Goal: Task Accomplishment & Management: Manage account settings

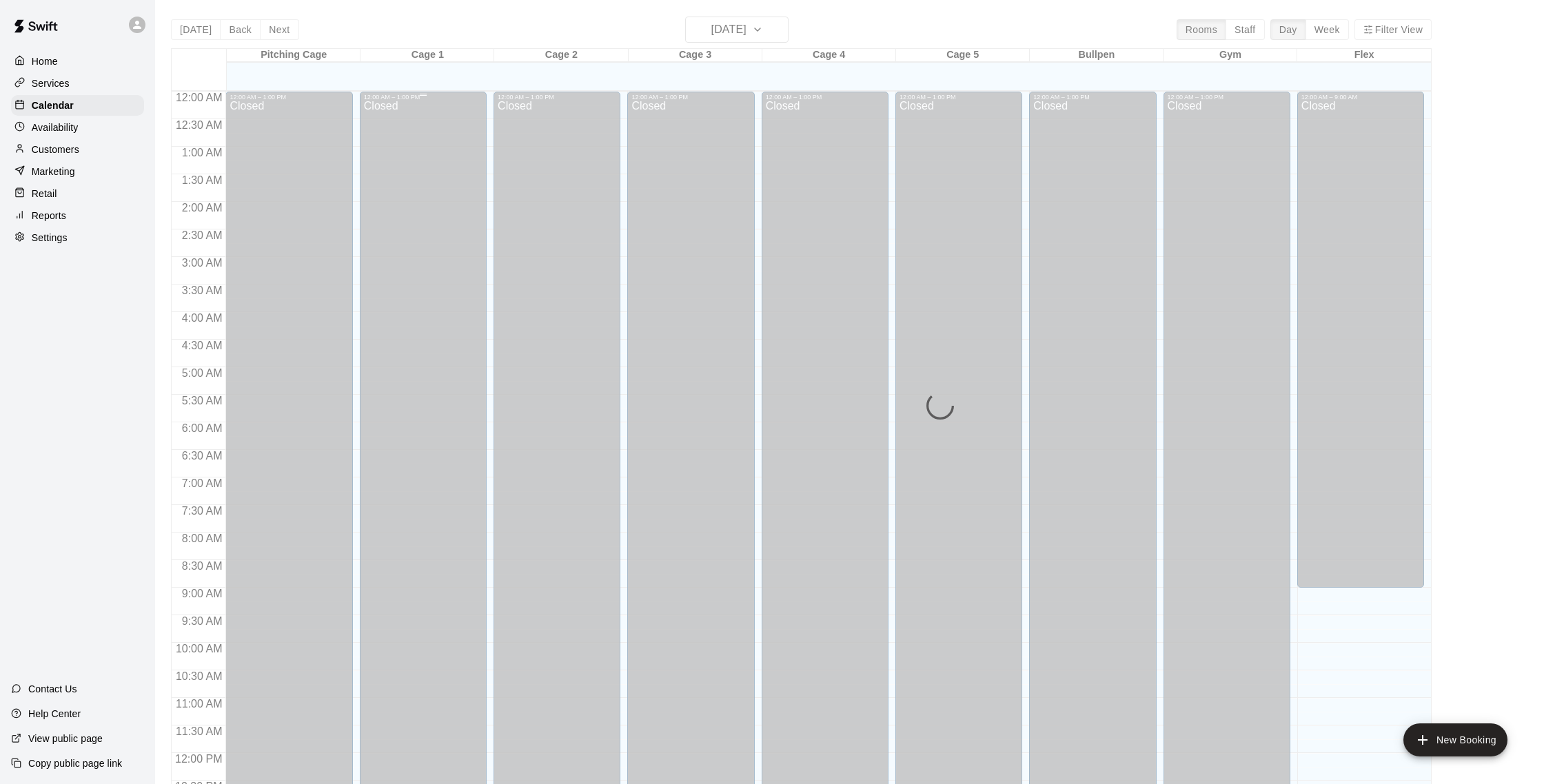
scroll to position [574, 0]
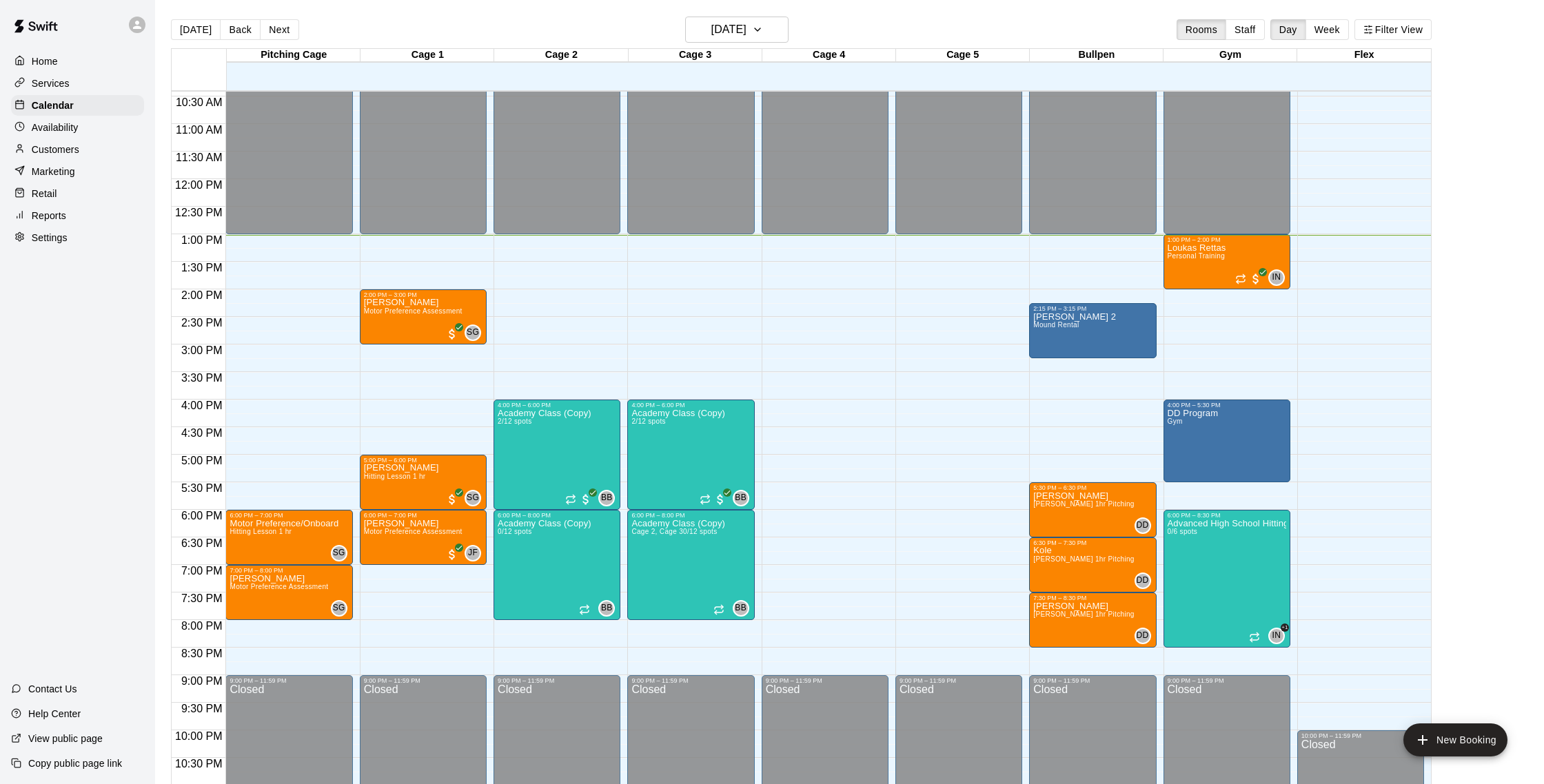
click at [41, 210] on p "Reports" at bounding box center [49, 215] width 34 height 14
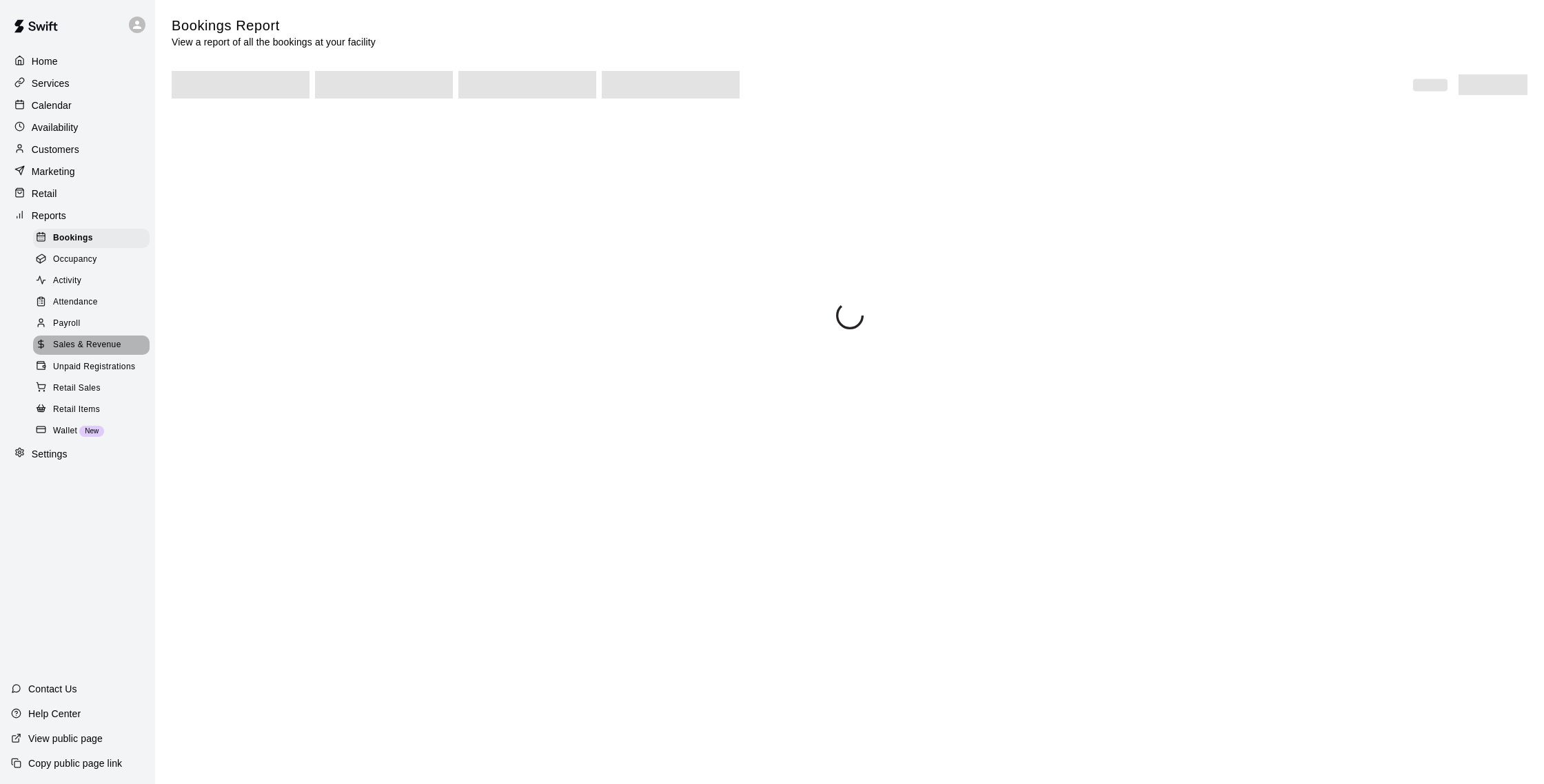
click at [79, 340] on span "Sales & Revenue" at bounding box center [86, 344] width 68 height 14
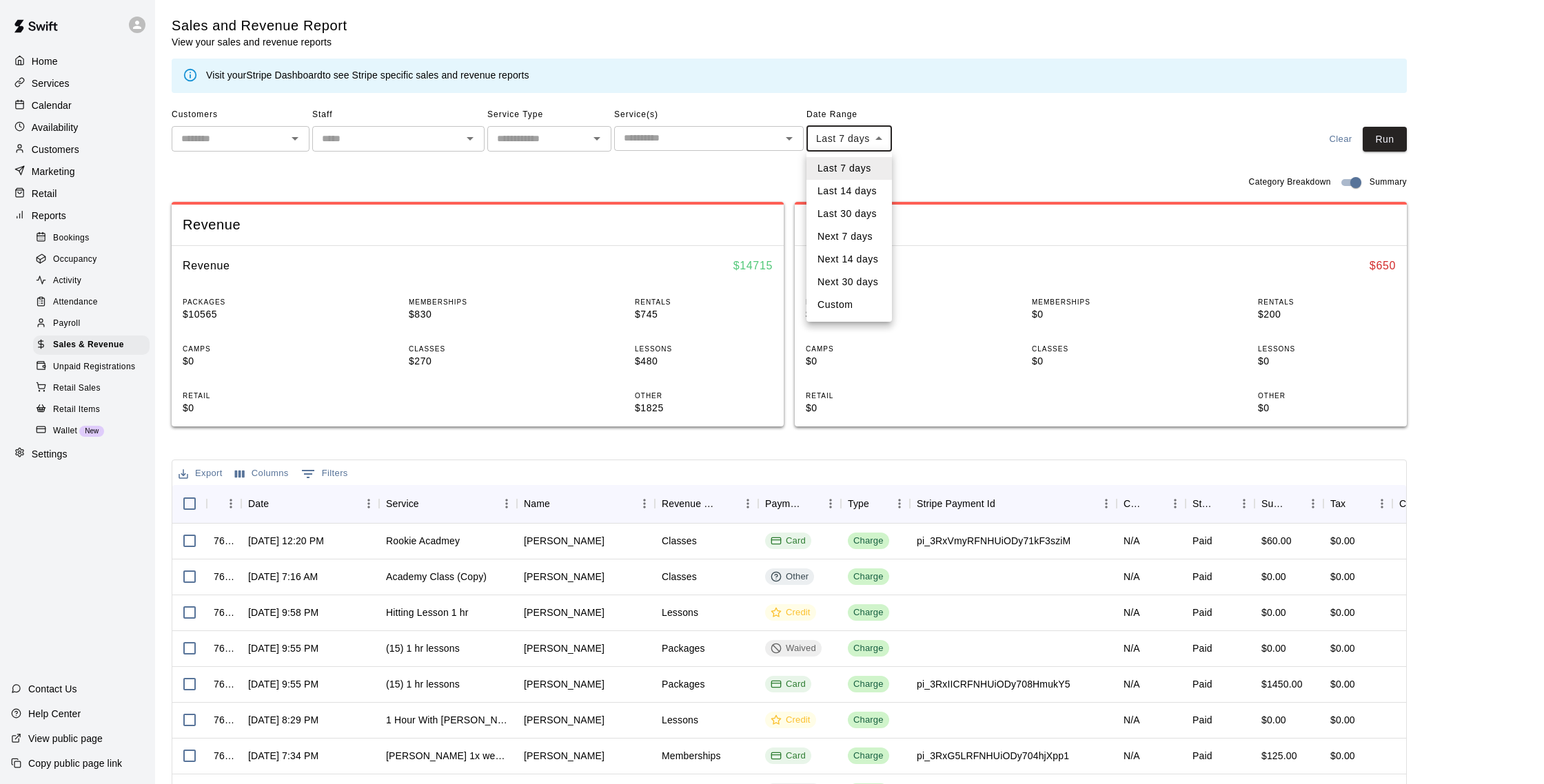
click at [876, 142] on body "Home Services Calendar Availability Customers Marketing Retail Reports Bookings…" at bounding box center [772, 473] width 1544 height 947
click at [856, 197] on li "Last 14 days" at bounding box center [849, 191] width 86 height 22
type input "******"
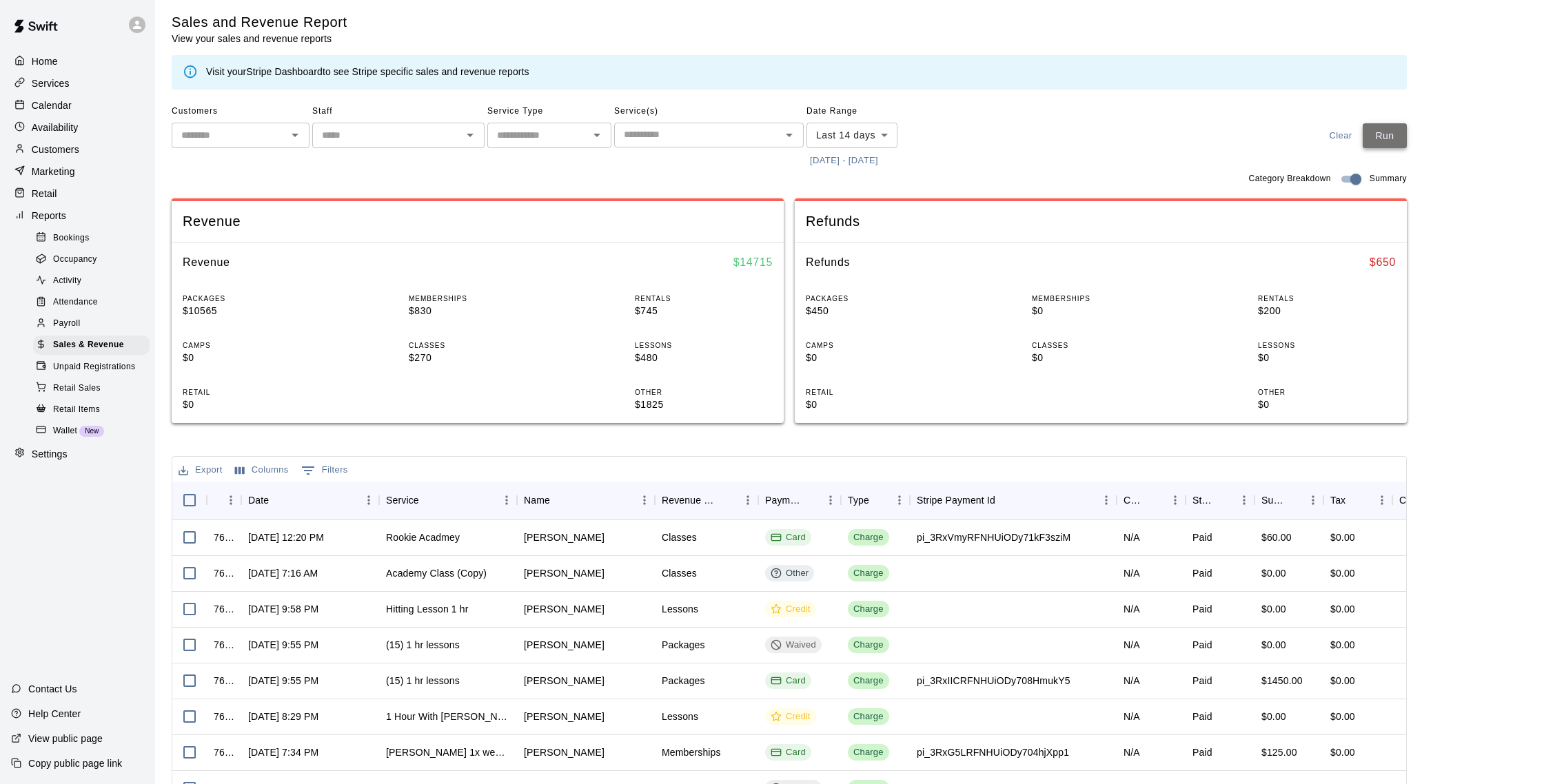
click at [1391, 147] on button "Run" at bounding box center [1384, 136] width 44 height 26
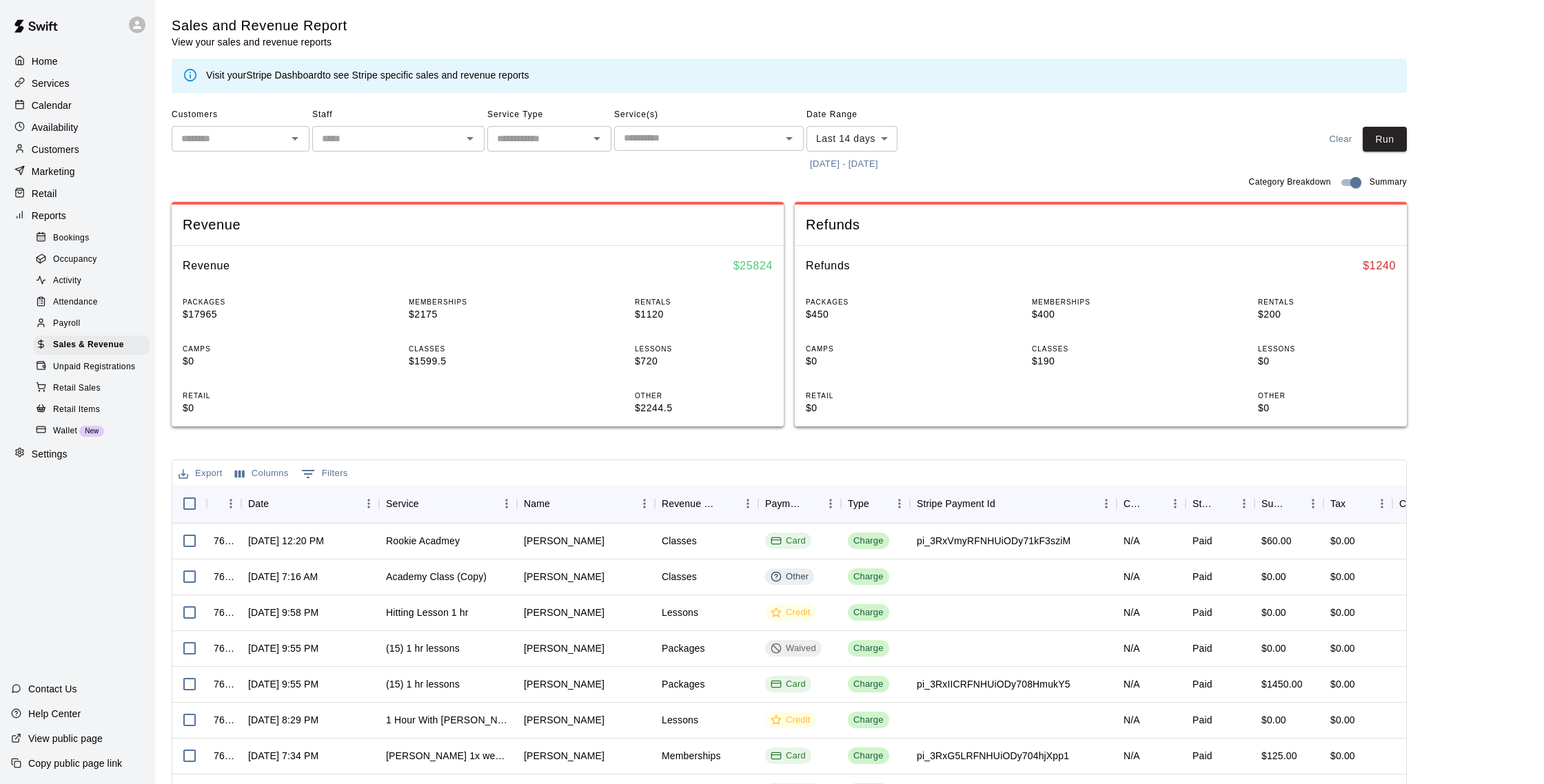
click at [874, 139] on body "Home Services Calendar Availability Customers Marketing Retail Reports Bookings…" at bounding box center [772, 473] width 1544 height 947
click at [948, 152] on div at bounding box center [772, 392] width 1544 height 784
click at [864, 161] on button "8/4/2025 - 8/18/2025" at bounding box center [844, 164] width 75 height 22
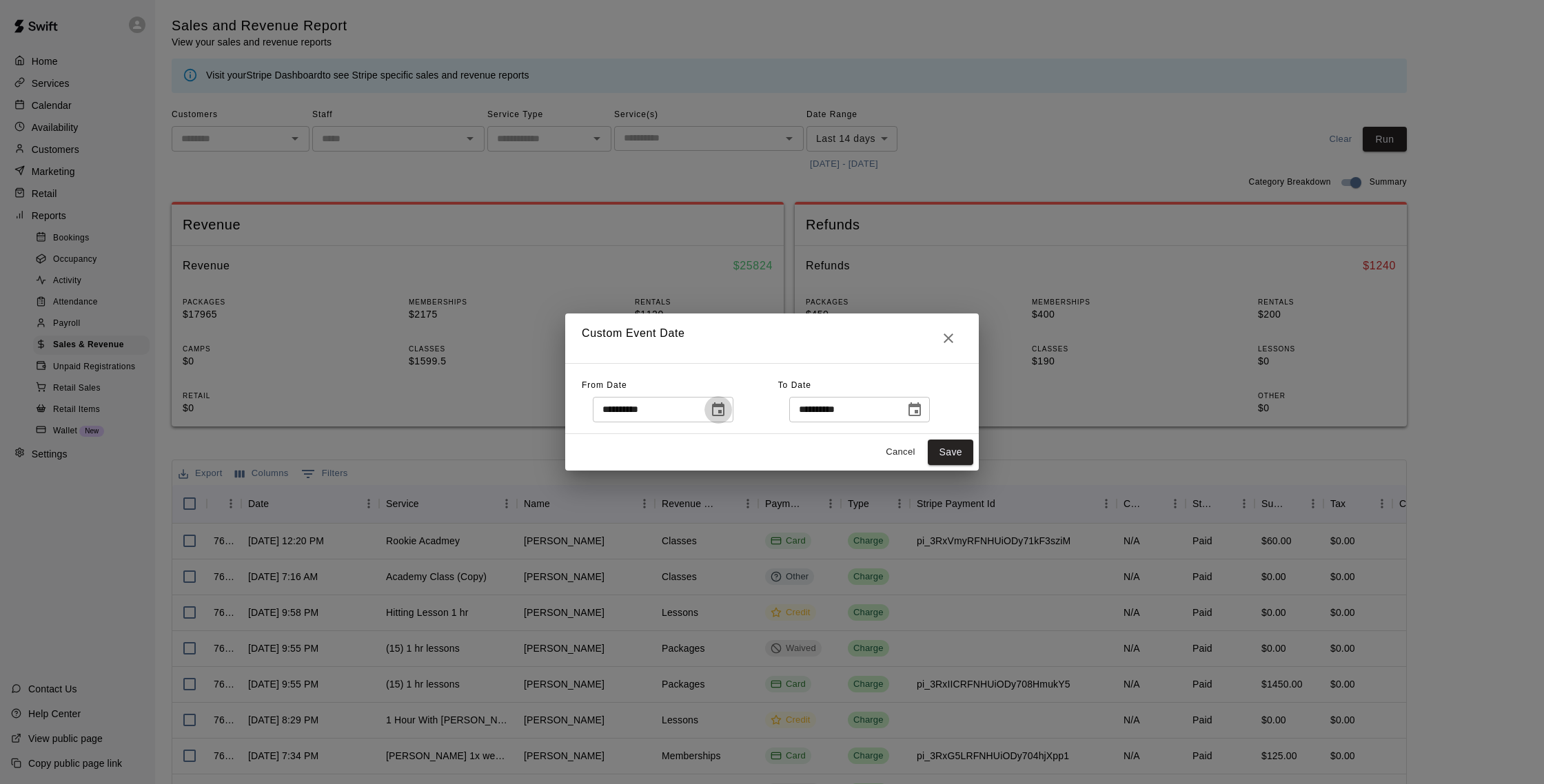
drag, startPoint x: 725, startPoint y: 407, endPoint x: 716, endPoint y: 397, distance: 13.5
click at [724, 407] on icon "Choose date, selected date is Aug 4, 2025" at bounding box center [718, 408] width 13 height 14
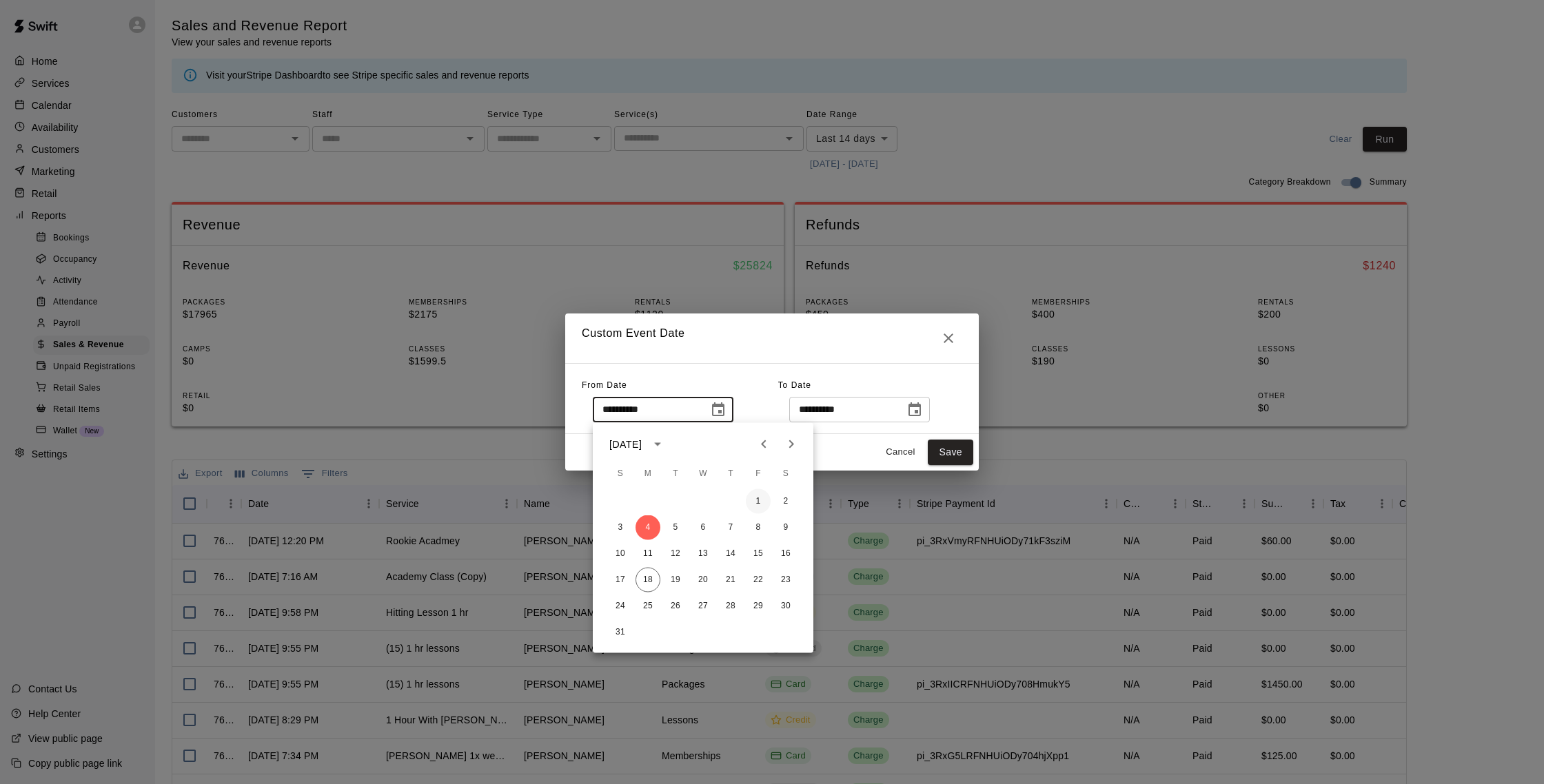
click at [760, 502] on button "1" at bounding box center [758, 501] width 25 height 25
type input "**********"
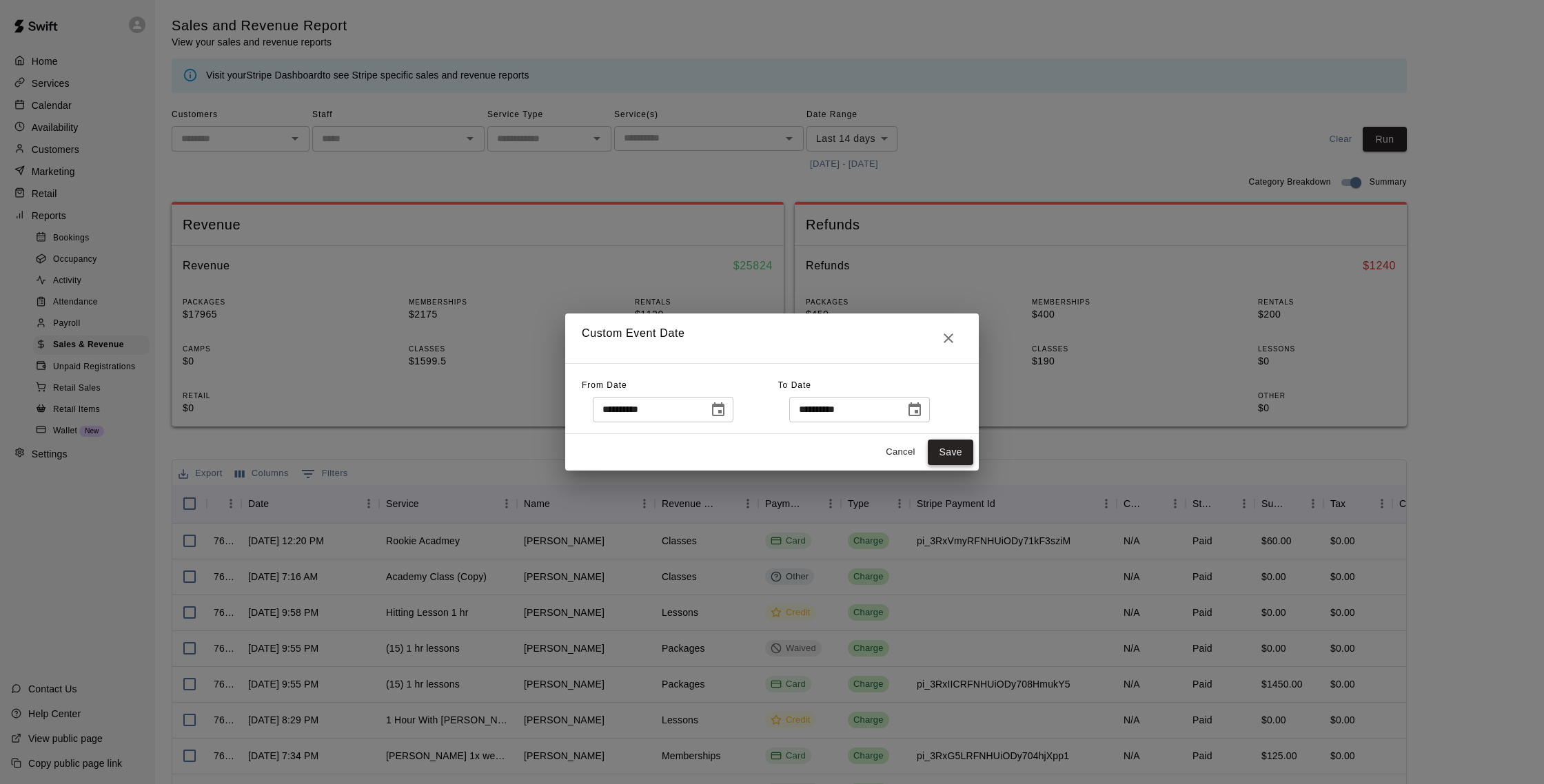
click at [948, 452] on button "Save" at bounding box center [950, 452] width 46 height 26
type input "******"
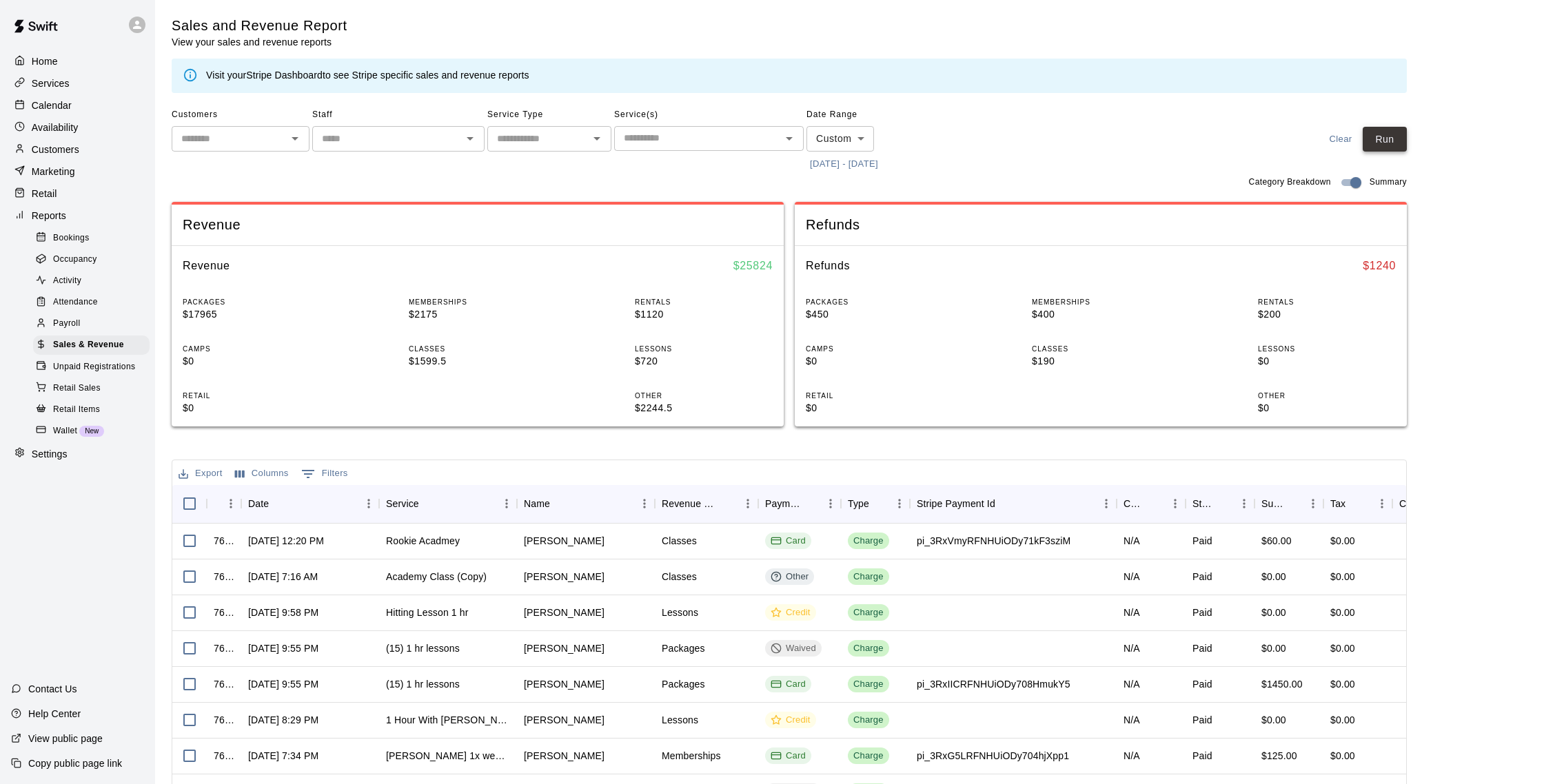
click at [1396, 152] on button "Run" at bounding box center [1384, 140] width 44 height 26
click at [57, 150] on p "Customers" at bounding box center [55, 149] width 47 height 14
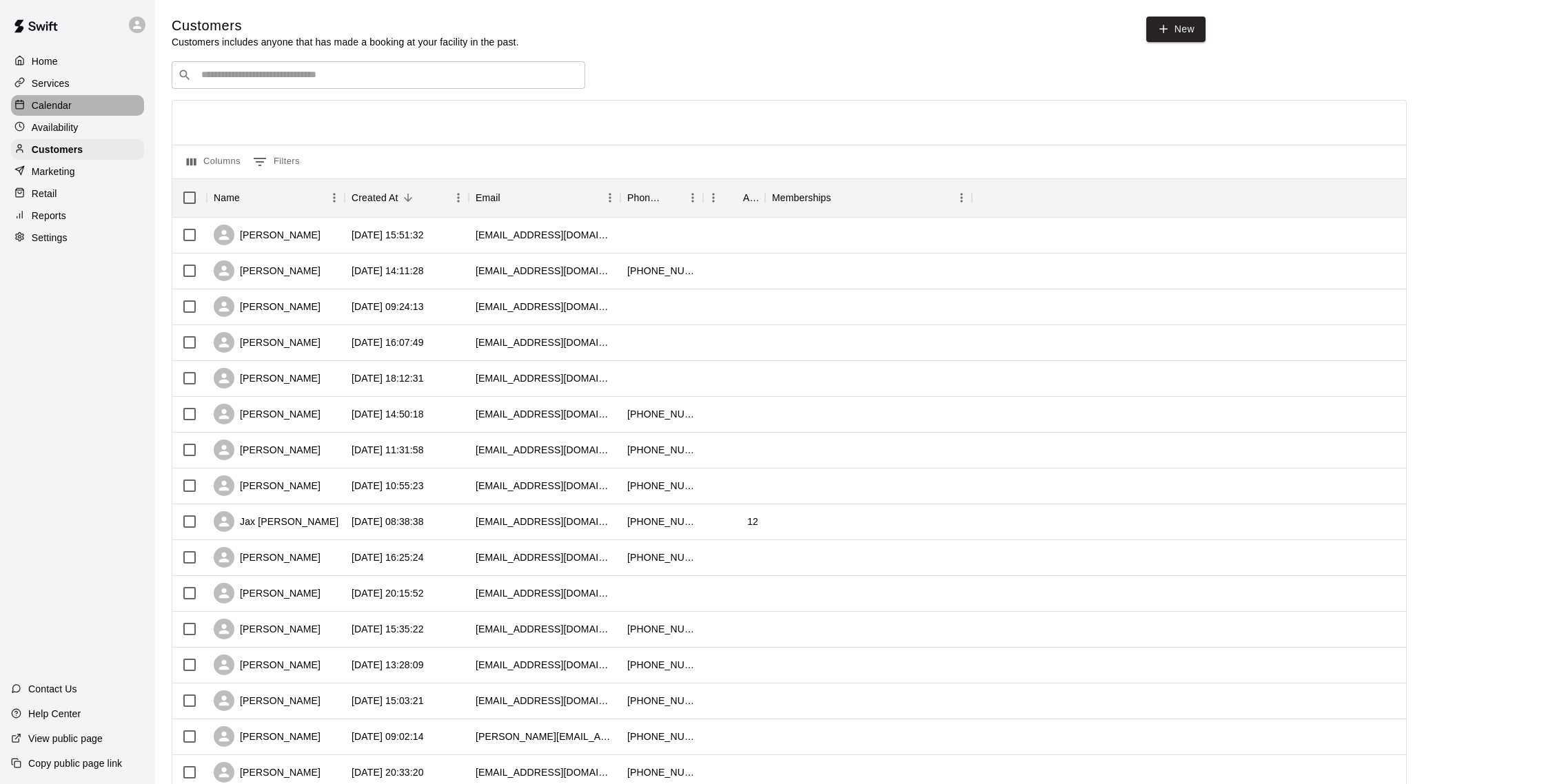
click at [61, 101] on p "Calendar" at bounding box center [52, 105] width 40 height 14
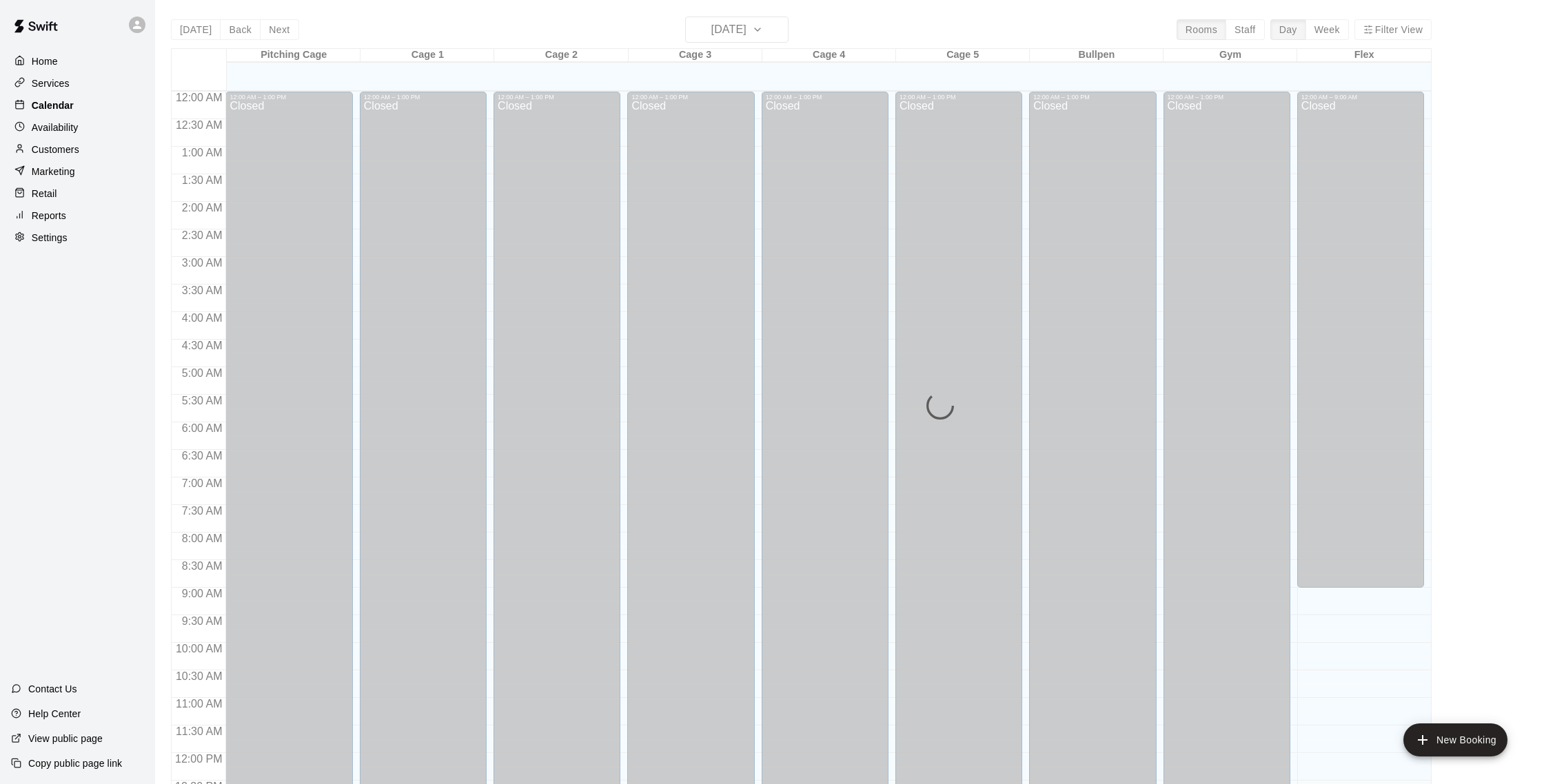
scroll to position [574, 0]
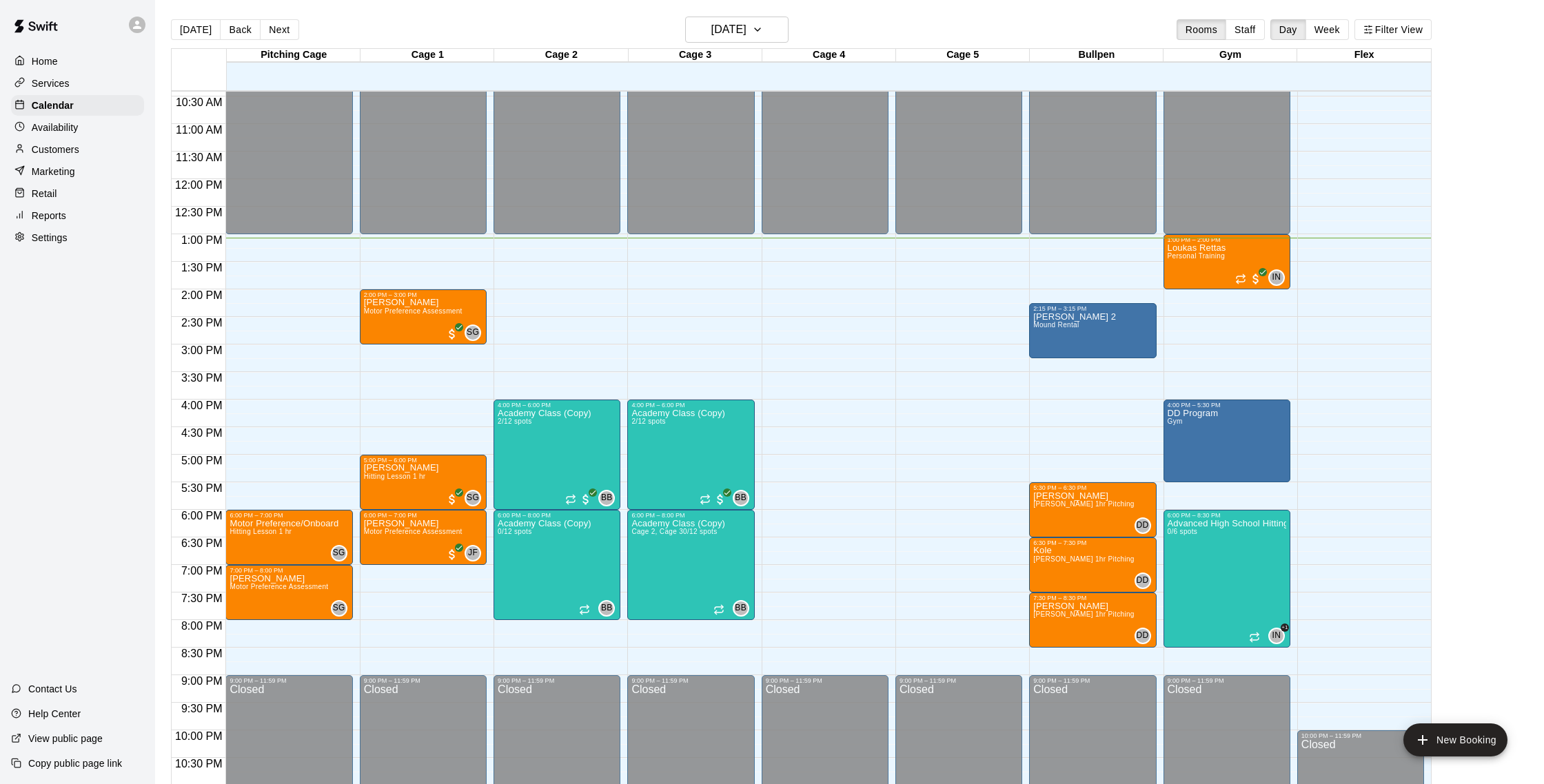
click at [70, 151] on p "Customers" at bounding box center [55, 149] width 47 height 14
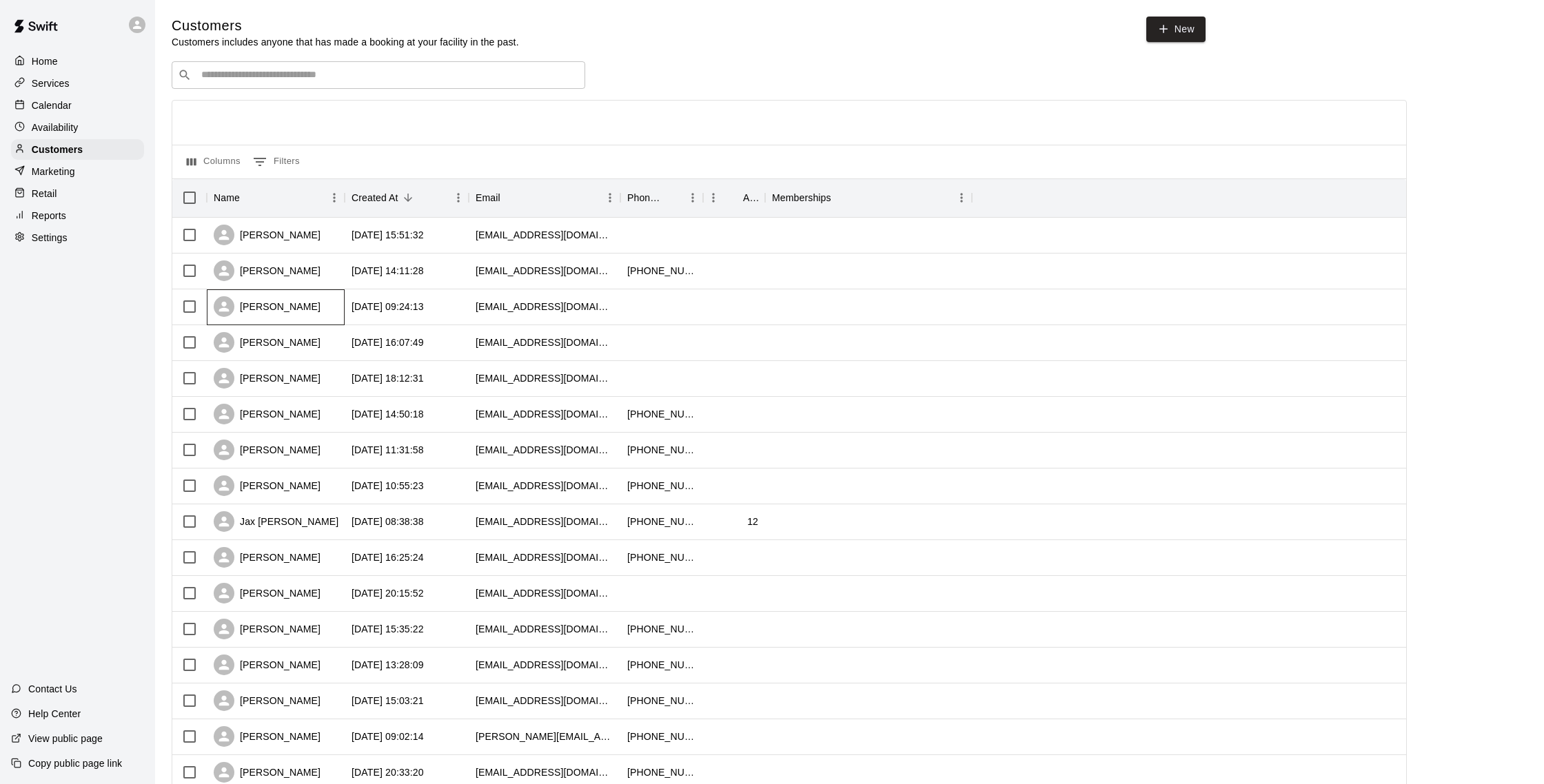
click at [305, 309] on div "[PERSON_NAME]" at bounding box center [267, 307] width 107 height 21
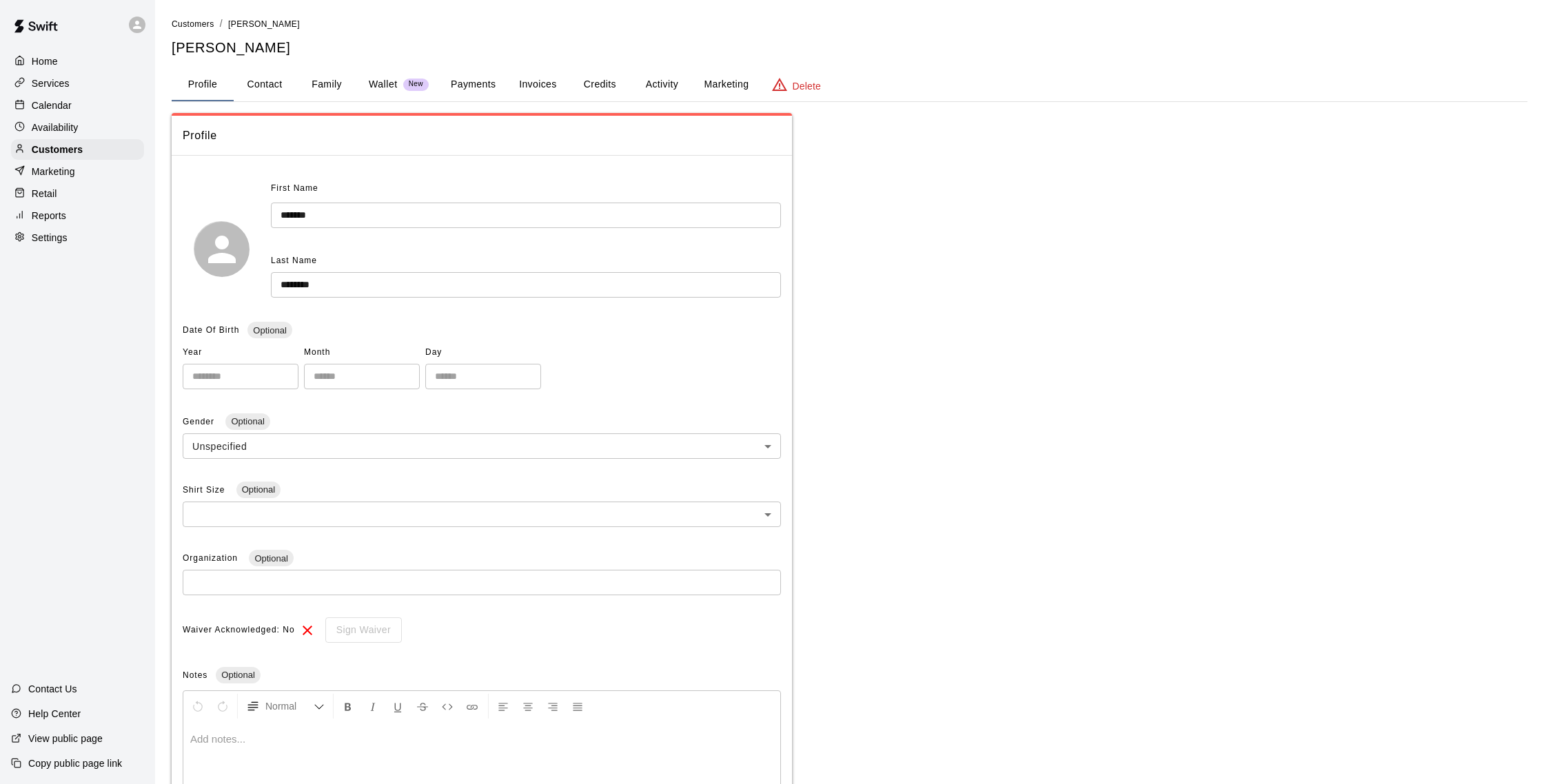
click at [668, 94] on button "Activity" at bounding box center [662, 84] width 62 height 33
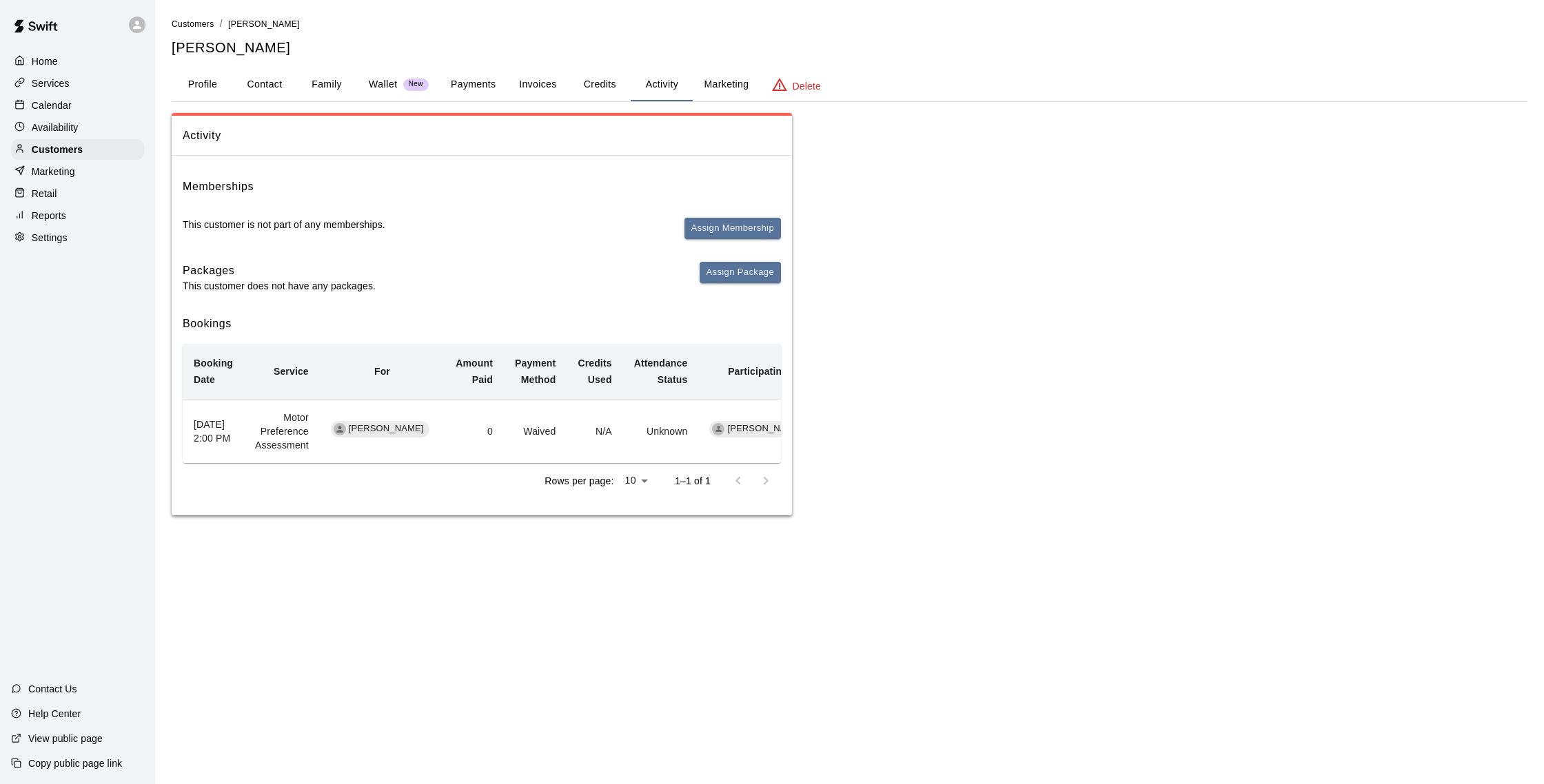
scroll to position [0, 25]
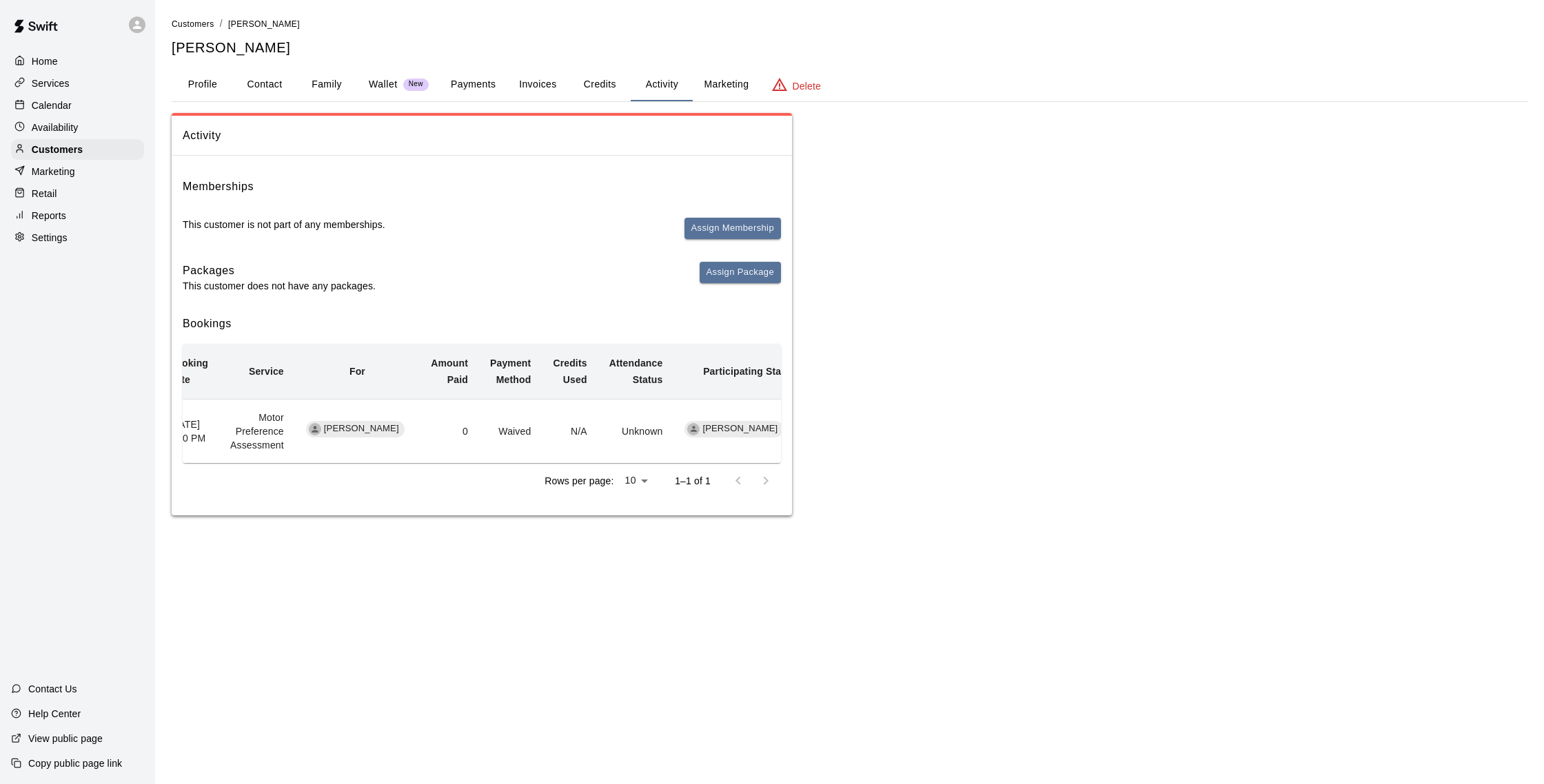
click at [472, 86] on button "Payments" at bounding box center [473, 84] width 67 height 33
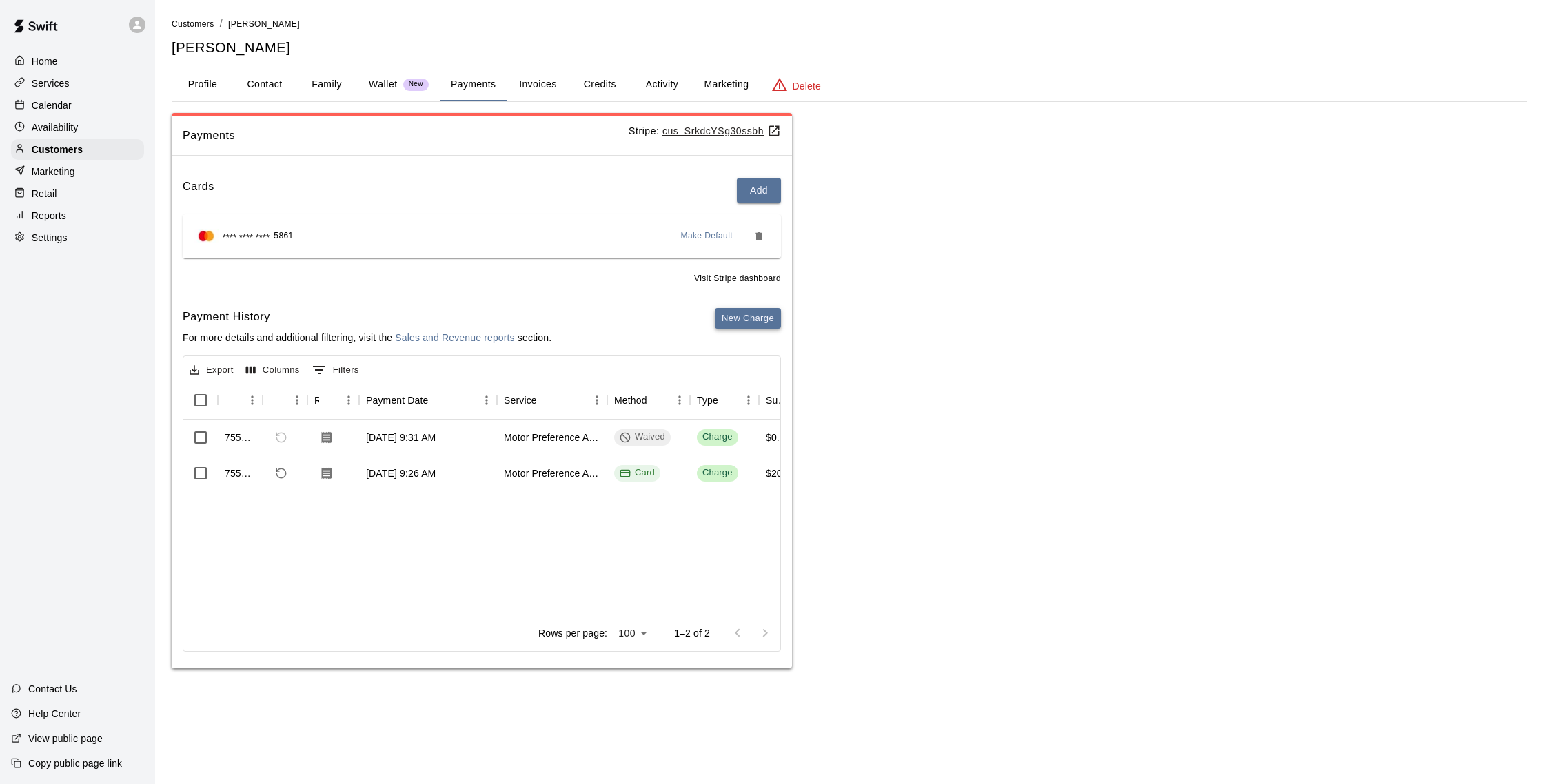
click at [761, 316] on button "New Charge" at bounding box center [748, 318] width 66 height 22
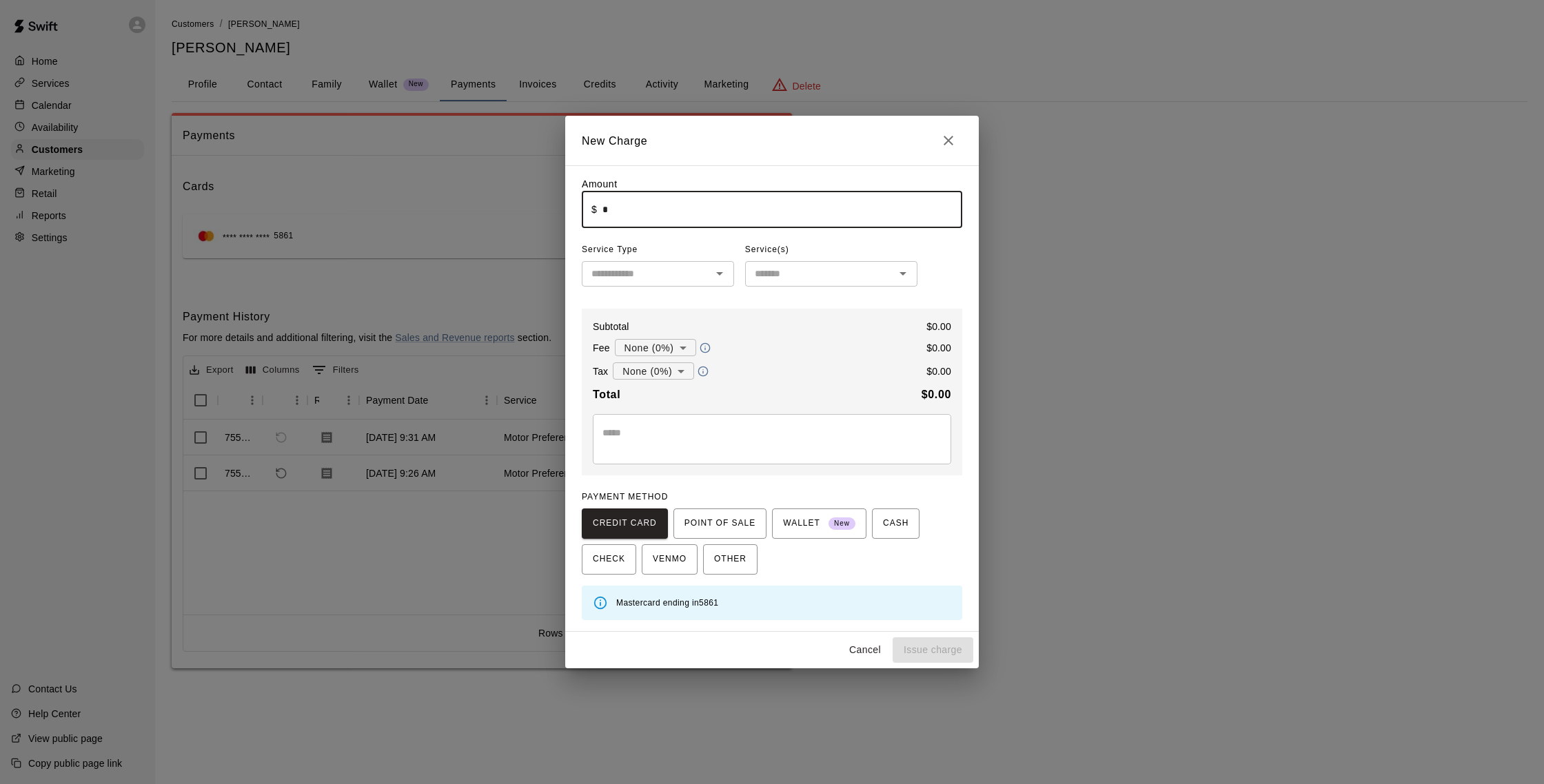
click at [620, 203] on input "*" at bounding box center [782, 210] width 360 height 37
type input "******"
click at [652, 270] on input "text" at bounding box center [647, 274] width 122 height 18
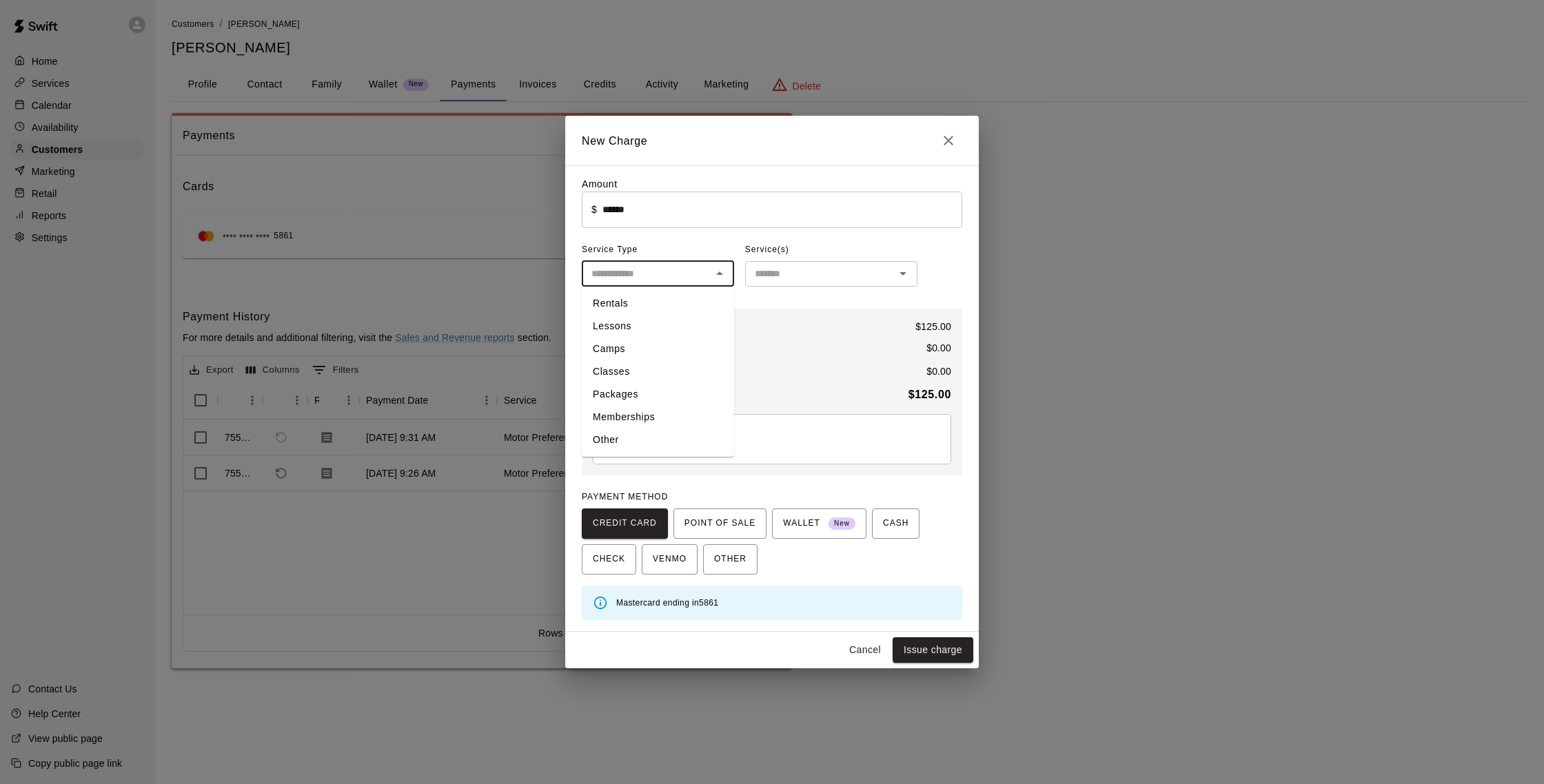
click at [635, 414] on li "Memberships" at bounding box center [658, 417] width 152 height 22
type input "**********"
click at [784, 273] on input "text" at bounding box center [820, 274] width 142 height 18
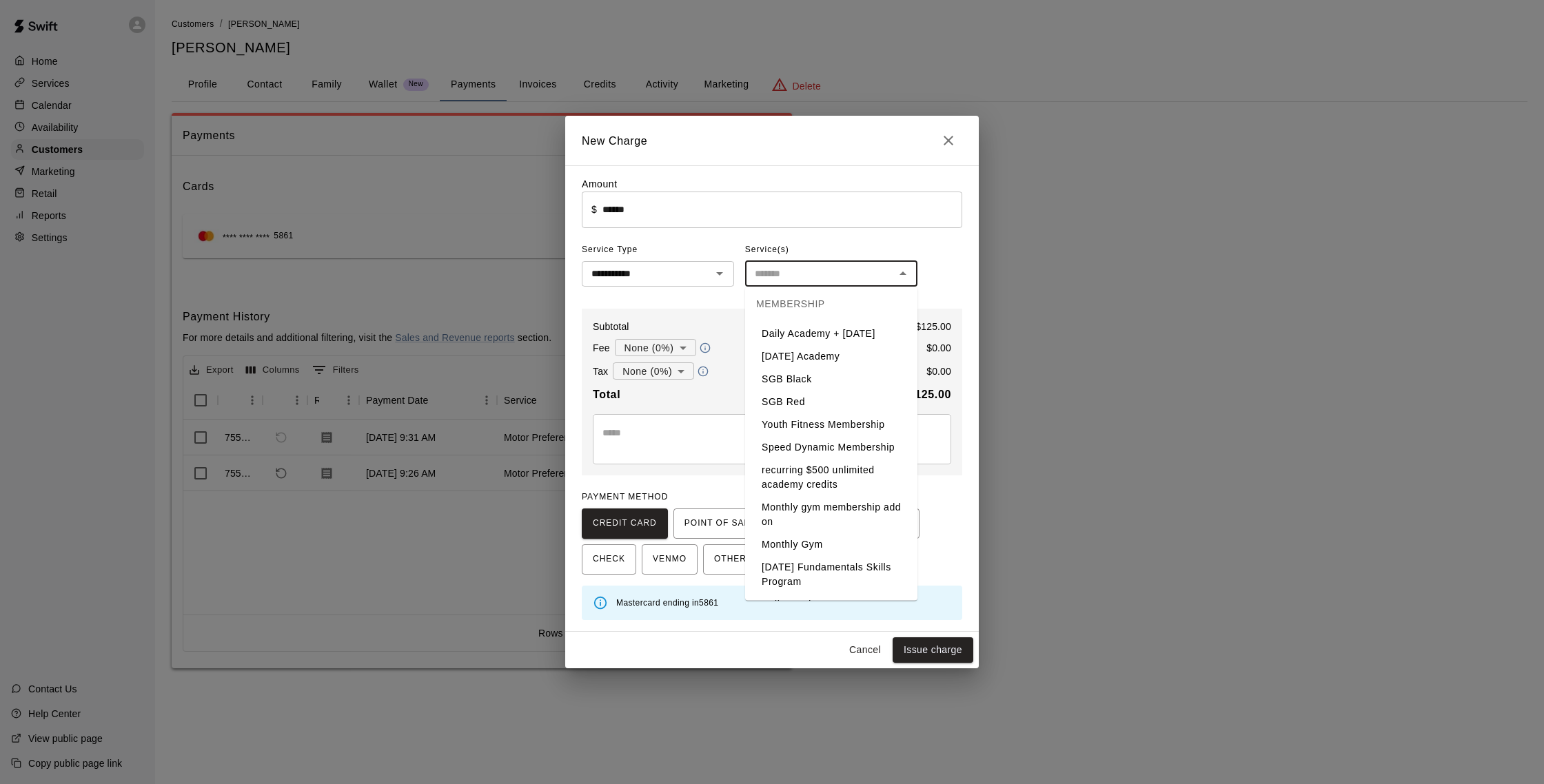
scroll to position [263, 0]
click at [802, 532] on li "Monthly Gym" at bounding box center [831, 533] width 172 height 22
type input "**********"
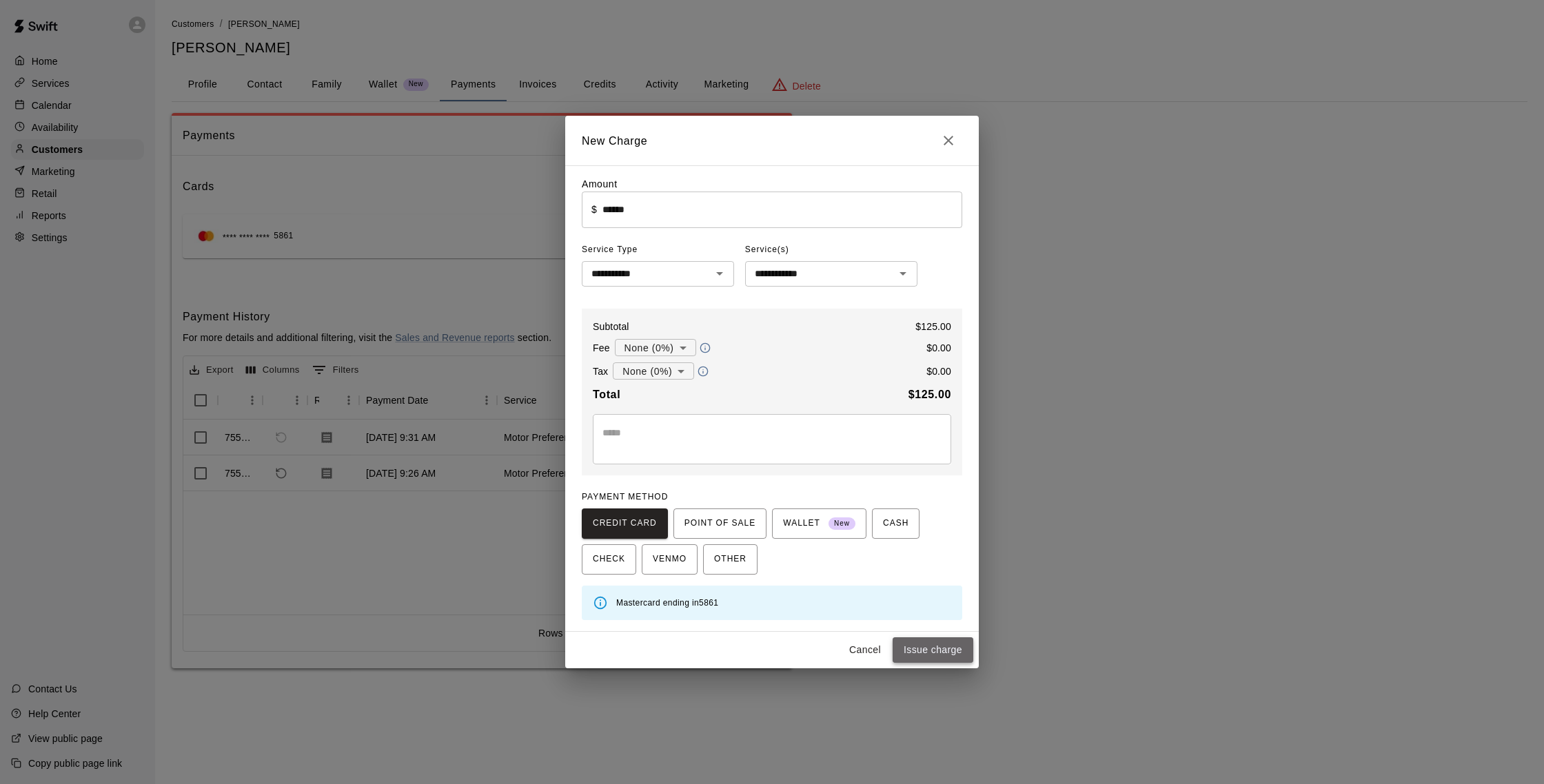
click at [936, 654] on button "Issue charge" at bounding box center [932, 650] width 81 height 26
type input "*"
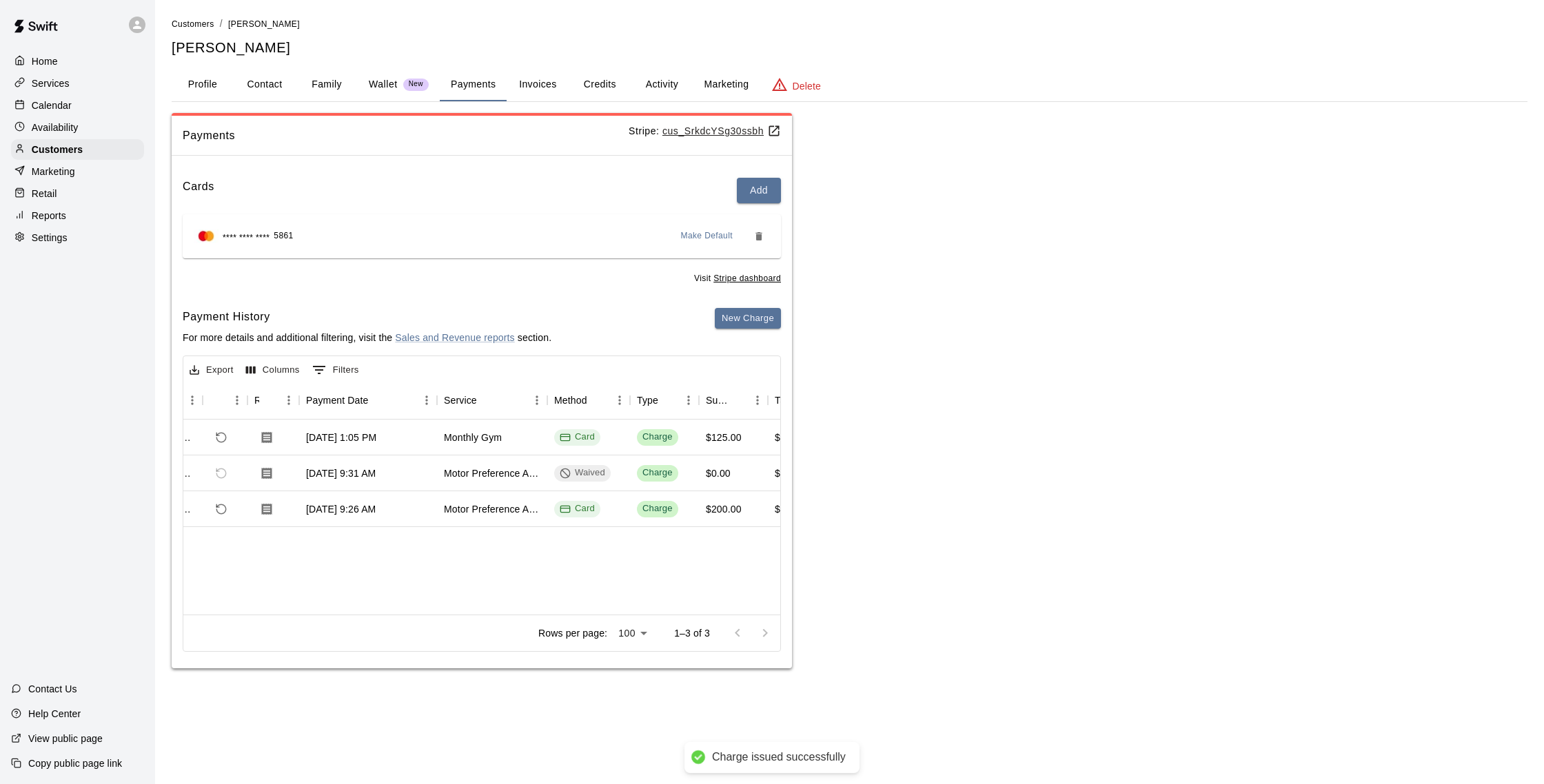
scroll to position [0, 62]
click at [73, 102] on div "Calendar" at bounding box center [78, 105] width 133 height 21
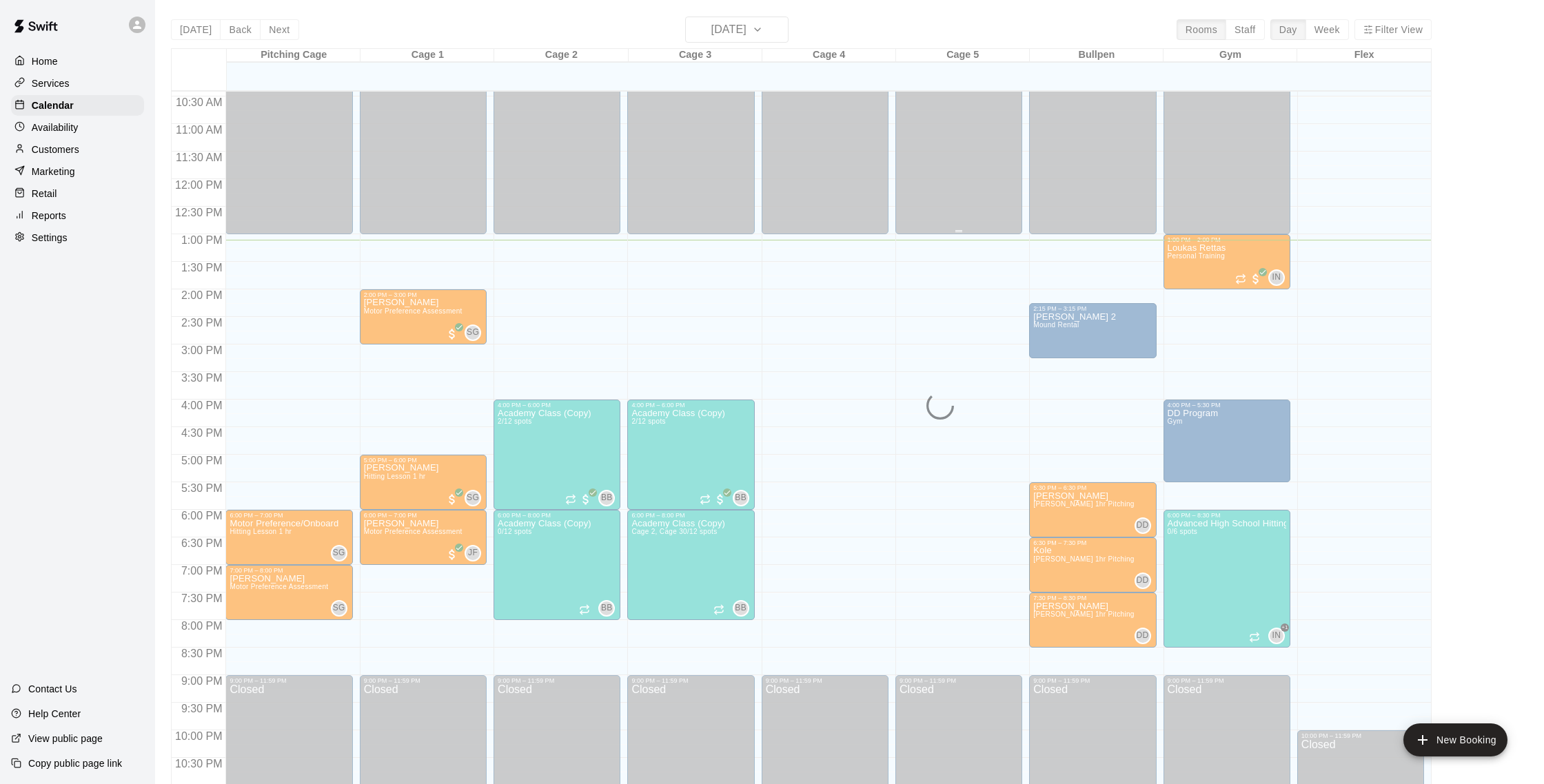
scroll to position [575, 0]
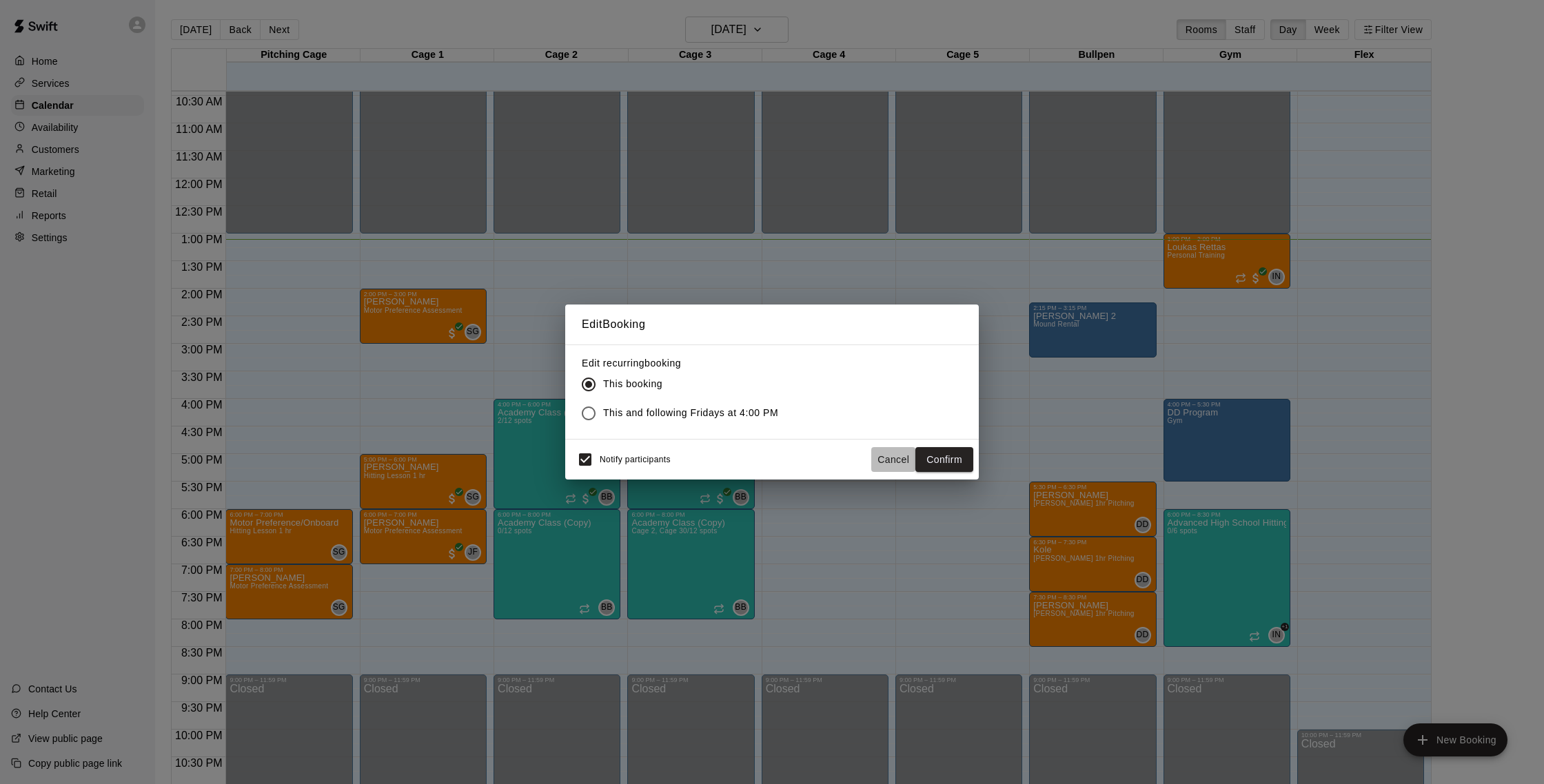
click at [877, 457] on button "Cancel" at bounding box center [893, 460] width 44 height 26
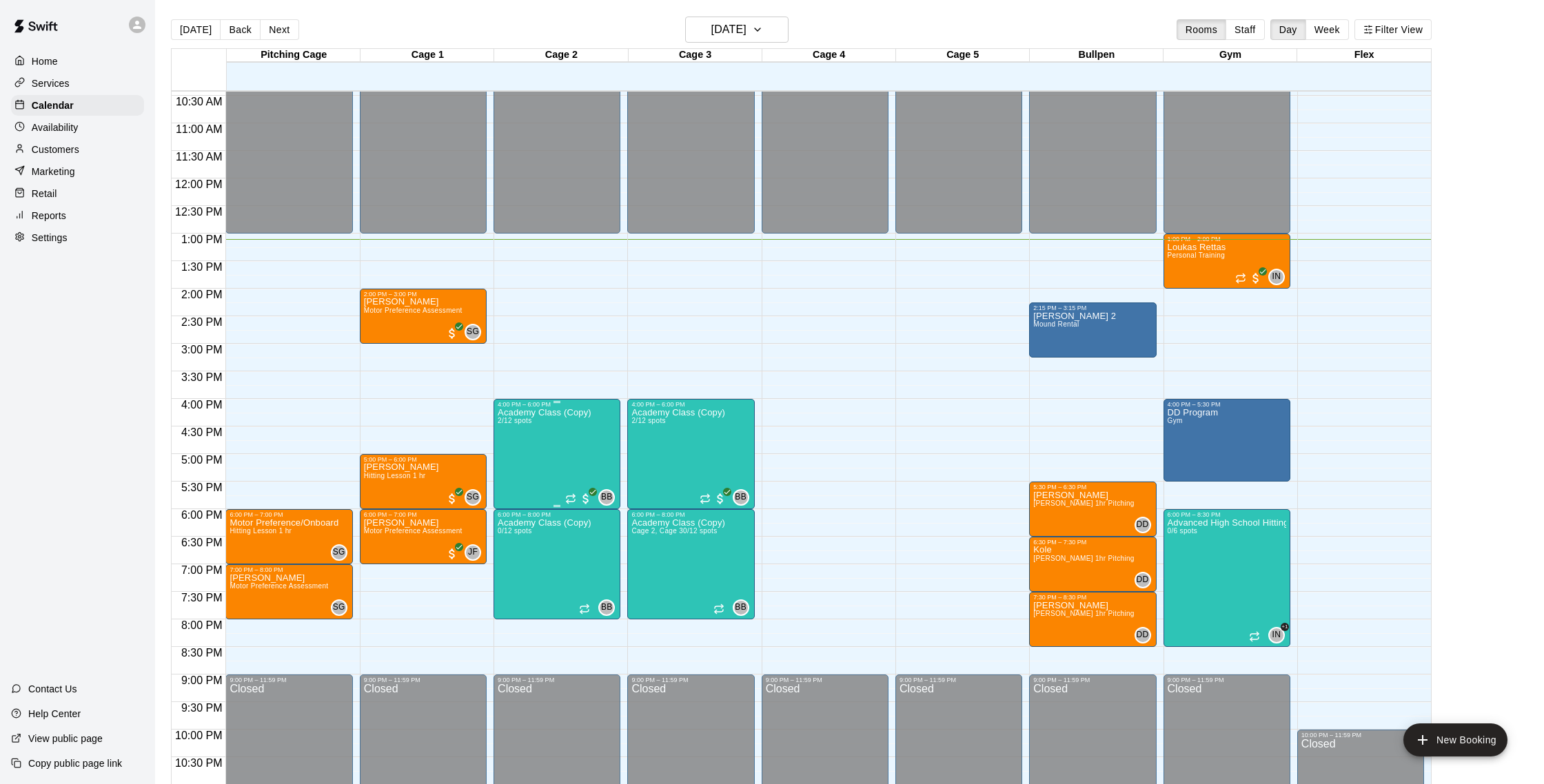
click at [505, 456] on img "edit" at bounding box center [513, 455] width 16 height 16
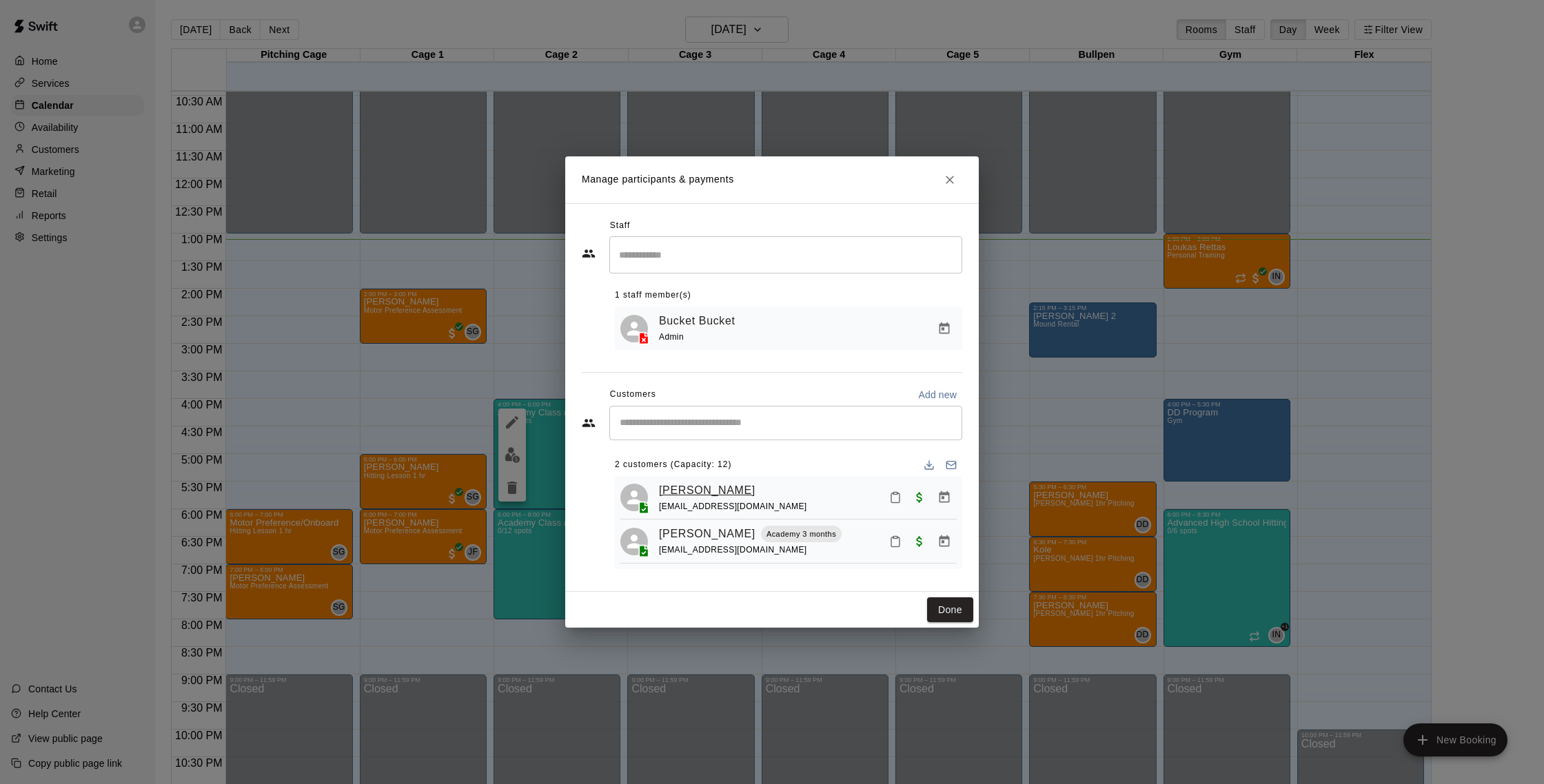
click at [714, 492] on link "[PERSON_NAME]" at bounding box center [707, 491] width 97 height 18
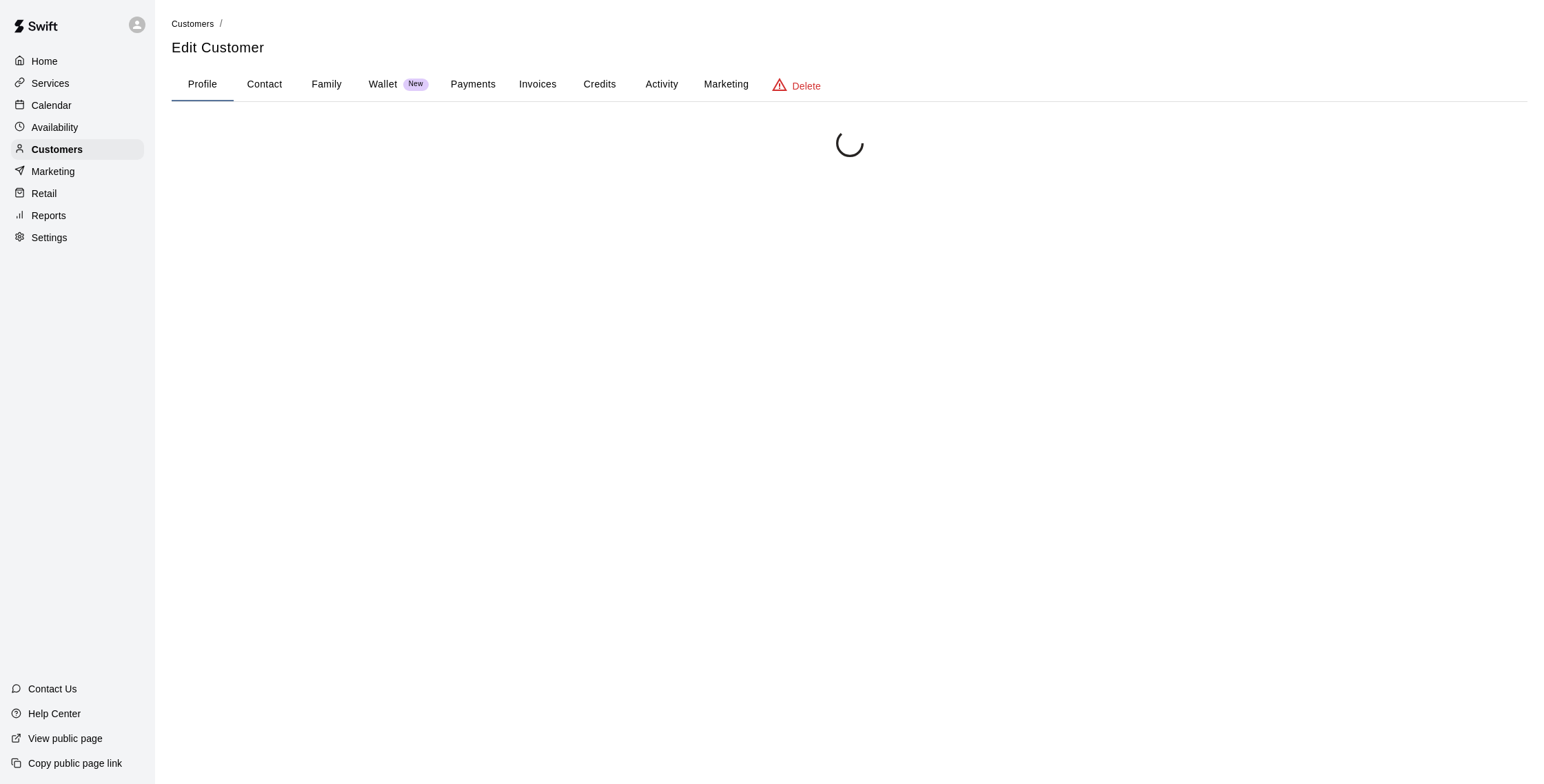
click at [662, 90] on button "Activity" at bounding box center [662, 84] width 62 height 33
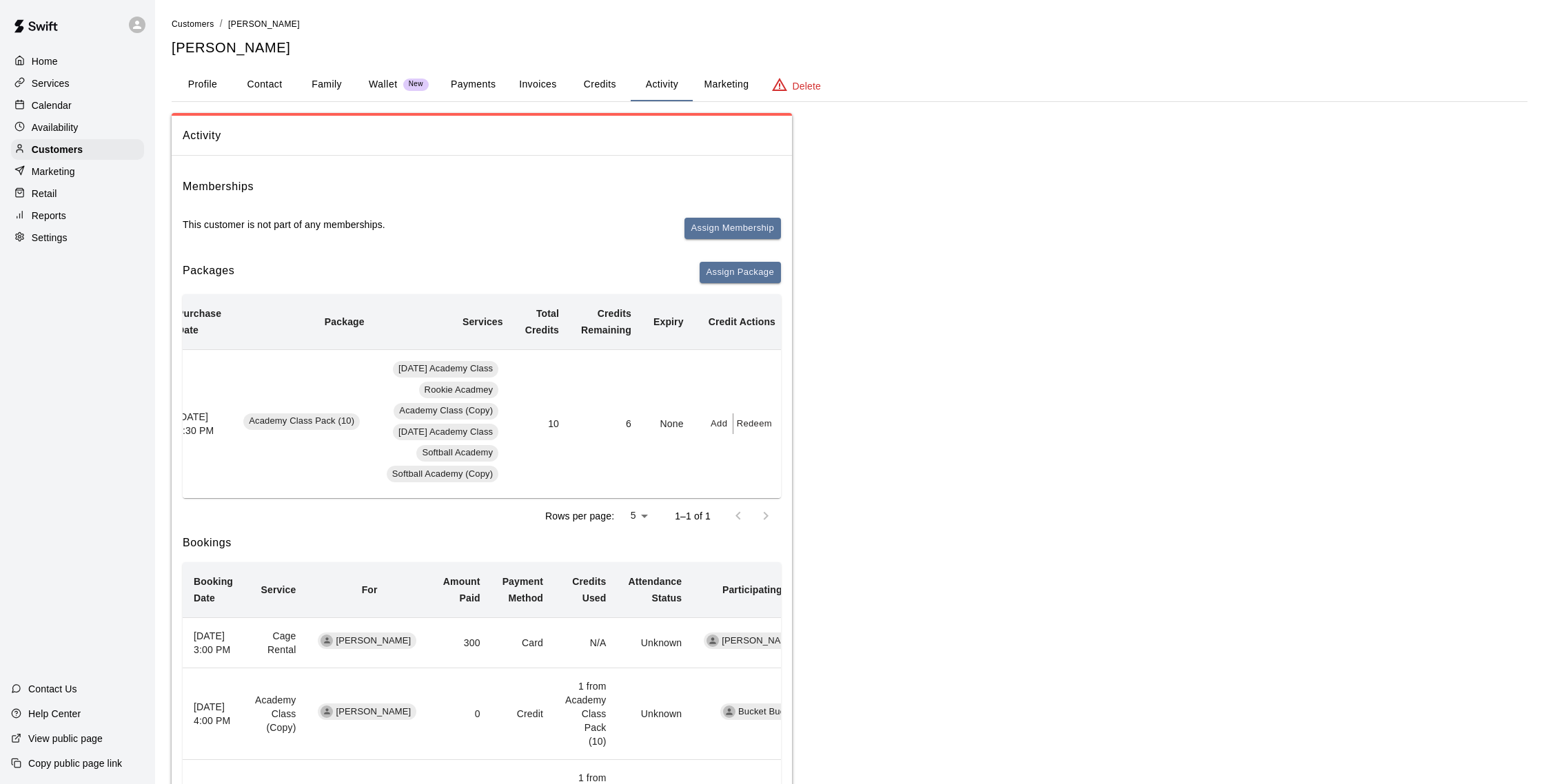
scroll to position [0, 18]
click at [69, 109] on p "Calendar" at bounding box center [52, 105] width 40 height 14
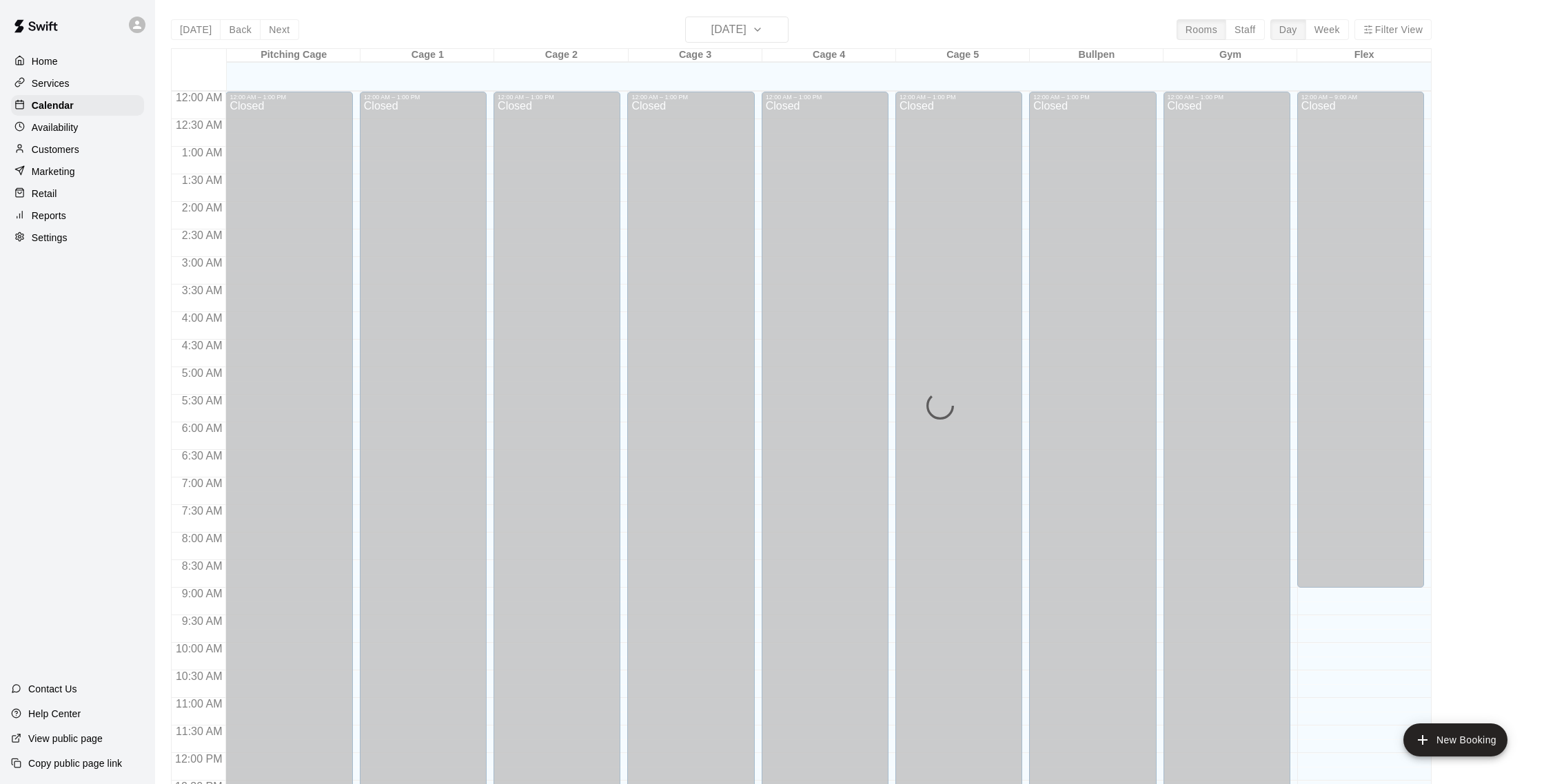
scroll to position [574, 0]
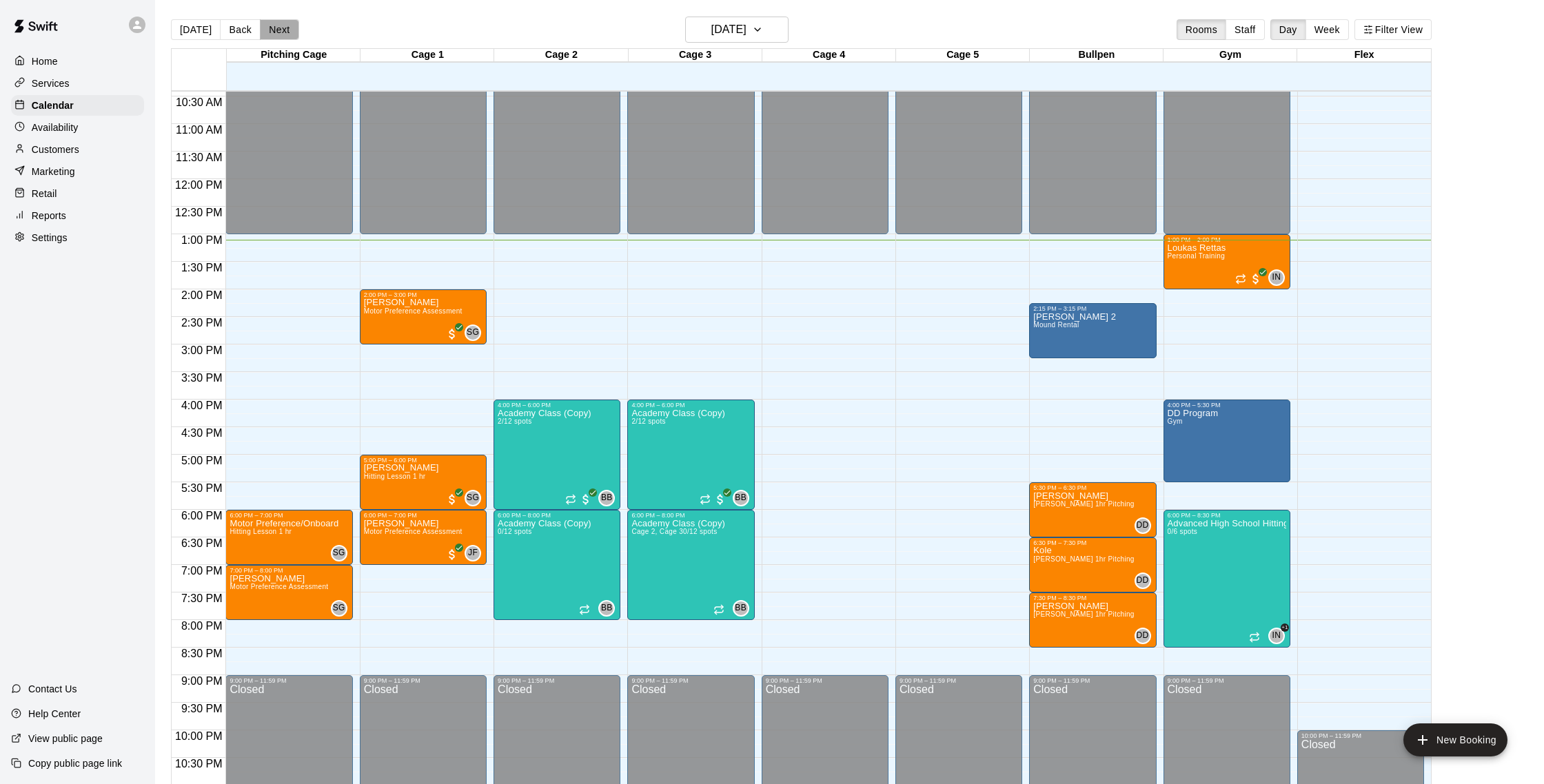
click at [281, 30] on button "Next" at bounding box center [279, 30] width 38 height 21
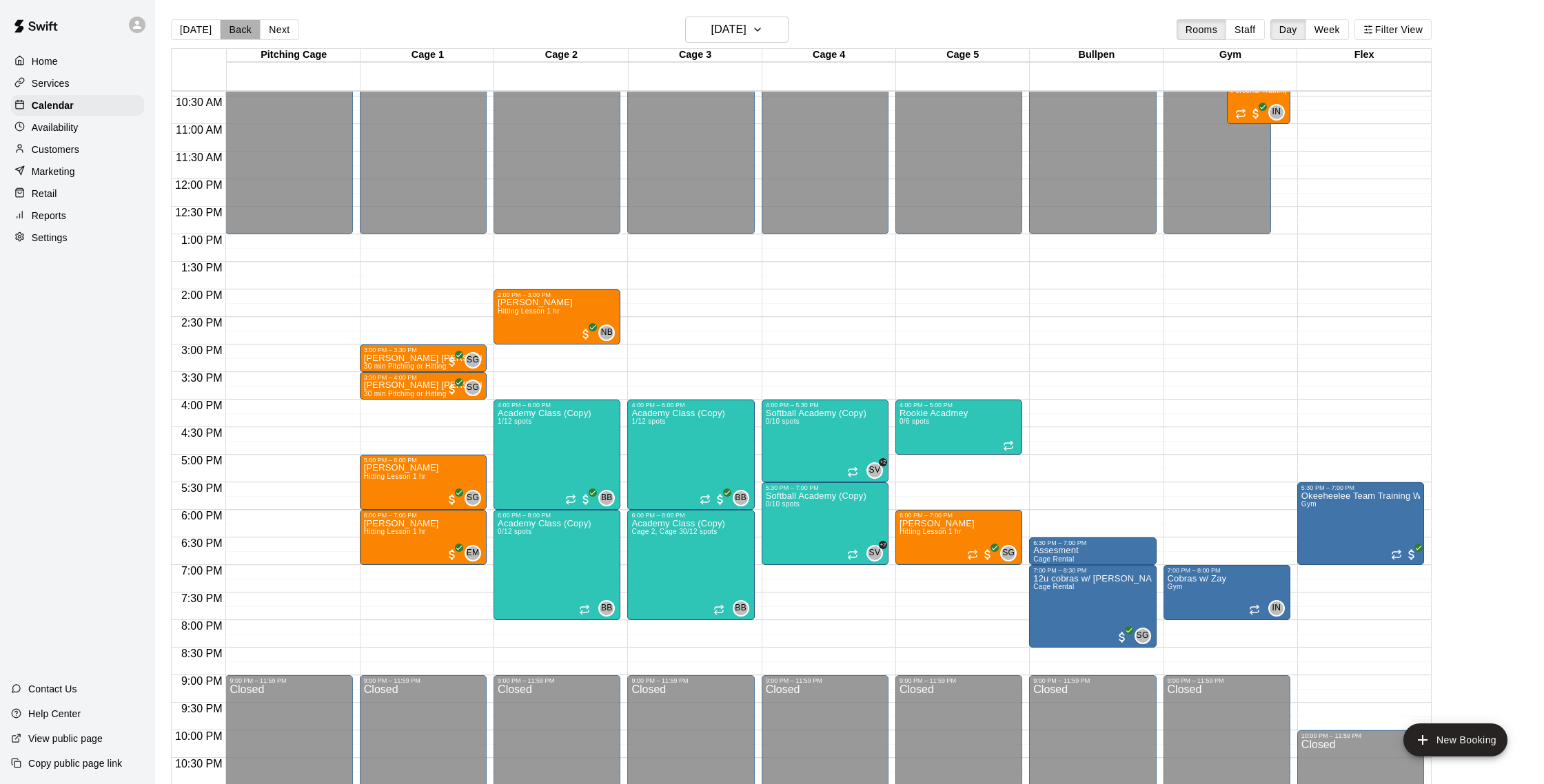
click at [245, 30] on button "Back" at bounding box center [240, 30] width 41 height 21
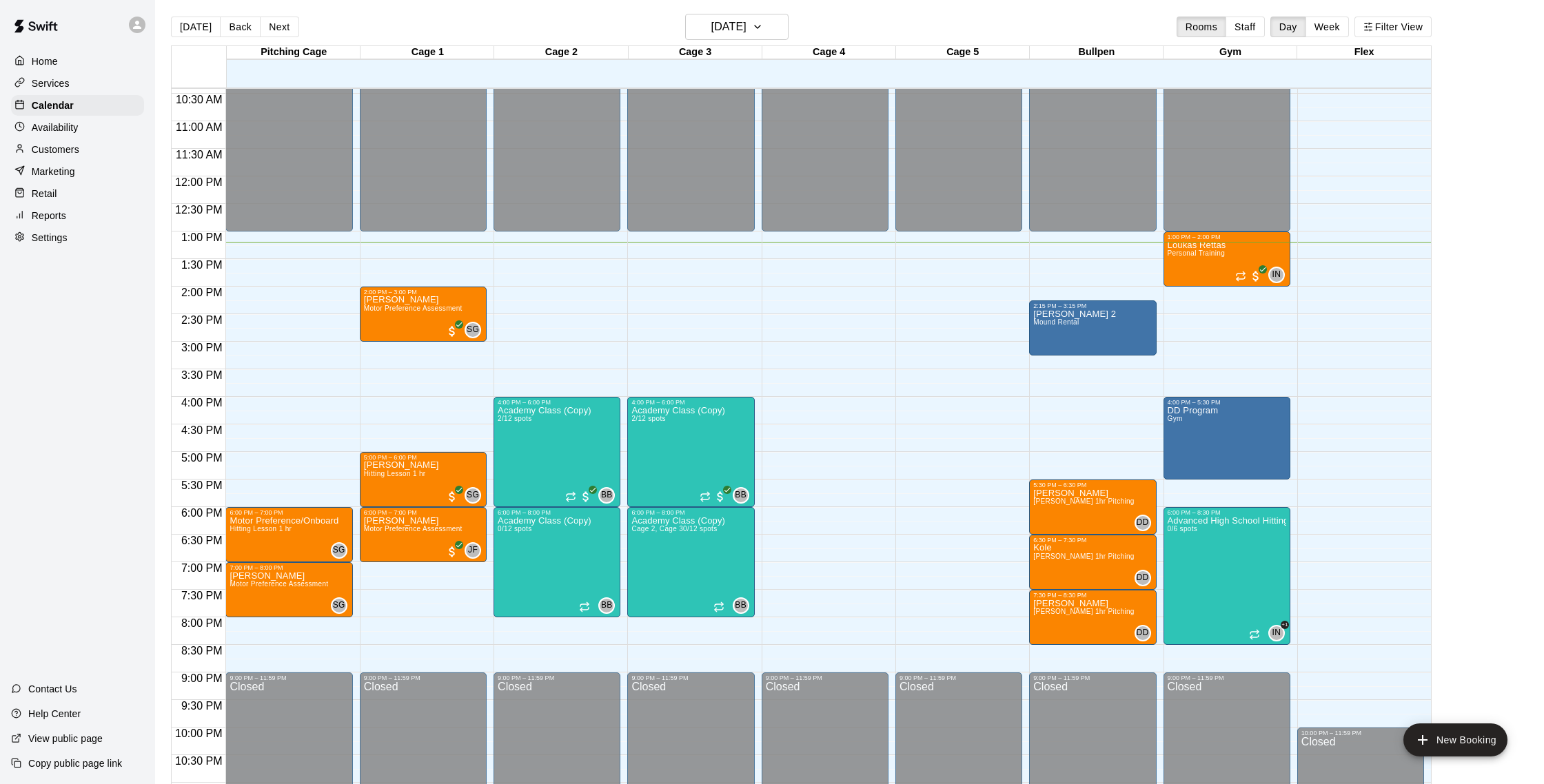
scroll to position [3, 0]
click at [72, 148] on p "Customers" at bounding box center [55, 149] width 47 height 14
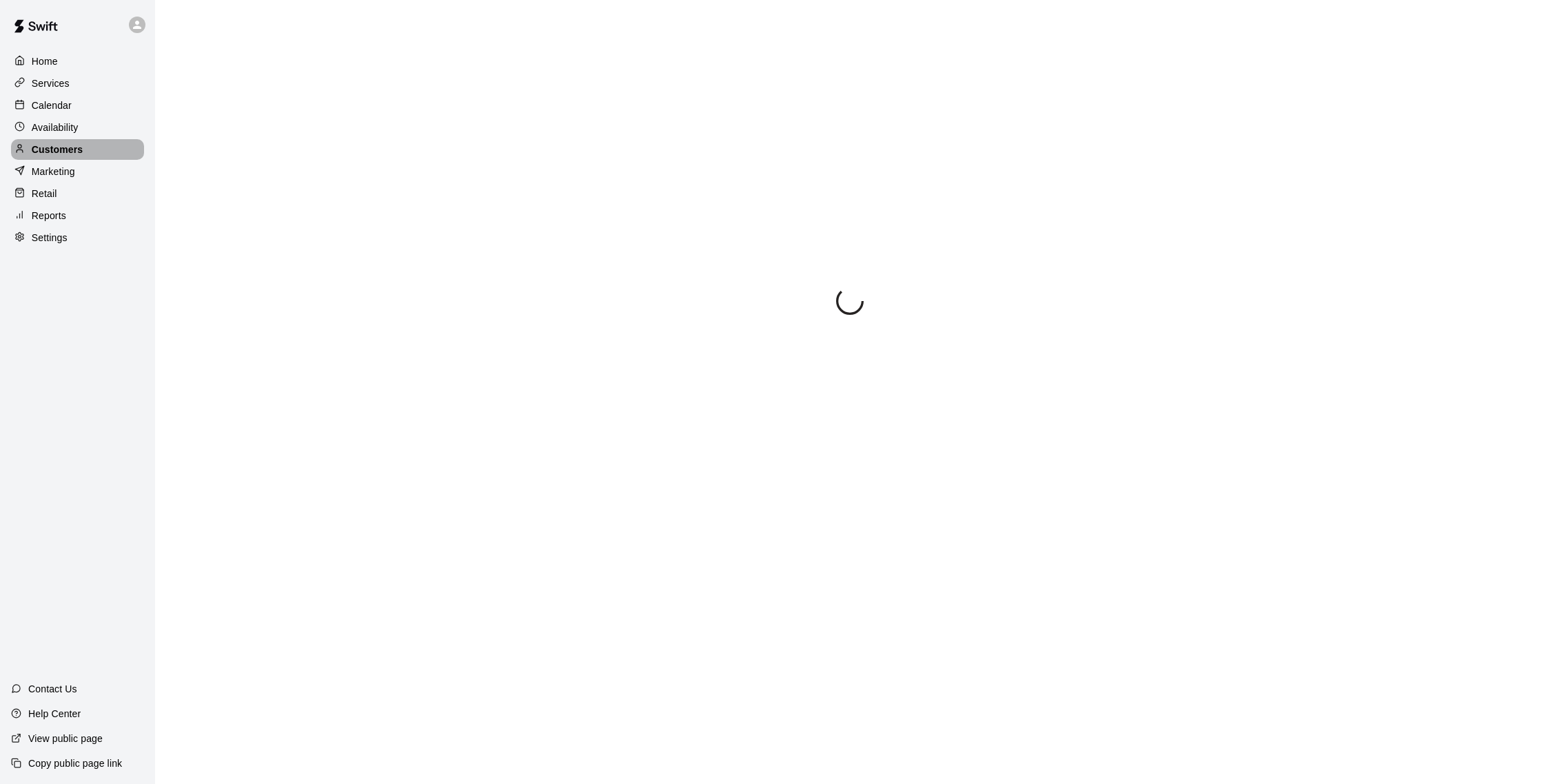
click at [67, 150] on p "Customers" at bounding box center [58, 149] width 51 height 14
click at [67, 103] on p "Calendar" at bounding box center [52, 105] width 40 height 14
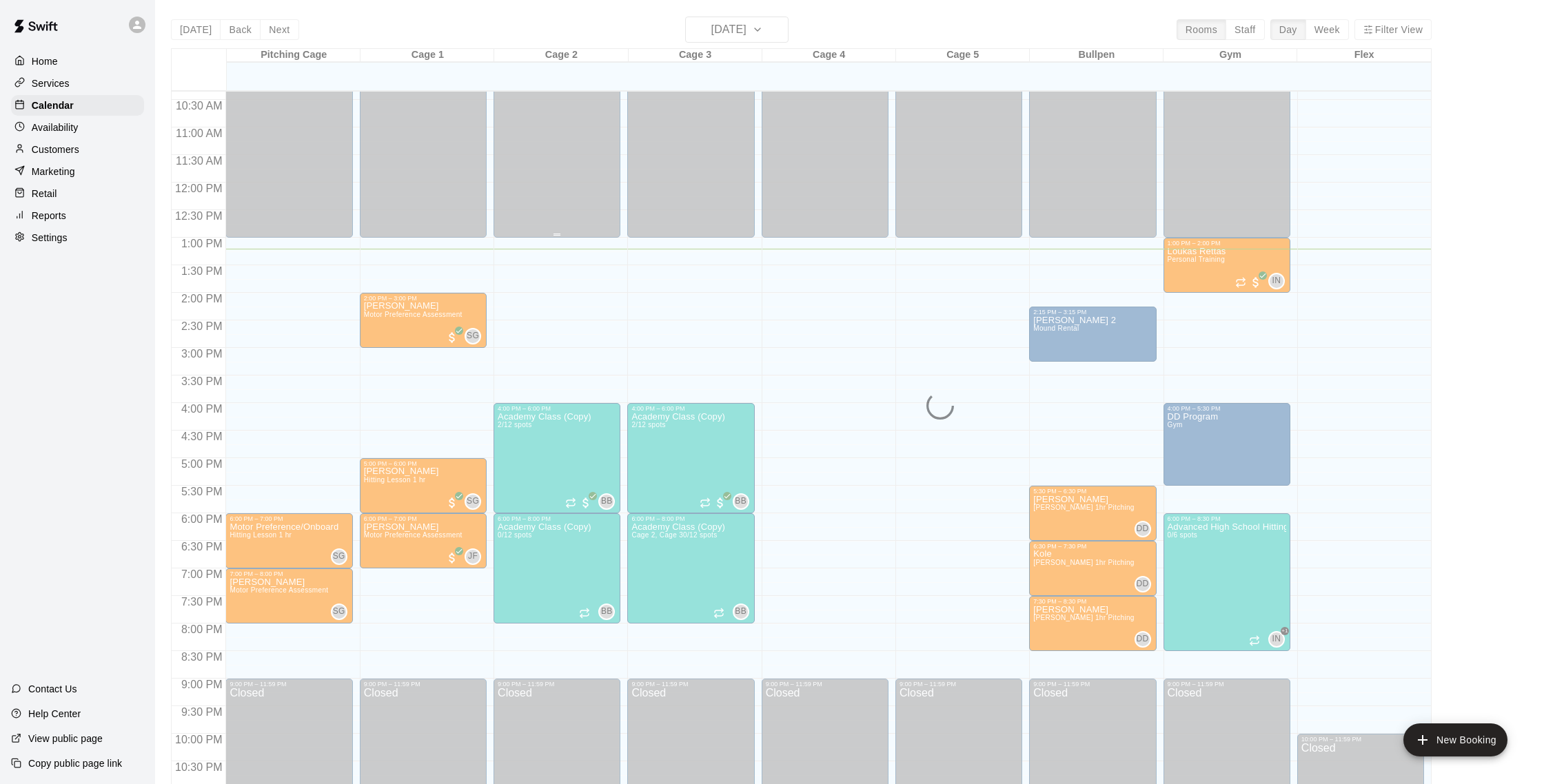
scroll to position [574, 0]
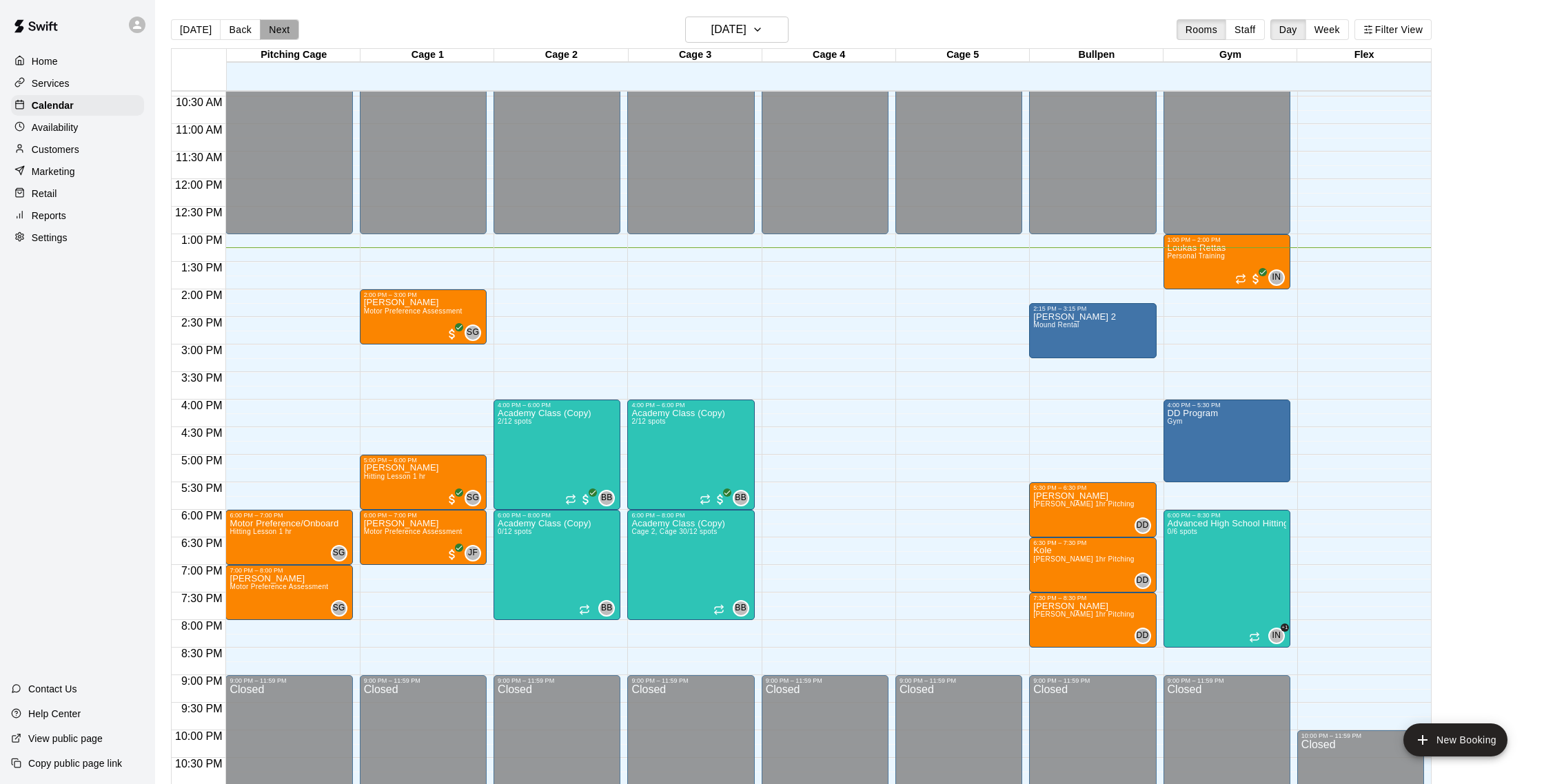
click at [285, 25] on button "Next" at bounding box center [279, 30] width 38 height 21
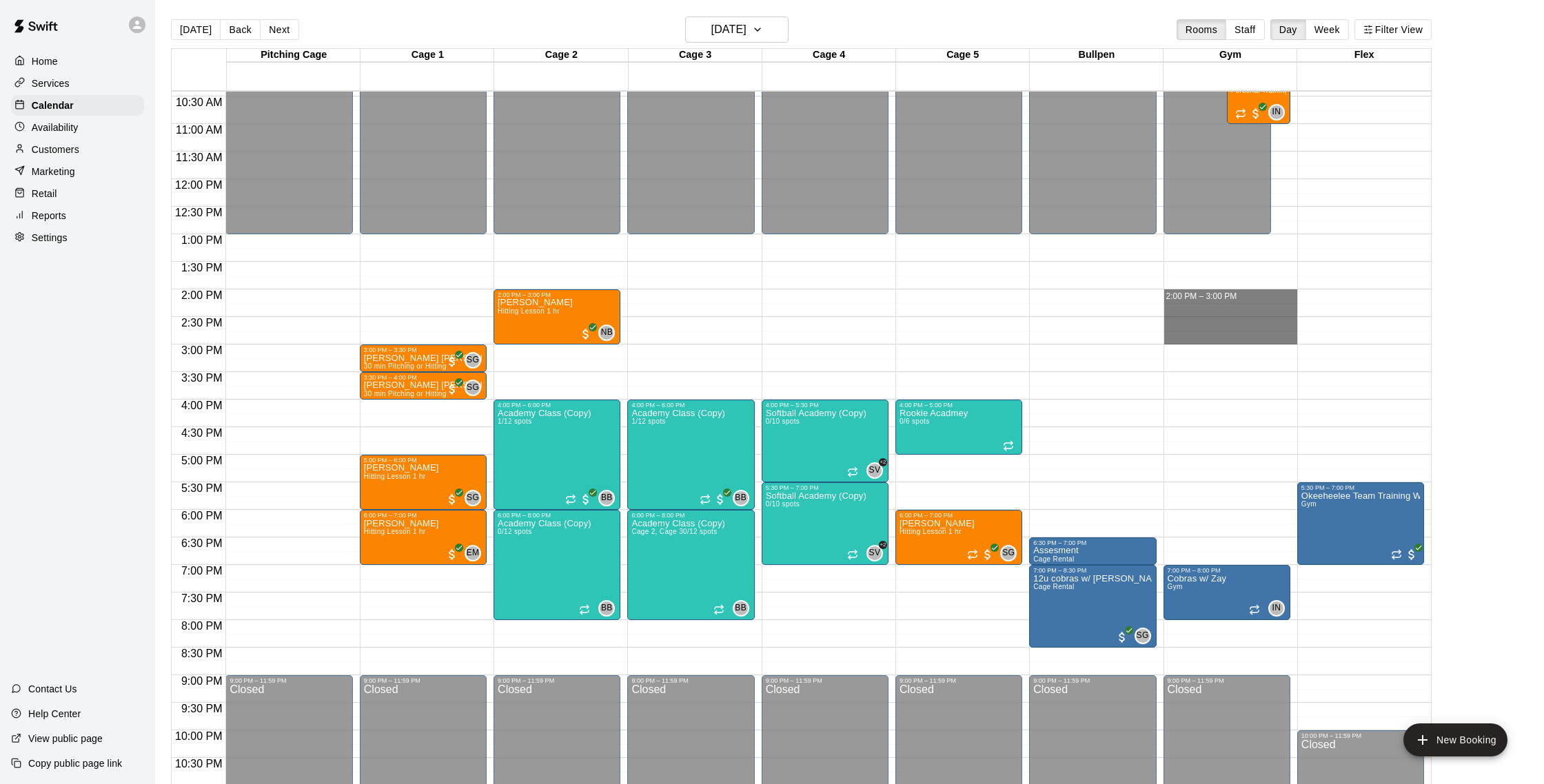
drag, startPoint x: 1172, startPoint y: 292, endPoint x: 1175, endPoint y: 337, distance: 45.1
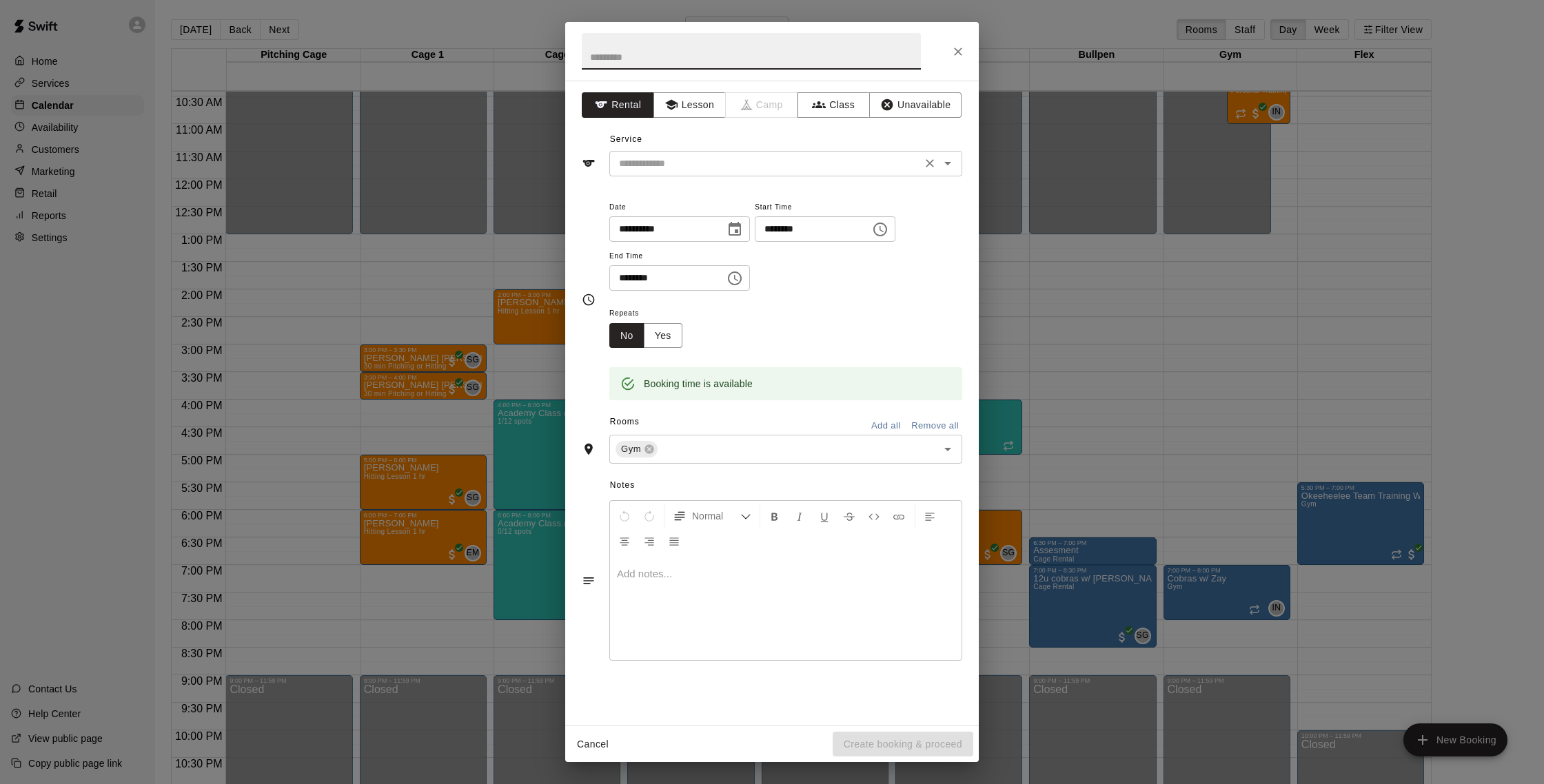
click at [706, 159] on input "text" at bounding box center [765, 164] width 304 height 18
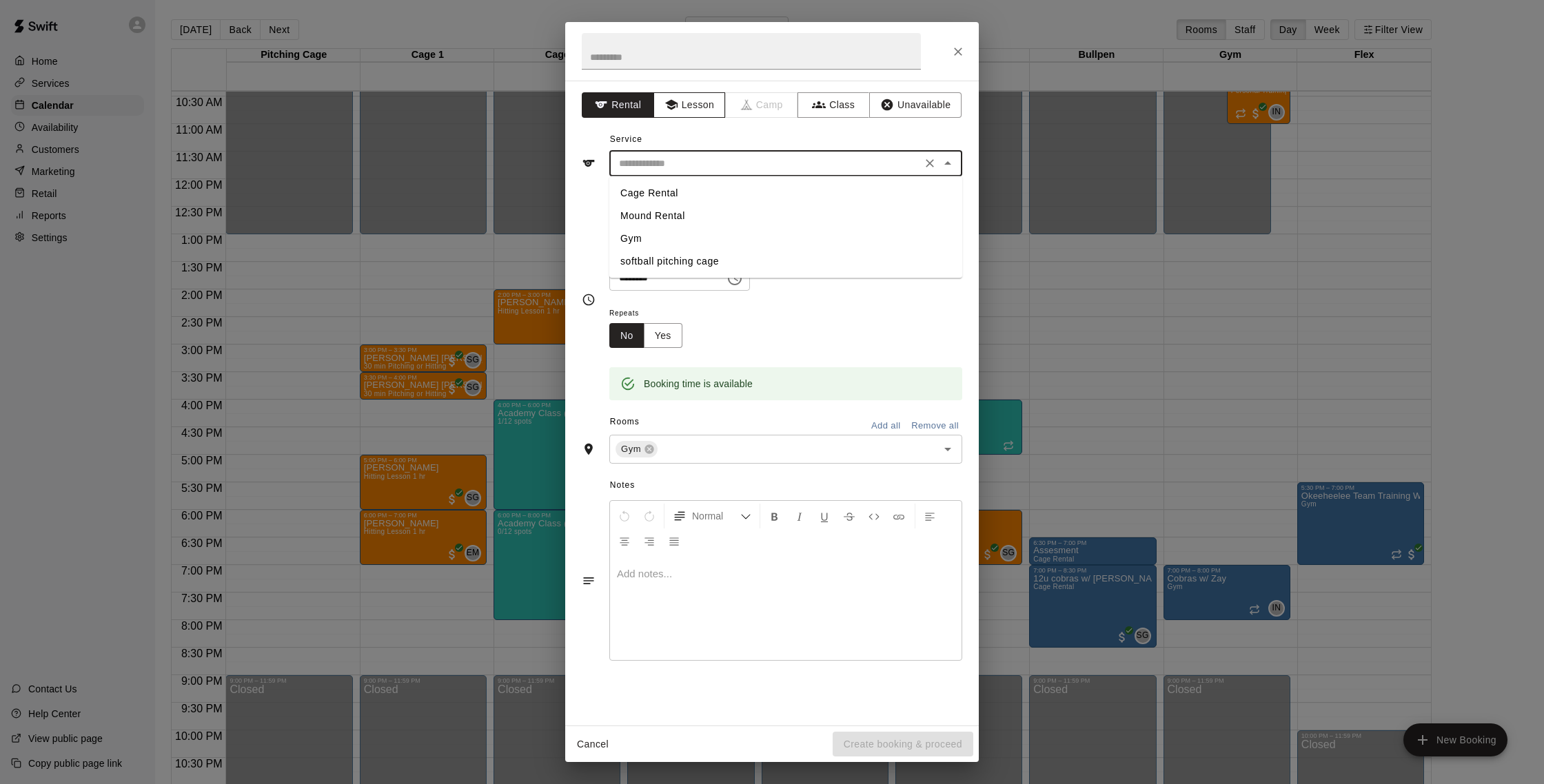
click at [696, 110] on button "Lesson" at bounding box center [689, 105] width 73 height 26
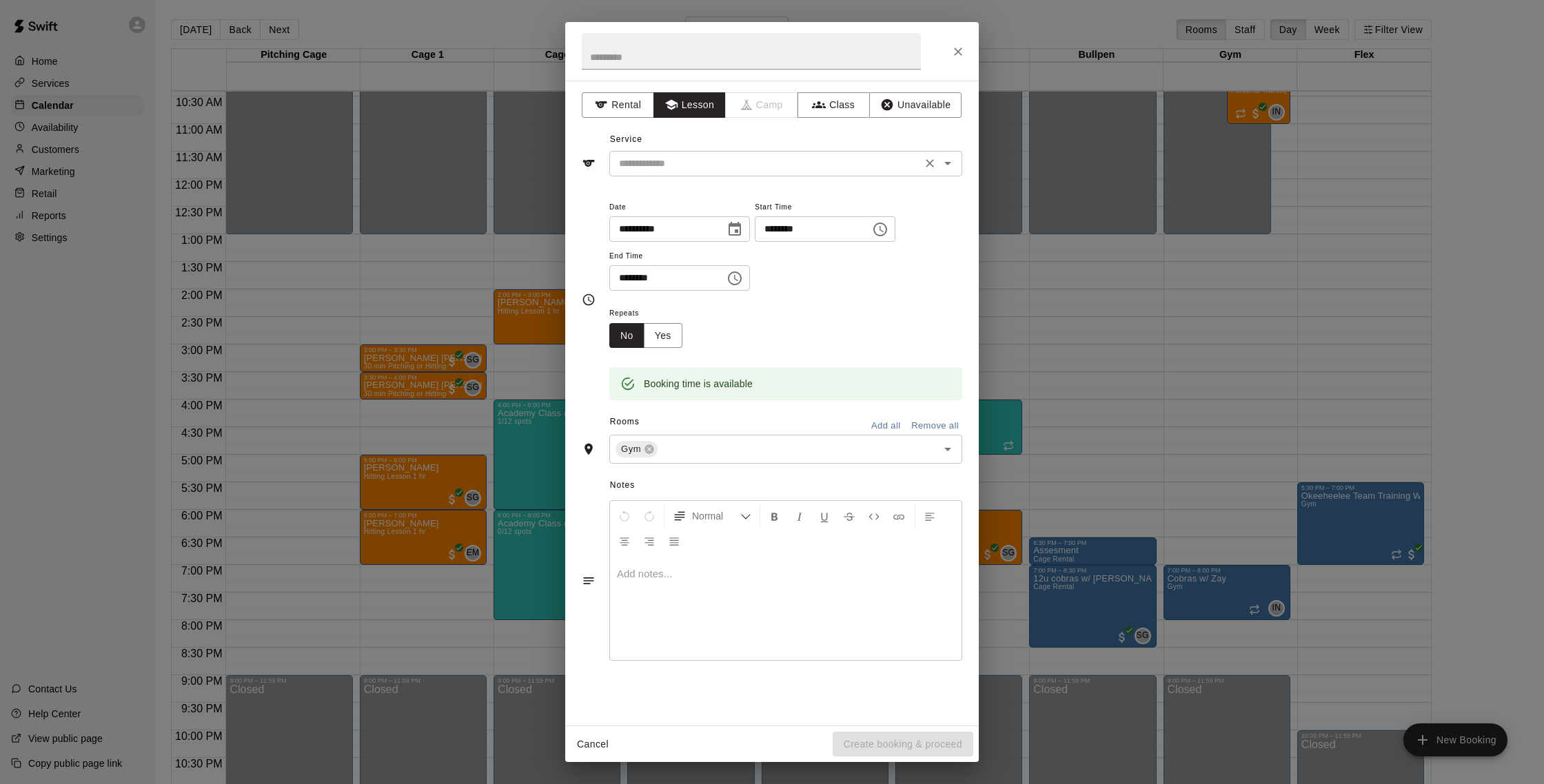
click at [701, 155] on input "text" at bounding box center [765, 164] width 304 height 18
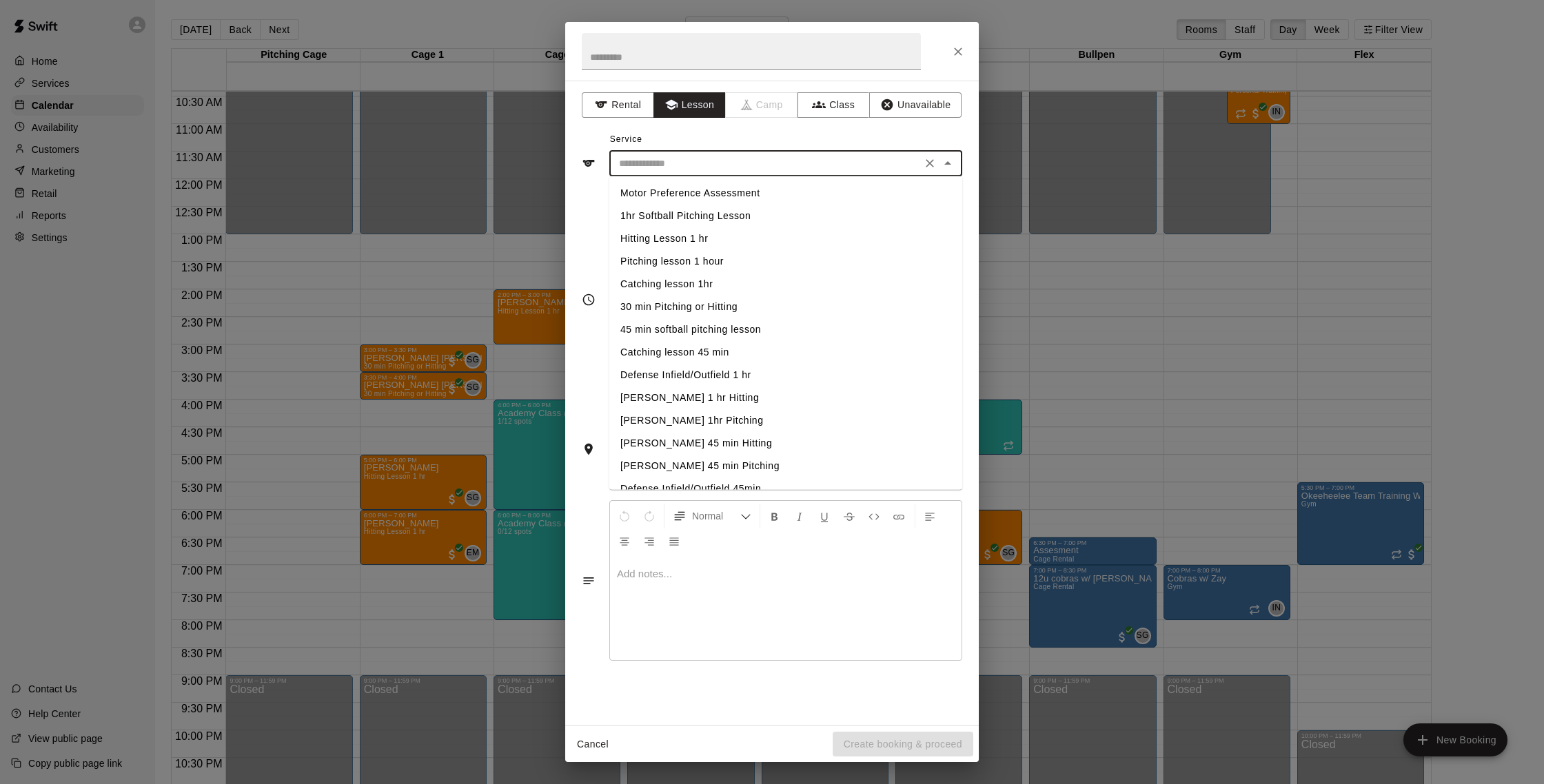
scroll to position [221, 0]
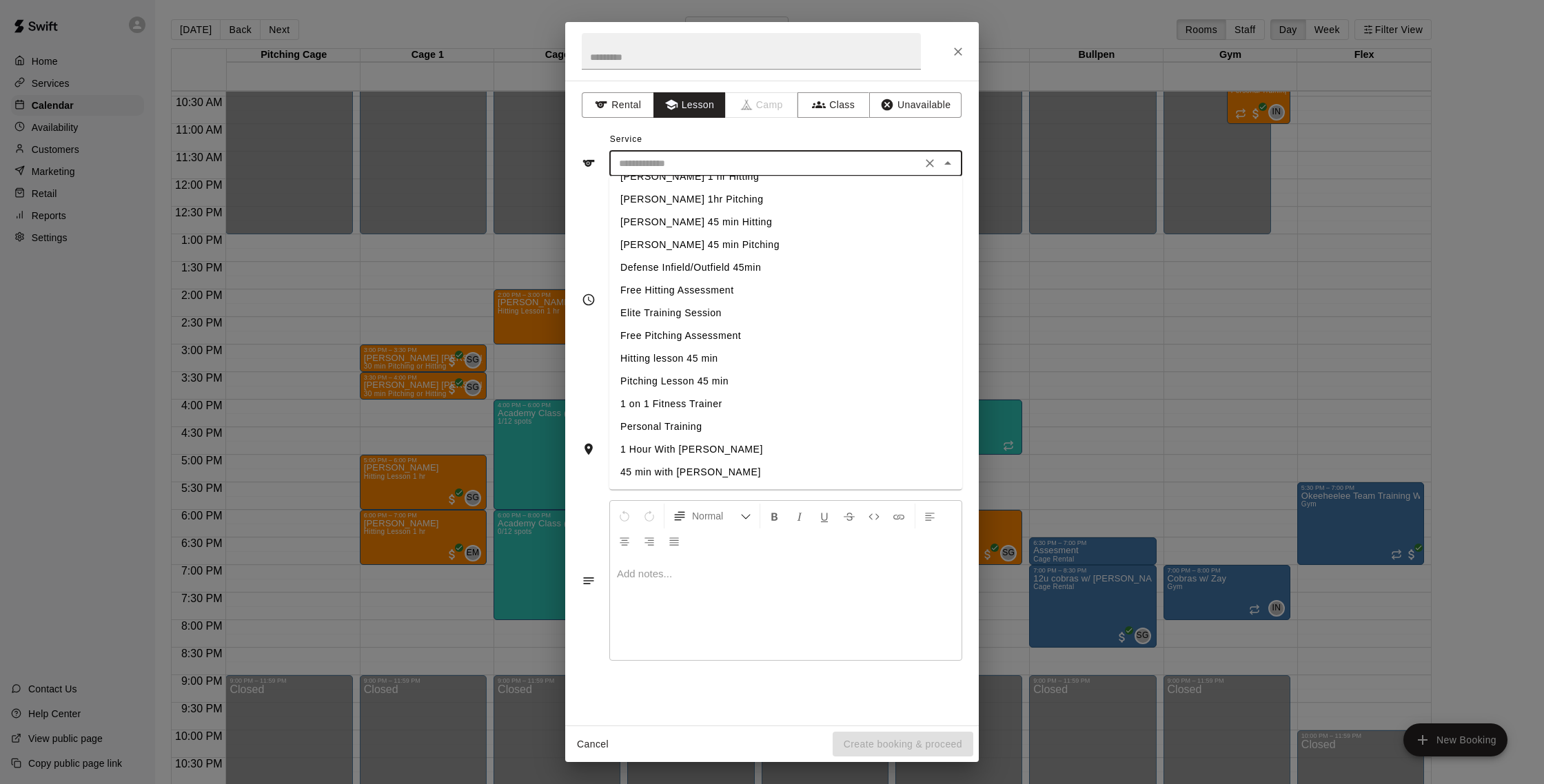
click at [745, 403] on li "1 on 1 Fitness Trainer" at bounding box center [785, 404] width 353 height 22
type input "**********"
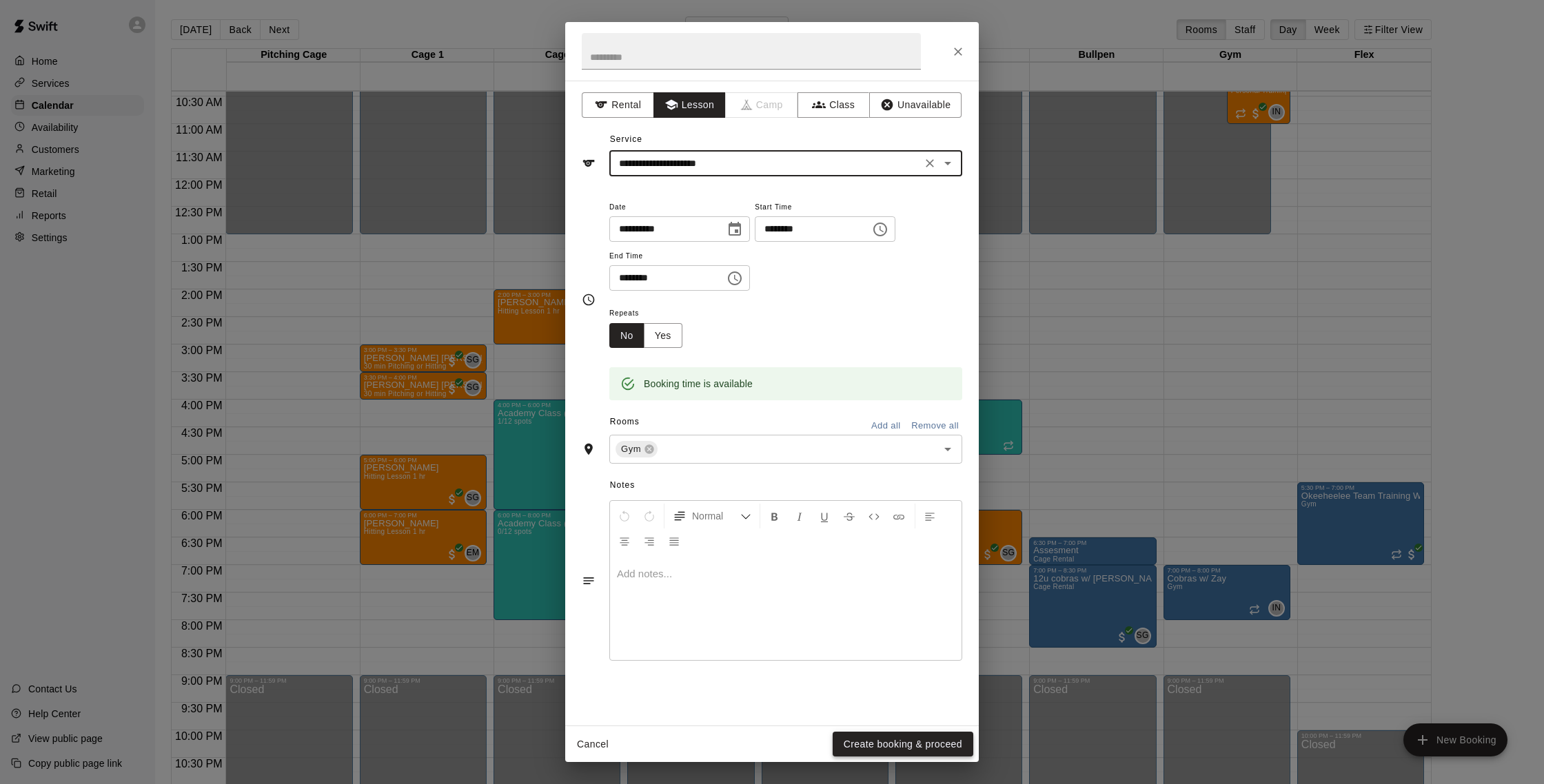
click at [903, 738] on button "Create booking & proceed" at bounding box center [903, 744] width 141 height 26
click at [902, 741] on button "Create booking & proceed" at bounding box center [903, 744] width 141 height 26
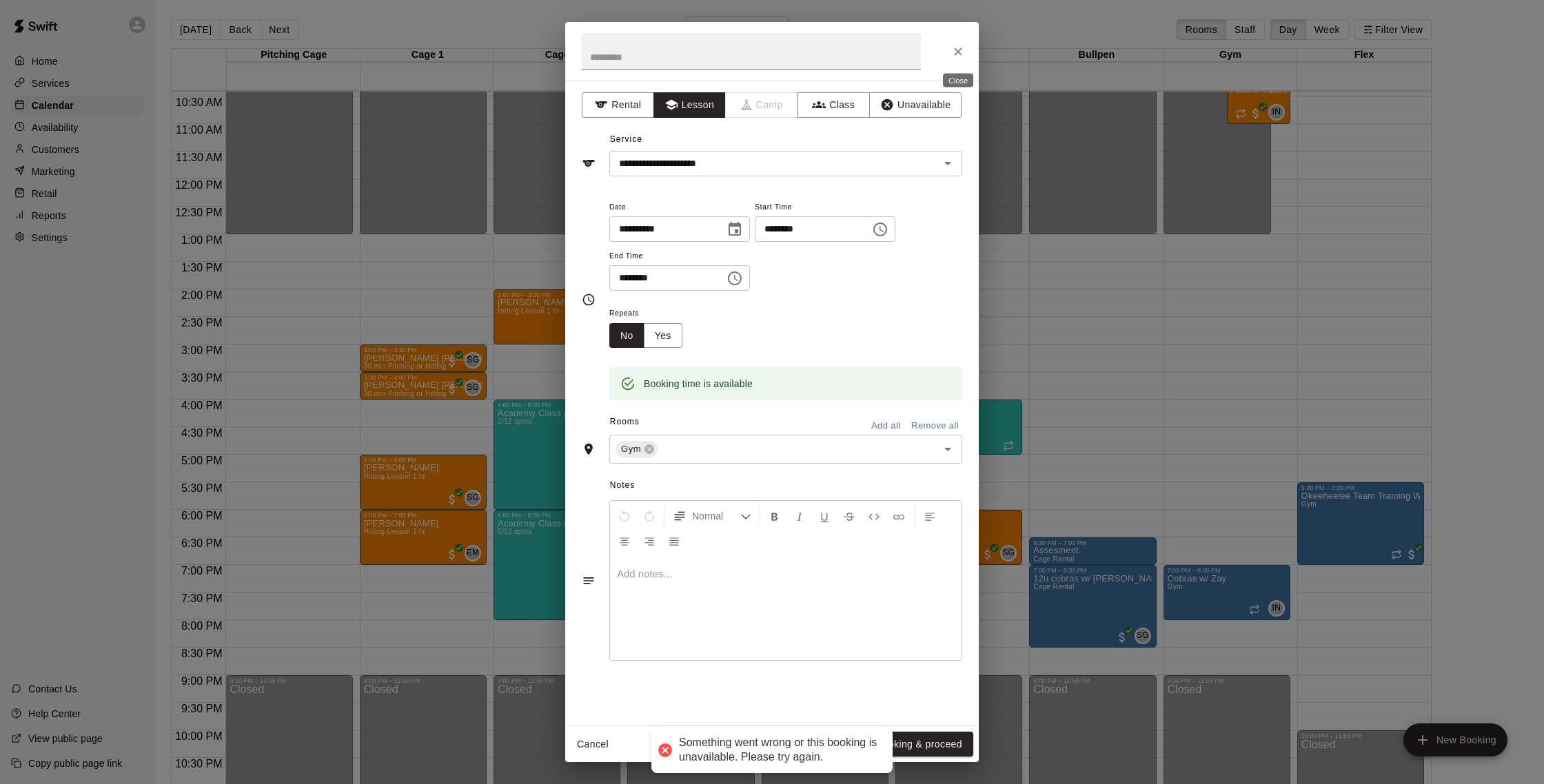
click at [963, 45] on icon "Close" at bounding box center [958, 51] width 14 height 14
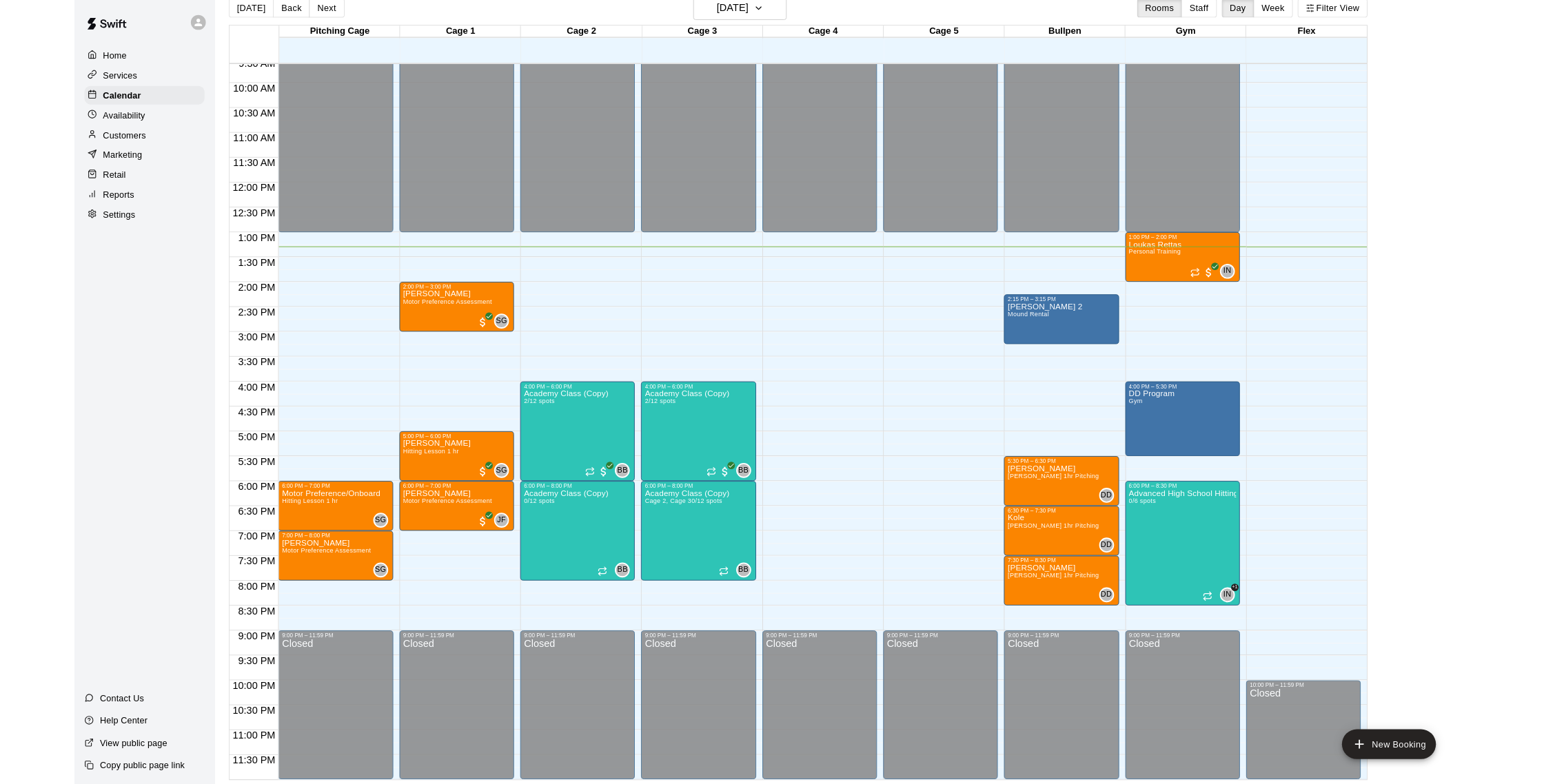
scroll to position [615, 0]
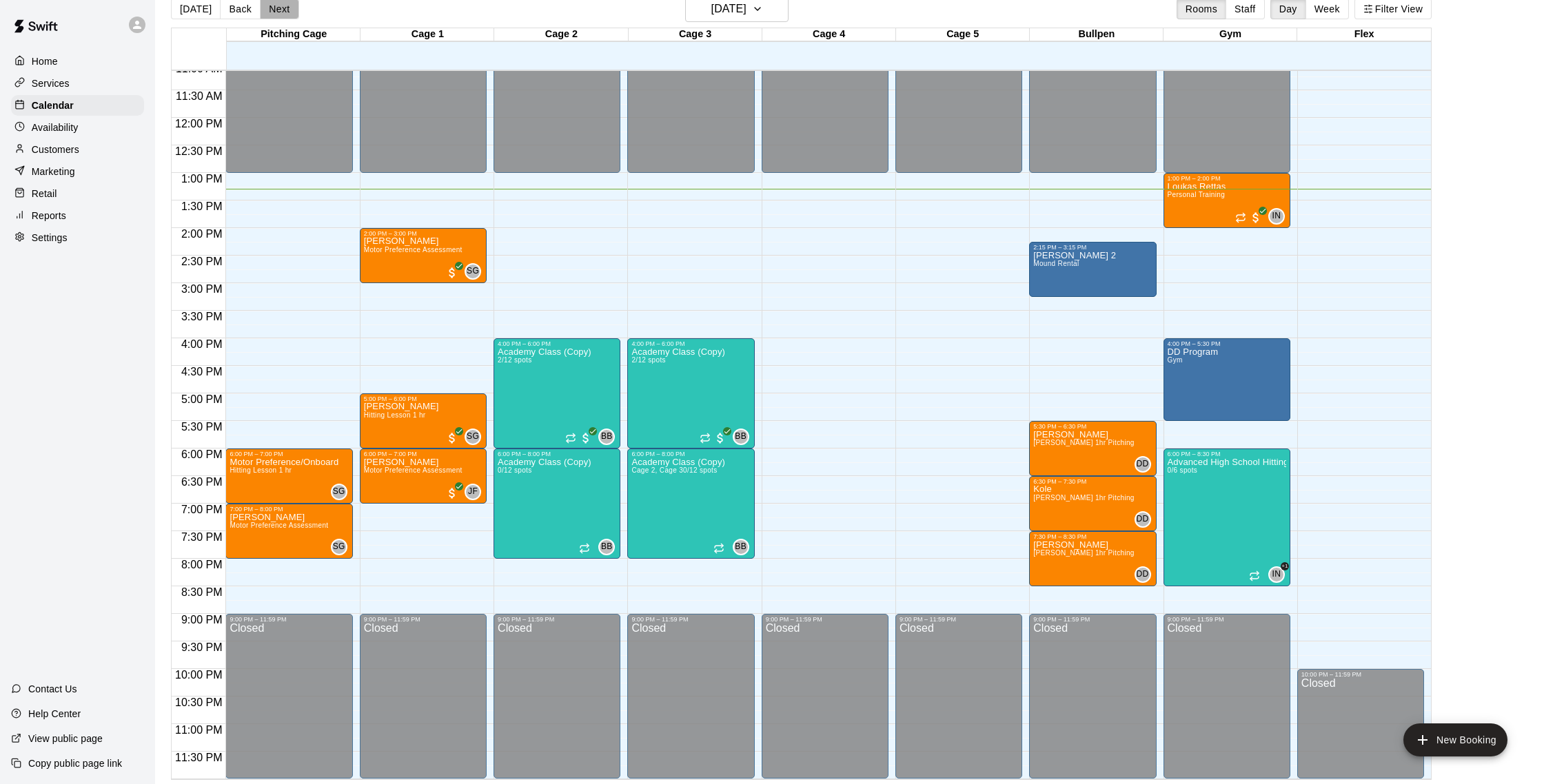
click at [276, 15] on button "Next" at bounding box center [279, 9] width 38 height 21
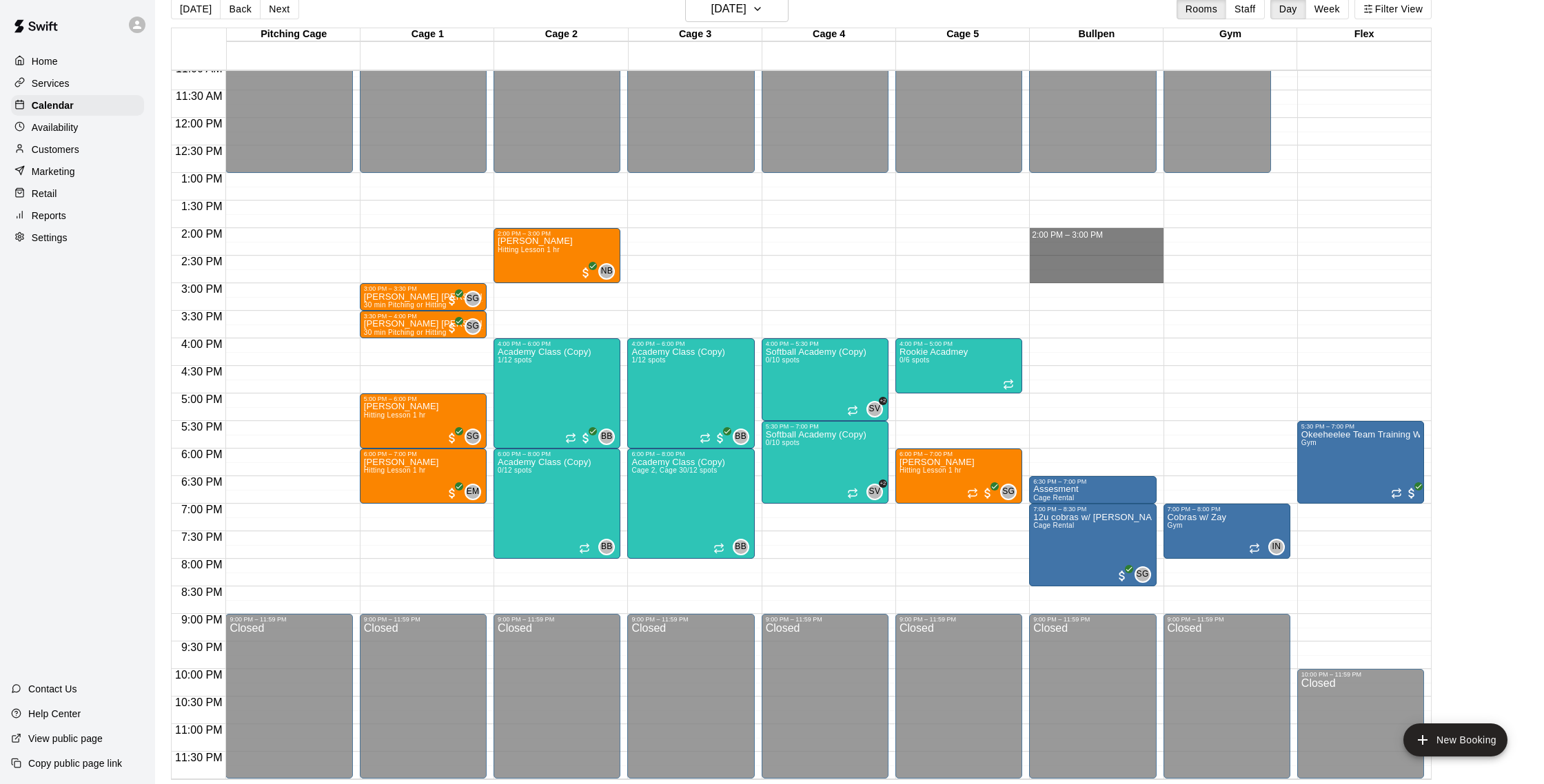
drag, startPoint x: 1075, startPoint y: 232, endPoint x: 1069, endPoint y: 270, distance: 38.5
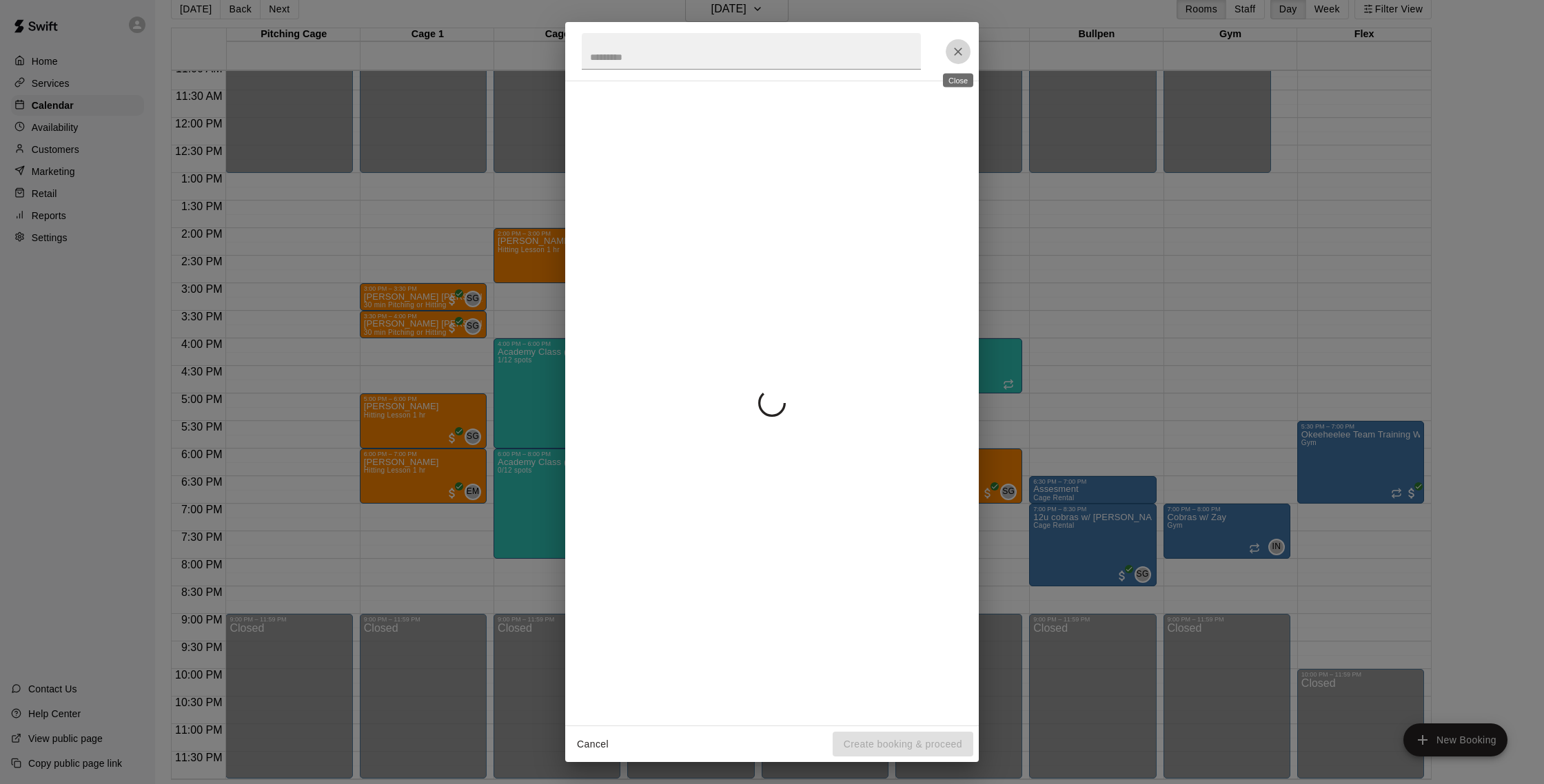
click at [764, 53] on icon "Close" at bounding box center [958, 51] width 14 height 14
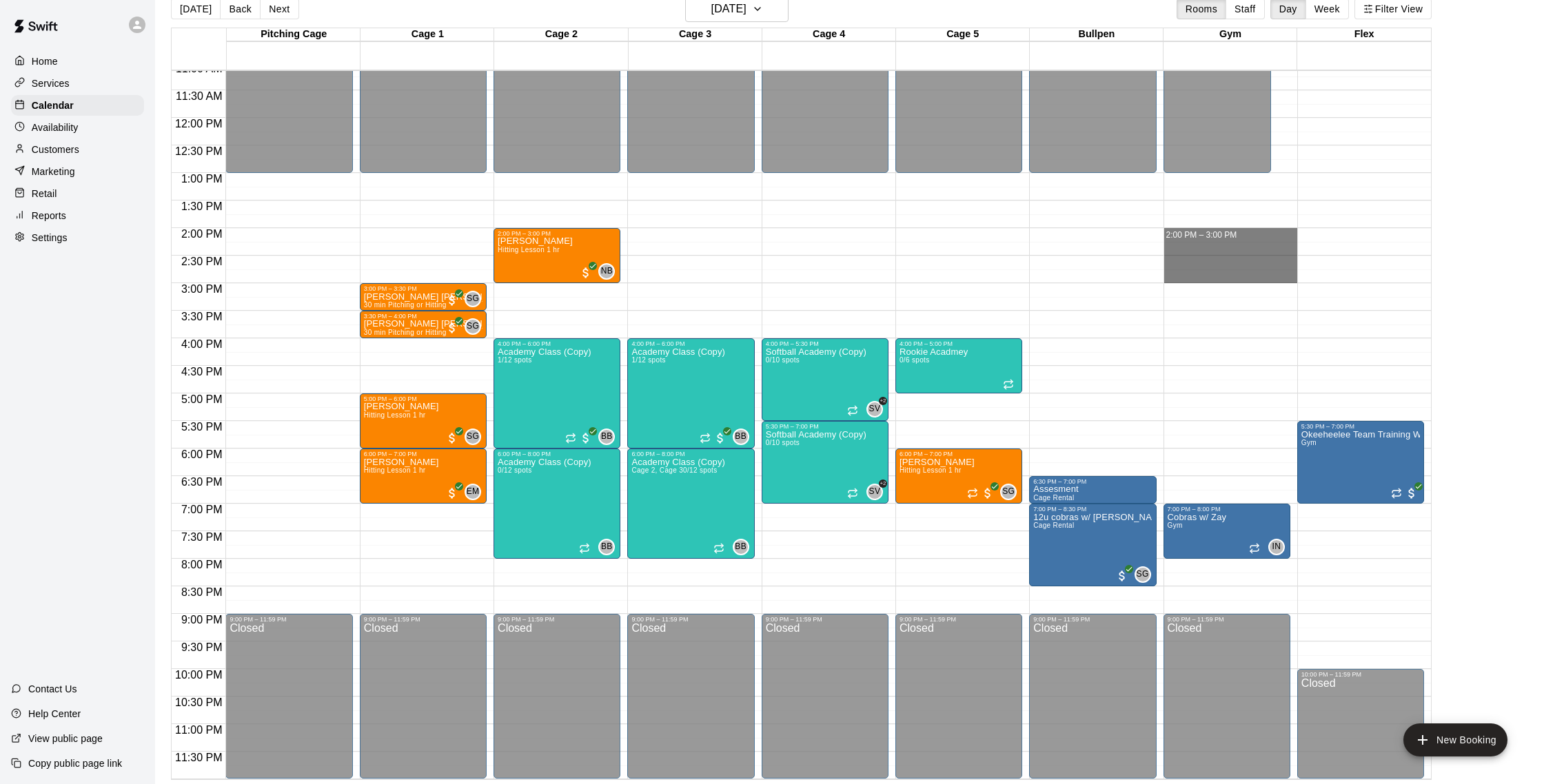
drag, startPoint x: 1175, startPoint y: 232, endPoint x: 1179, endPoint y: 273, distance: 41.2
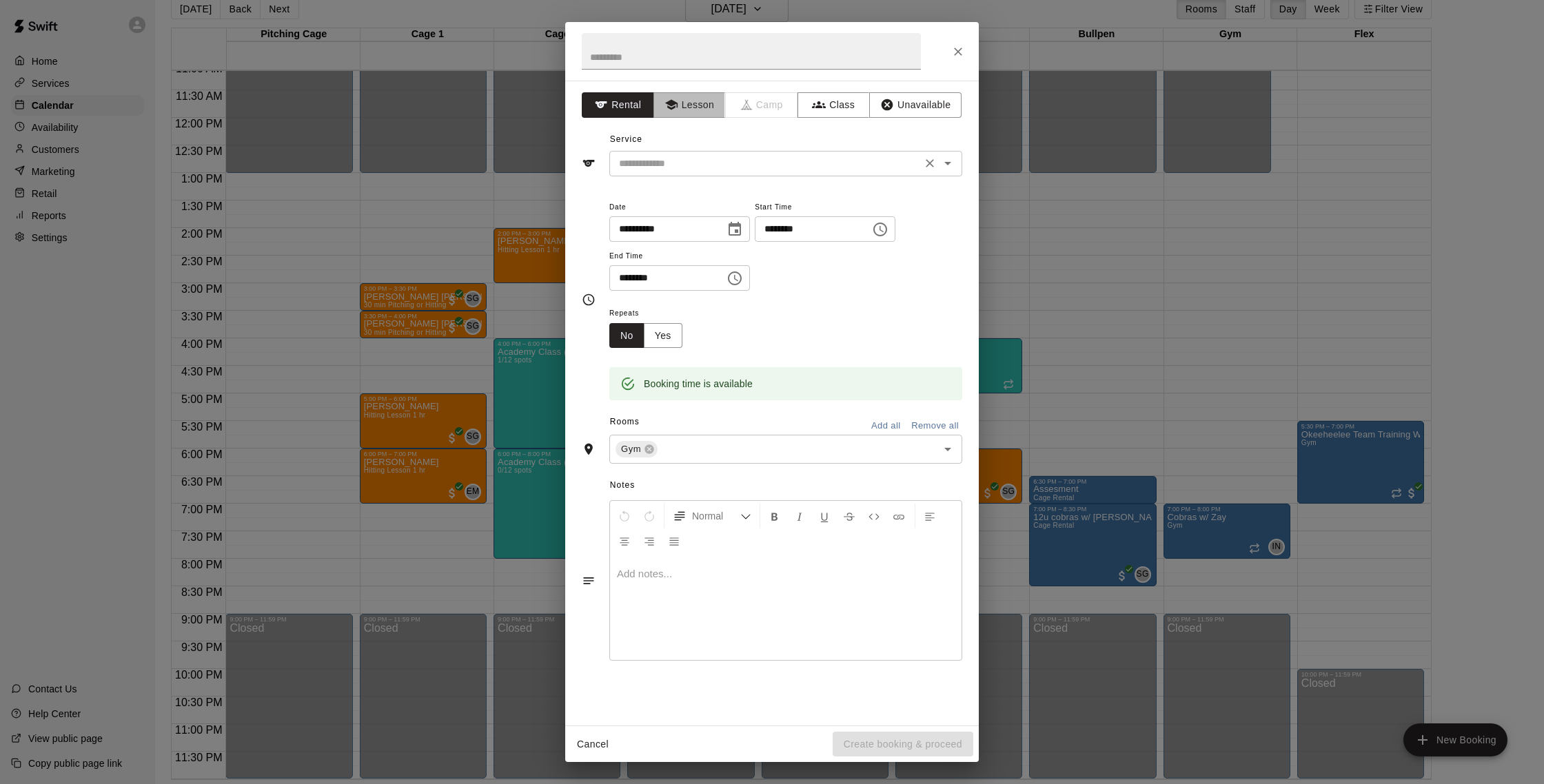
drag, startPoint x: 707, startPoint y: 116, endPoint x: 724, endPoint y: 155, distance: 42.5
click at [707, 116] on button "Lesson" at bounding box center [689, 105] width 73 height 26
click at [725, 164] on input "text" at bounding box center [765, 164] width 304 height 18
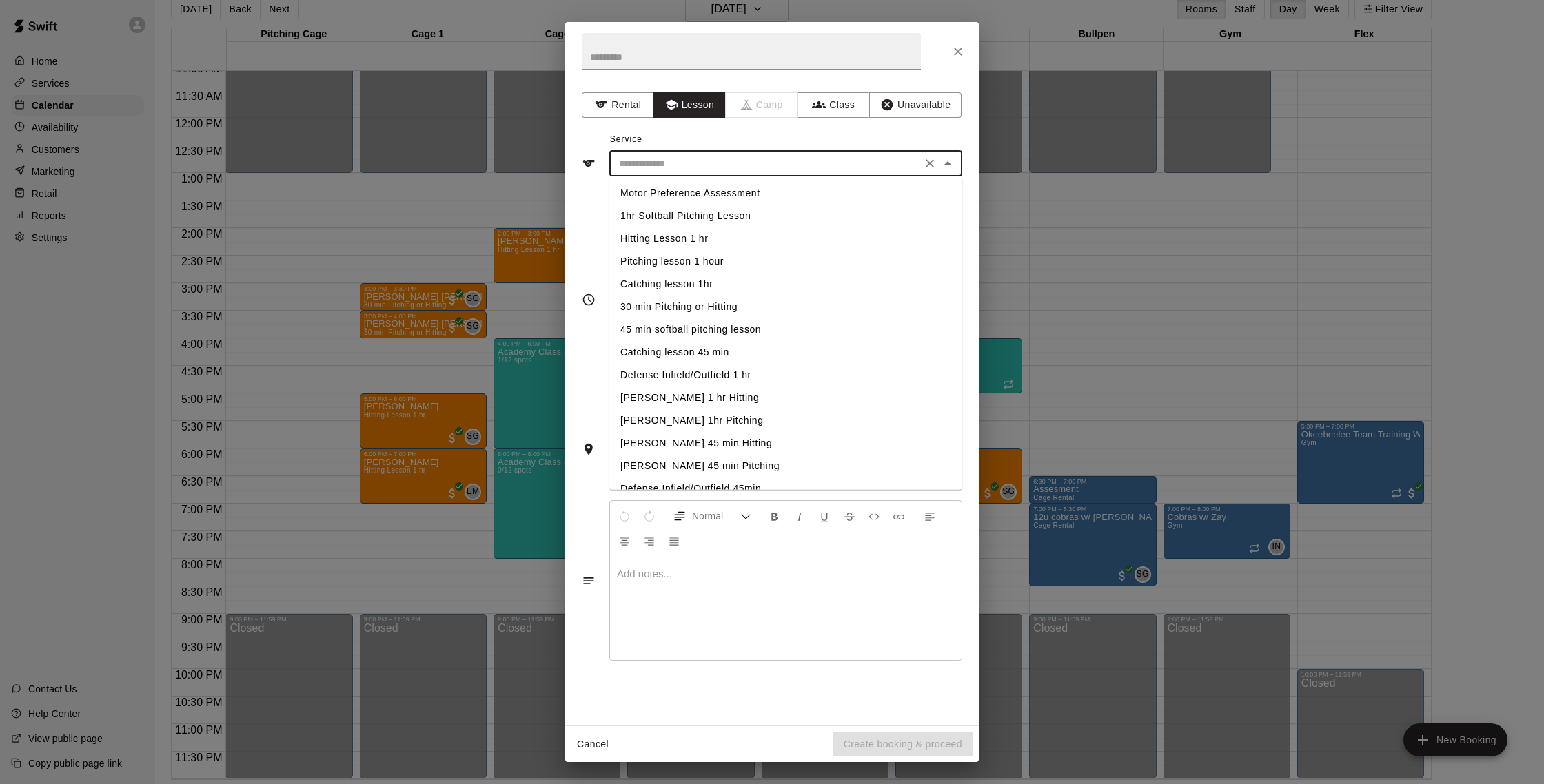
scroll to position [221, 0]
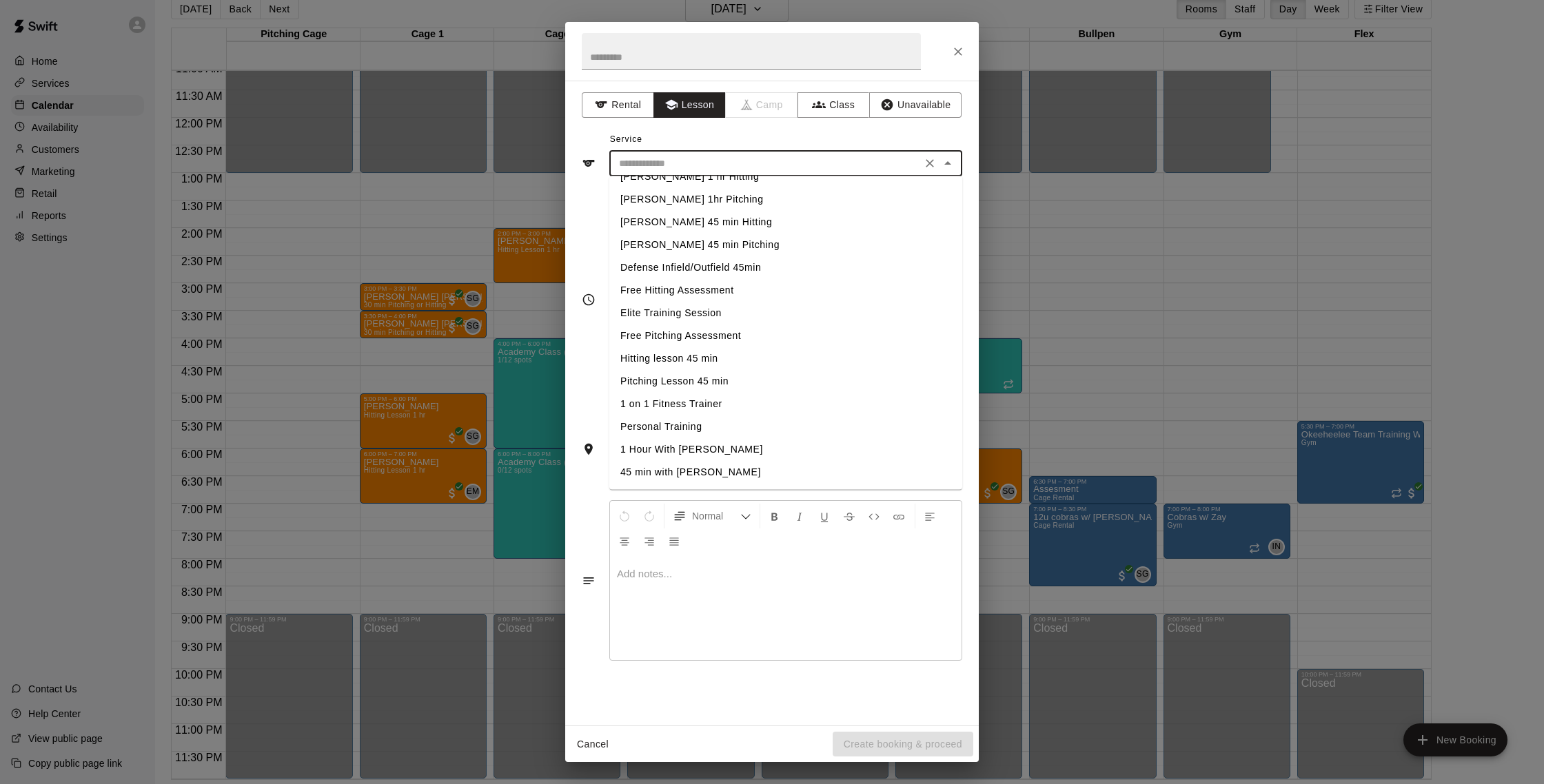
click at [688, 408] on li "1 on 1 Fitness Trainer" at bounding box center [785, 404] width 353 height 22
type input "**********"
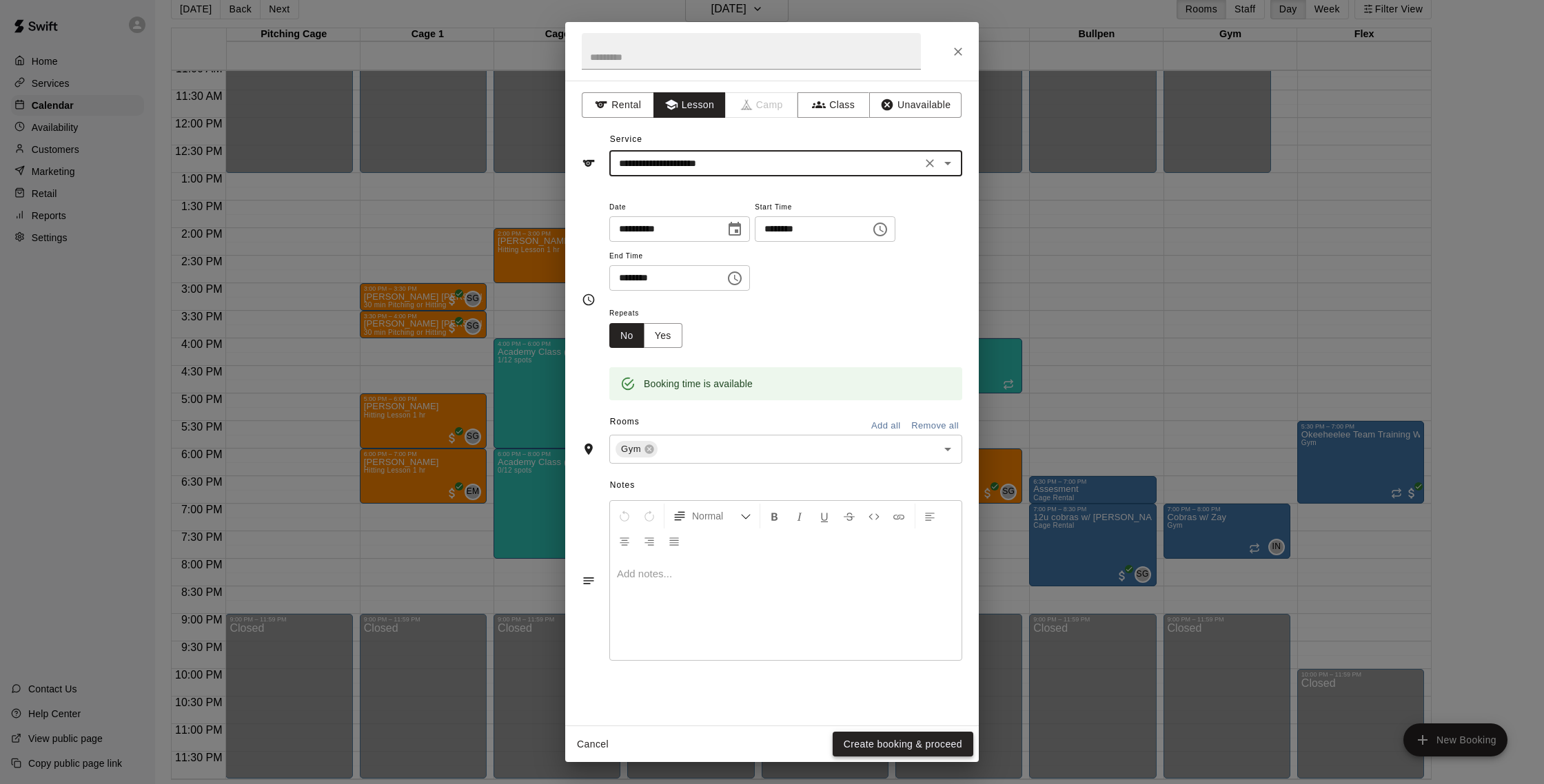
click at [764, 706] on button "Create booking & proceed" at bounding box center [903, 744] width 141 height 26
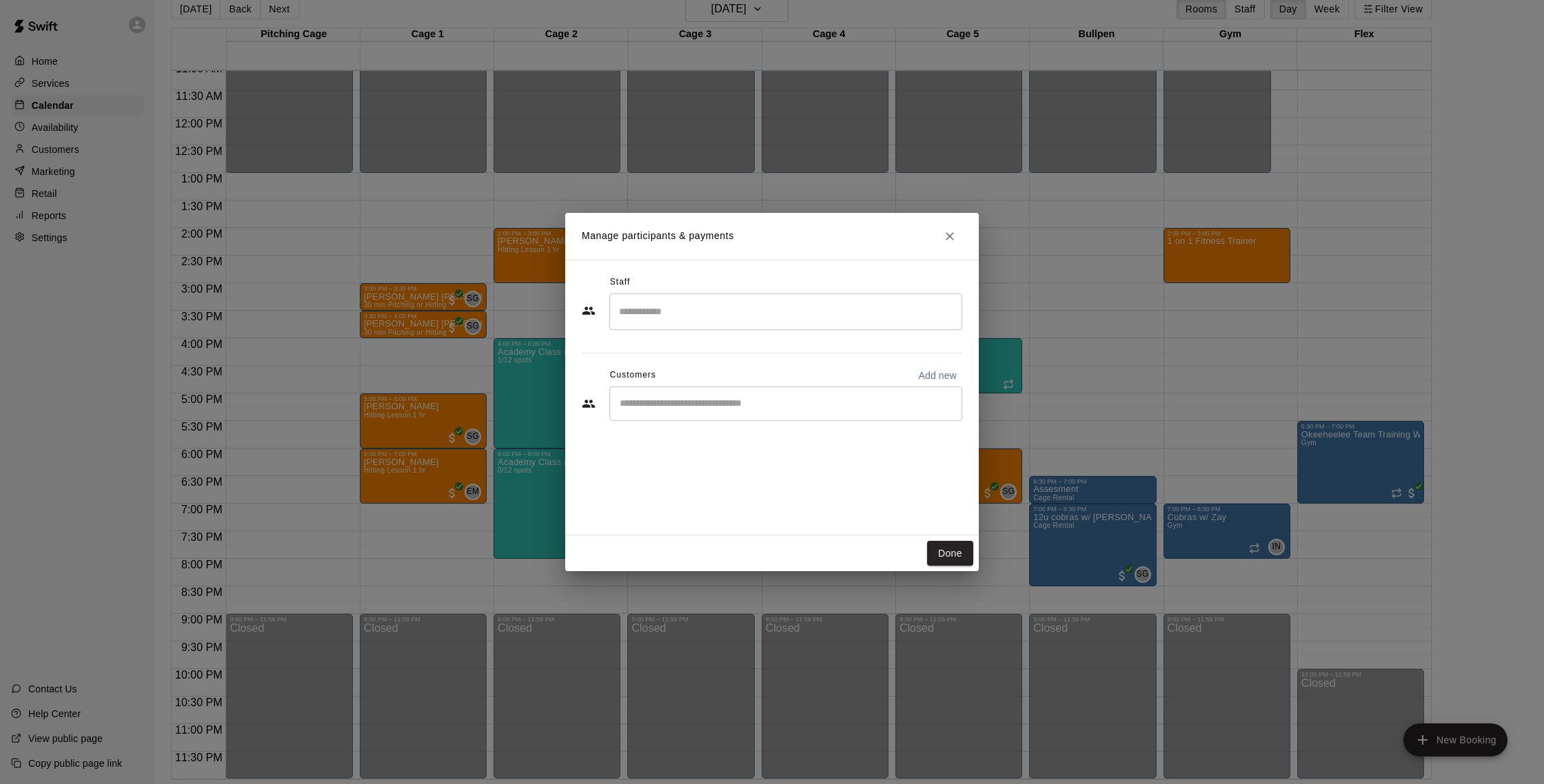
click at [701, 312] on input "Search staff" at bounding box center [786, 312] width 341 height 24
click at [710, 343] on li "Isaiah Nelson Instructor" at bounding box center [785, 353] width 353 height 47
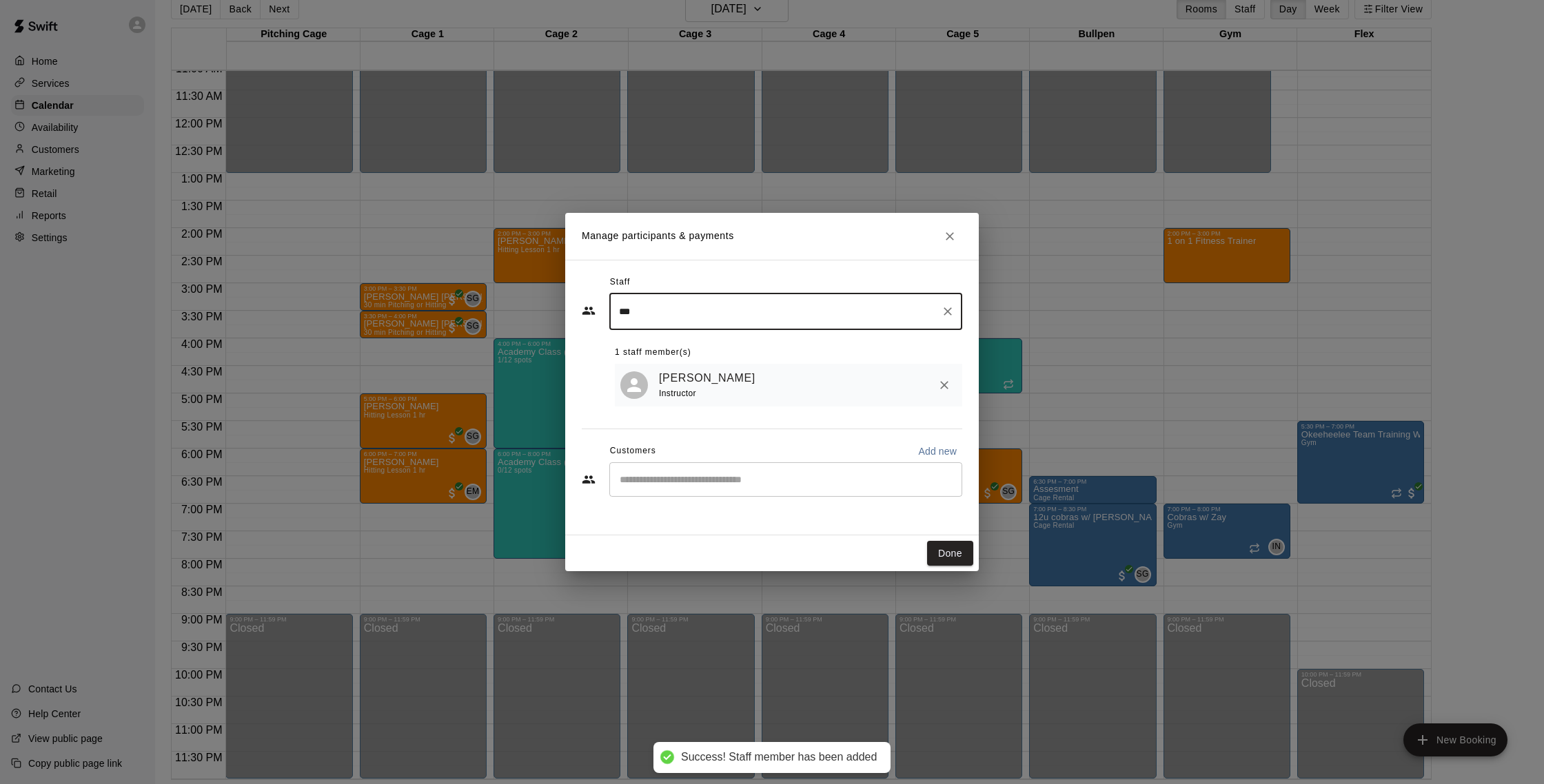
type input "***"
click at [688, 474] on input "Start typing to search customers..." at bounding box center [786, 479] width 341 height 14
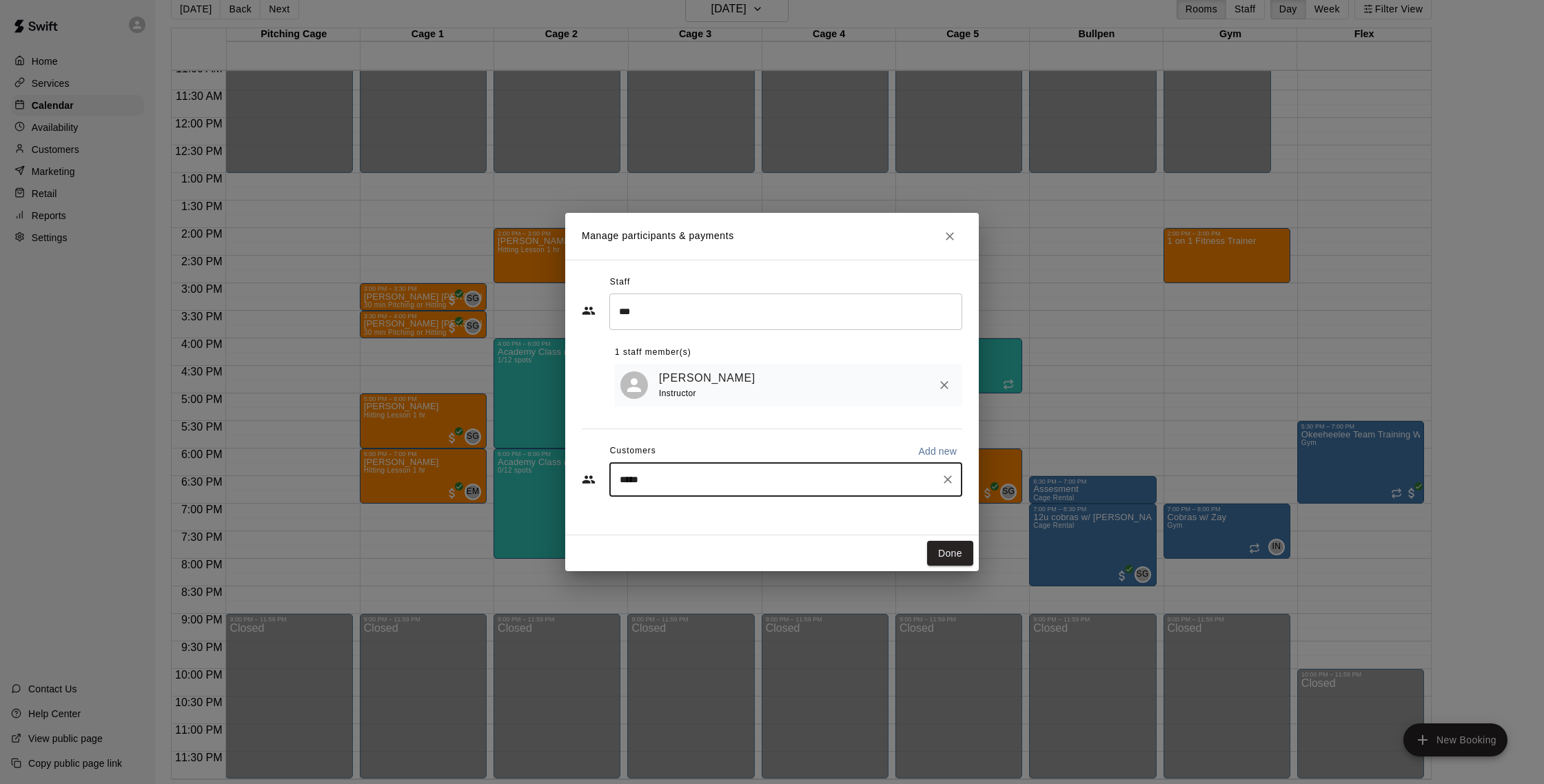
type input "******"
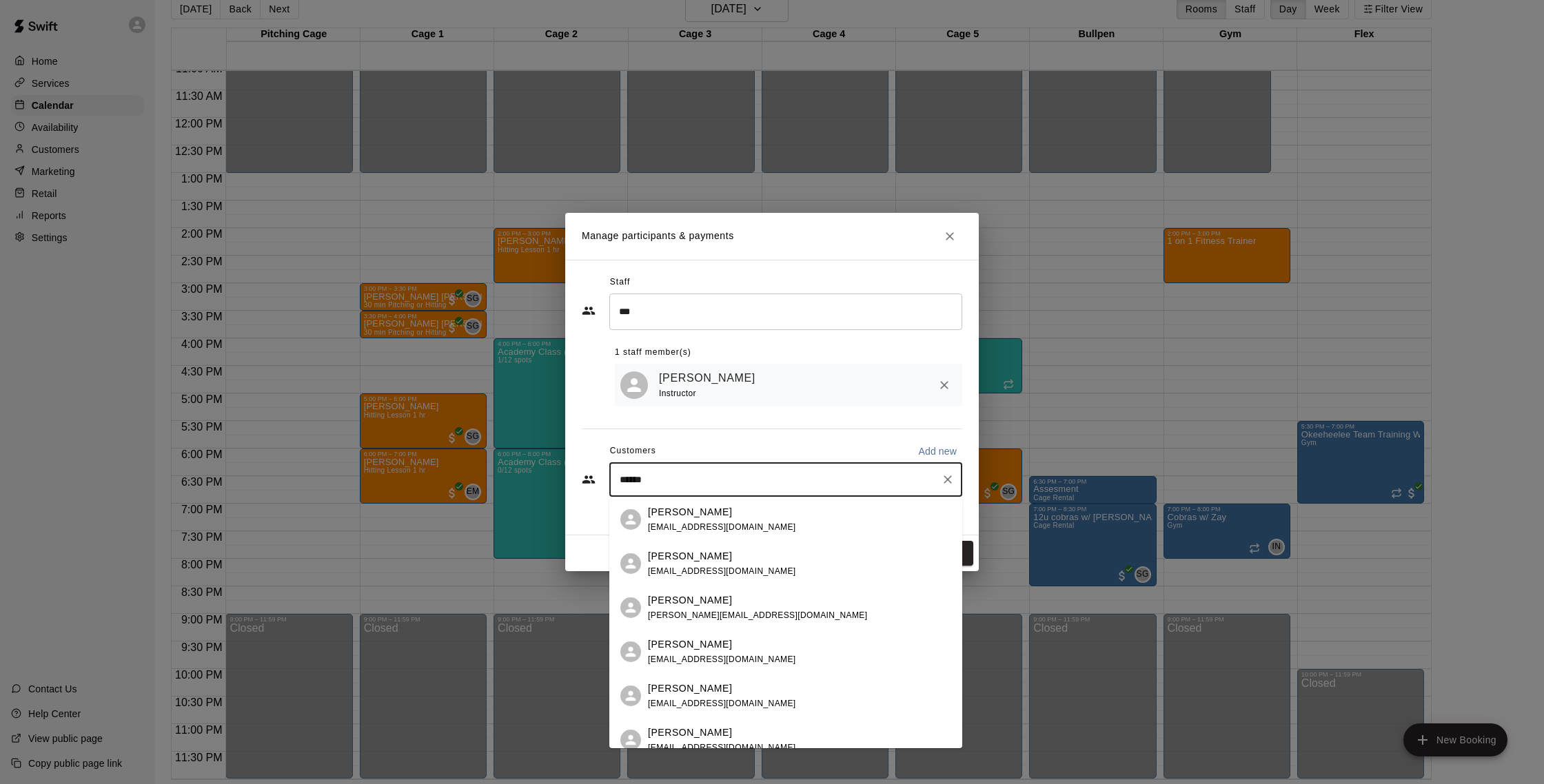
scroll to position [58, 0]
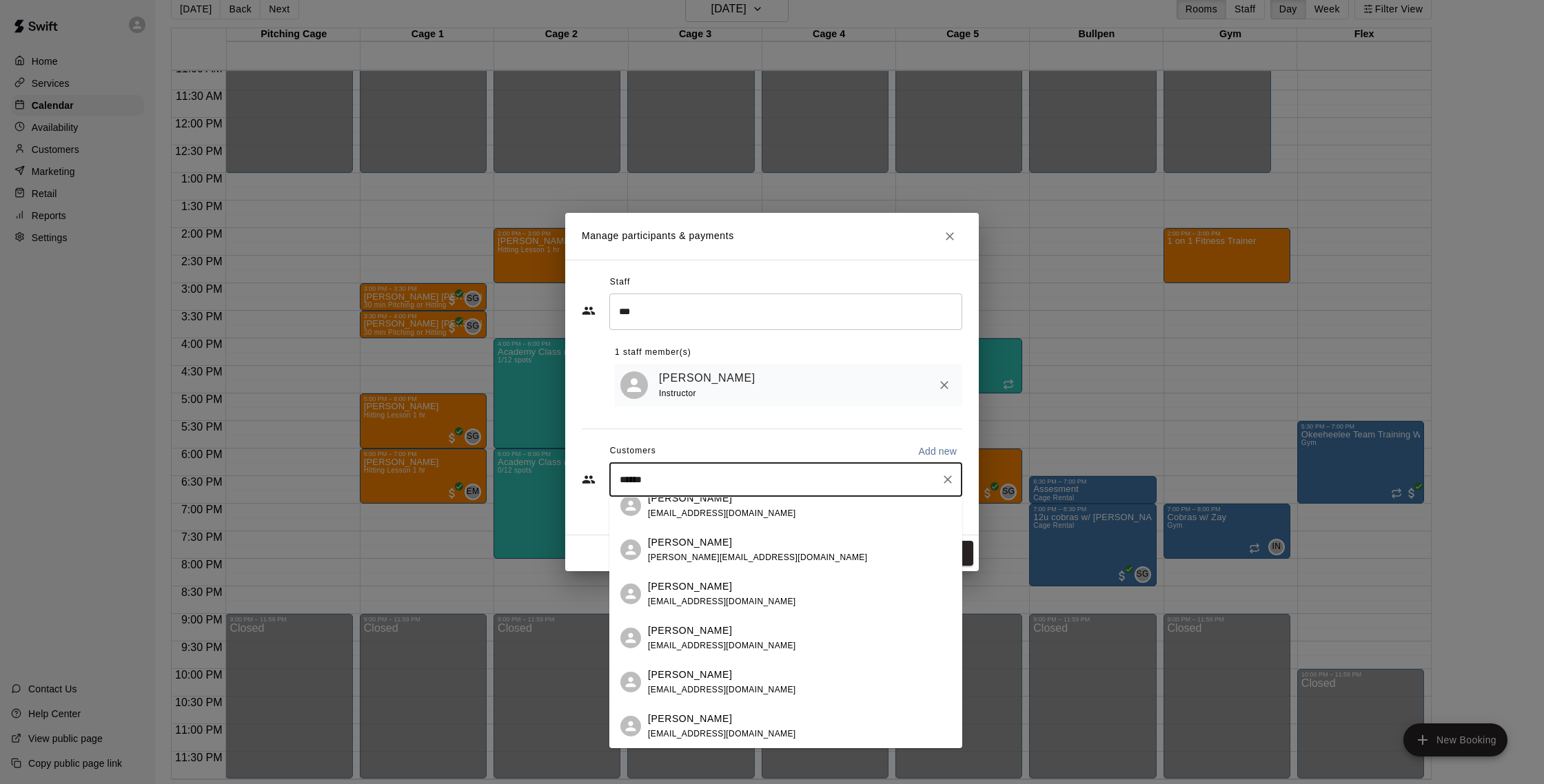
click at [715, 706] on div "[PERSON_NAME]" at bounding box center [721, 718] width 148 height 14
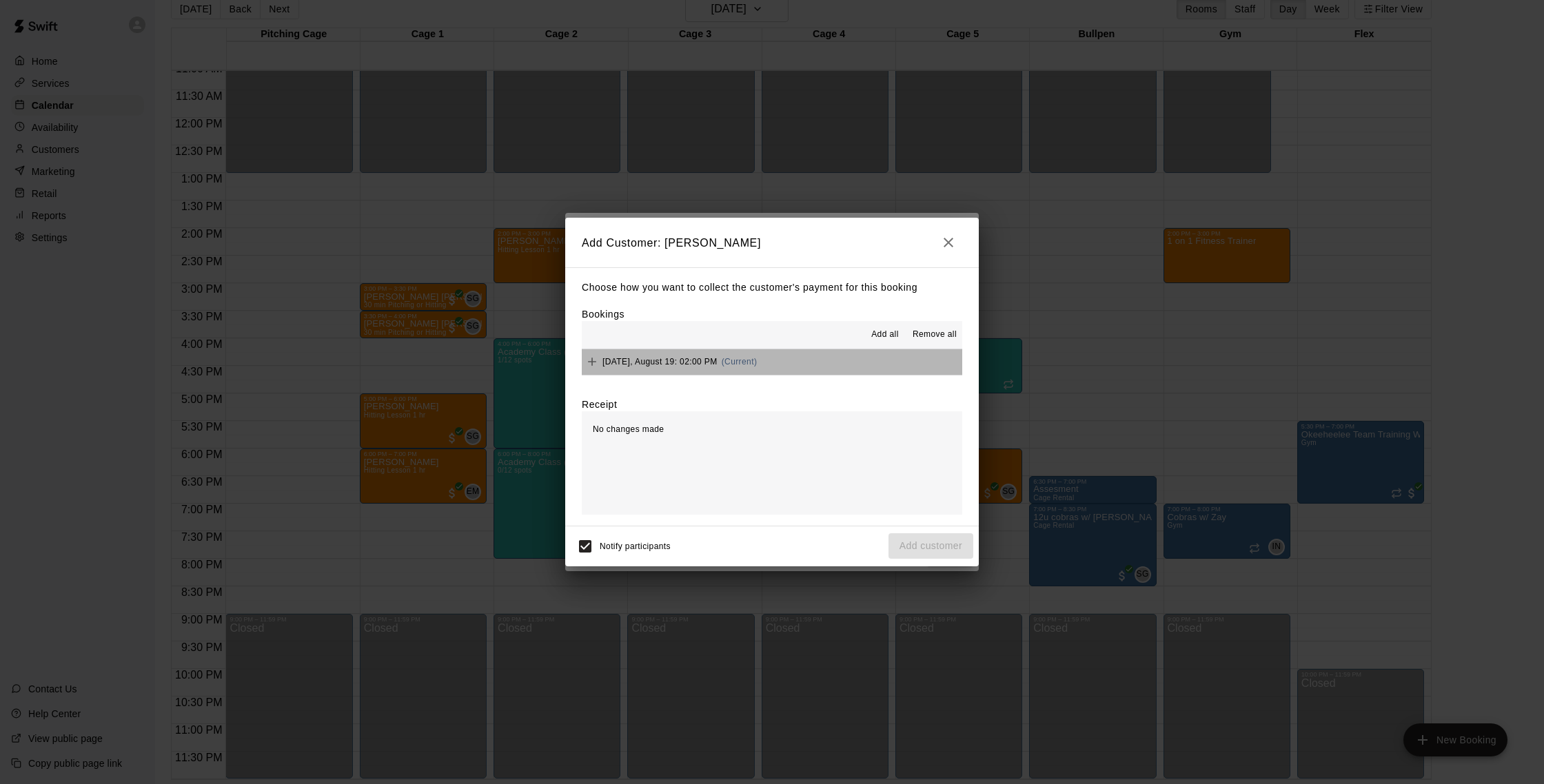
click at [764, 356] on button "Tuesday, August 19: 02:00 PM (Current)" at bounding box center [772, 362] width 381 height 26
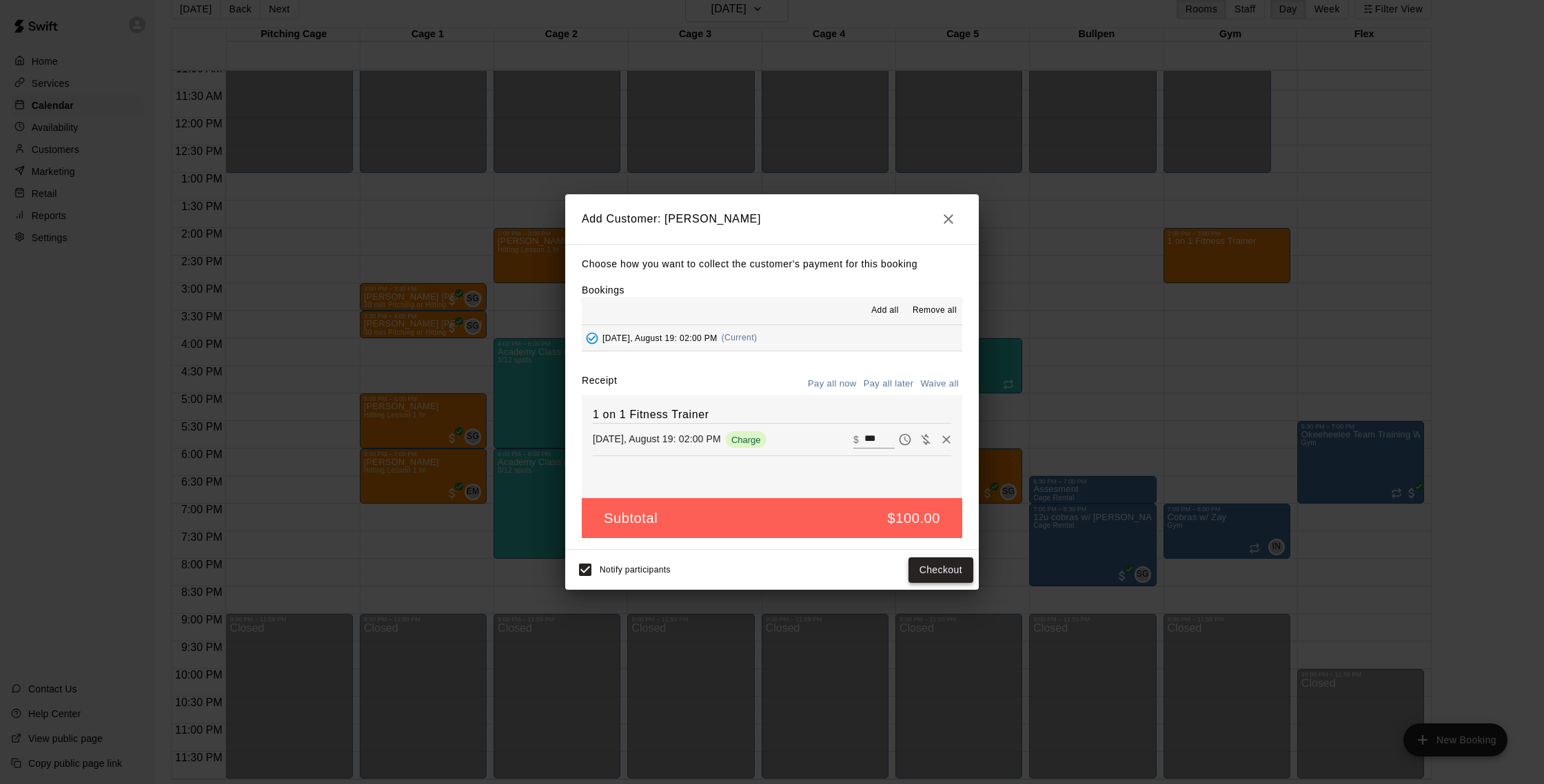
click at [764, 567] on button "Checkout" at bounding box center [940, 570] width 65 height 26
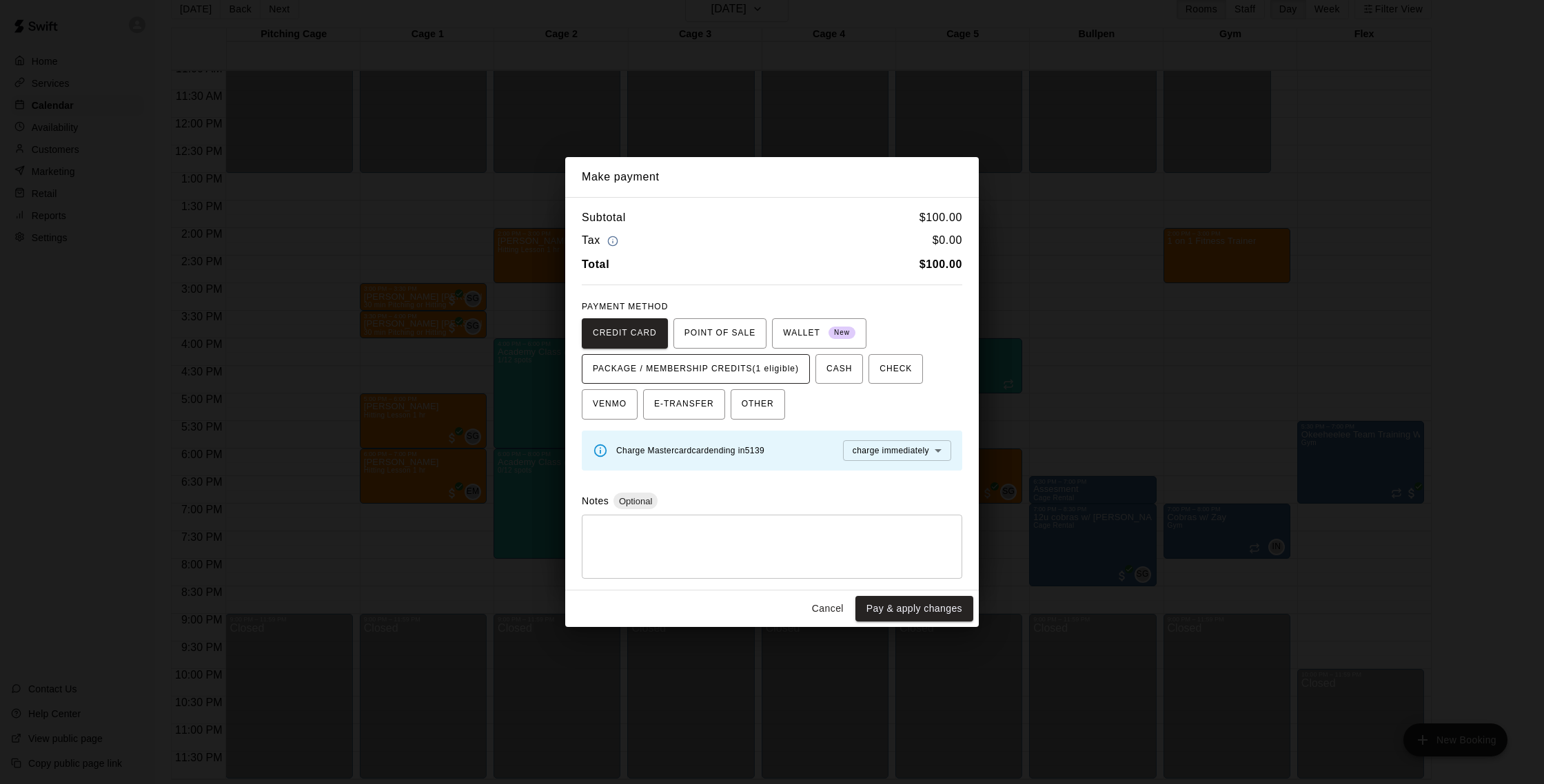
click at [764, 380] on button "PACKAGE / MEMBERSHIP CREDITS (1 eligible)" at bounding box center [696, 369] width 228 height 30
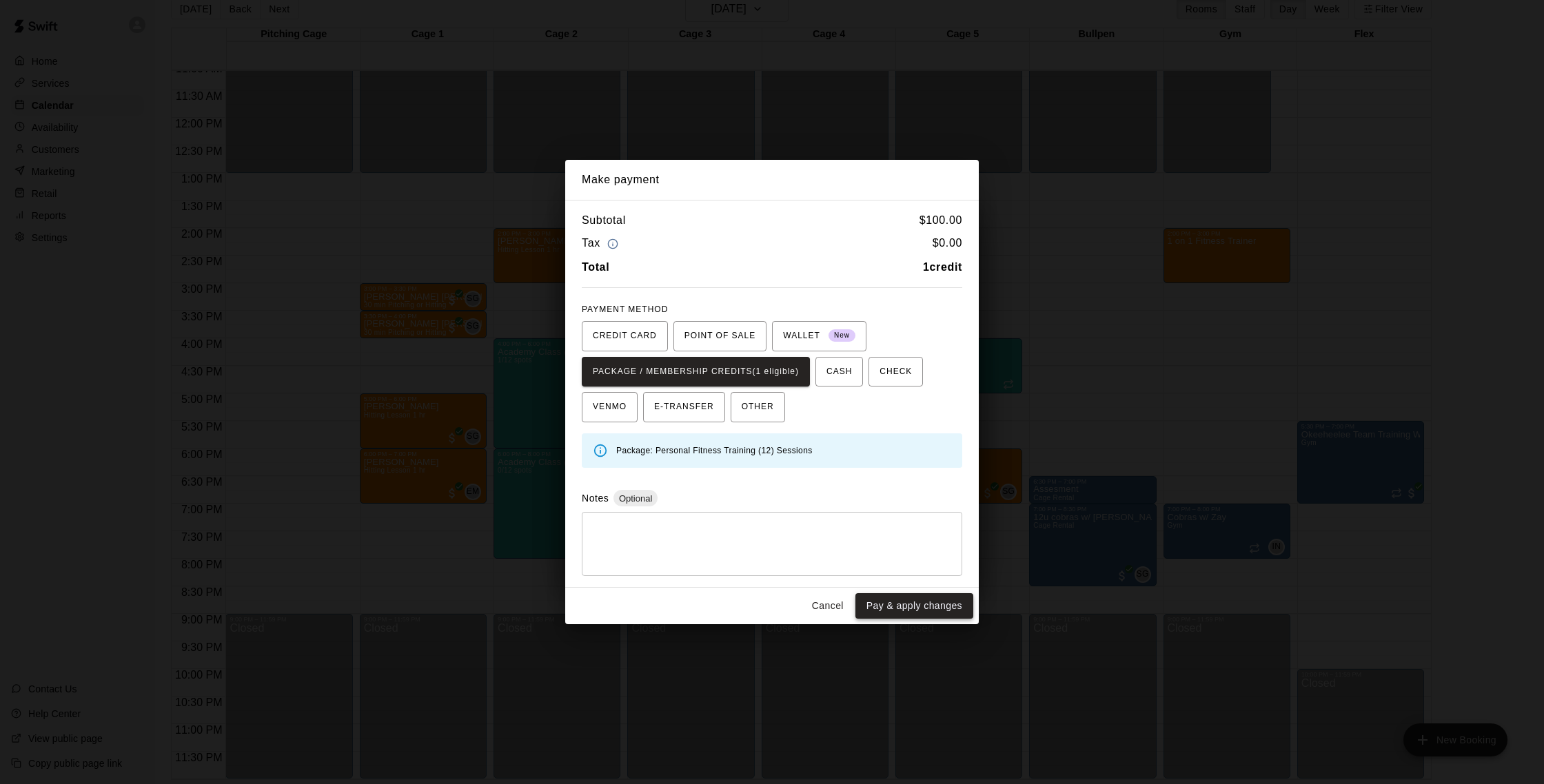
click at [764, 606] on button "Pay & apply changes" at bounding box center [914, 606] width 118 height 26
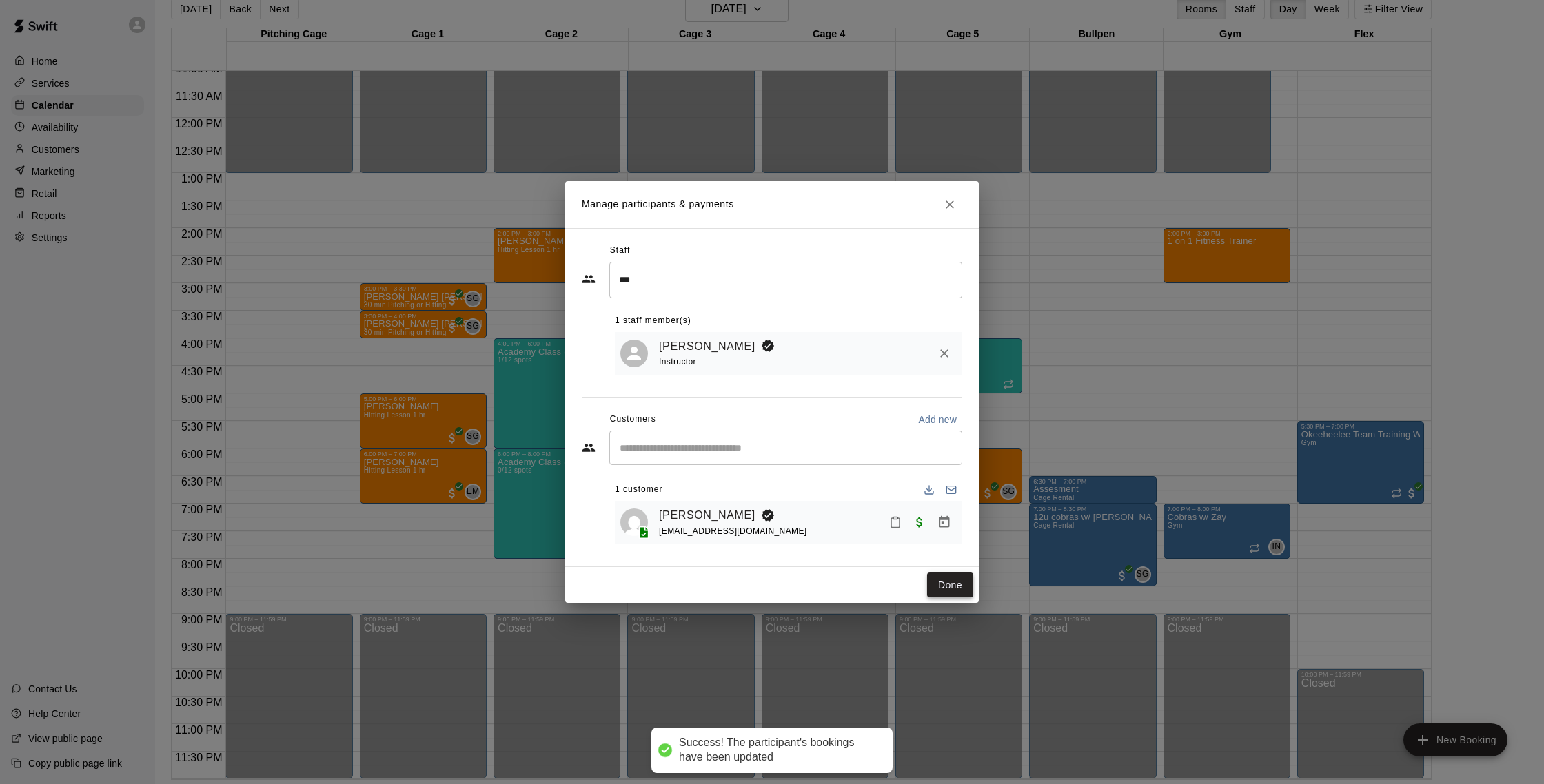
click at [764, 579] on button "Done" at bounding box center [950, 585] width 46 height 26
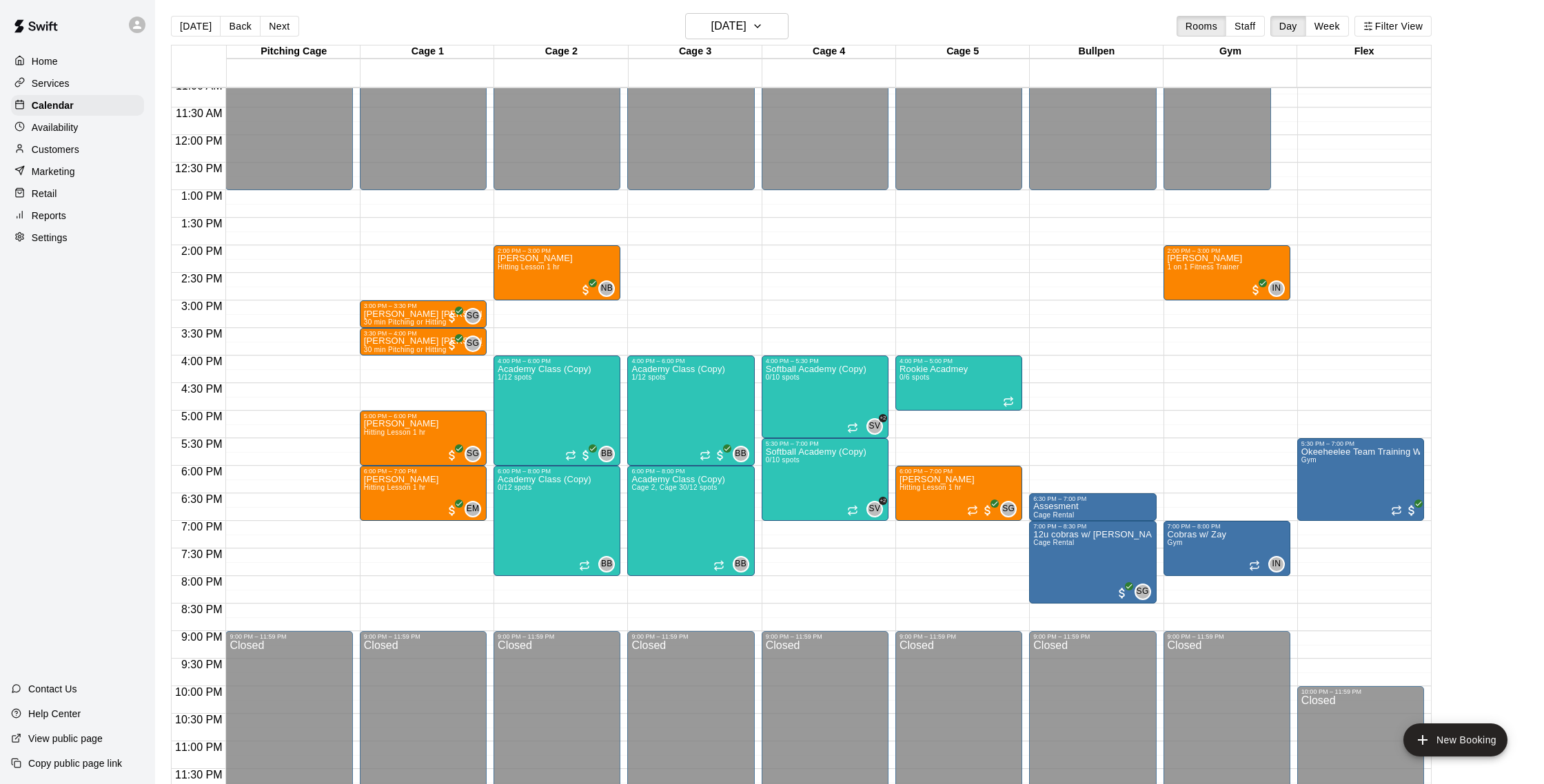
scroll to position [7, 0]
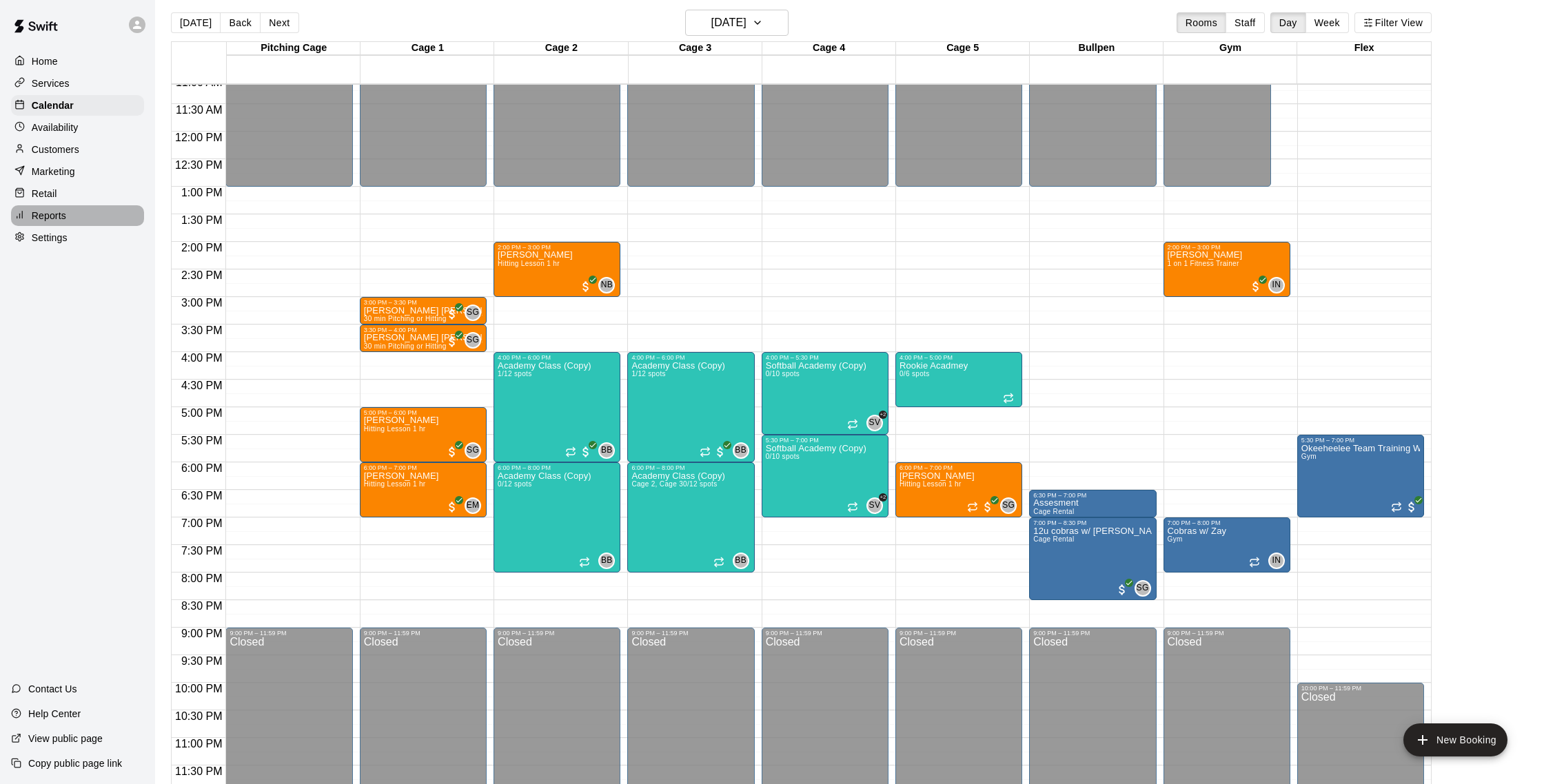
click at [73, 217] on div "Reports" at bounding box center [78, 216] width 133 height 21
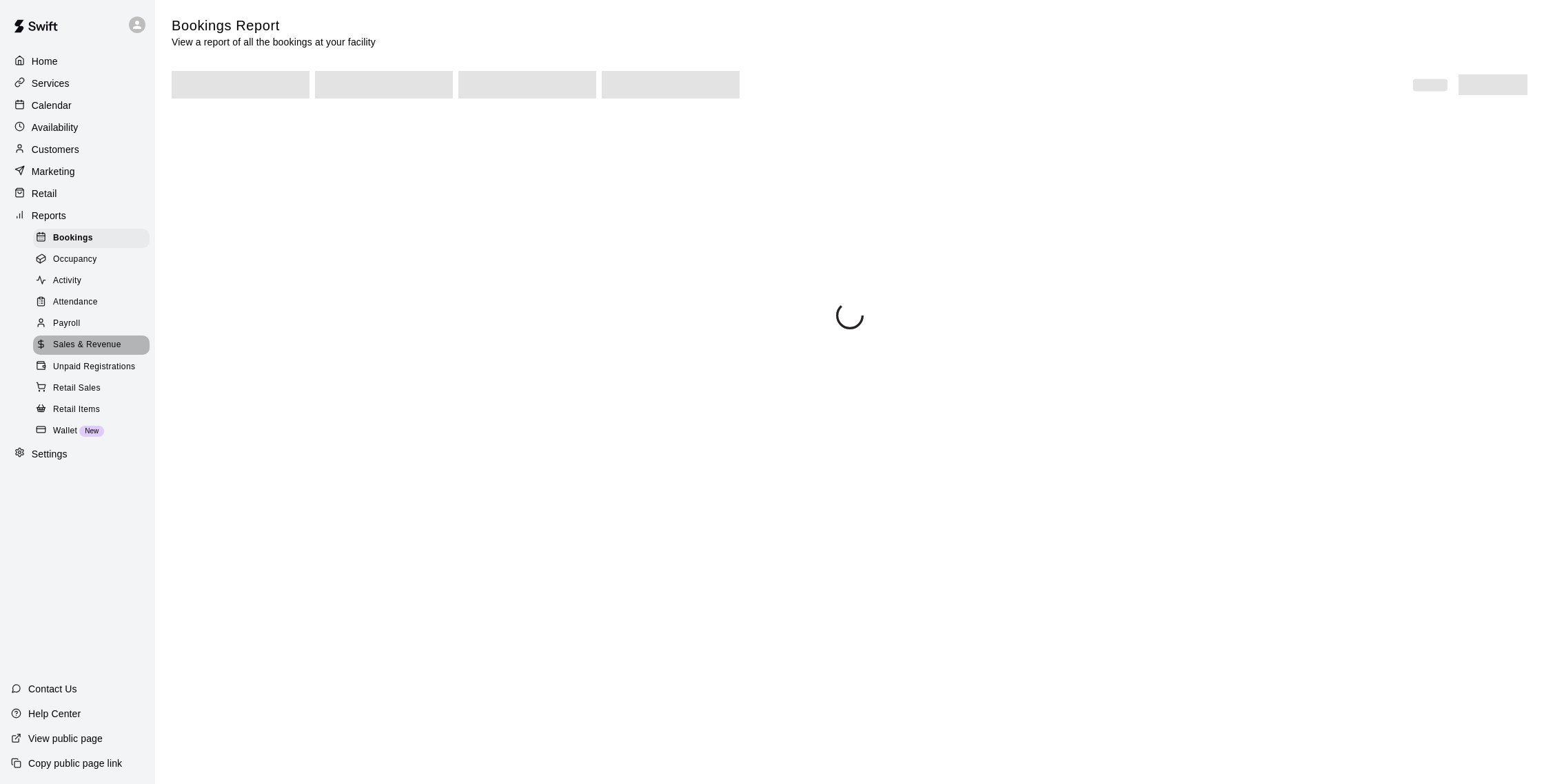
click at [116, 346] on span "Sales & Revenue" at bounding box center [86, 344] width 68 height 14
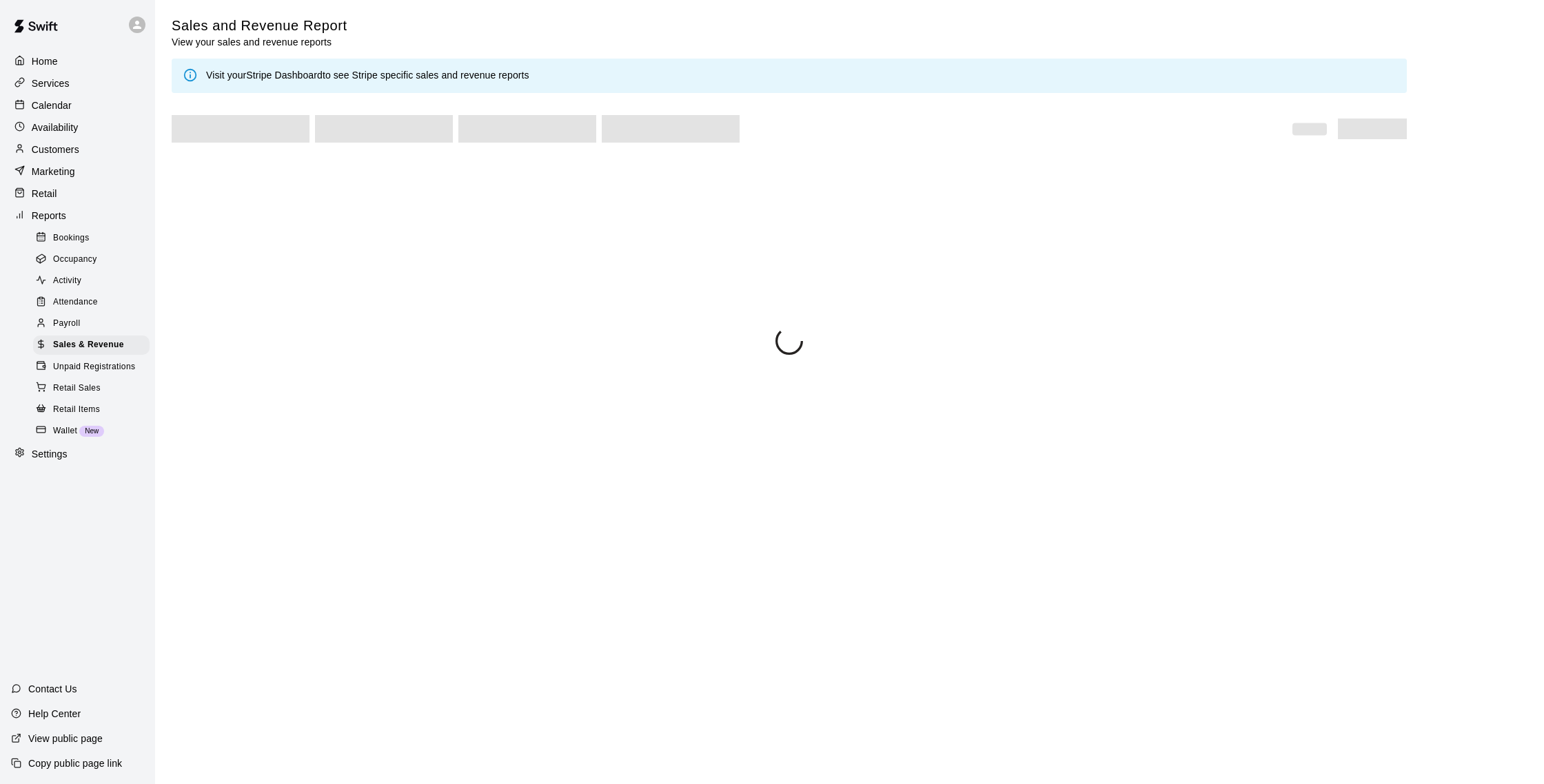
click at [76, 178] on div "Marketing" at bounding box center [78, 172] width 133 height 21
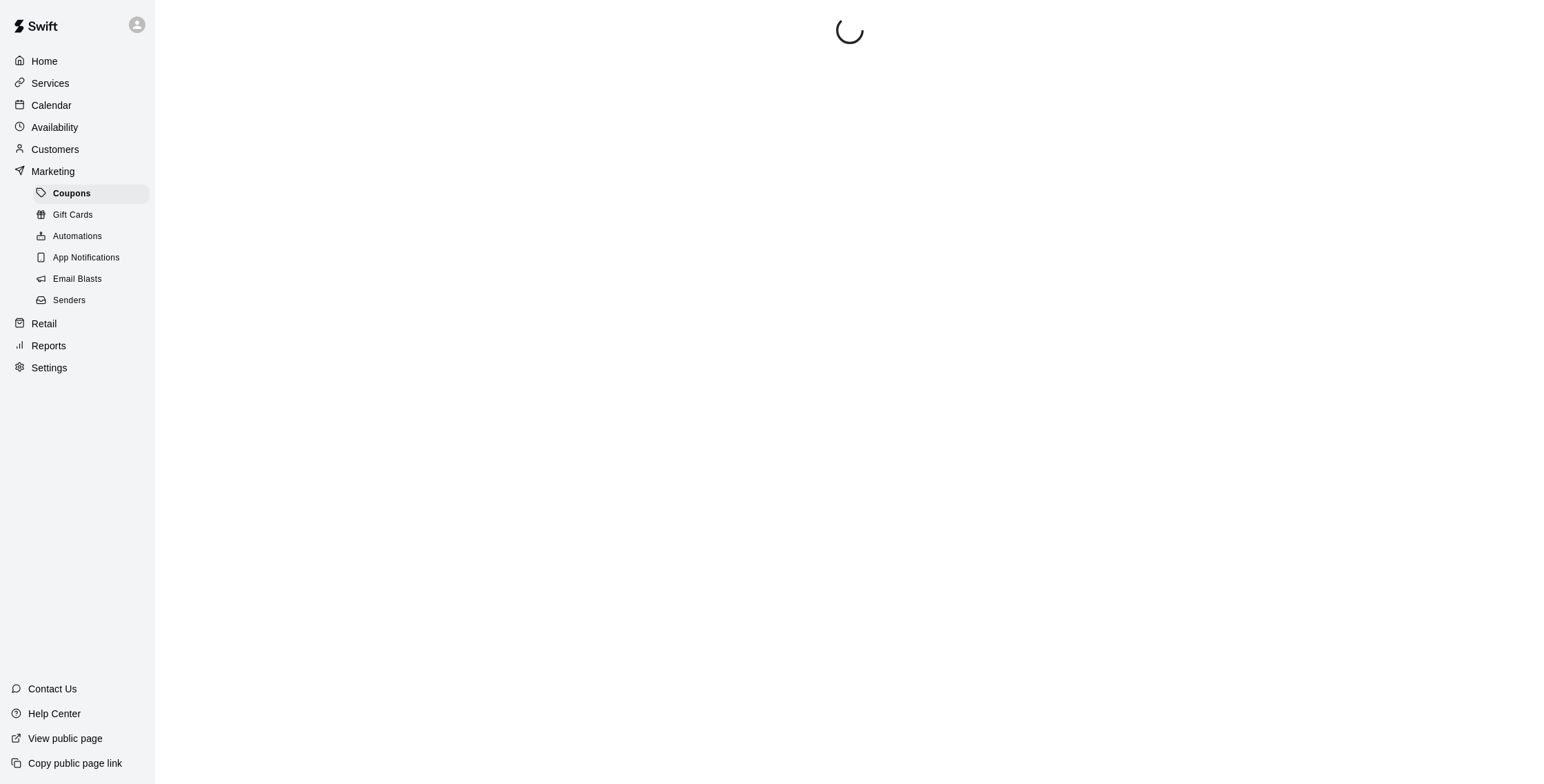
click at [93, 279] on span "Email Blasts" at bounding box center [77, 279] width 49 height 14
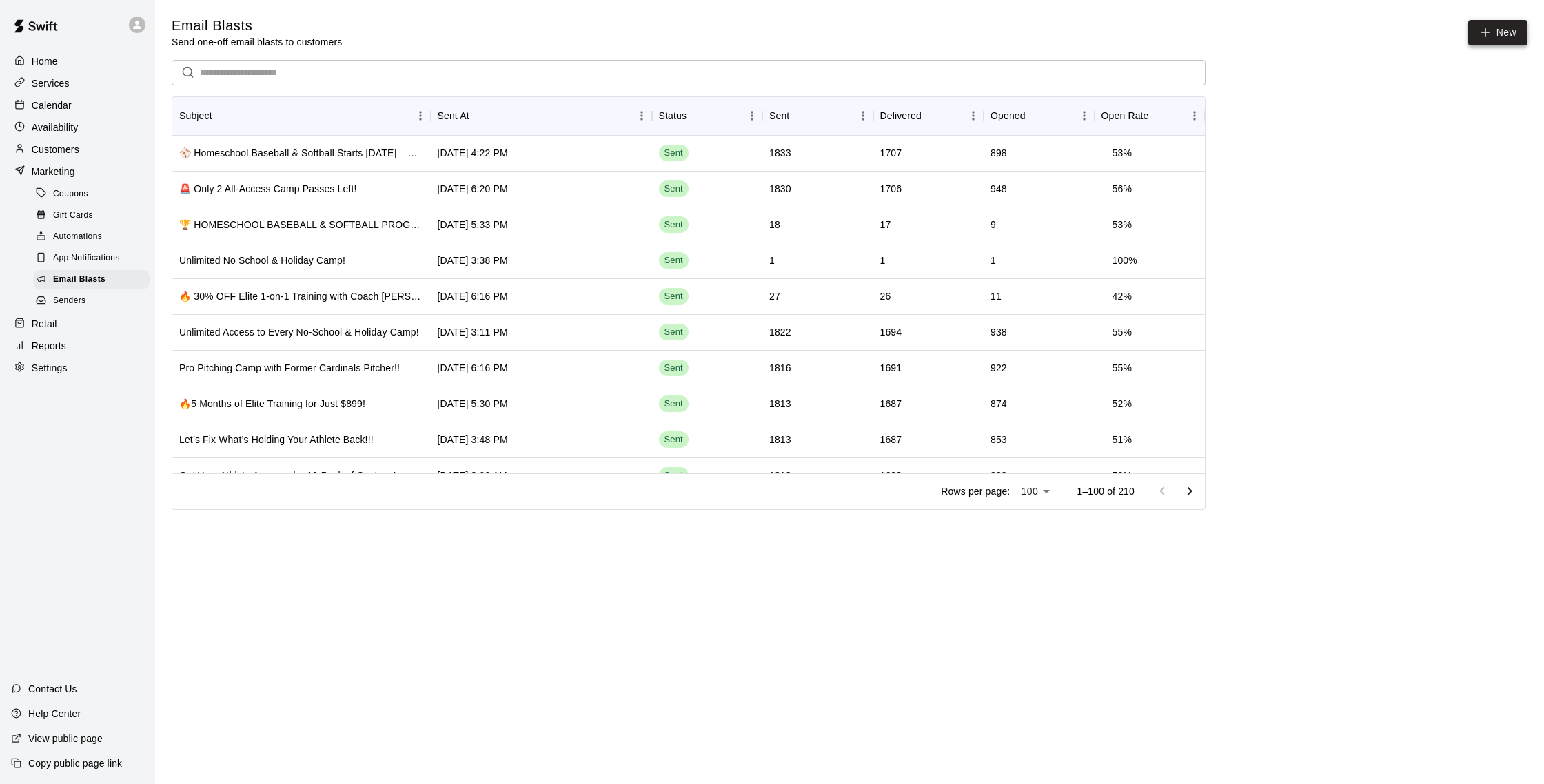
click at [1495, 38] on link "New" at bounding box center [1498, 33] width 59 height 26
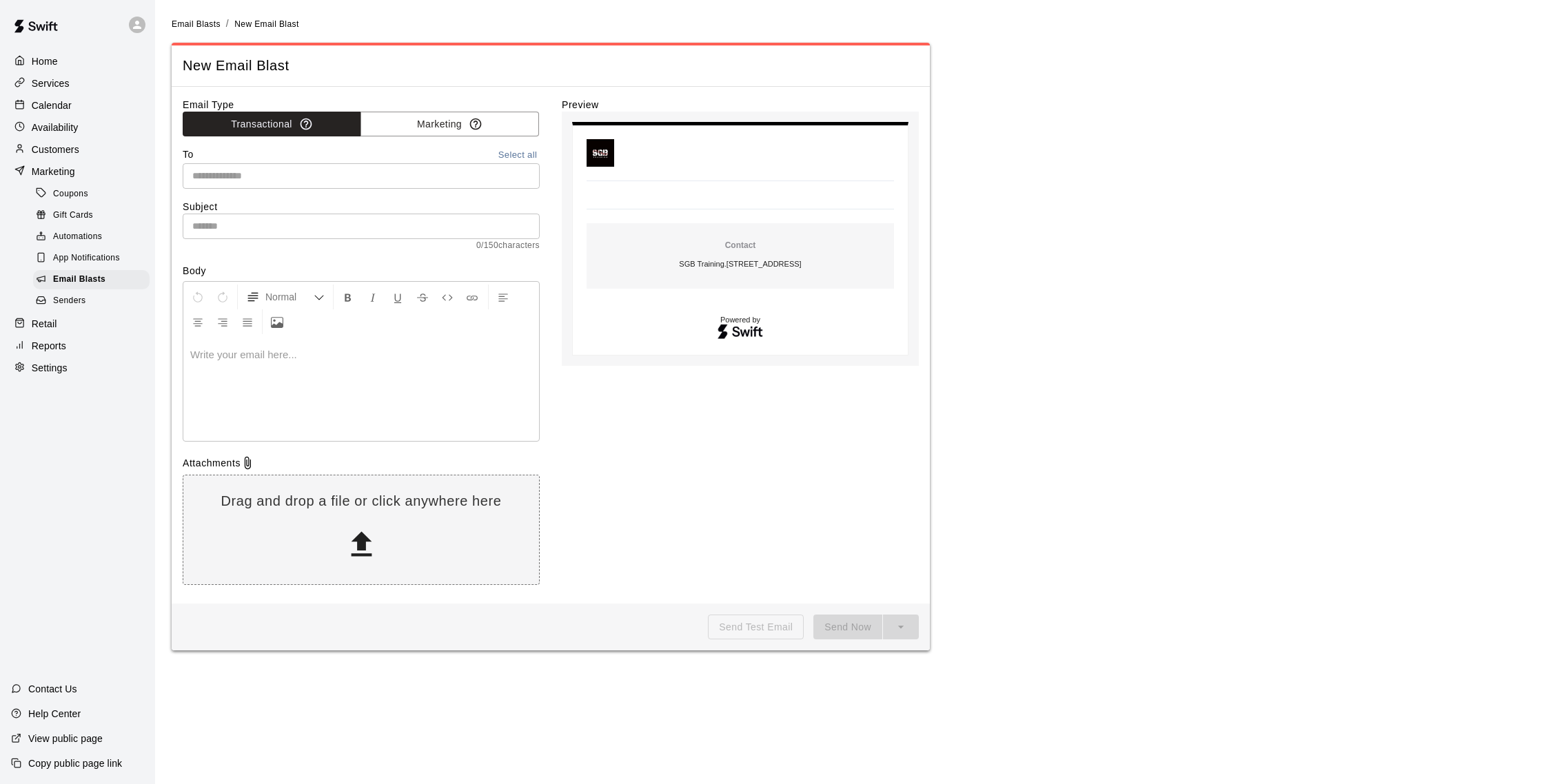
click at [272, 350] on p at bounding box center [361, 354] width 342 height 14
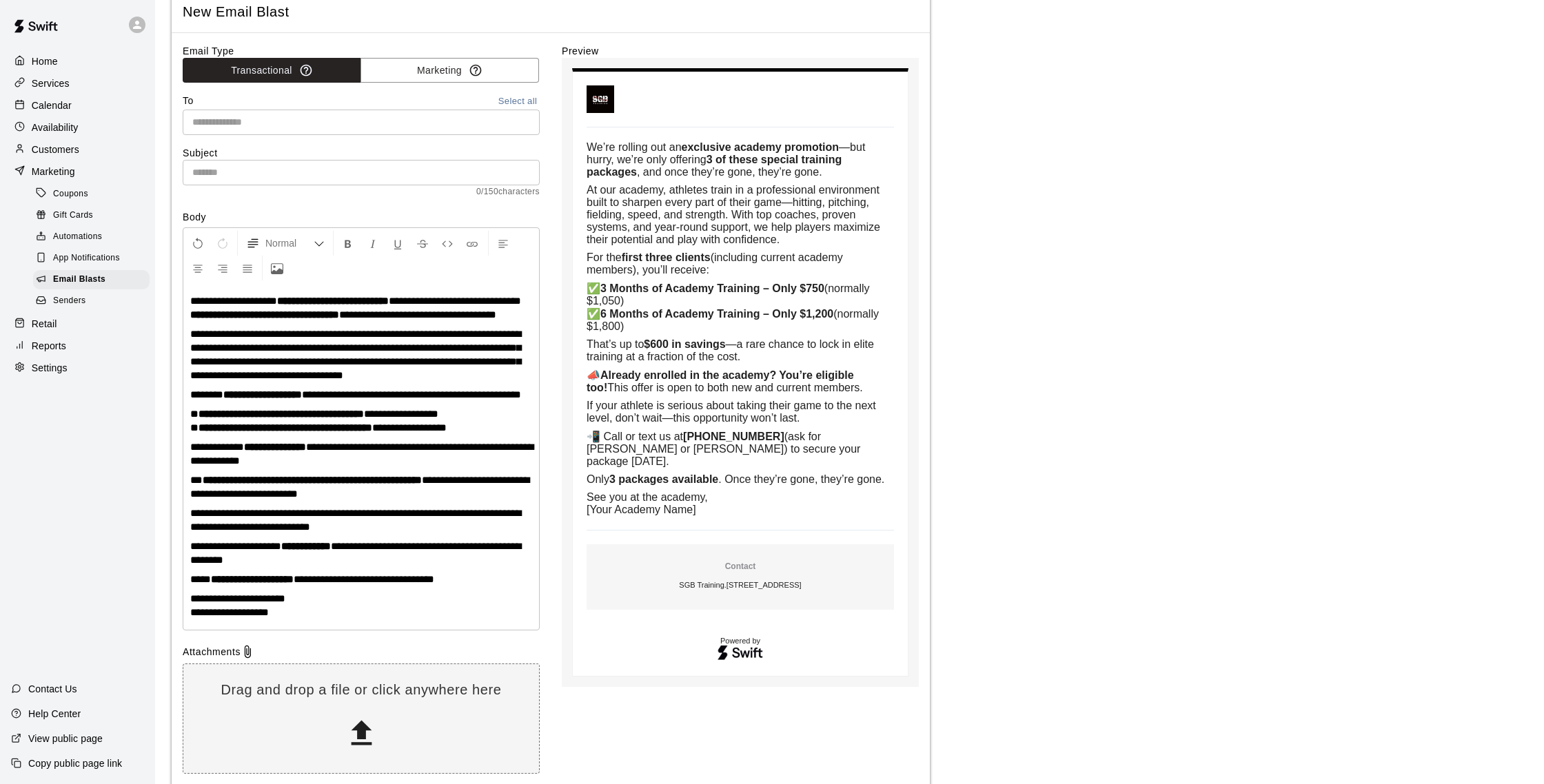
scroll to position [55, 0]
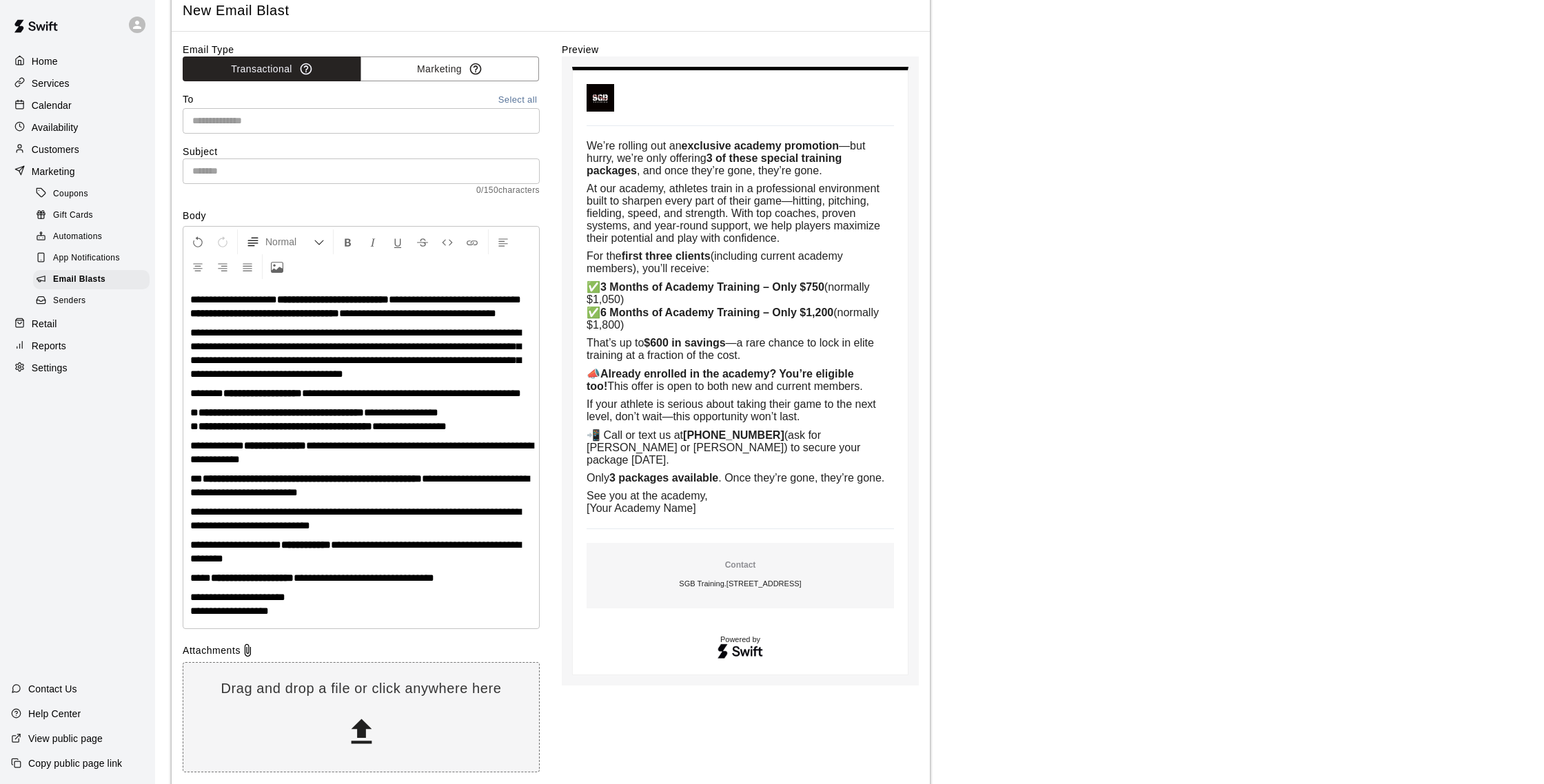
click at [331, 345] on span "**********" at bounding box center [356, 352] width 331 height 52
click at [332, 347] on span "**********" at bounding box center [356, 352] width 331 height 52
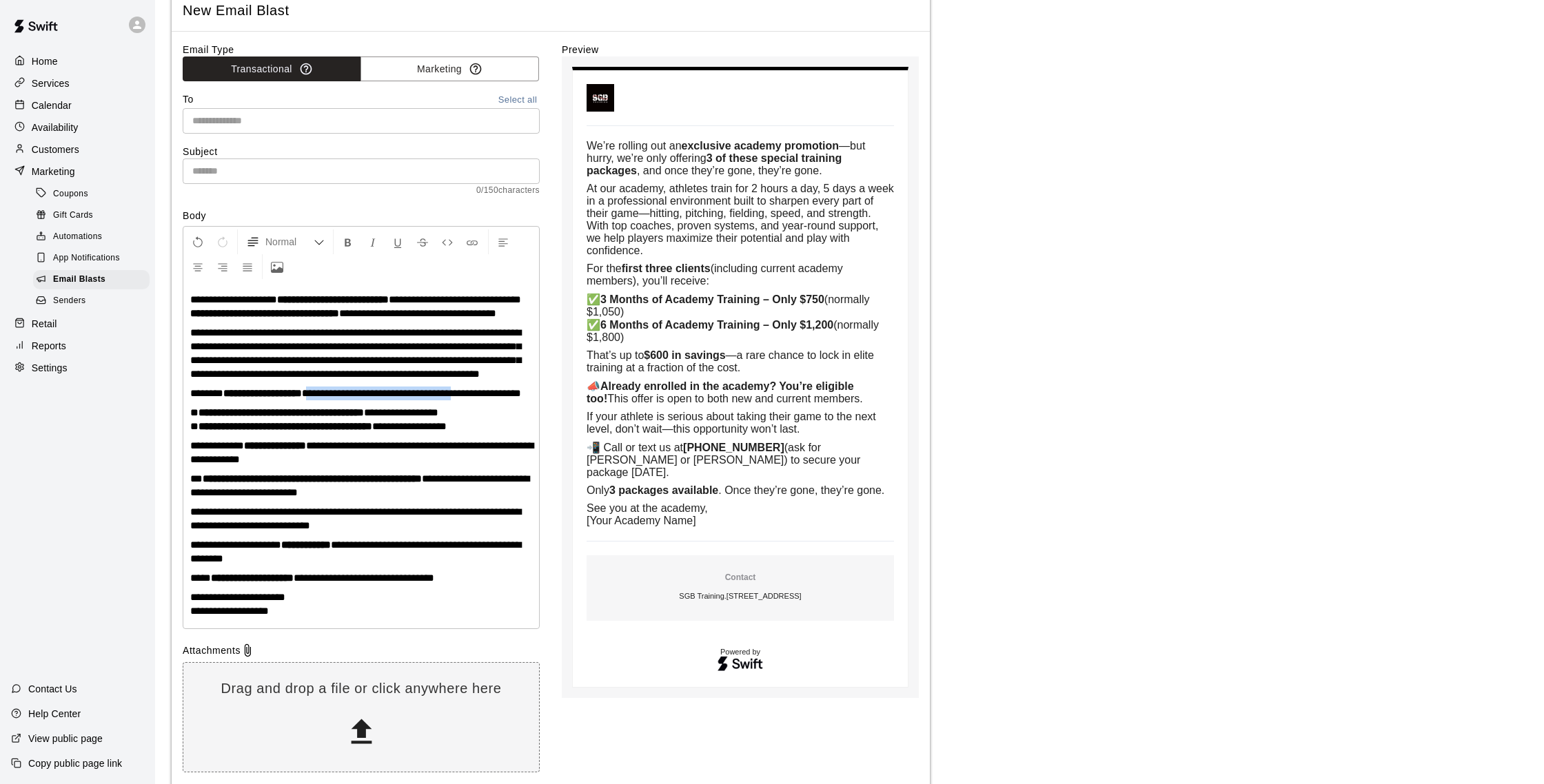
drag, startPoint x: 317, startPoint y: 421, endPoint x: 495, endPoint y: 423, distance: 178.0
click at [495, 398] on span "**********" at bounding box center [412, 392] width 219 height 10
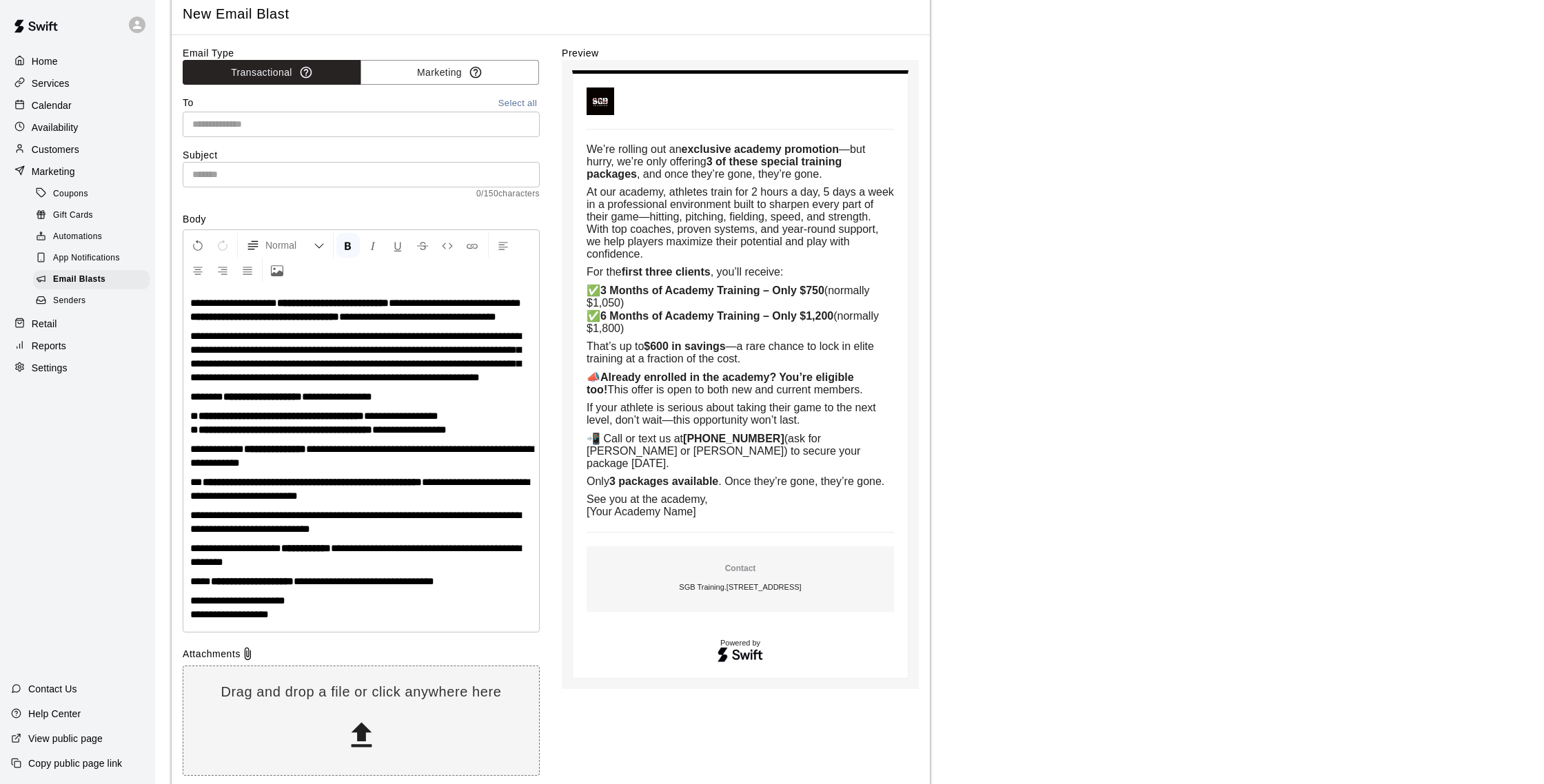
click at [451, 384] on p "**********" at bounding box center [361, 356] width 342 height 55
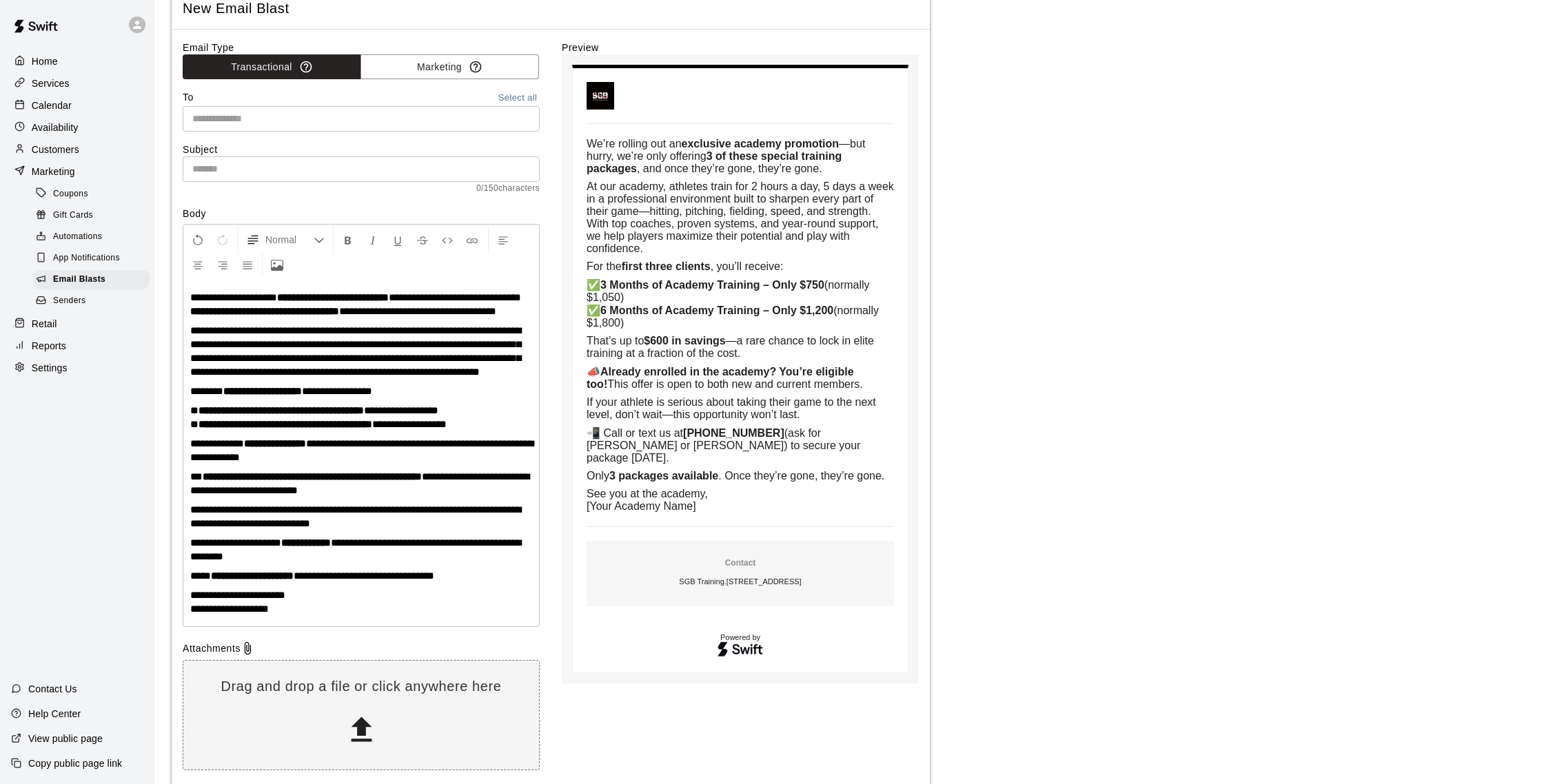
scroll to position [59, 0]
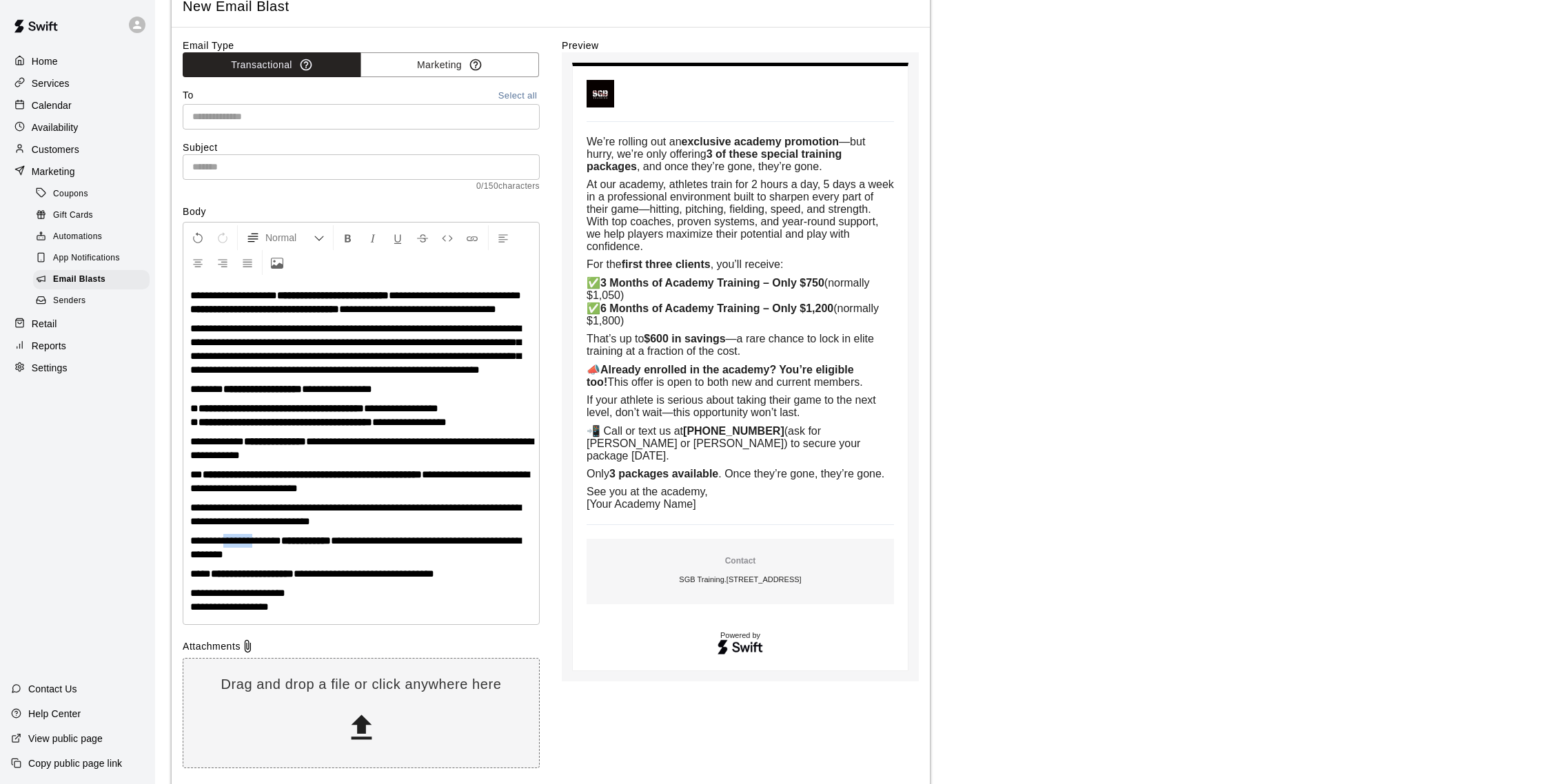
drag, startPoint x: 255, startPoint y: 569, endPoint x: 224, endPoint y: 569, distance: 31.0
click at [224, 546] on span "**********" at bounding box center [236, 540] width 91 height 10
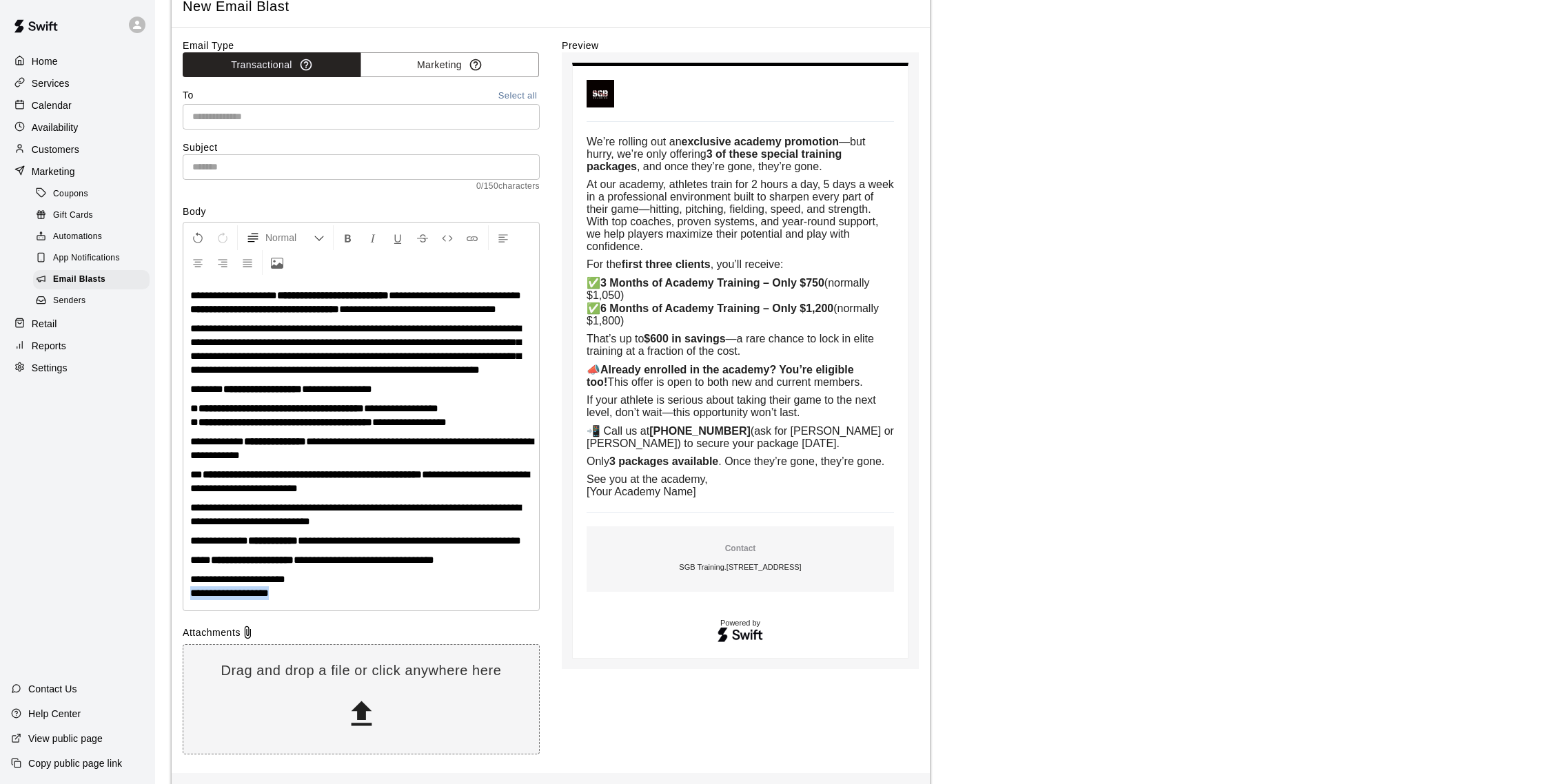
drag, startPoint x: 302, startPoint y: 637, endPoint x: 174, endPoint y: 635, distance: 128.0
click at [173, 636] on div "**********" at bounding box center [551, 400] width 758 height 746
click at [188, 611] on div "**********" at bounding box center [361, 444] width 356 height 332
click at [434, 565] on span "**********" at bounding box center [364, 559] width 141 height 10
click at [261, 584] on span "**********" at bounding box center [237, 579] width 95 height 10
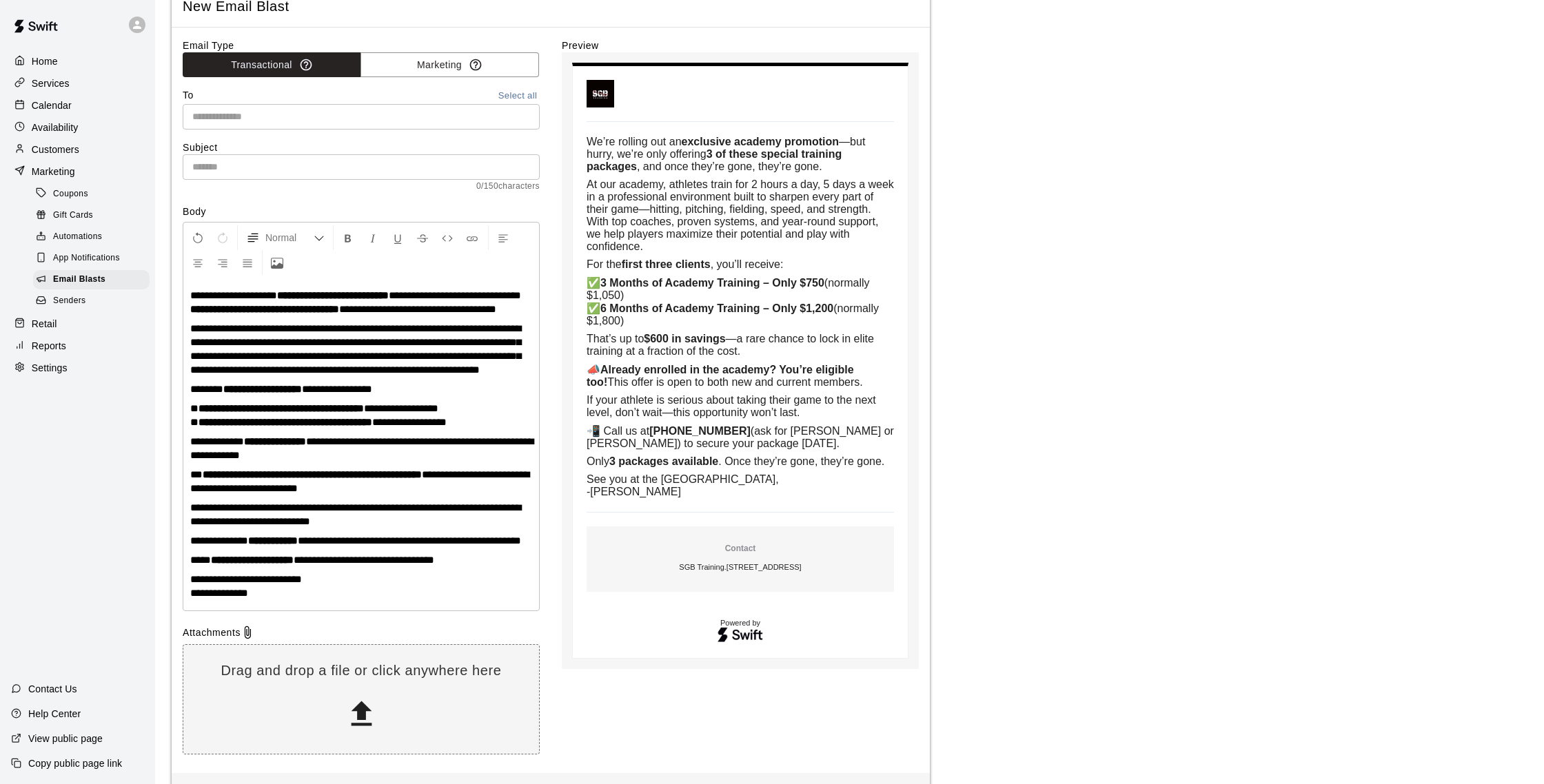
click at [278, 119] on input "text" at bounding box center [361, 117] width 347 height 18
click at [509, 92] on button "Select all" at bounding box center [517, 96] width 44 height 16
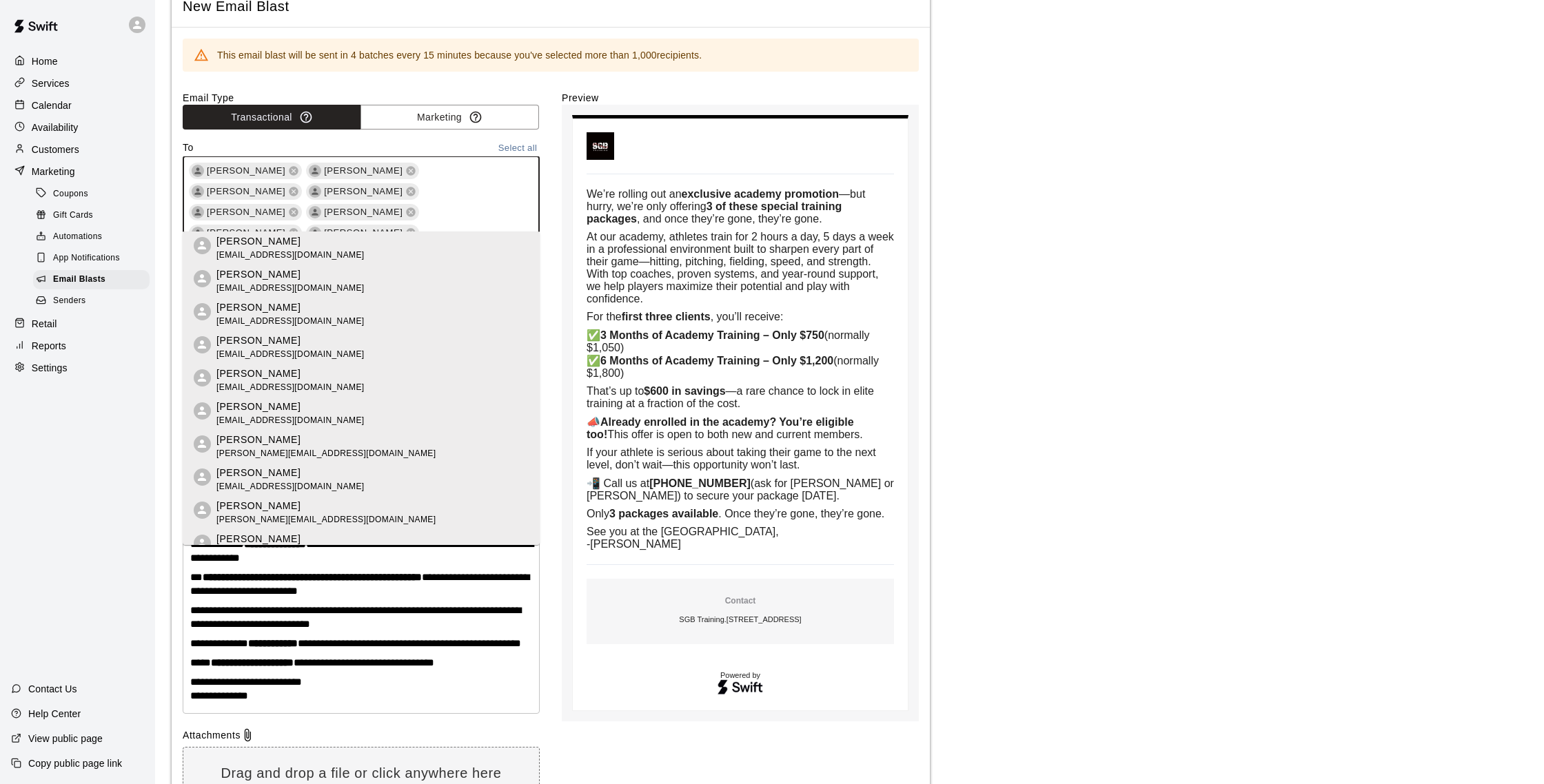
scroll to position [22212, 0]
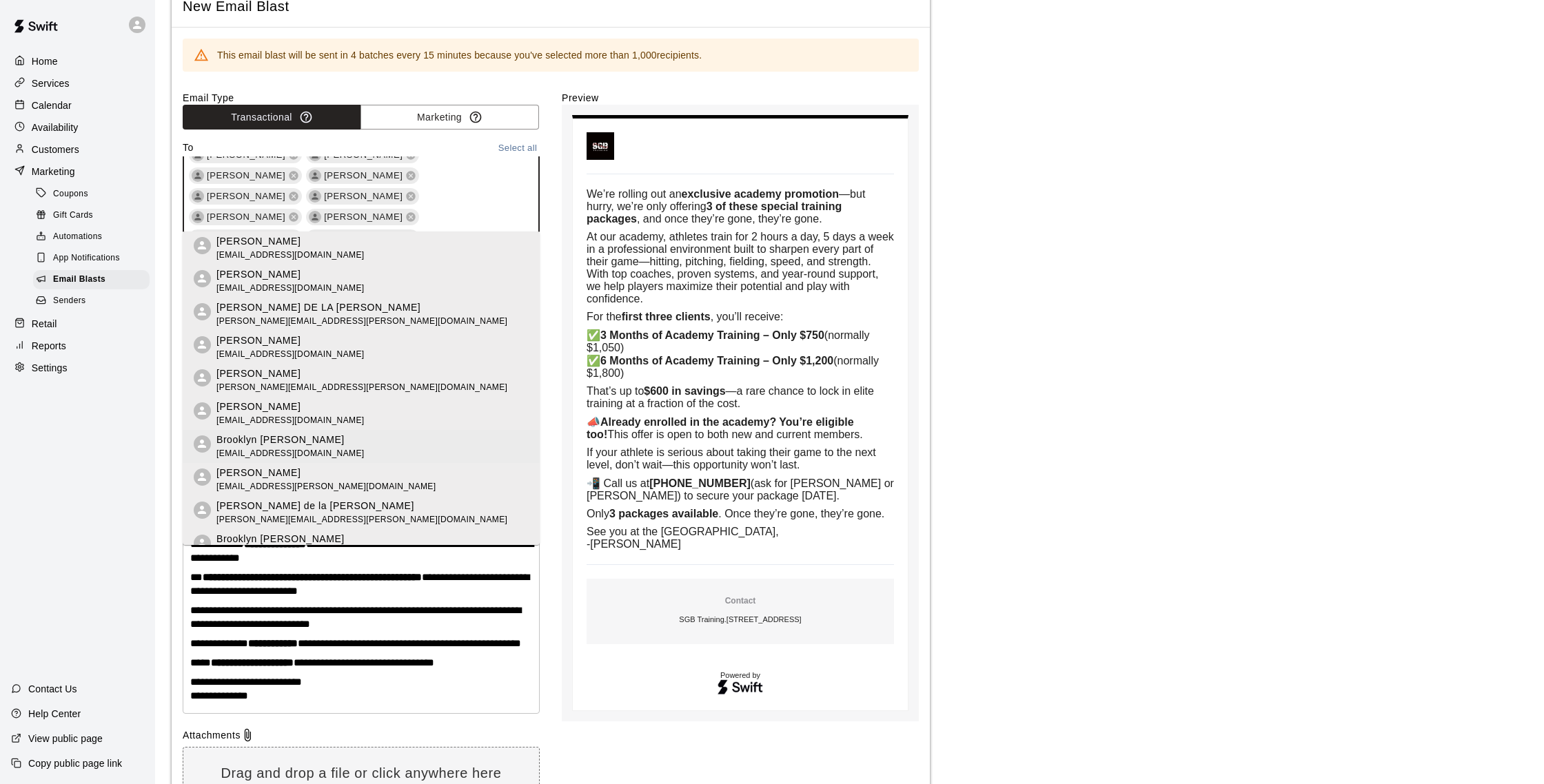
click at [293, 442] on p "Brooklyn Centeno" at bounding box center [290, 440] width 148 height 14
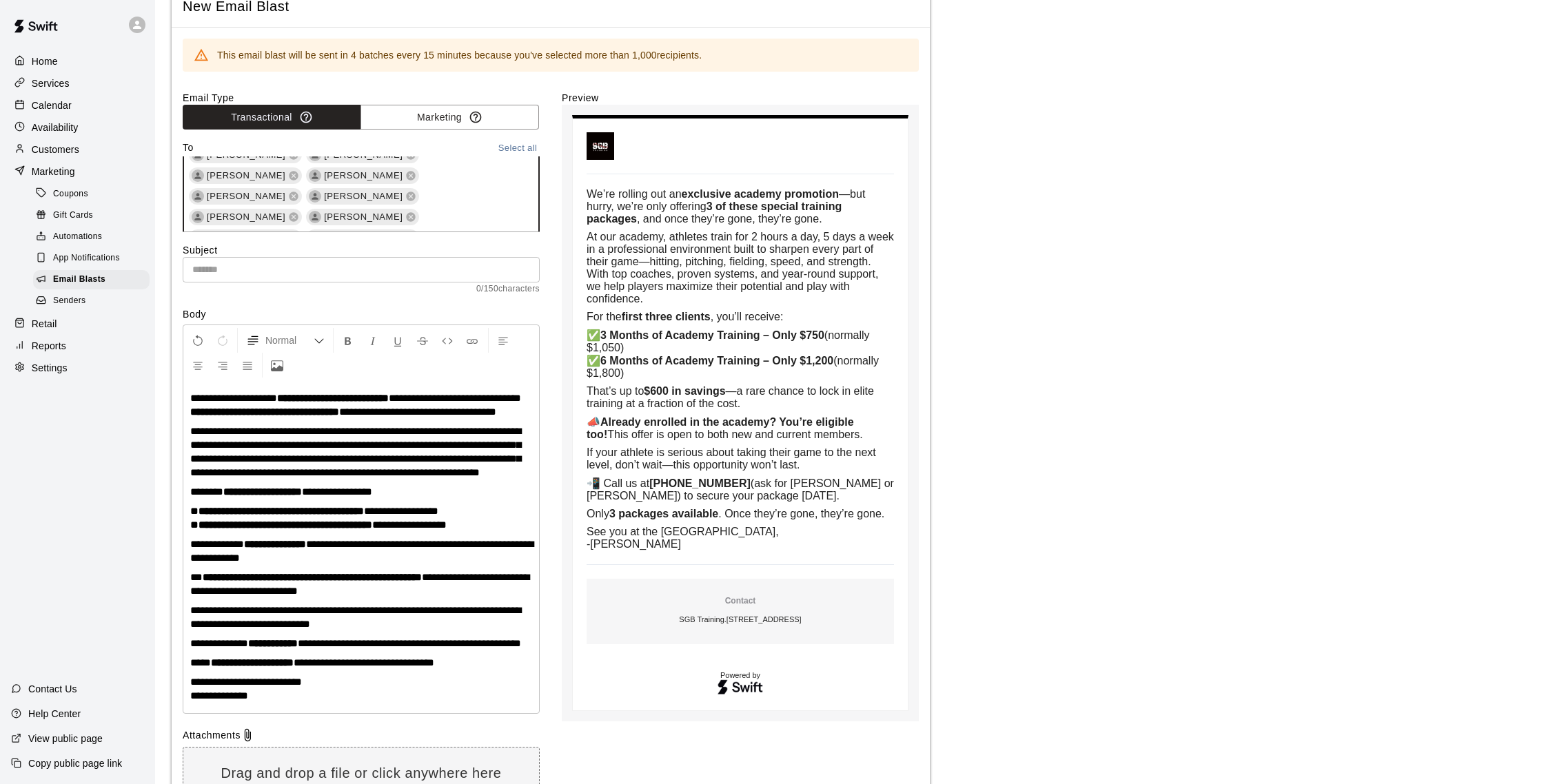
scroll to position [22191, 0]
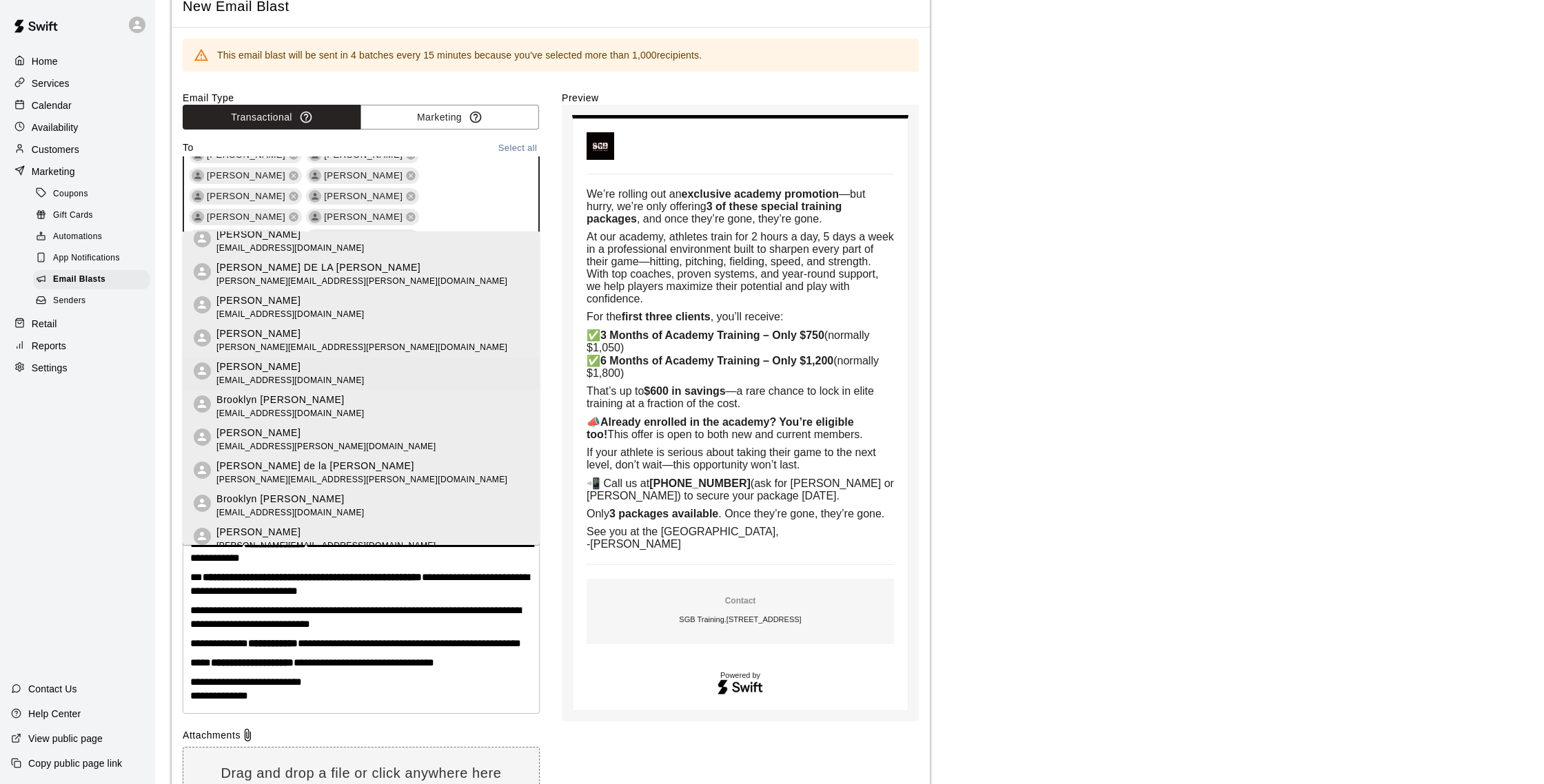
scroll to position [78, 0]
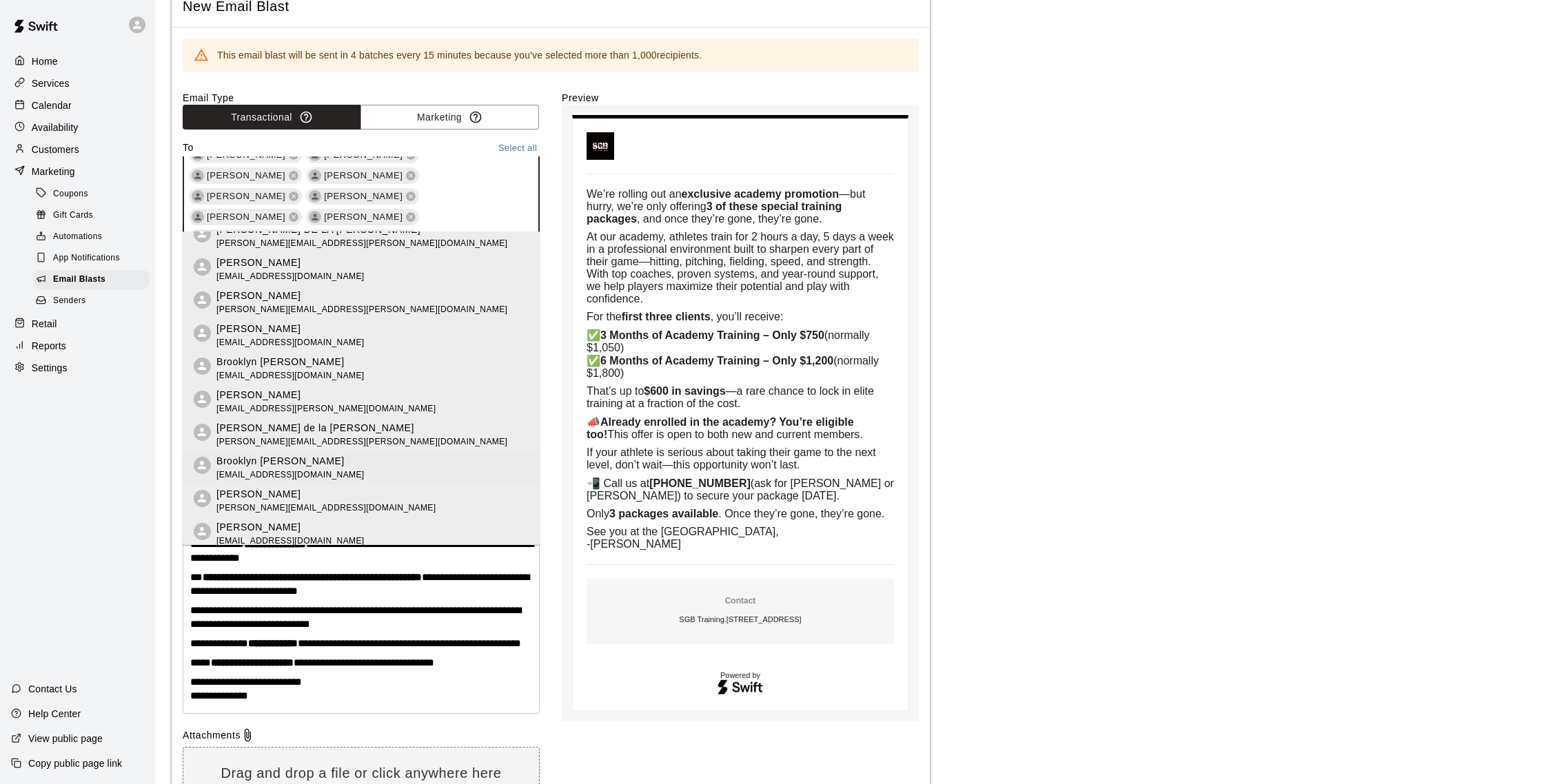
click at [301, 462] on p "Brooklyn Centeno" at bounding box center [290, 461] width 148 height 14
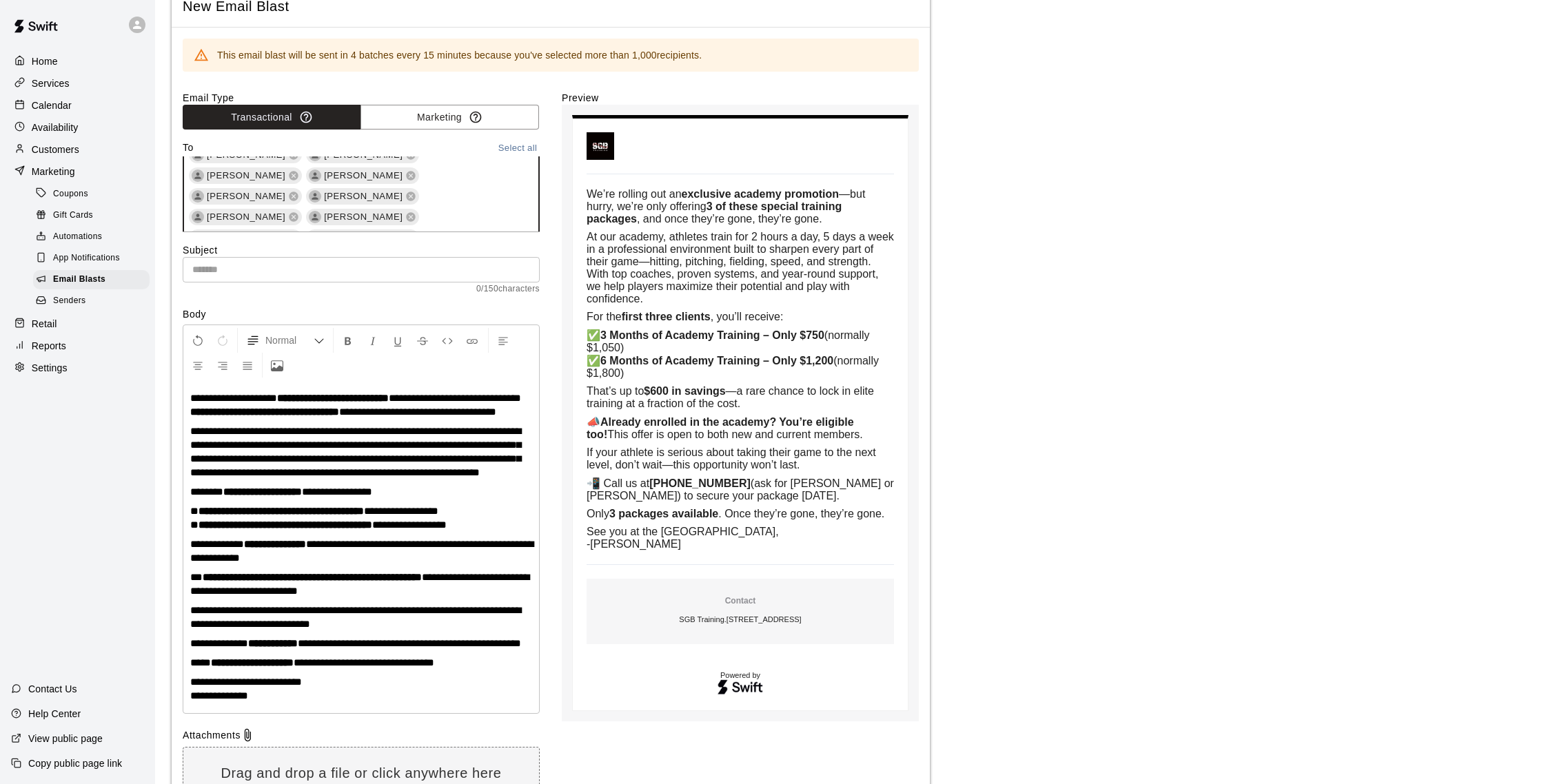
scroll to position [54, 0]
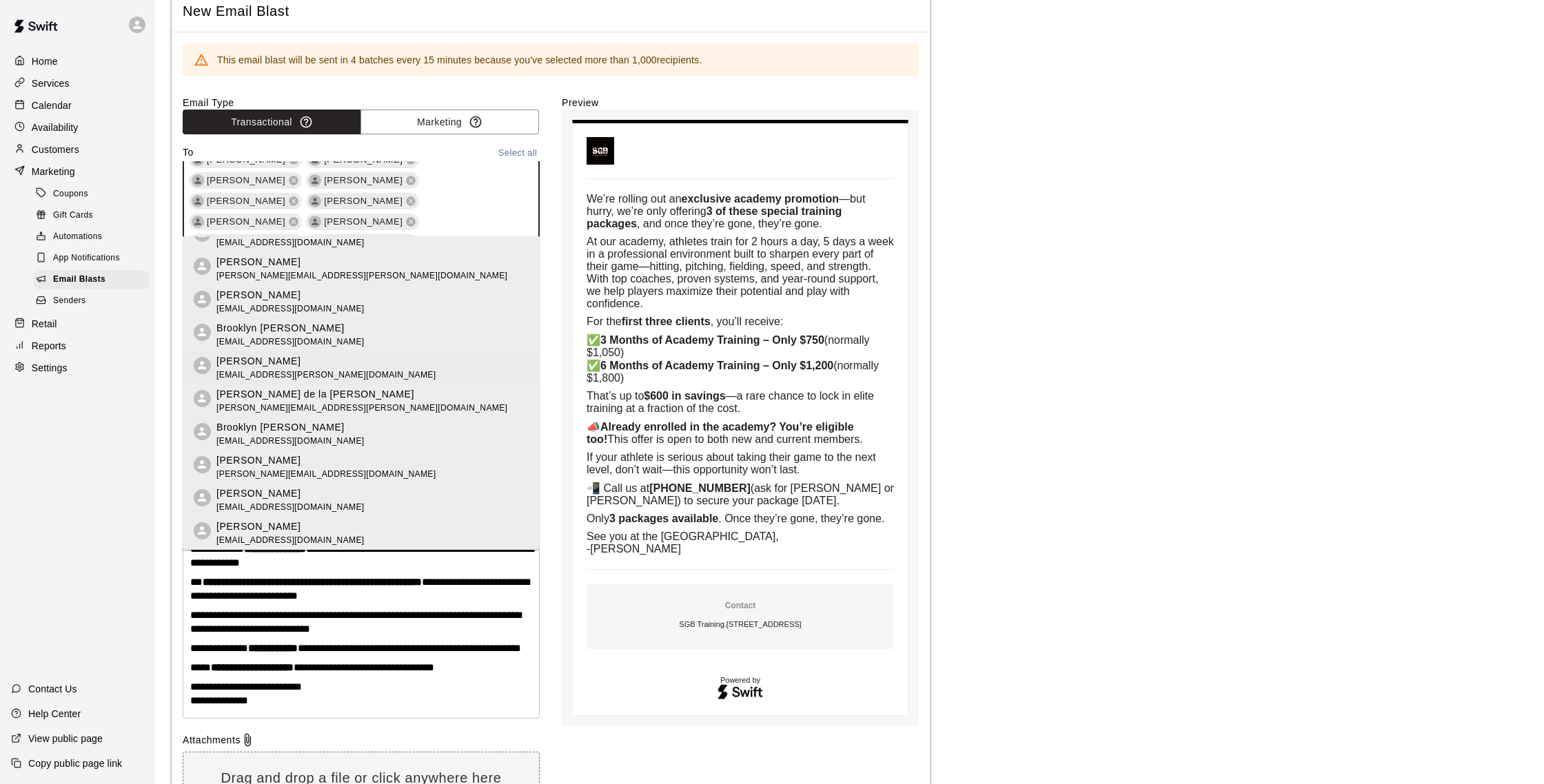
scroll to position [82, 0]
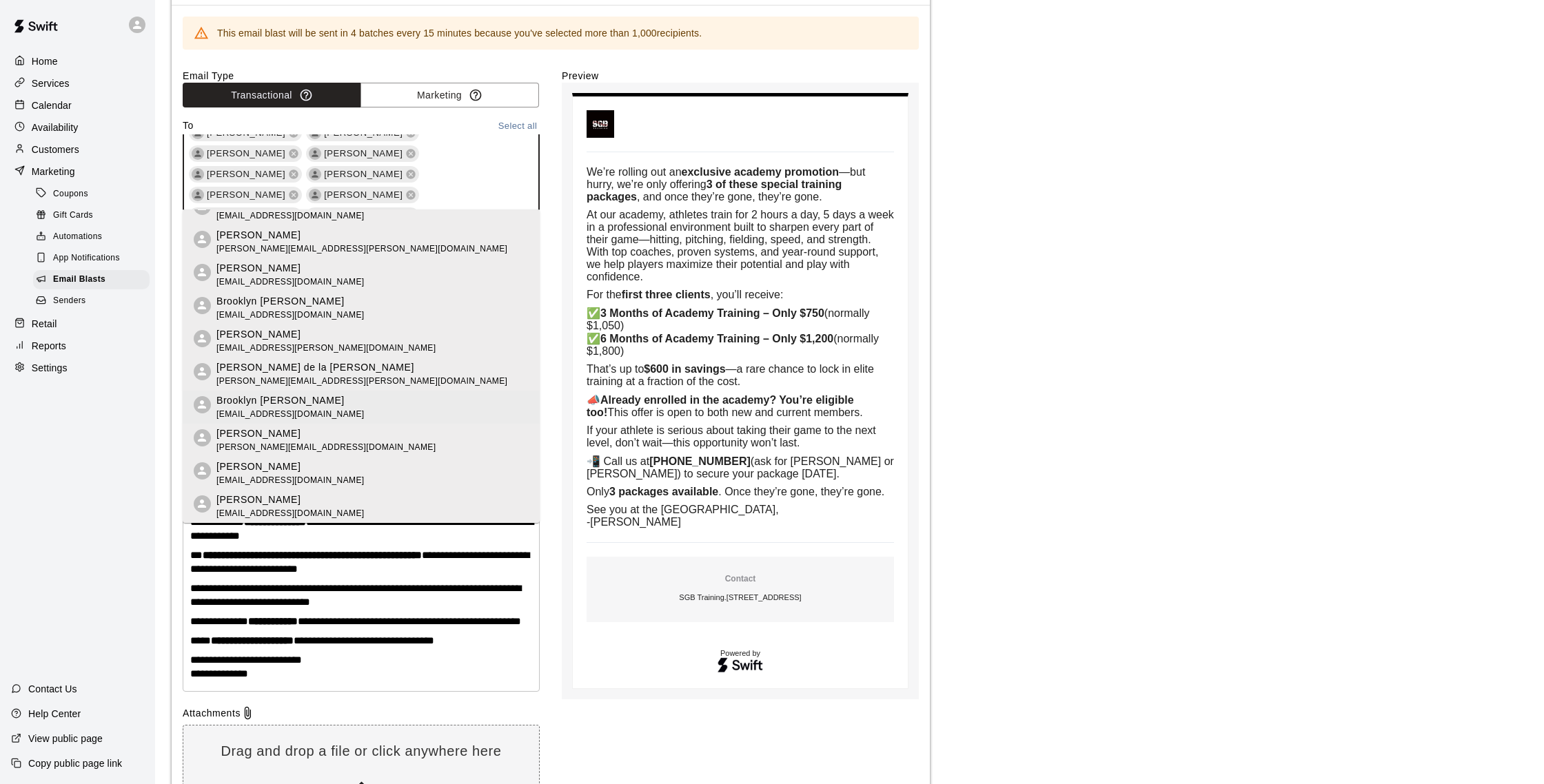
click at [293, 401] on p "Brooklyn Centeno" at bounding box center [290, 400] width 148 height 14
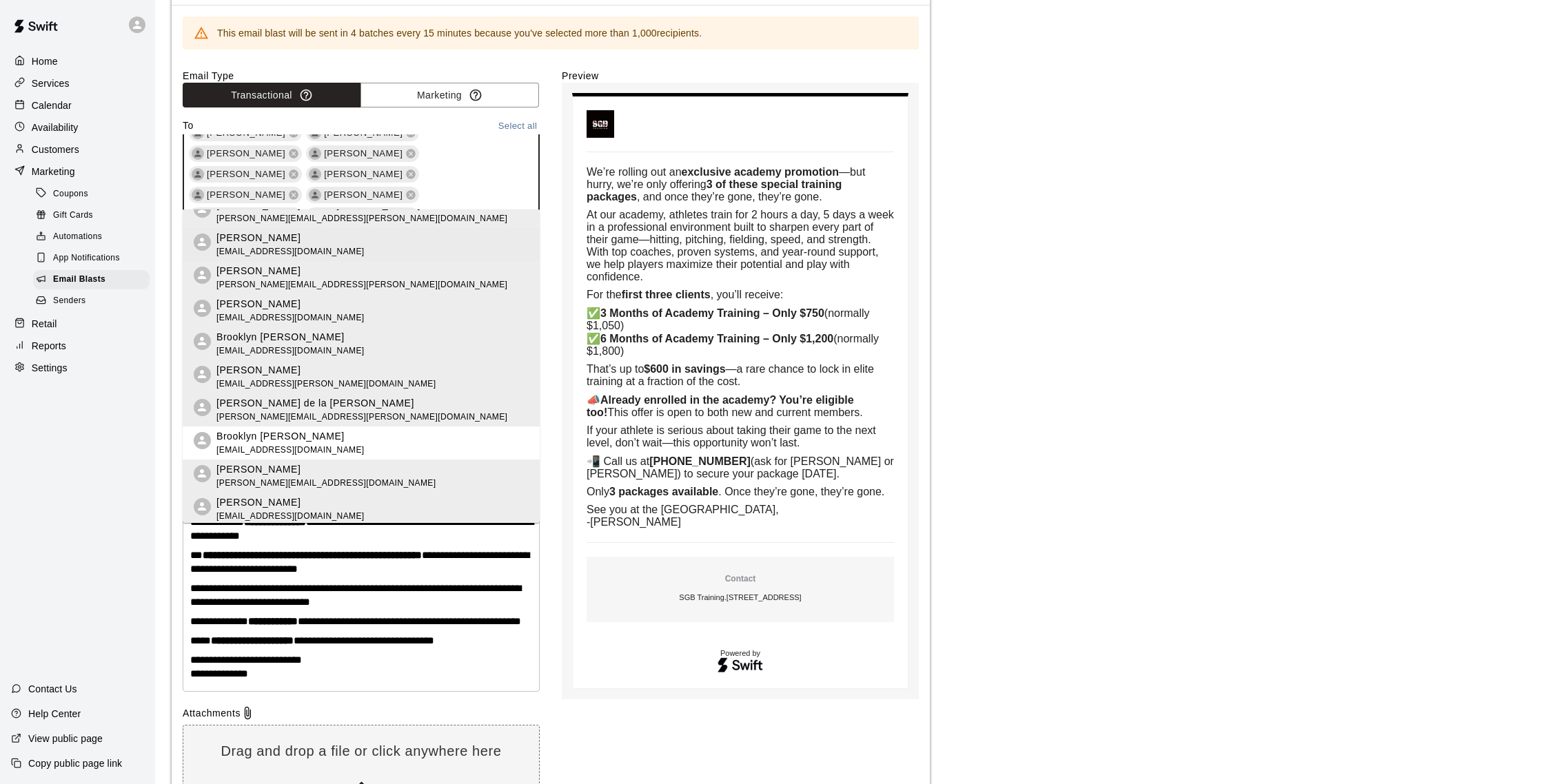
scroll to position [117, 0]
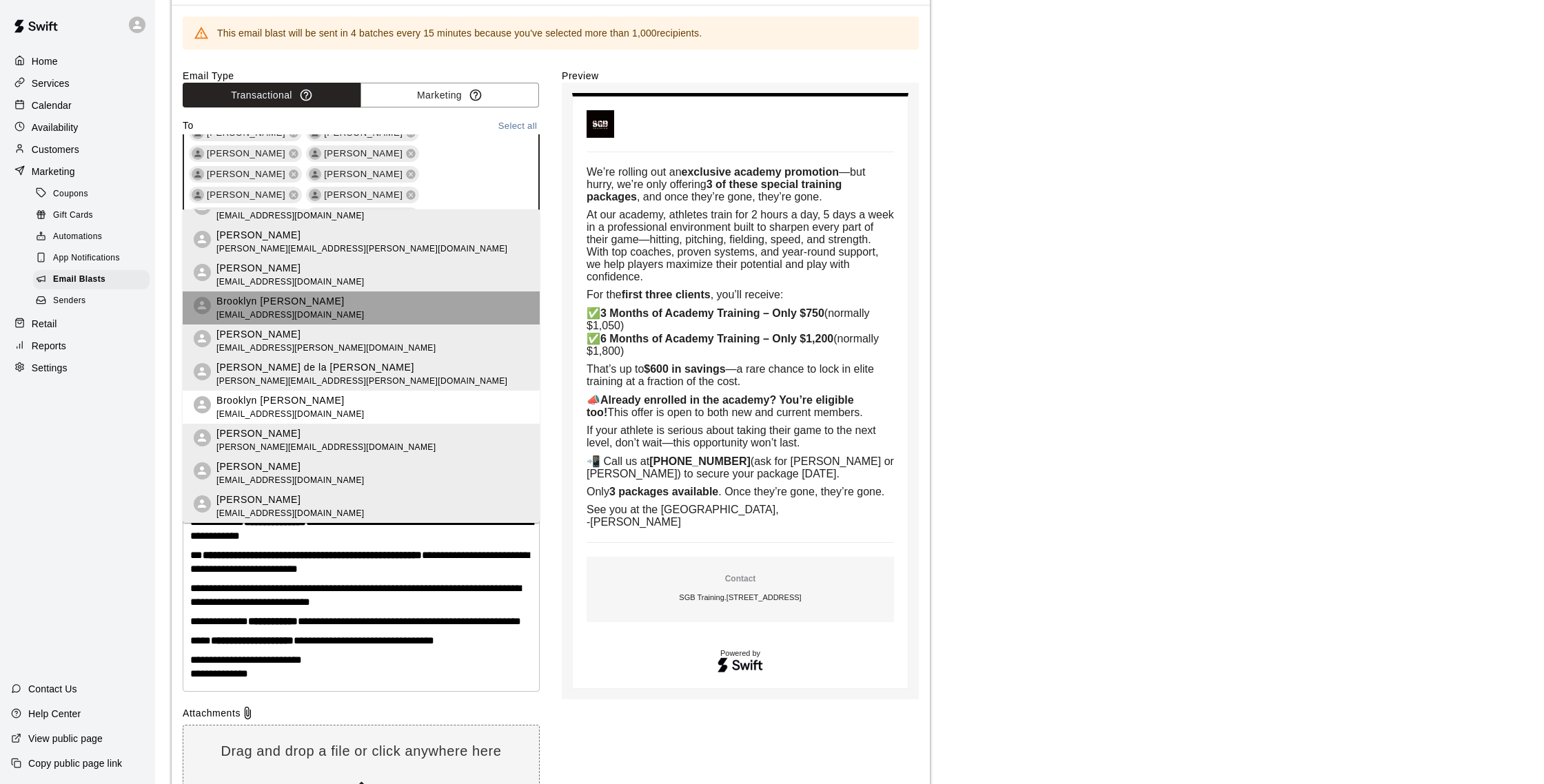
click at [277, 305] on p "Brooklyn Centeno" at bounding box center [290, 301] width 148 height 14
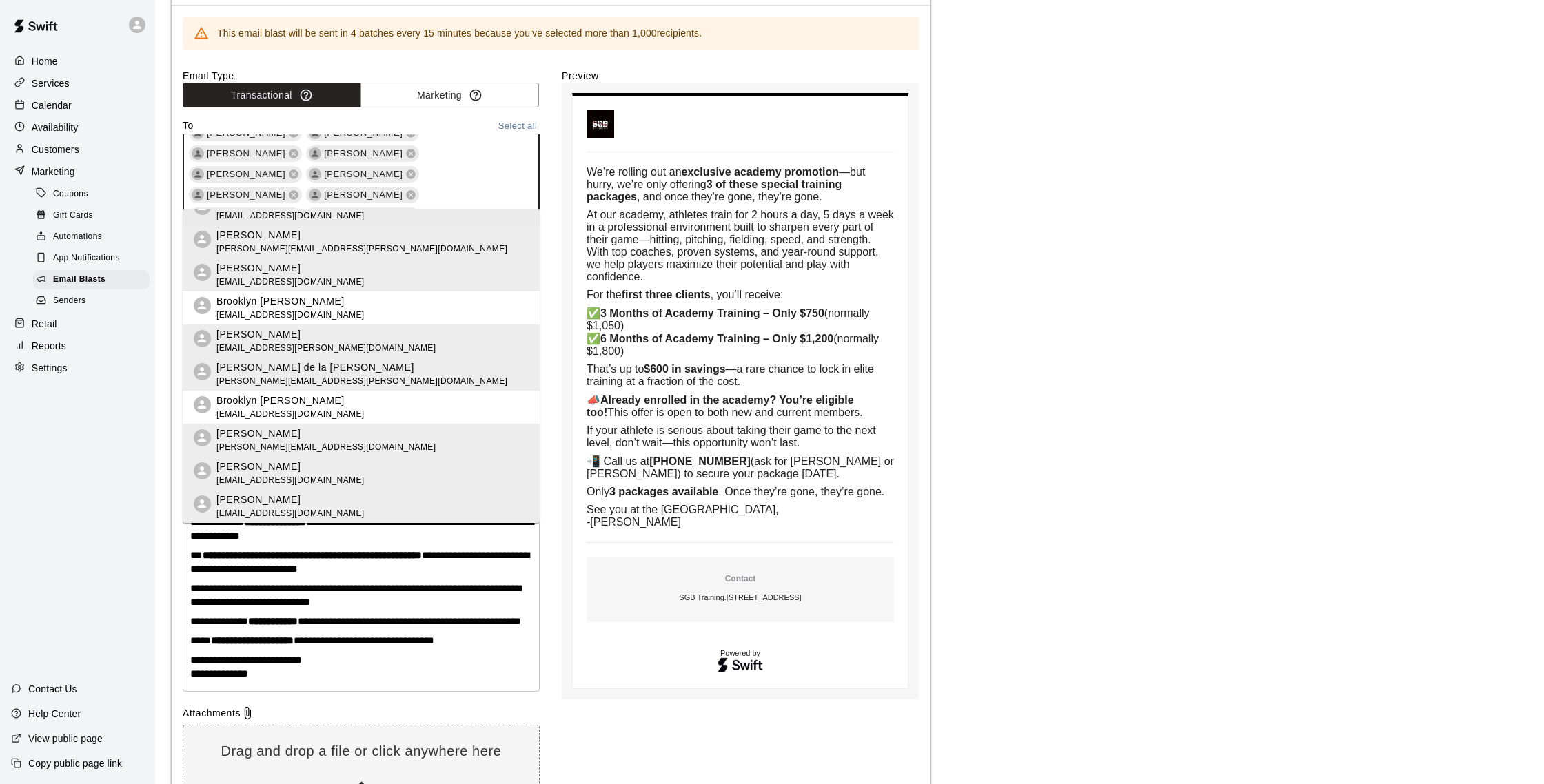
scroll to position [85, 0]
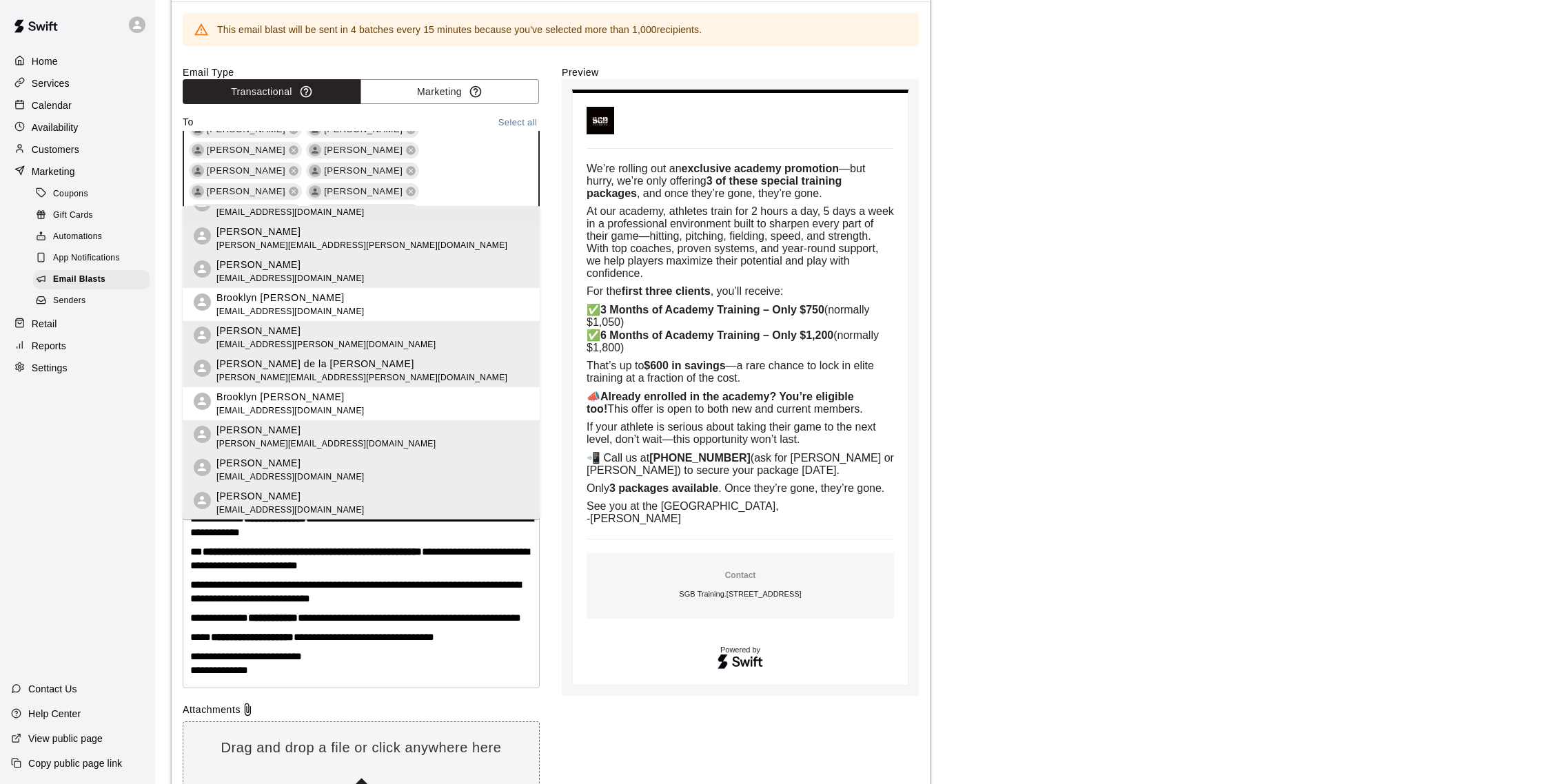
drag, startPoint x: 497, startPoint y: 191, endPoint x: 465, endPoint y: 193, distance: 32.1
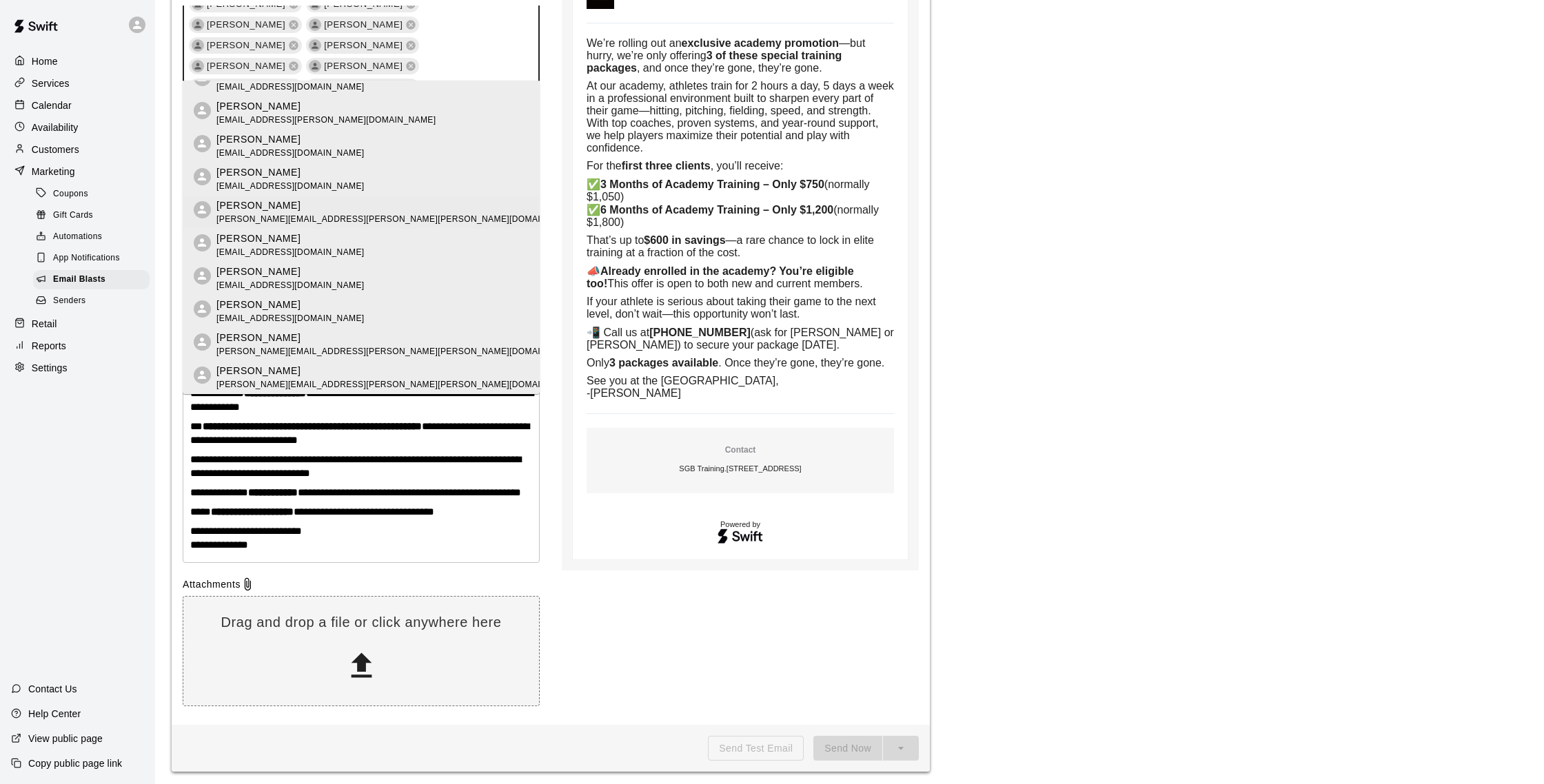
scroll to position [0, 0]
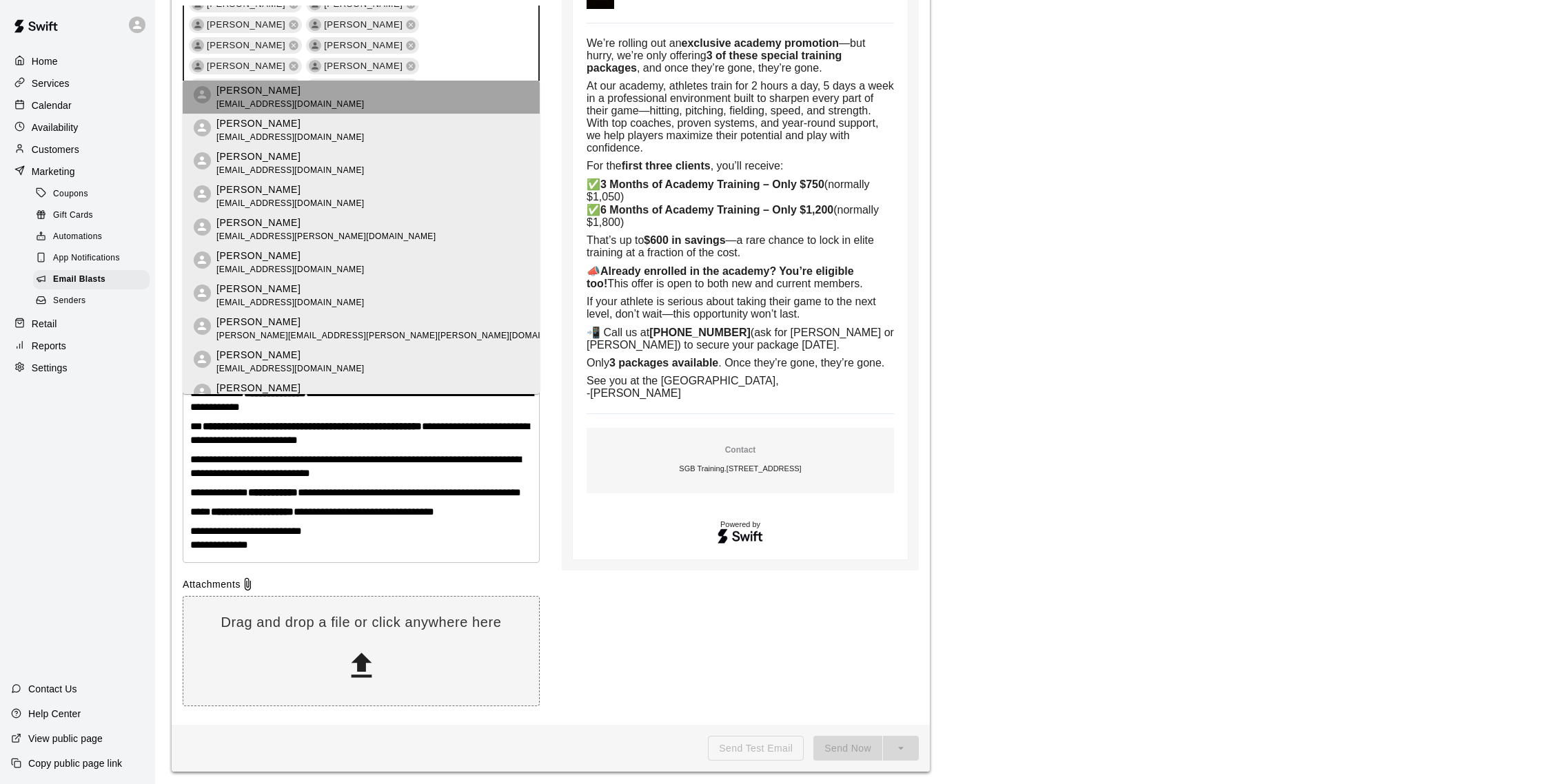
click at [312, 99] on li "Victor Lopez yadamisl@yahoo.com" at bounding box center [361, 97] width 357 height 33
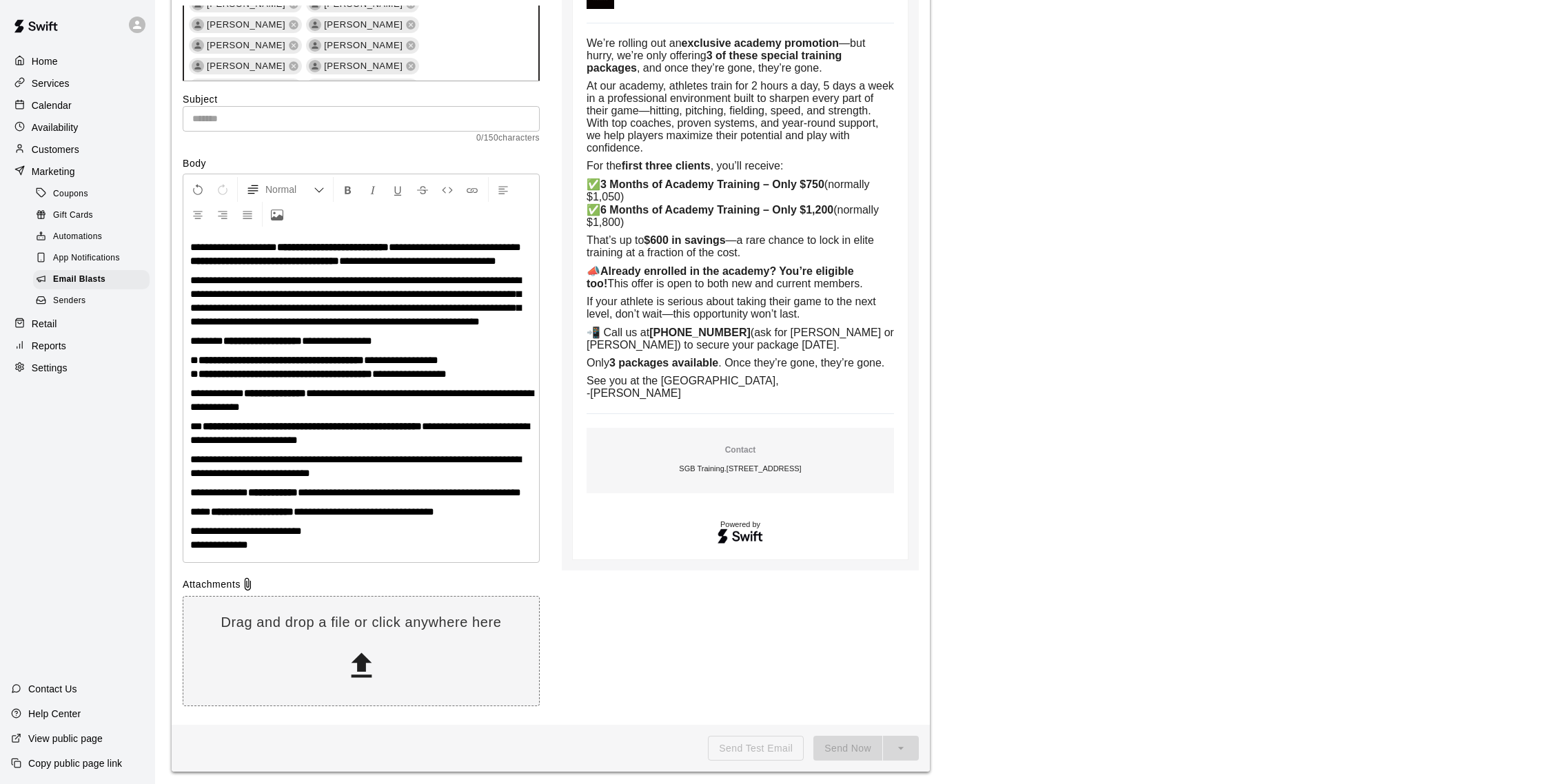
scroll to position [22170, 0]
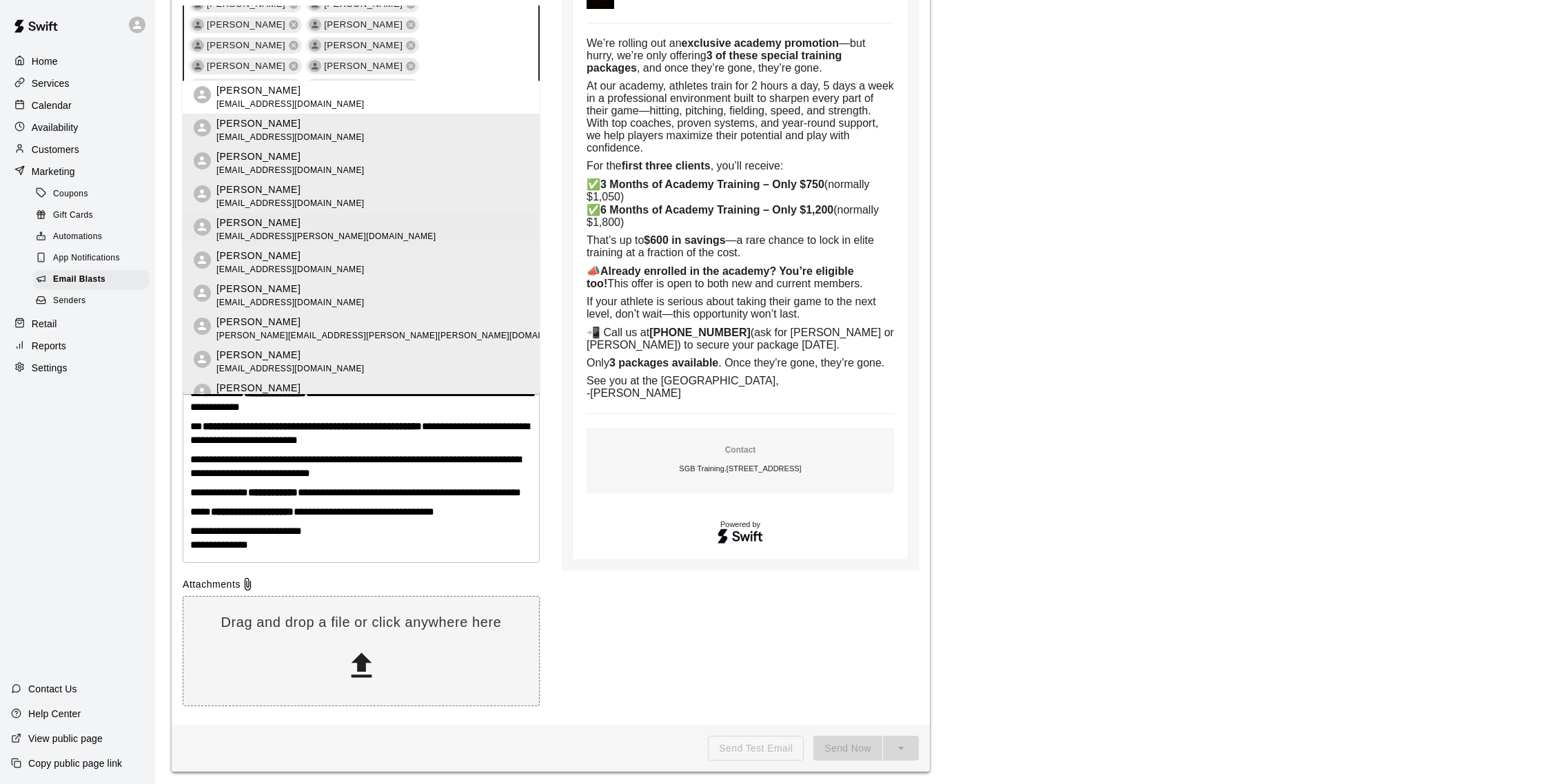
scroll to position [213, 0]
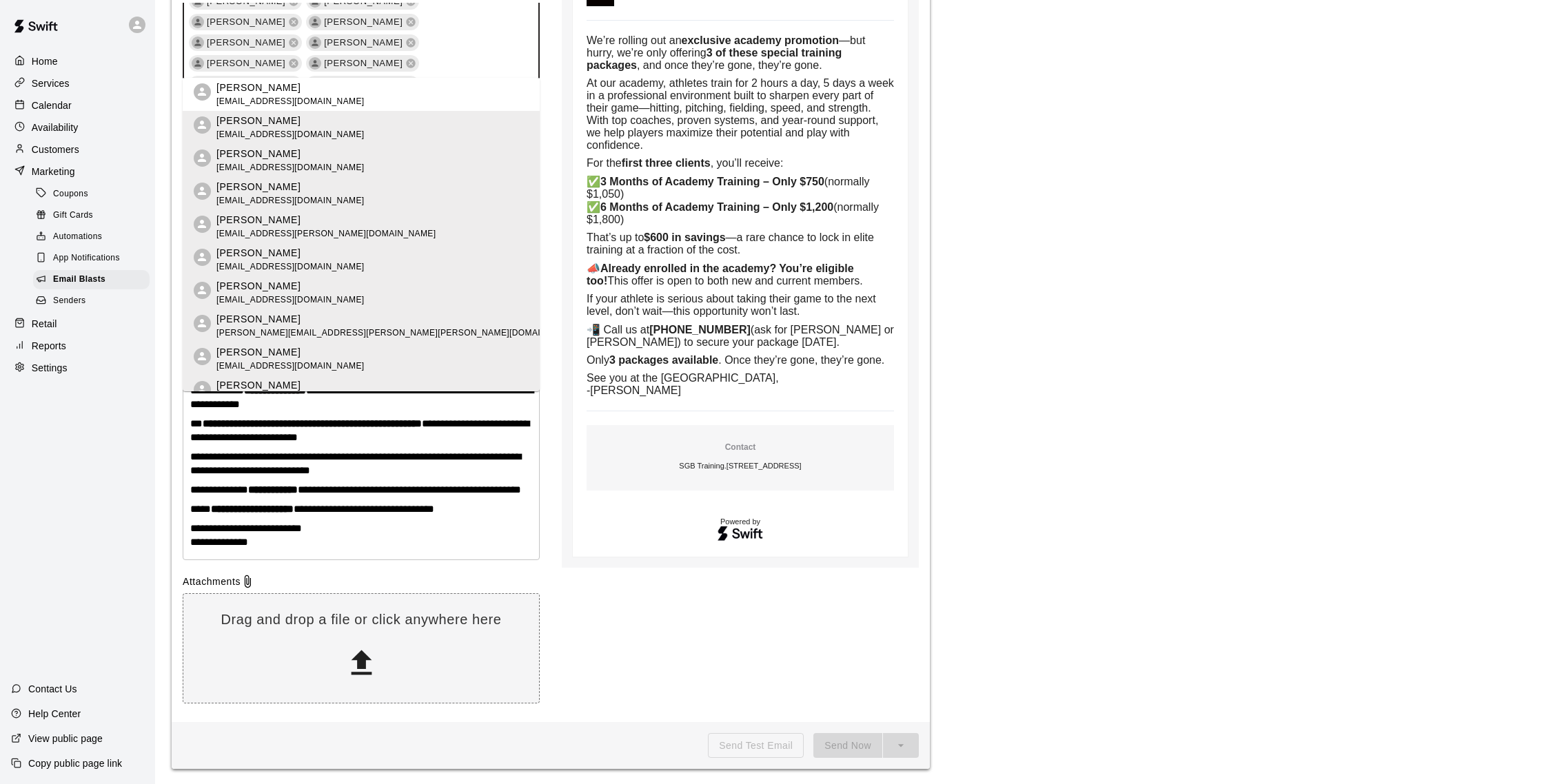
type input "*"
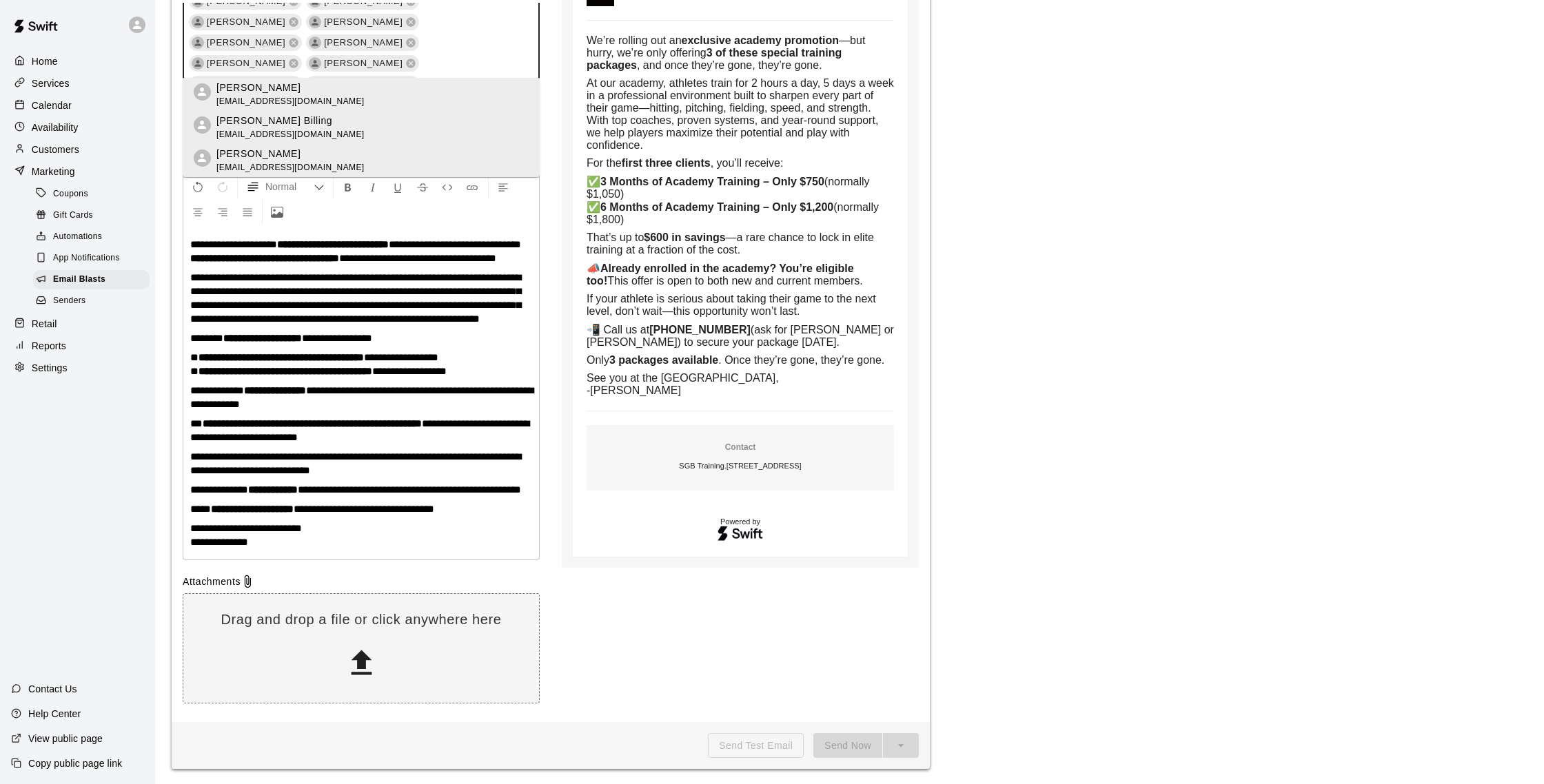
click at [342, 93] on li "Leanna Billings leannabillings@gmail.com" at bounding box center [361, 94] width 357 height 33
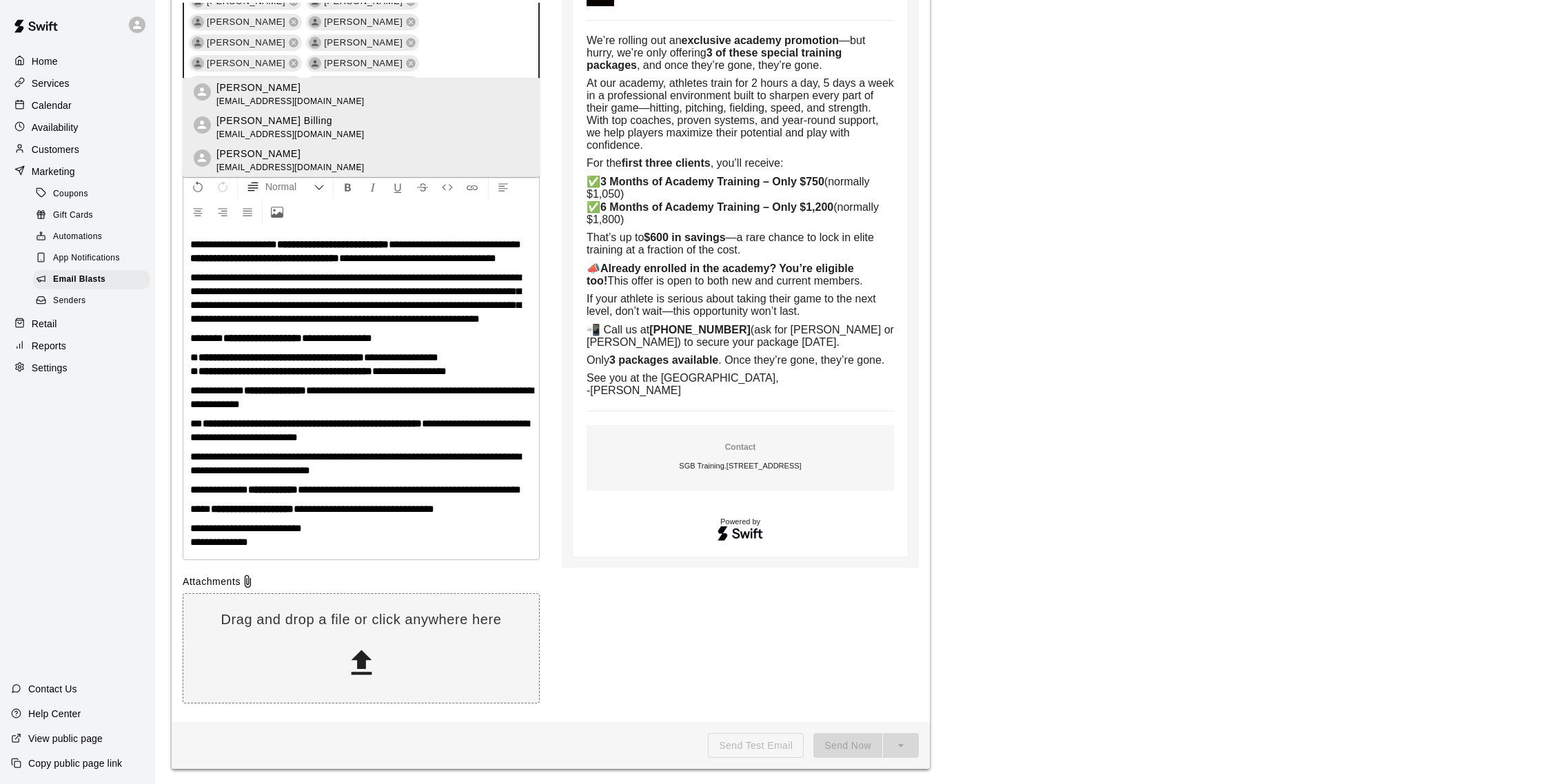
click at [324, 90] on li "Leanna Billings leannabillings@gmail.com" at bounding box center [361, 94] width 357 height 33
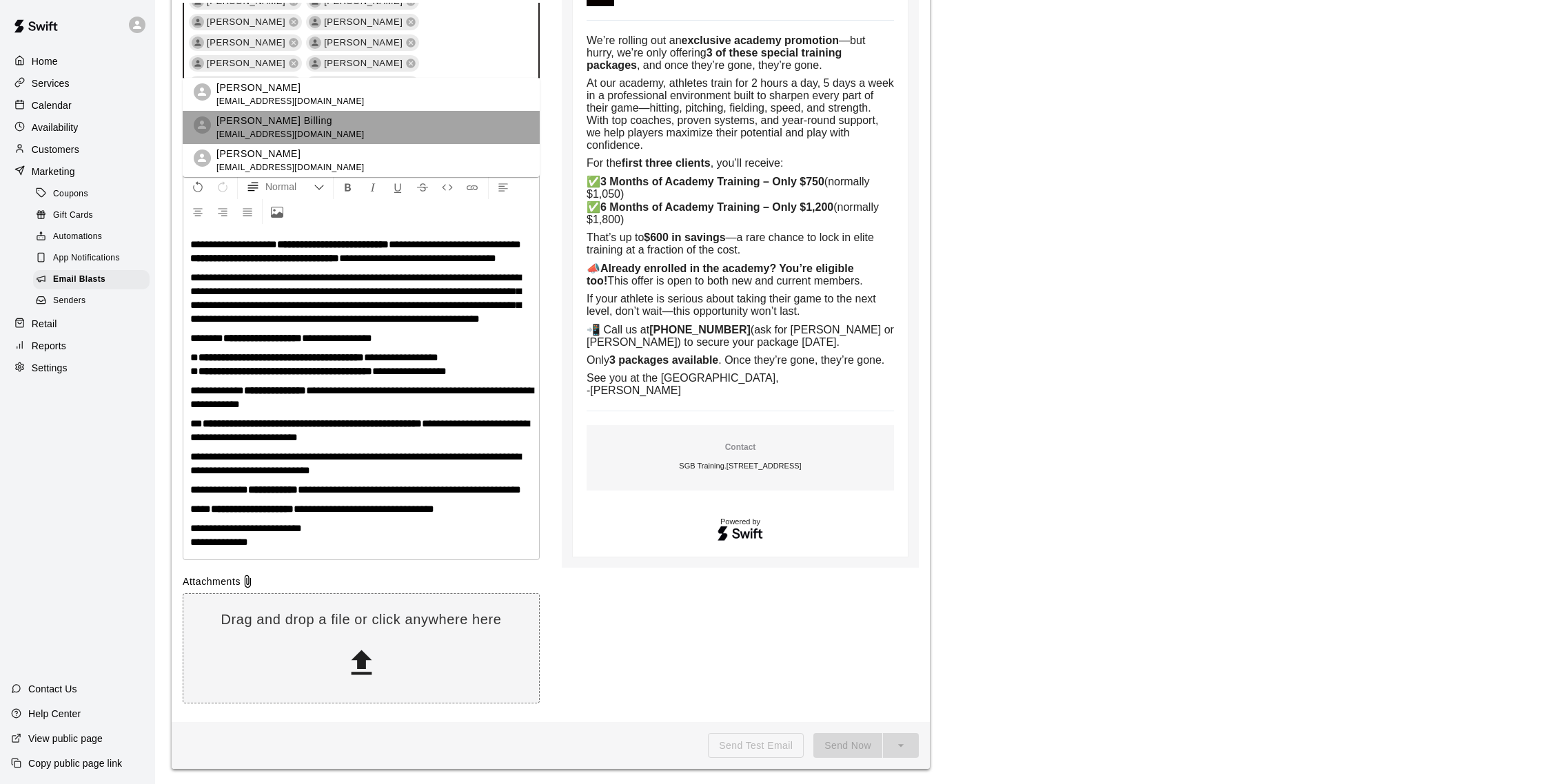
click at [282, 129] on span "sbilling@gmail.com" at bounding box center [290, 134] width 148 height 14
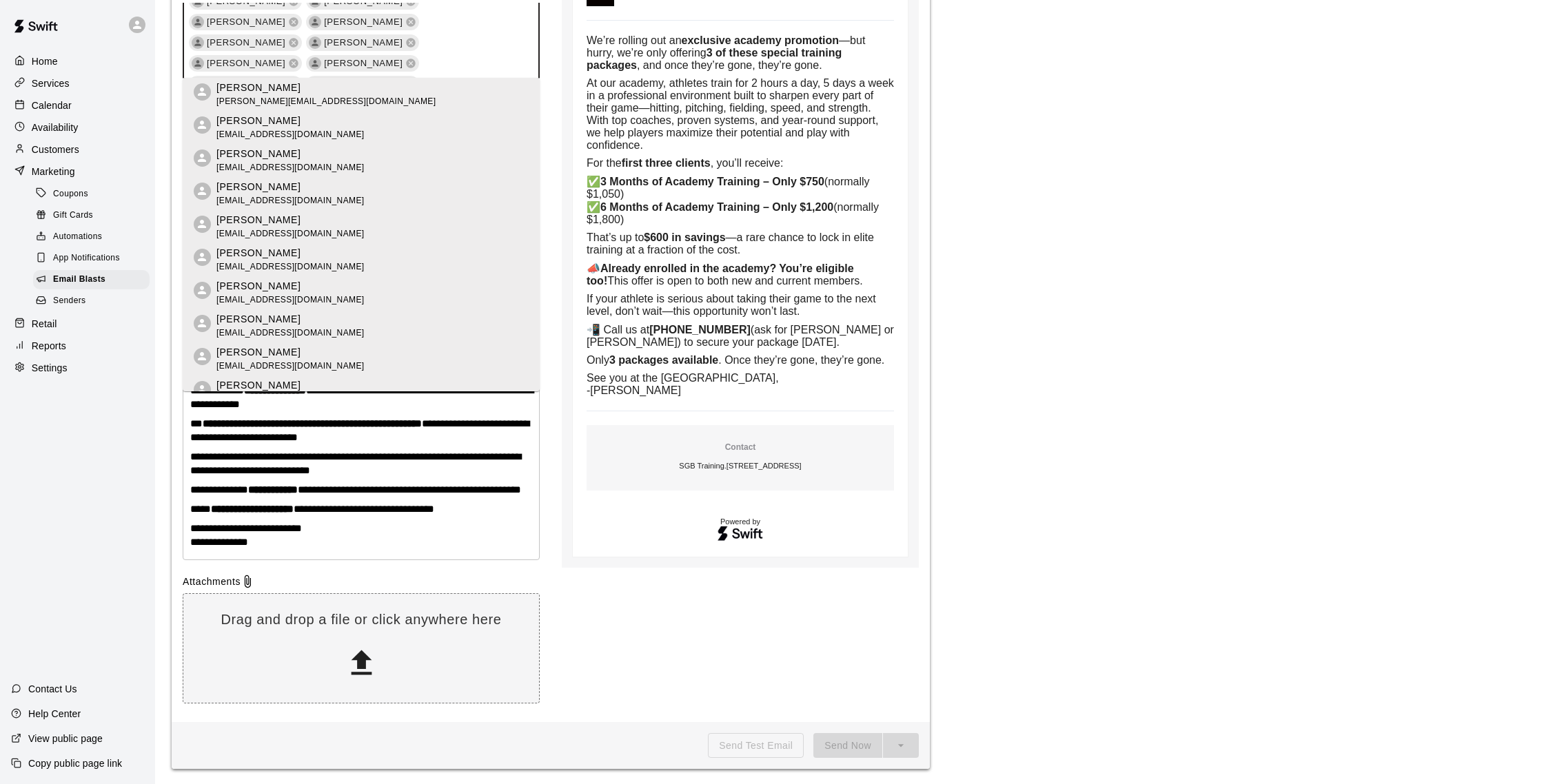
type input "*"
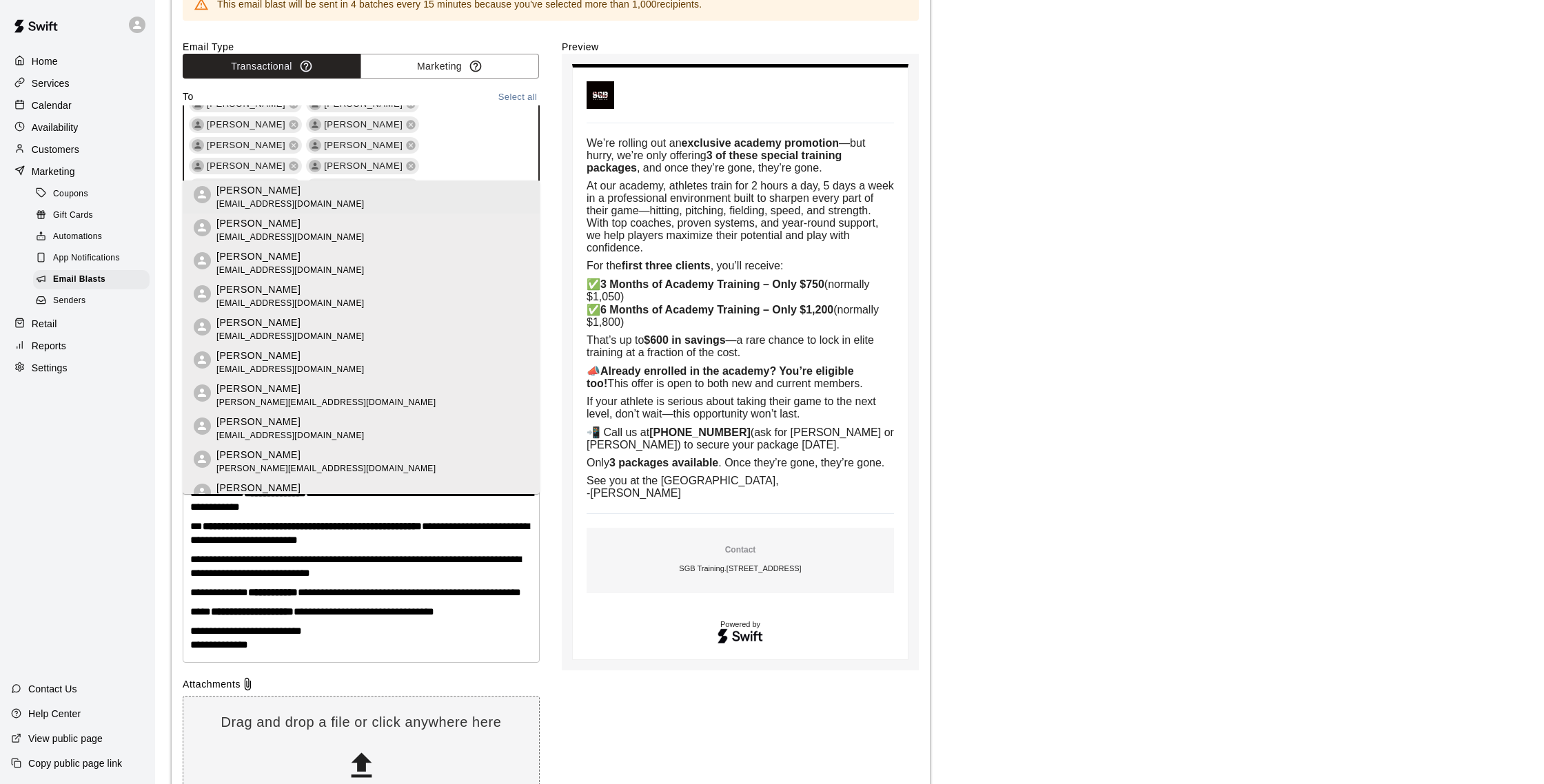
scroll to position [107, 0]
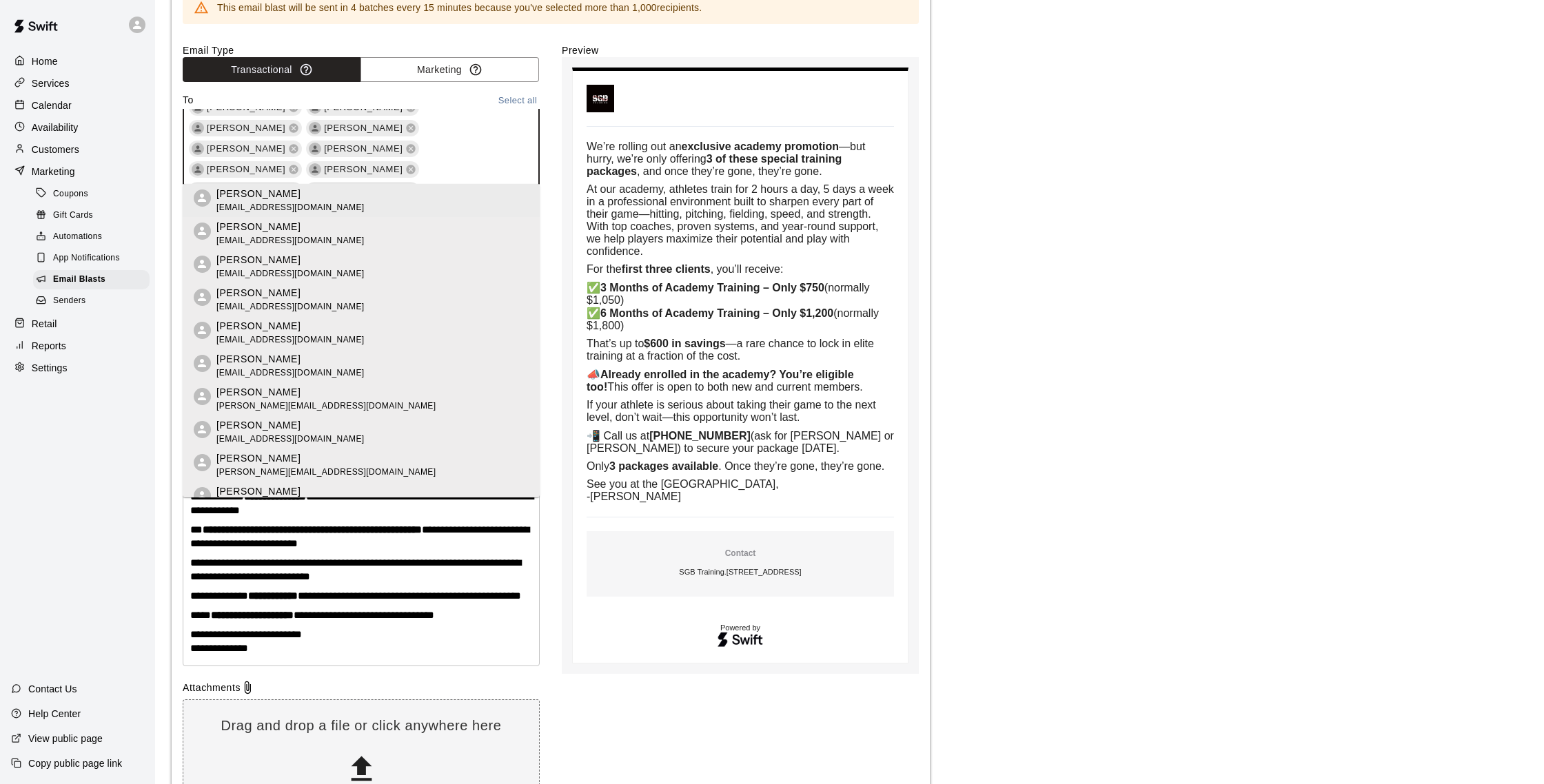
click at [565, 81] on body "We’re rolling out an exclusive academy promotion —but hurry, we’re only offerin…" at bounding box center [740, 365] width 357 height 616
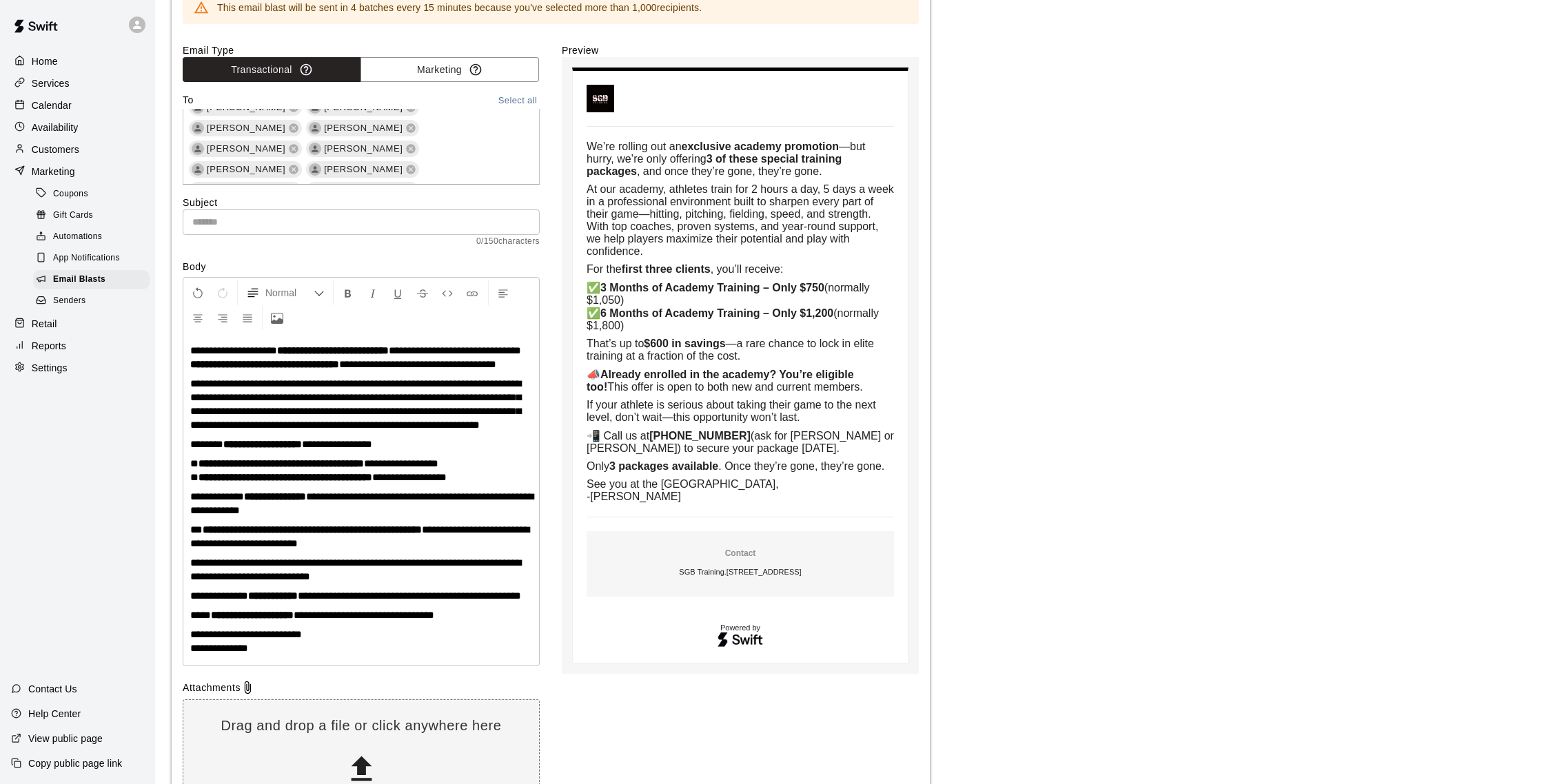
click at [262, 210] on input "text" at bounding box center [361, 222] width 357 height 26
paste input "**********"
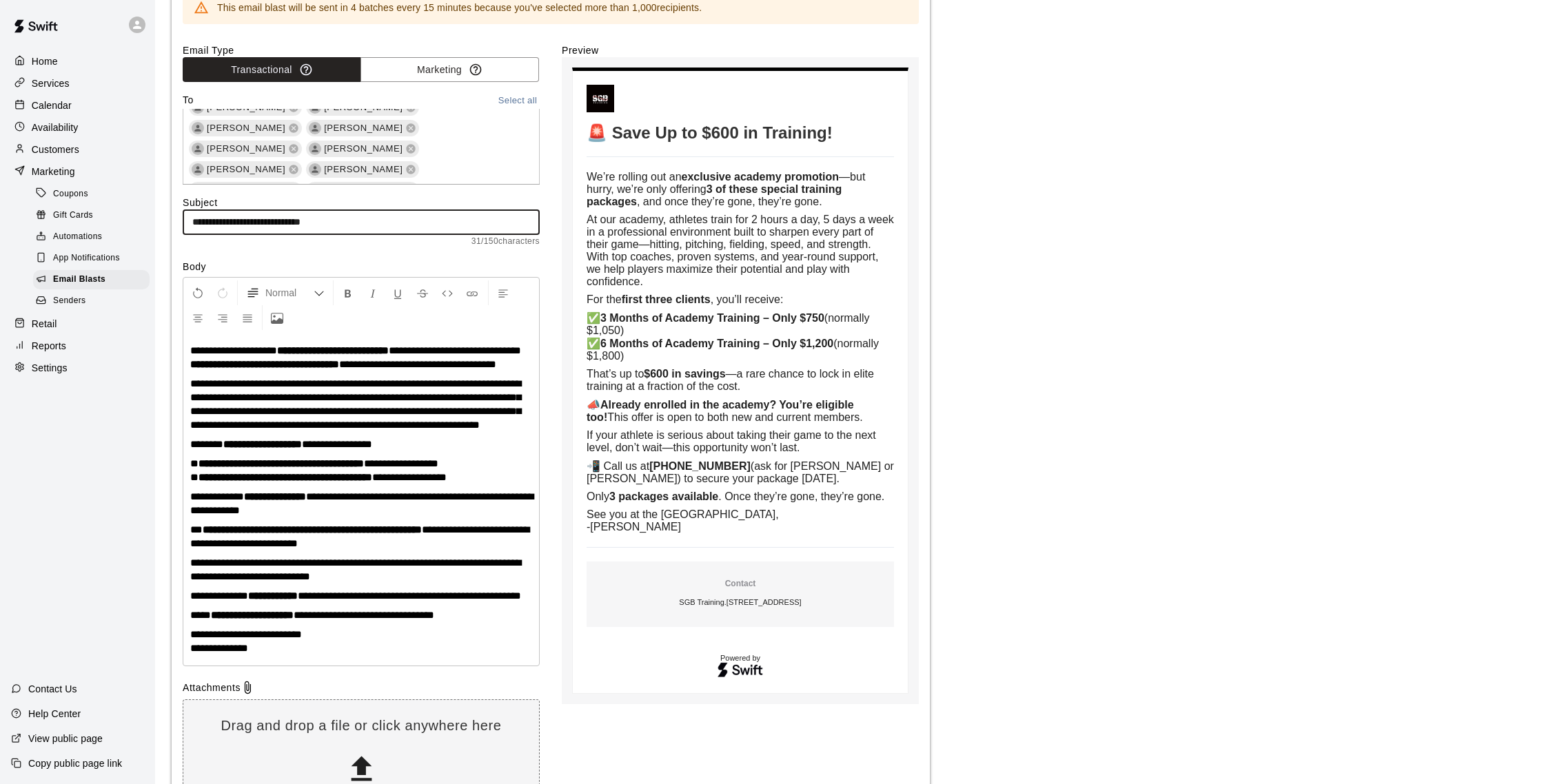
click at [290, 222] on input "**********" at bounding box center [361, 222] width 357 height 26
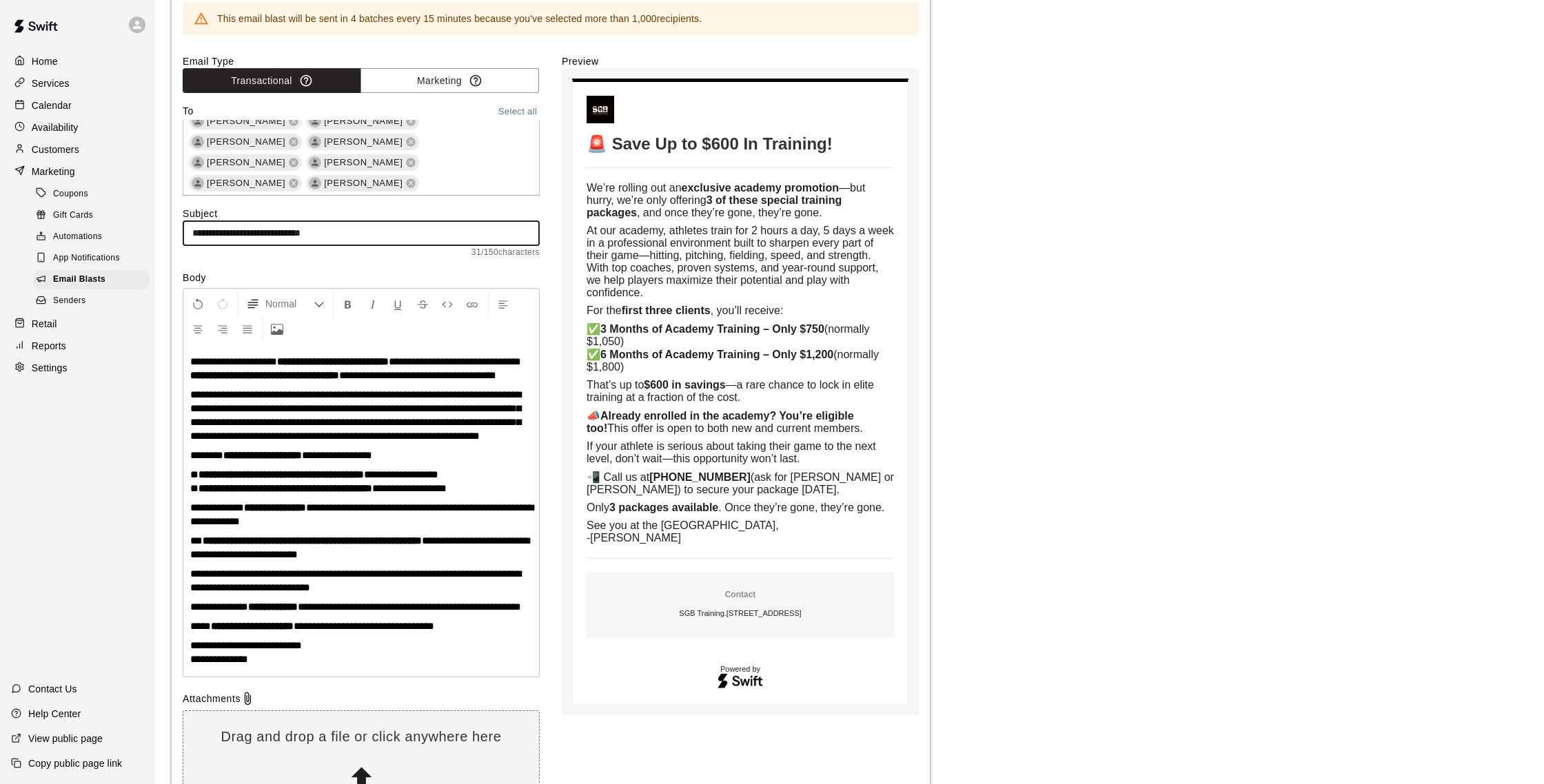
scroll to position [0, 0]
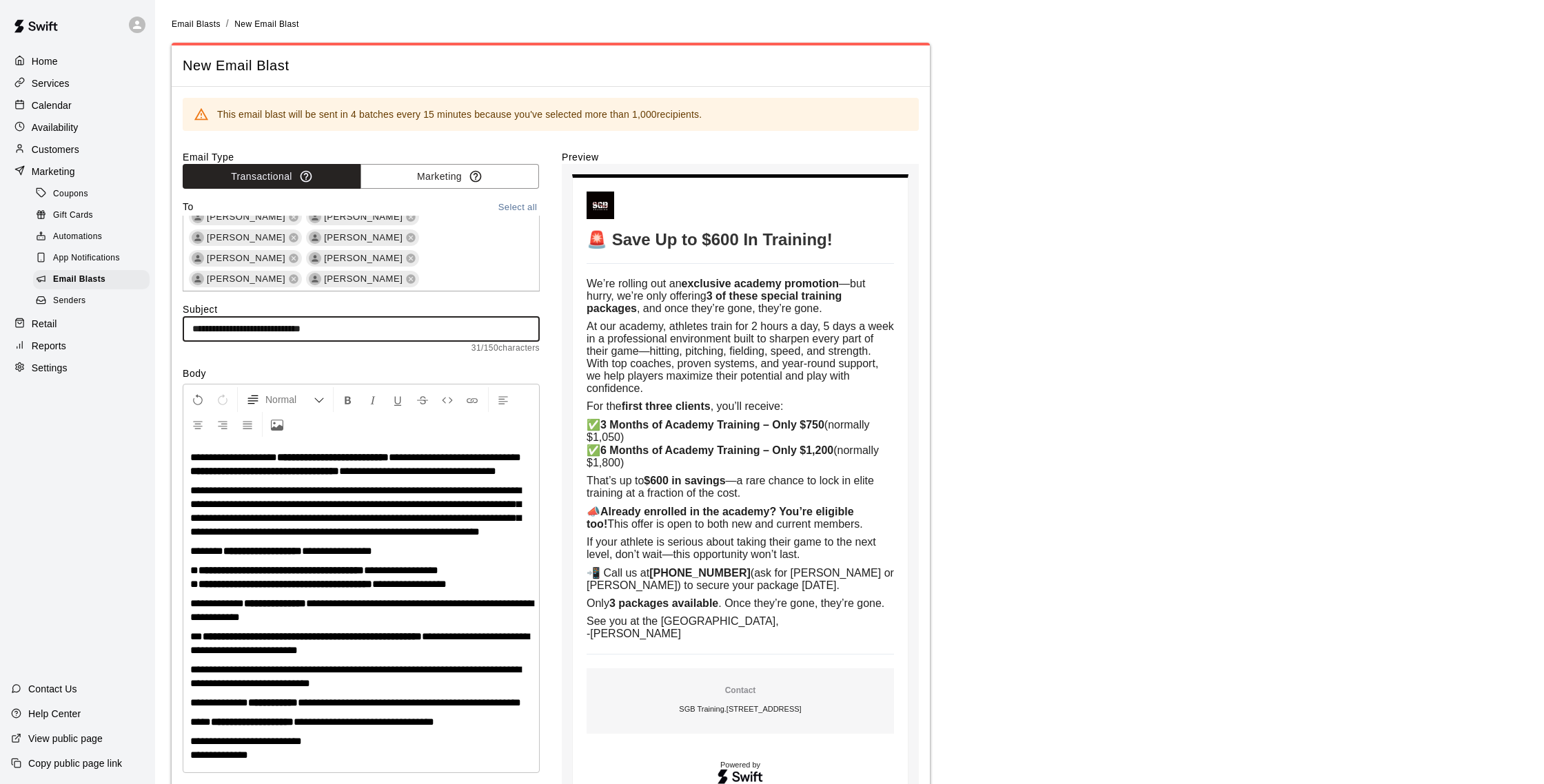
type input "**********"
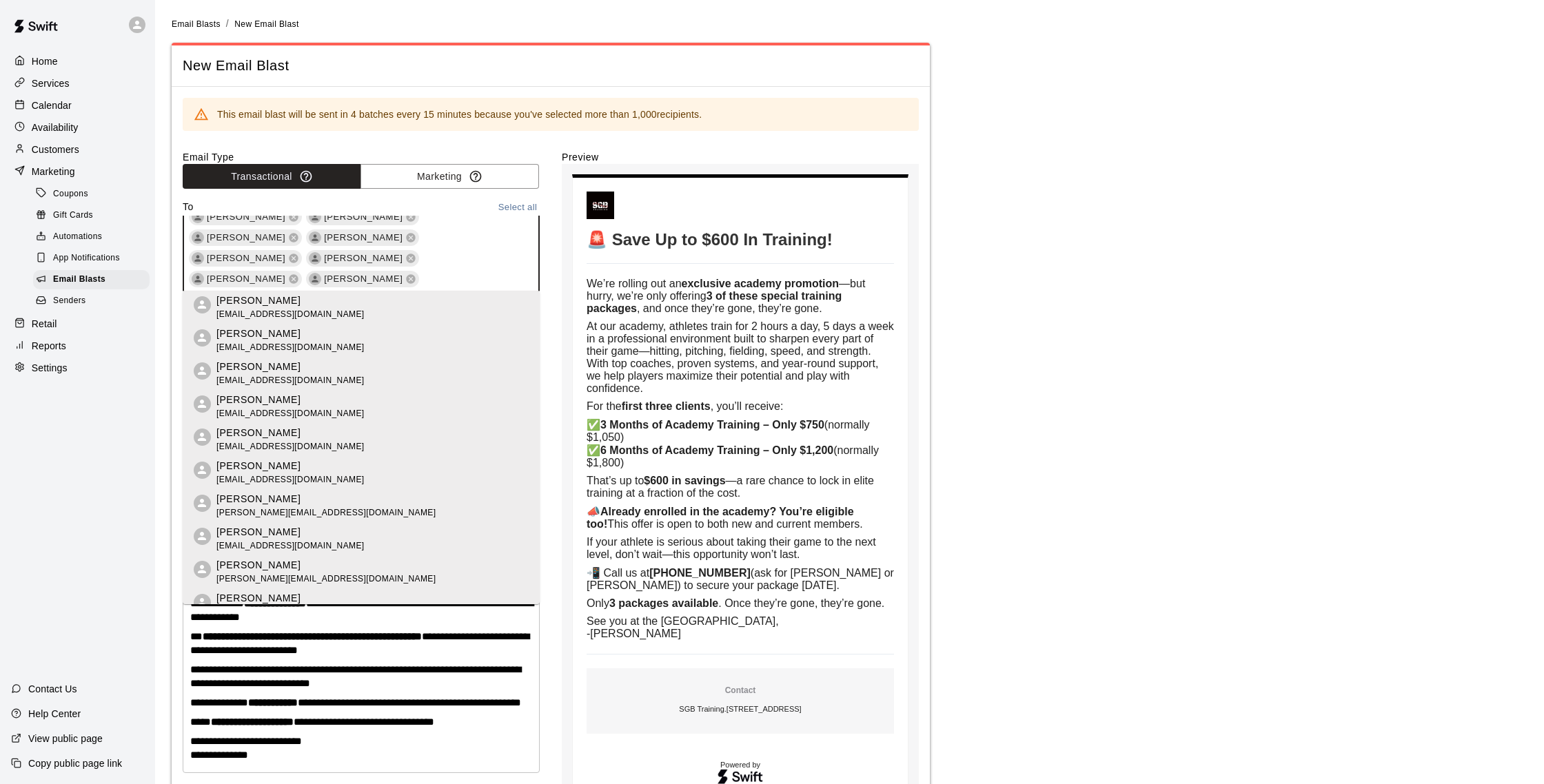
scroll to position [22170, 0]
type input "*"
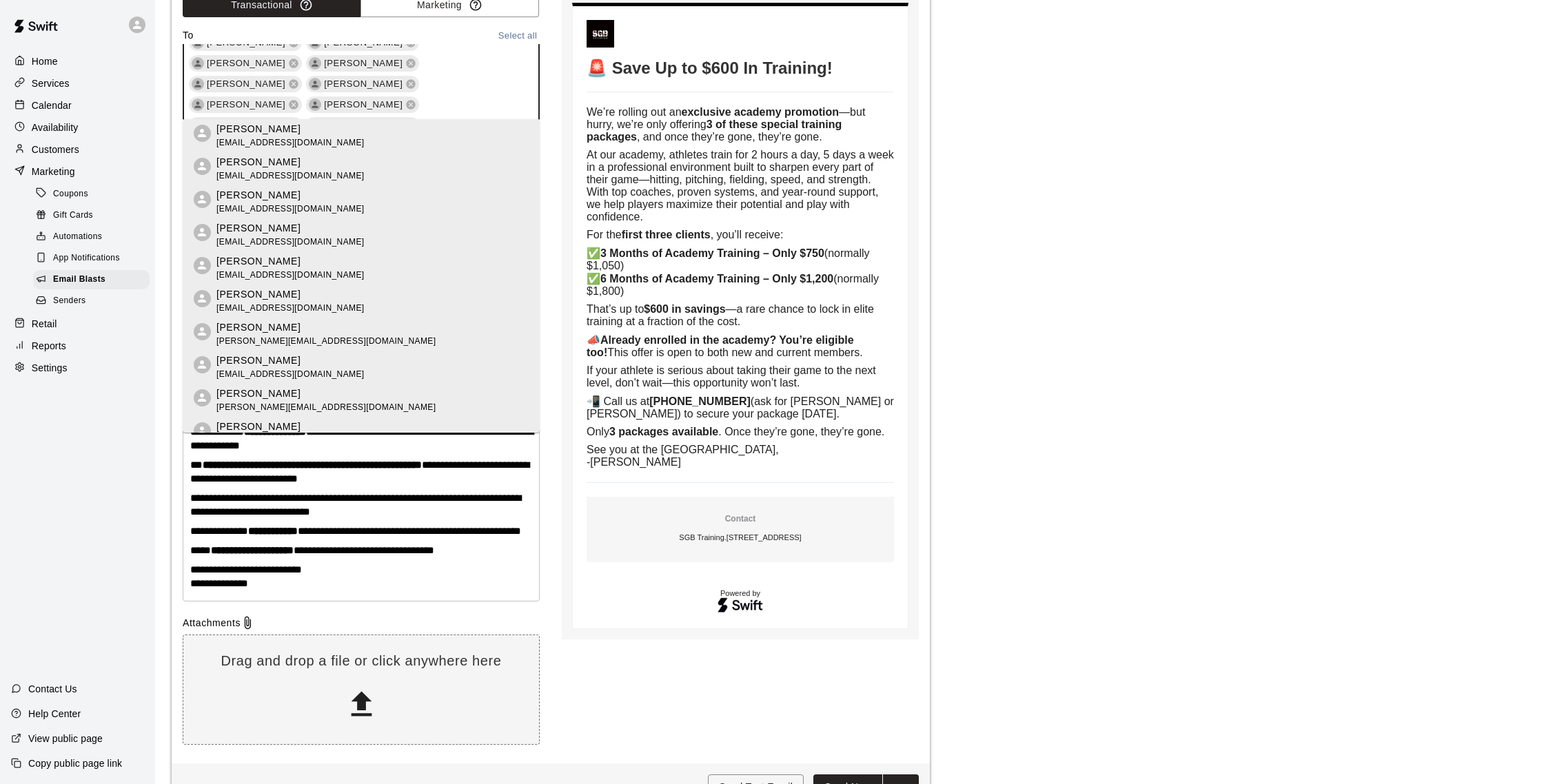
scroll to position [256, 0]
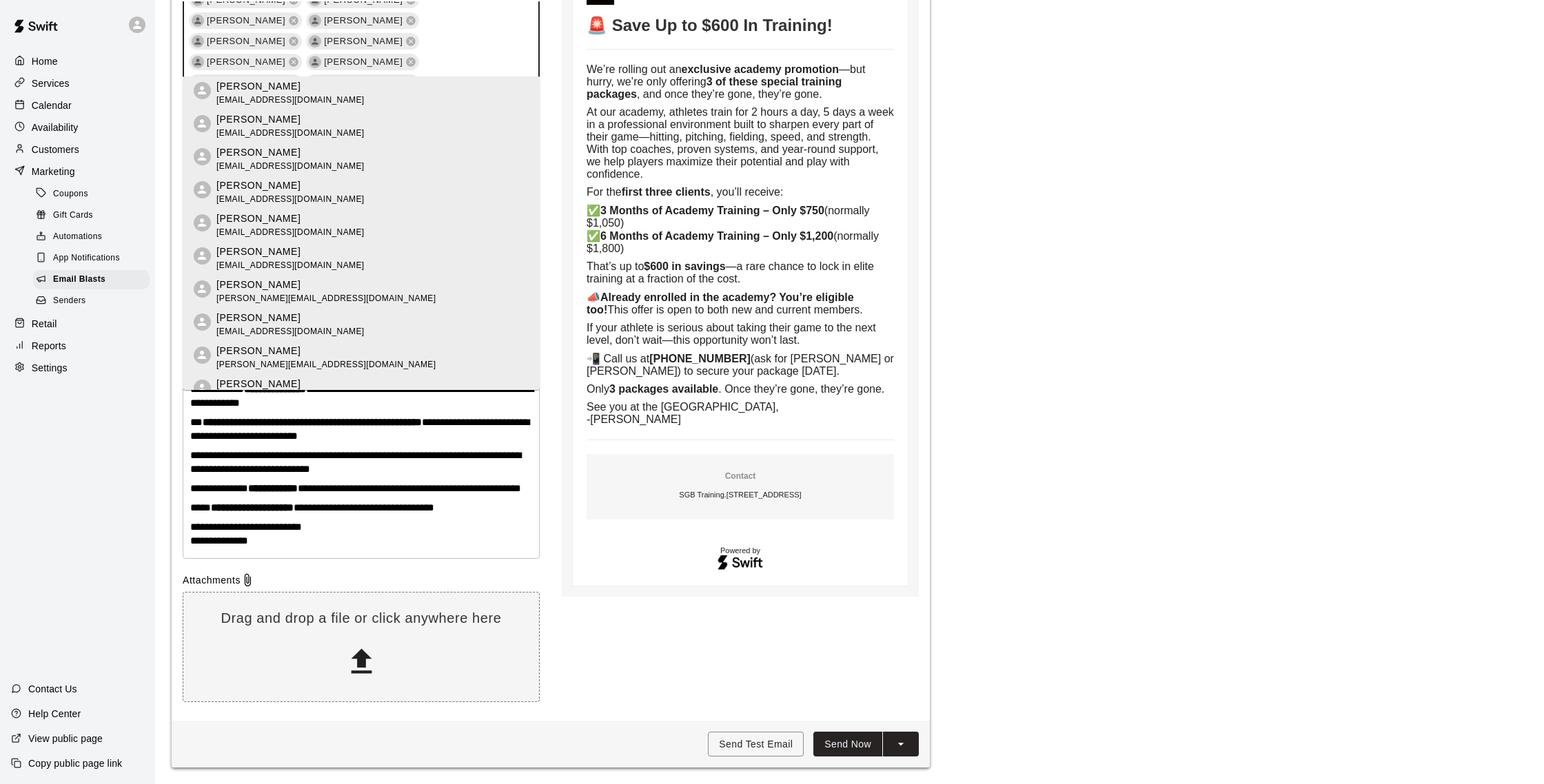
click at [843, 743] on button "Send Now" at bounding box center [848, 744] width 69 height 26
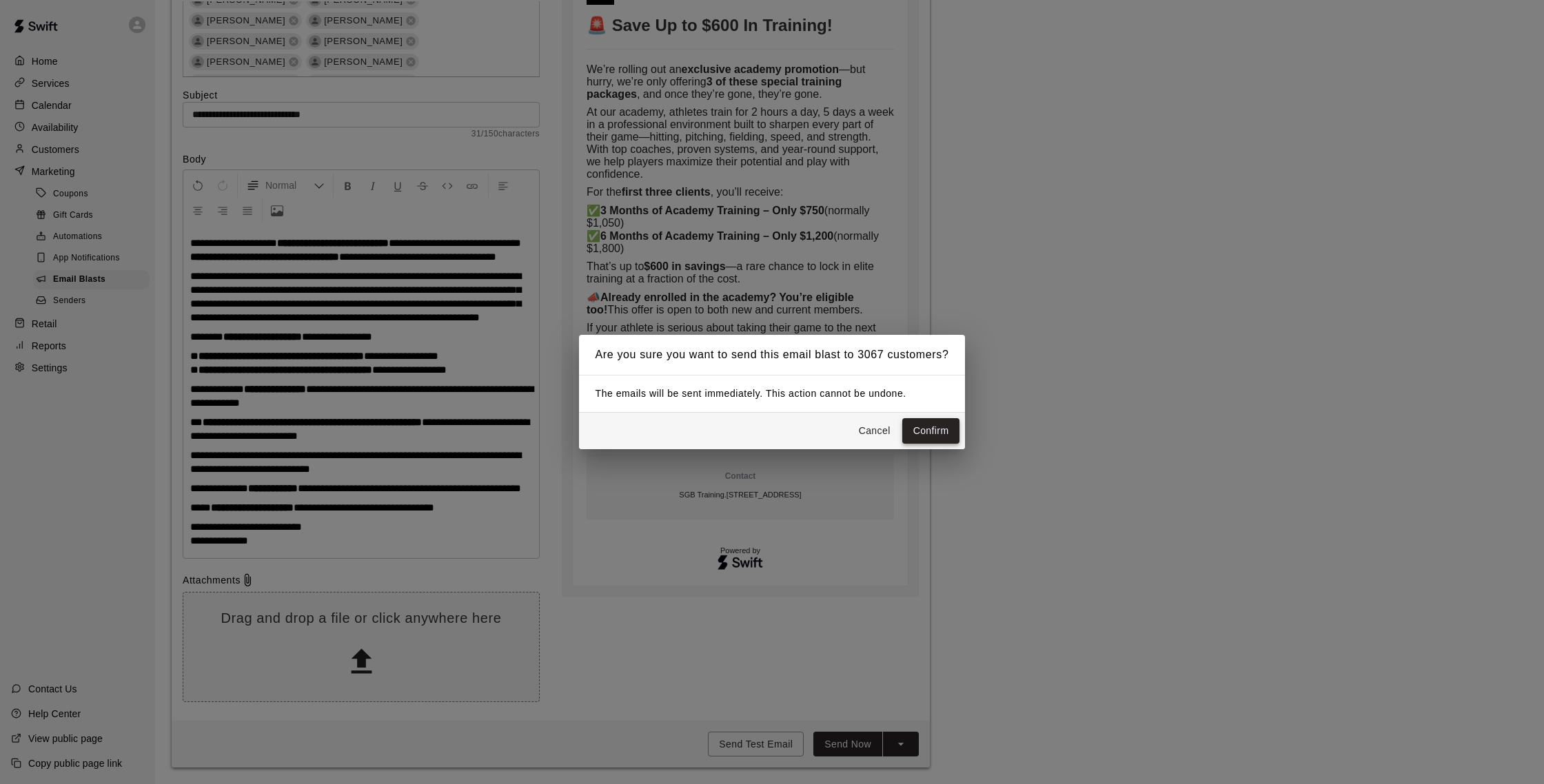
click at [925, 420] on button "Confirm" at bounding box center [931, 431] width 58 height 26
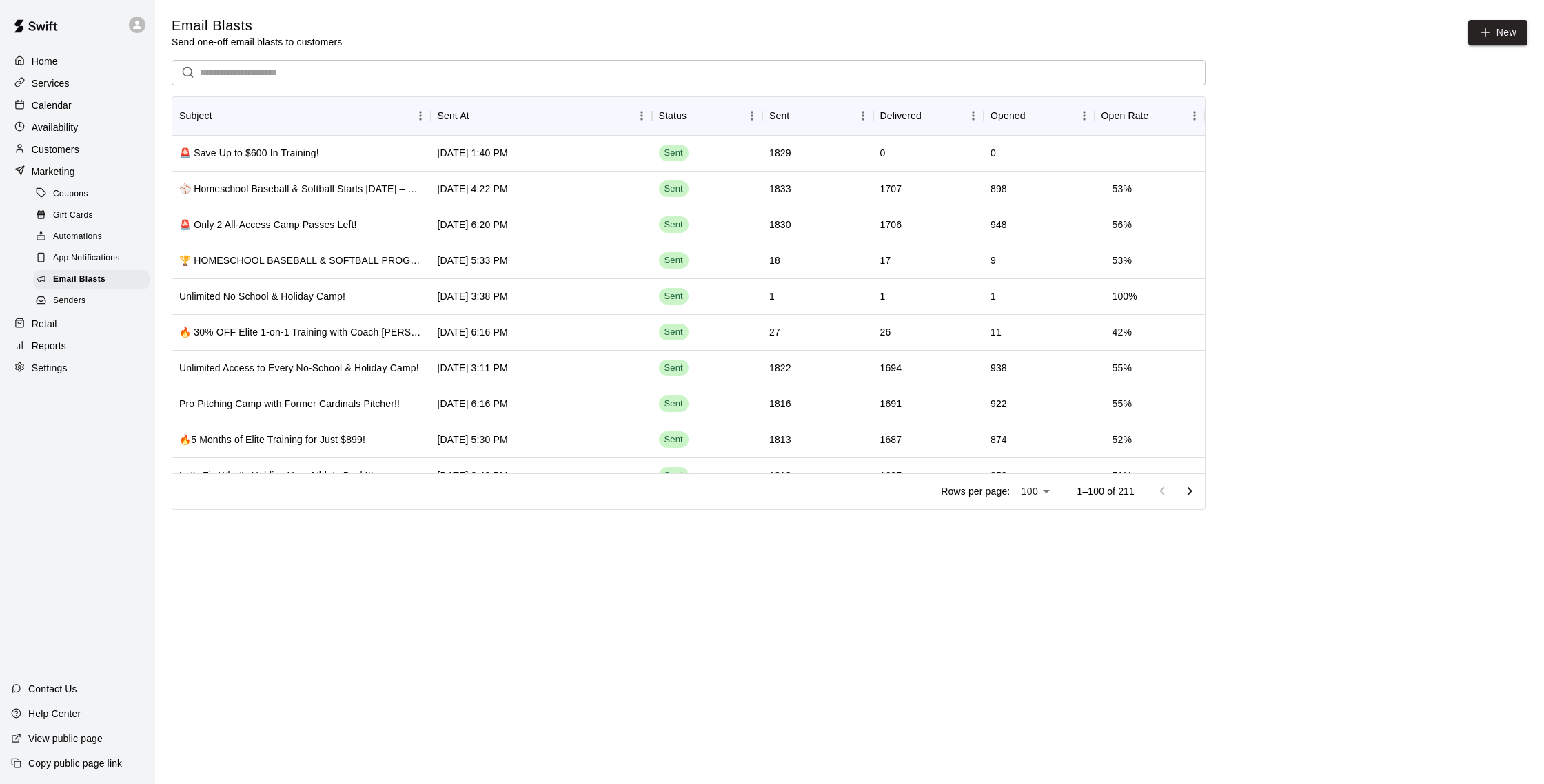
click at [62, 107] on p "Calendar" at bounding box center [52, 105] width 40 height 14
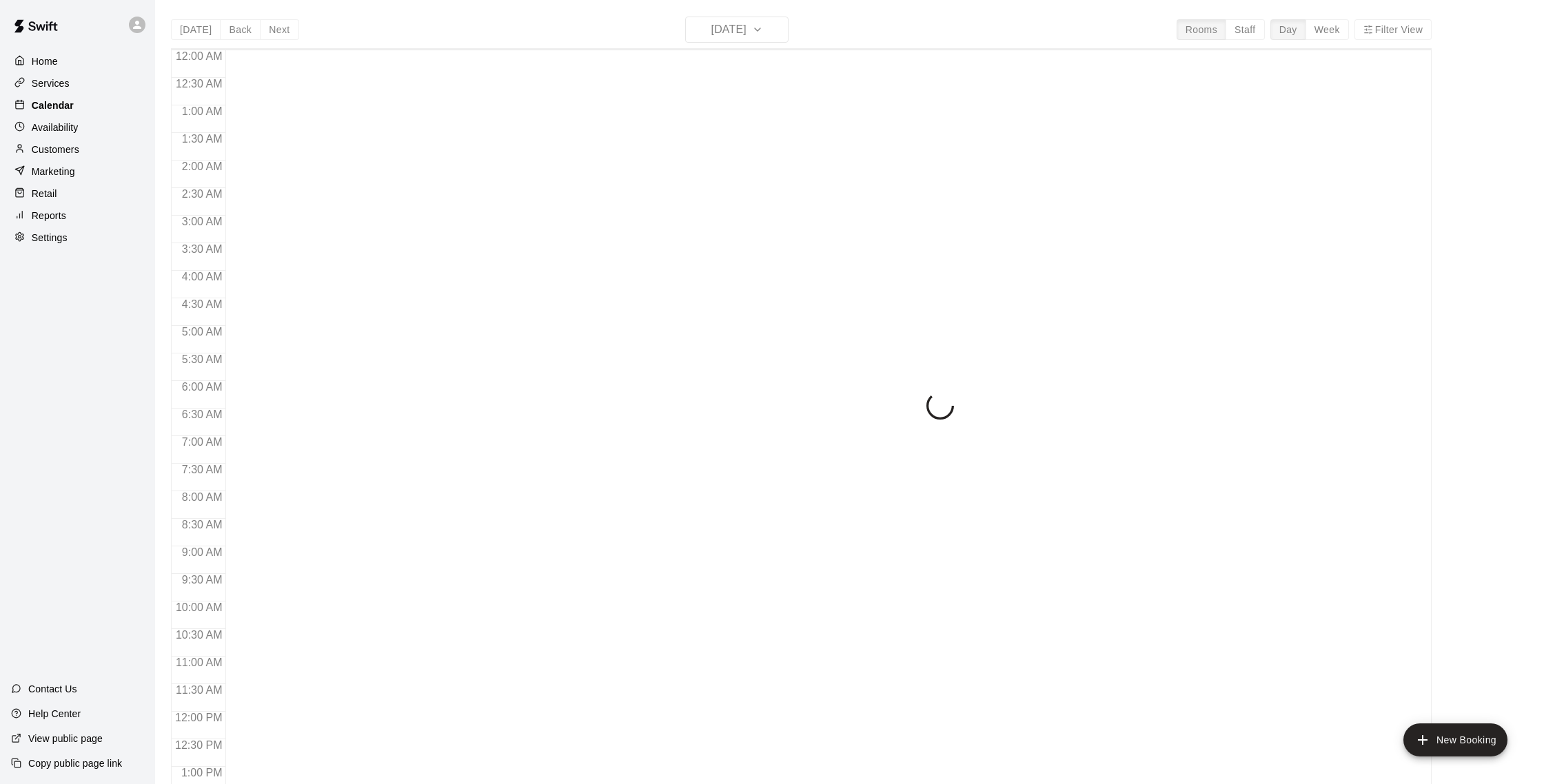
scroll to position [574, 0]
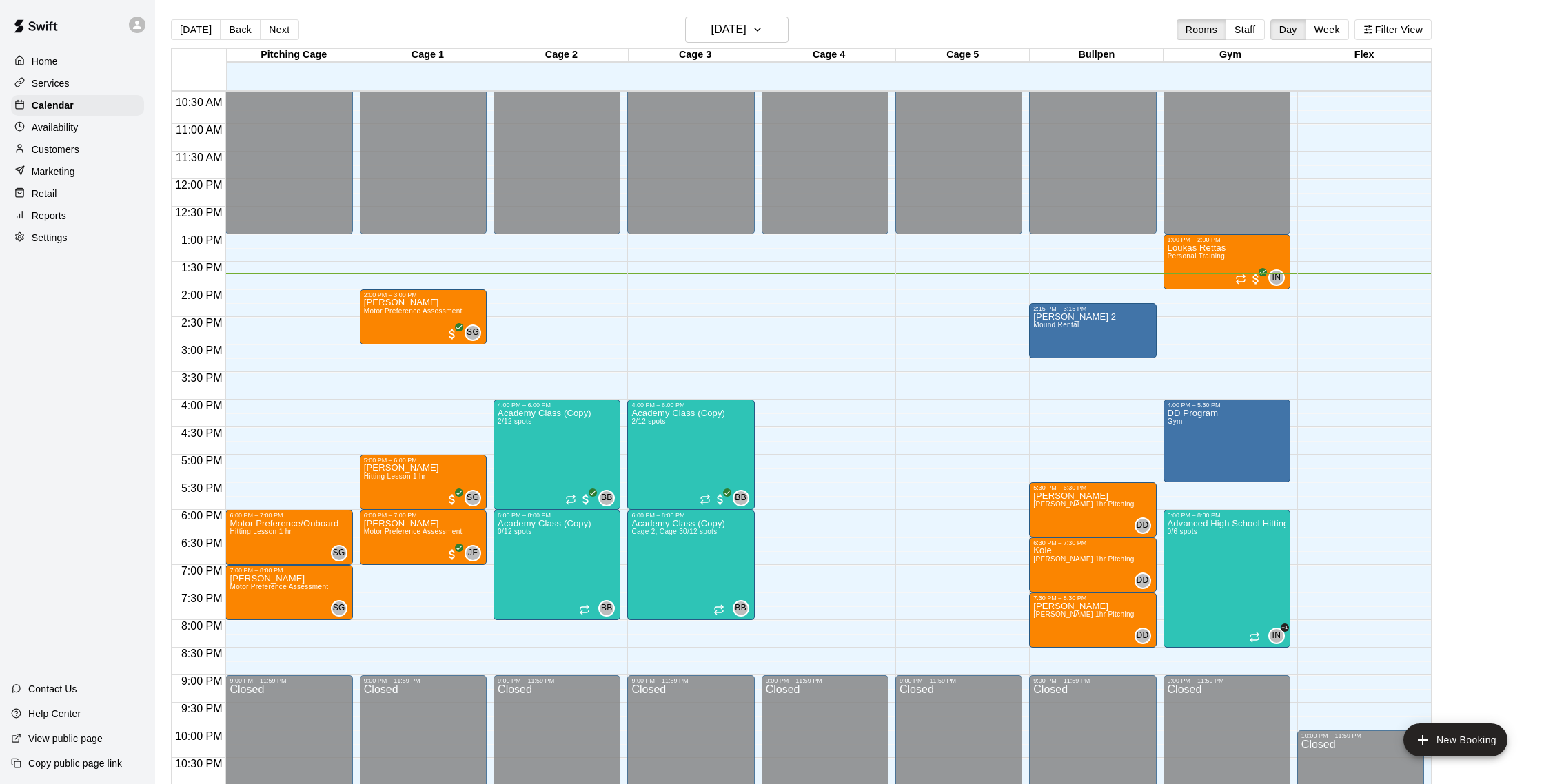
click at [79, 149] on div "Customers" at bounding box center [78, 149] width 133 height 21
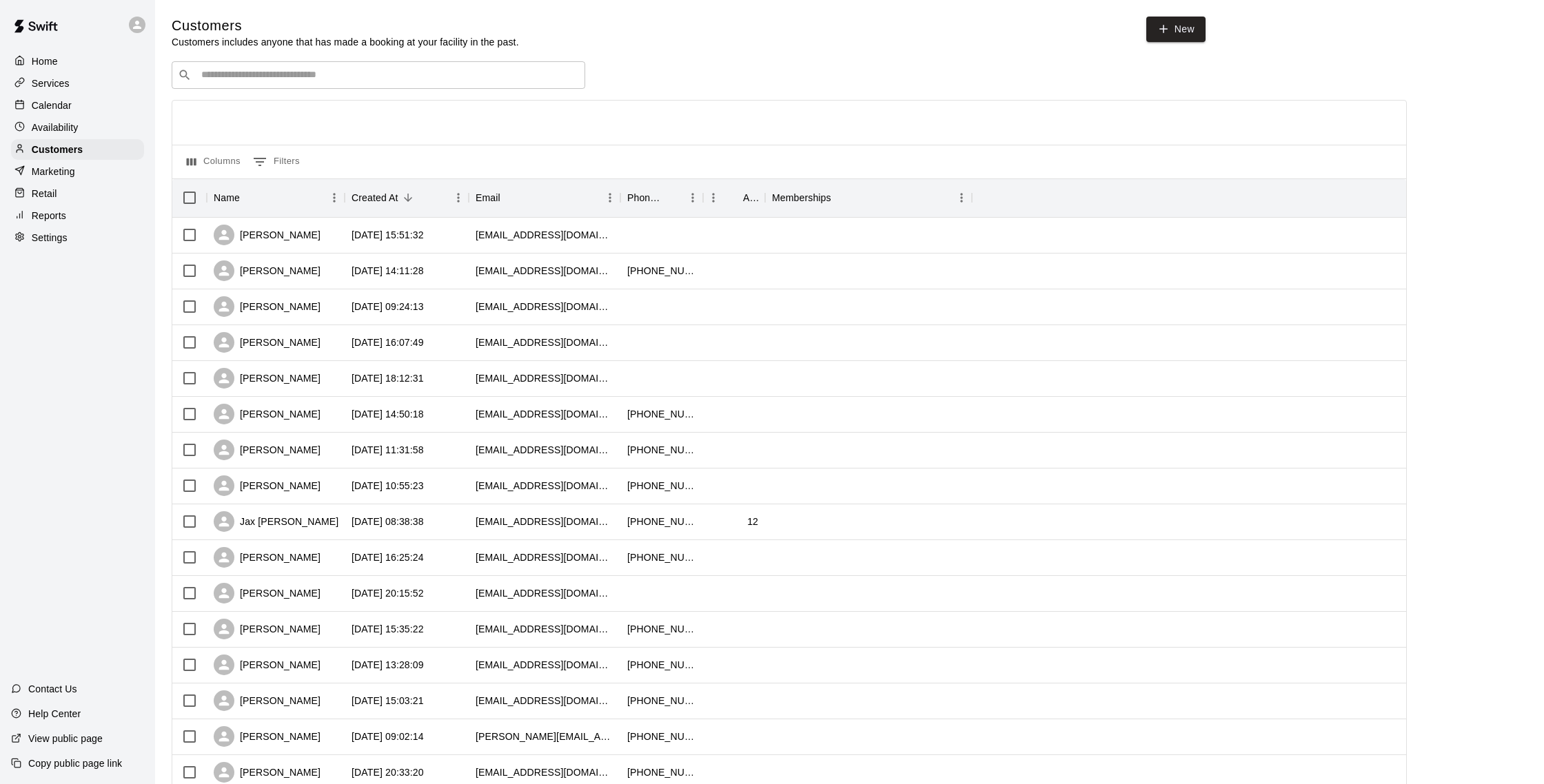
click at [62, 101] on p "Calendar" at bounding box center [52, 105] width 40 height 14
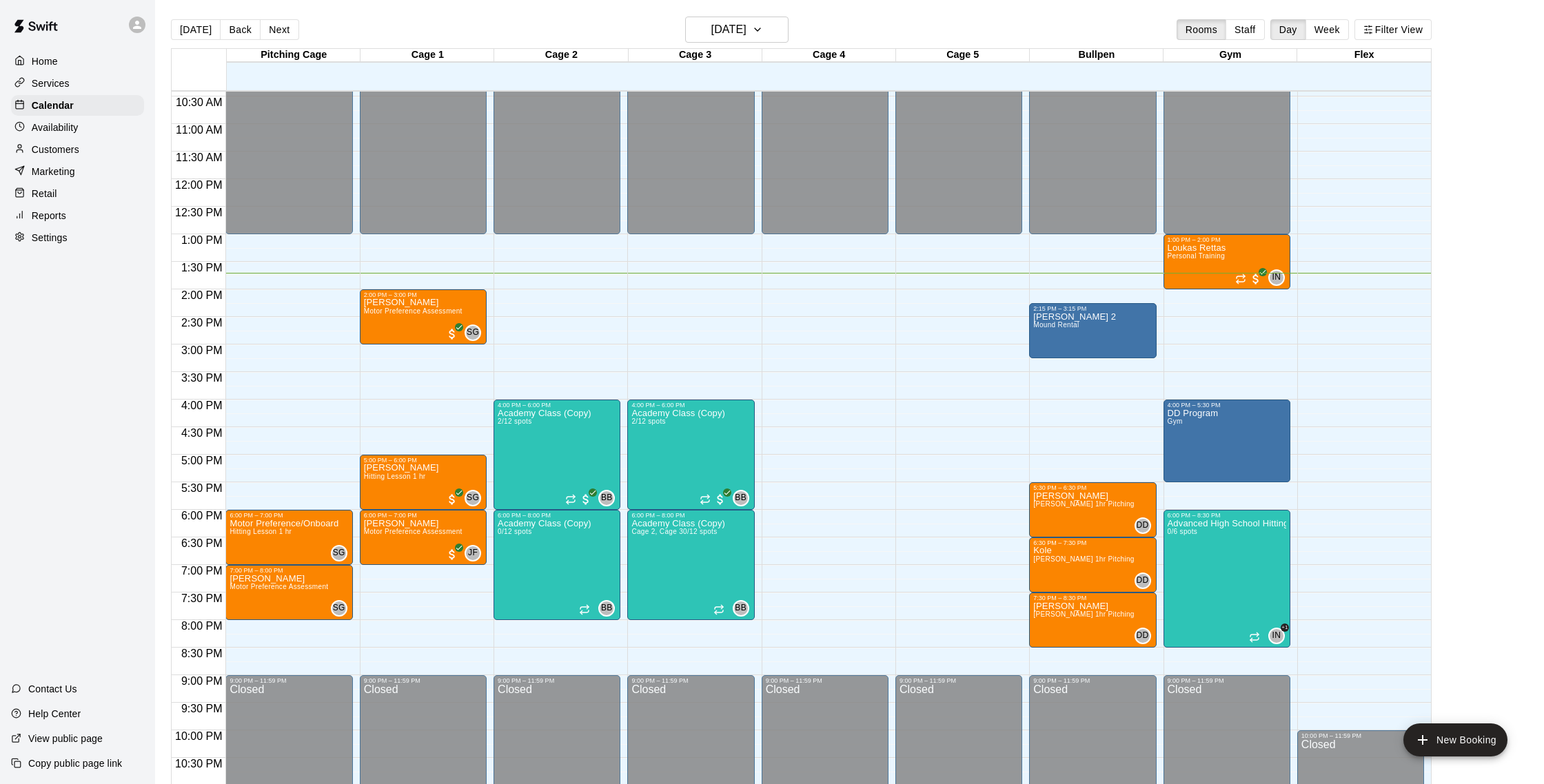
scroll to position [2, 0]
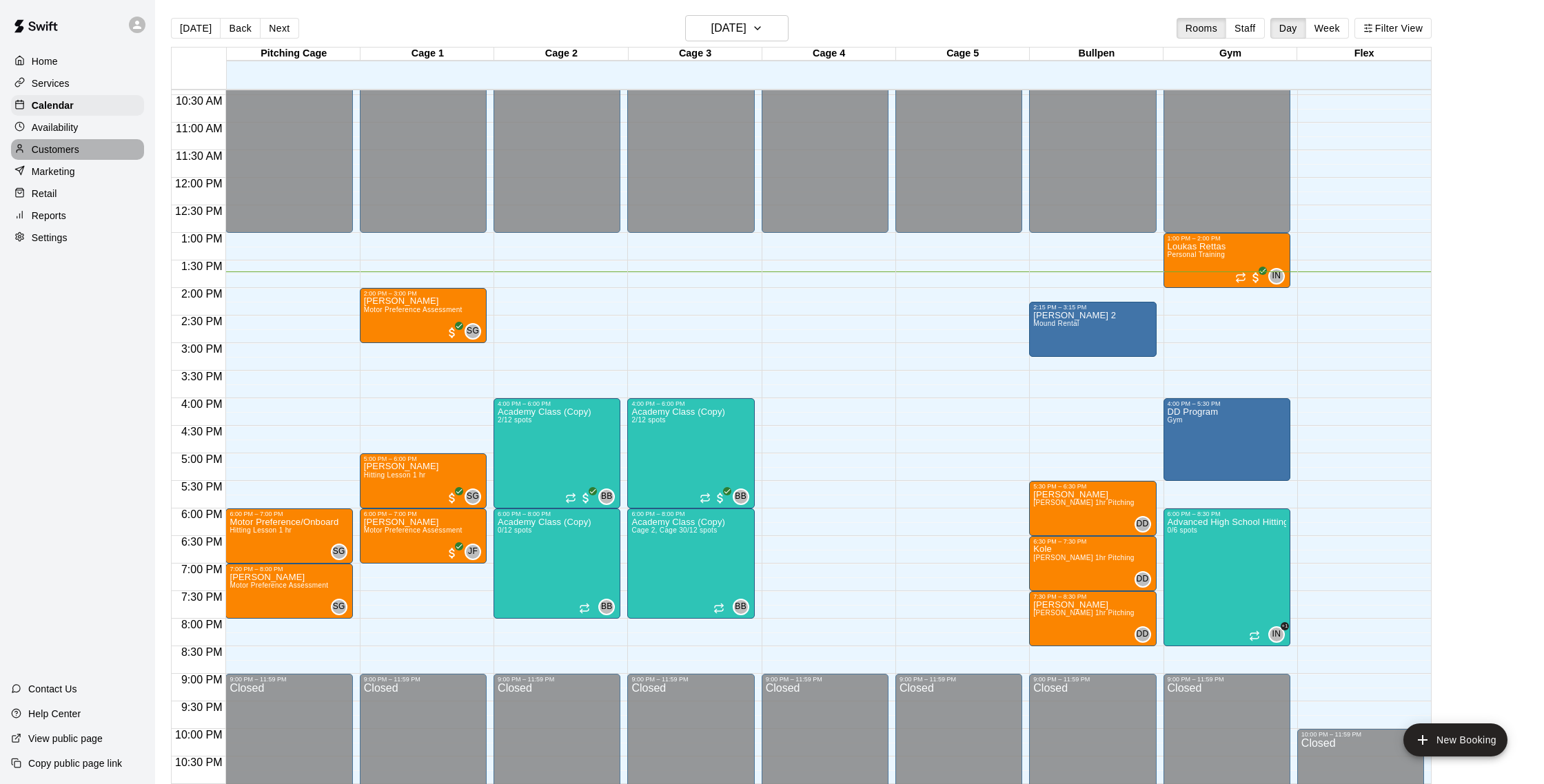
click at [58, 154] on p "Customers" at bounding box center [55, 149] width 47 height 14
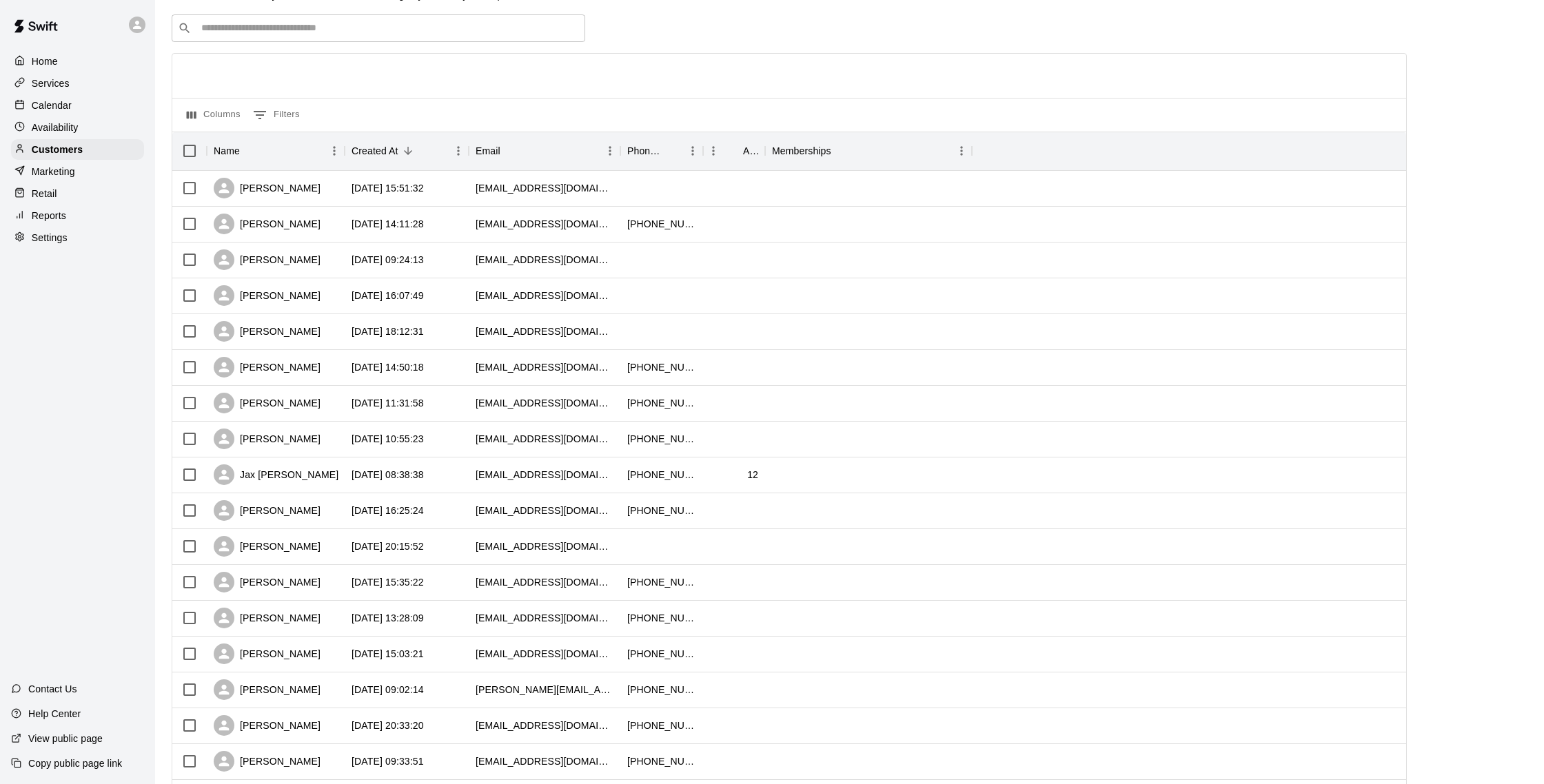
scroll to position [47, 0]
click at [316, 361] on div "[PERSON_NAME]" at bounding box center [276, 367] width 138 height 36
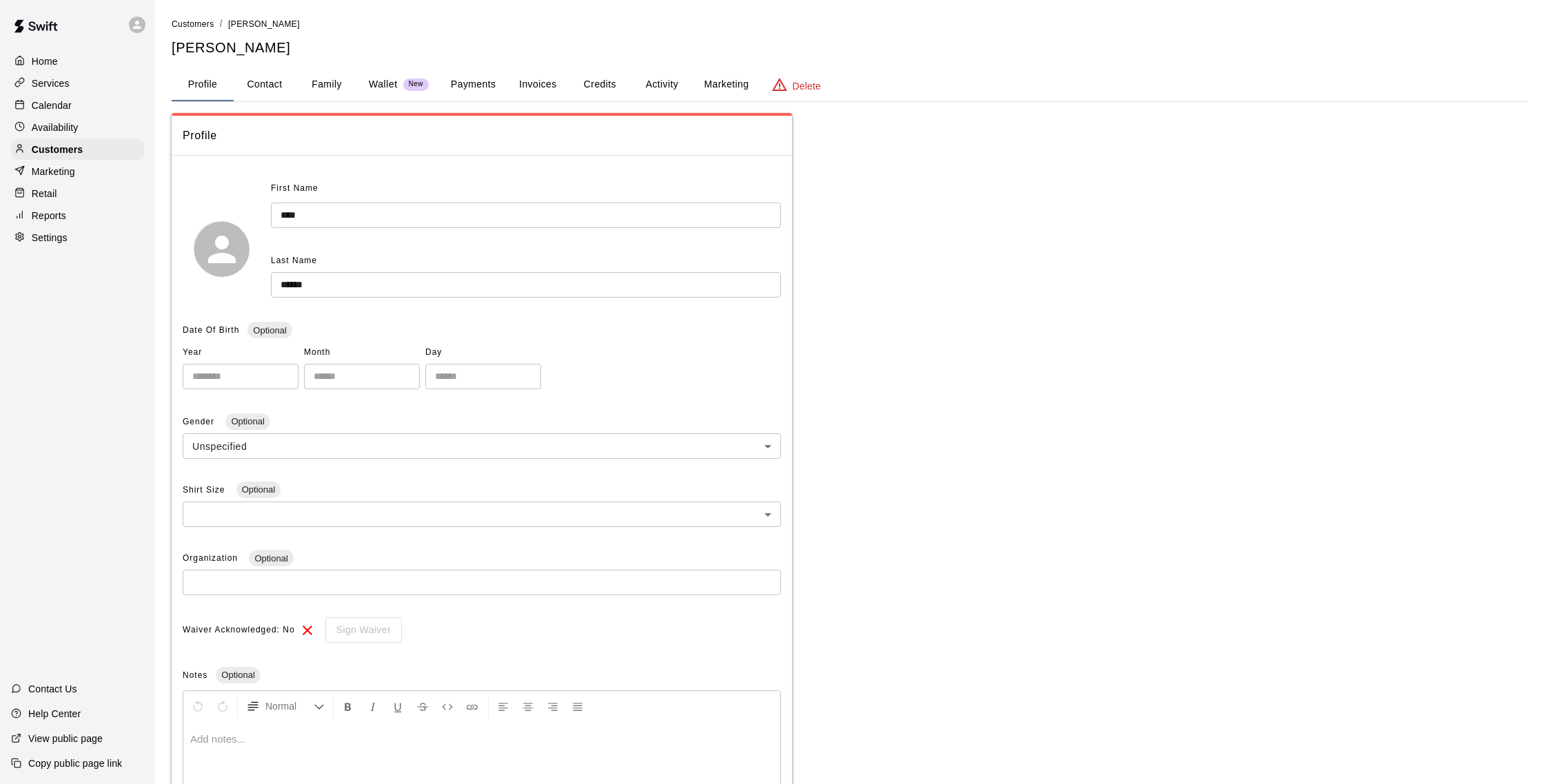
click at [661, 82] on button "Activity" at bounding box center [662, 84] width 62 height 33
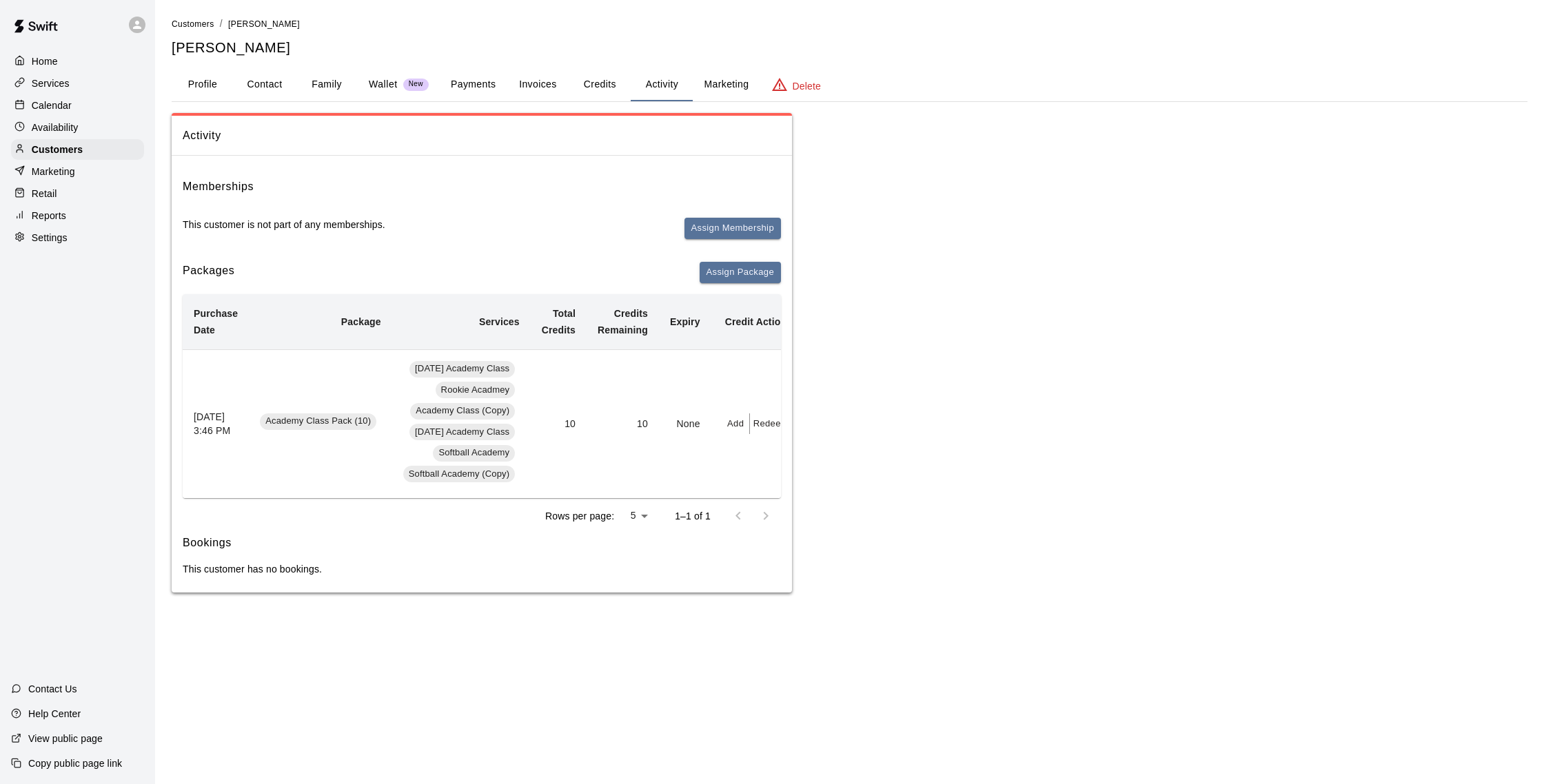
click at [317, 87] on button "Family" at bounding box center [327, 84] width 62 height 33
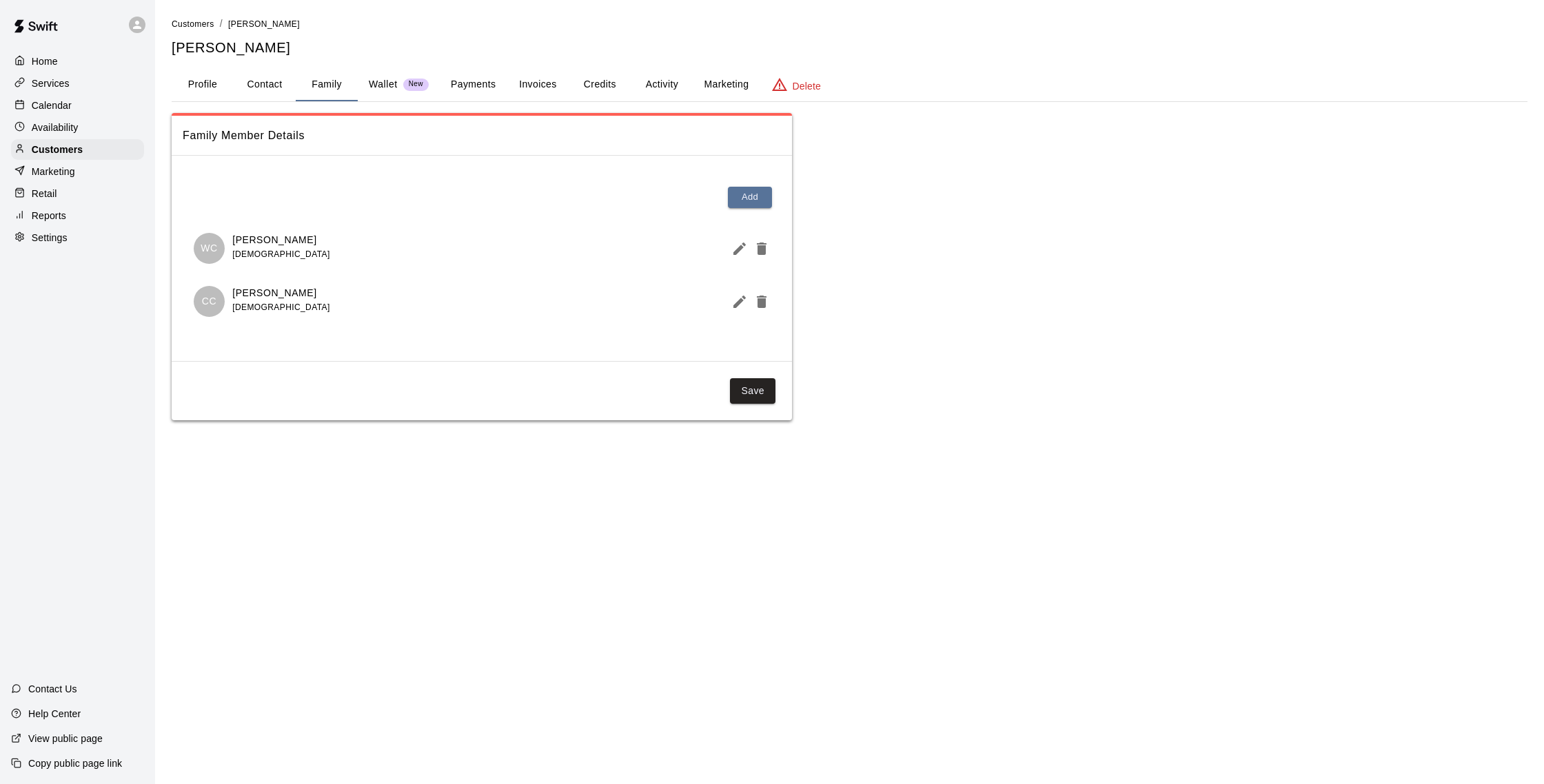
click at [66, 105] on p "Calendar" at bounding box center [52, 105] width 40 height 14
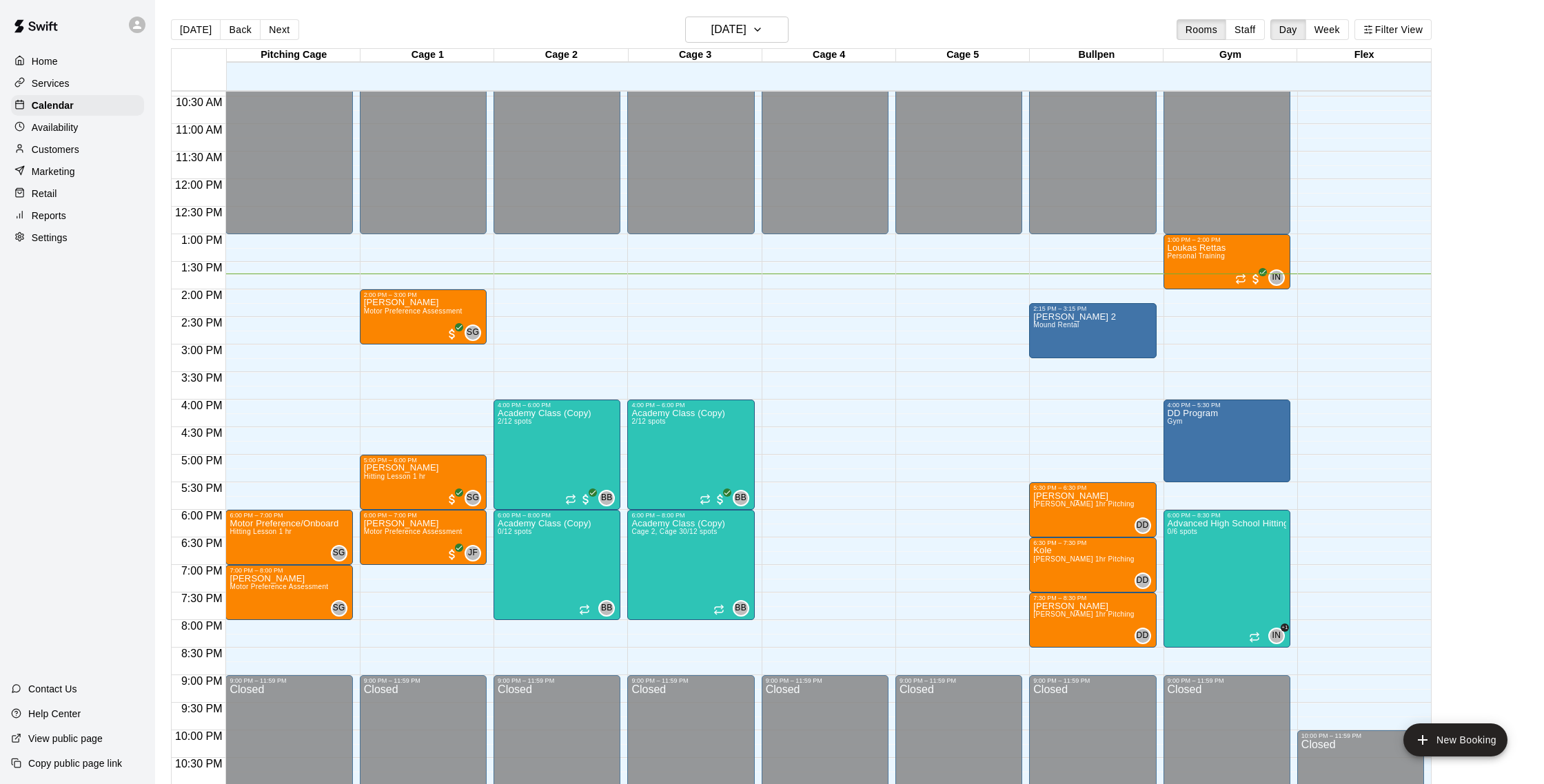
click at [77, 173] on div "Marketing" at bounding box center [78, 172] width 133 height 21
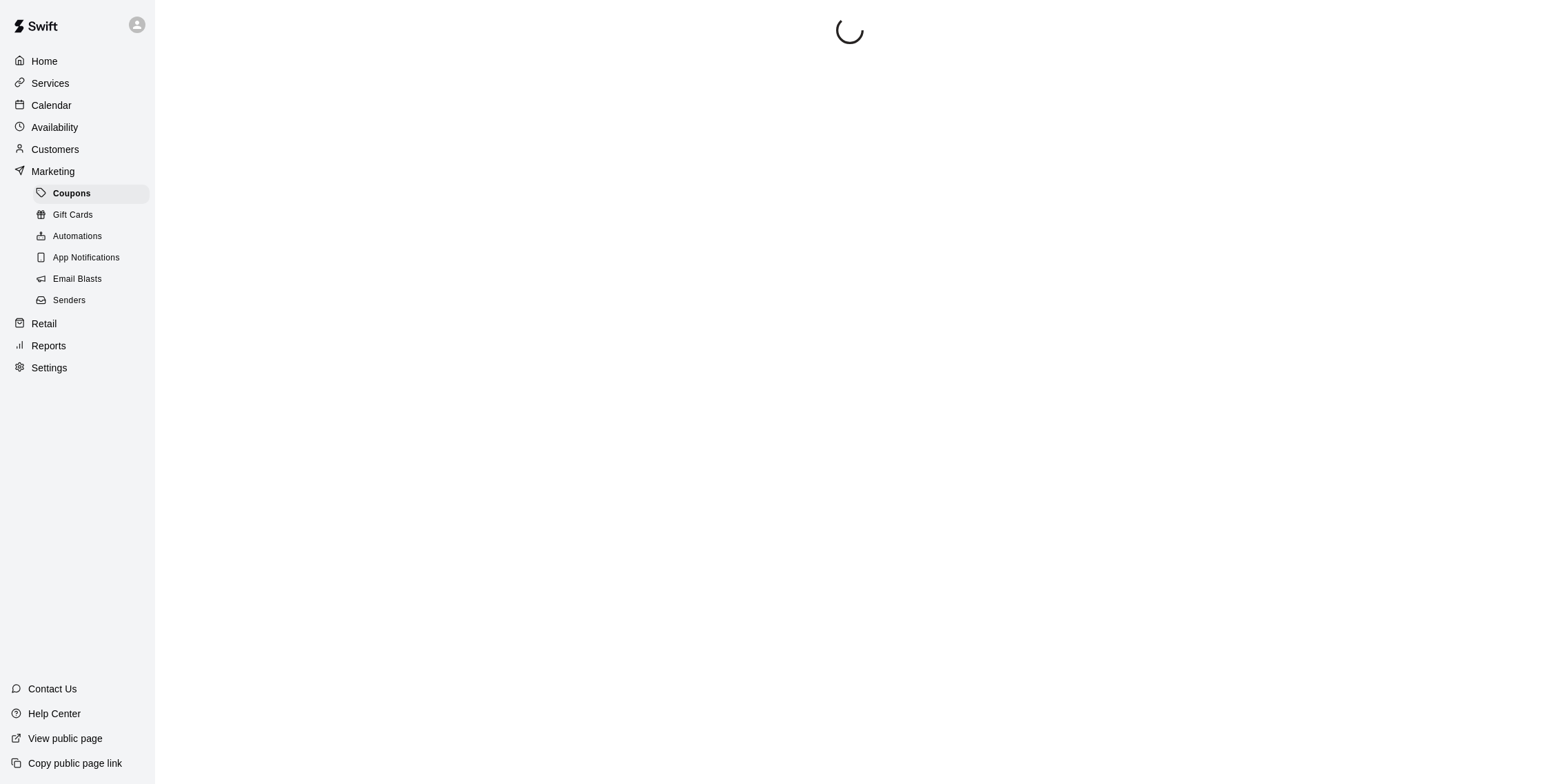
click at [83, 273] on span "Email Blasts" at bounding box center [77, 279] width 49 height 14
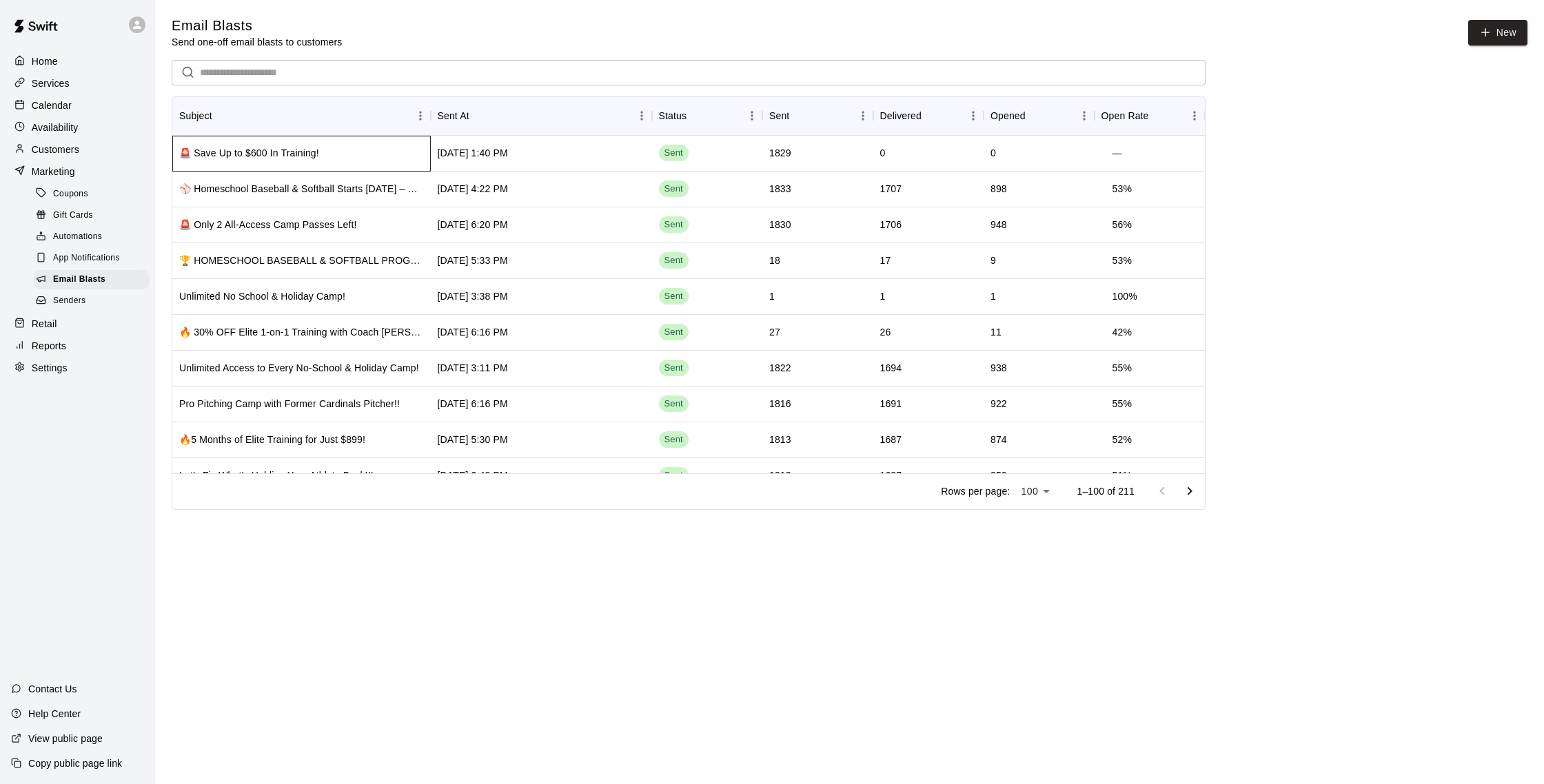
click at [303, 151] on div "🚨 Save Up to $600 In Training!" at bounding box center [249, 153] width 140 height 14
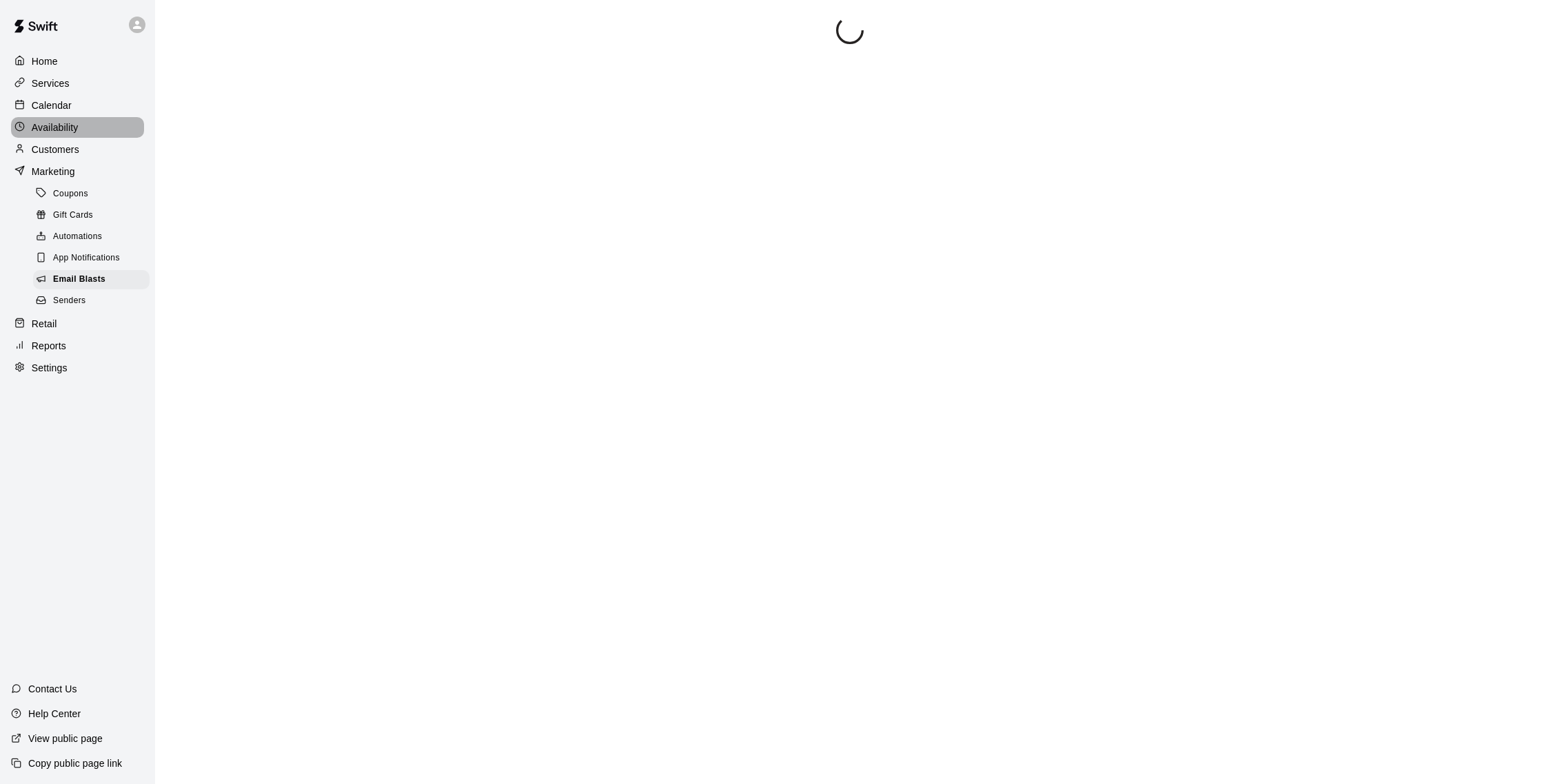
click at [83, 127] on div "Availability" at bounding box center [78, 128] width 133 height 21
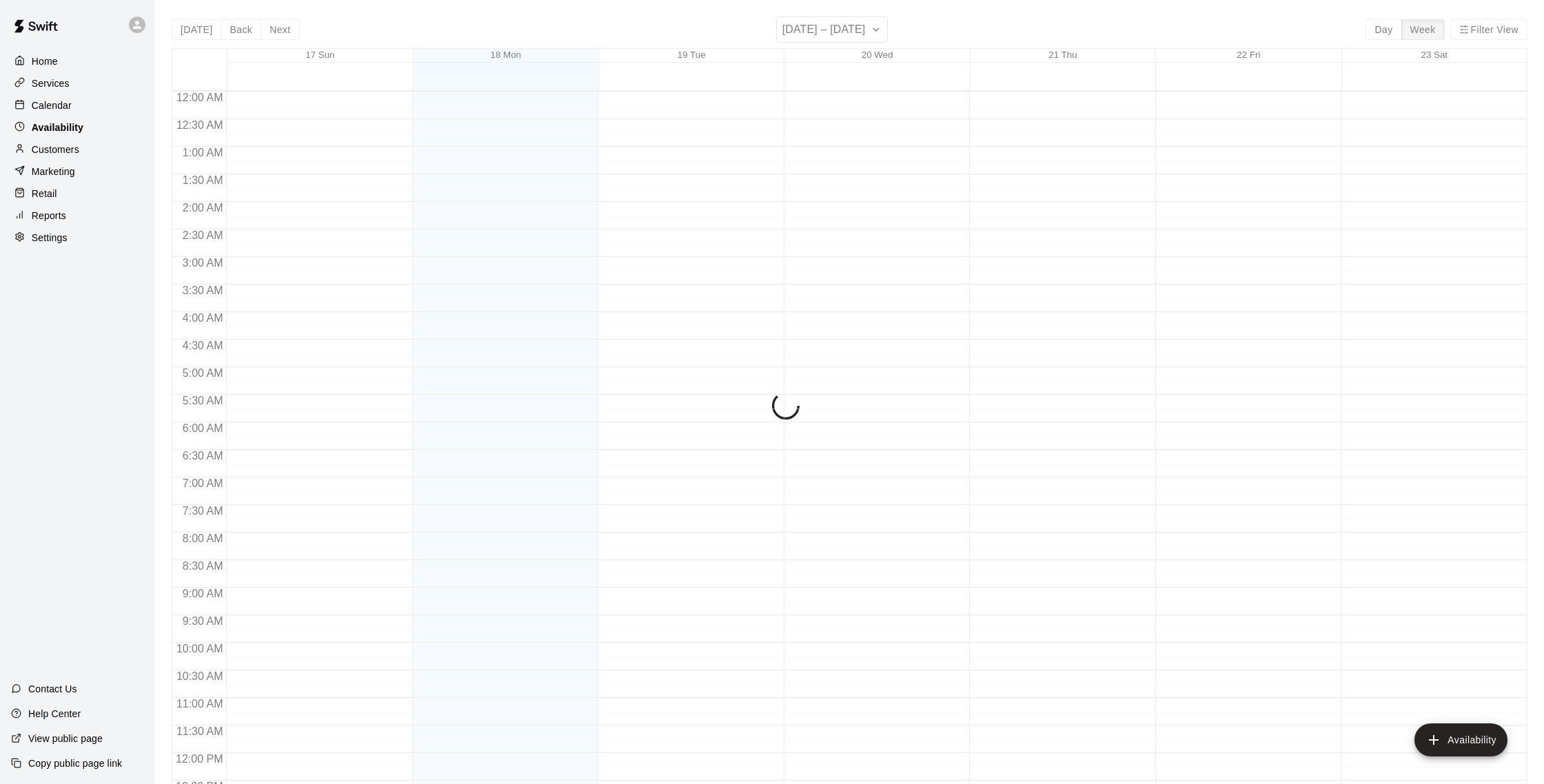
scroll to position [615, 0]
click at [86, 153] on div "Customers" at bounding box center [78, 149] width 133 height 21
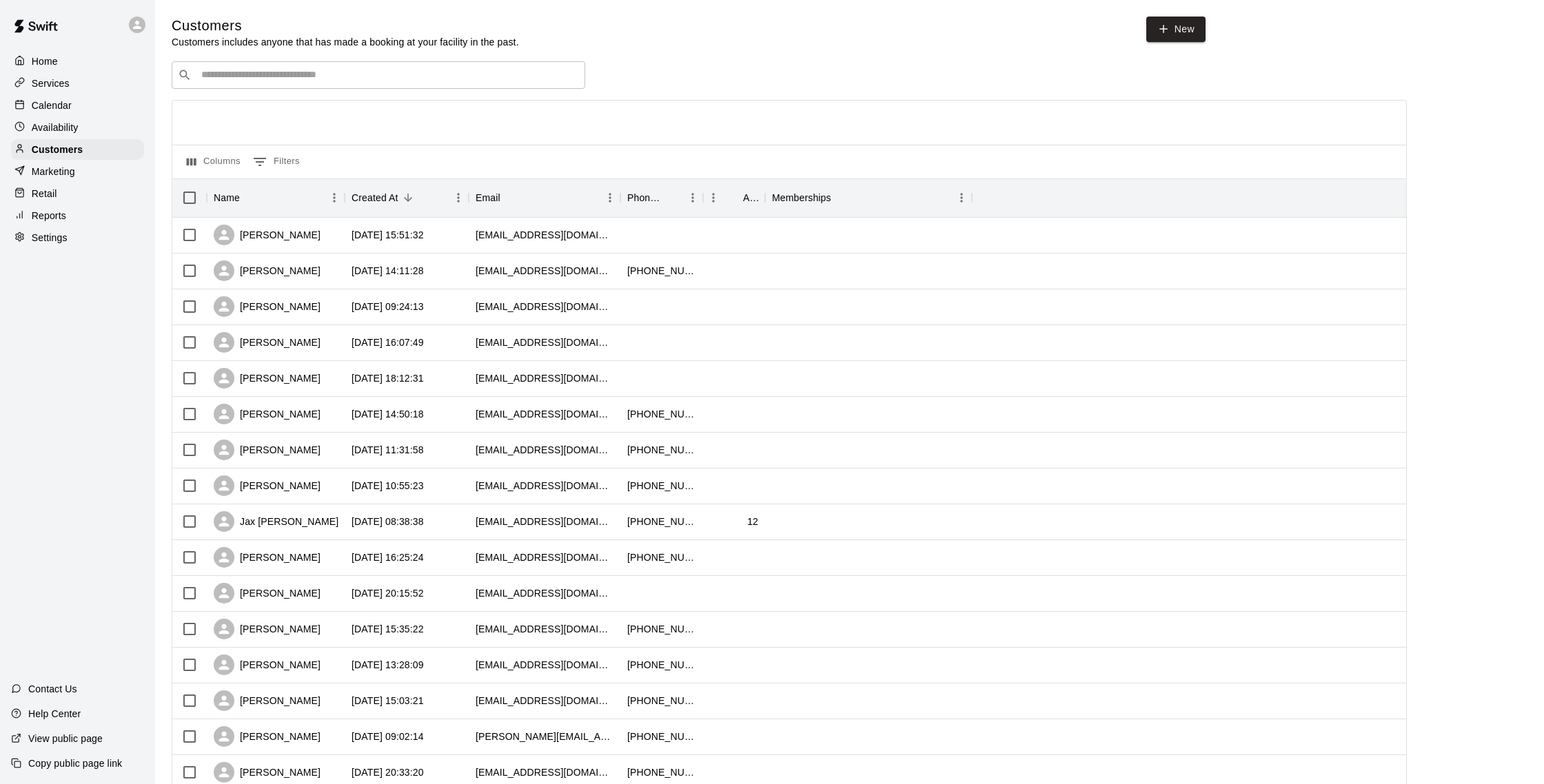
click at [77, 132] on p "Availability" at bounding box center [55, 127] width 47 height 14
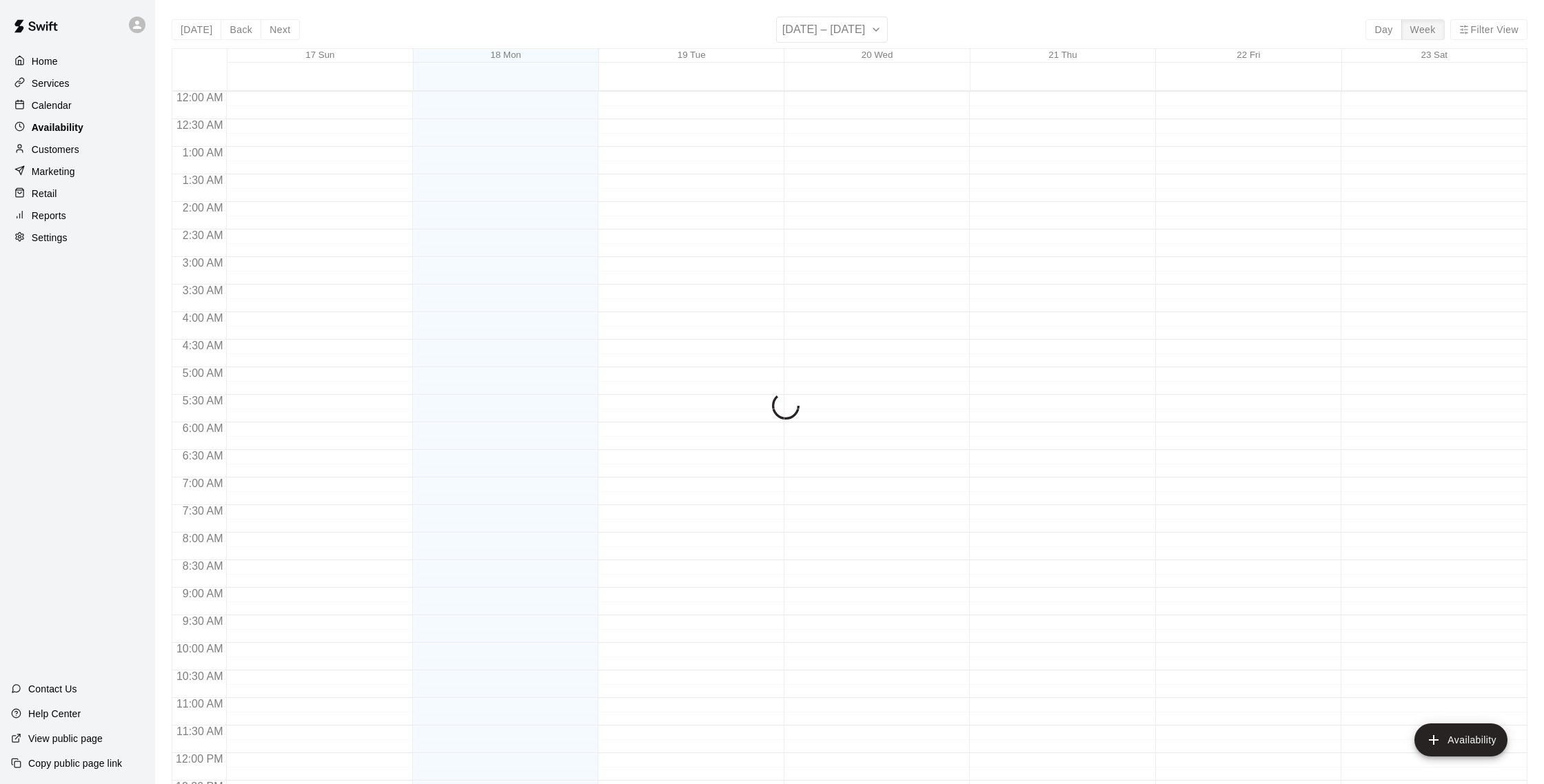
scroll to position [615, 0]
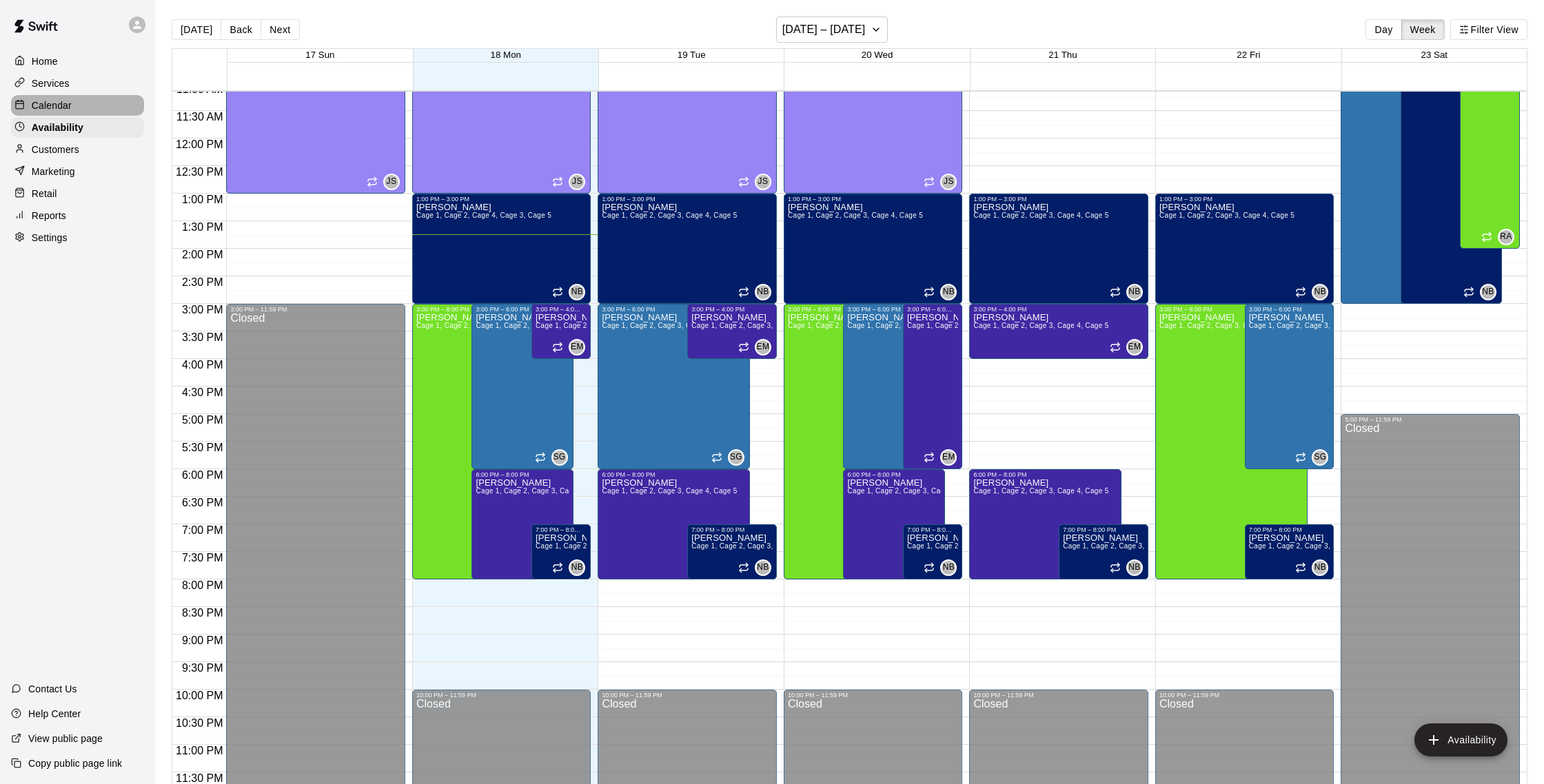
click at [84, 100] on div "Calendar" at bounding box center [78, 105] width 133 height 21
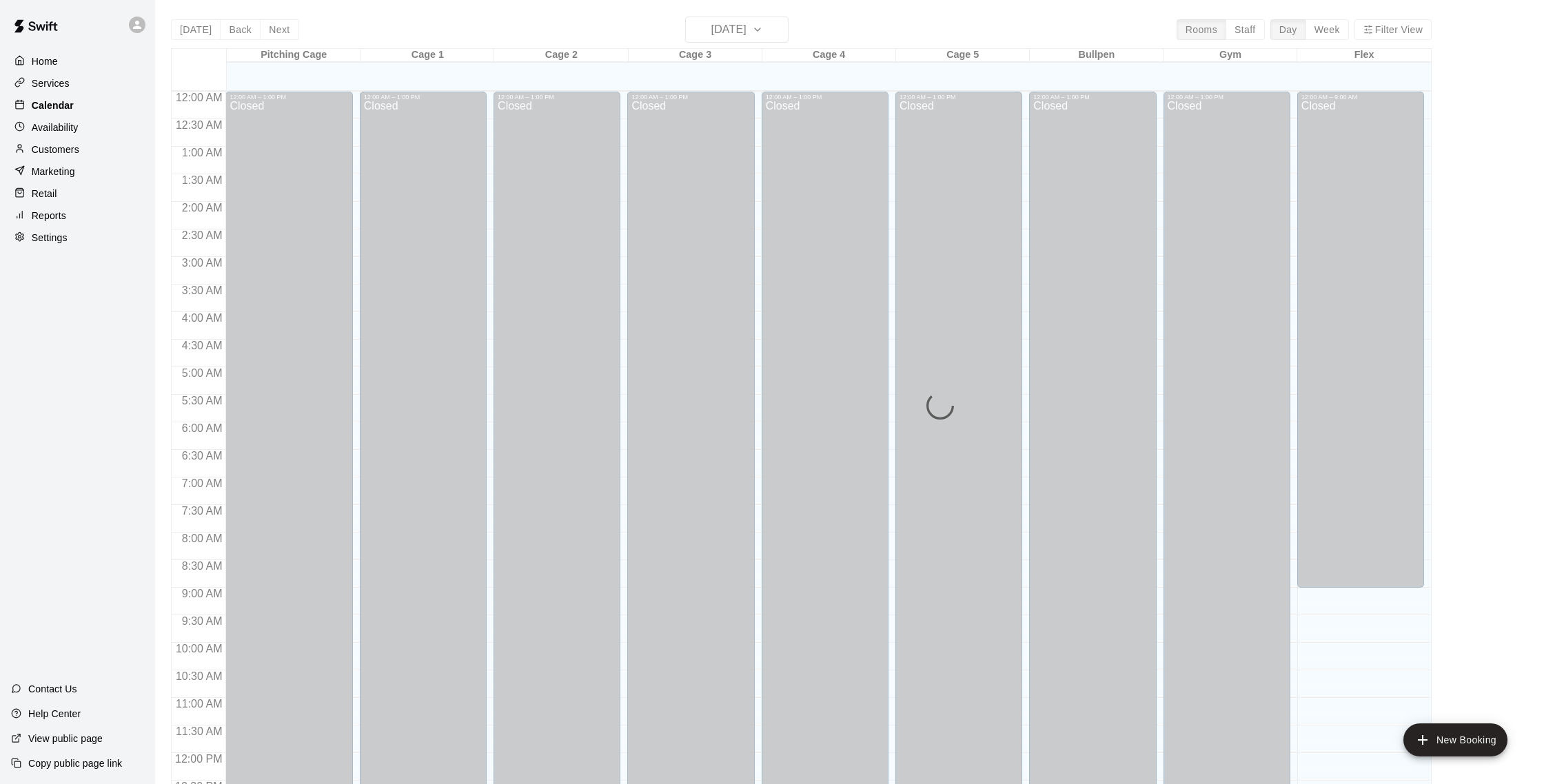
scroll to position [574, 0]
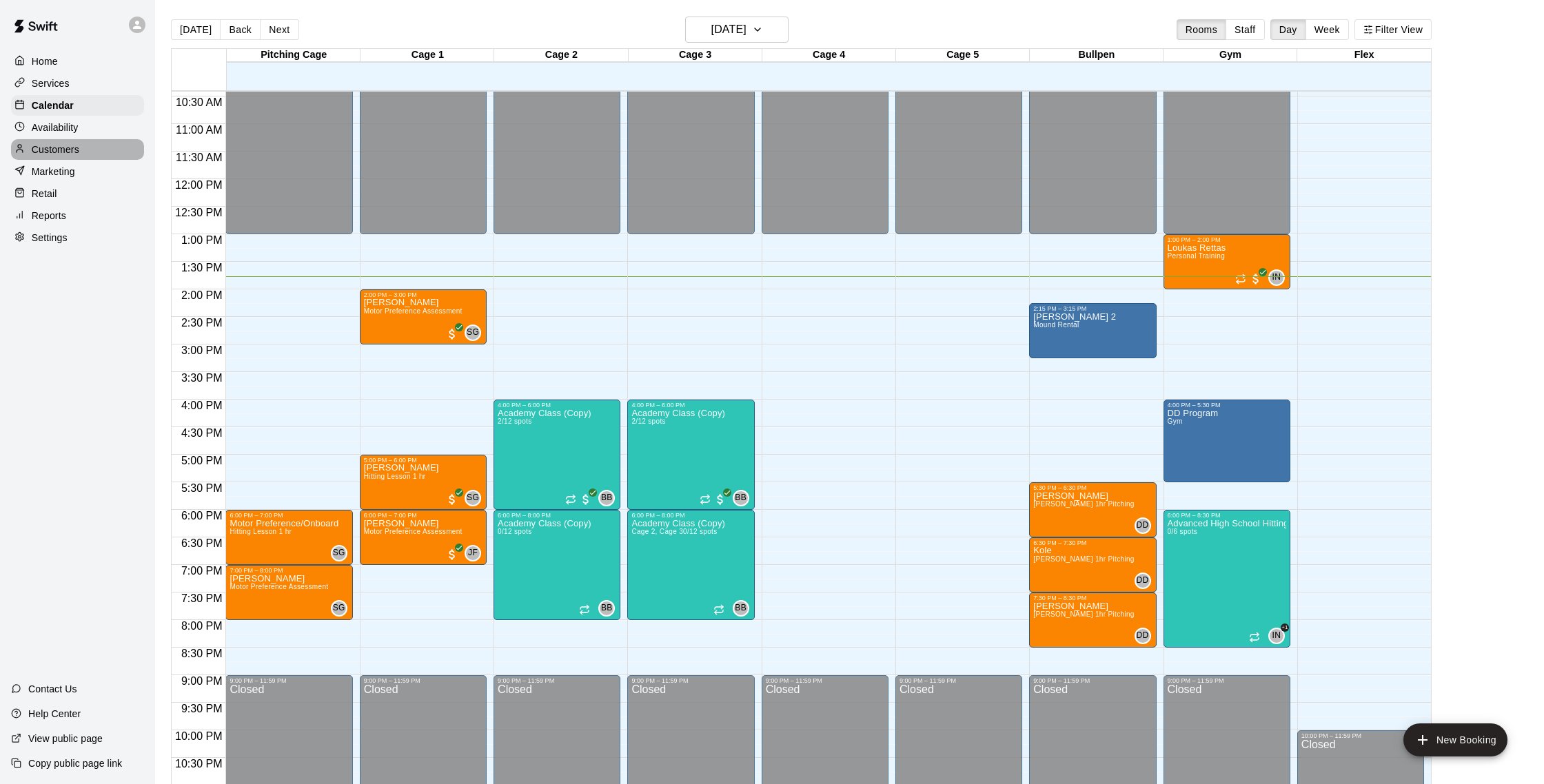
click at [54, 151] on p "Customers" at bounding box center [55, 149] width 47 height 14
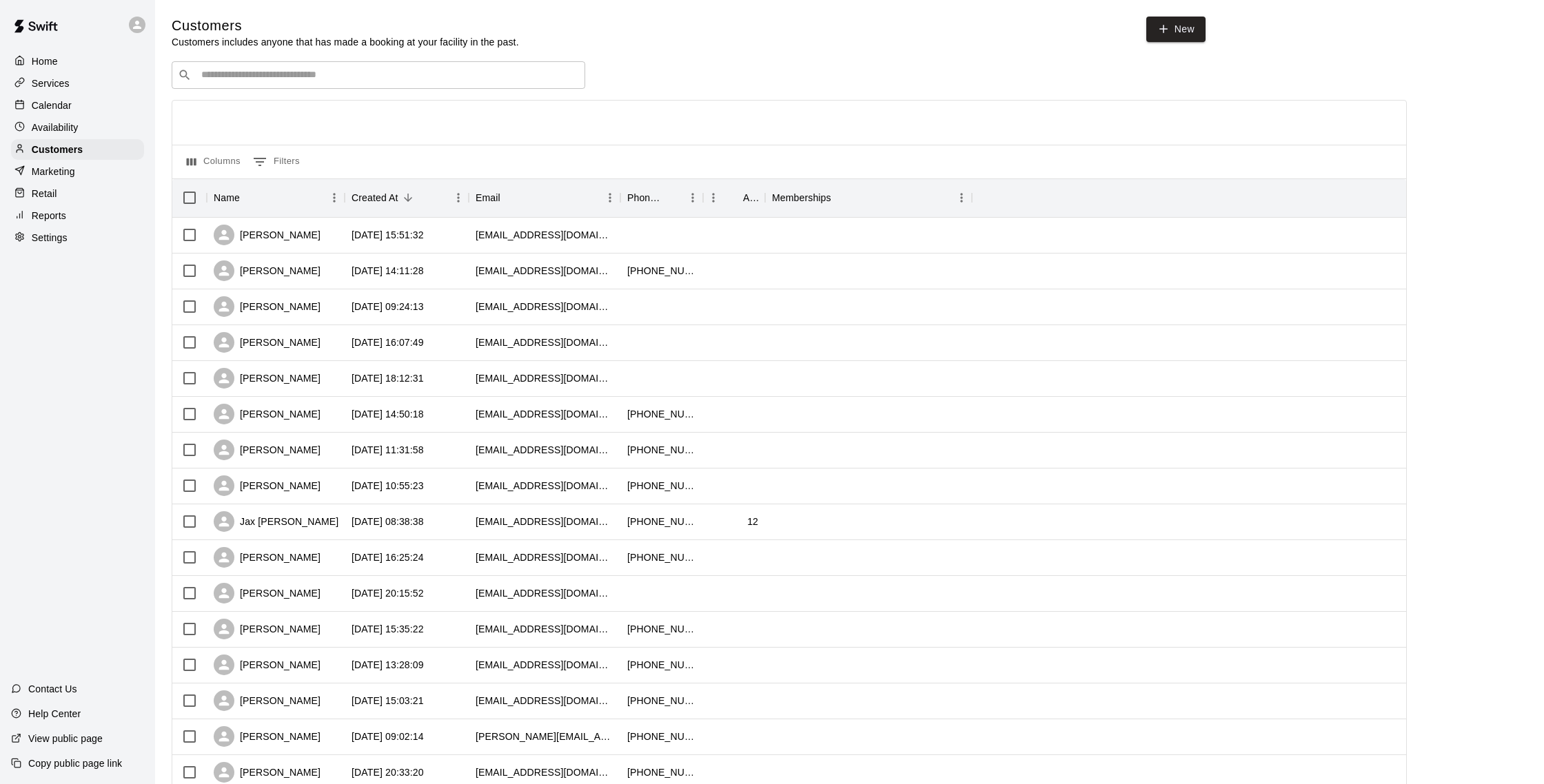
click at [66, 104] on p "Calendar" at bounding box center [52, 105] width 40 height 14
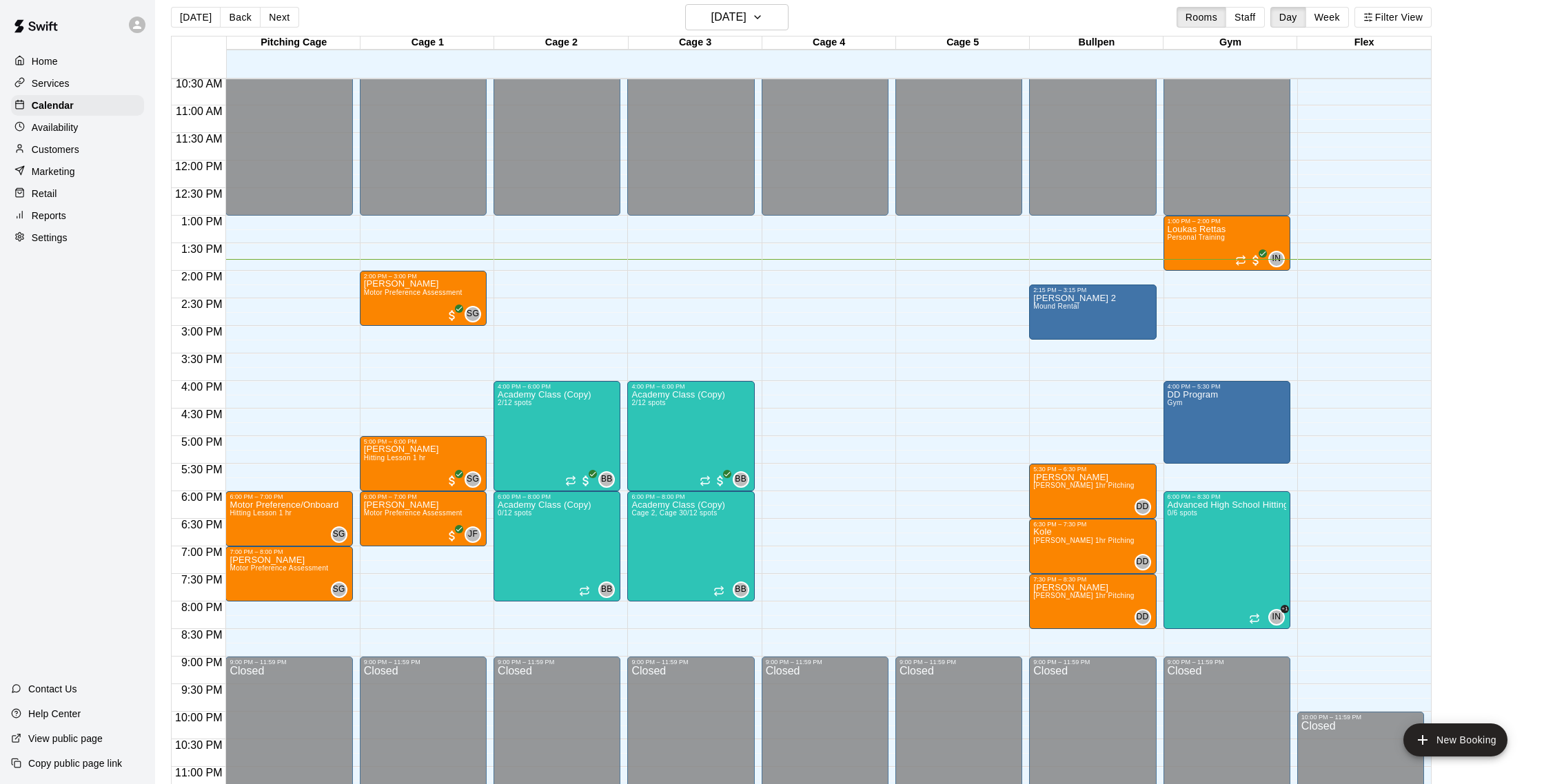
scroll to position [581, 0]
click at [79, 164] on div "Marketing" at bounding box center [78, 172] width 133 height 21
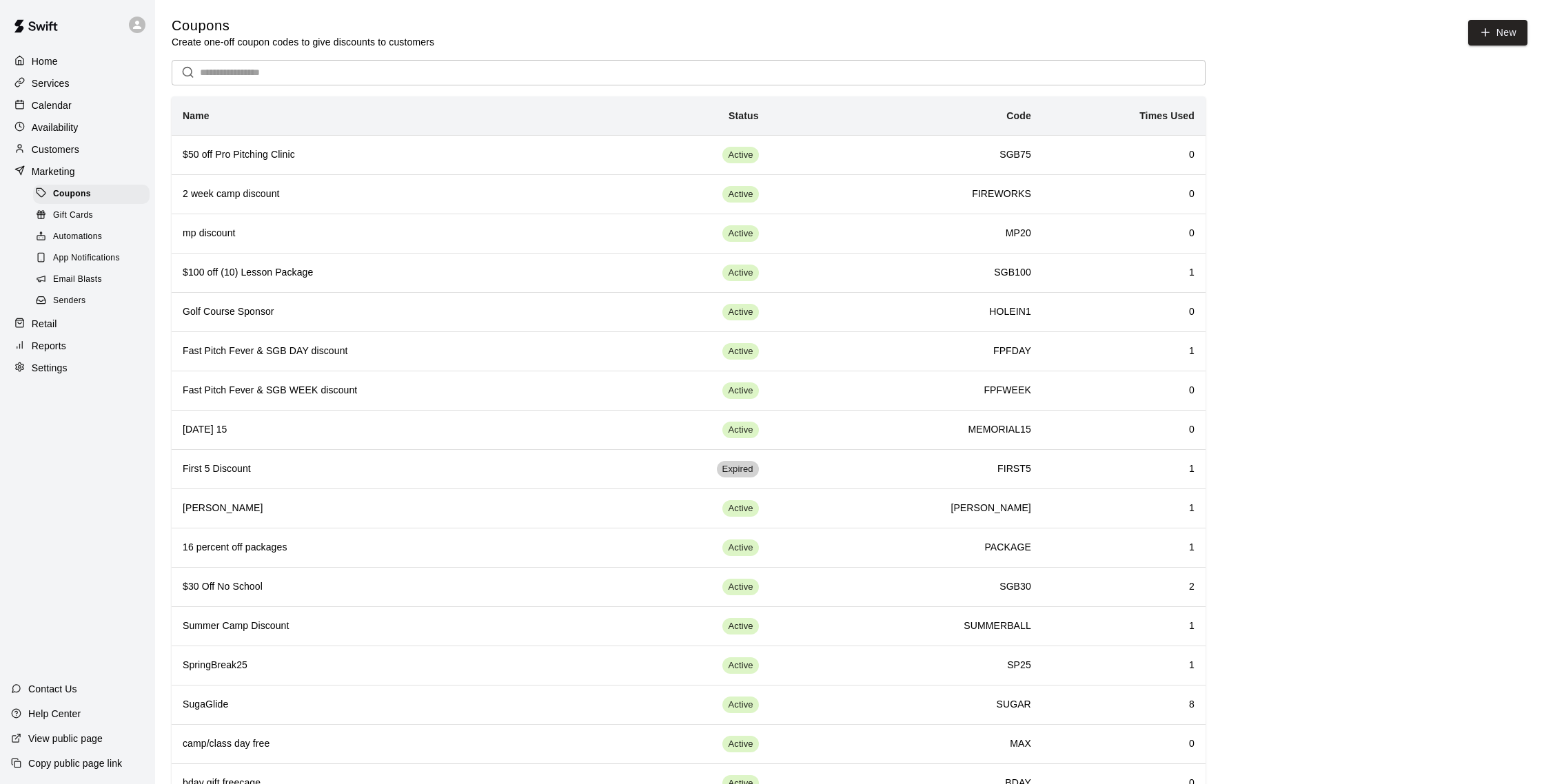
click at [97, 273] on span "Email Blasts" at bounding box center [77, 279] width 49 height 14
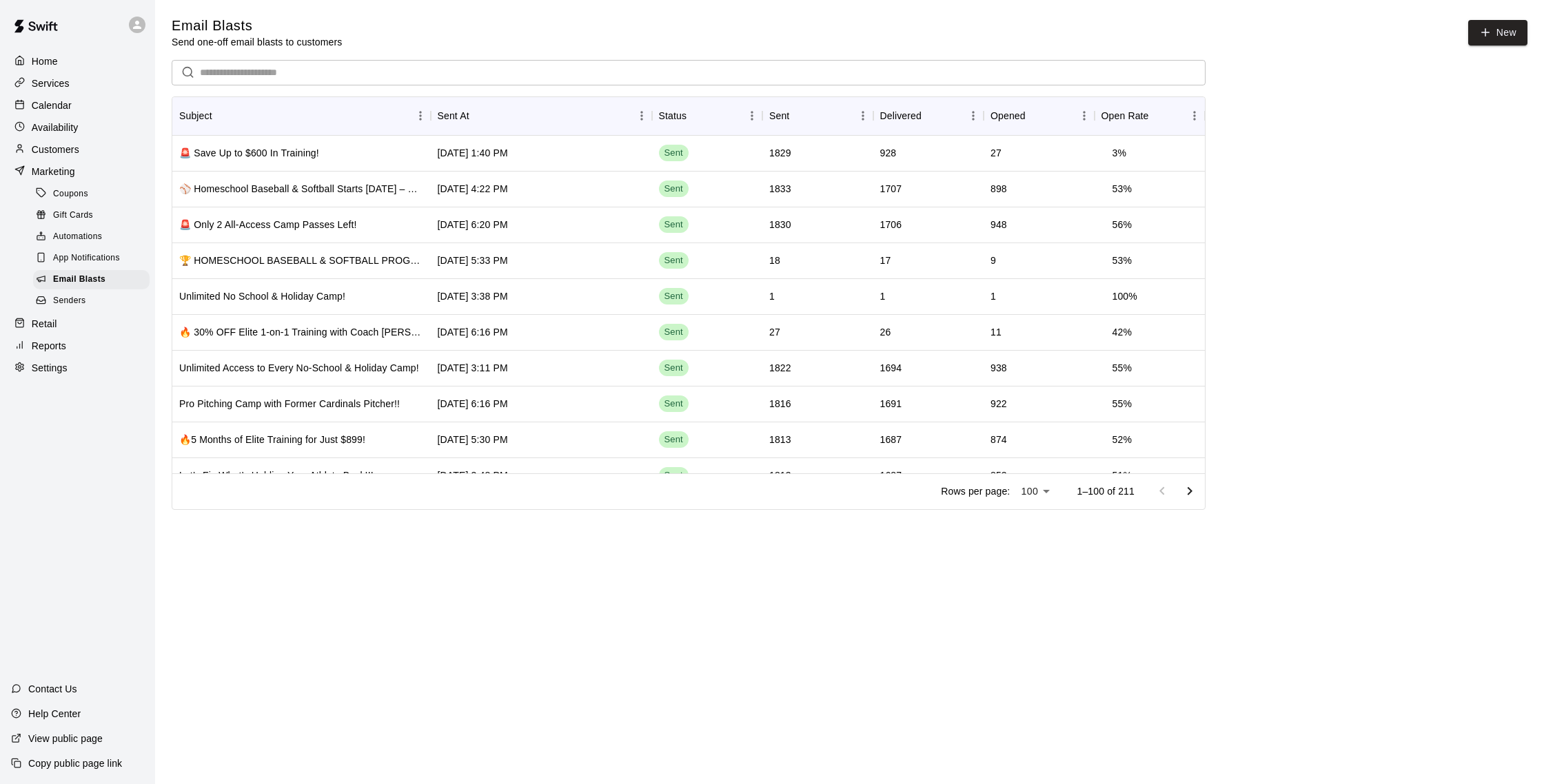
drag, startPoint x: 74, startPoint y: 146, endPoint x: 122, endPoint y: 102, distance: 65.1
click at [74, 146] on p "Customers" at bounding box center [55, 149] width 47 height 14
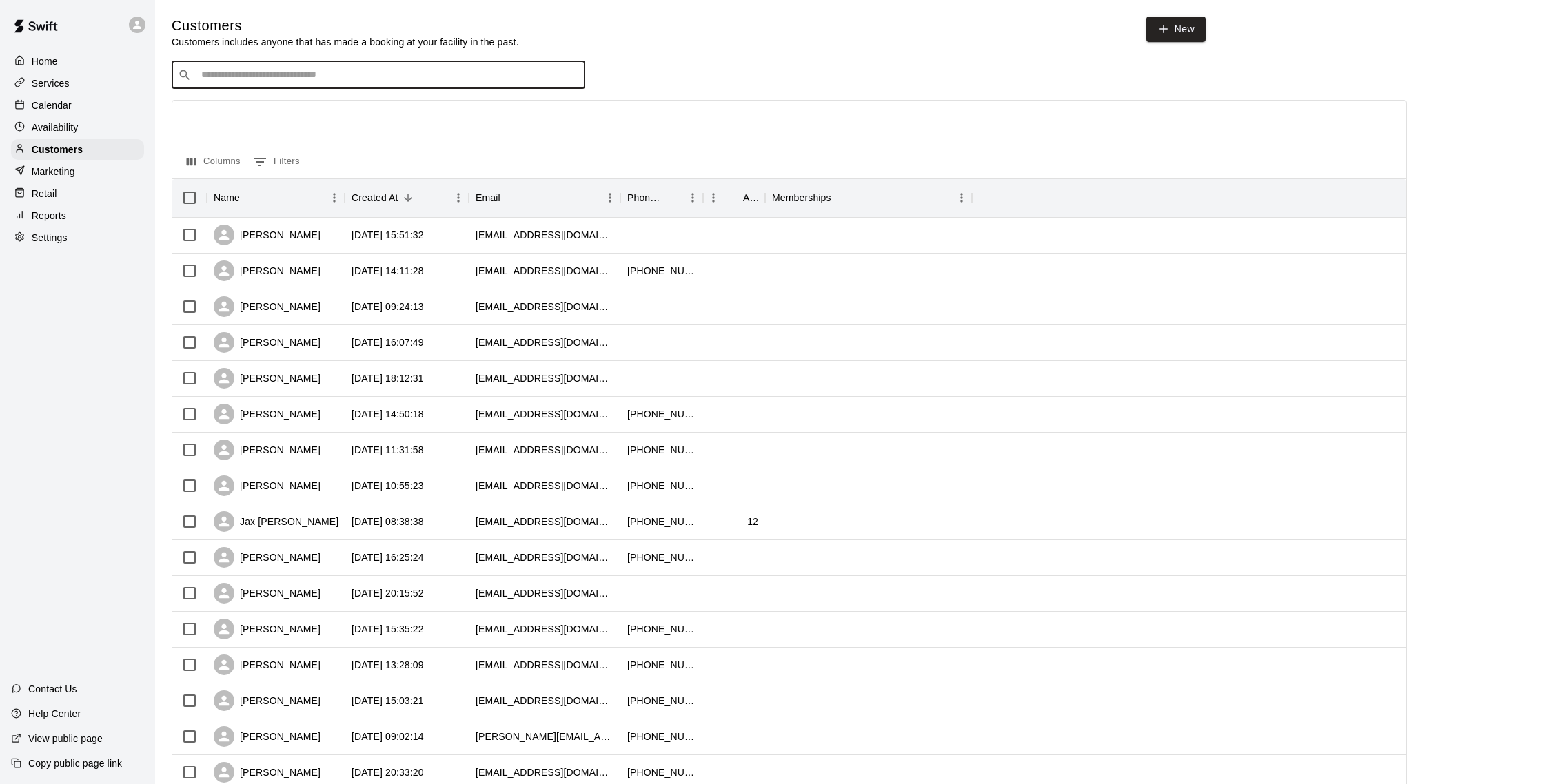
click at [260, 74] on input "Search customers by name or email" at bounding box center [389, 74] width 382 height 14
click at [282, 78] on input "*******" at bounding box center [371, 74] width 347 height 14
type input "*******"
click at [54, 145] on p "Customers" at bounding box center [58, 149] width 51 height 14
click at [233, 81] on input "*******" at bounding box center [371, 74] width 347 height 14
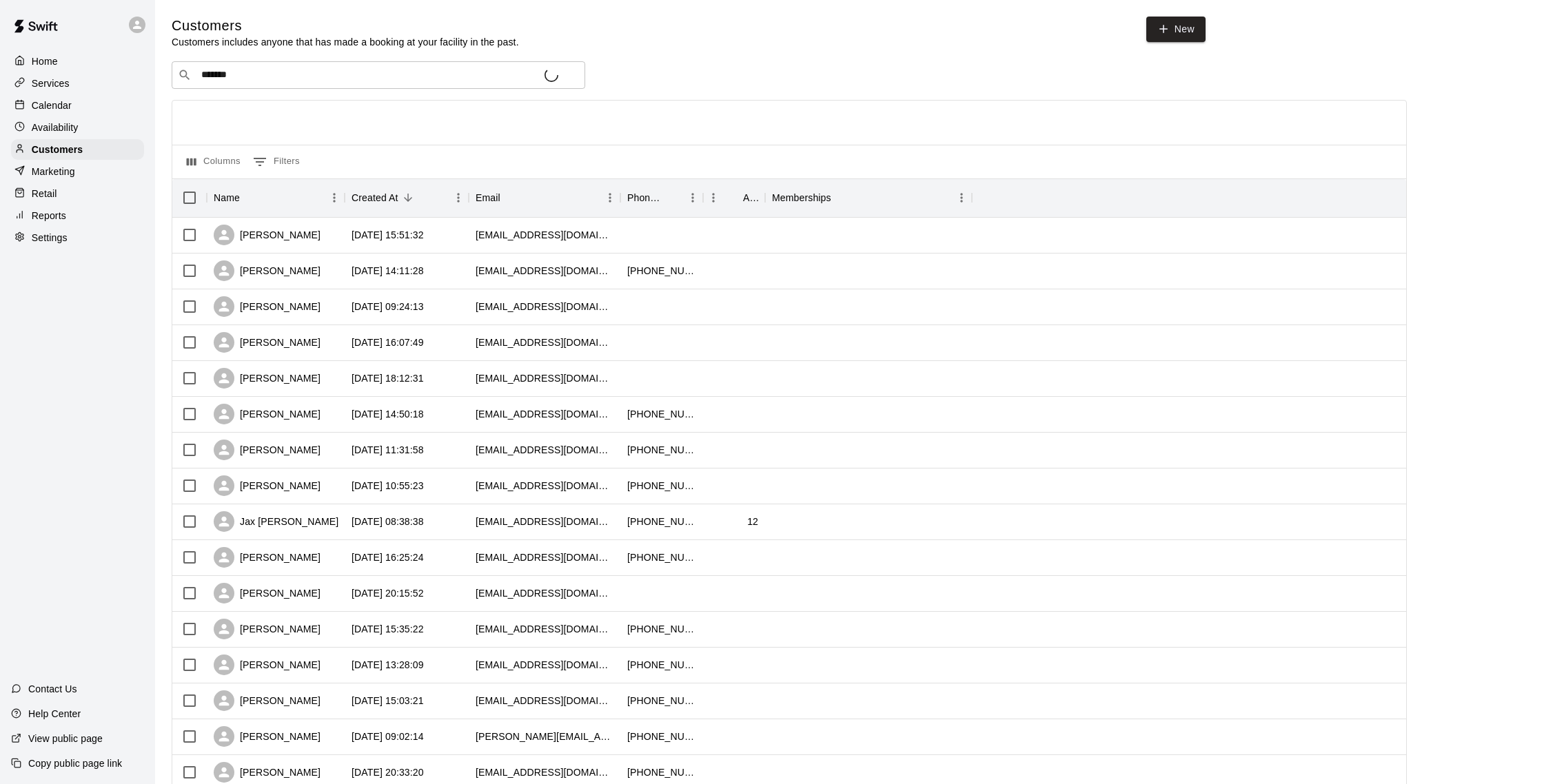
click at [50, 115] on div "Home Services Calendar Availability Customers Marketing Retail Reports Settings" at bounding box center [78, 149] width 155 height 200
click at [62, 129] on p "Availability" at bounding box center [55, 127] width 47 height 14
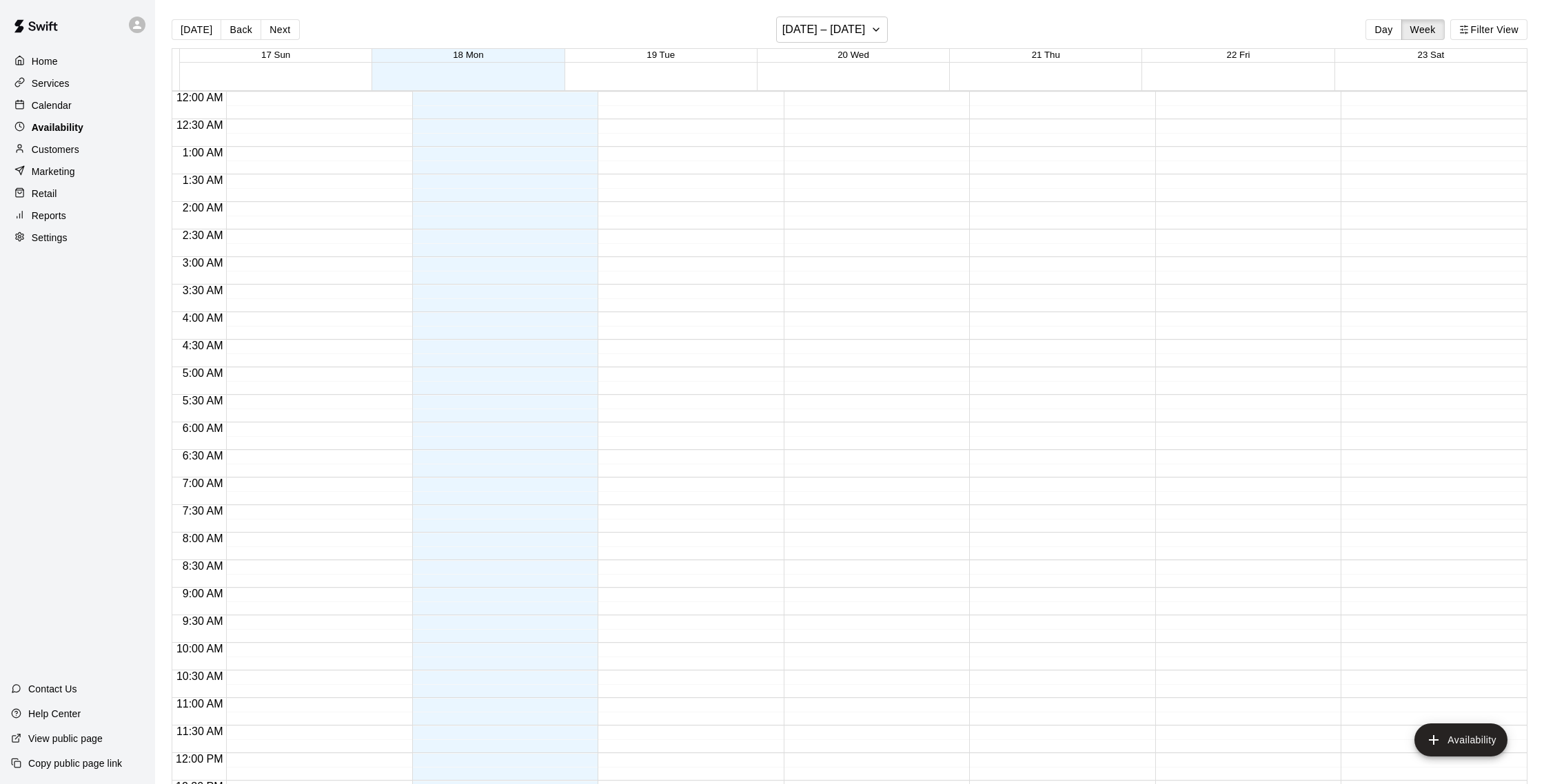
scroll to position [615, 0]
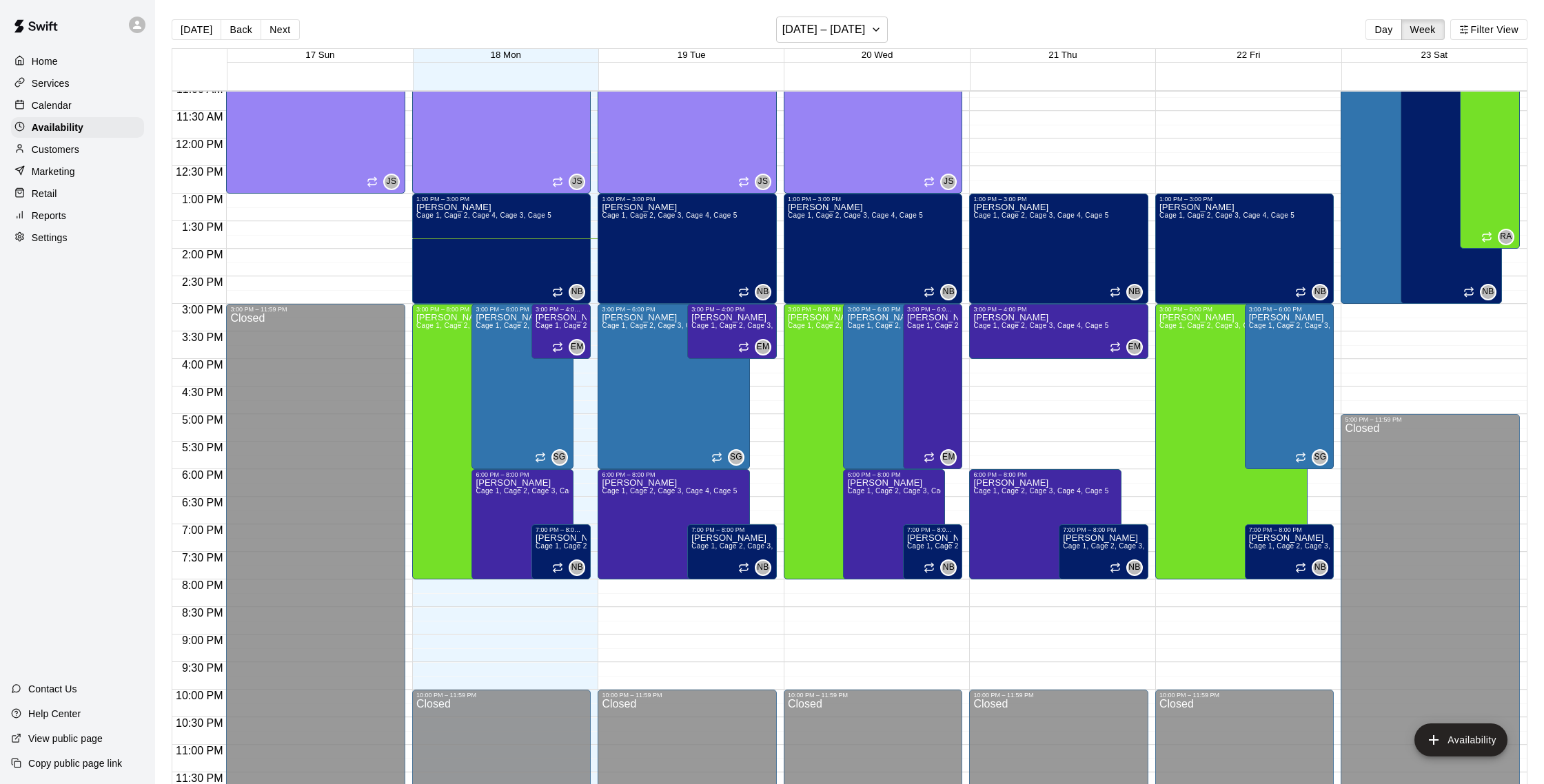
click at [46, 150] on p "Customers" at bounding box center [55, 149] width 47 height 14
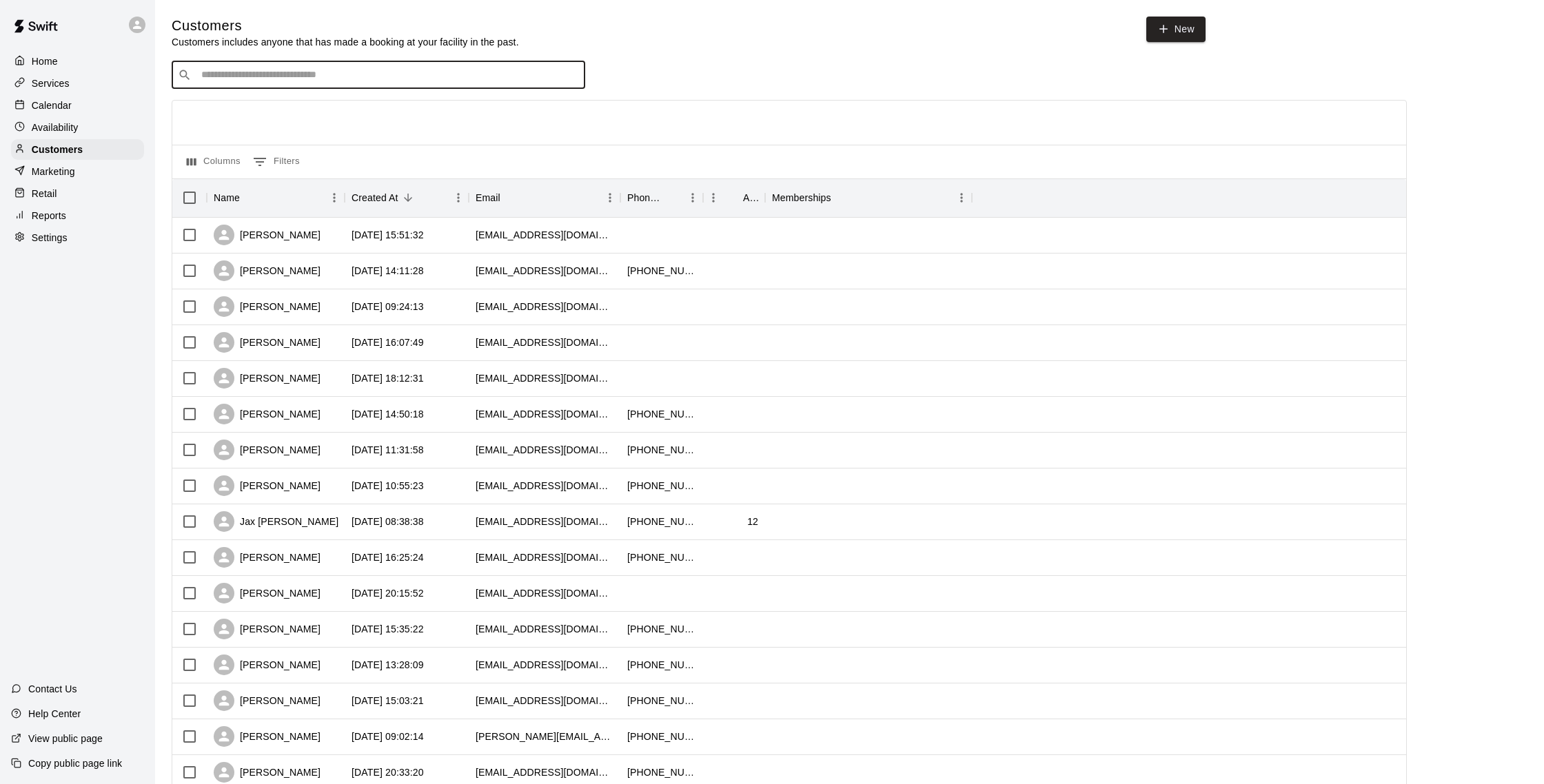
click at [209, 80] on input "Search customers by name or email" at bounding box center [389, 74] width 382 height 14
type input "*******"
click at [574, 74] on icon "Clear" at bounding box center [570, 72] width 14 height 14
click at [272, 80] on div "​ ​" at bounding box center [378, 72] width 413 height 27
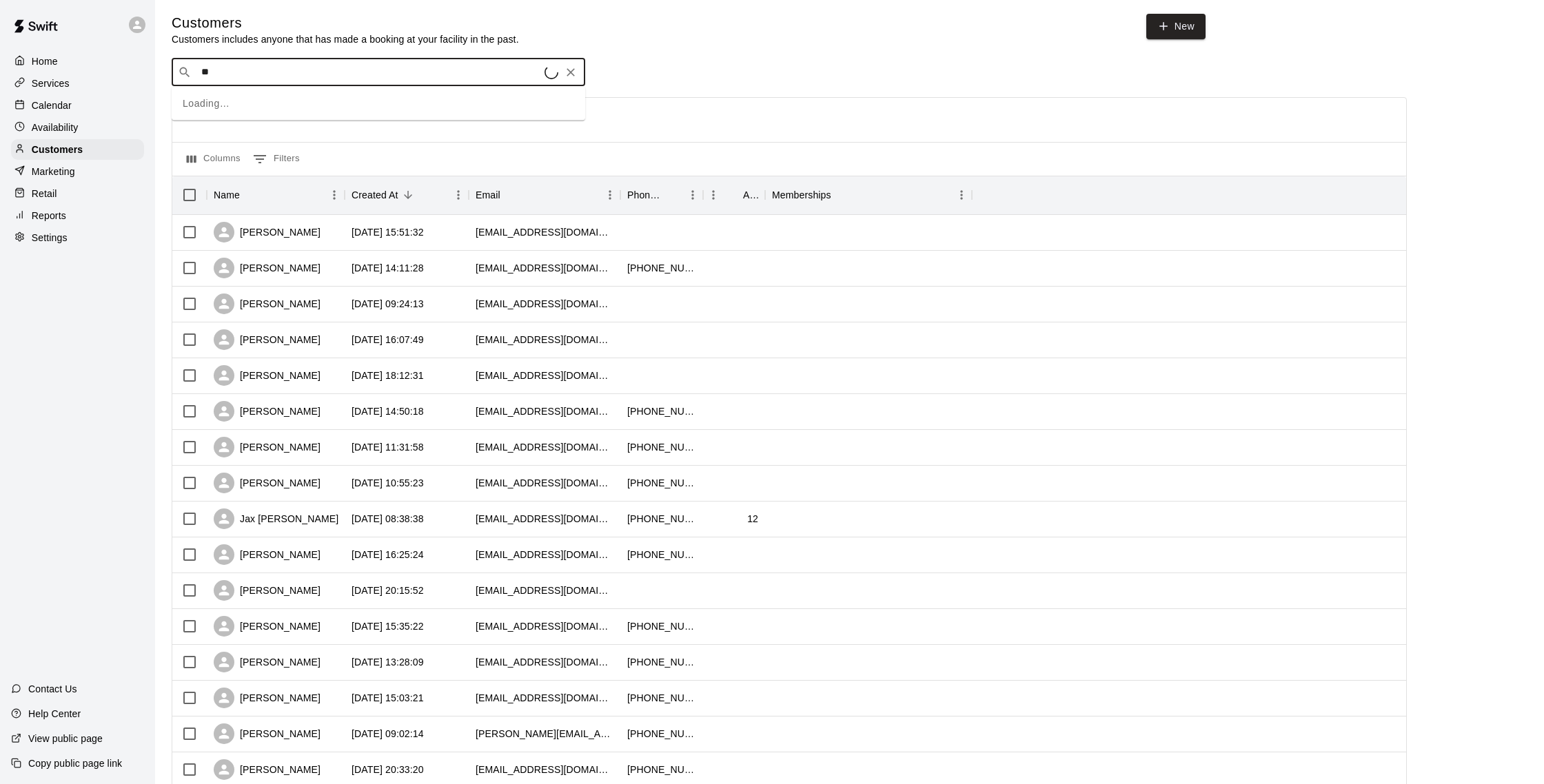
type input "*"
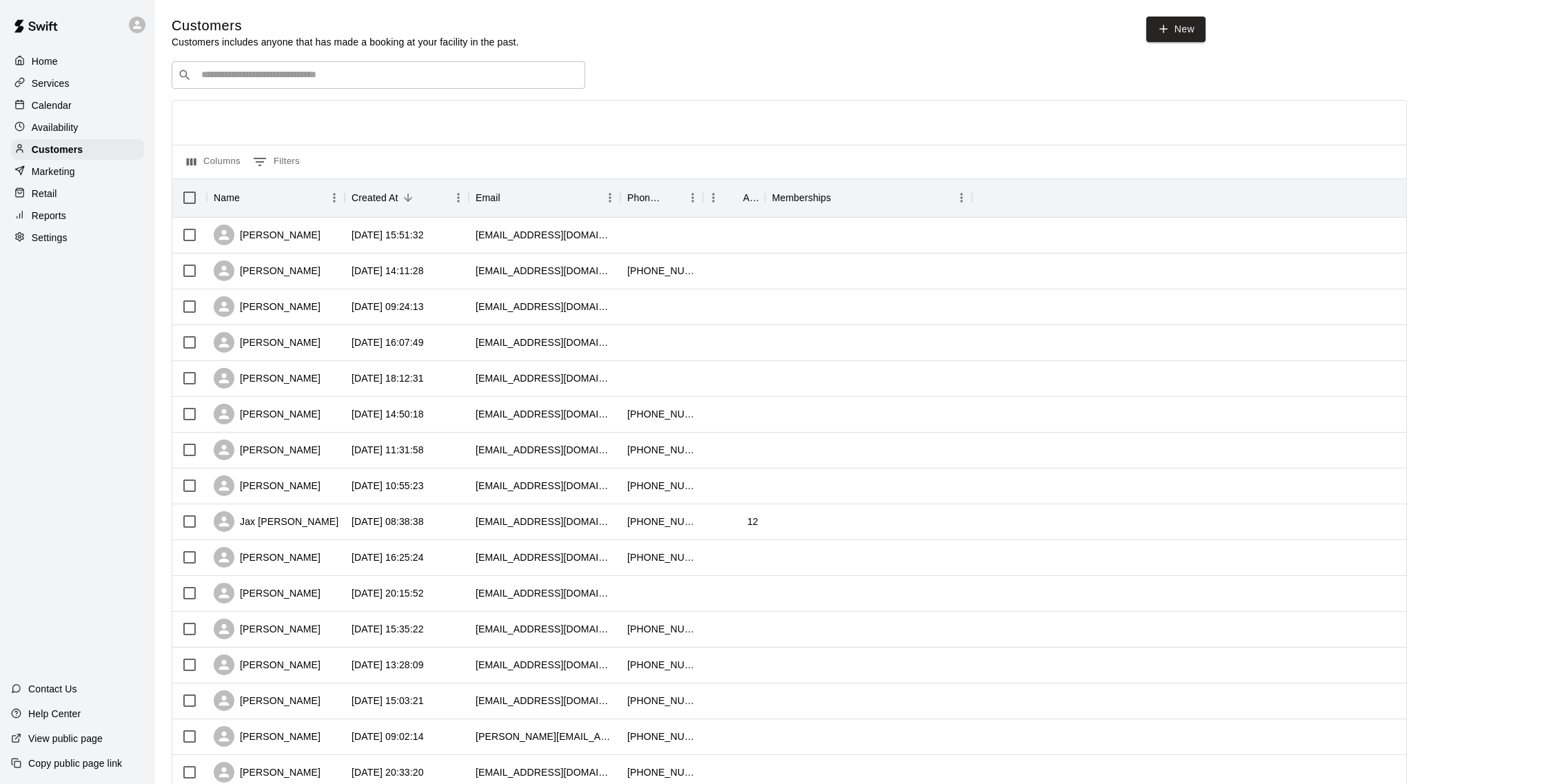
click at [249, 66] on div "​ ​" at bounding box center [378, 75] width 413 height 27
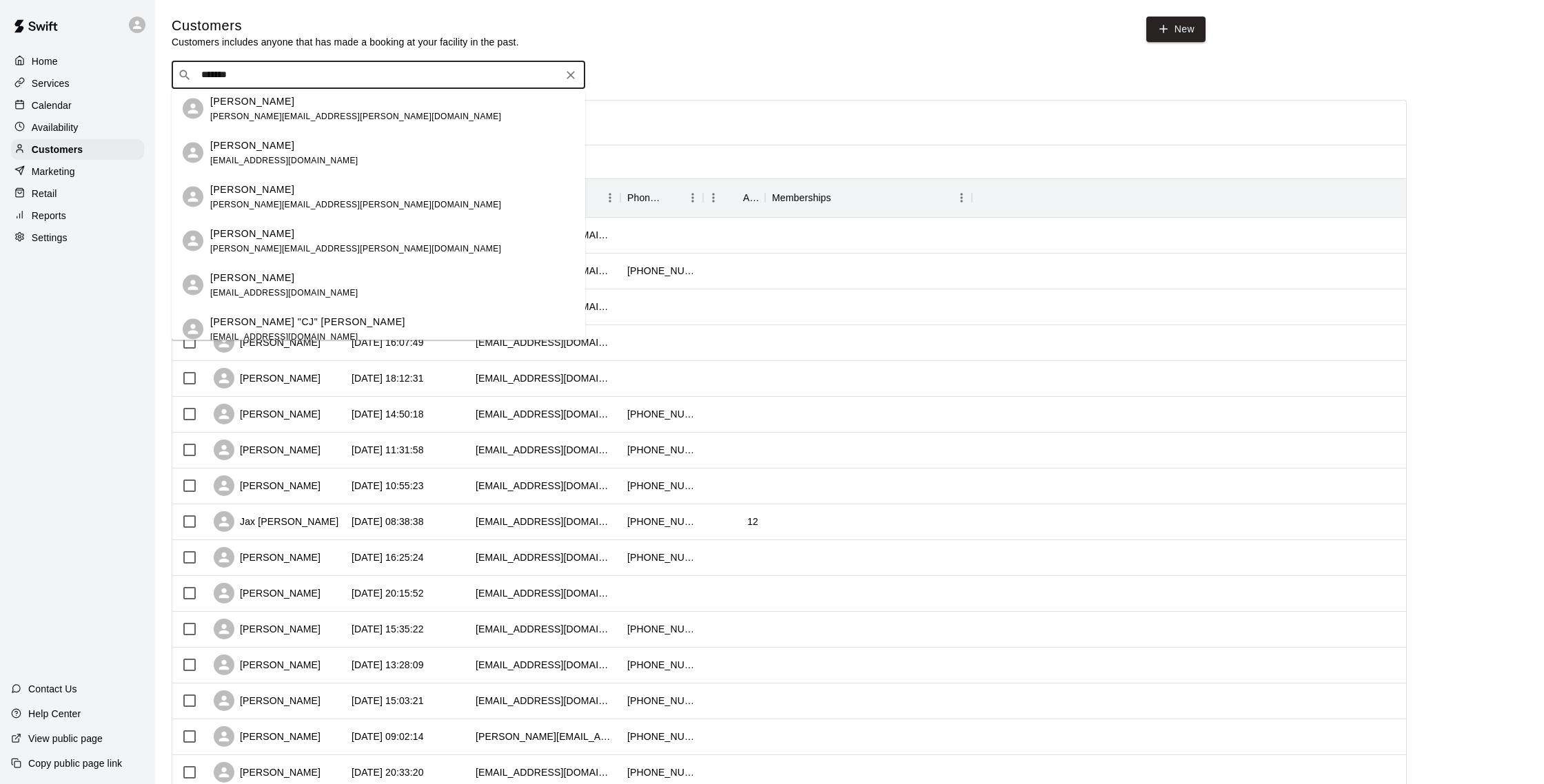
scroll to position [1, 0]
type input "*******"
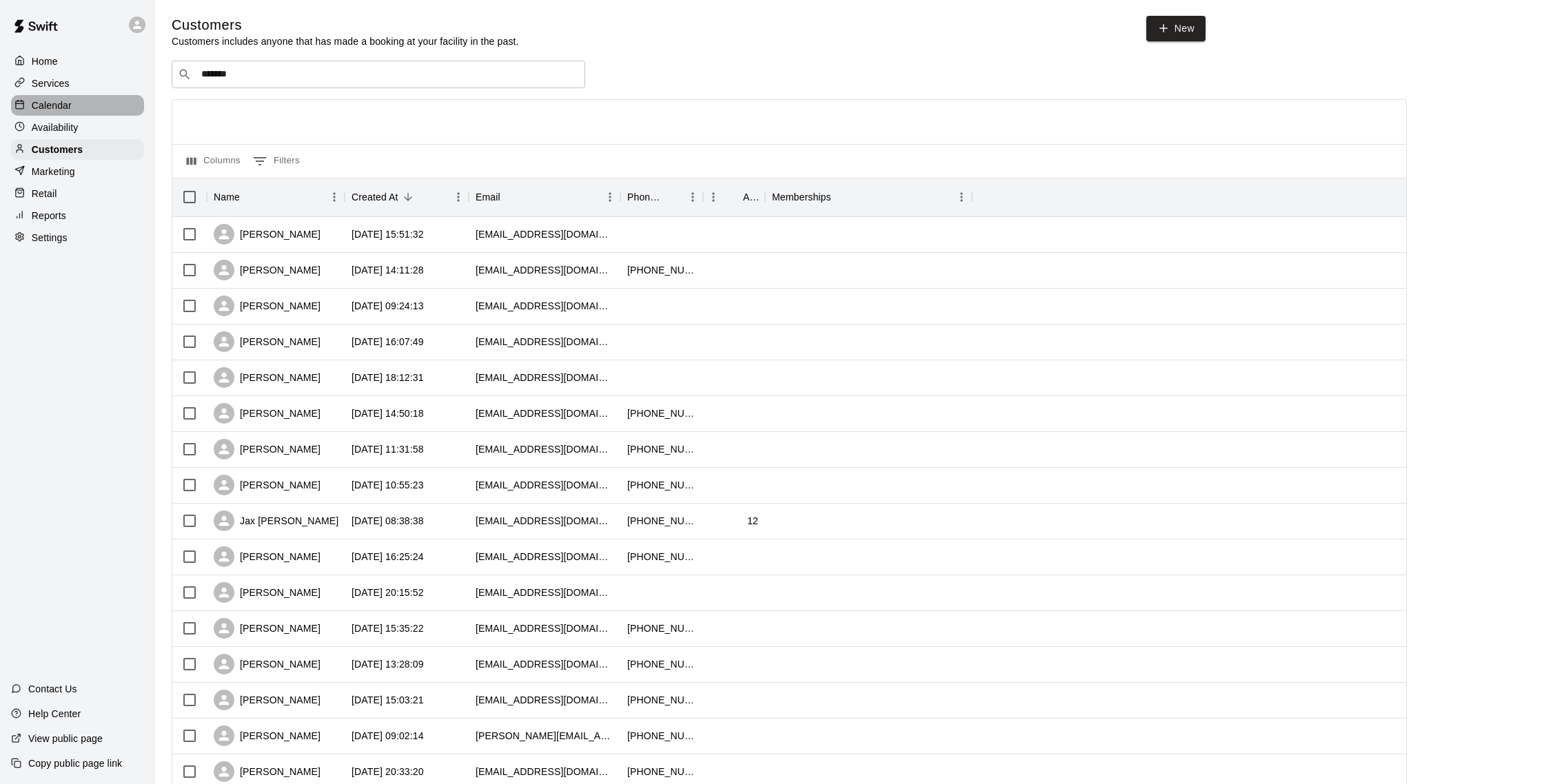
click at [84, 112] on div "Calendar" at bounding box center [78, 105] width 133 height 21
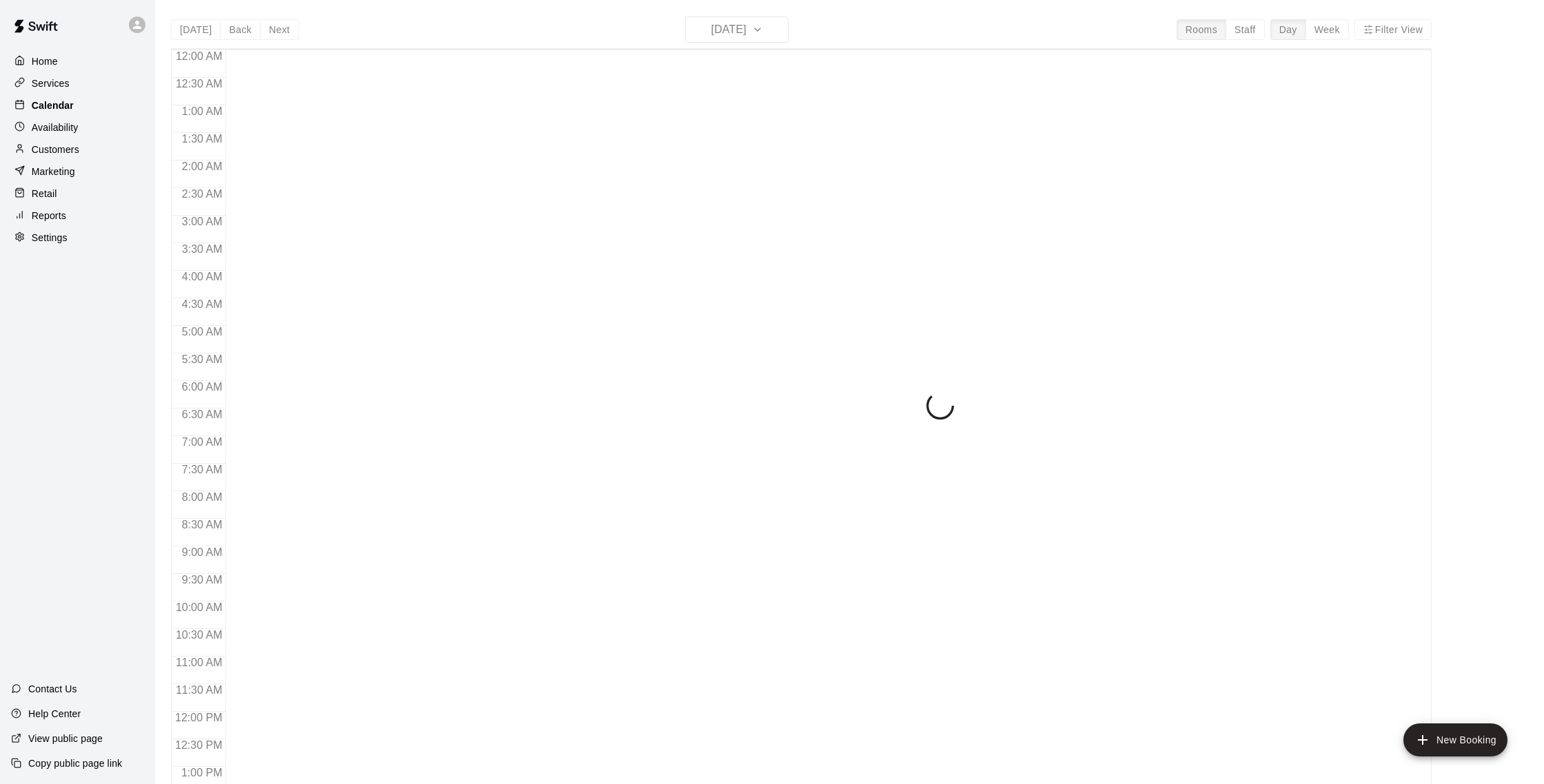
scroll to position [574, 0]
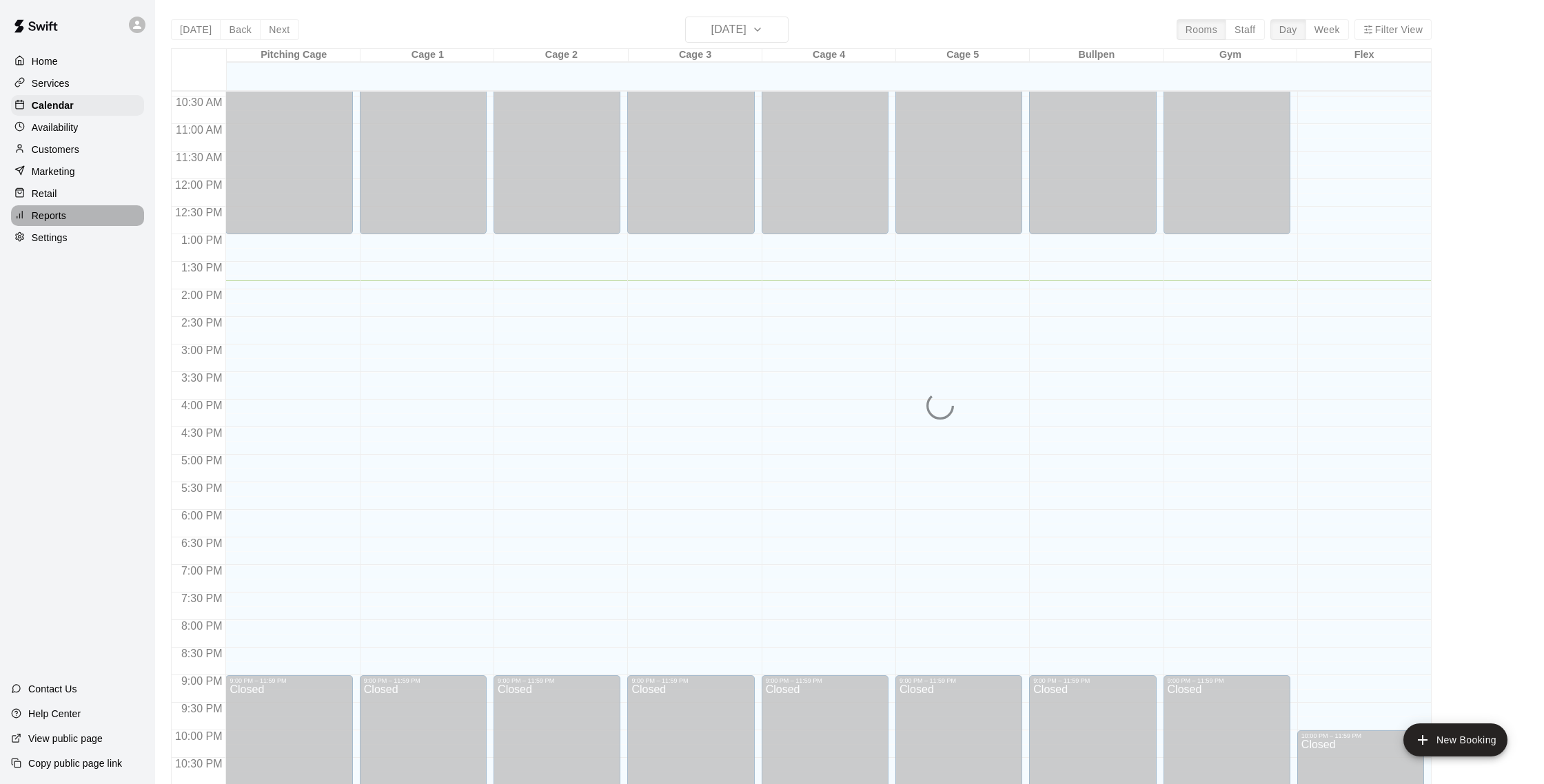
click at [74, 214] on div "Reports" at bounding box center [78, 216] width 133 height 21
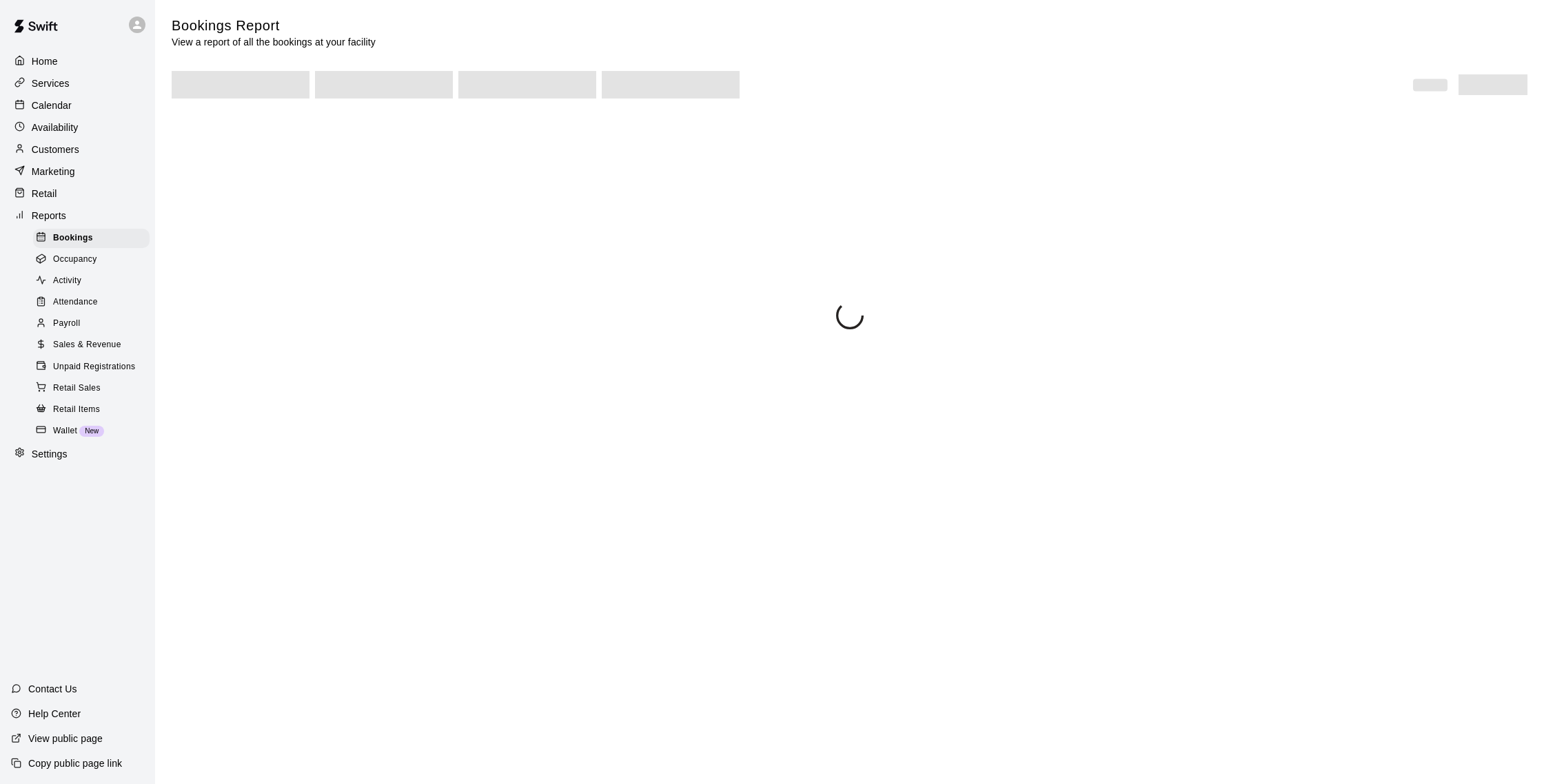
click at [116, 345] on span "Sales & Revenue" at bounding box center [86, 344] width 68 height 14
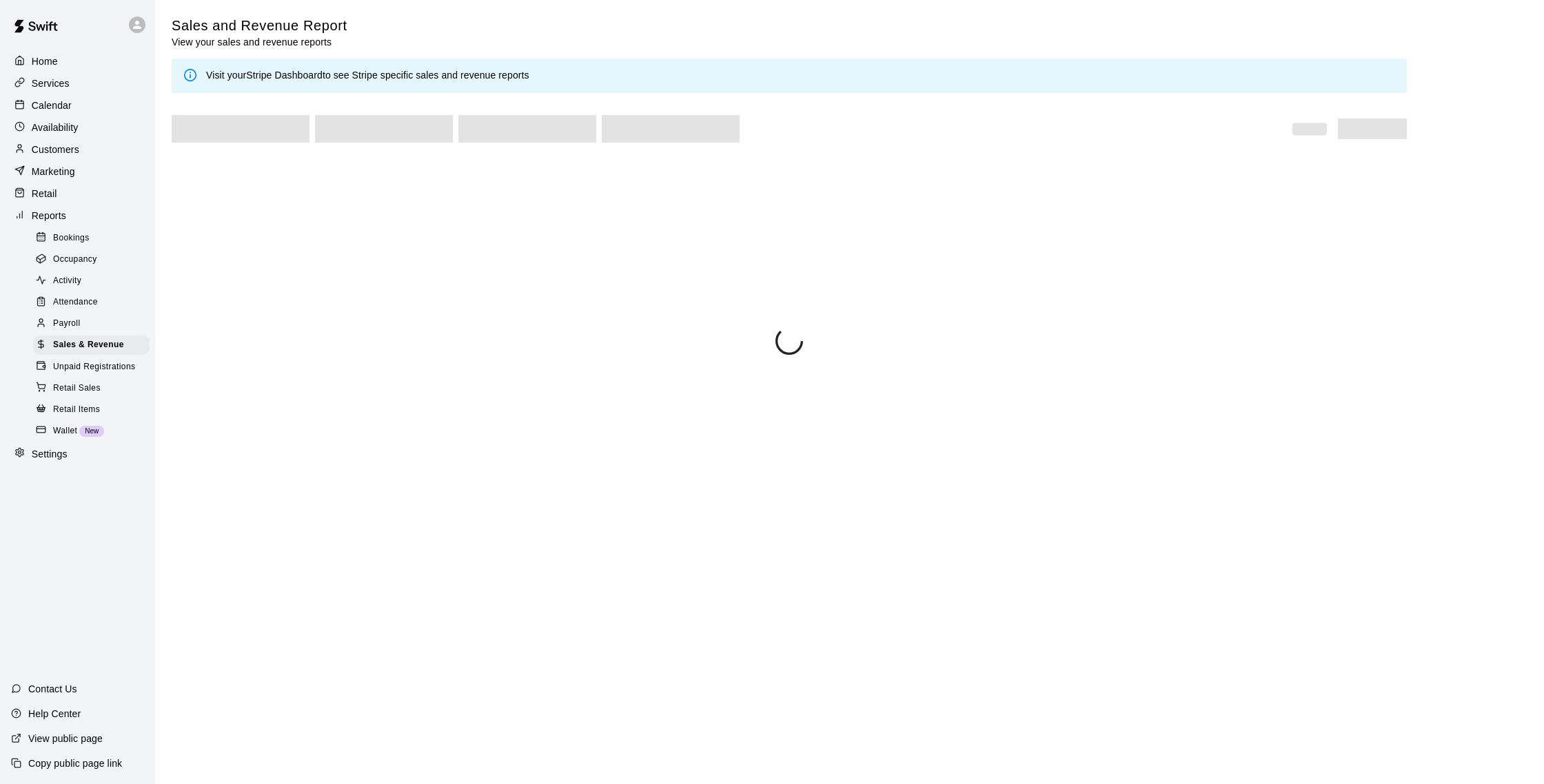
click at [88, 172] on div "Marketing" at bounding box center [78, 172] width 133 height 21
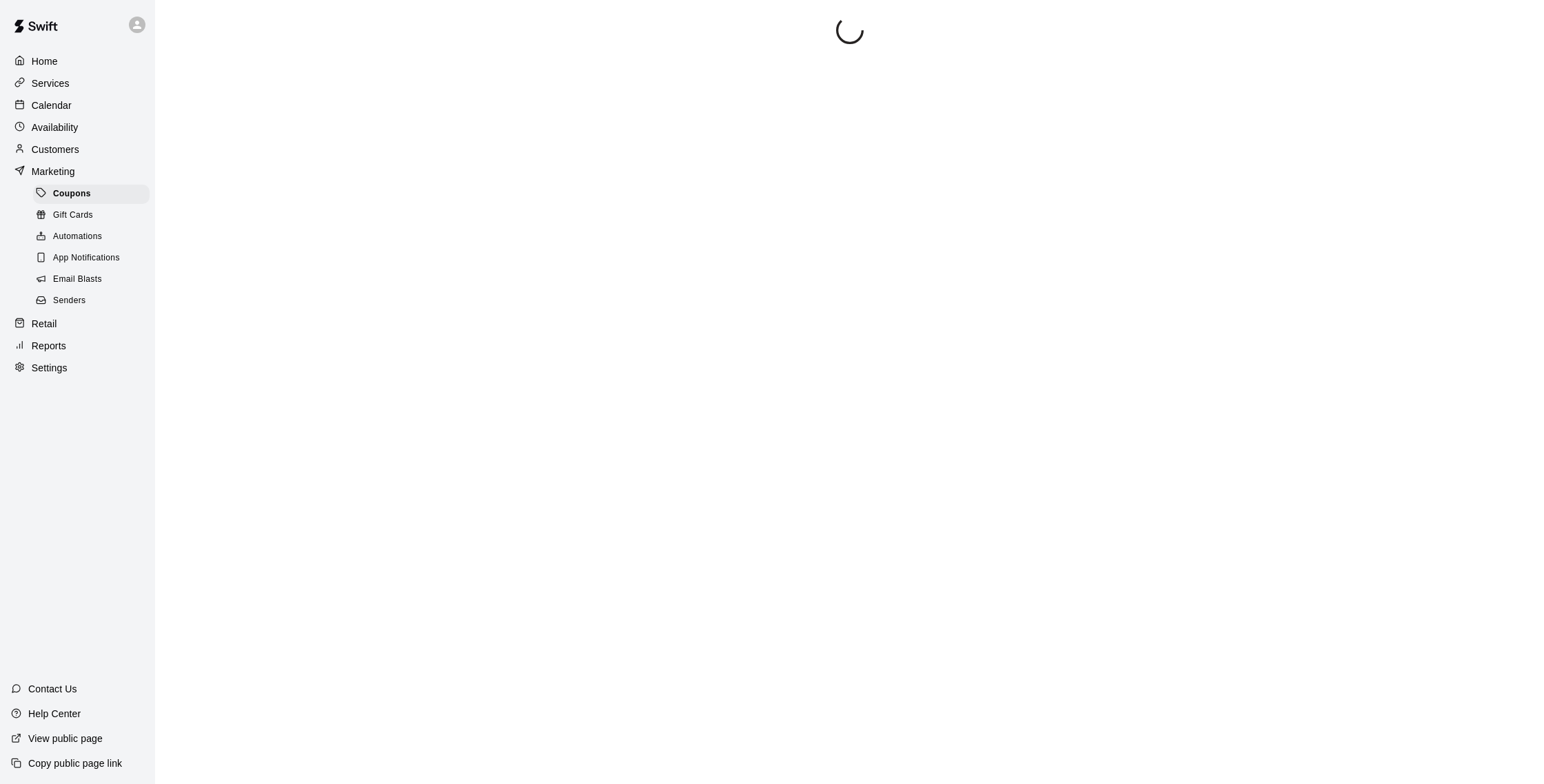
click at [105, 274] on div "Email Blasts" at bounding box center [91, 280] width 117 height 19
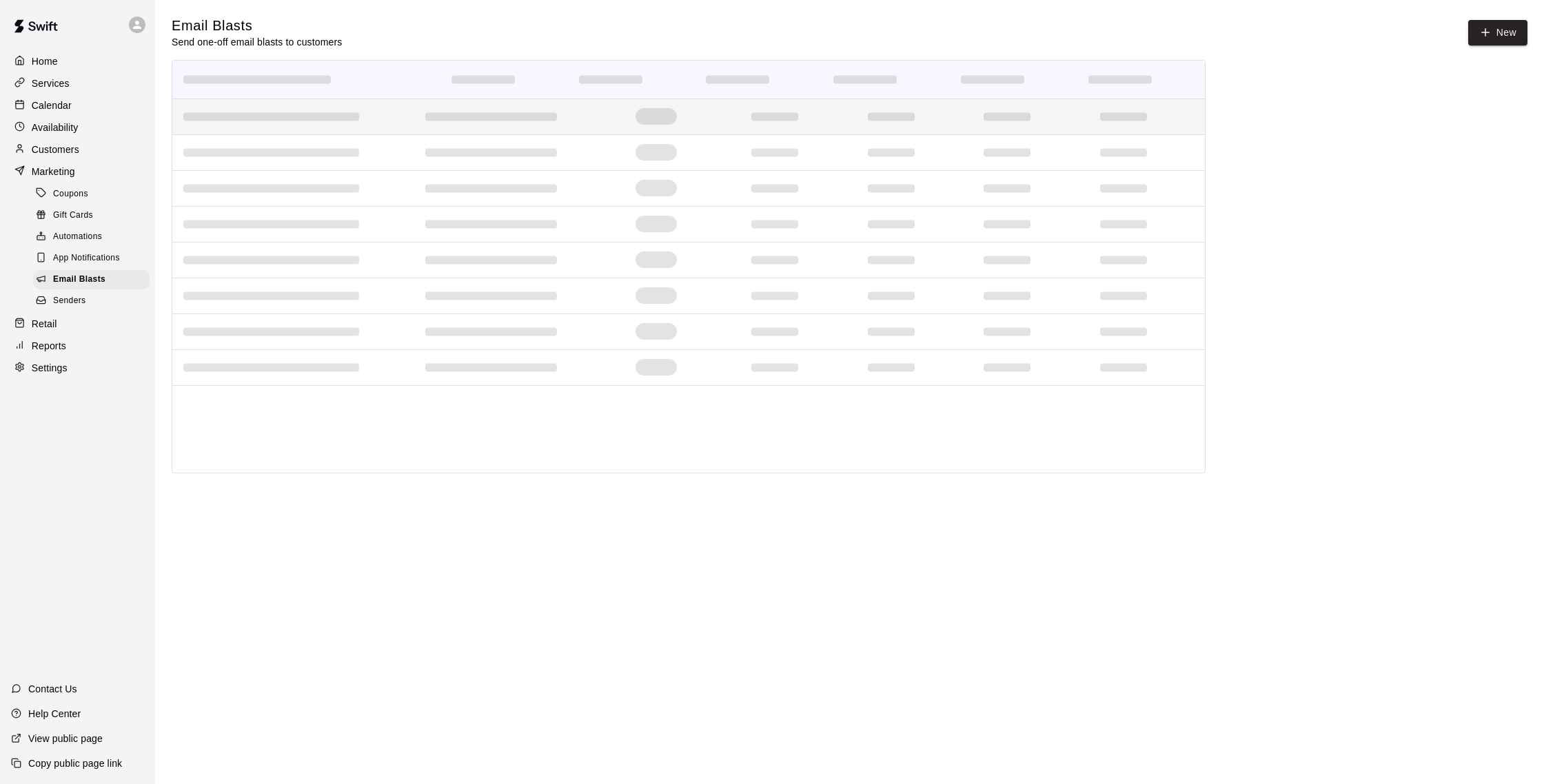
click at [499, 109] on div at bounding box center [519, 117] width 210 height 35
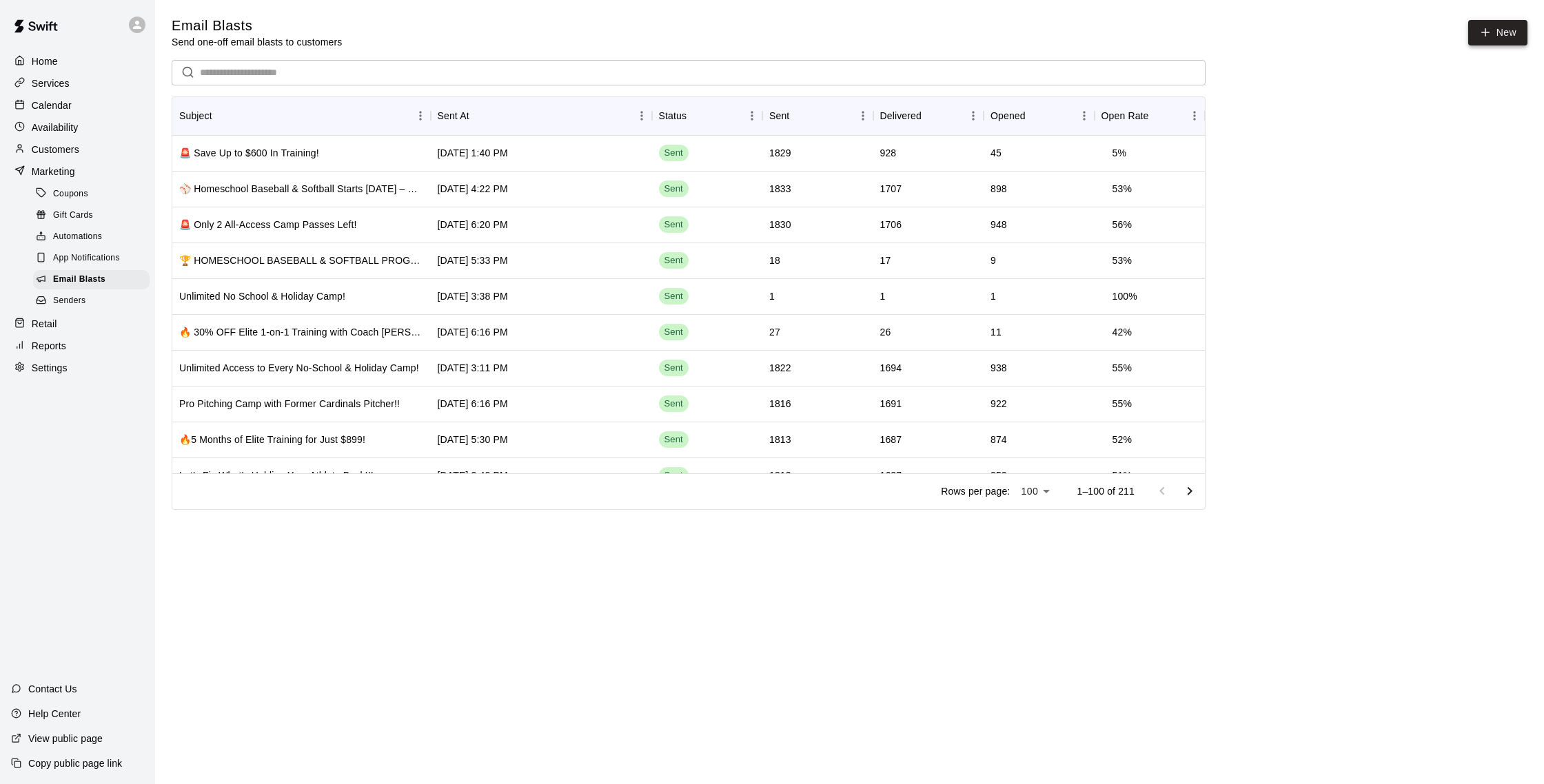
click at [1499, 33] on link "New" at bounding box center [1498, 33] width 59 height 26
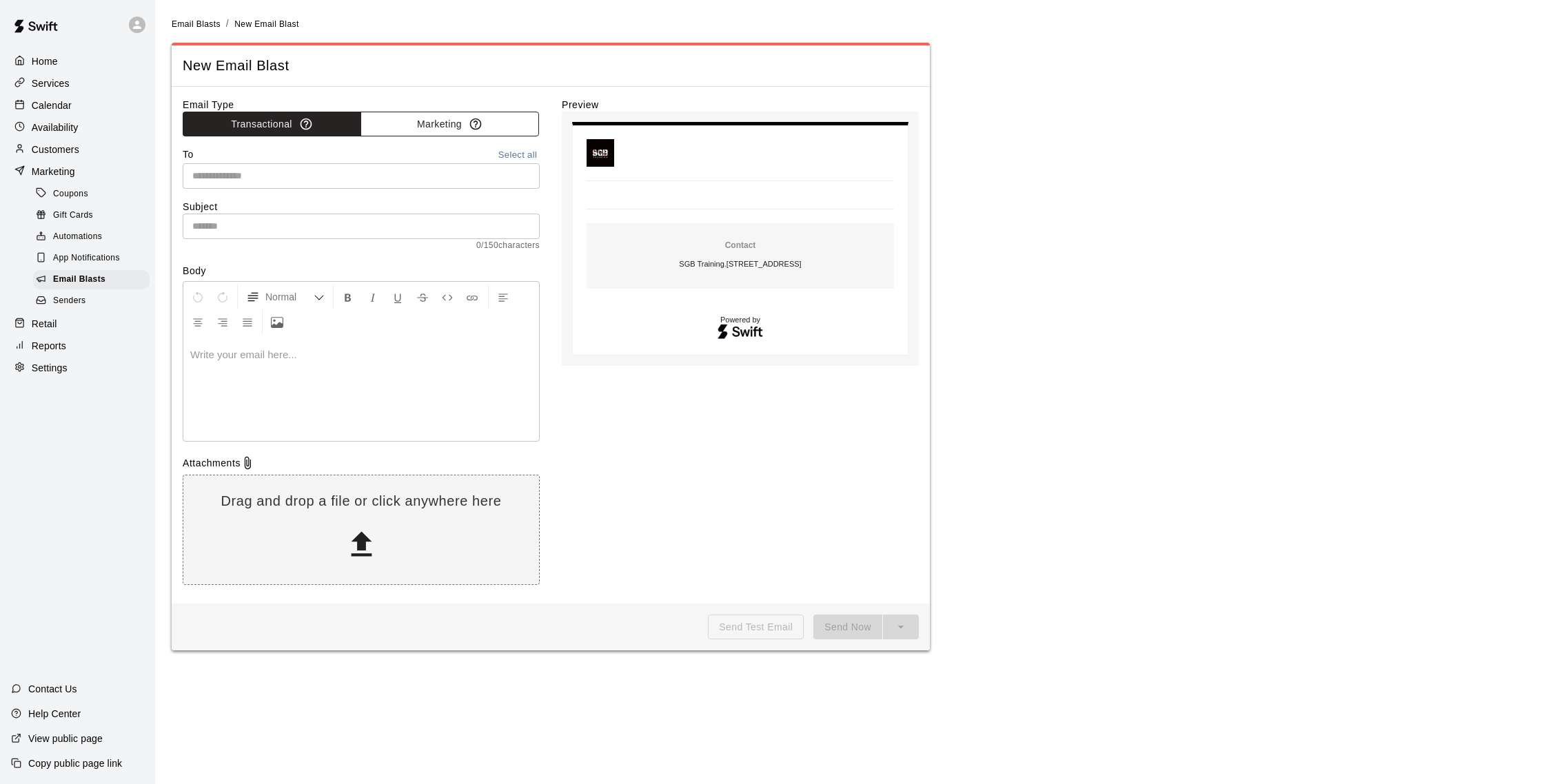
click at [455, 132] on button "Marketing" at bounding box center [449, 125] width 178 height 26
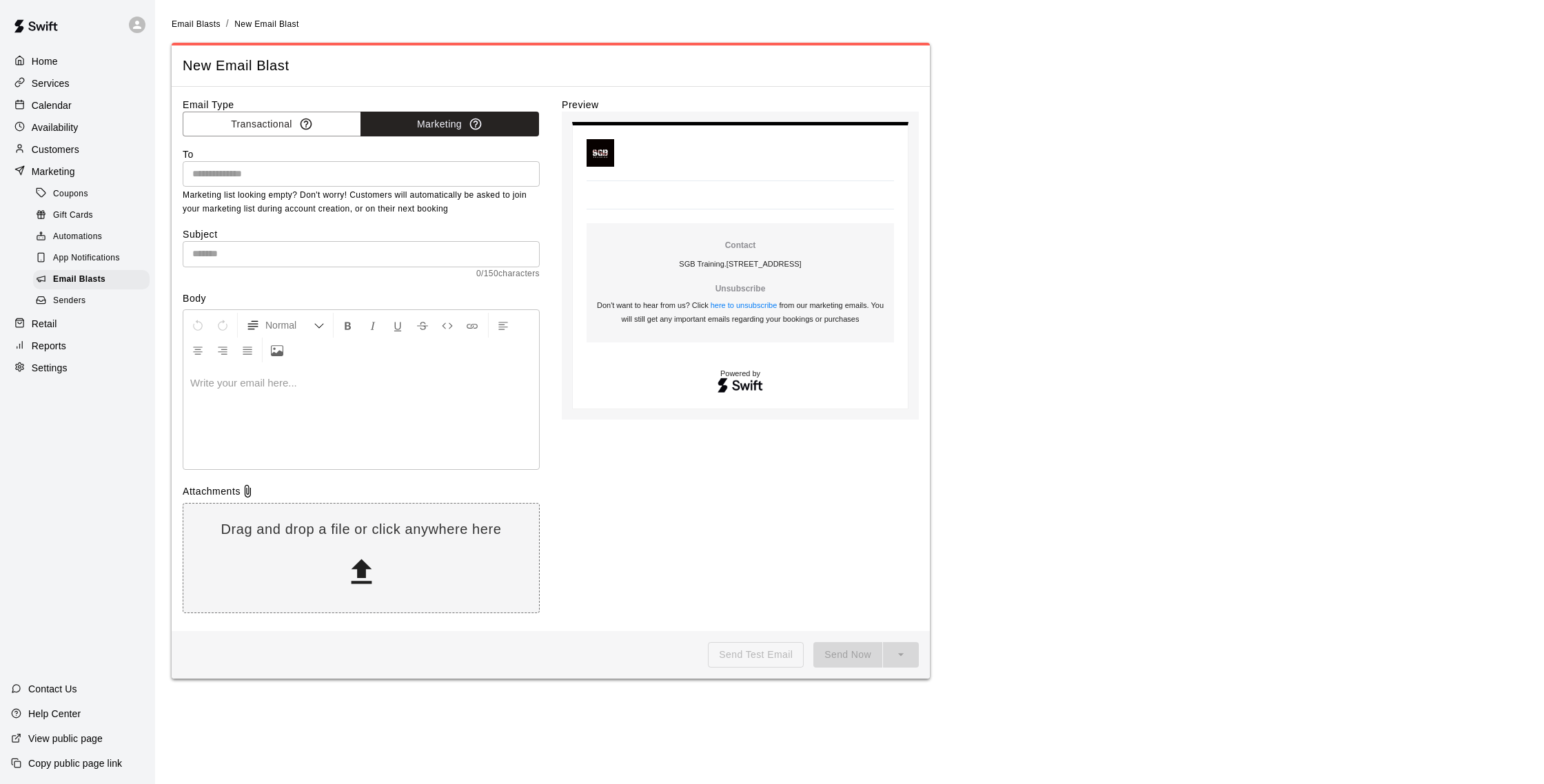
click at [222, 252] on input "text" at bounding box center [361, 254] width 357 height 26
click at [253, 249] on input "text" at bounding box center [361, 254] width 357 height 26
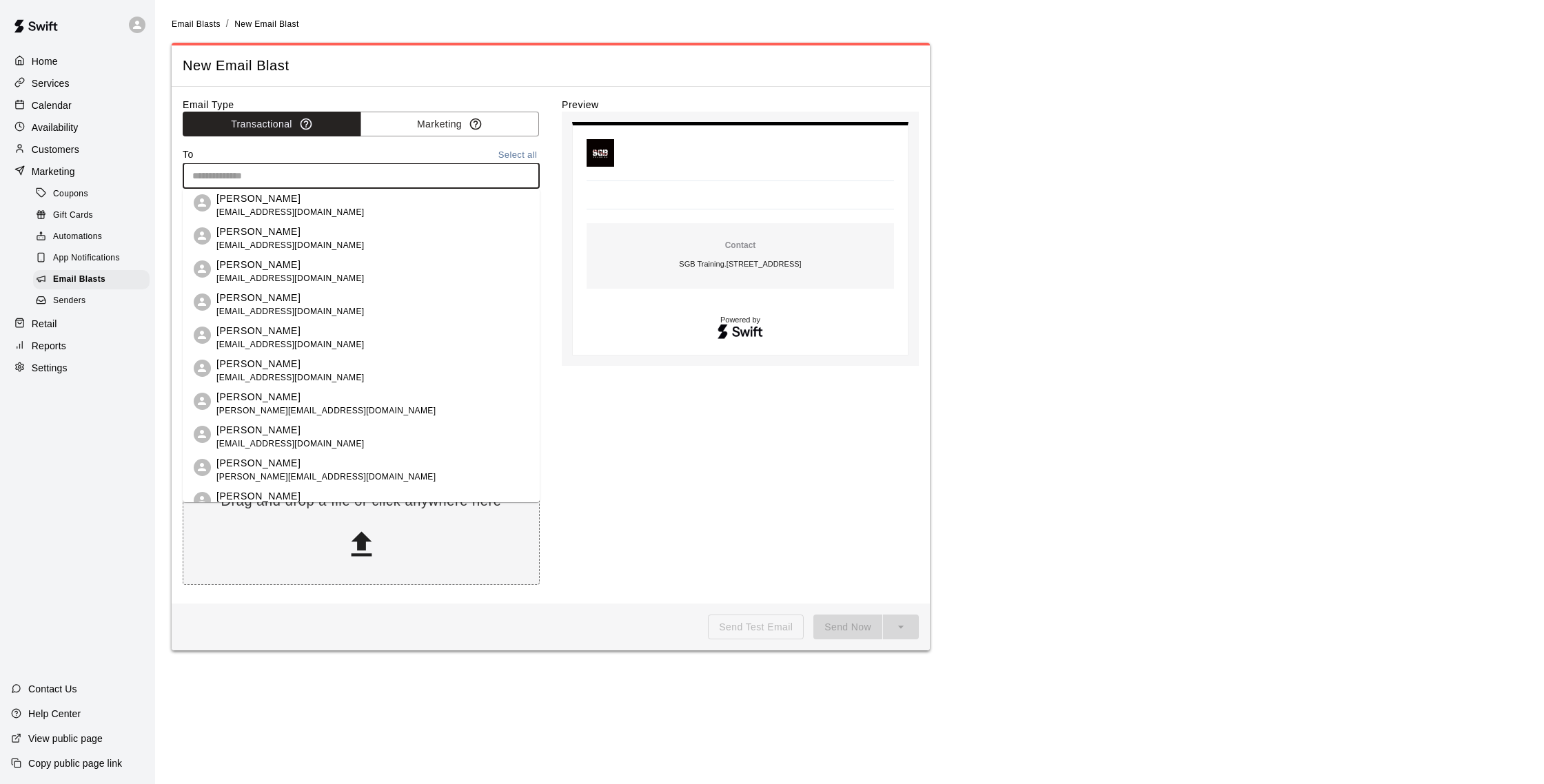
click at [253, 177] on input "text" at bounding box center [361, 176] width 347 height 18
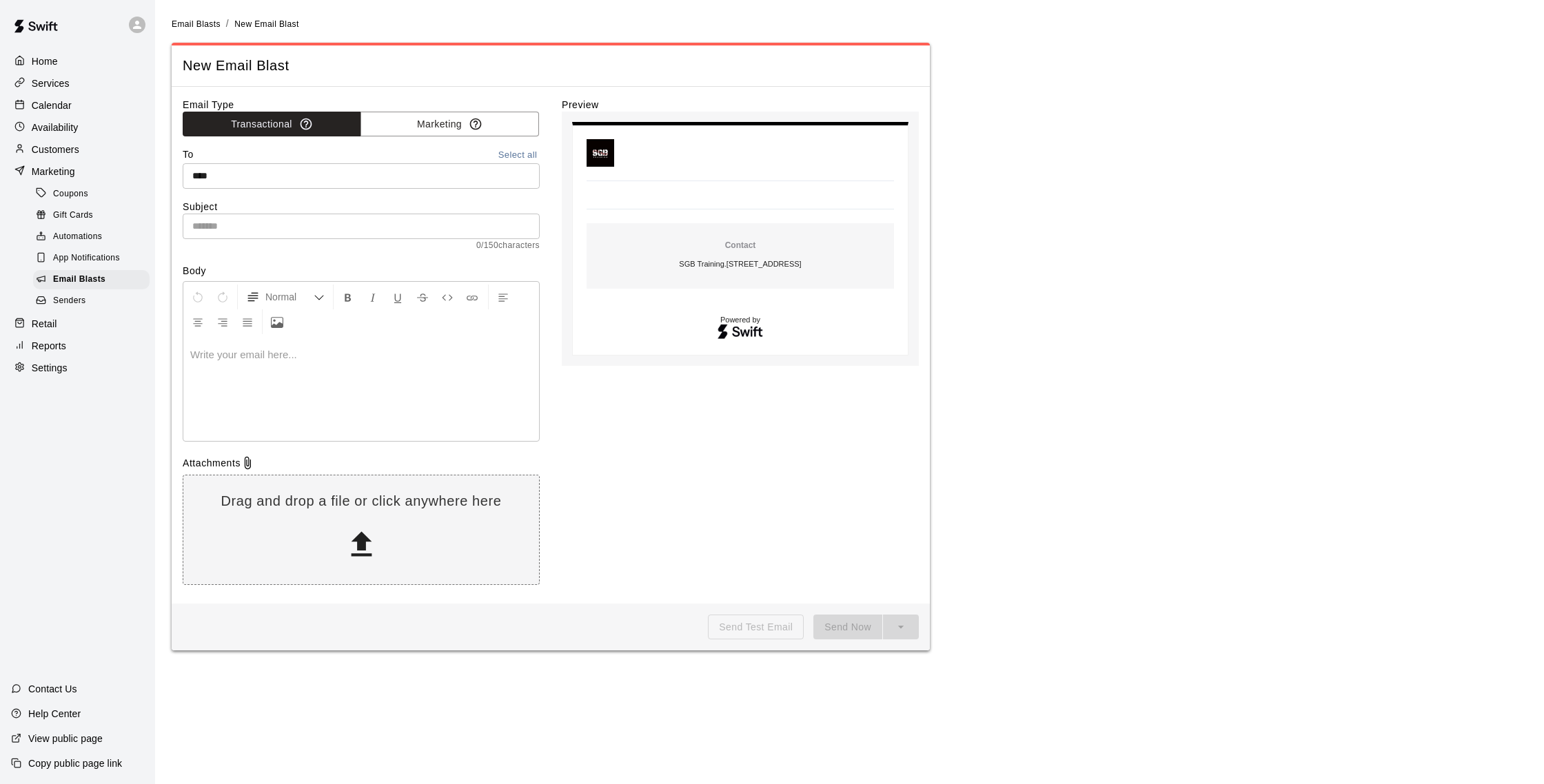
click at [427, 108] on label "Email Type" at bounding box center [361, 104] width 357 height 14
click at [426, 118] on button "Marketing" at bounding box center [449, 125] width 178 height 26
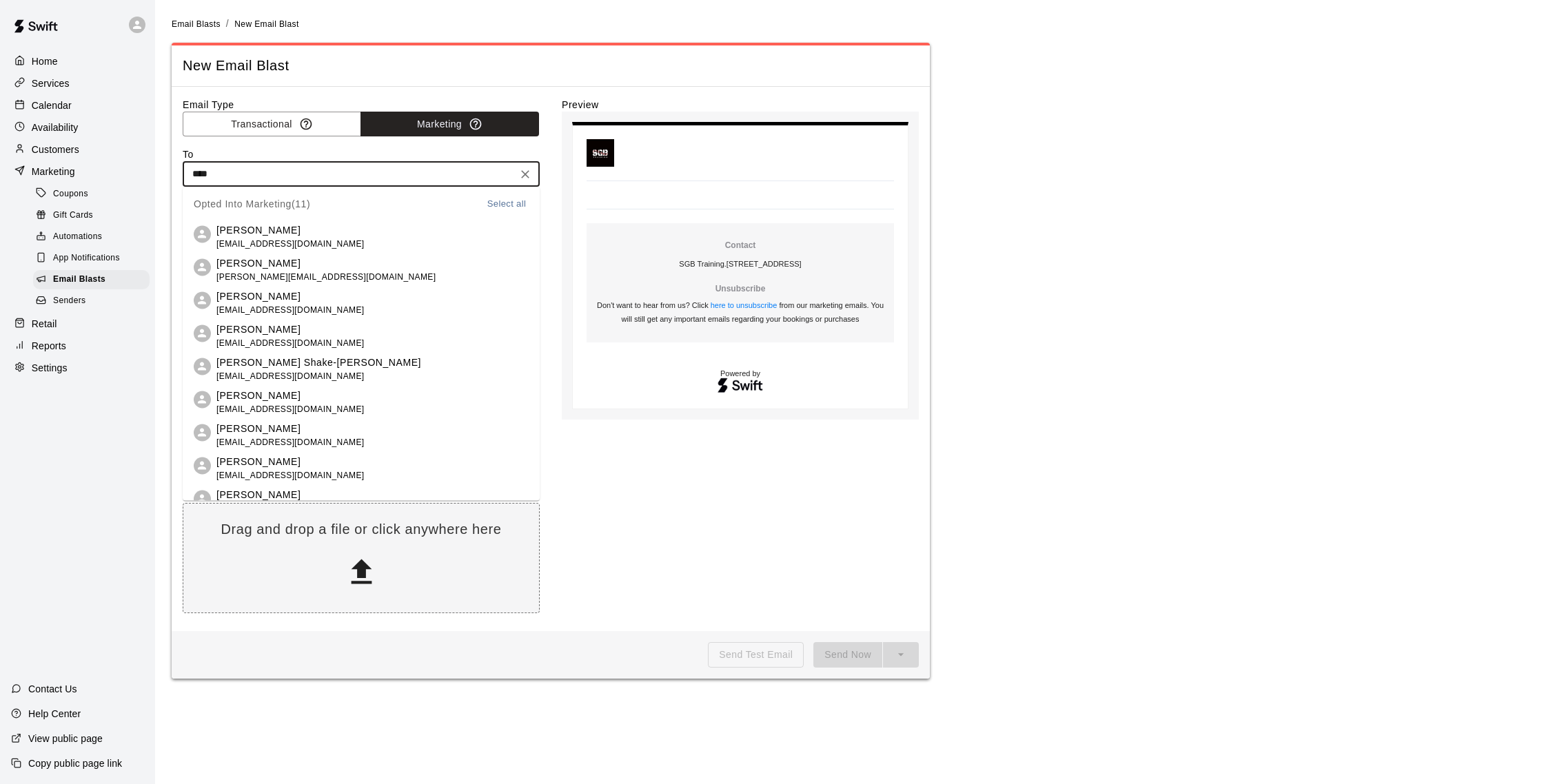
click at [288, 170] on input "****" at bounding box center [350, 174] width 326 height 18
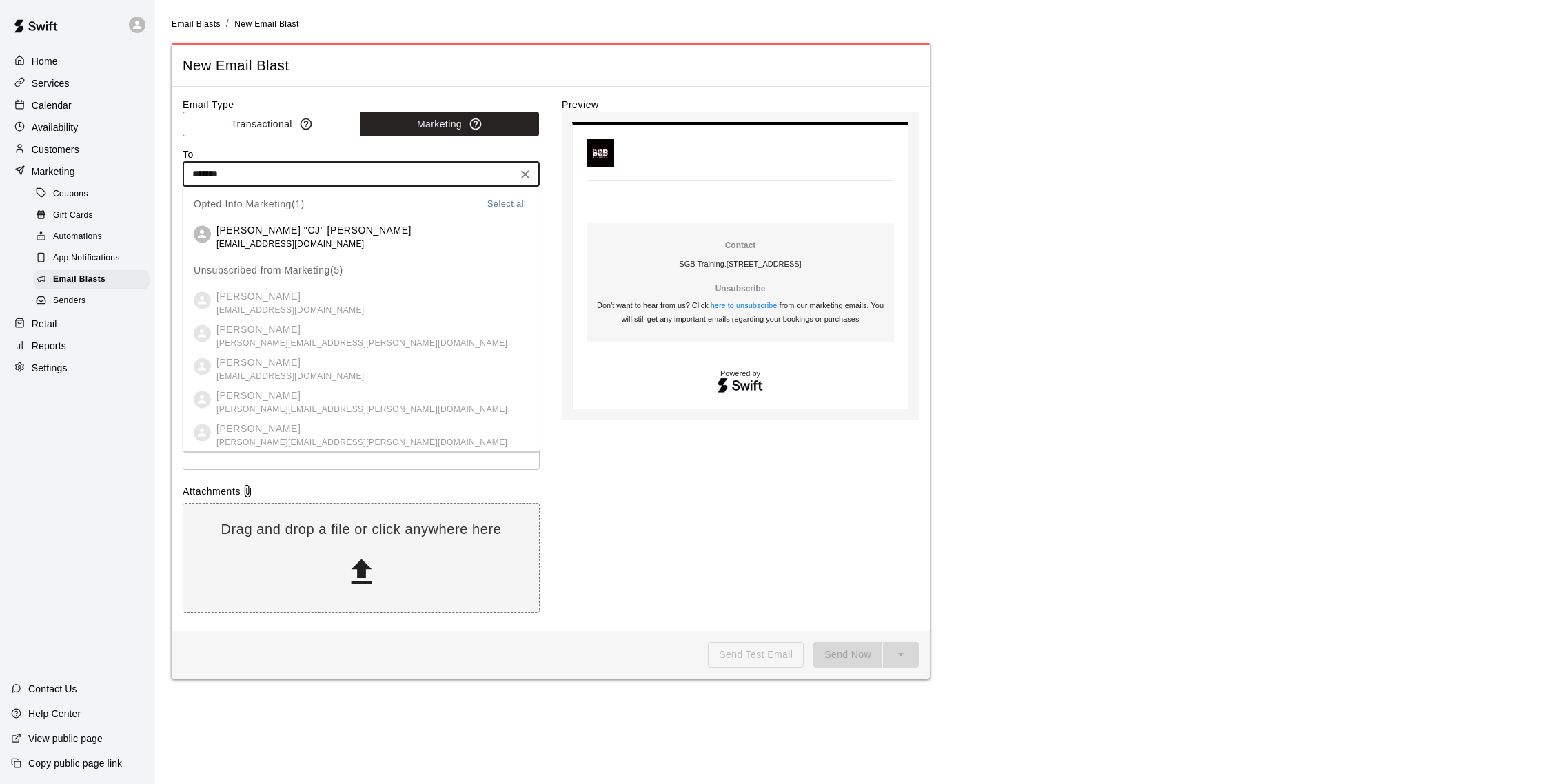
type input "*******"
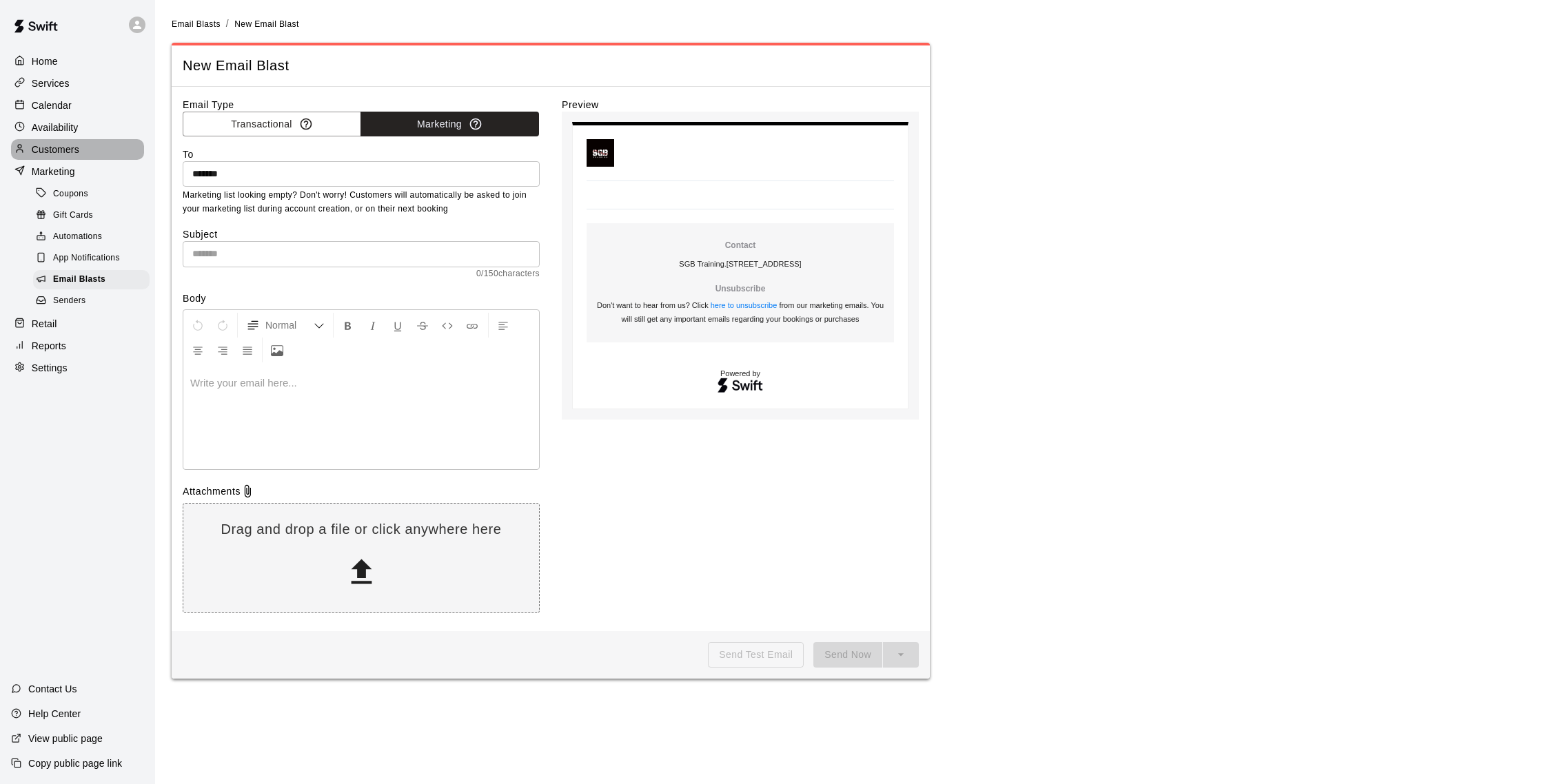
click at [58, 142] on p "Customers" at bounding box center [55, 149] width 47 height 14
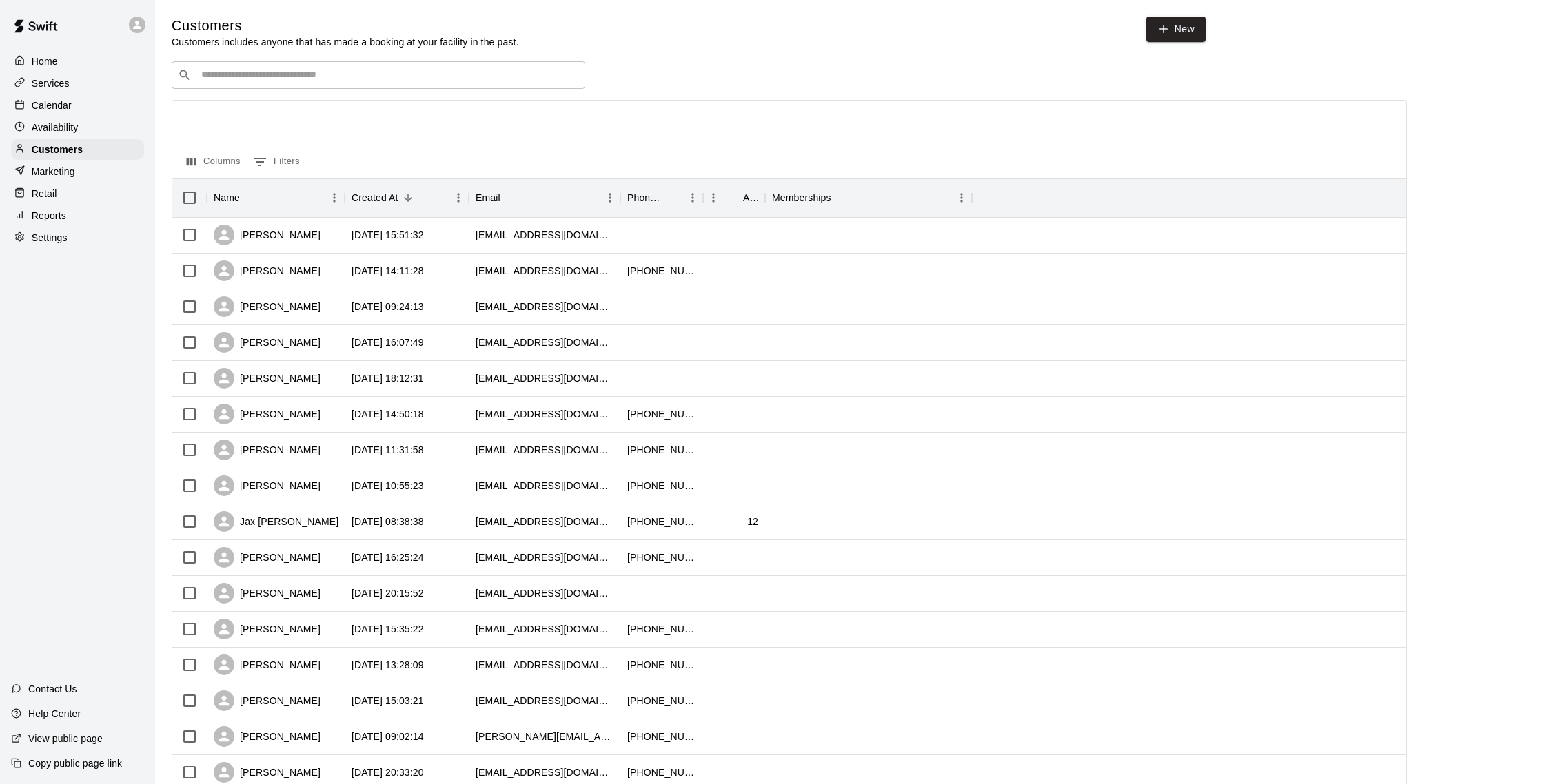
click at [332, 77] on input "Search customers by name or email" at bounding box center [389, 74] width 382 height 14
type input "******"
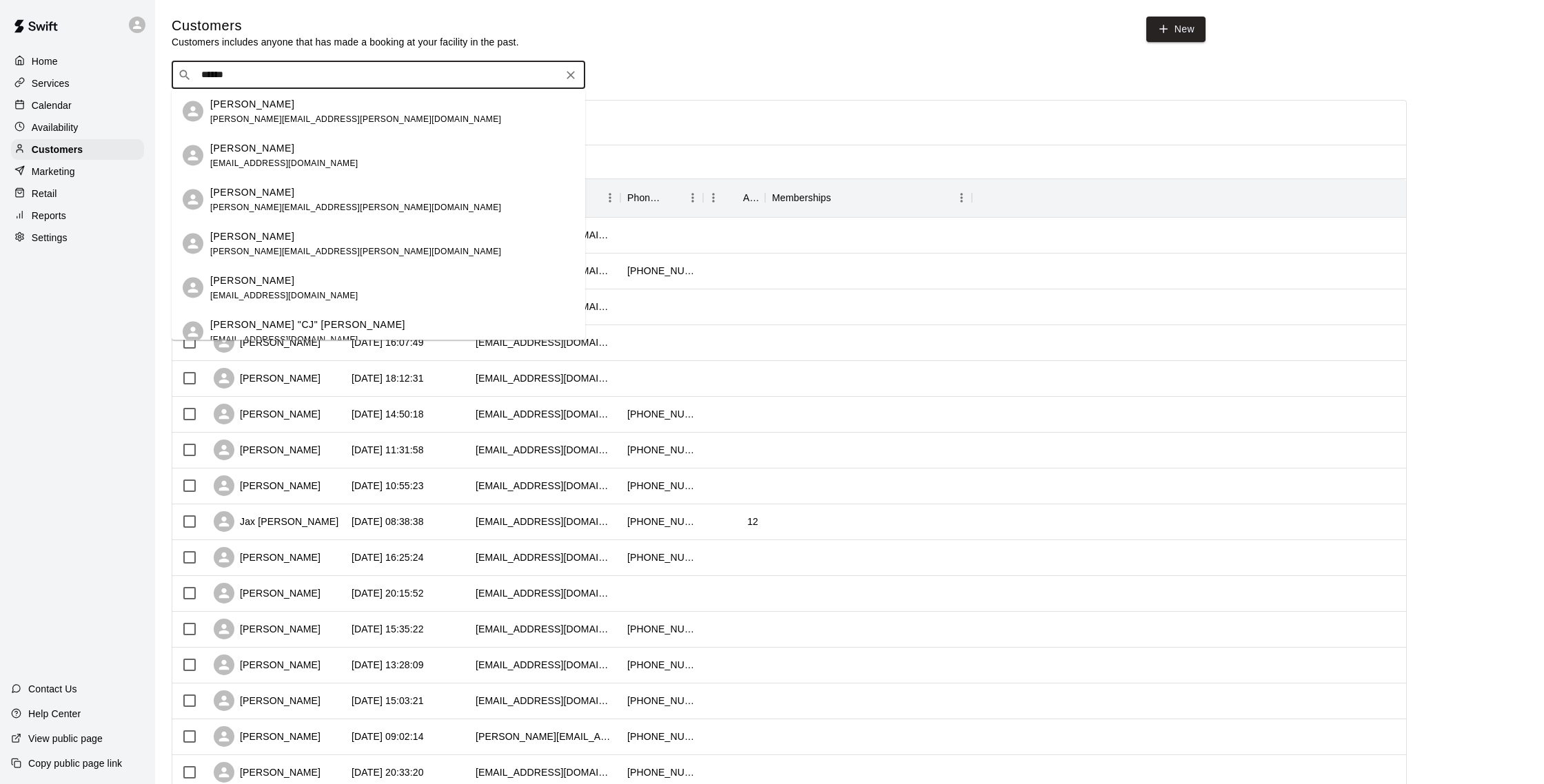
click at [331, 116] on div "[PERSON_NAME] [PERSON_NAME][EMAIL_ADDRESS][PERSON_NAME][DOMAIN_NAME]" at bounding box center [392, 111] width 364 height 30
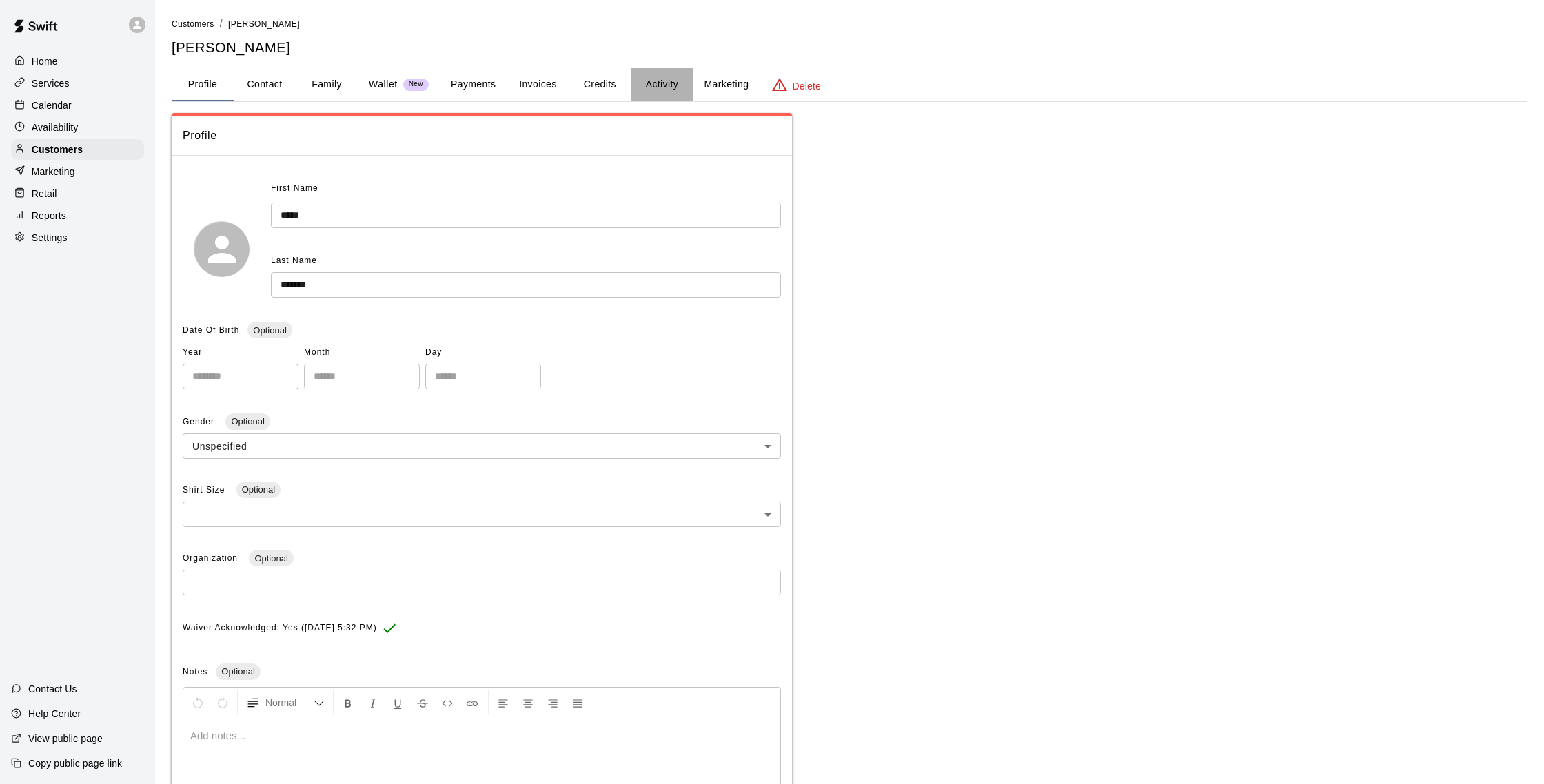
click at [678, 87] on button "Activity" at bounding box center [662, 84] width 62 height 33
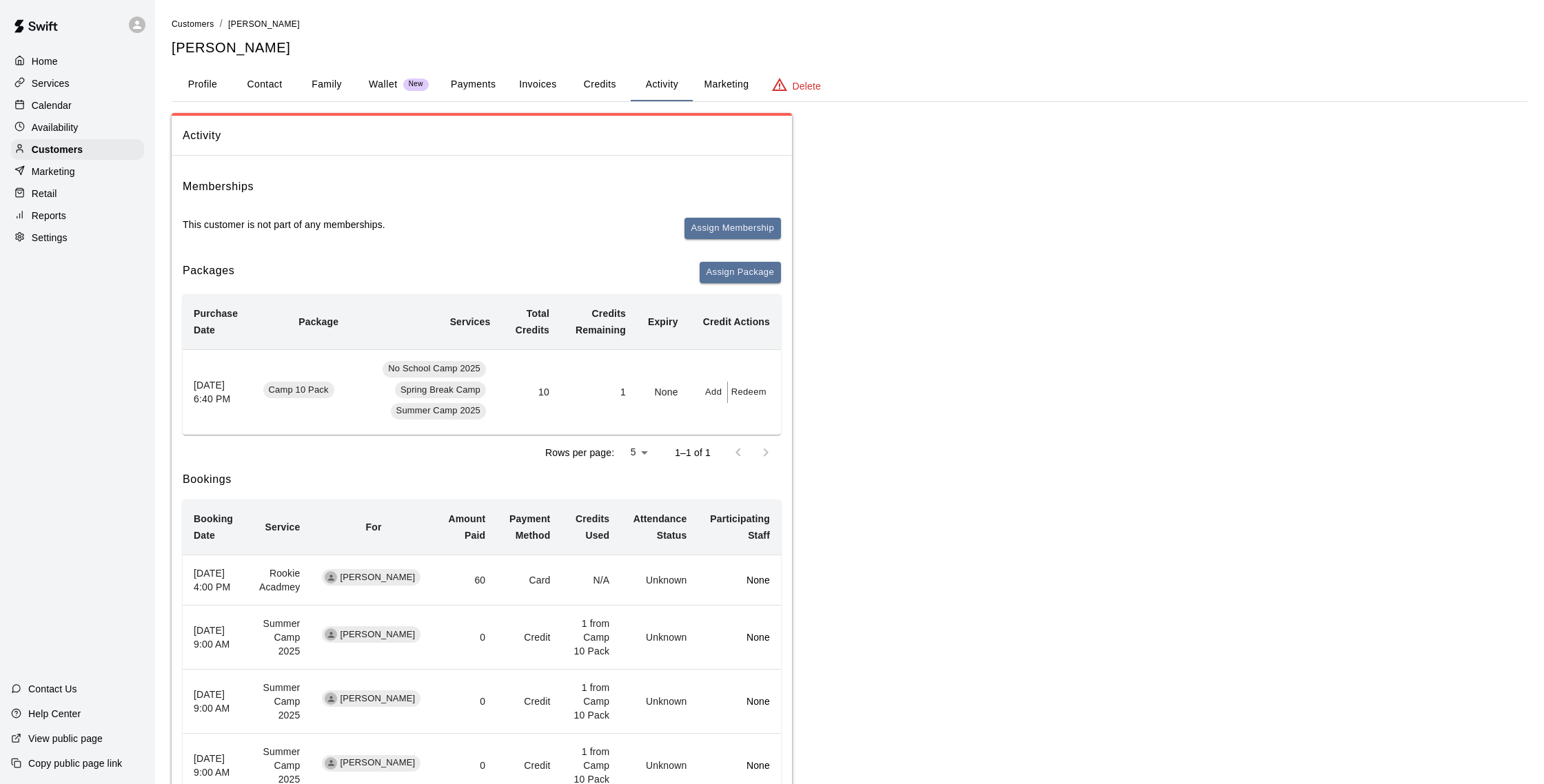
click at [712, 86] on button "Marketing" at bounding box center [726, 84] width 67 height 33
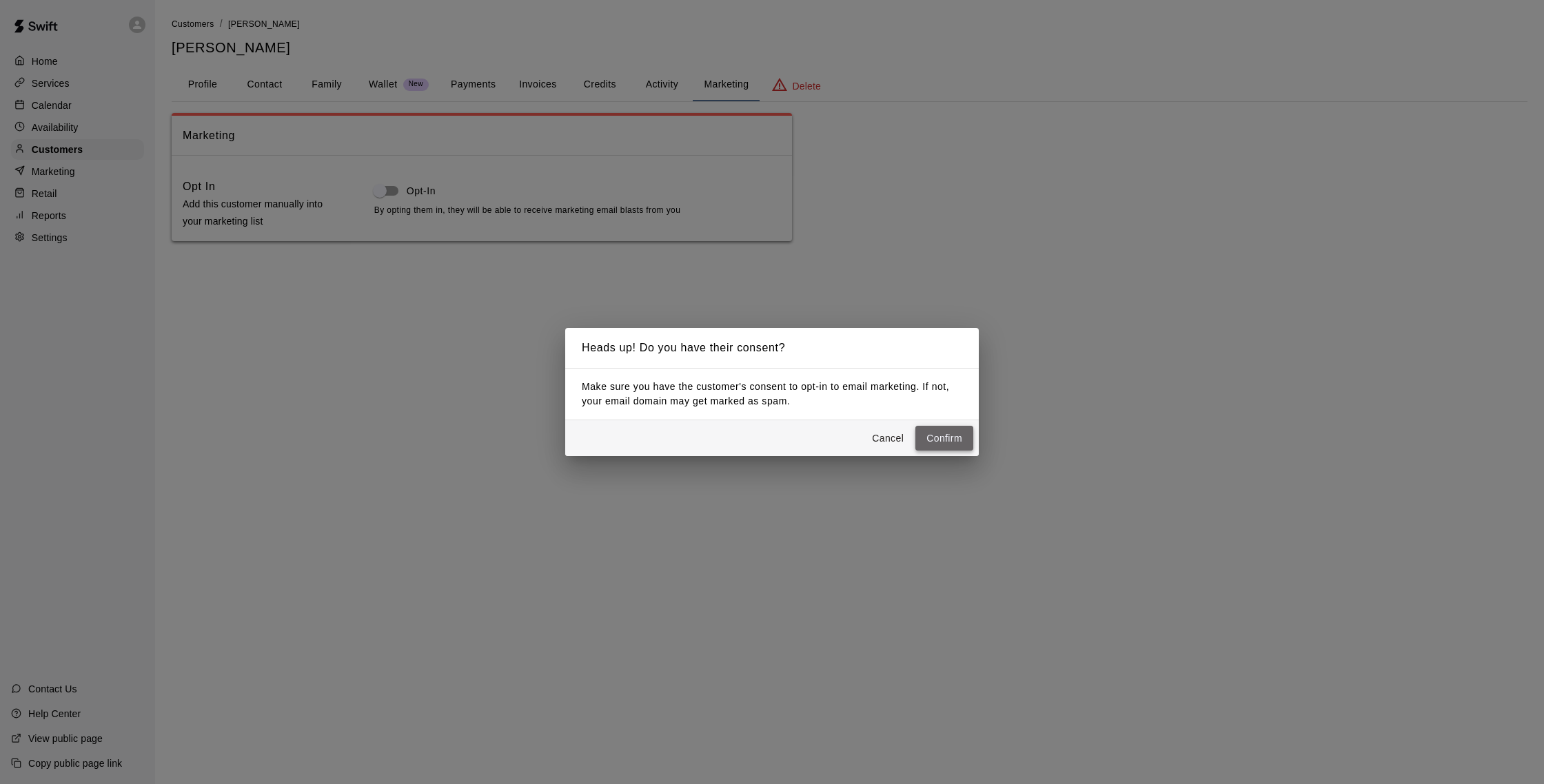
click at [936, 429] on button "Confirm" at bounding box center [944, 439] width 58 height 26
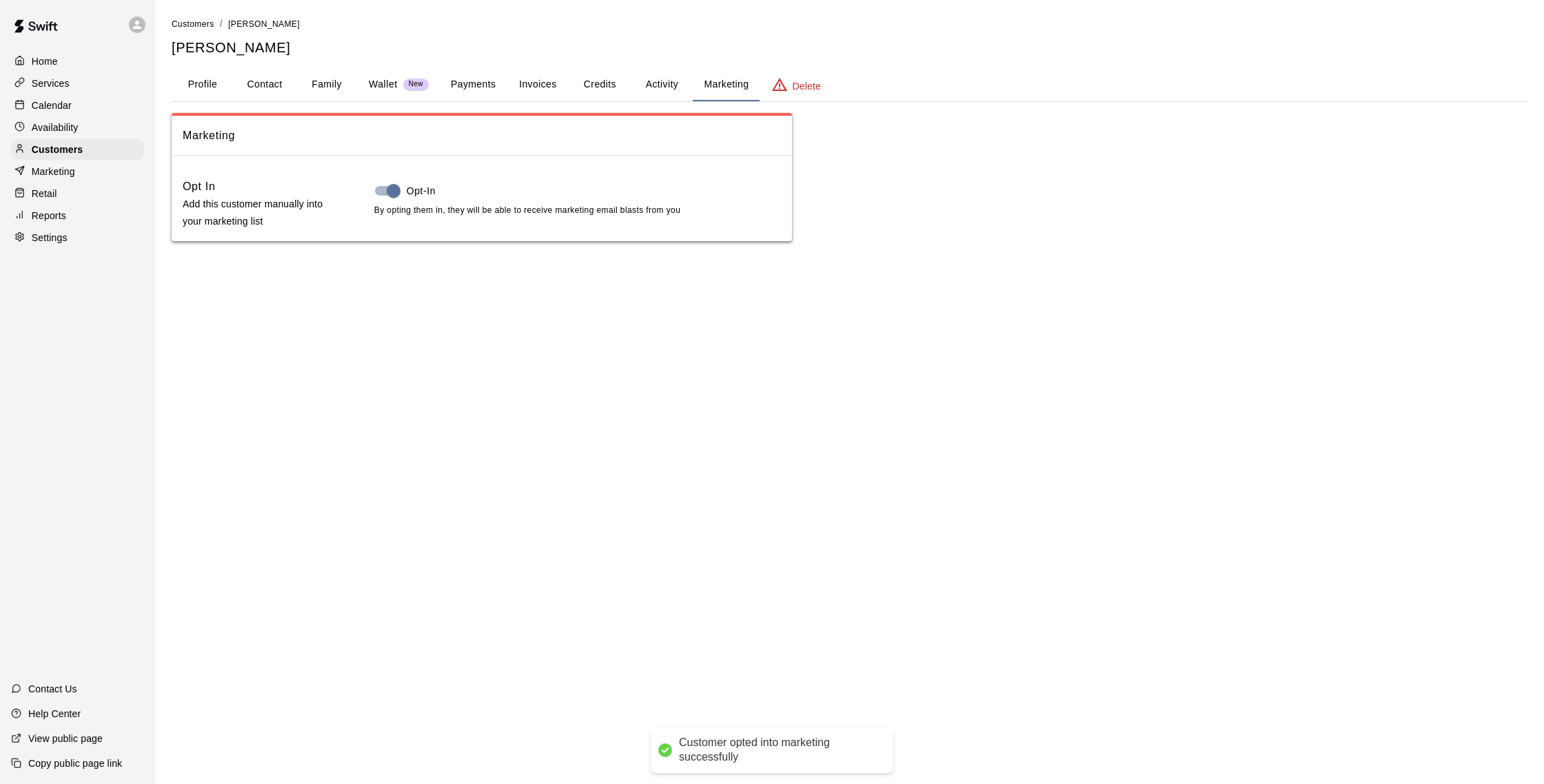
click at [66, 174] on p "Marketing" at bounding box center [54, 171] width 43 height 14
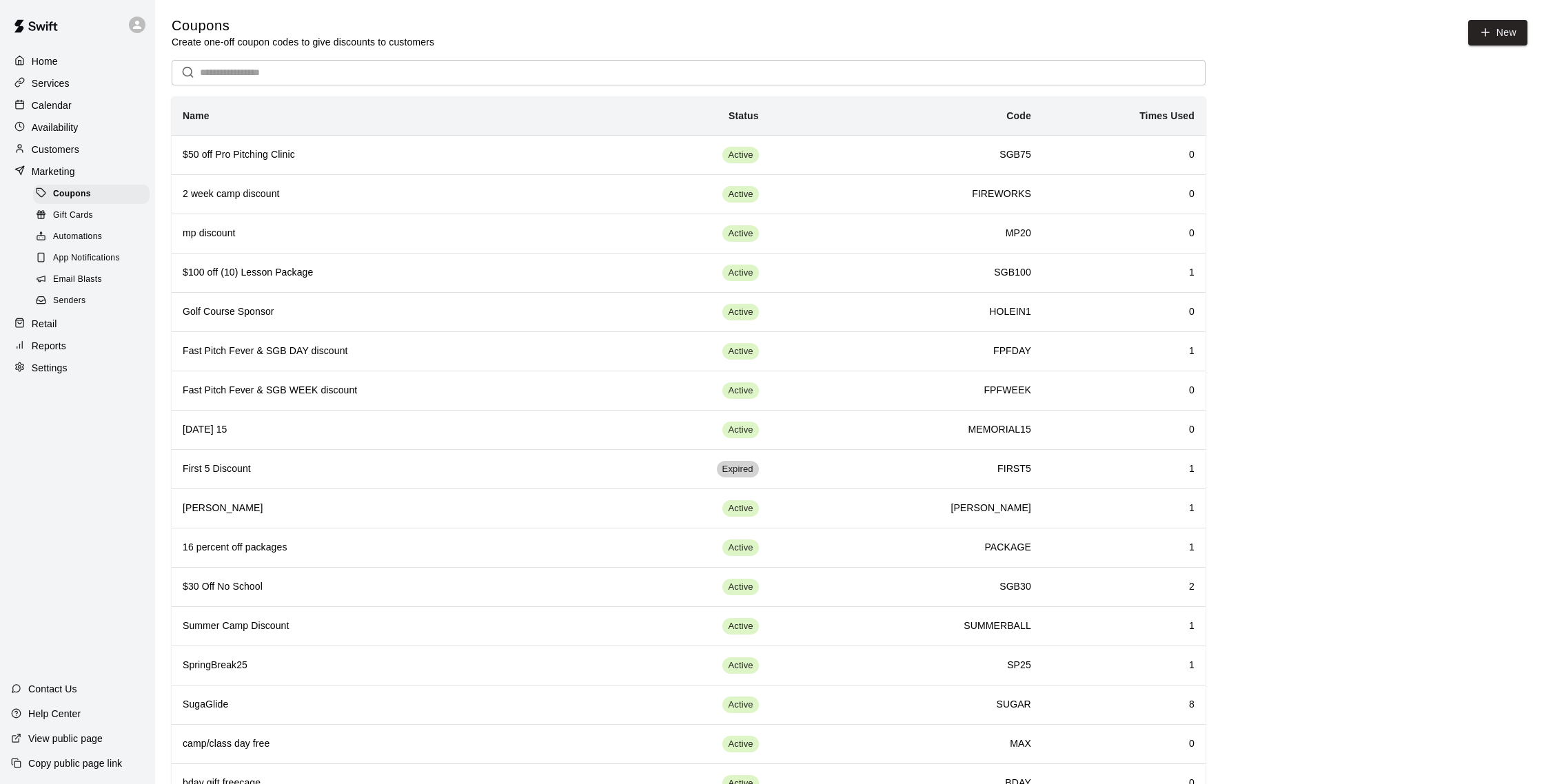
click at [82, 282] on span "Email Blasts" at bounding box center [77, 279] width 49 height 14
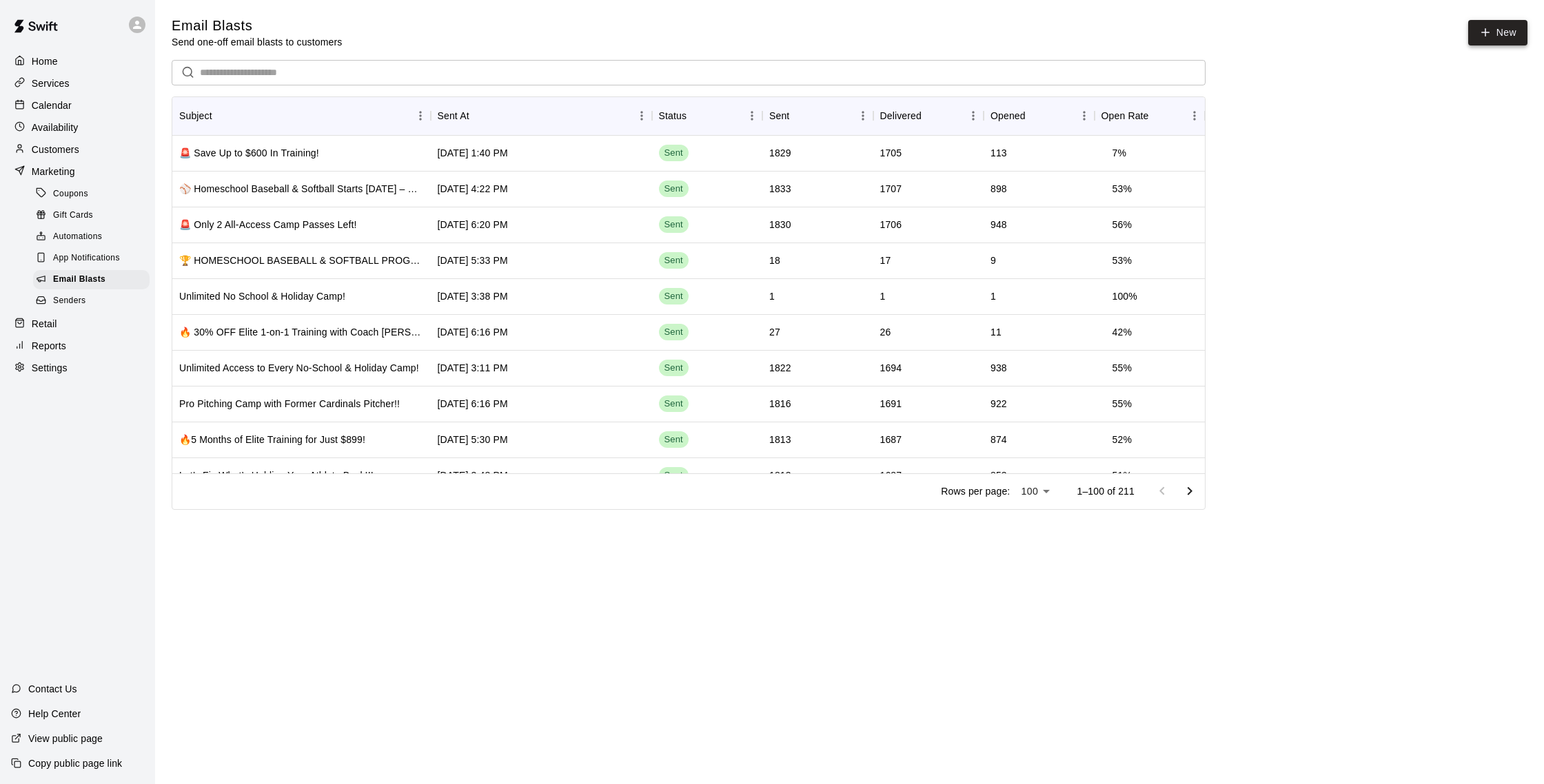
click at [1494, 30] on link "New" at bounding box center [1498, 33] width 59 height 26
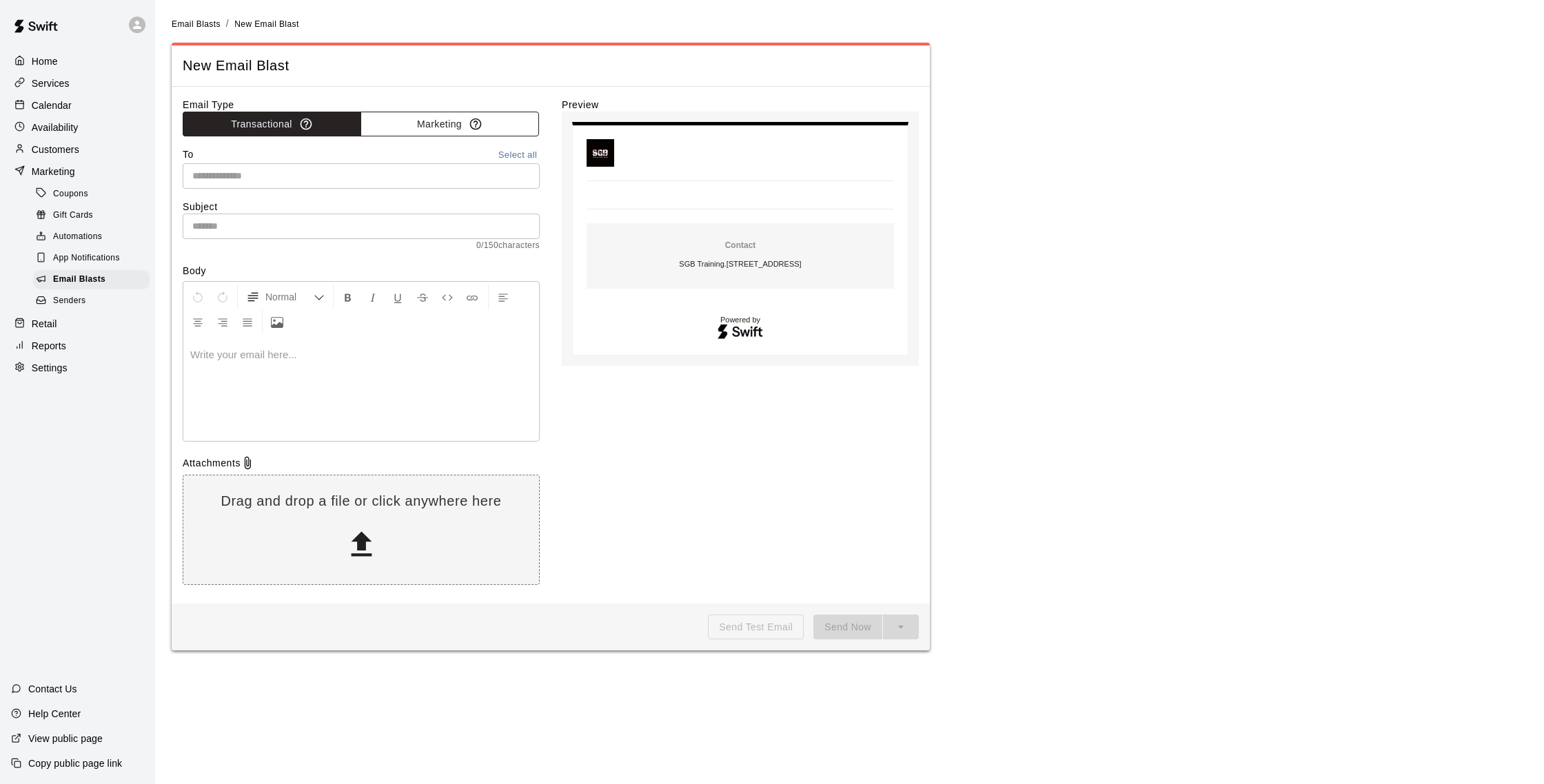
click at [431, 118] on button "Marketing" at bounding box center [449, 125] width 178 height 26
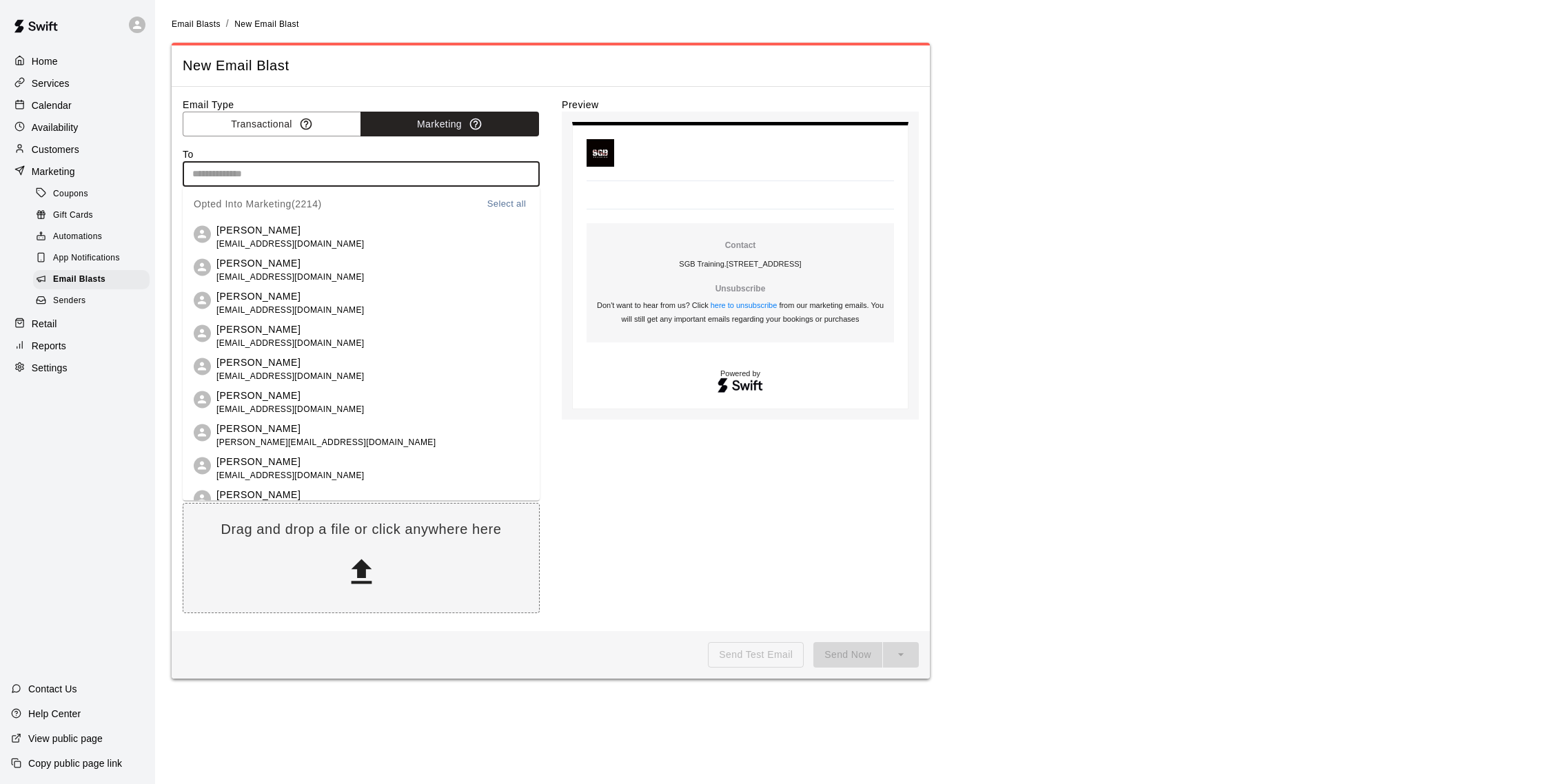
click at [302, 182] on input "text" at bounding box center [361, 174] width 347 height 18
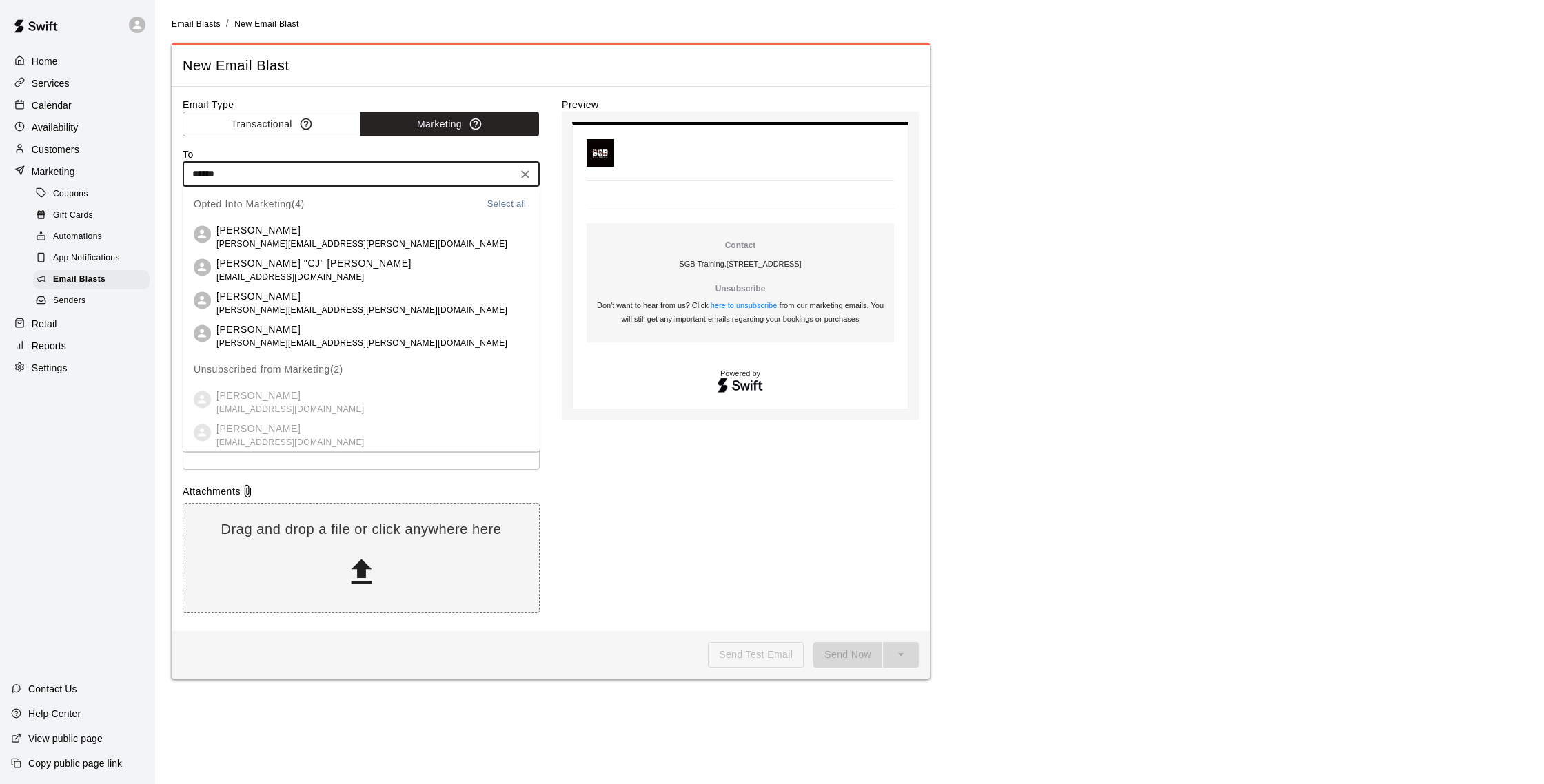
type input "*******"
click at [294, 232] on p "[PERSON_NAME]" at bounding box center [362, 229] width 291 height 14
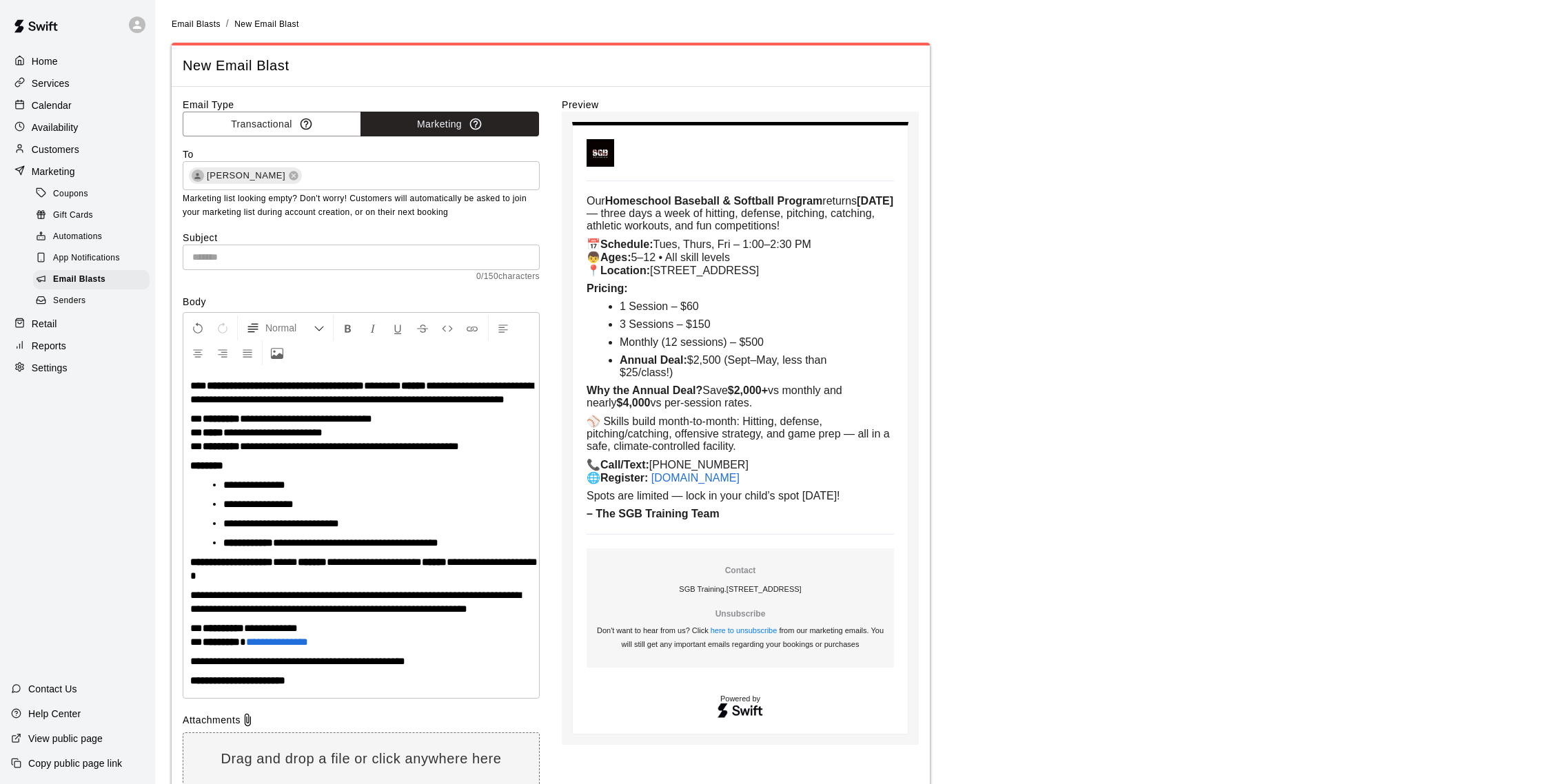
scroll to position [167, 0]
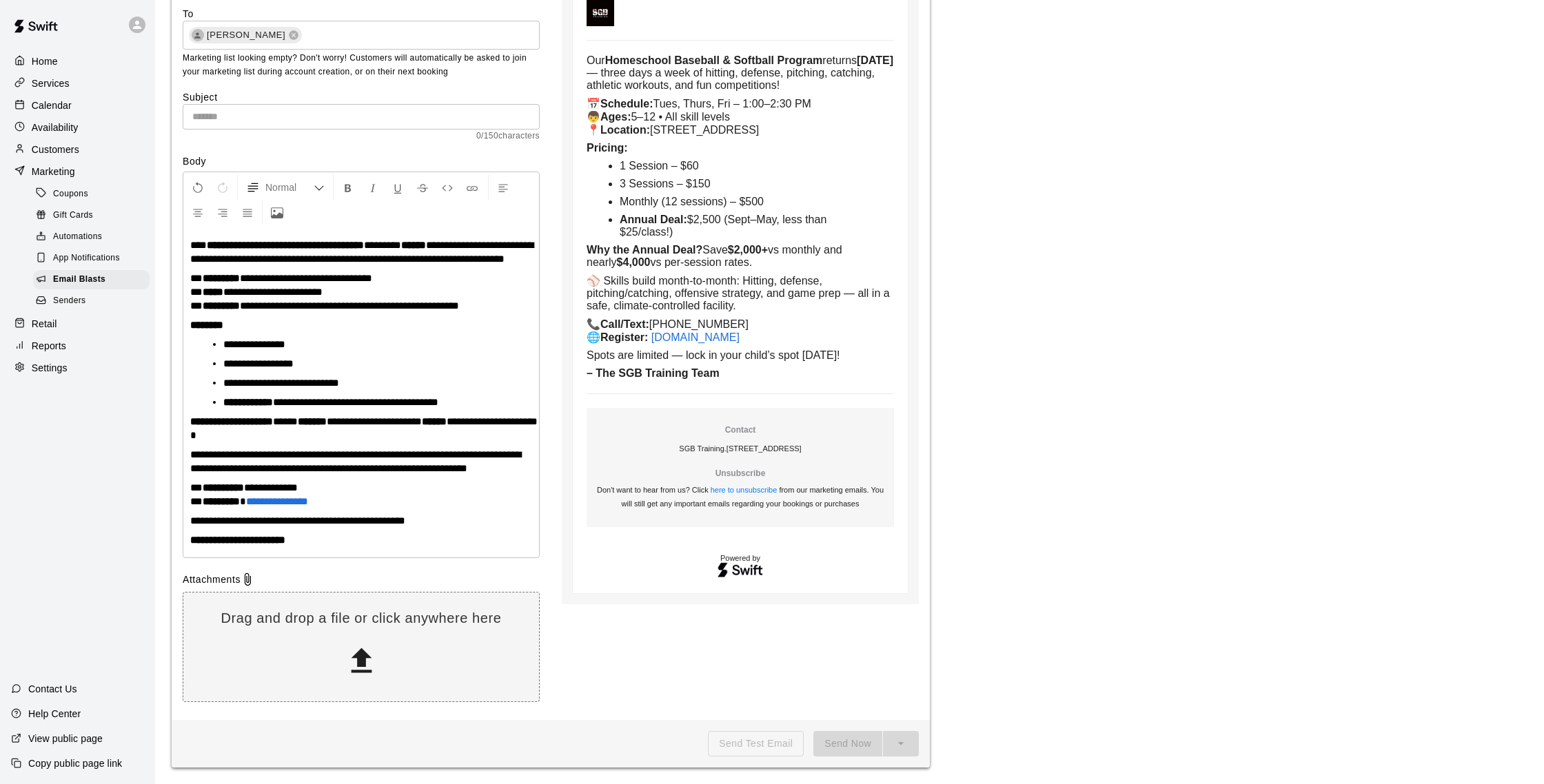
click at [510, 456] on span "**********" at bounding box center [356, 461] width 331 height 24
click at [231, 472] on p "**********" at bounding box center [361, 461] width 342 height 27
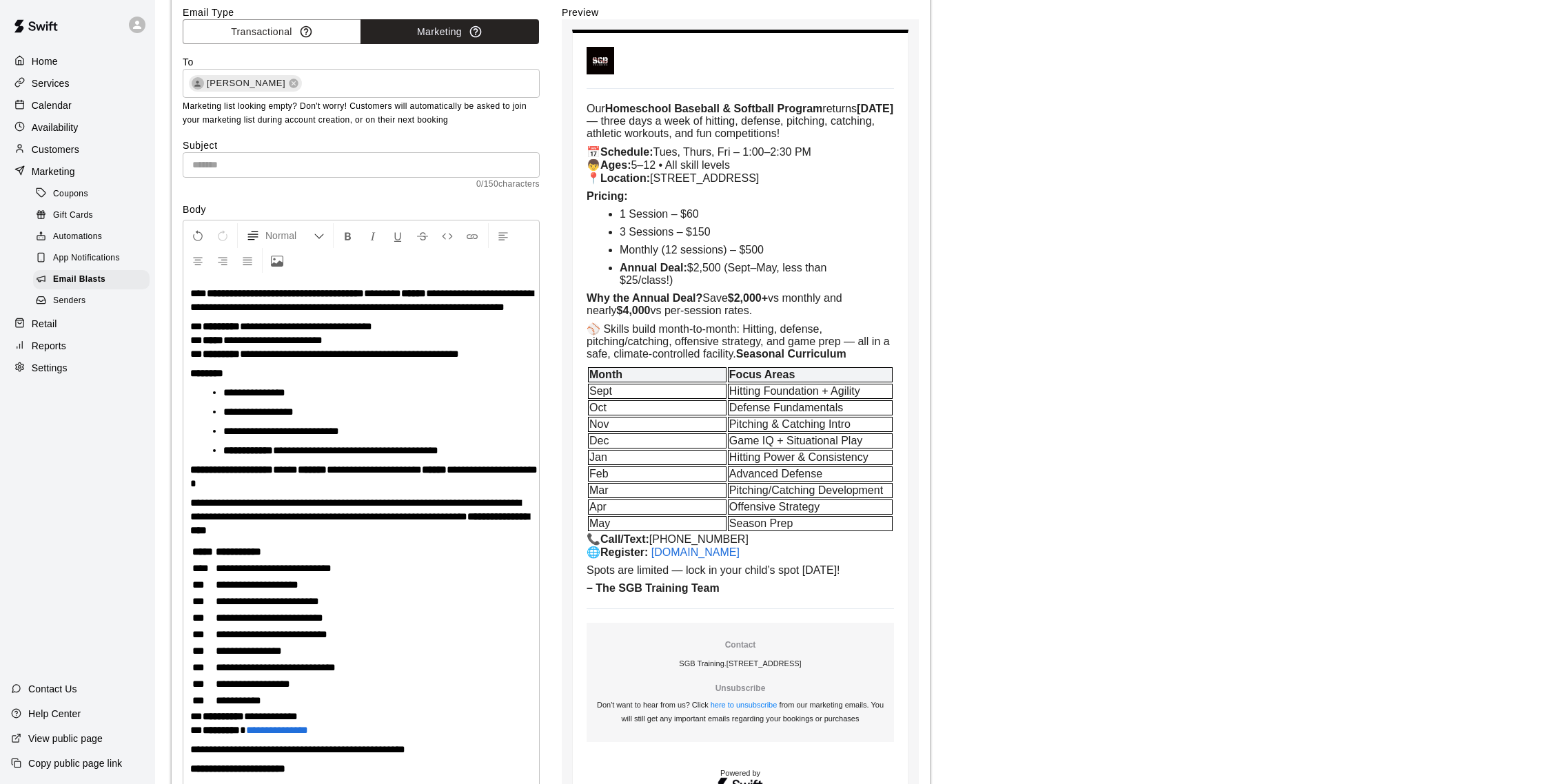
scroll to position [0, 0]
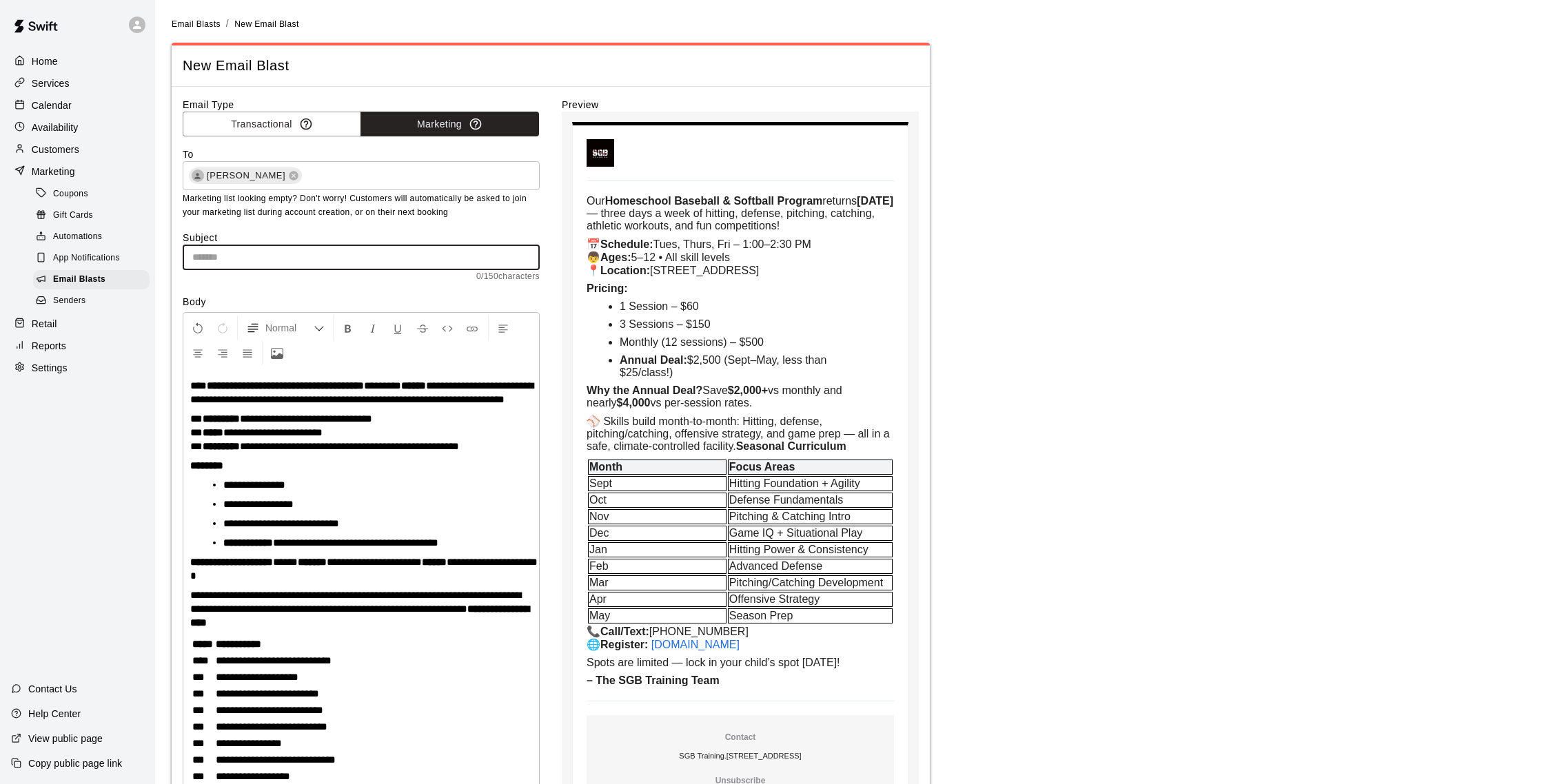
click at [287, 256] on input "text" at bounding box center [361, 257] width 357 height 26
paste input "**********"
type input "**********"
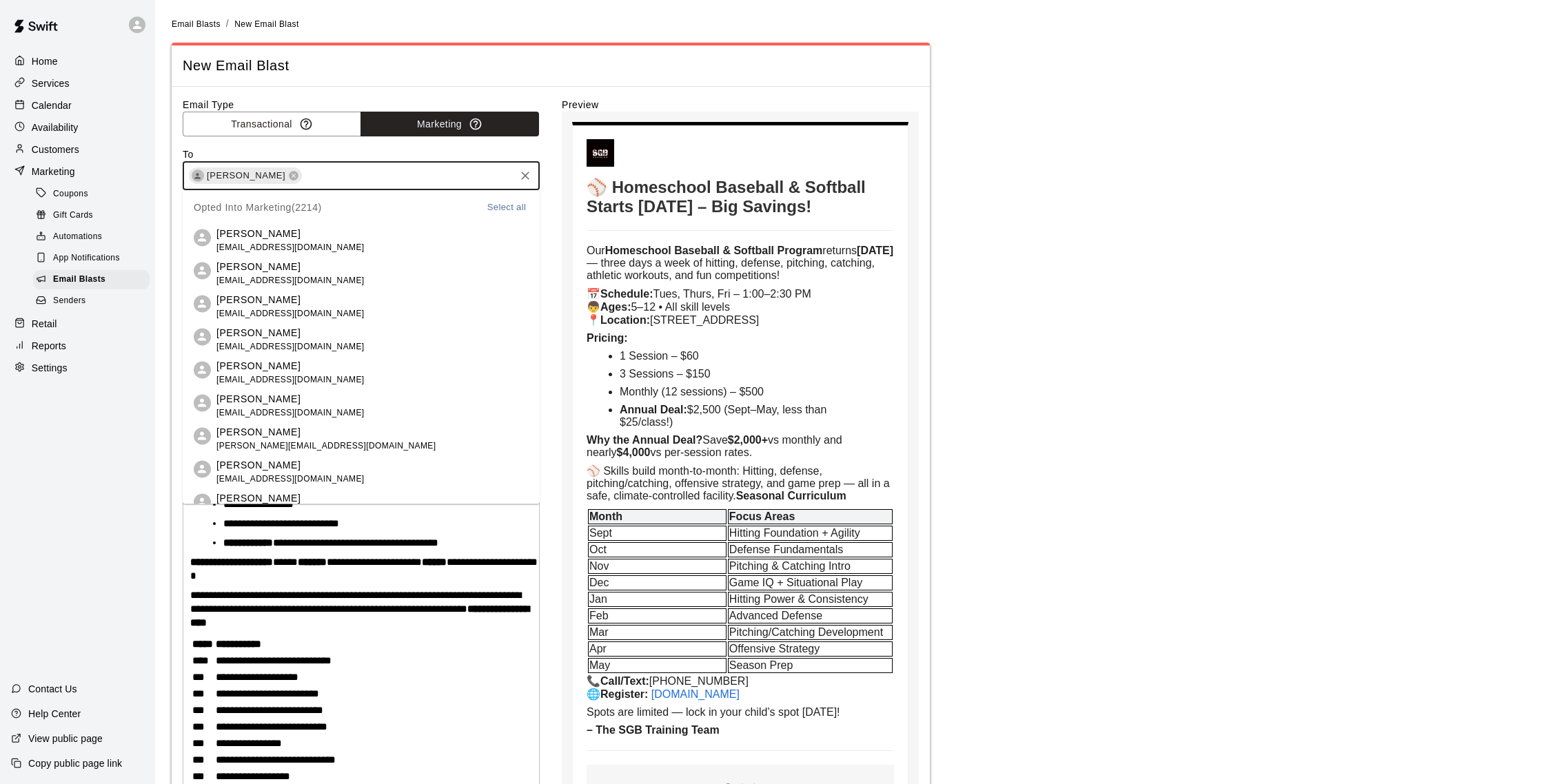
click at [317, 173] on input "text" at bounding box center [408, 176] width 209 height 18
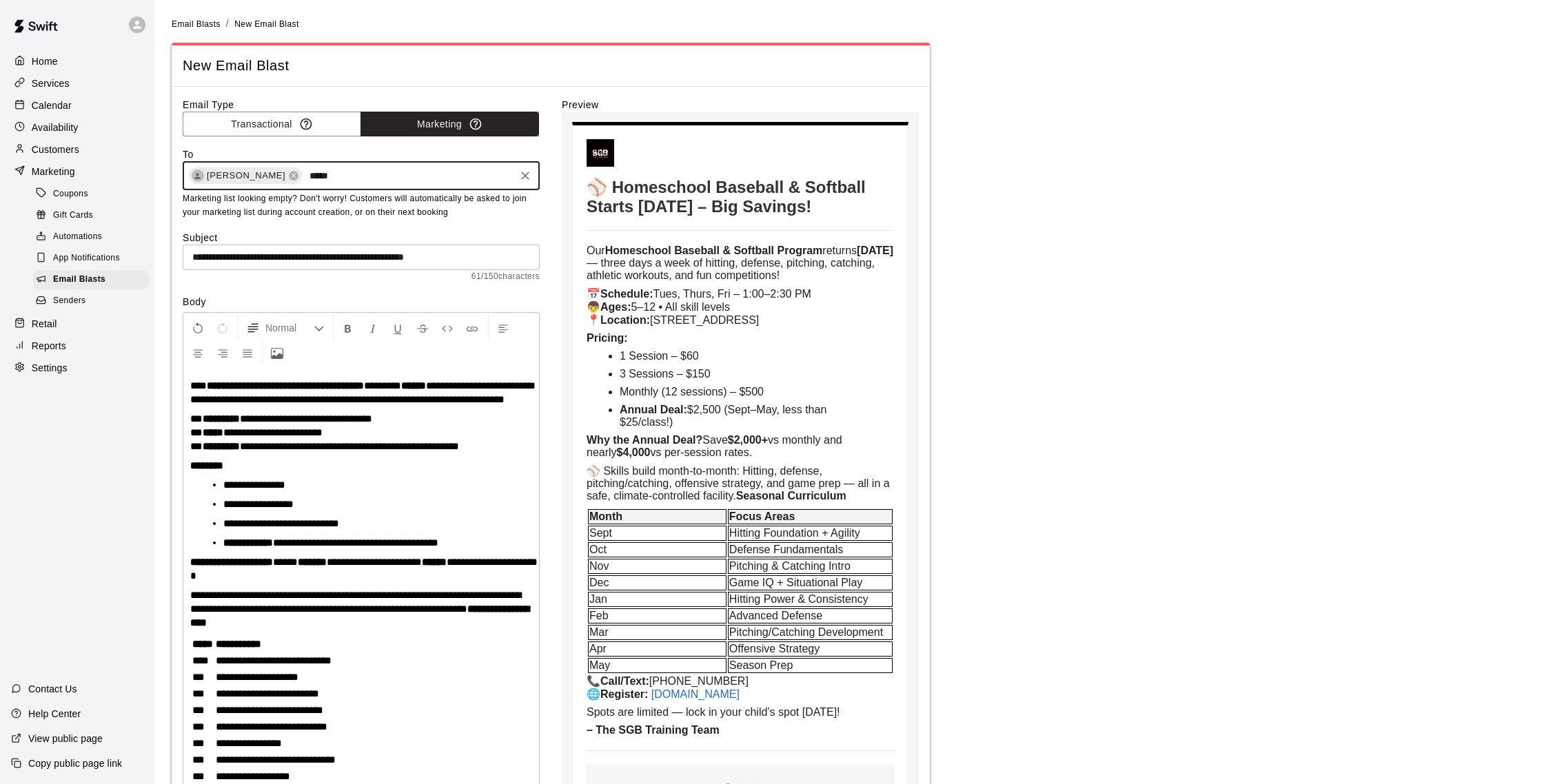
type input "***"
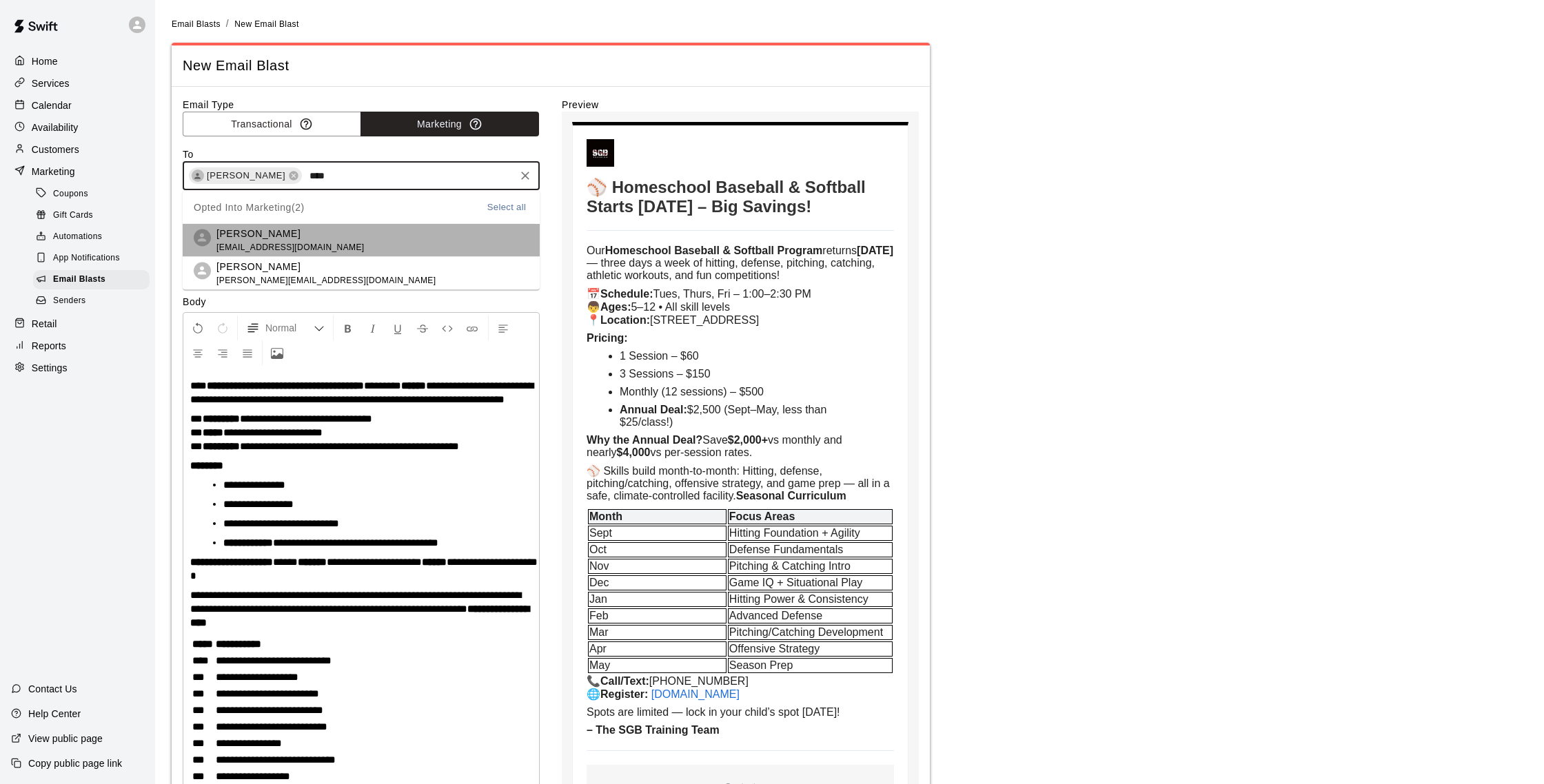
click at [277, 237] on p "[PERSON_NAME]" at bounding box center [290, 233] width 148 height 14
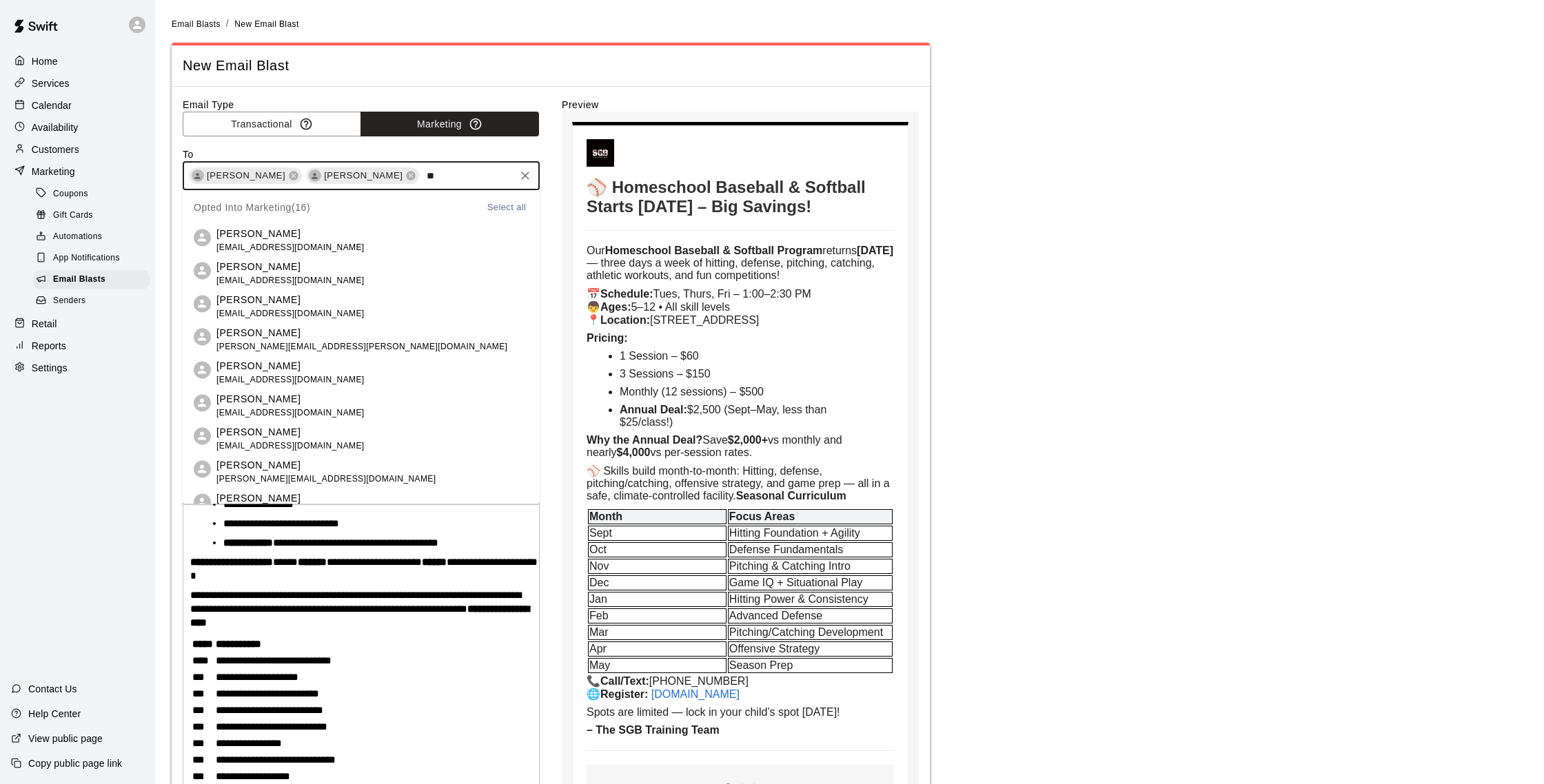
type input "*"
type input "*****"
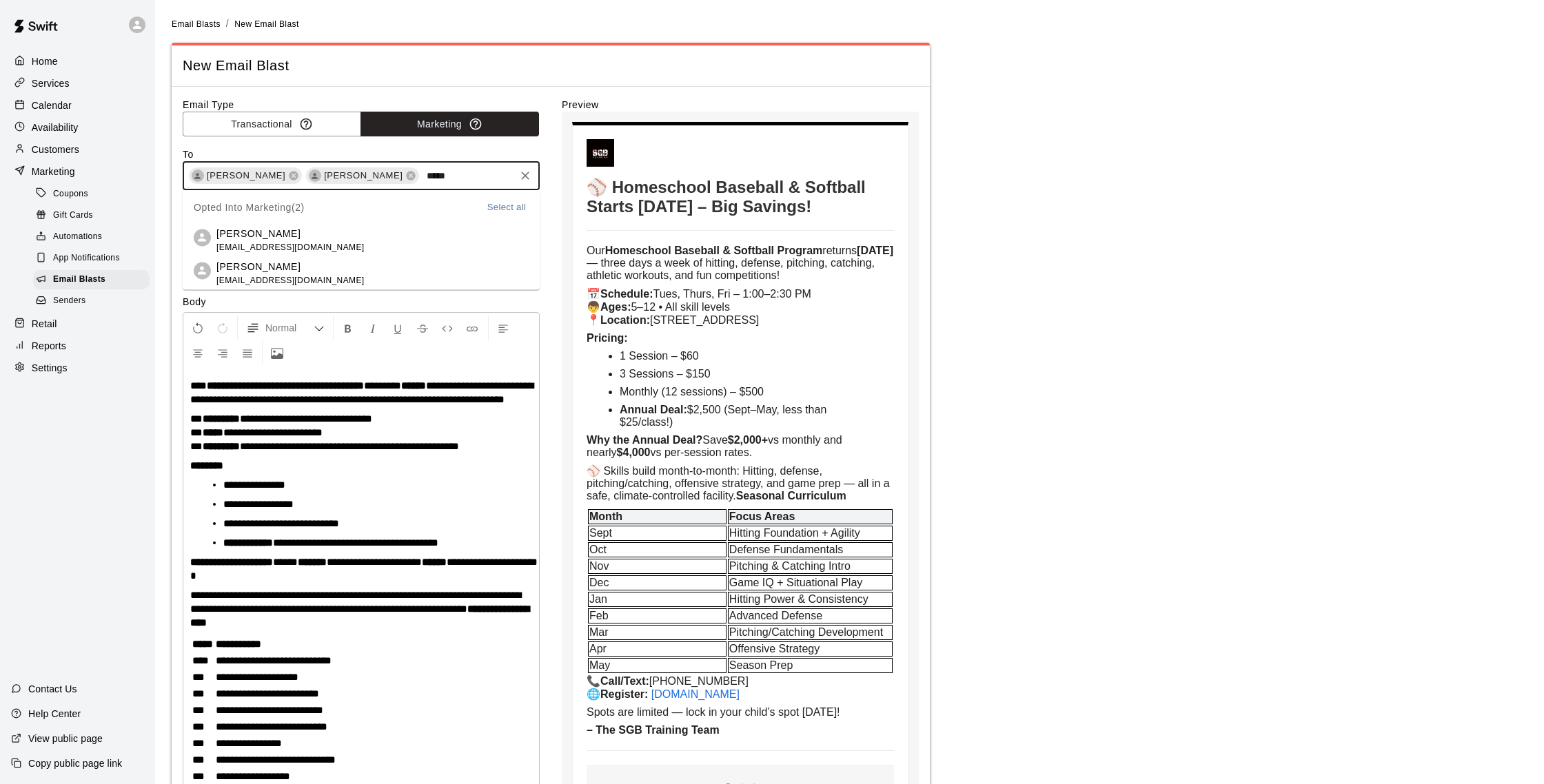
click at [305, 241] on span "[EMAIL_ADDRESS][DOMAIN_NAME]" at bounding box center [290, 247] width 148 height 14
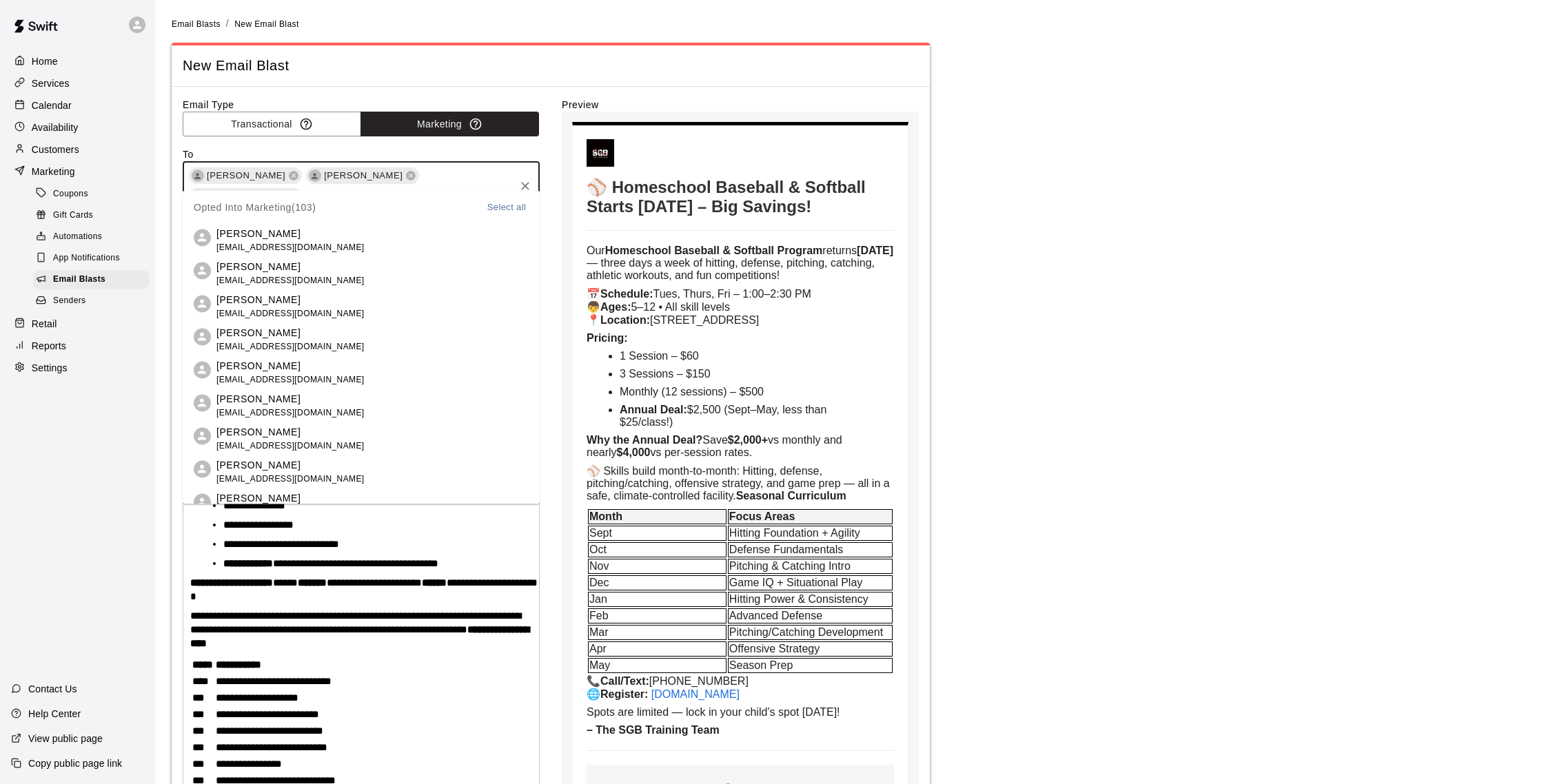
type input "*"
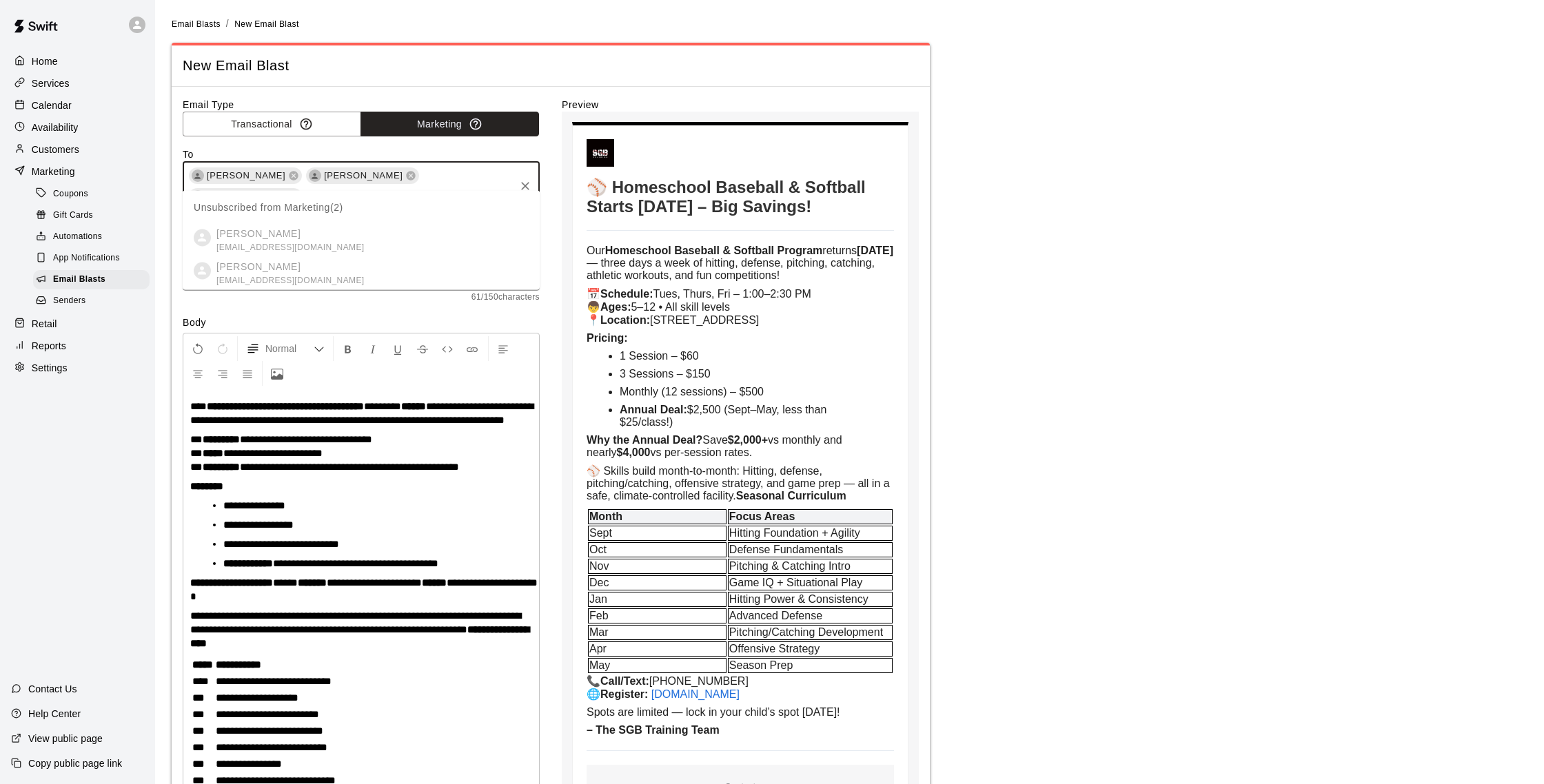
scroll to position [0, 2]
type input "*****"
click at [524, 101] on label "Email Type" at bounding box center [361, 104] width 357 height 14
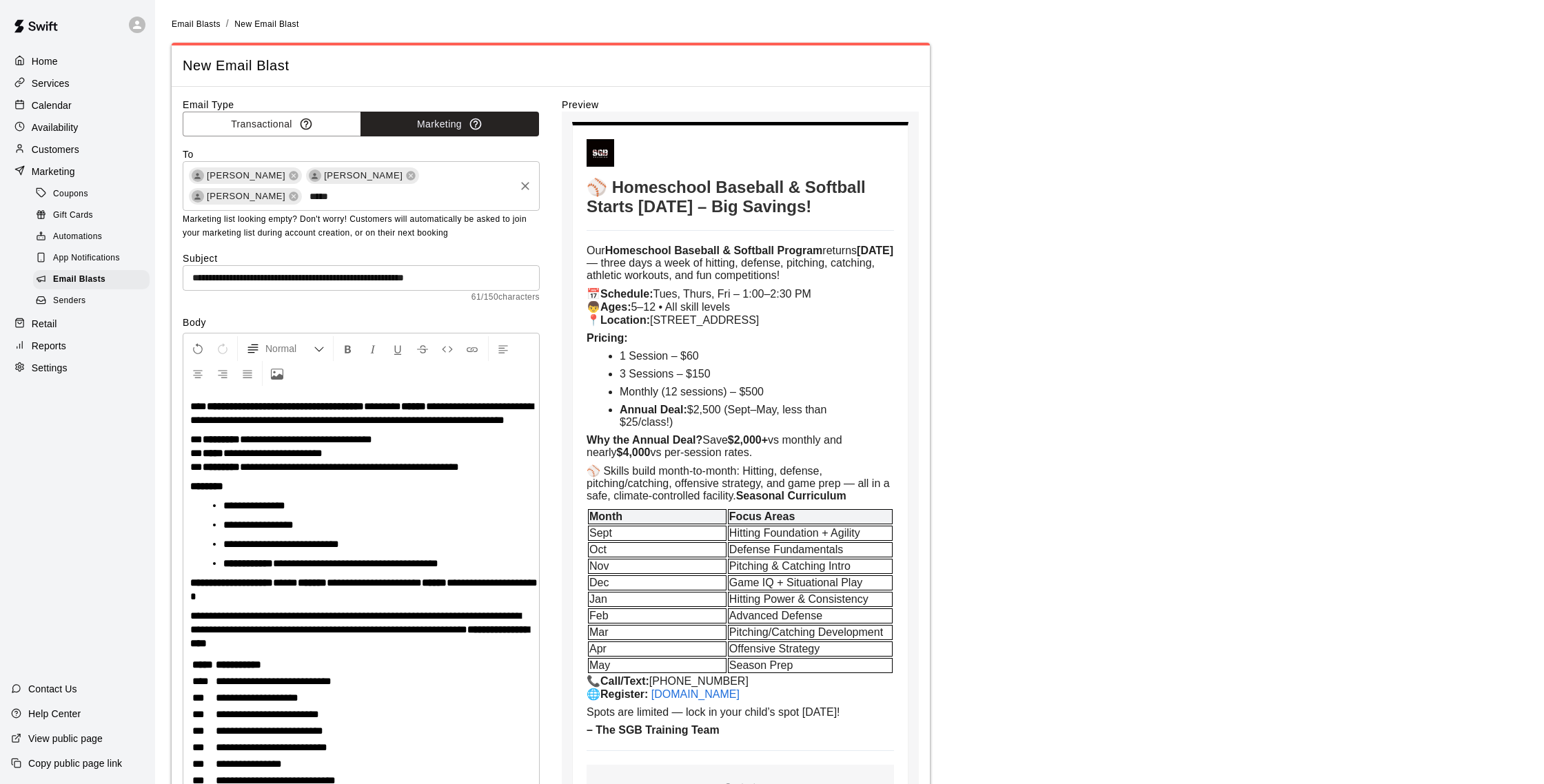
click at [337, 188] on input "*****" at bounding box center [321, 197] width 34 height 18
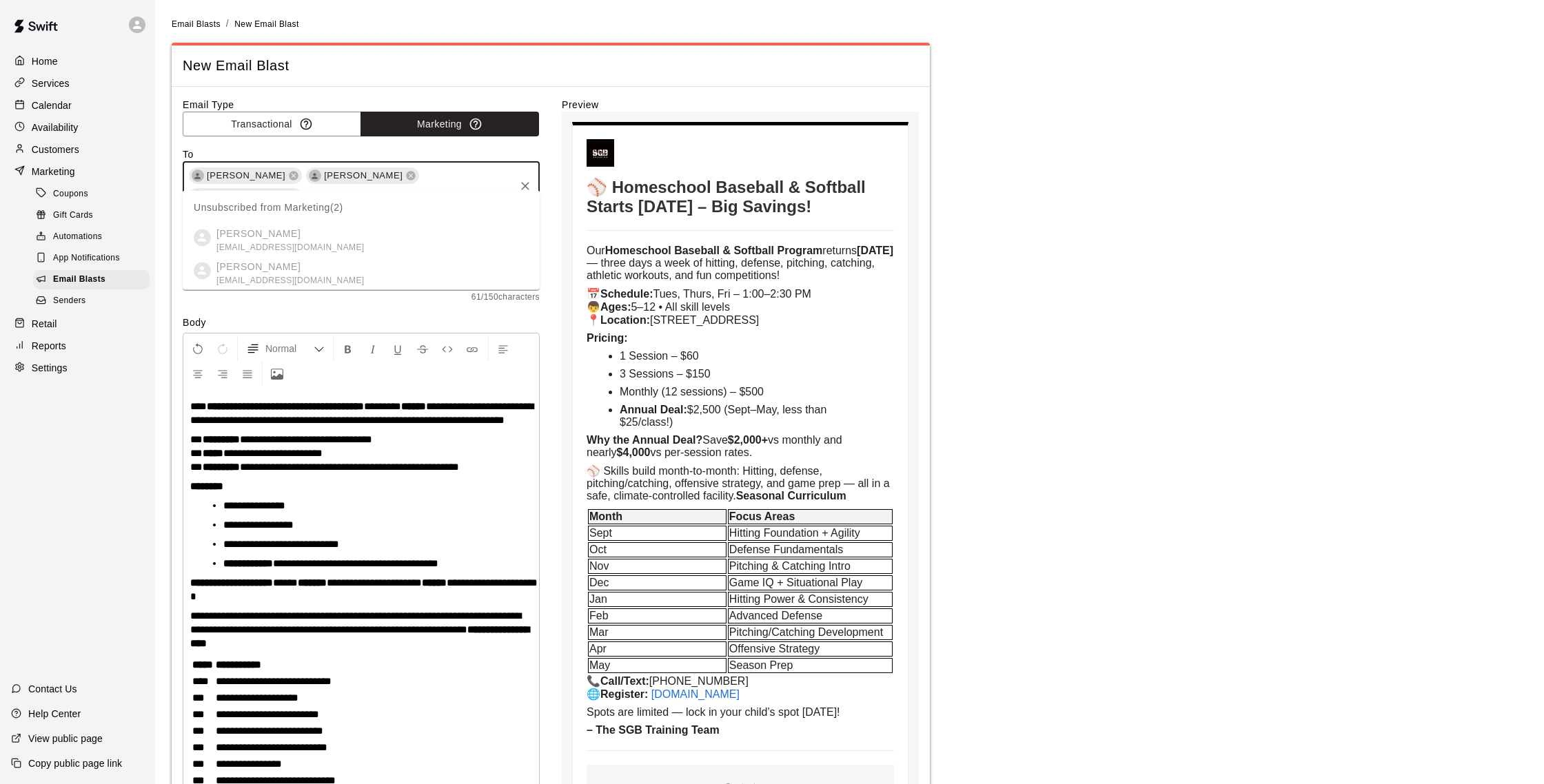
scroll to position [2, 0]
click at [343, 209] on div "Unsubscribed from Marketing ( 2 )" at bounding box center [268, 205] width 150 height 33
click at [337, 188] on input "*****" at bounding box center [321, 197] width 34 height 18
click at [529, 179] on icon "Clear" at bounding box center [525, 185] width 14 height 14
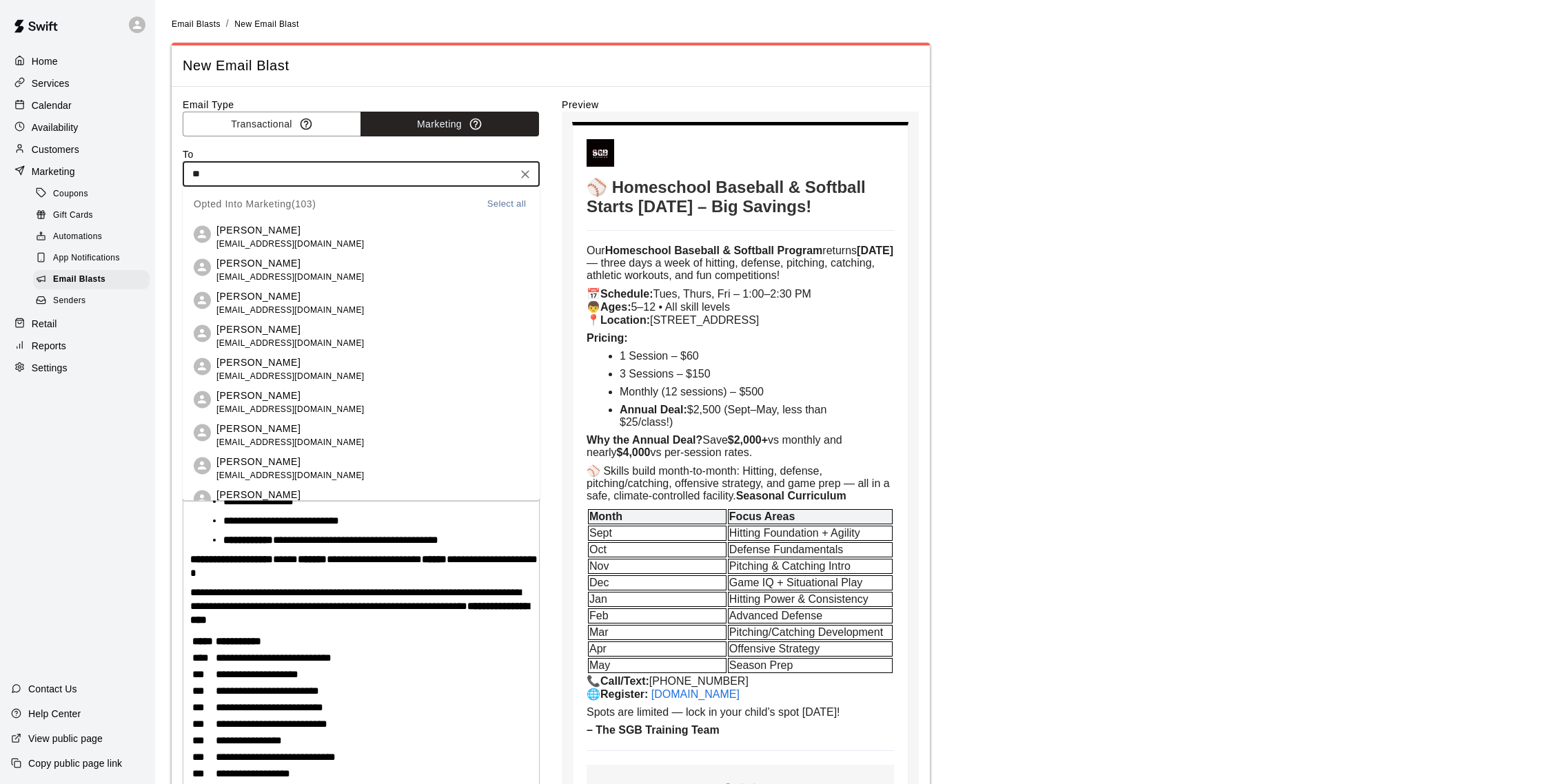
type input "*"
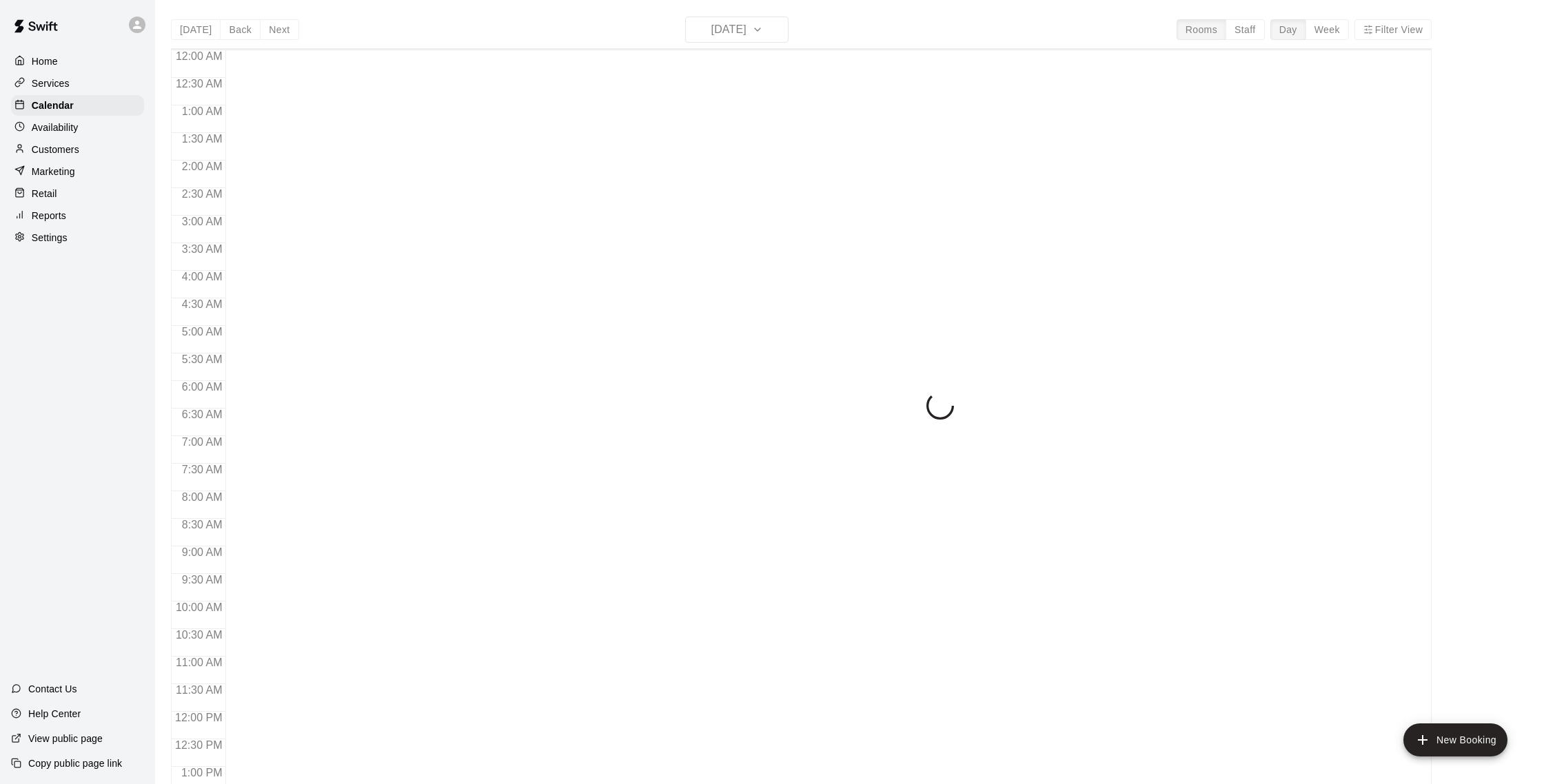
scroll to position [574, 0]
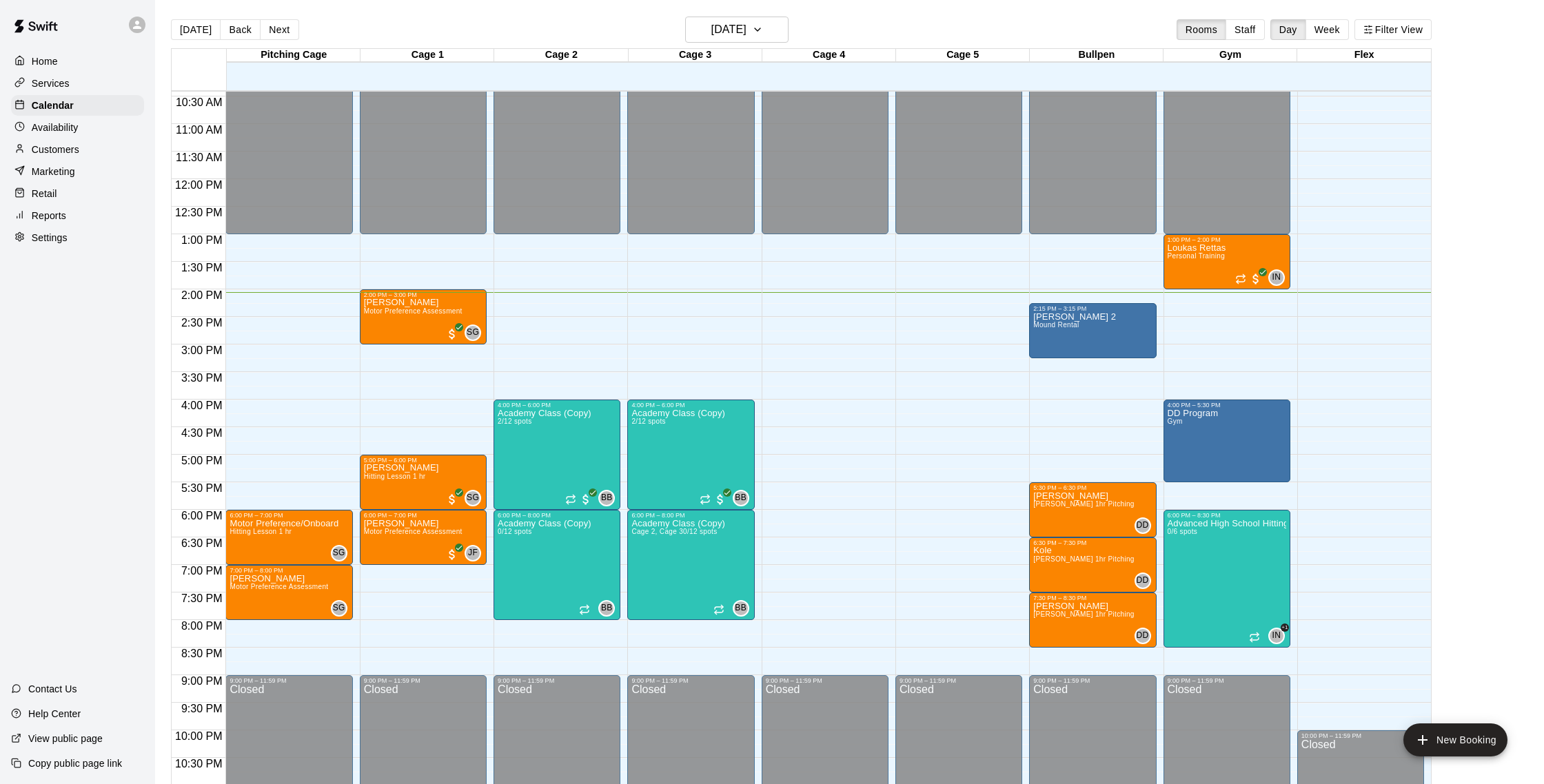
click at [60, 149] on p "Customers" at bounding box center [55, 149] width 47 height 14
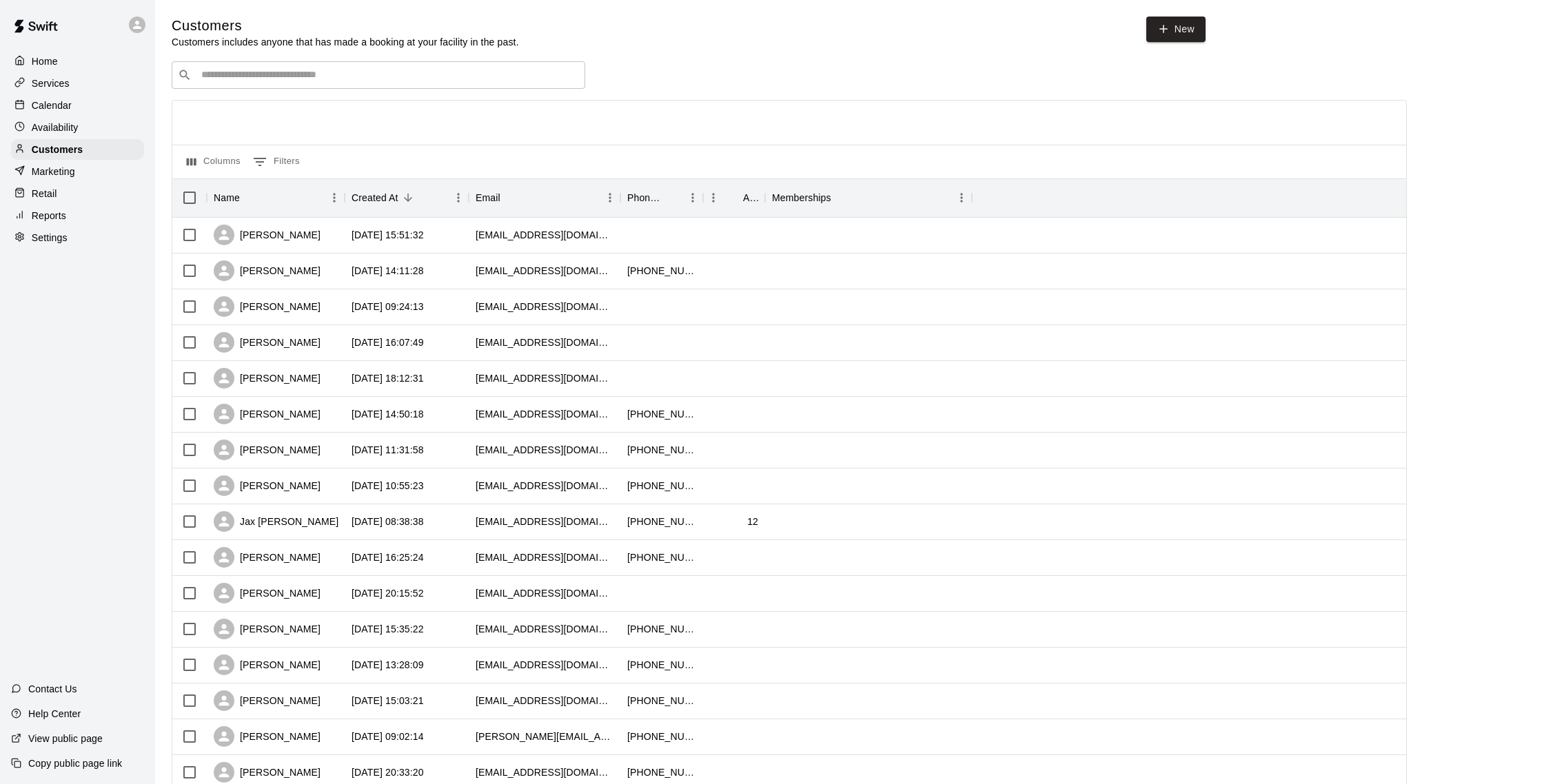
click at [313, 65] on div "​ ​" at bounding box center [378, 75] width 413 height 27
type input "*"
type input "******"
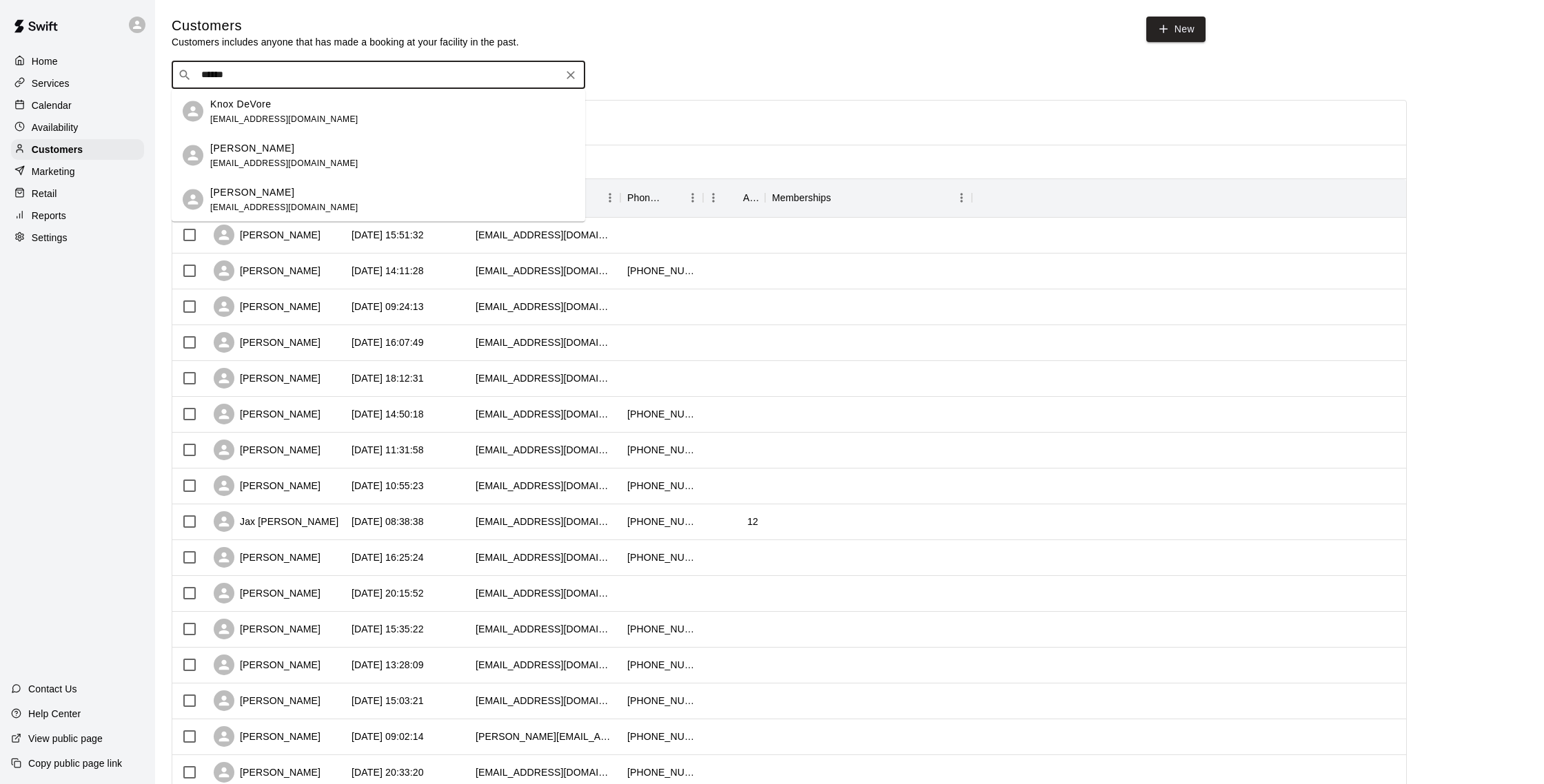
drag, startPoint x: 241, startPoint y: 78, endPoint x: 110, endPoint y: 75, distance: 131.0
click at [110, 75] on div "Home Services Calendar Availability Customers Marketing Retail Reports Settings…" at bounding box center [772, 595] width 1544 height 1189
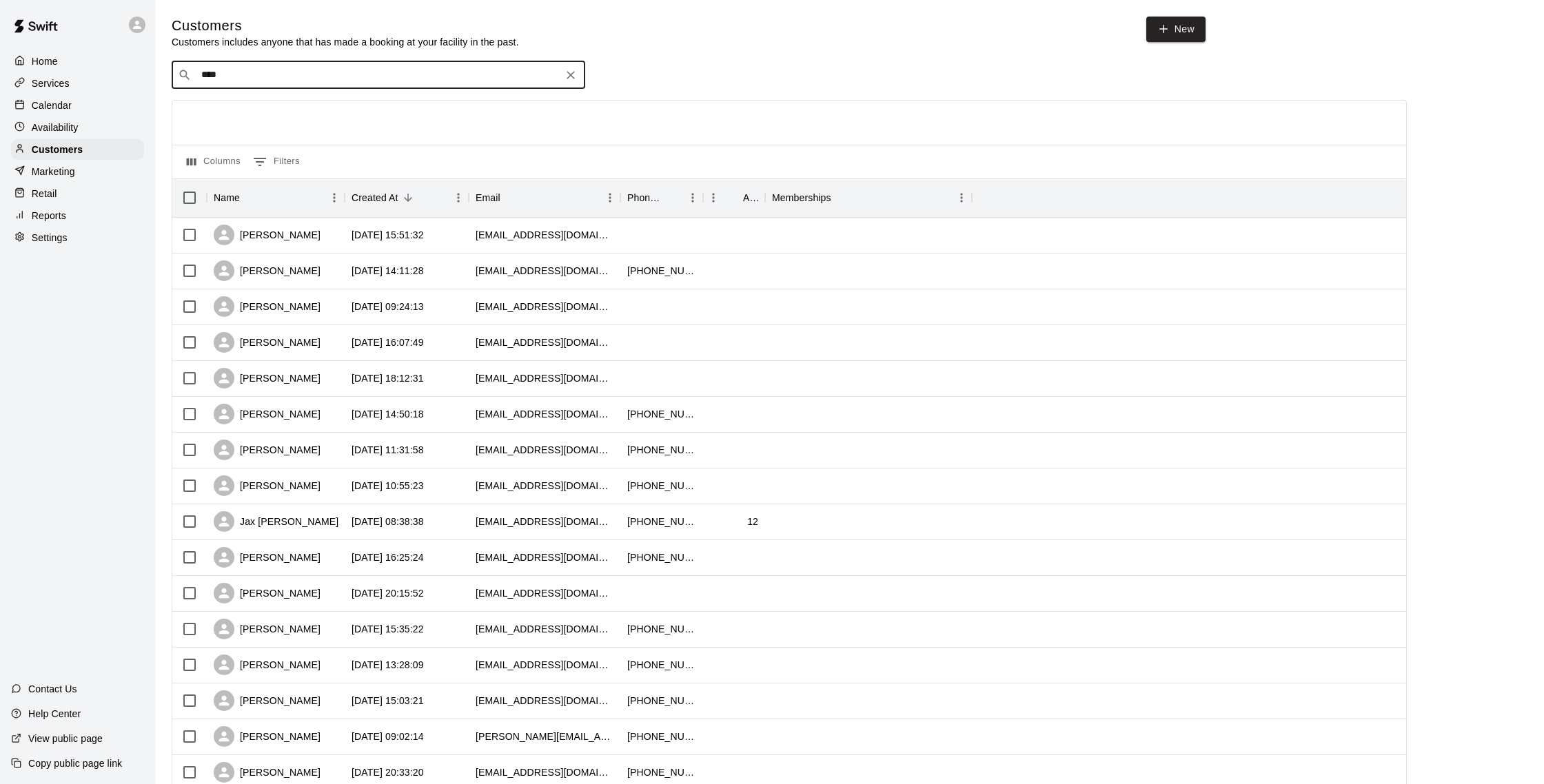
type input "*****"
click at [271, 107] on div "[PERSON_NAME]" at bounding box center [284, 104] width 148 height 14
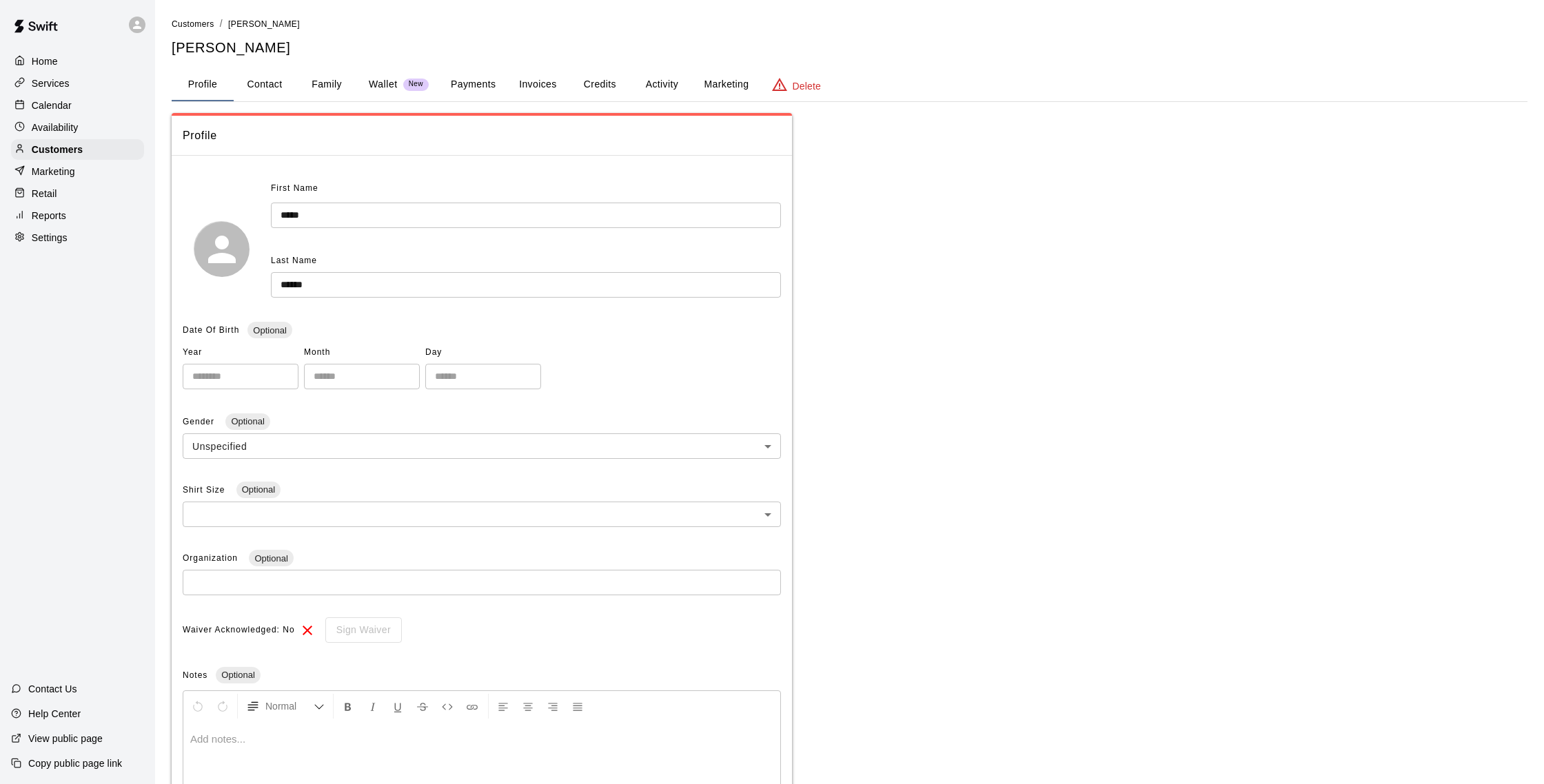
click at [723, 87] on button "Marketing" at bounding box center [726, 84] width 67 height 33
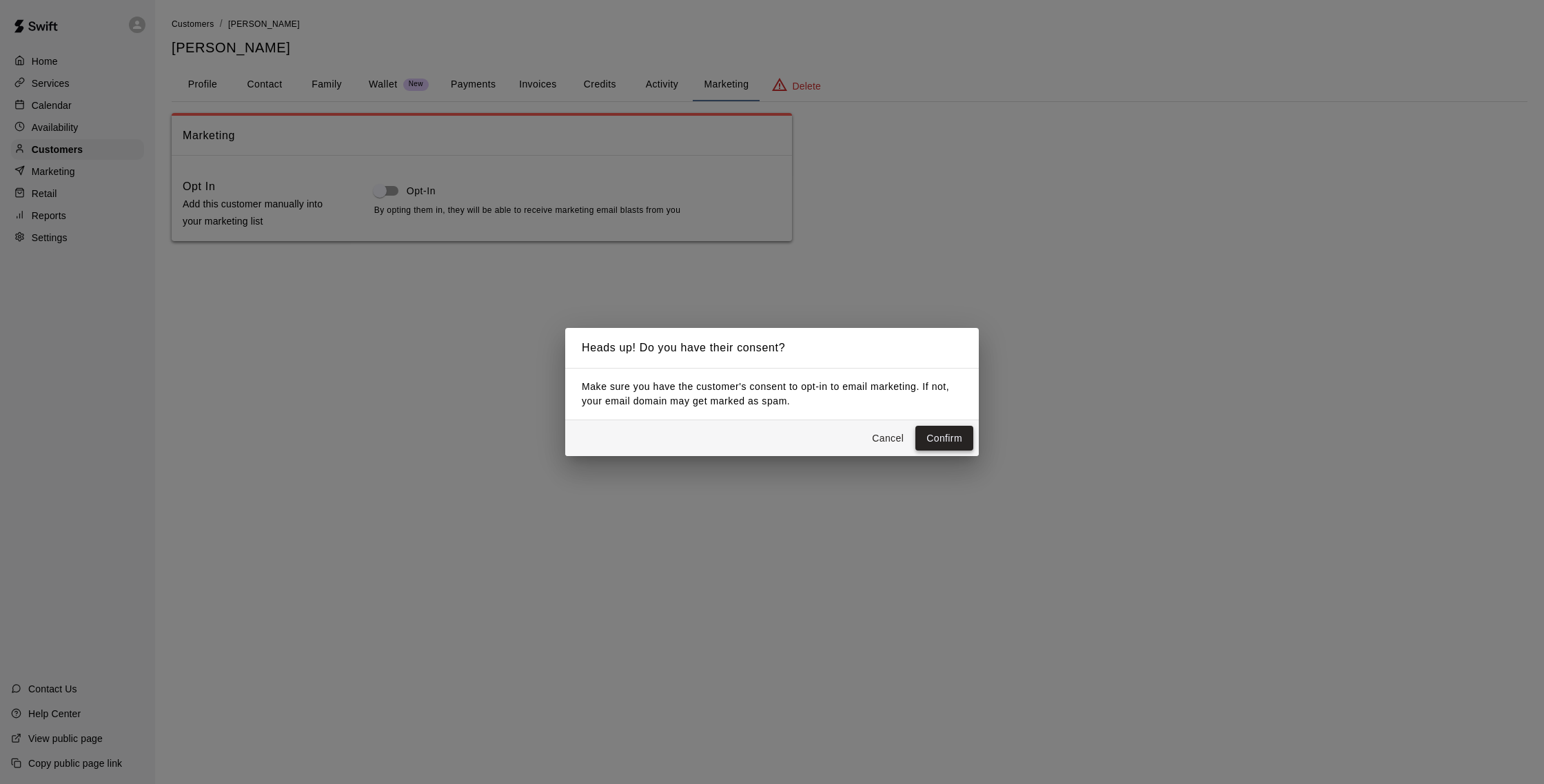
click at [946, 437] on button "Confirm" at bounding box center [944, 439] width 58 height 26
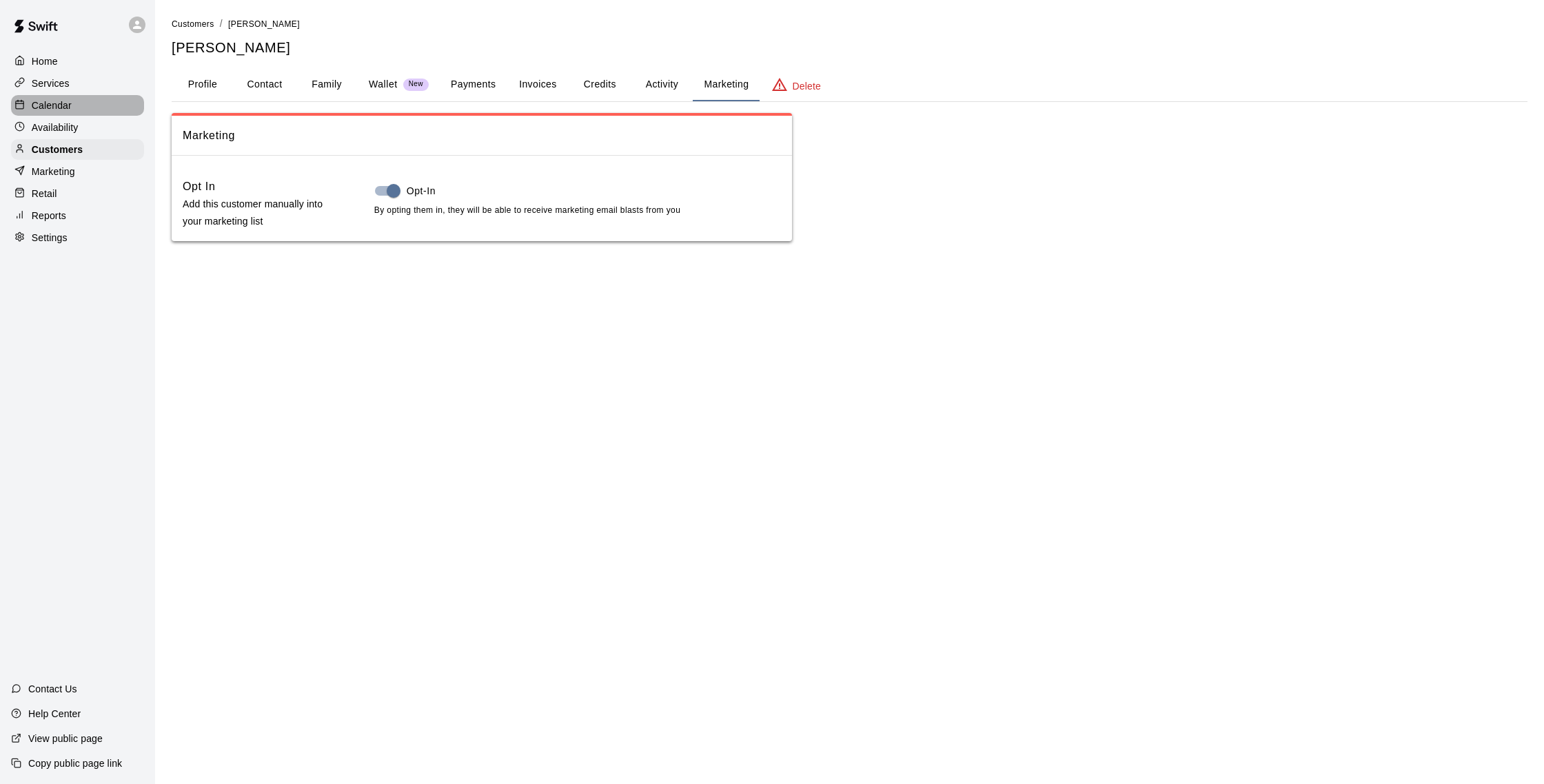
click at [56, 102] on p "Calendar" at bounding box center [52, 105] width 40 height 14
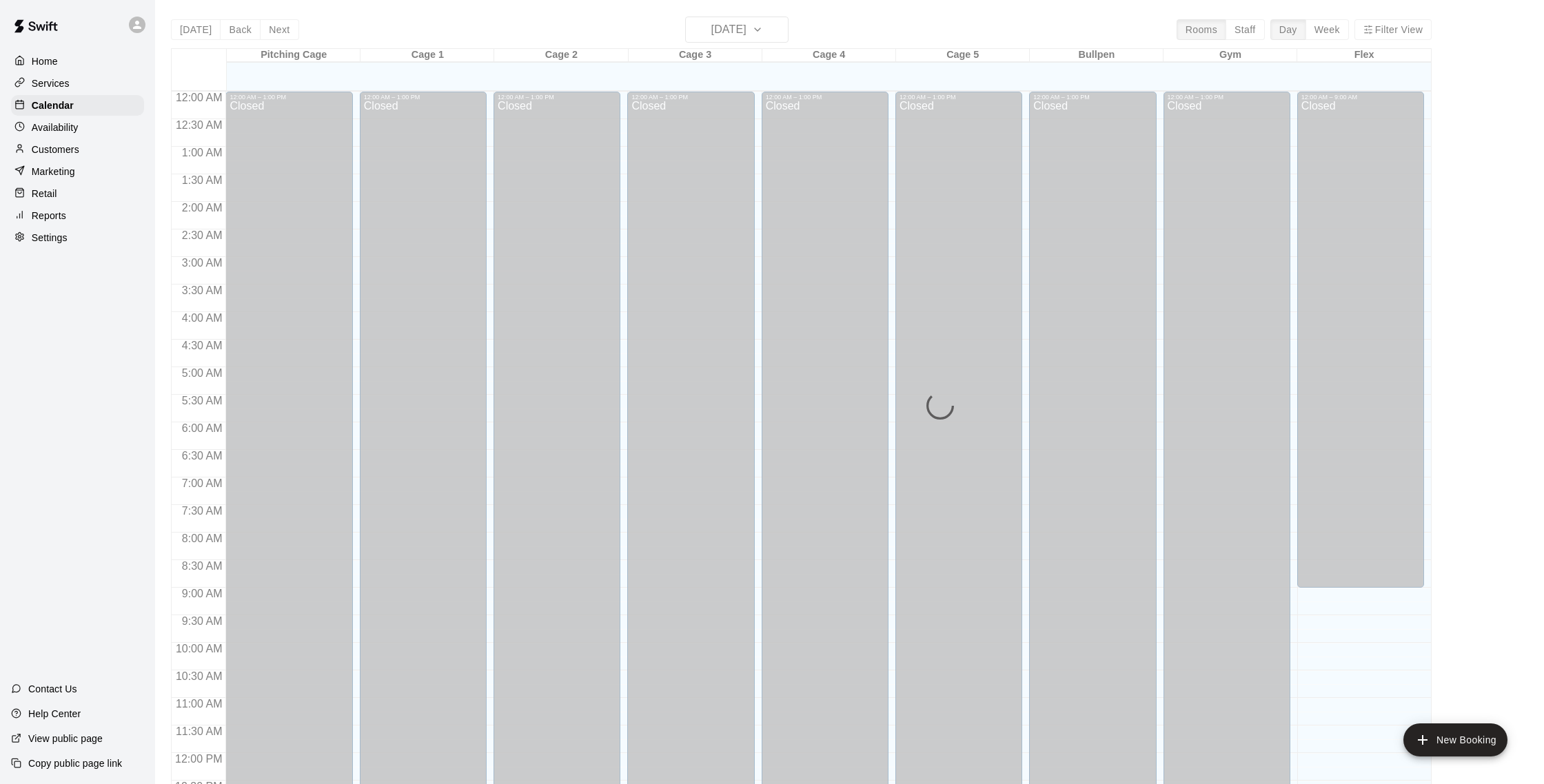
scroll to position [574, 0]
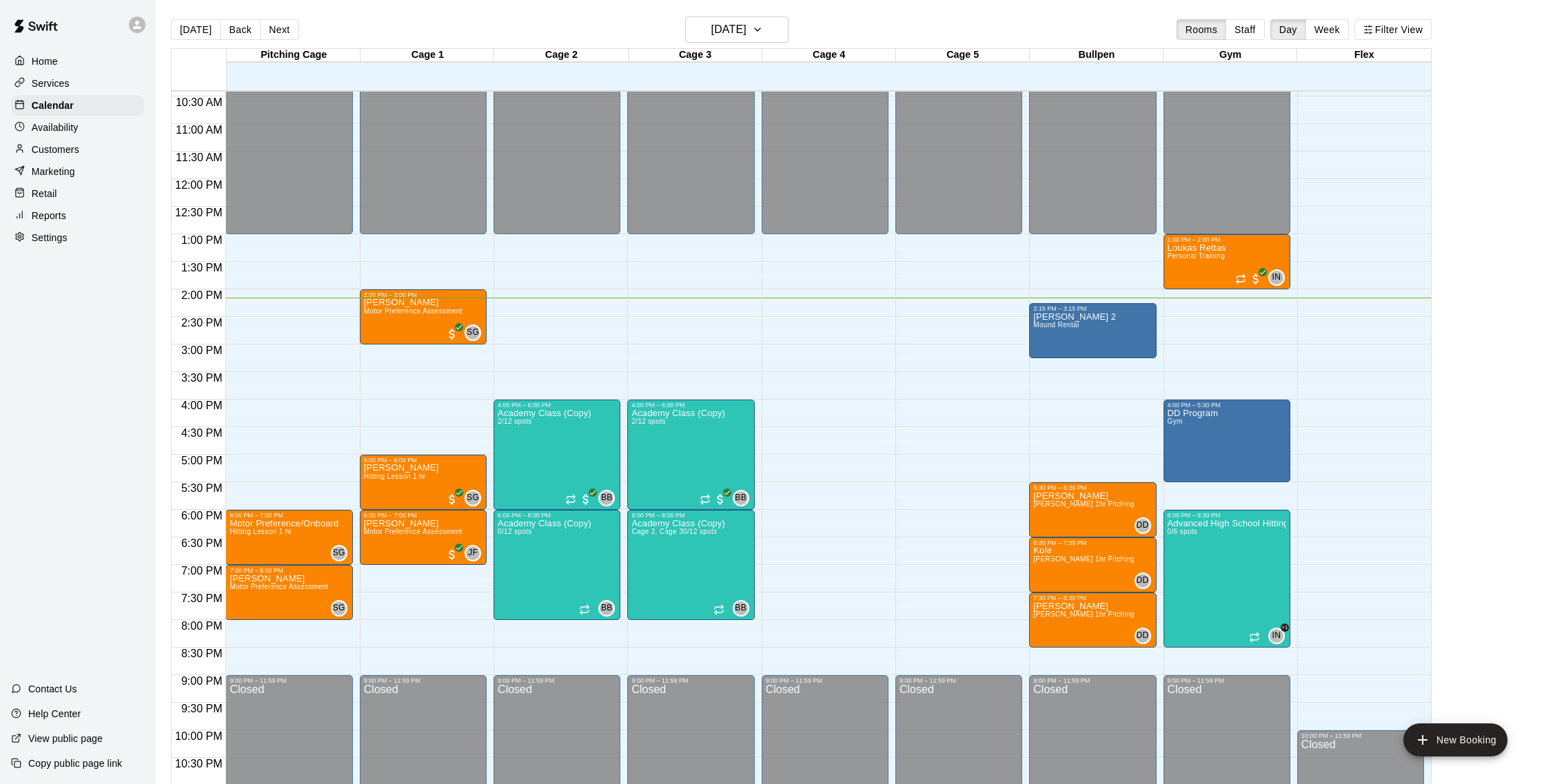
click at [82, 145] on div "Customers" at bounding box center [78, 149] width 133 height 21
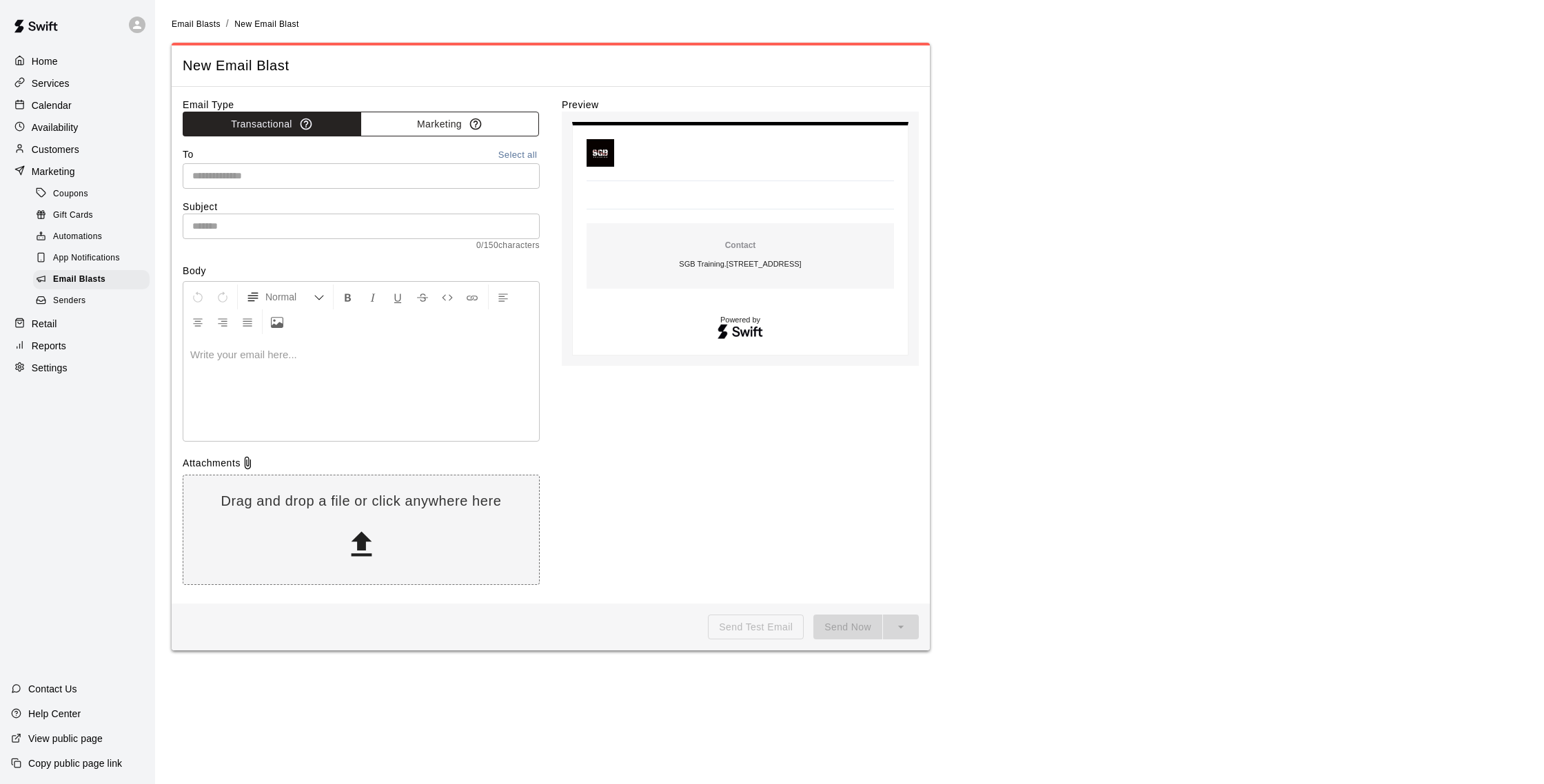
click at [447, 122] on button "Marketing" at bounding box center [449, 125] width 178 height 26
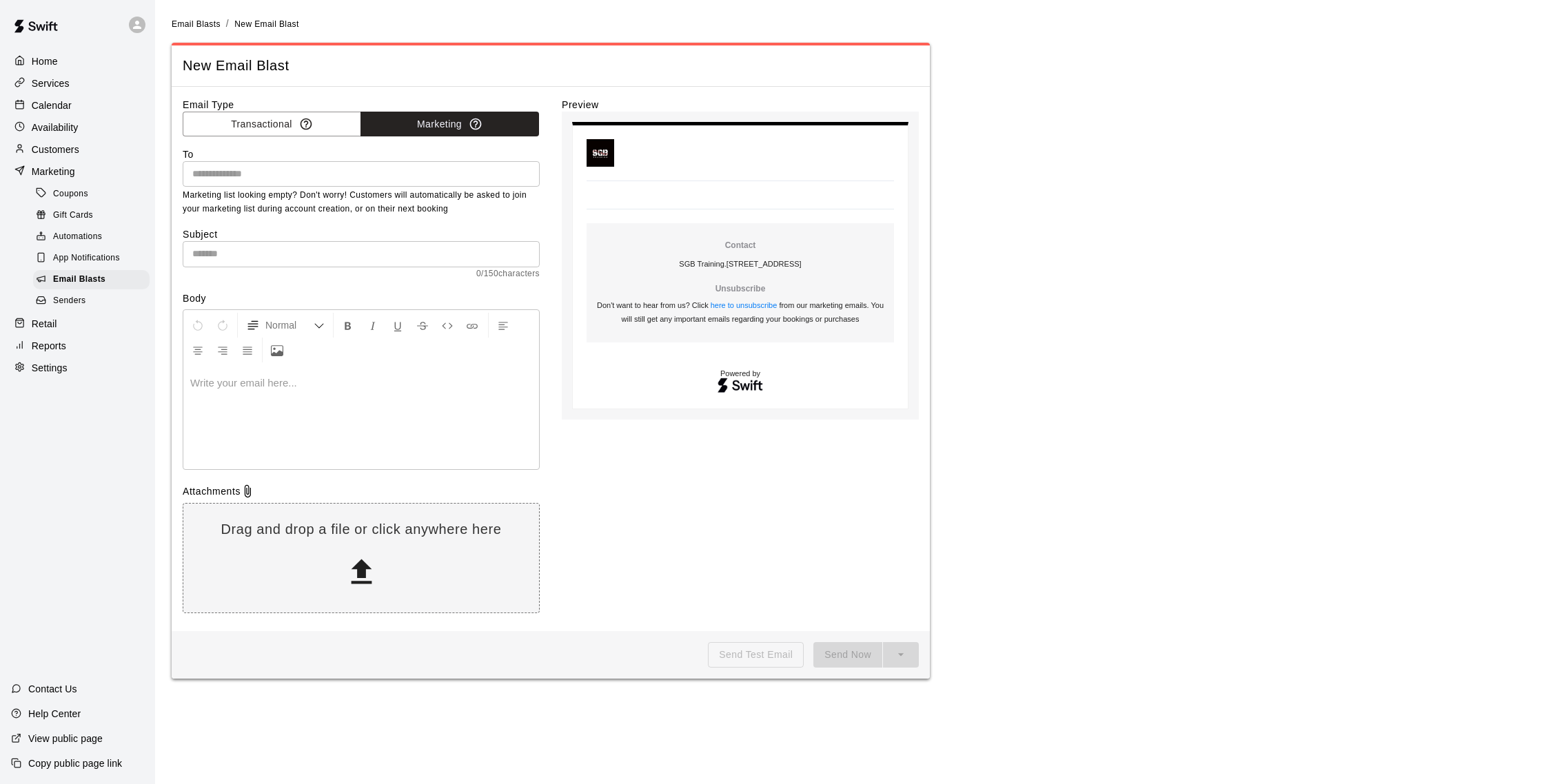
click at [331, 179] on input "text" at bounding box center [361, 174] width 347 height 18
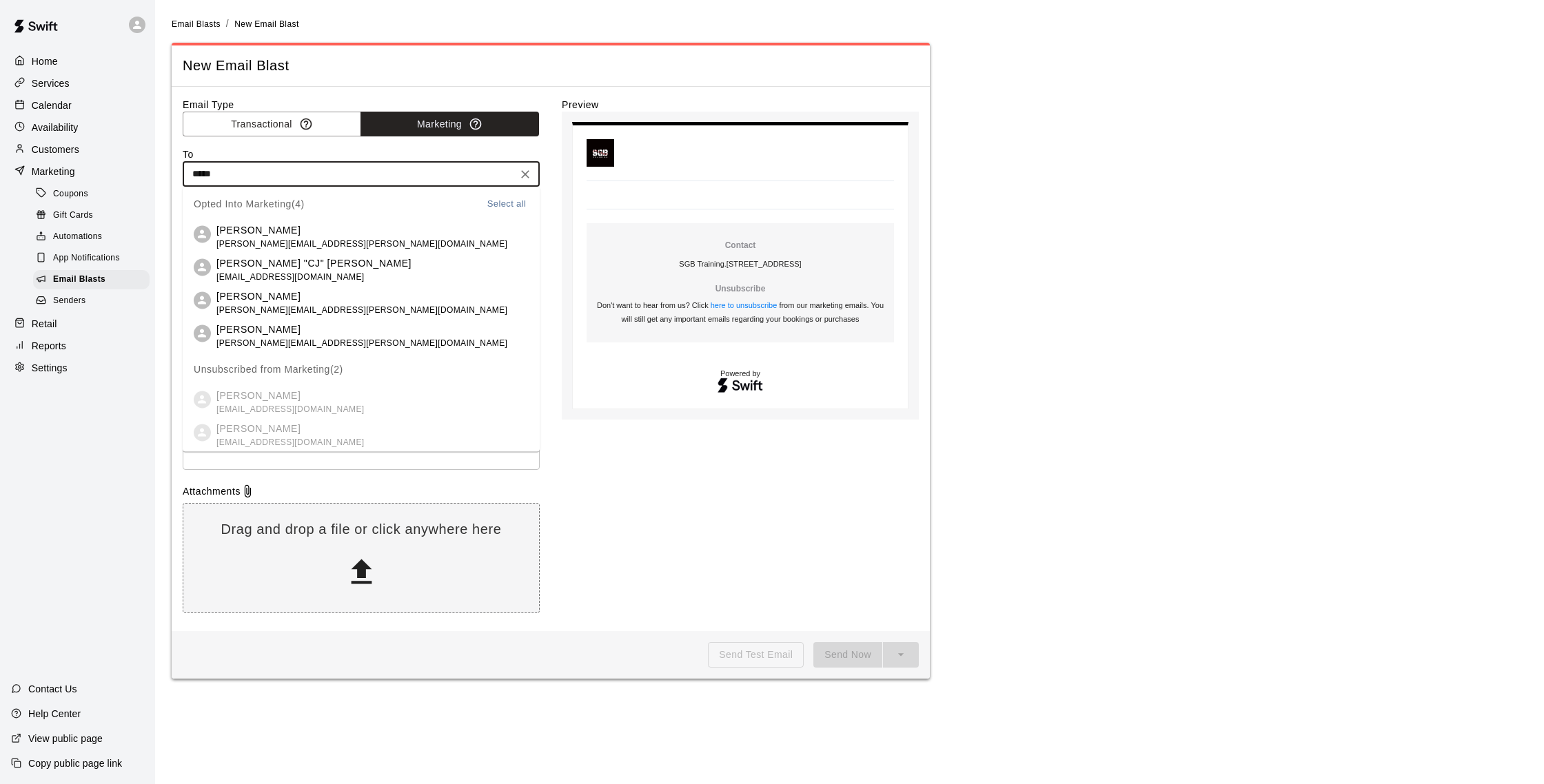
type input "******"
click at [313, 227] on li "[PERSON_NAME] [PERSON_NAME][EMAIL_ADDRESS][PERSON_NAME][DOMAIN_NAME]" at bounding box center [361, 237] width 357 height 33
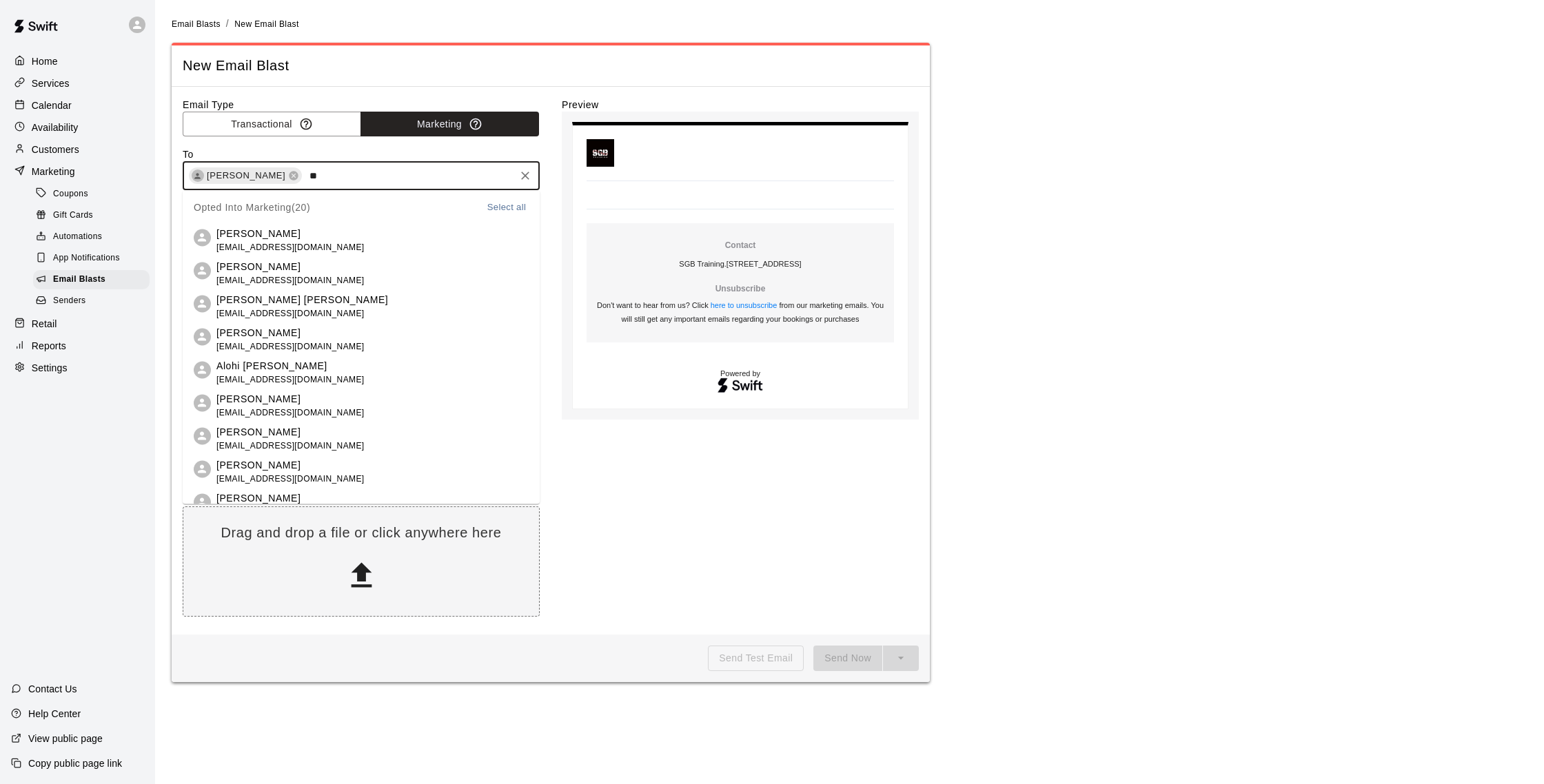
type input "*"
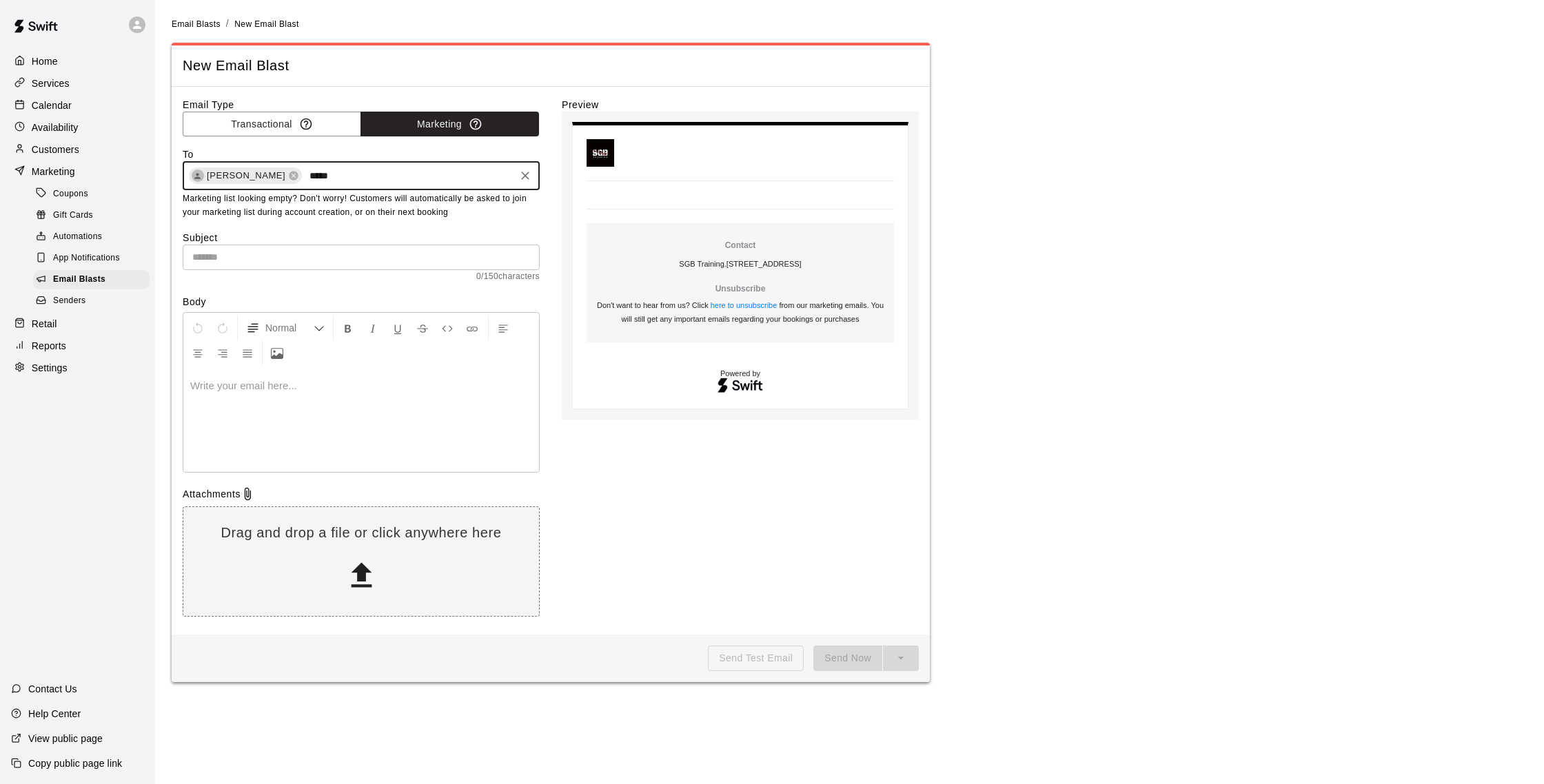
type input "***"
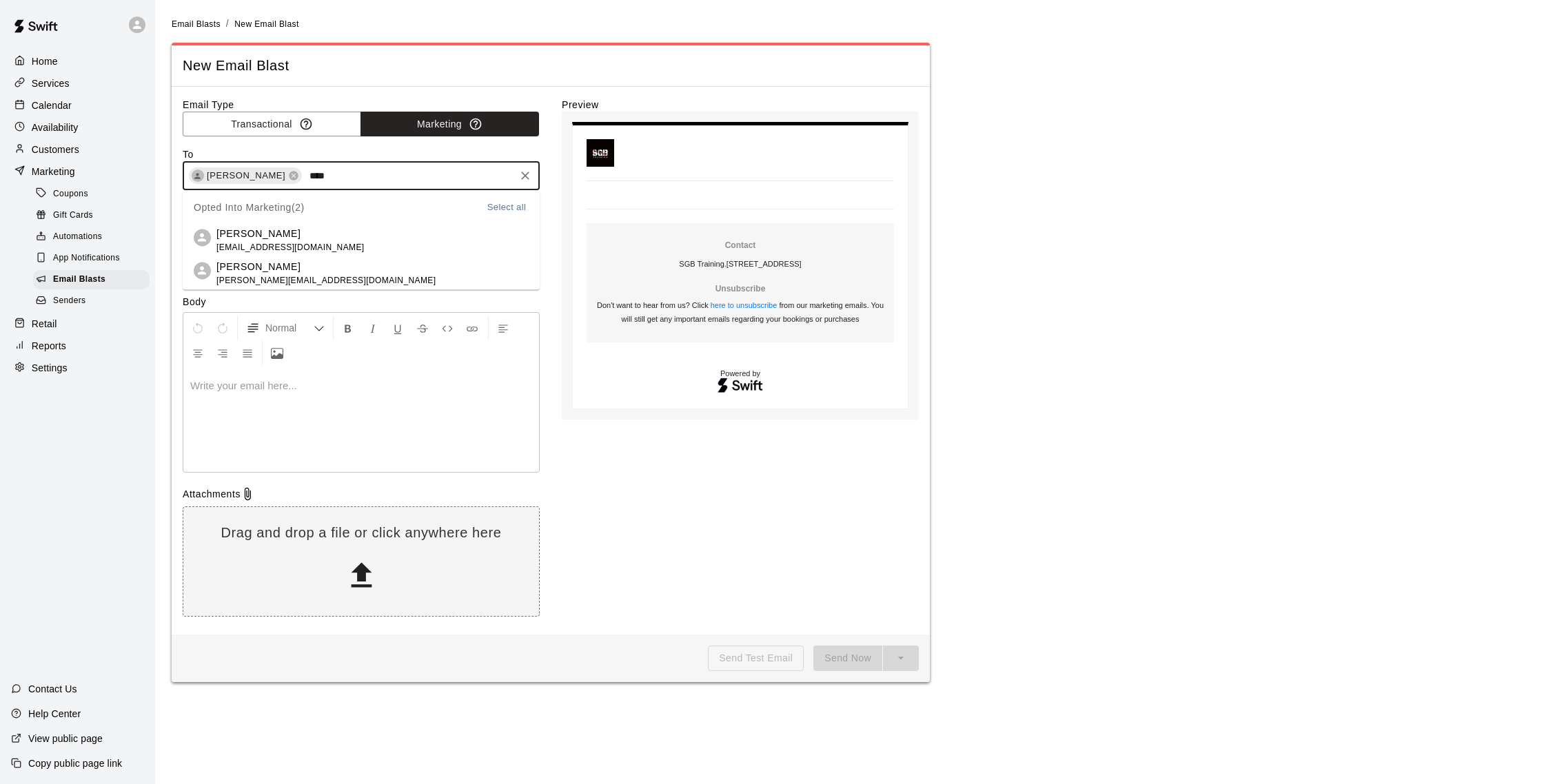
click at [286, 239] on p "[PERSON_NAME]" at bounding box center [290, 233] width 148 height 14
type input "*****"
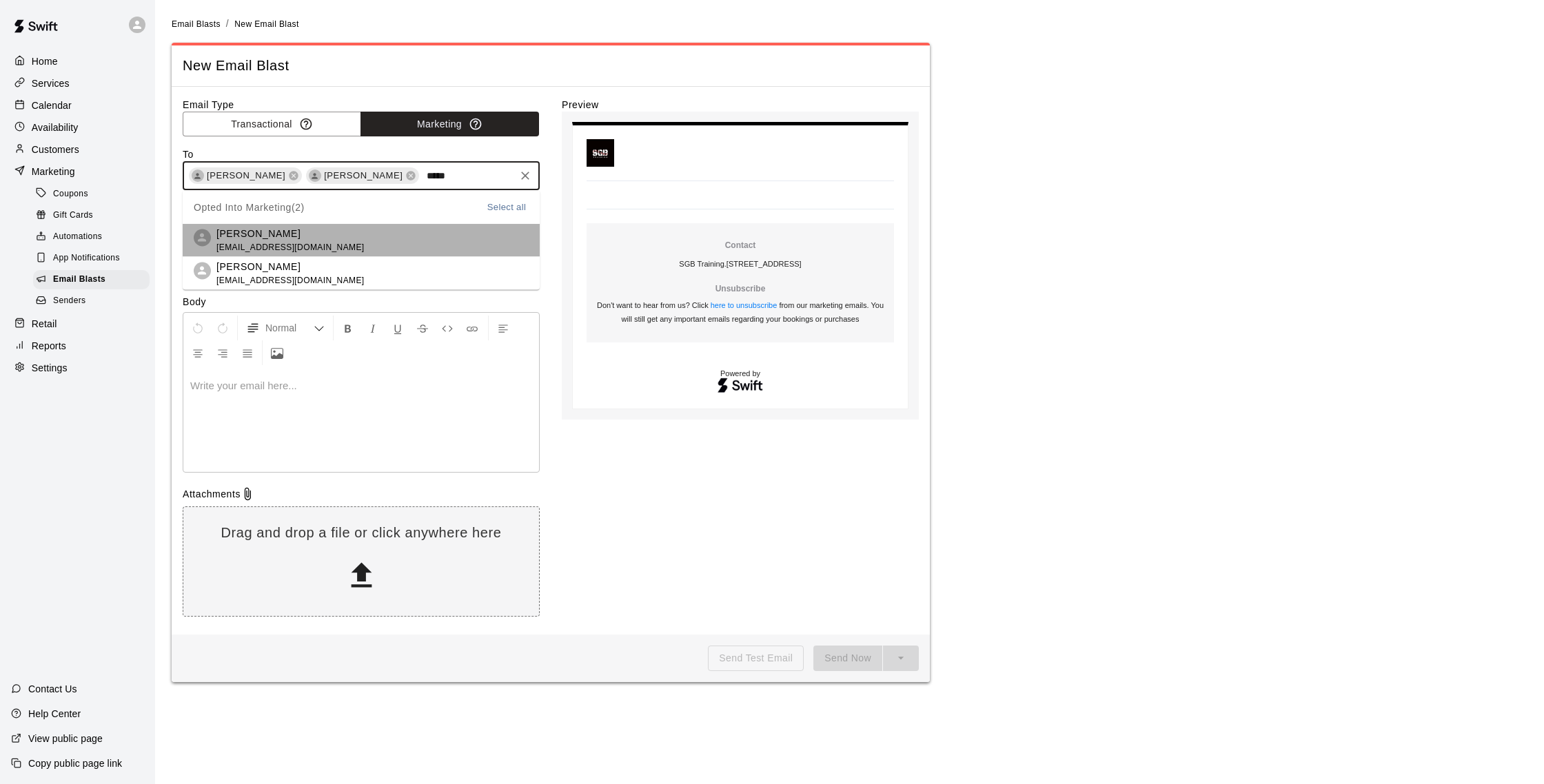
click at [367, 224] on li "[PERSON_NAME] [PERSON_NAME][EMAIL_ADDRESS][DOMAIN_NAME]" at bounding box center [361, 240] width 357 height 33
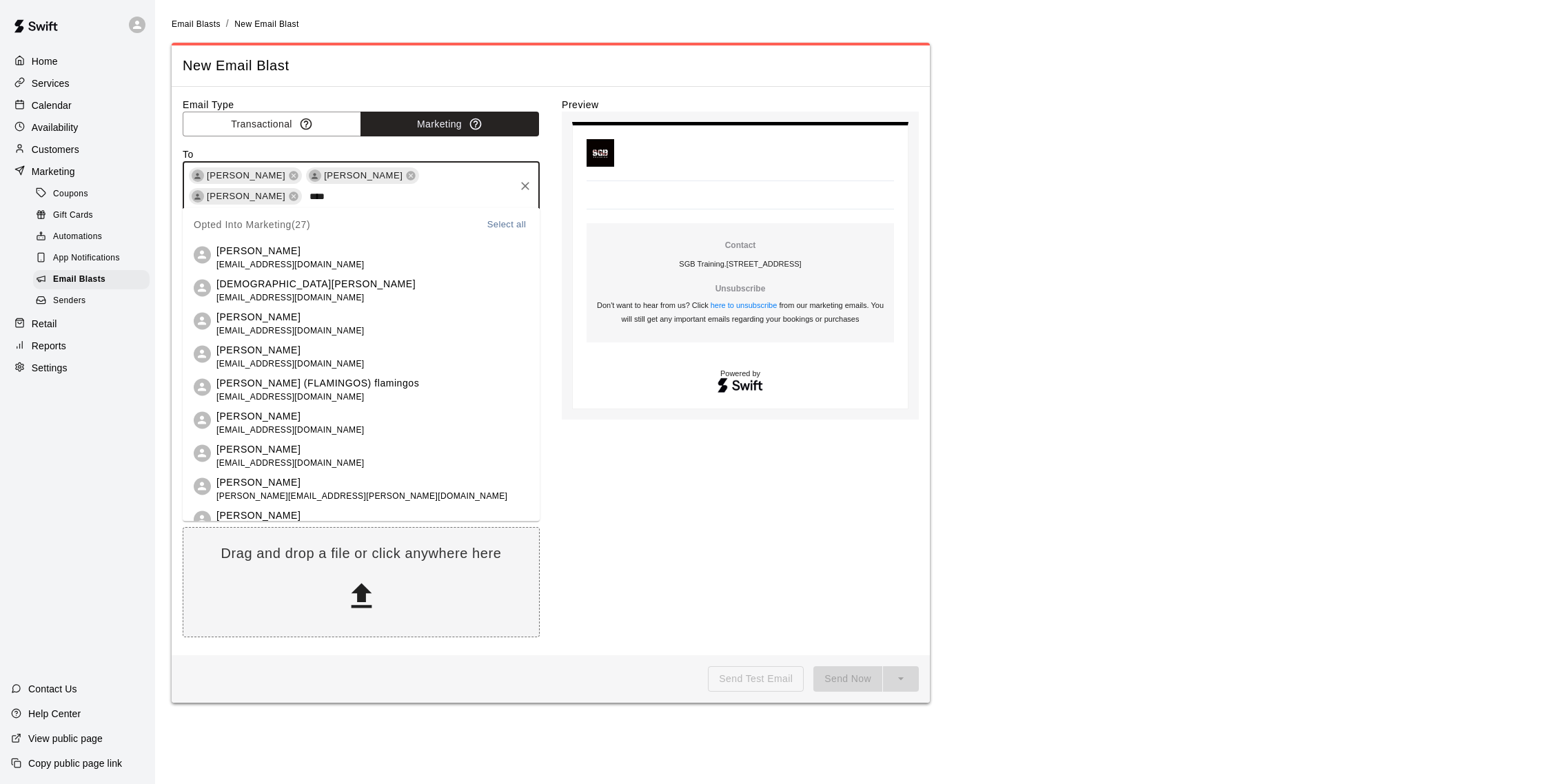
type input "*****"
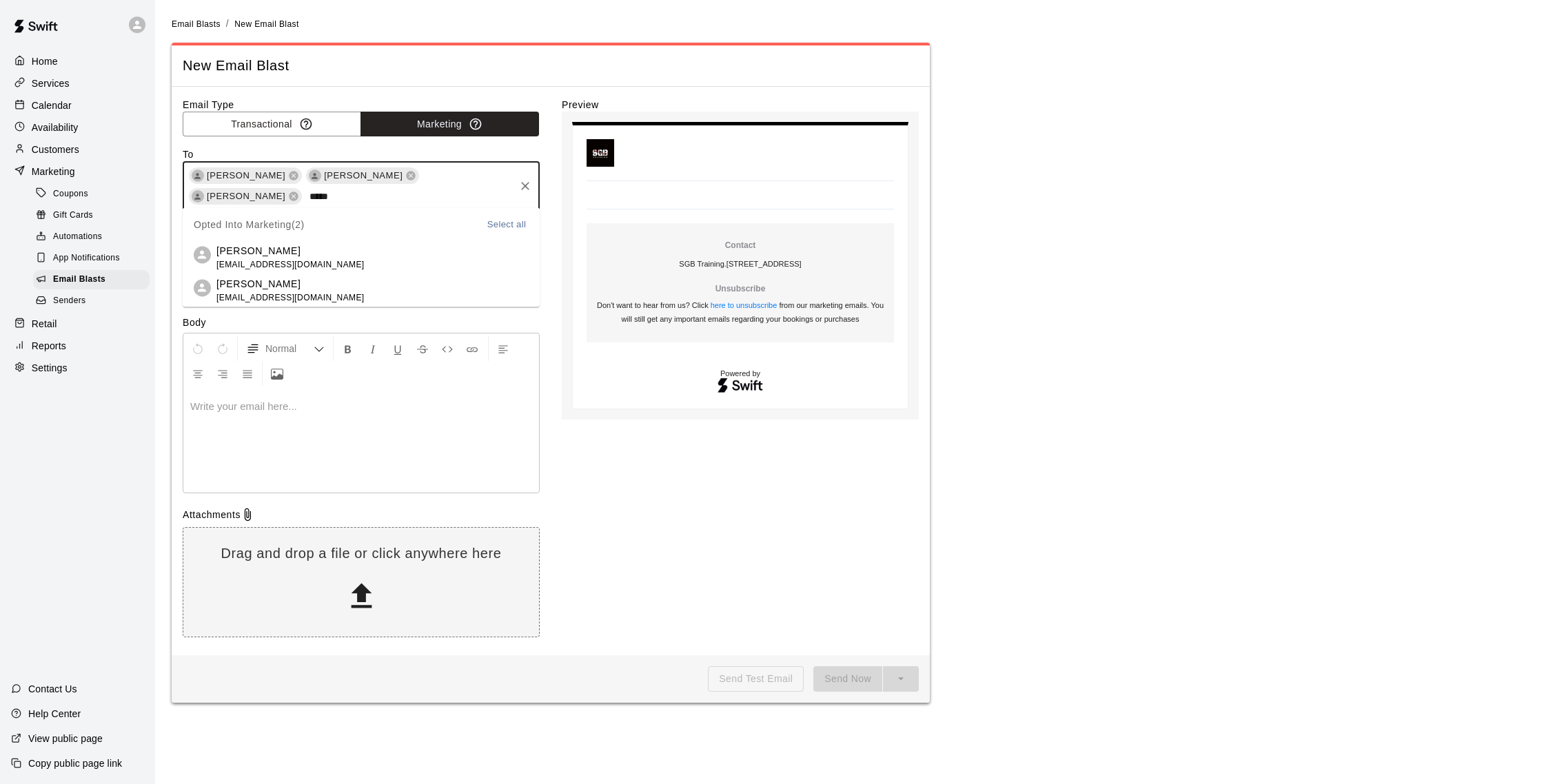
click at [261, 253] on p "[PERSON_NAME]" at bounding box center [290, 250] width 148 height 14
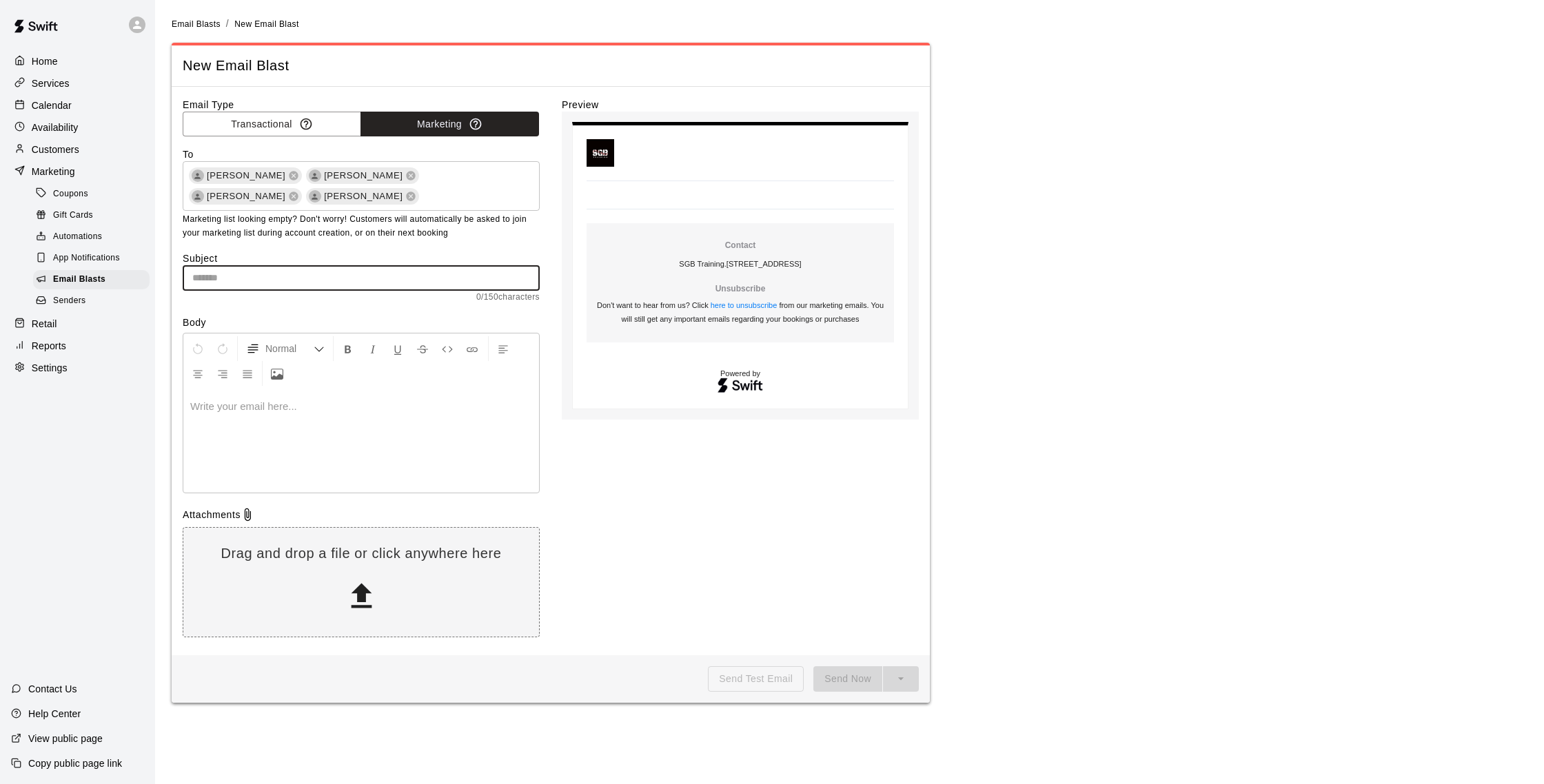
paste input "**********"
type input "**********"
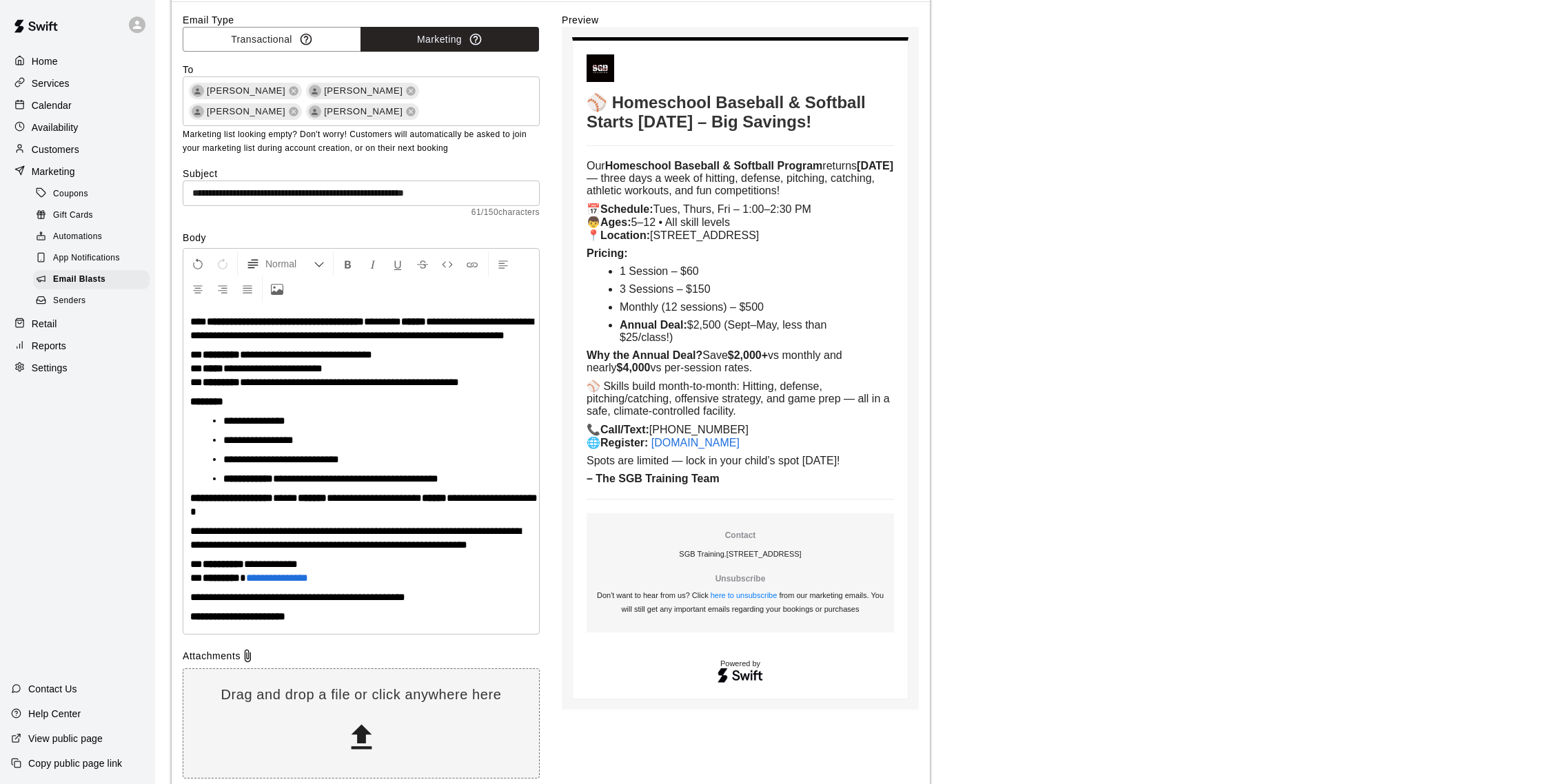
scroll to position [103, 0]
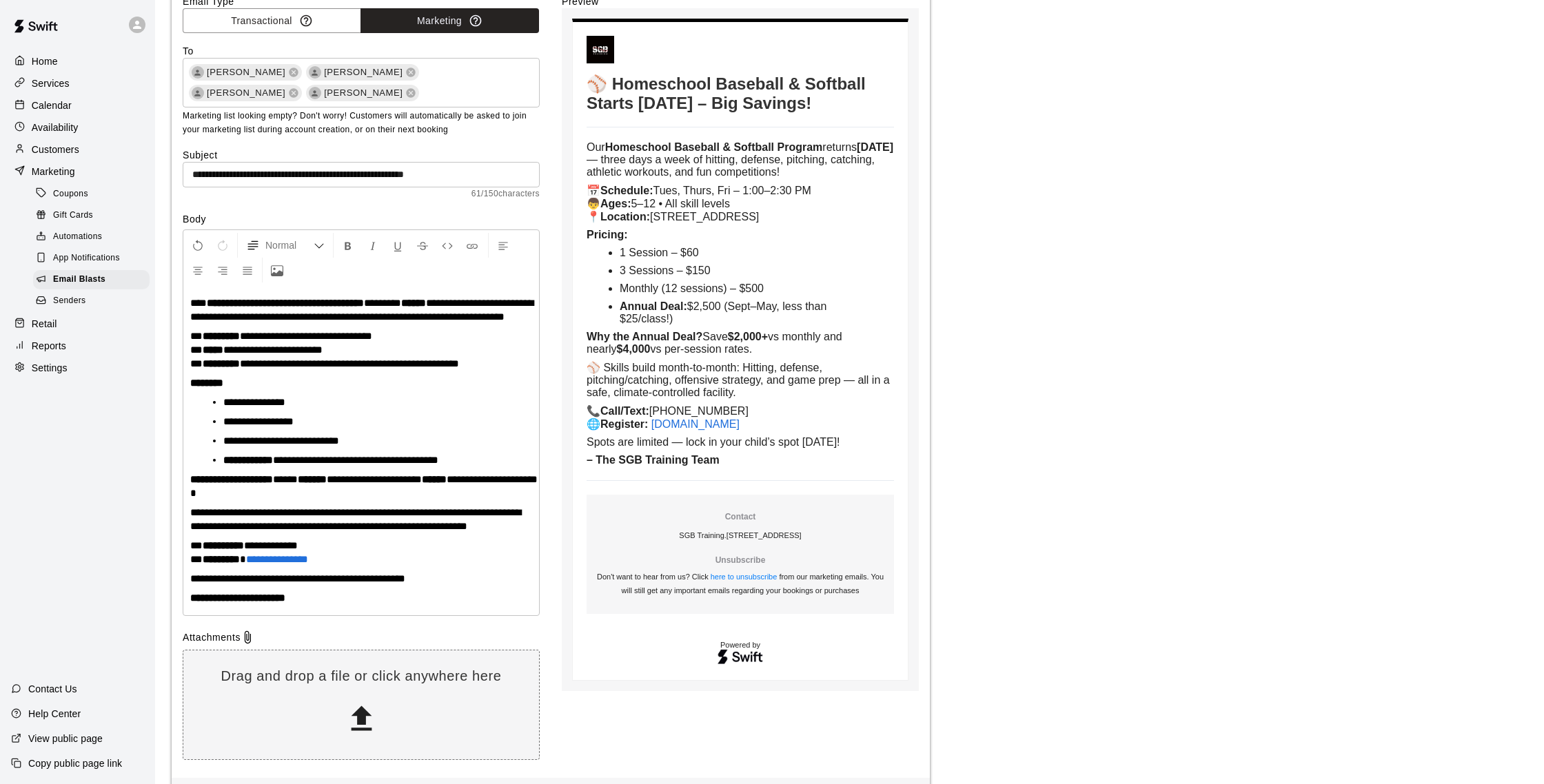
click at [267, 533] on p "**********" at bounding box center [361, 519] width 342 height 27
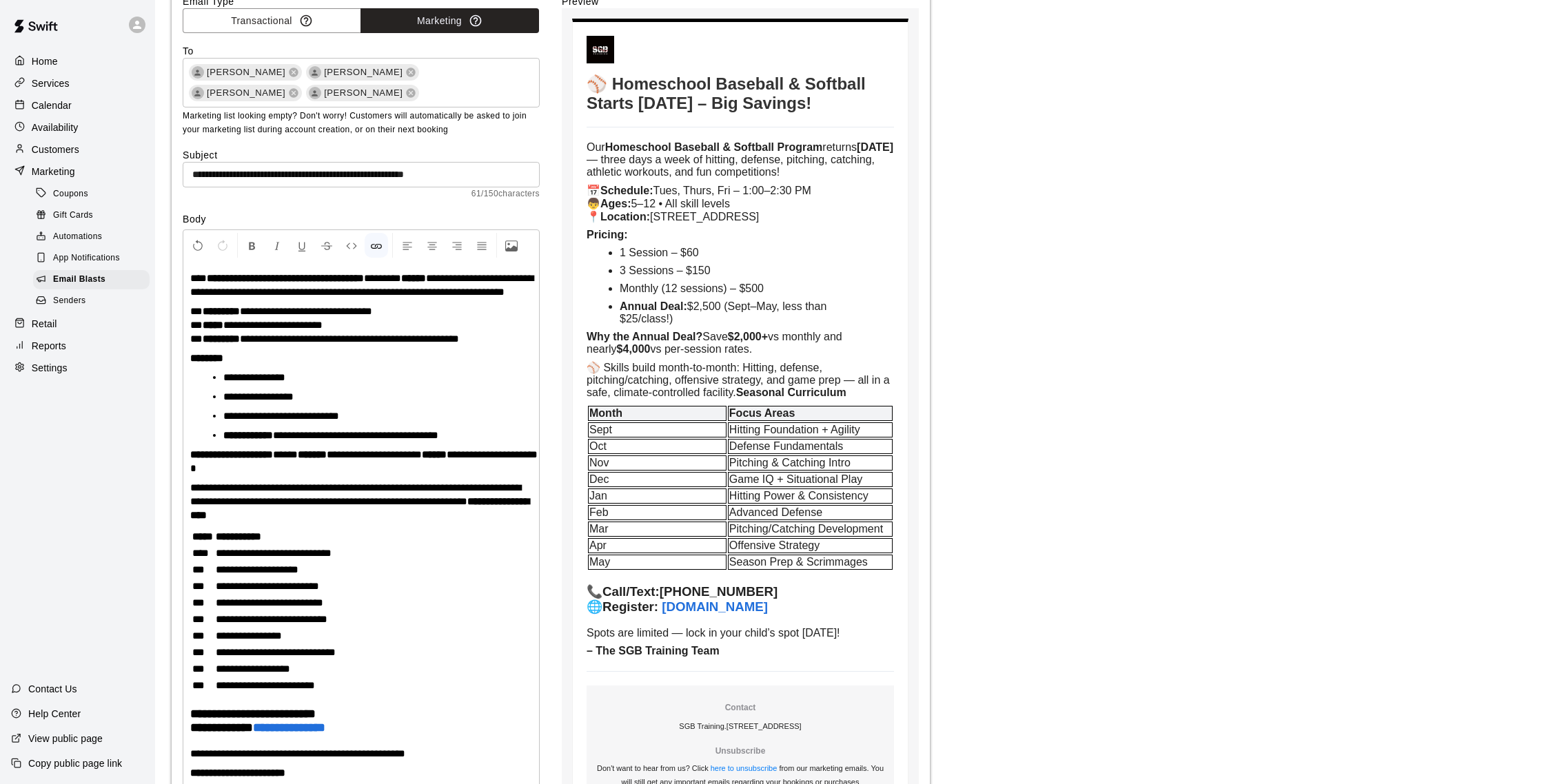
scroll to position [78, 0]
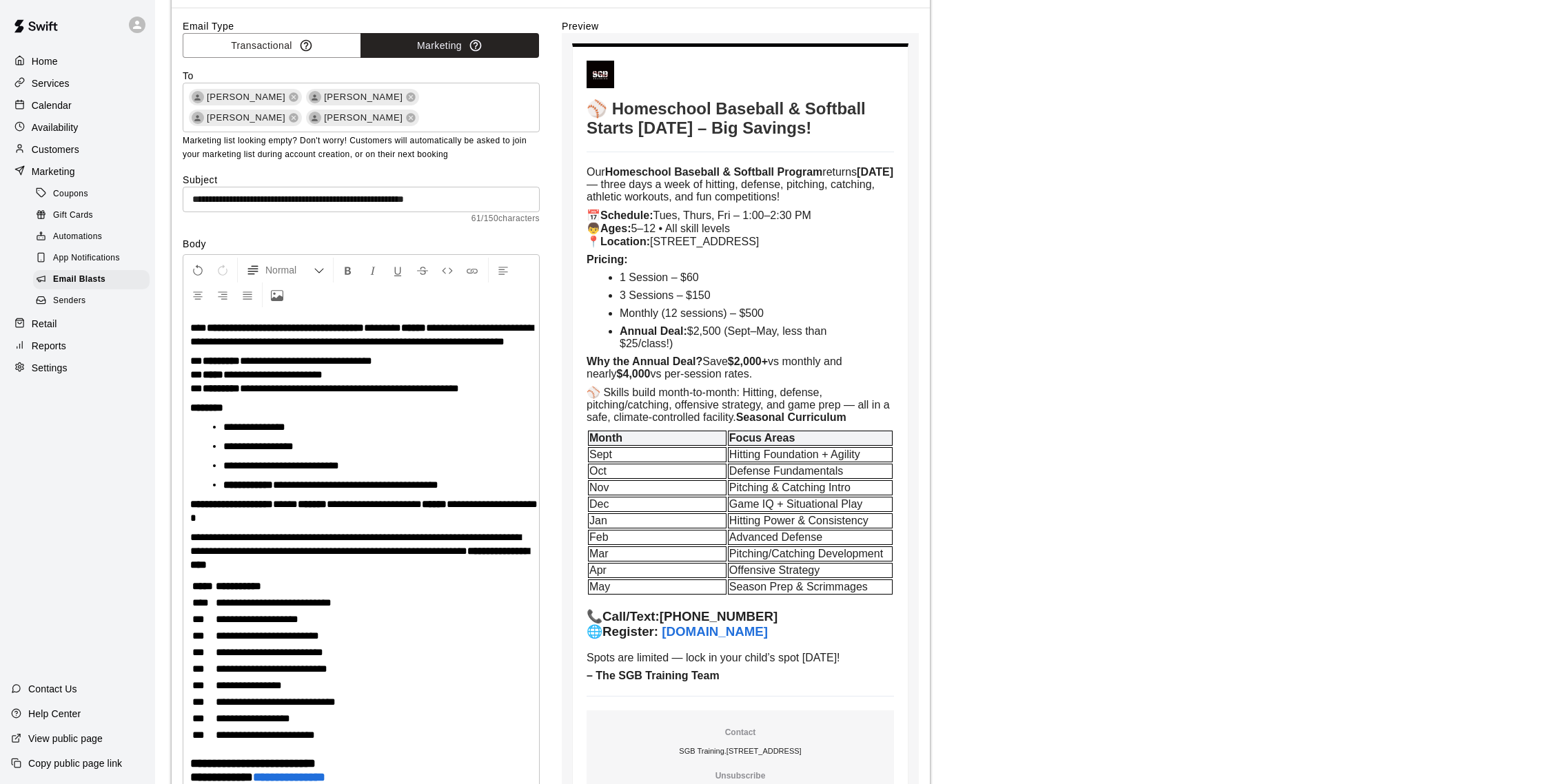
click at [223, 555] on strong "**********" at bounding box center [360, 558] width 339 height 24
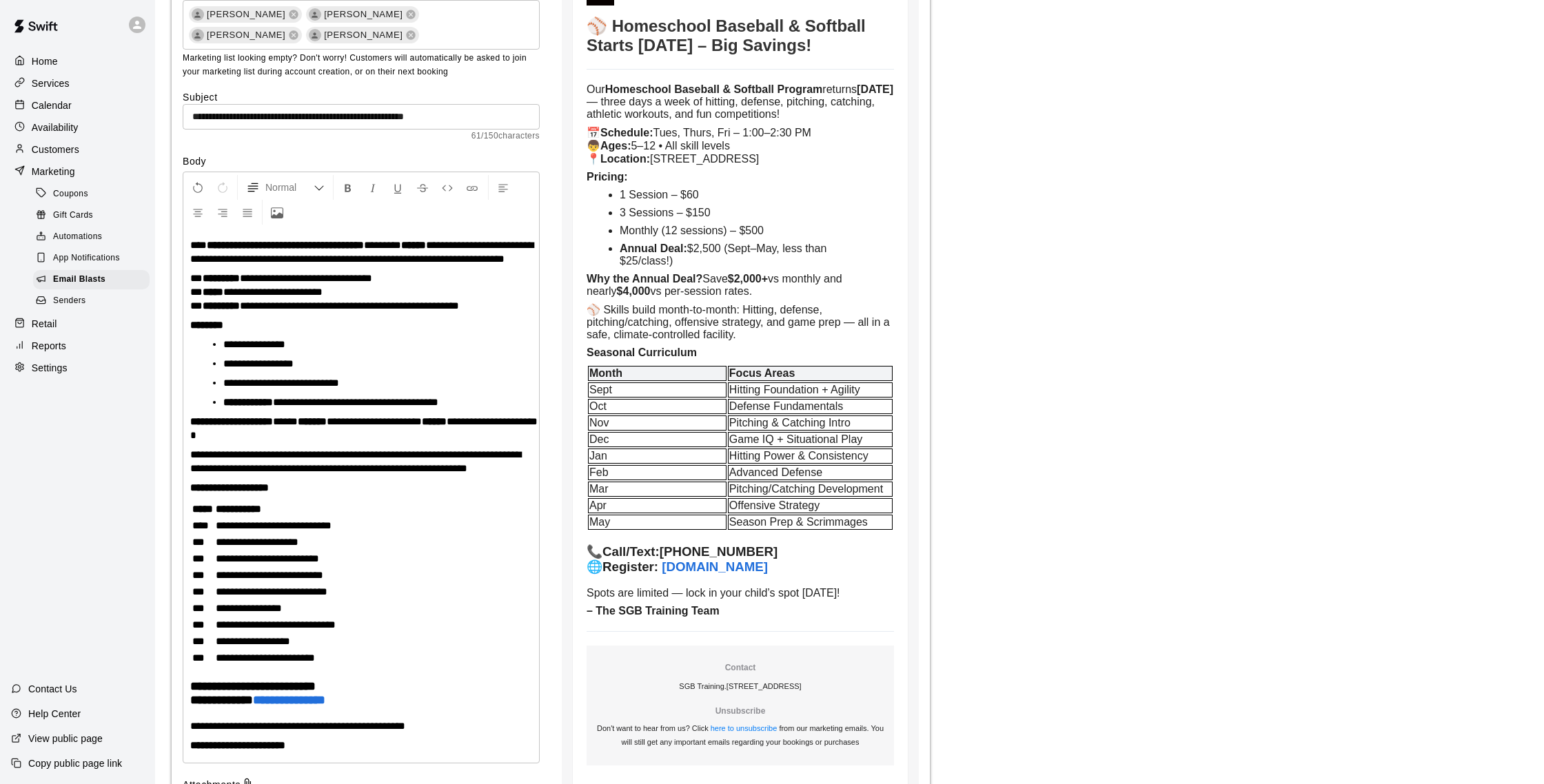
scroll to position [177, 0]
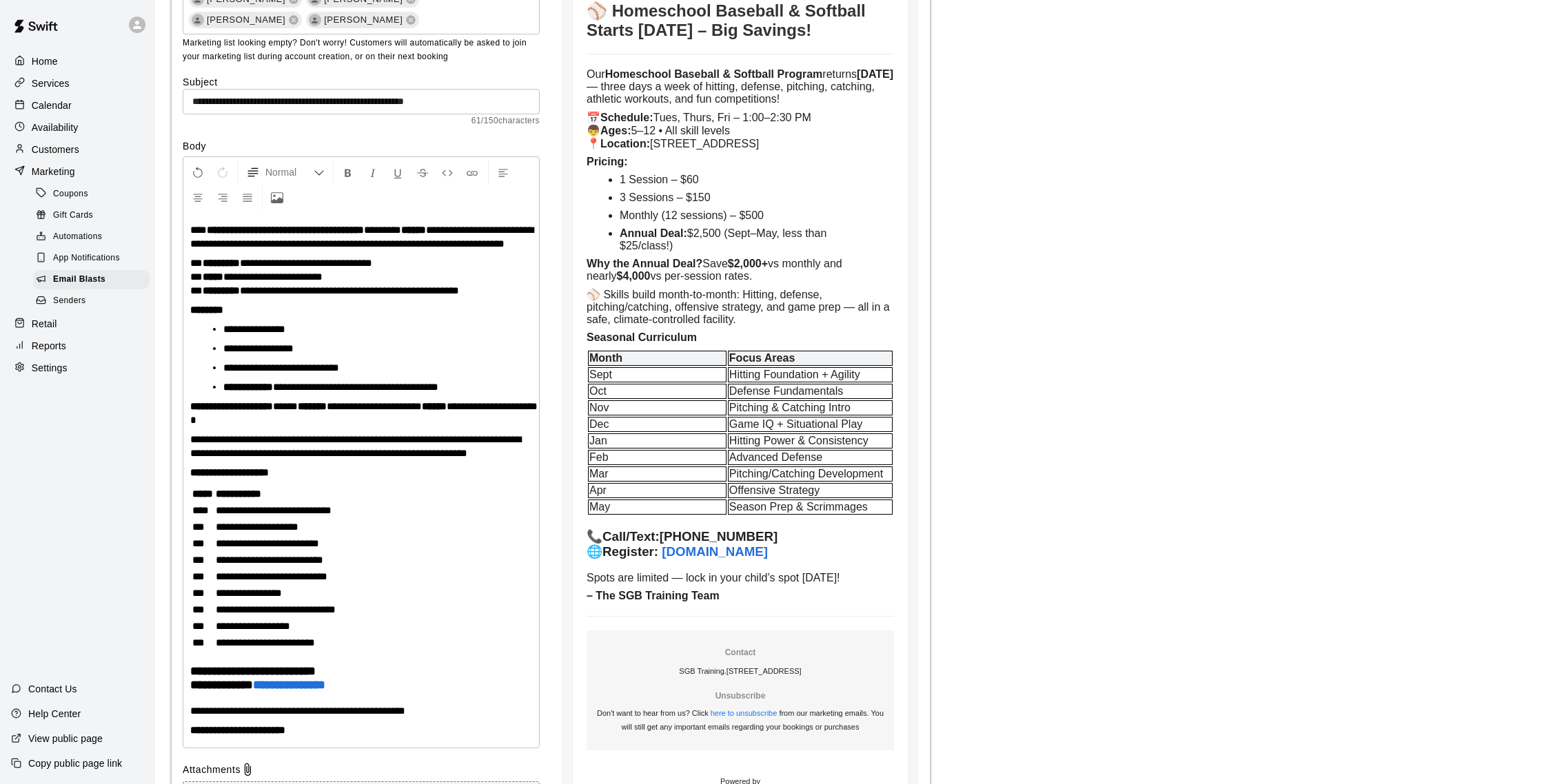
click at [336, 650] on p "**********" at bounding box center [276, 643] width 120 height 14
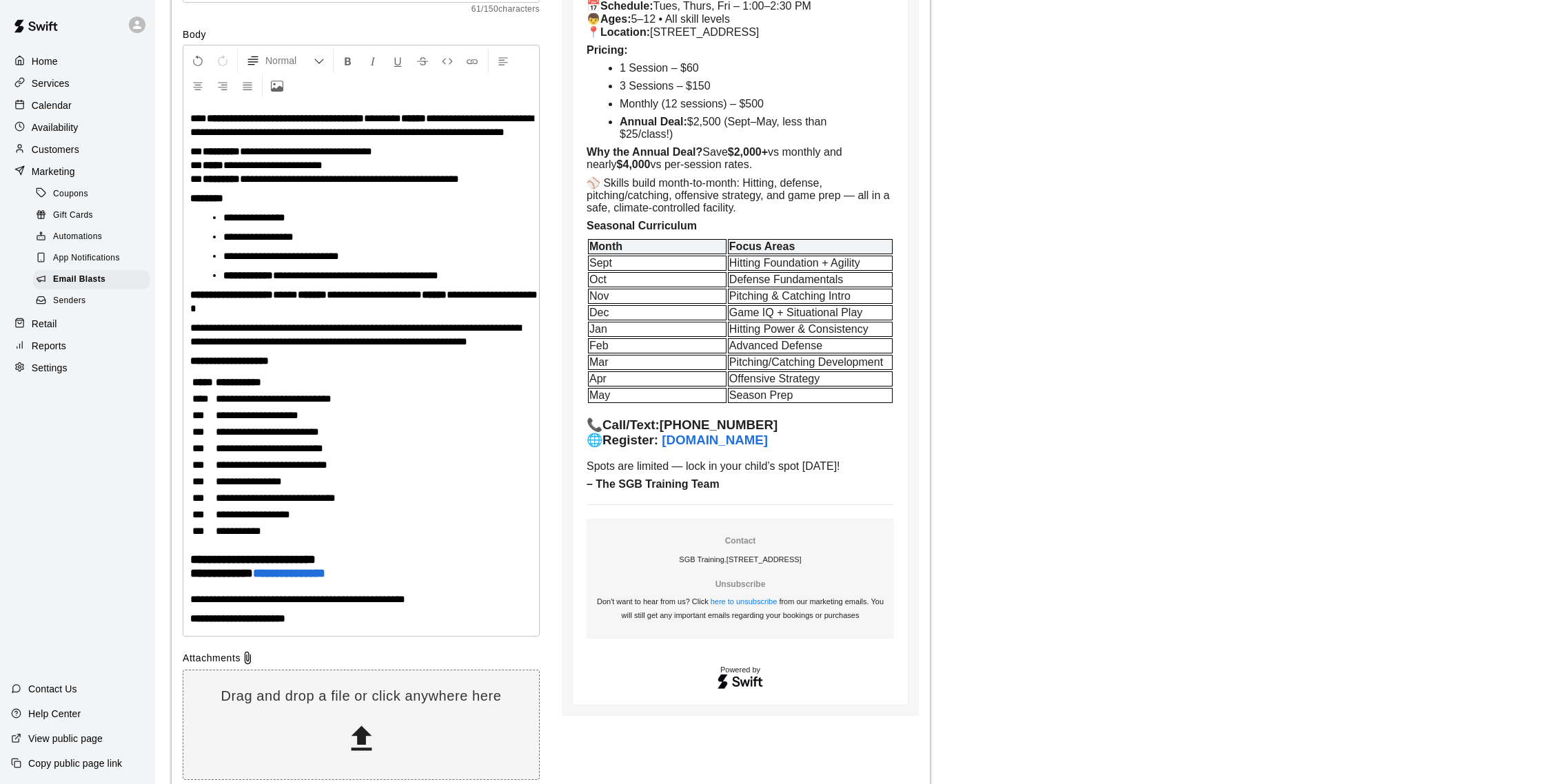
scroll to position [295, 0]
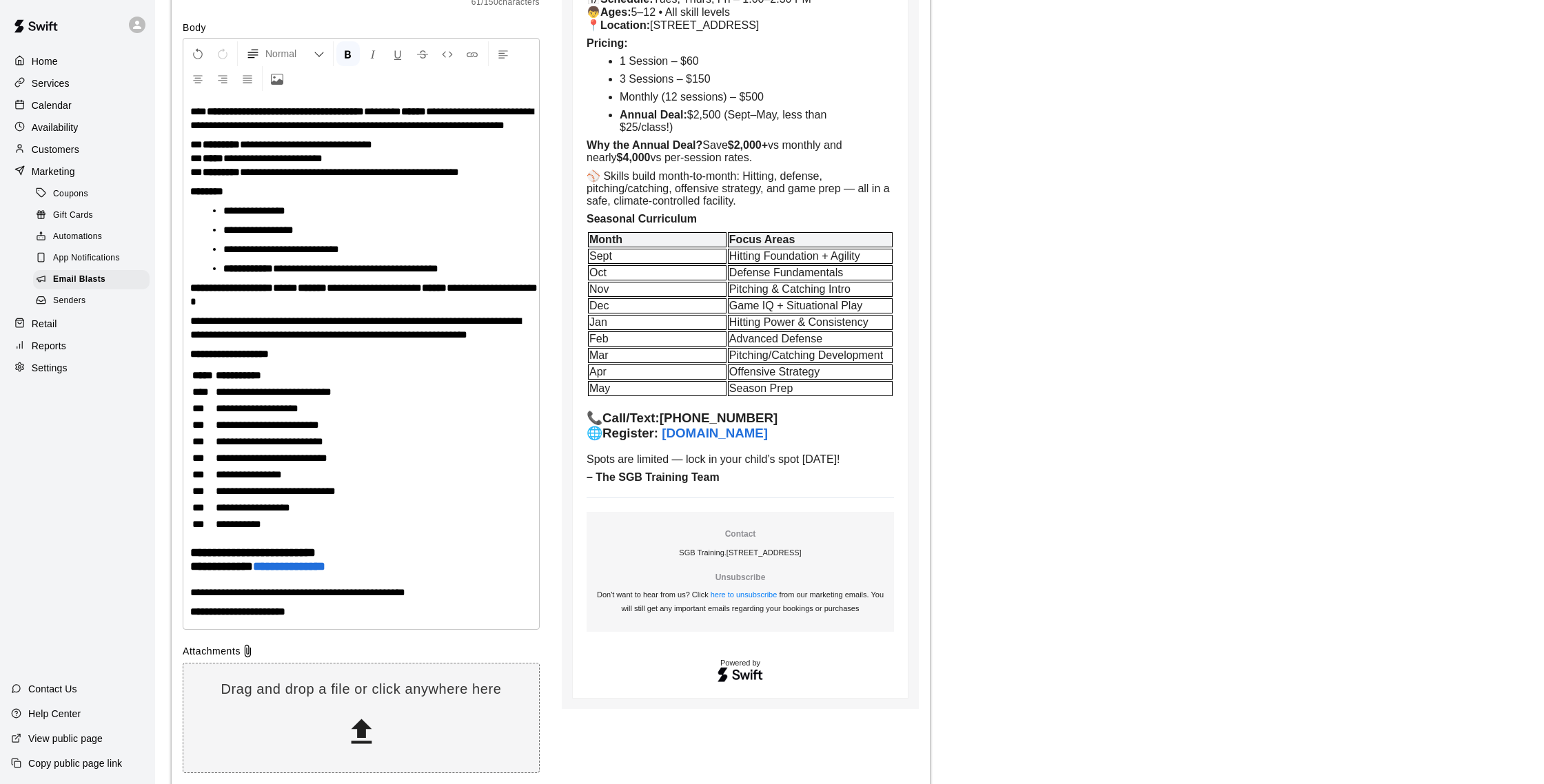
click at [373, 293] on span "**********" at bounding box center [374, 287] width 95 height 10
click at [322, 293] on strong "******" at bounding box center [309, 287] width 25 height 10
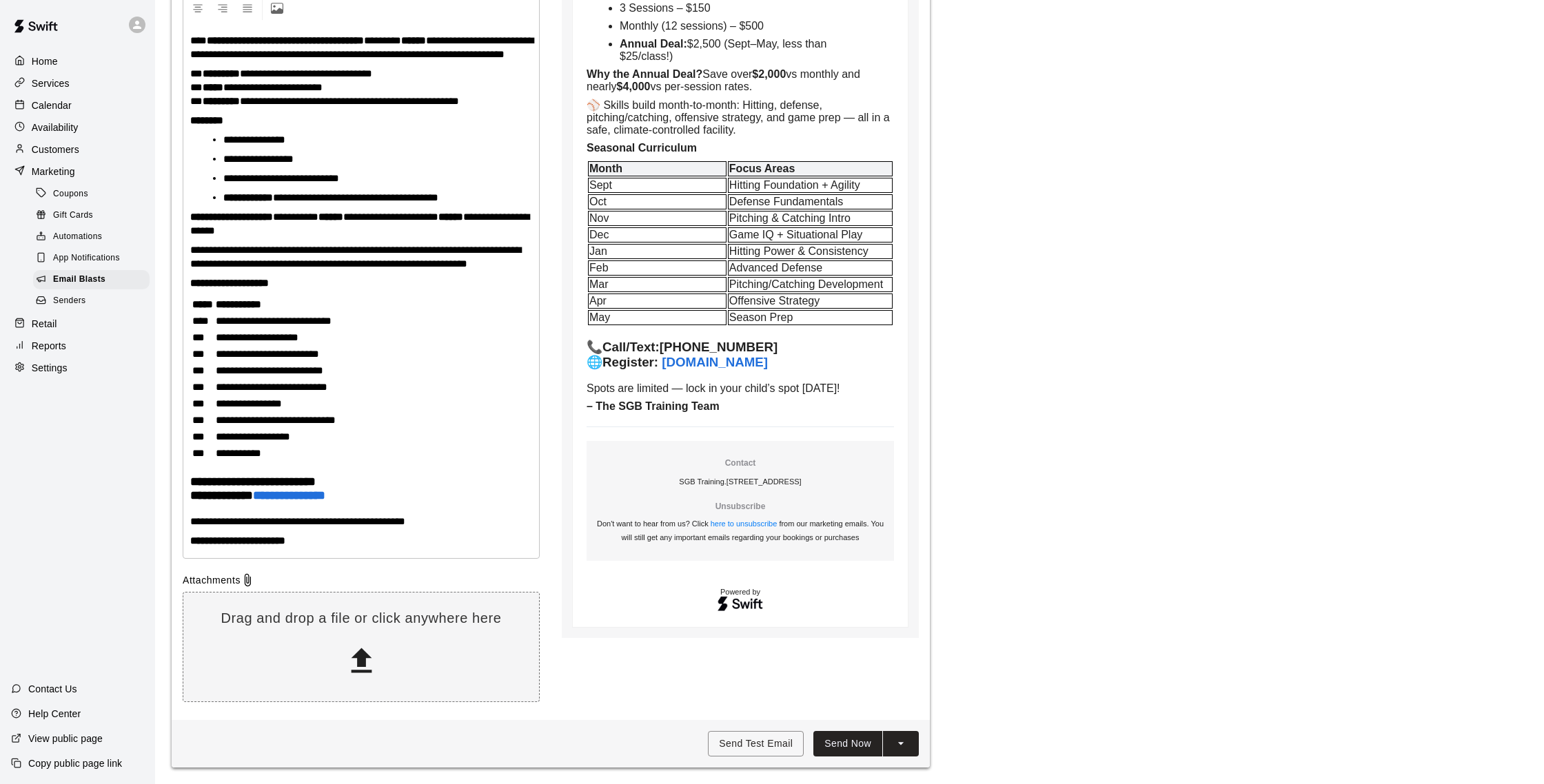
scroll to position [367, 0]
click at [253, 482] on strong "**********" at bounding box center [229, 482] width 48 height 13
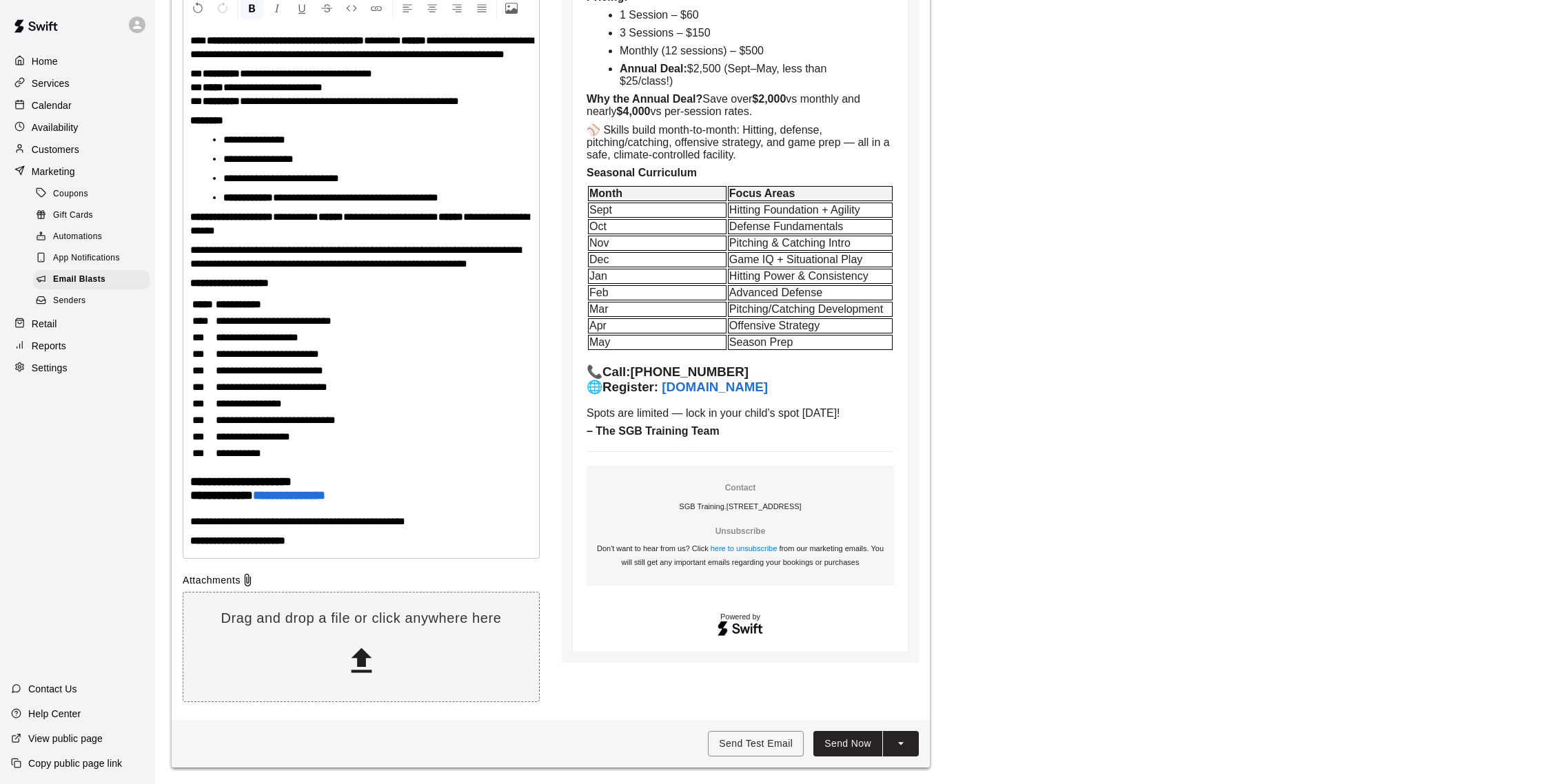
click at [845, 747] on button "Send Now" at bounding box center [848, 744] width 69 height 26
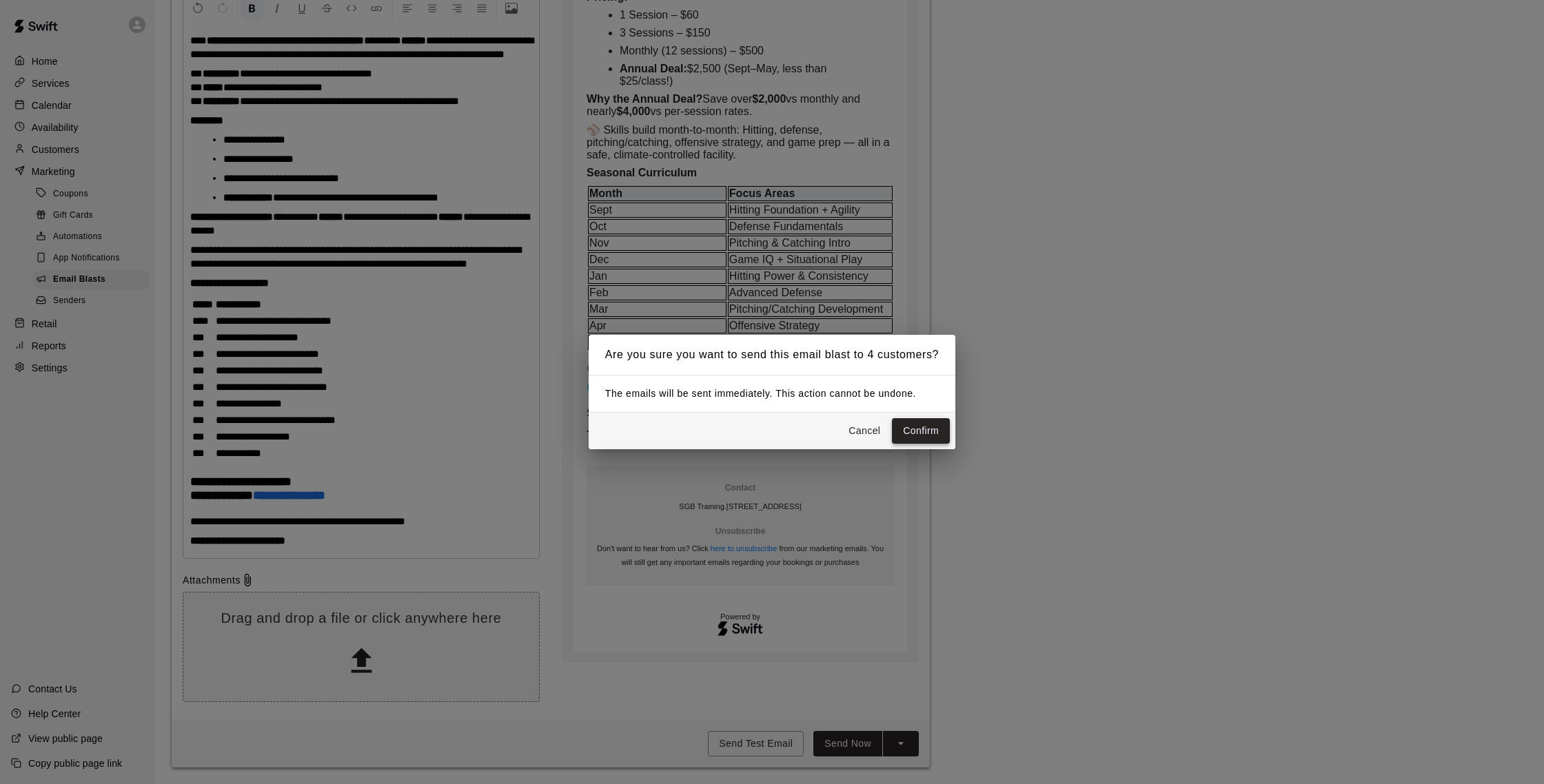
click at [928, 424] on button "Confirm" at bounding box center [920, 431] width 58 height 26
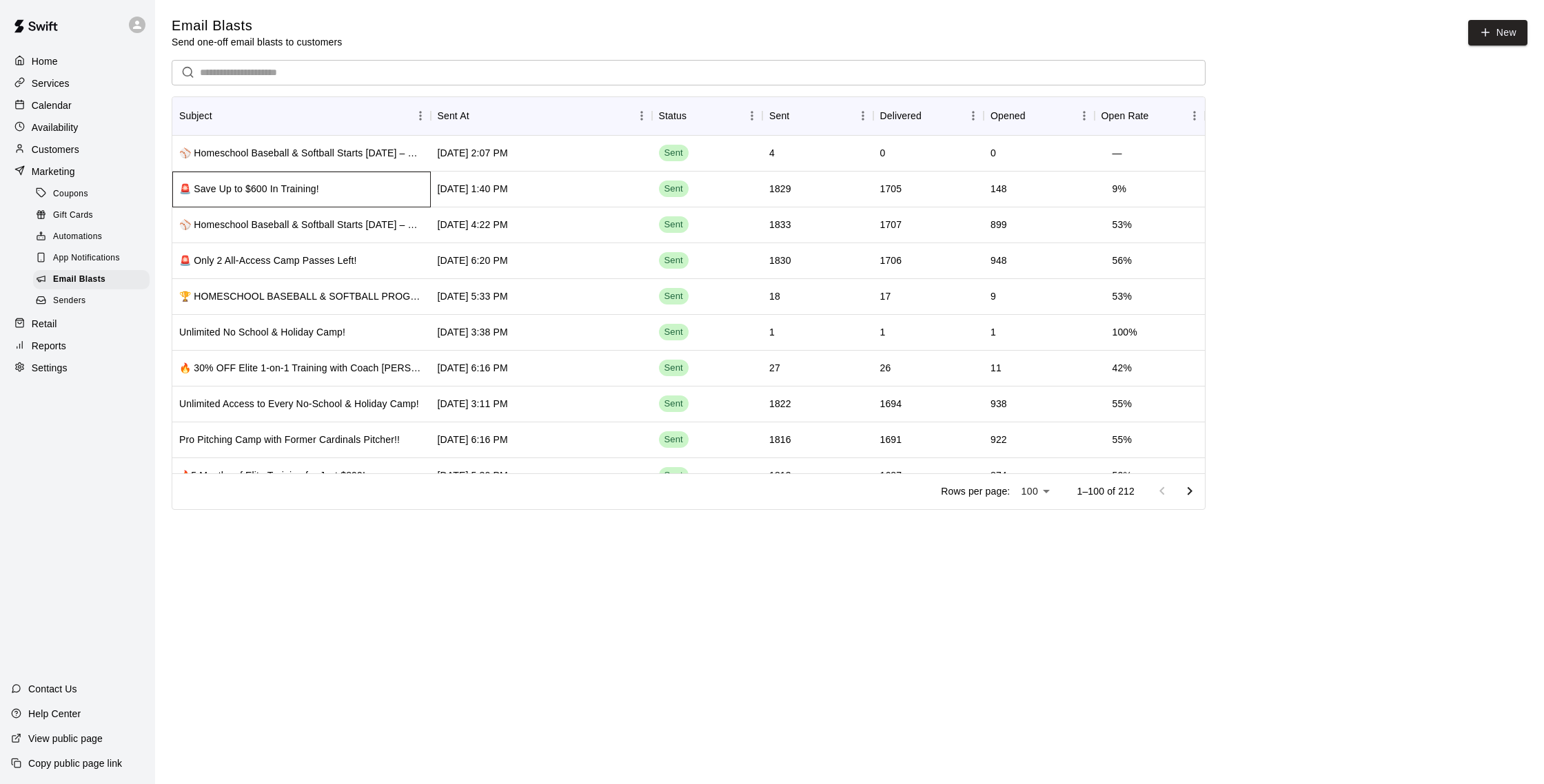
click at [420, 179] on div "🚨 Save Up to $600 In Training!" at bounding box center [301, 189] width 258 height 36
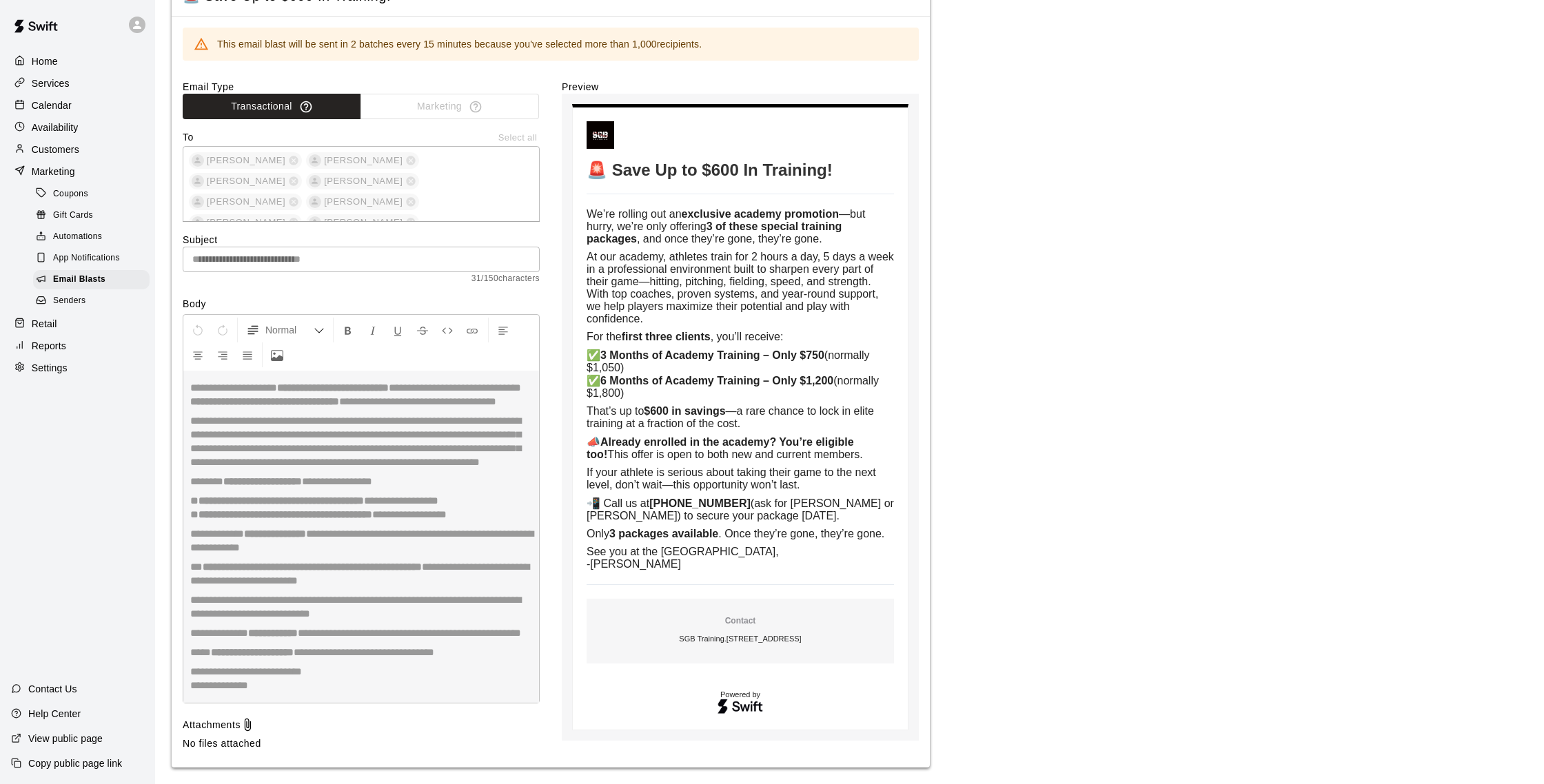
scroll to position [376, 0]
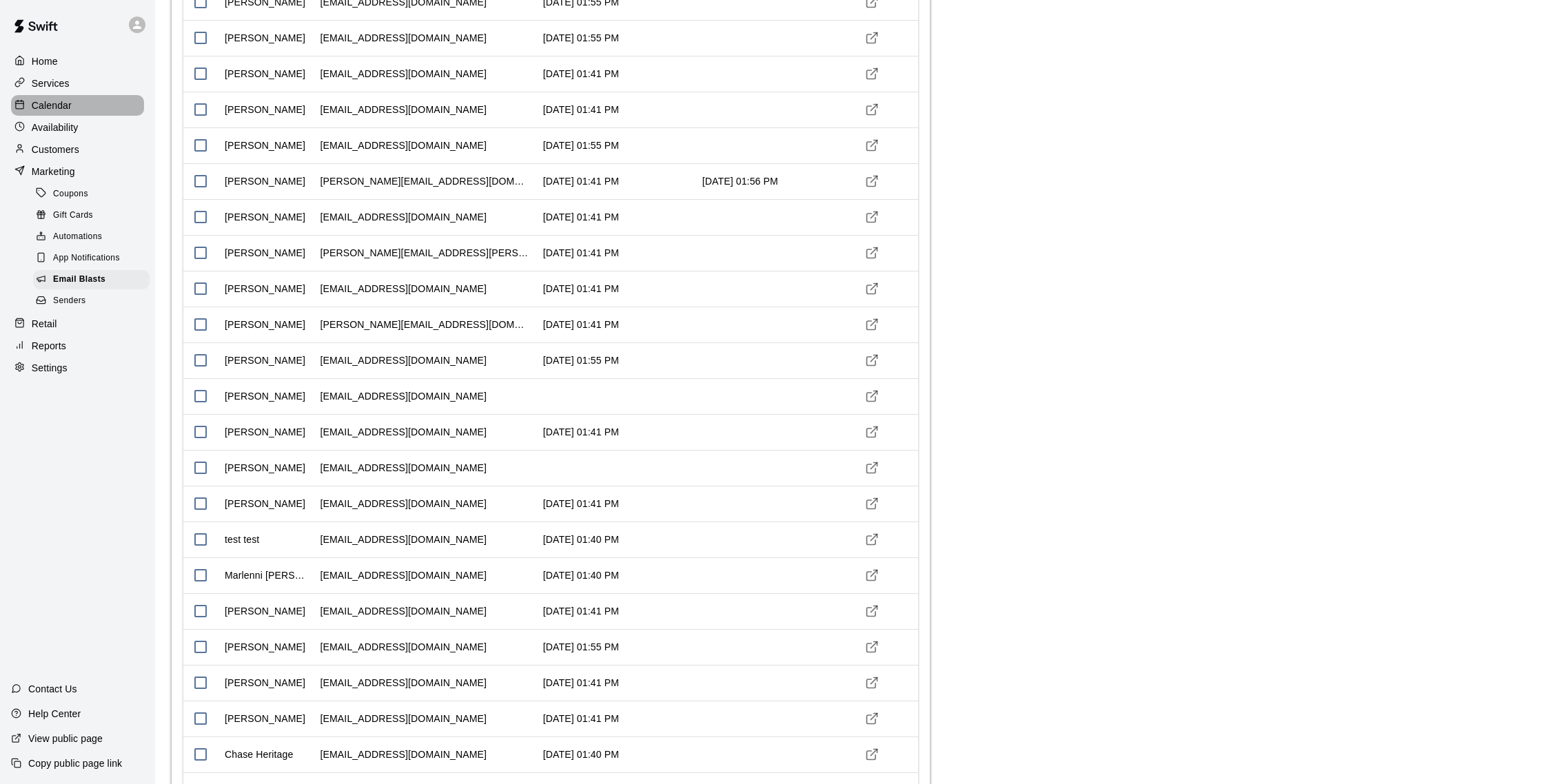
click at [66, 105] on p "Calendar" at bounding box center [52, 105] width 40 height 14
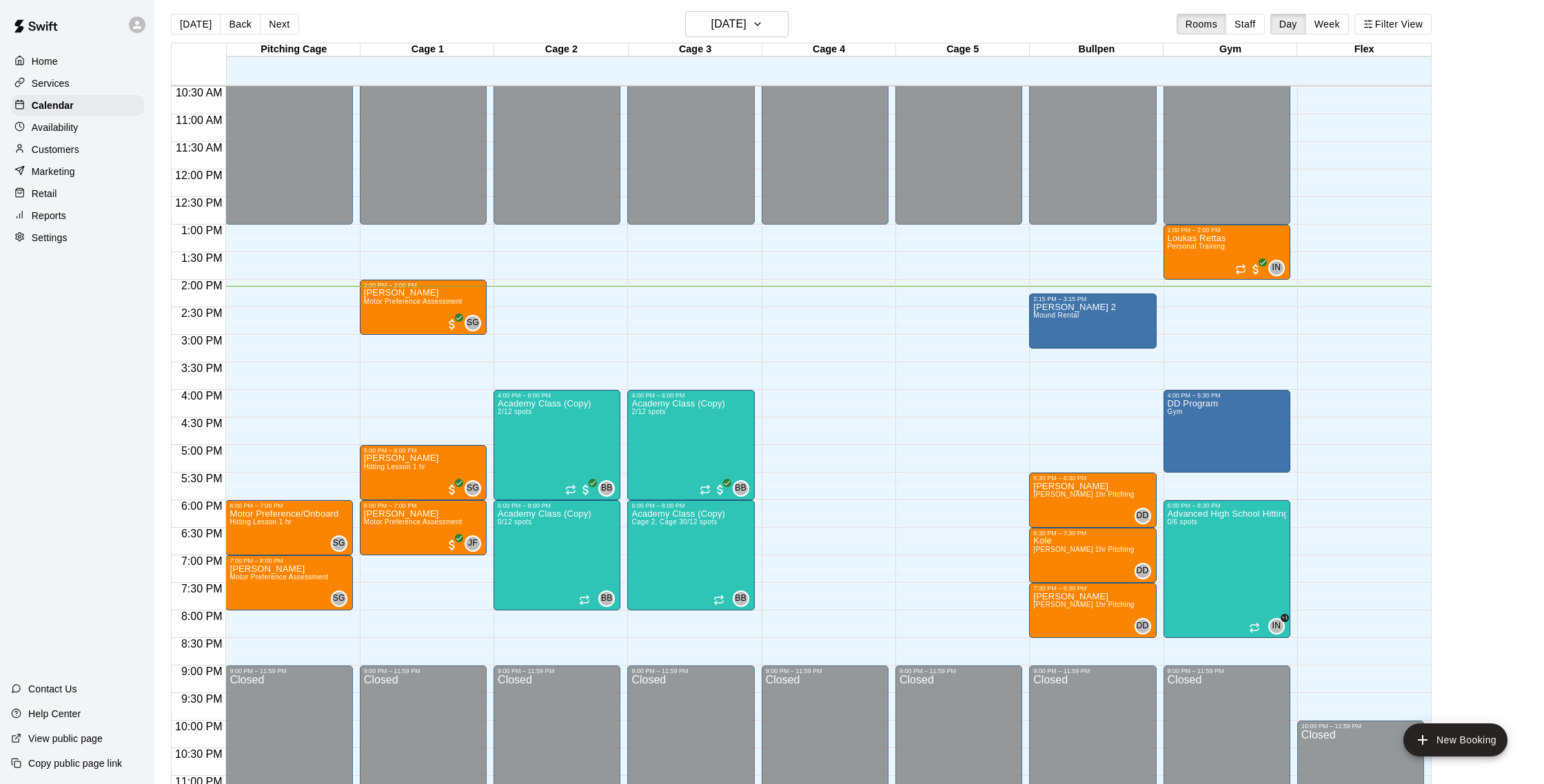
scroll to position [7, 0]
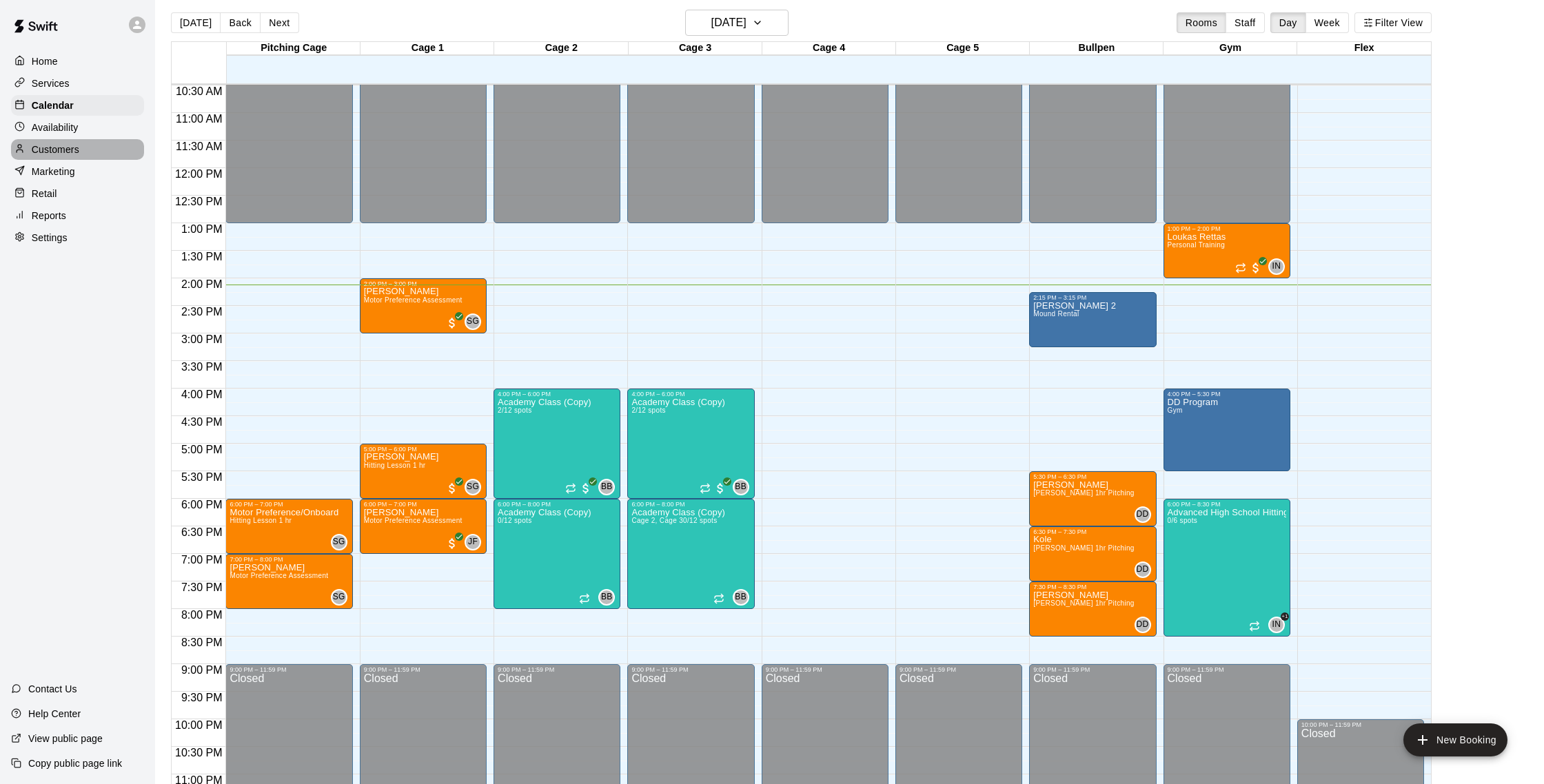
click at [42, 147] on p "Customers" at bounding box center [55, 149] width 47 height 14
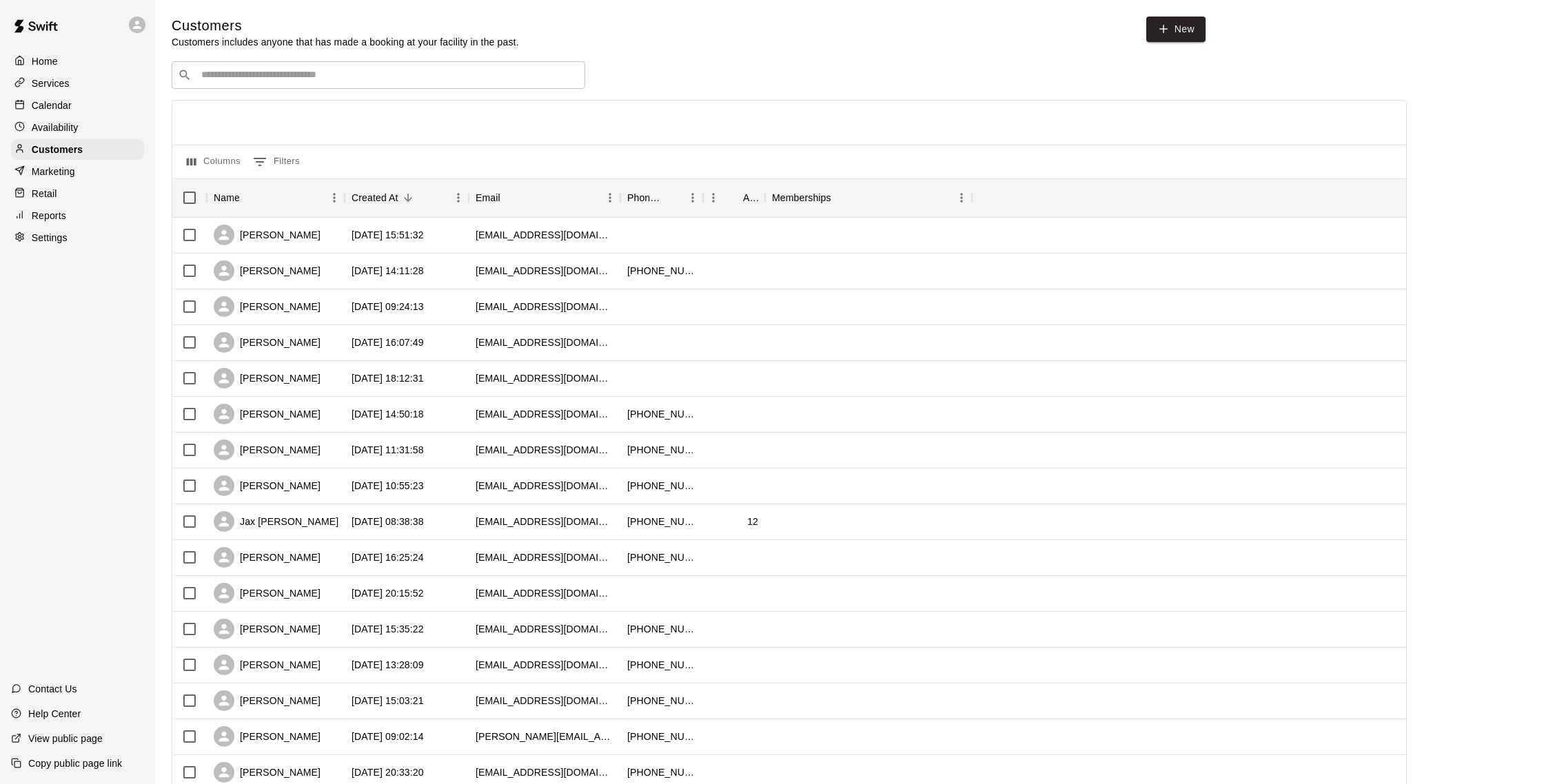
scroll to position [1, 0]
click at [42, 105] on p "Calendar" at bounding box center [52, 105] width 40 height 14
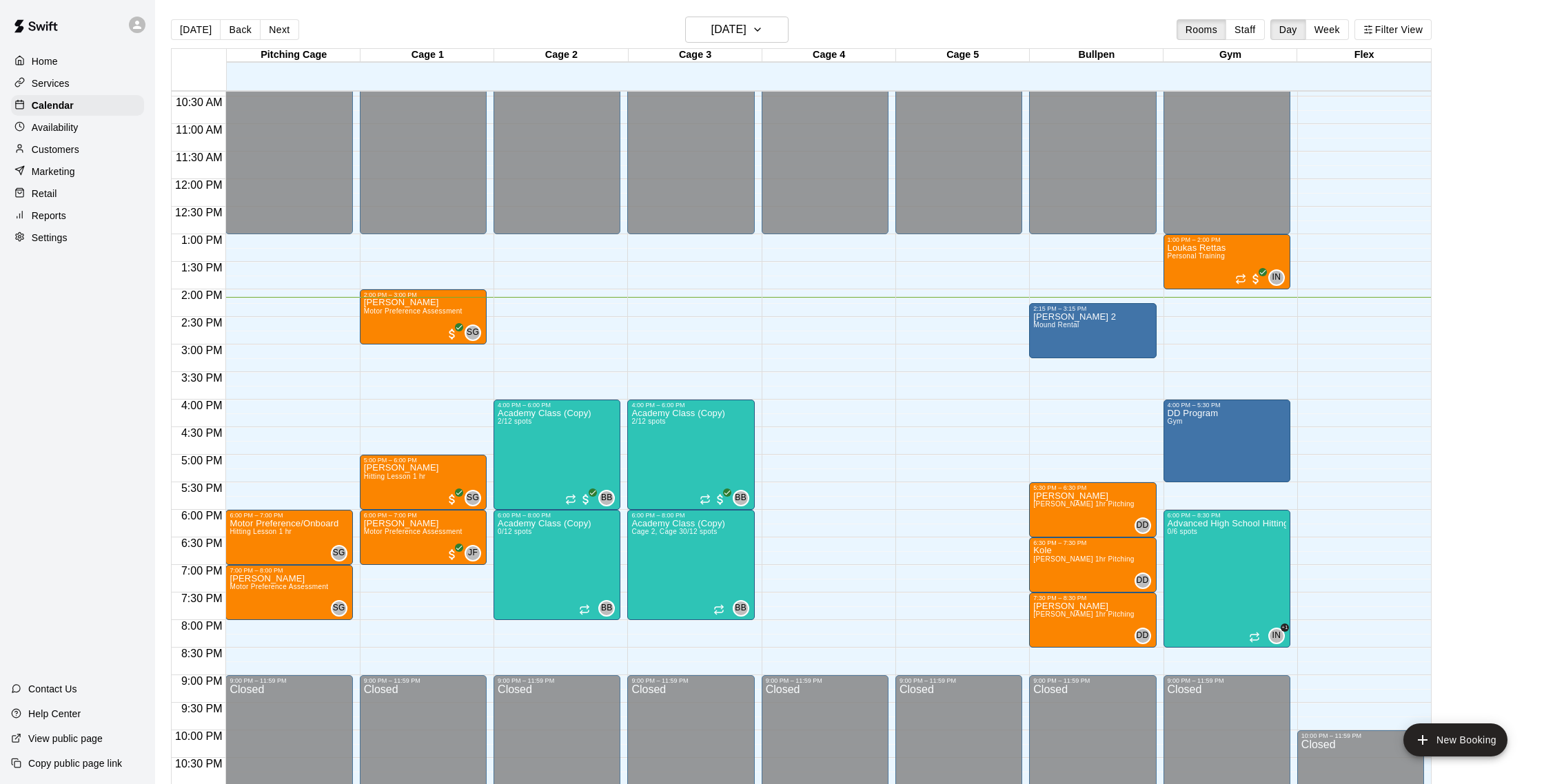
scroll to position [2, 0]
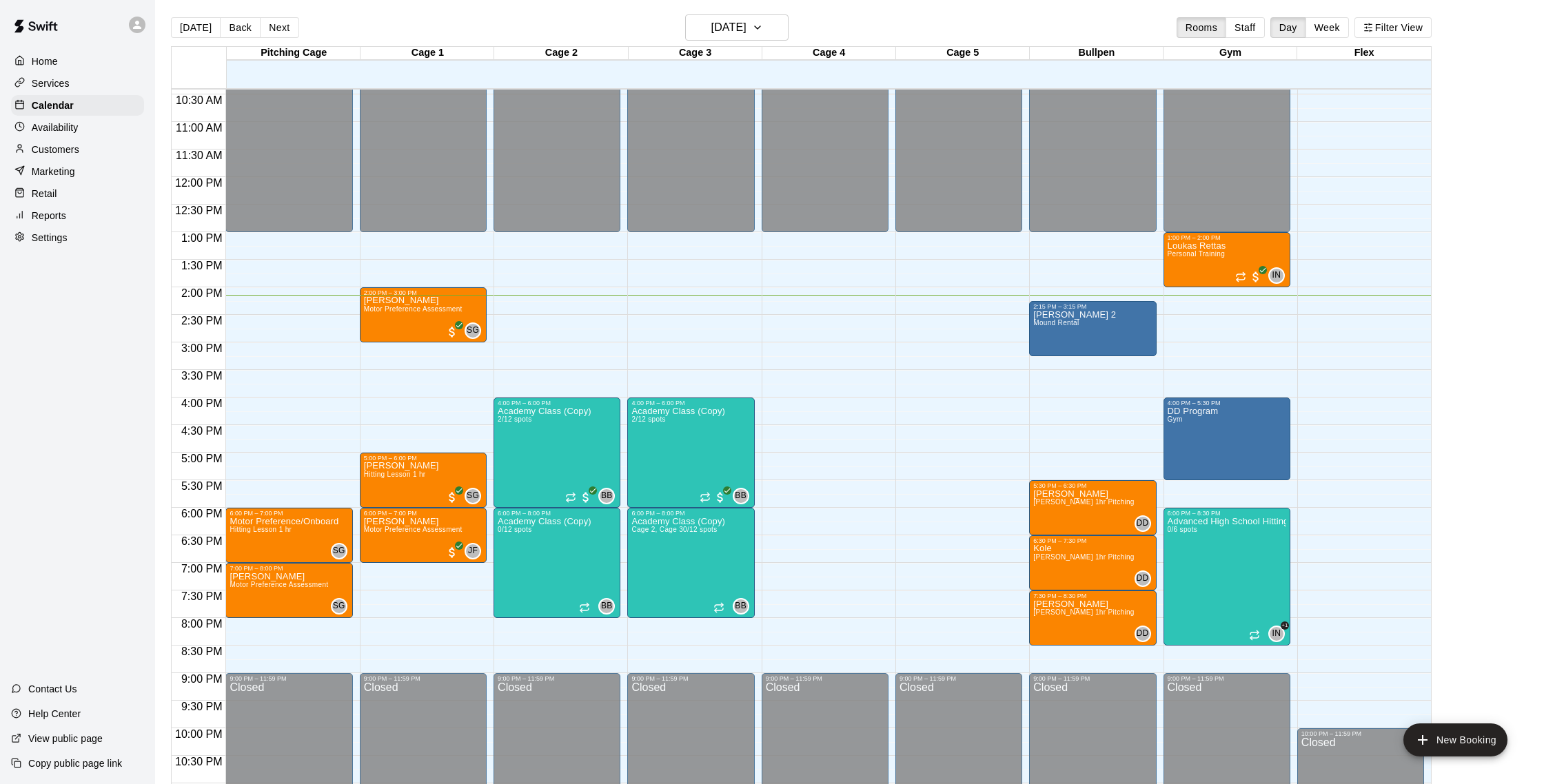
click at [58, 152] on p "Customers" at bounding box center [55, 149] width 47 height 14
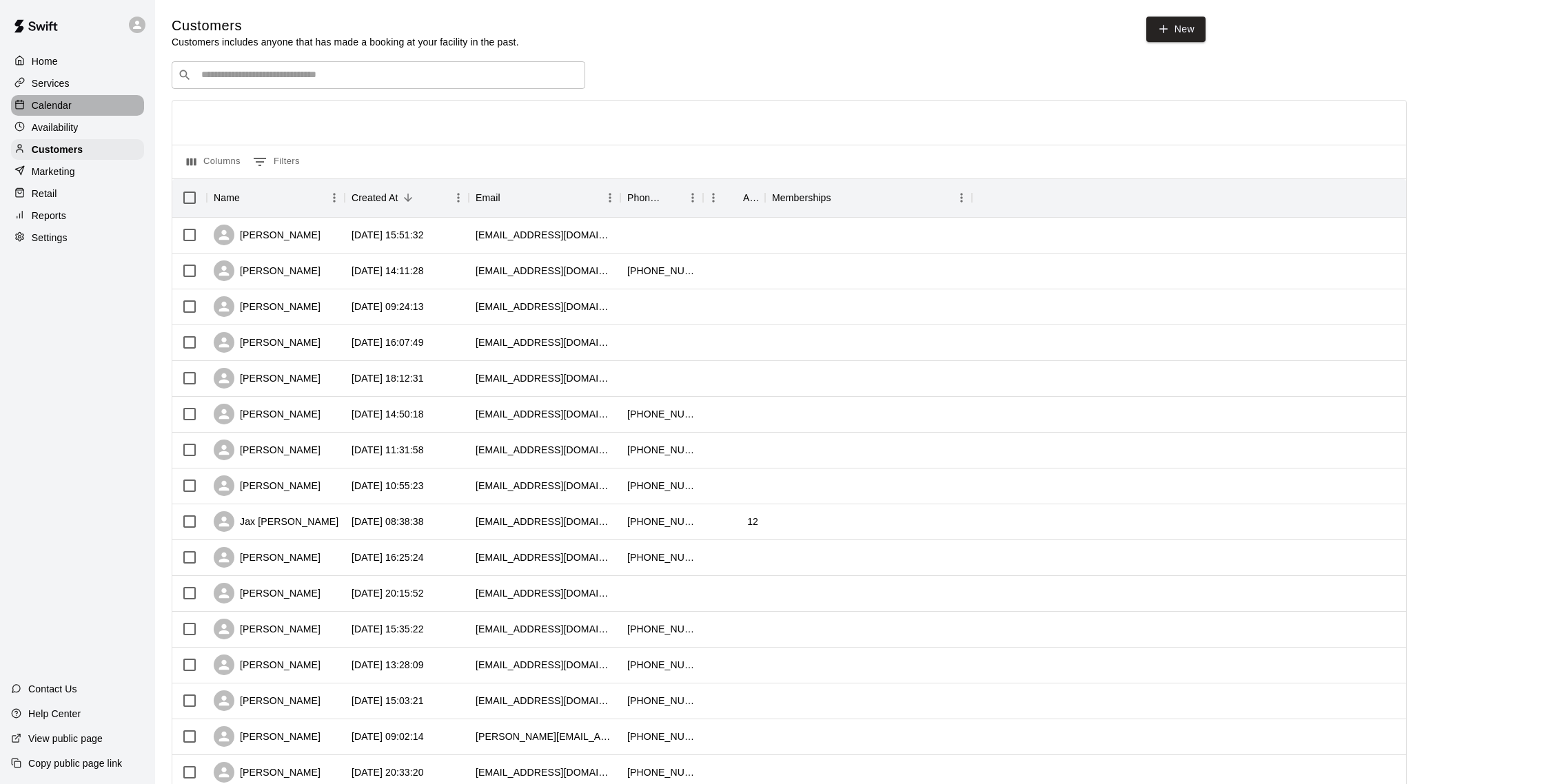
click at [58, 107] on p "Calendar" at bounding box center [52, 105] width 40 height 14
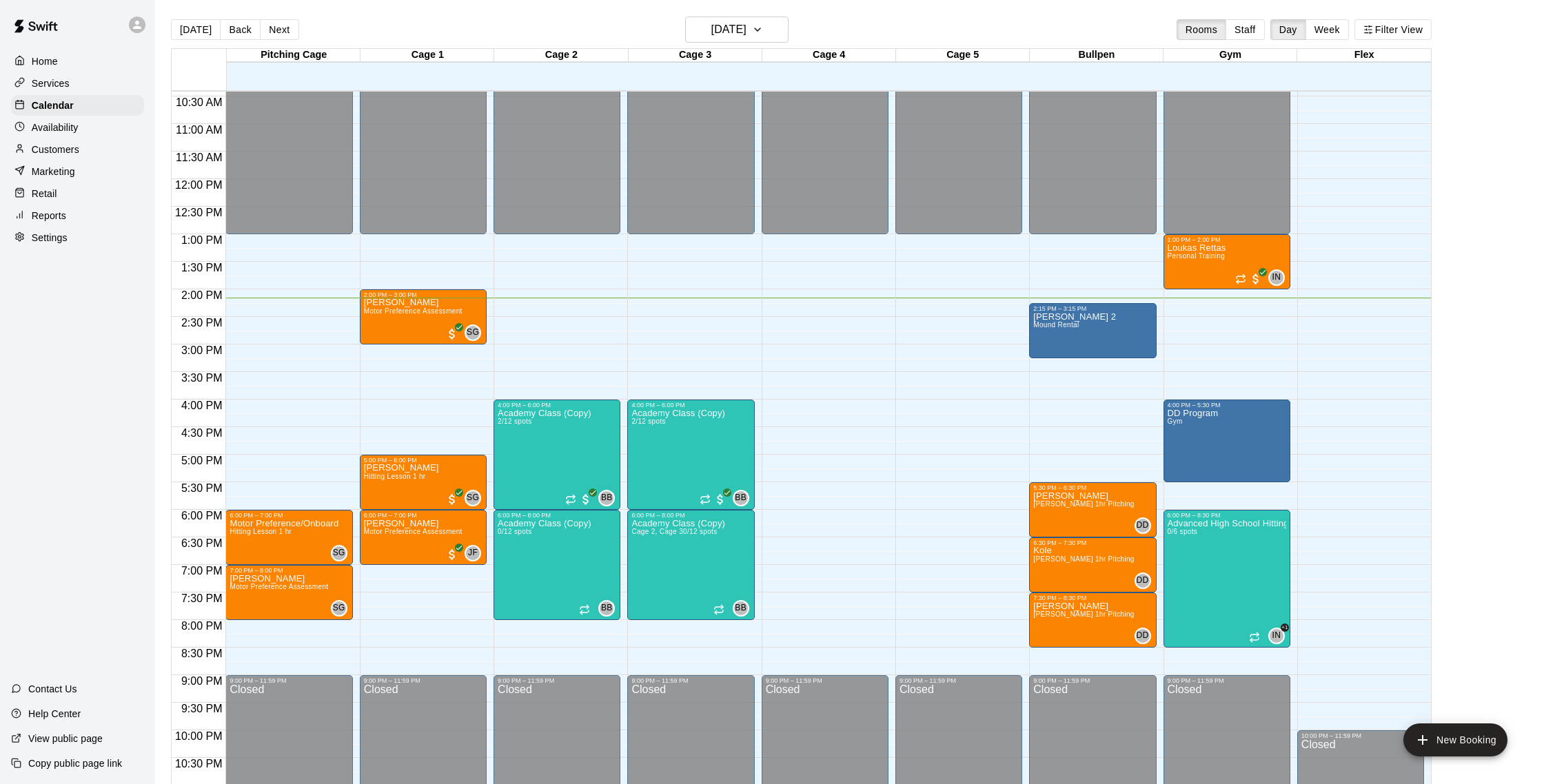
scroll to position [2, 0]
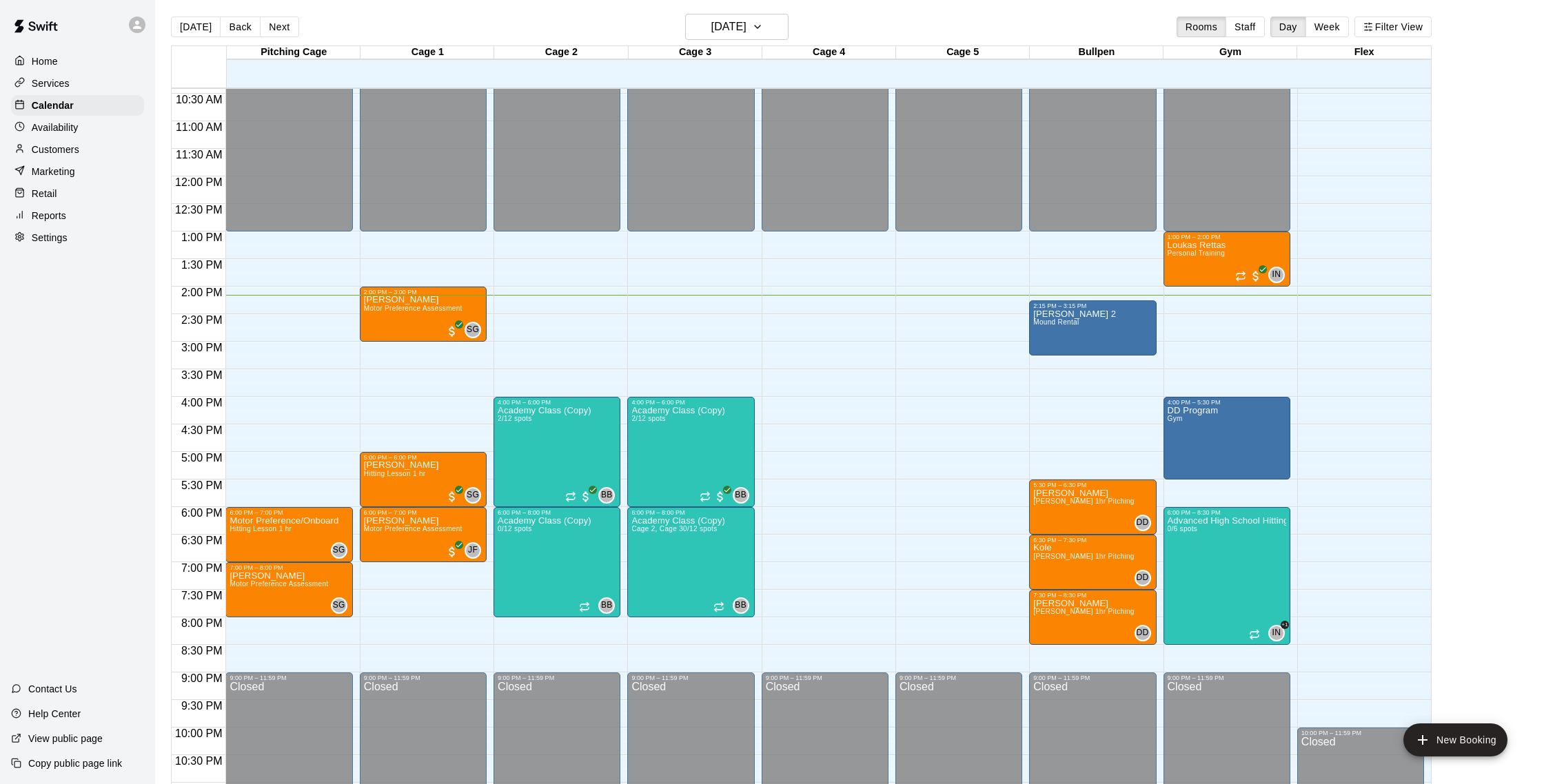
click at [56, 149] on p "Customers" at bounding box center [55, 149] width 47 height 14
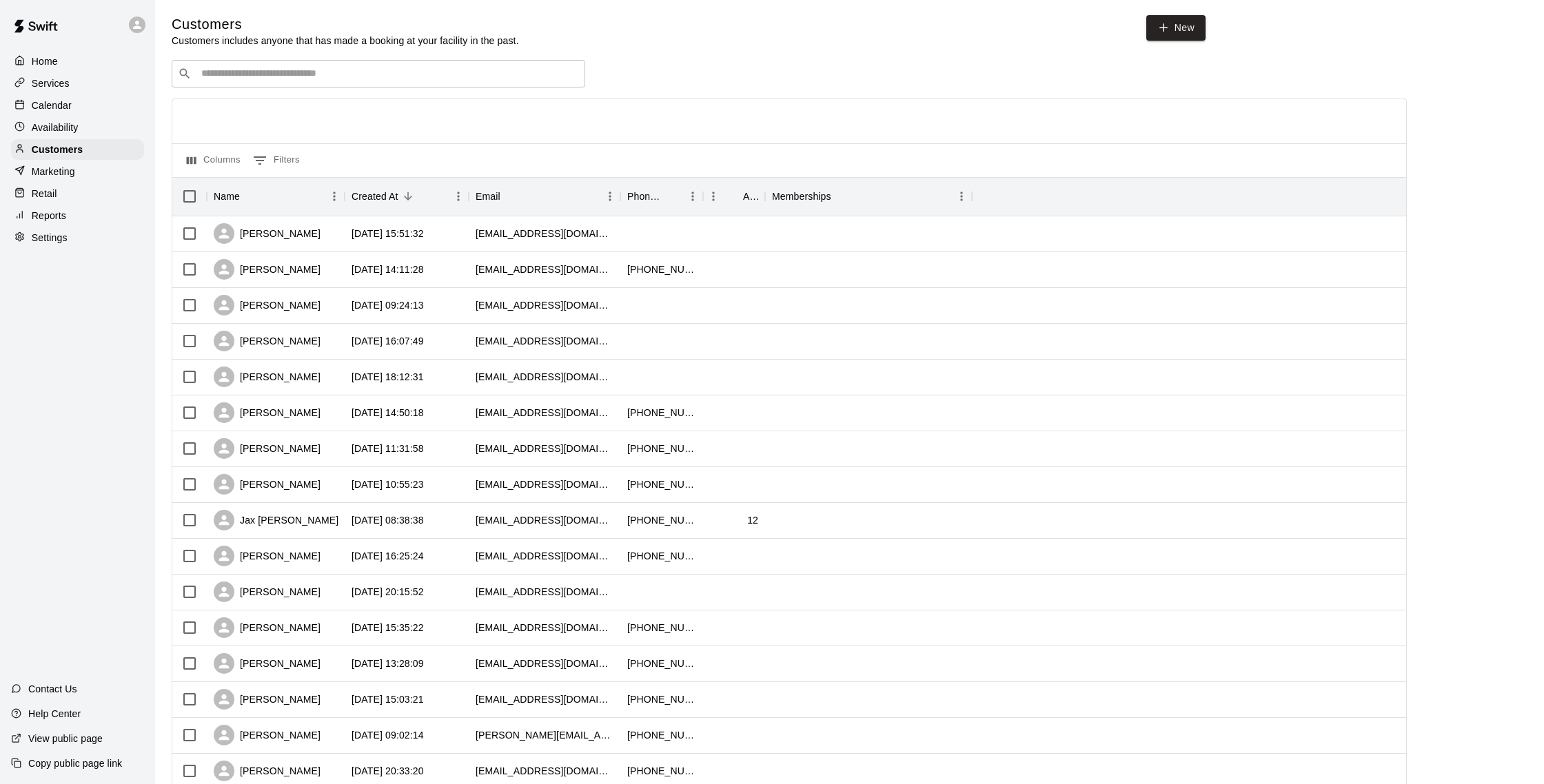
scroll to position [2, 0]
click at [64, 174] on p "Marketing" at bounding box center [54, 171] width 43 height 14
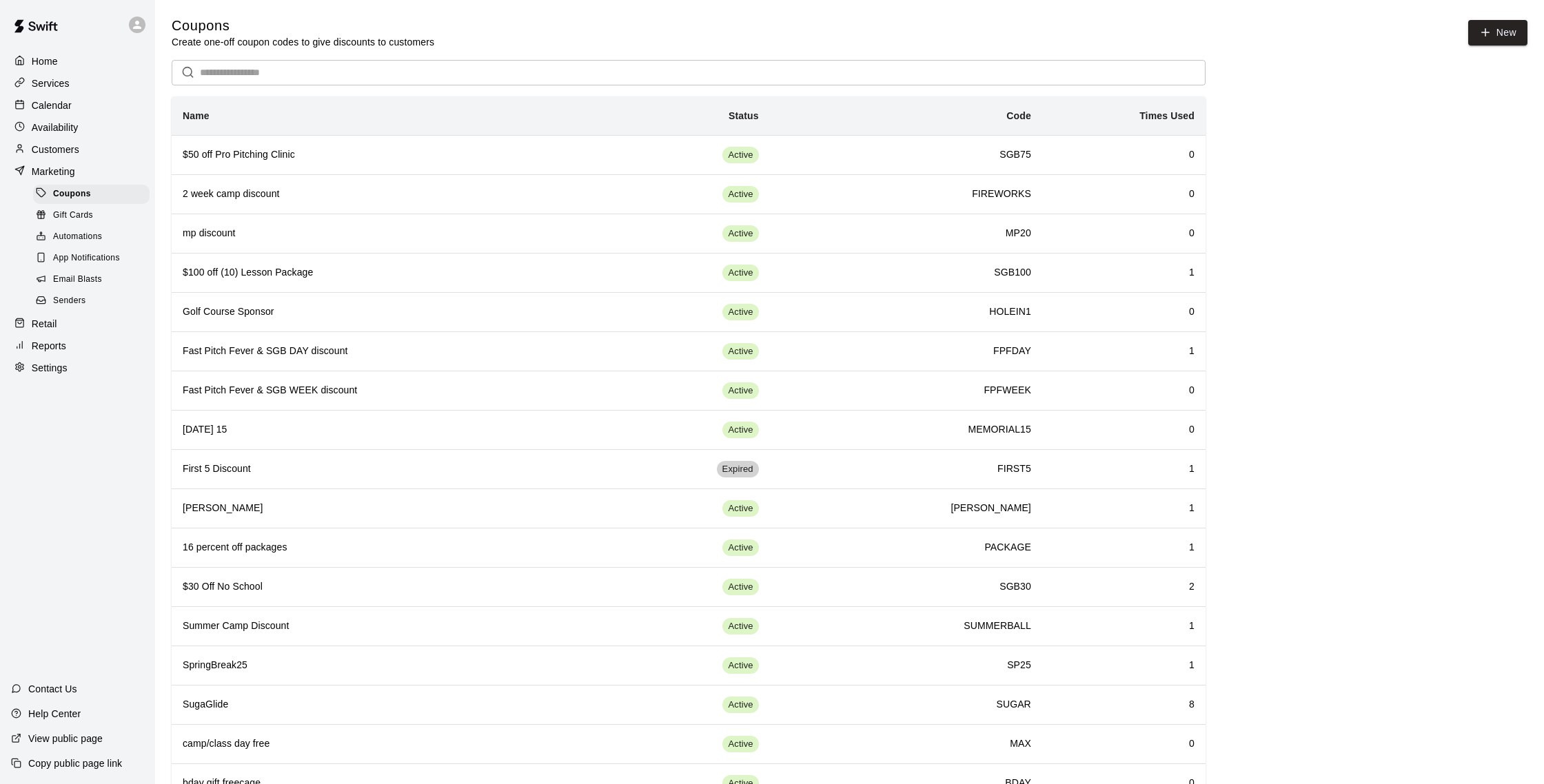
click at [87, 284] on span "Email Blasts" at bounding box center [77, 279] width 49 height 14
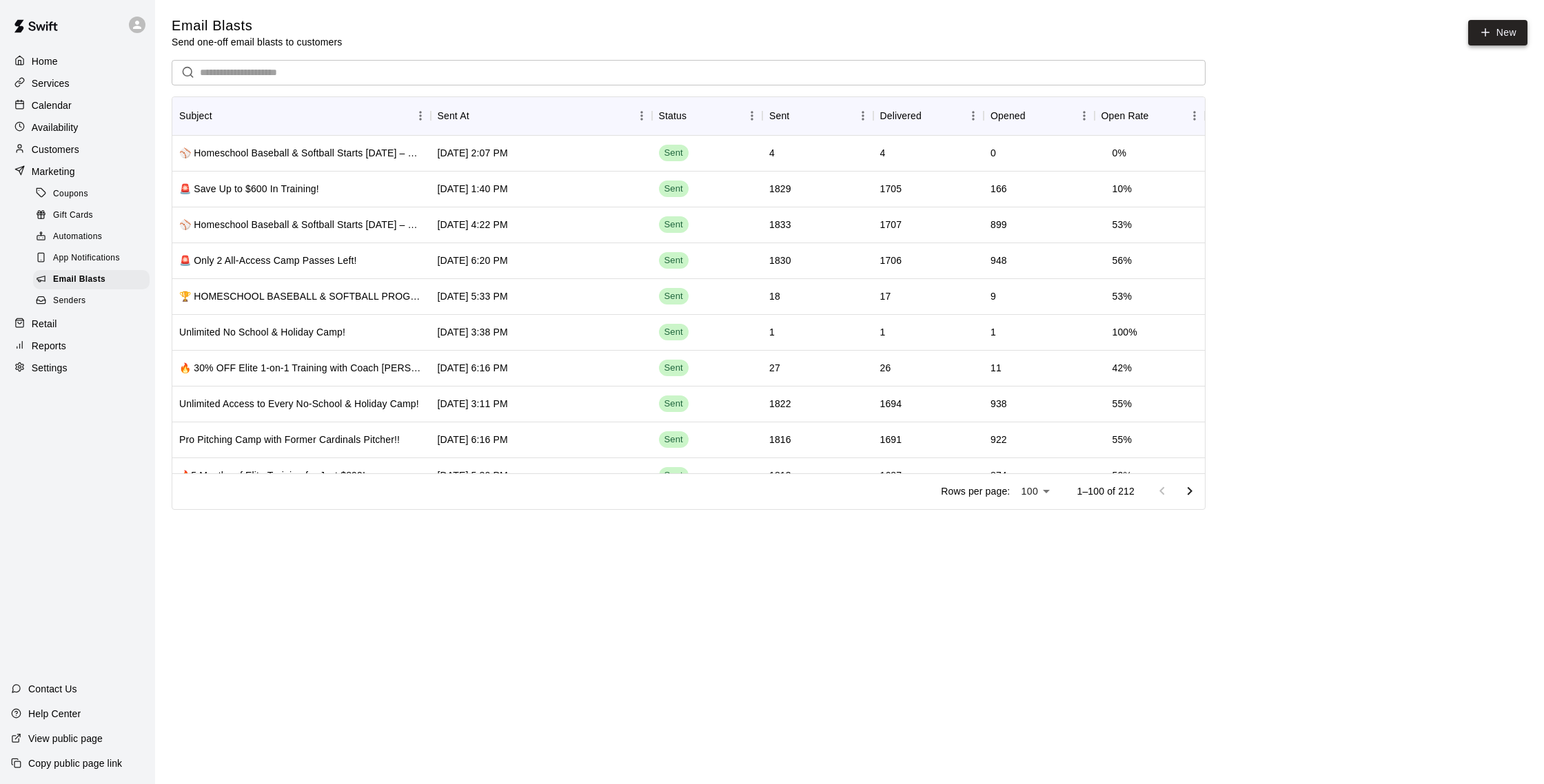
click at [1484, 42] on link "New" at bounding box center [1498, 33] width 59 height 26
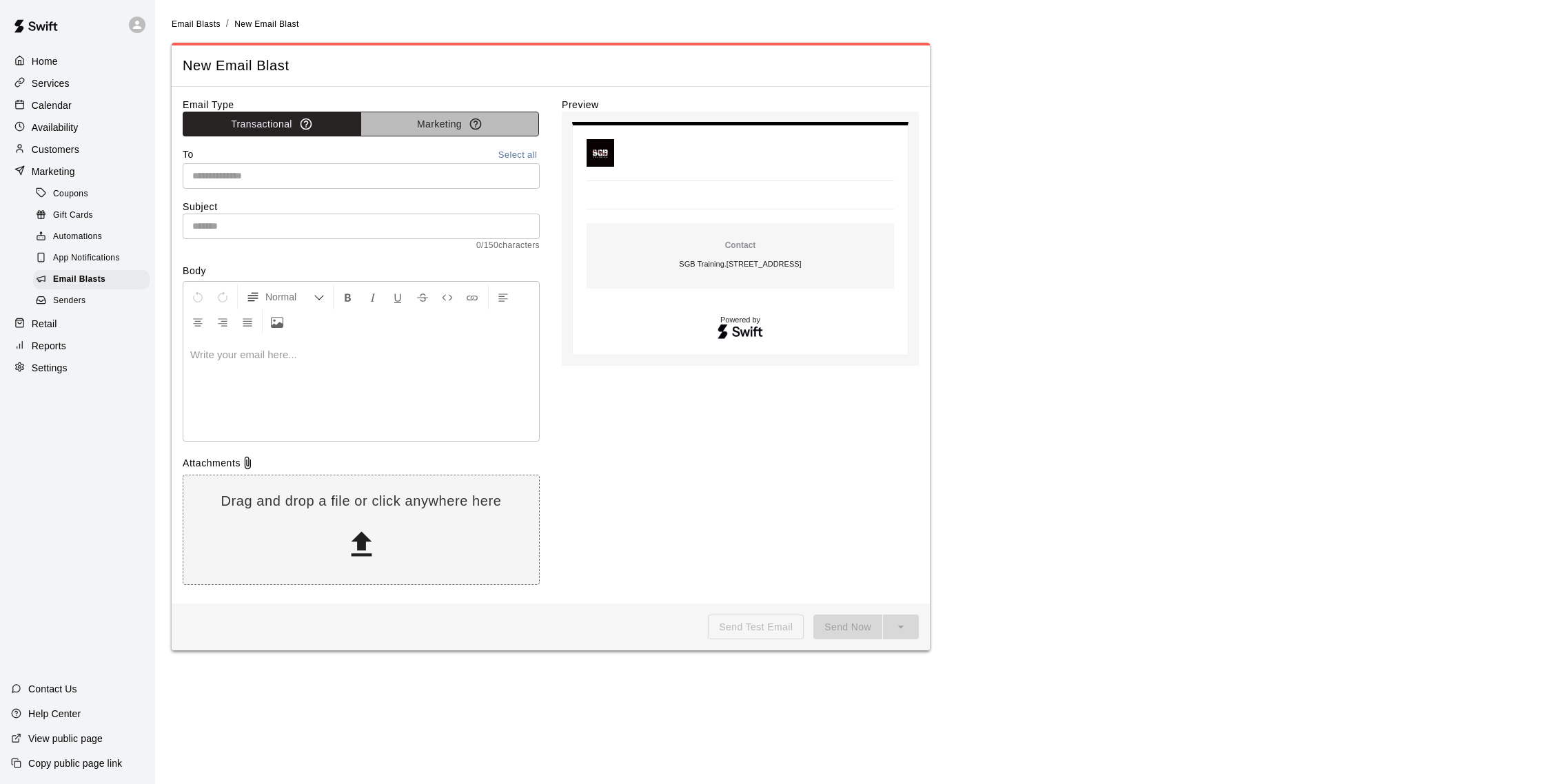
click at [397, 122] on button "Marketing" at bounding box center [449, 125] width 178 height 26
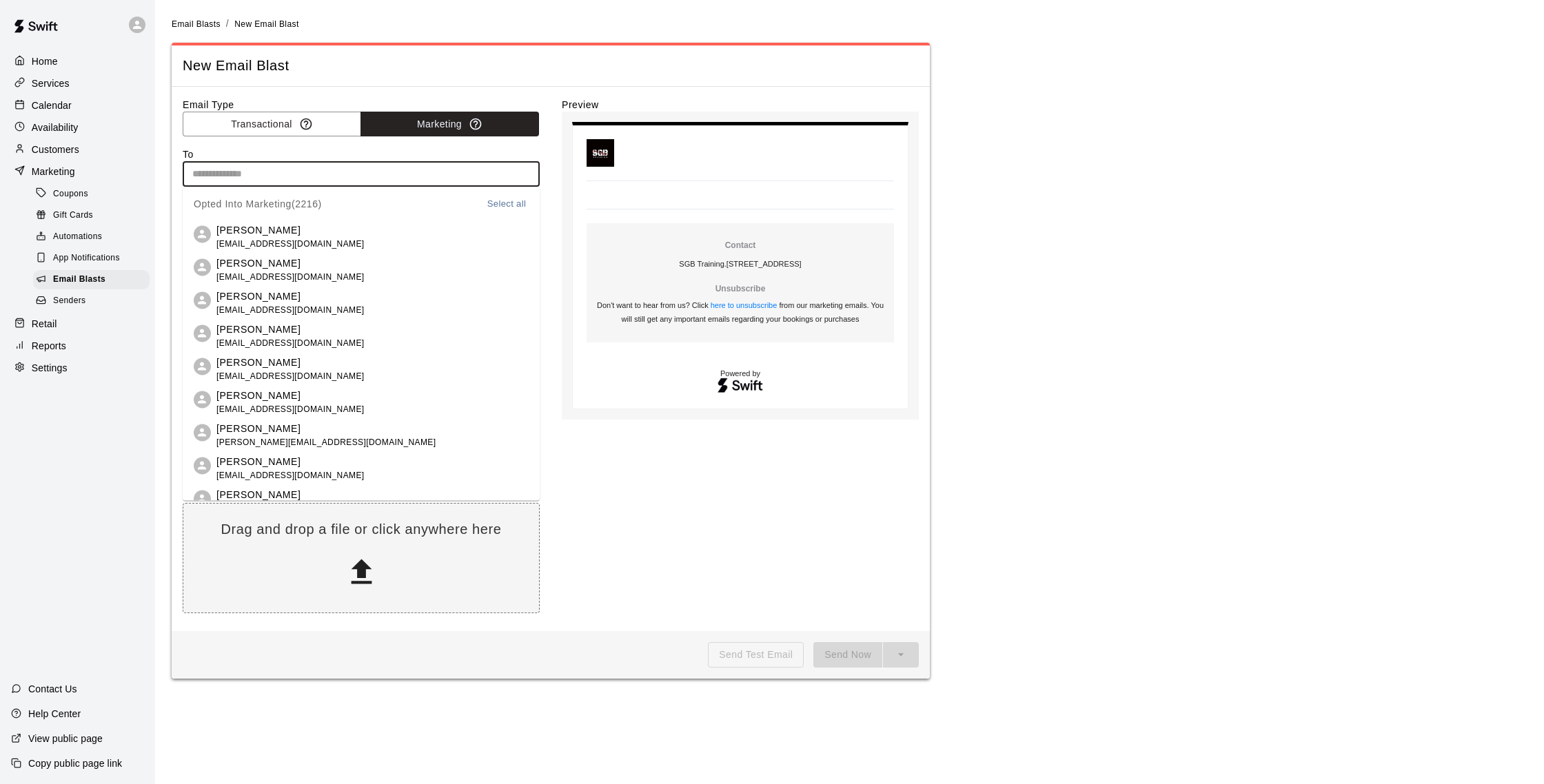
click at [209, 176] on input "text" at bounding box center [361, 174] width 347 height 18
type input "***"
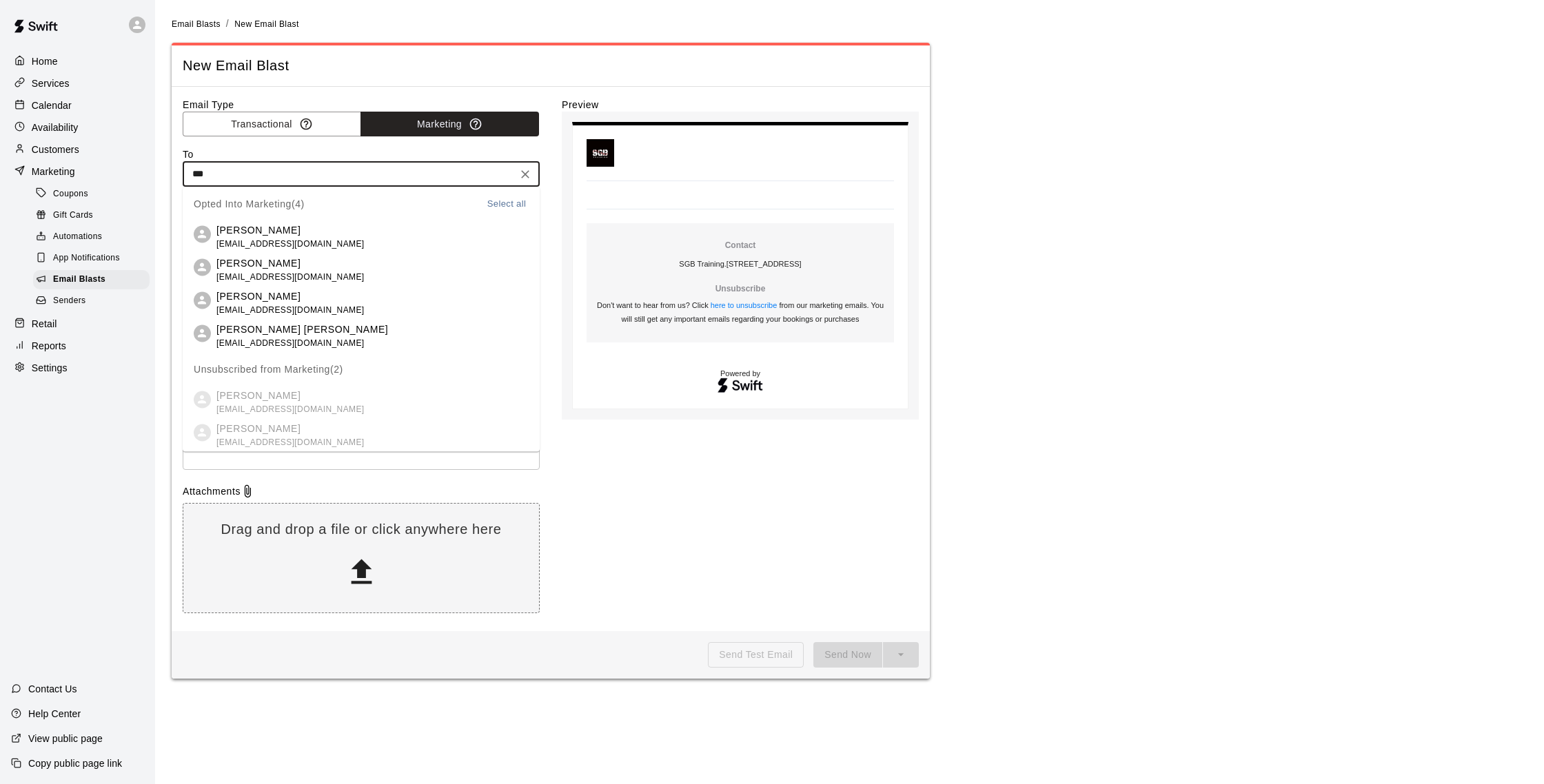
click at [249, 232] on p "[PERSON_NAME]" at bounding box center [290, 229] width 148 height 14
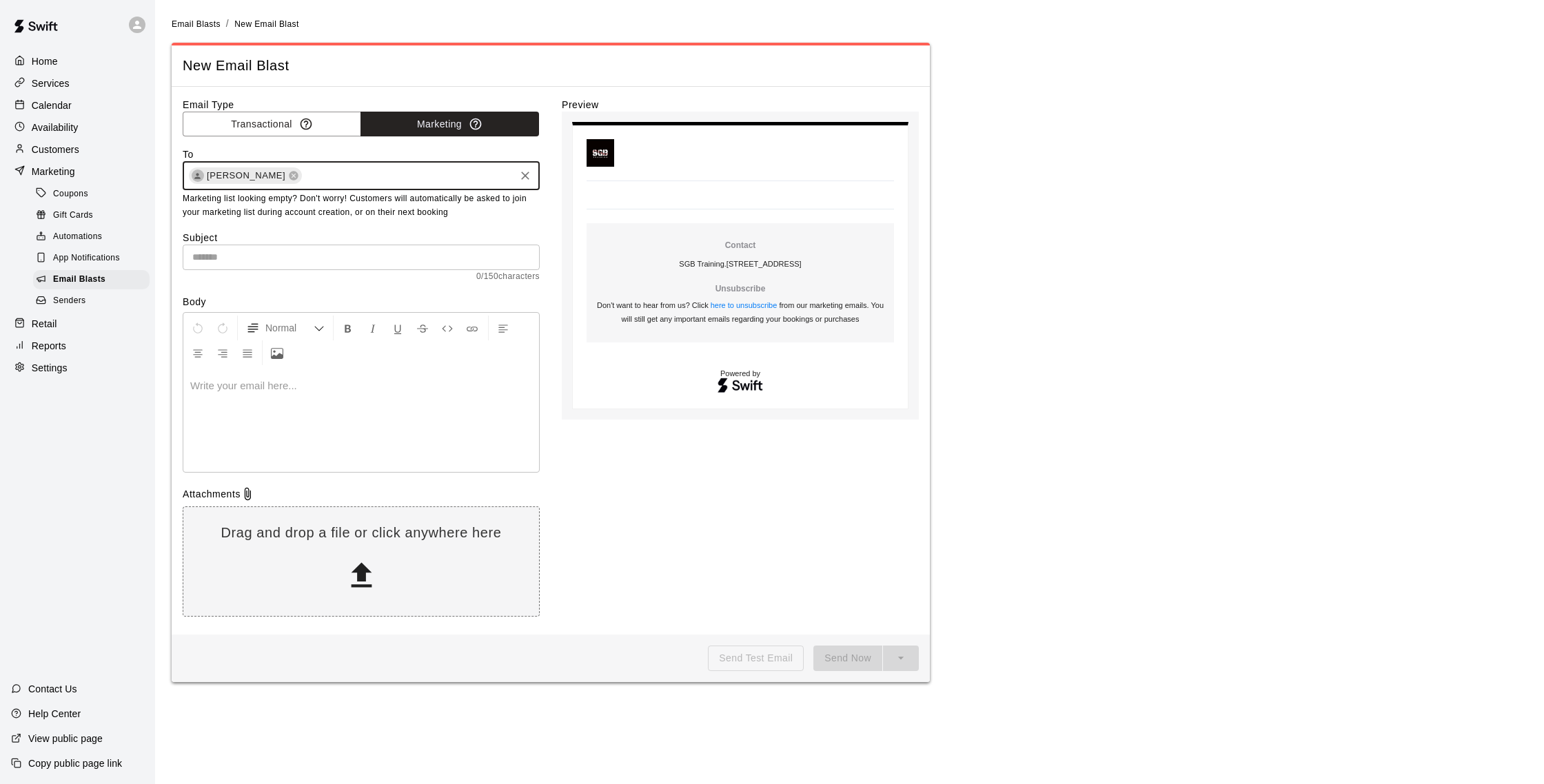
click at [325, 181] on input "text" at bounding box center [408, 176] width 209 height 18
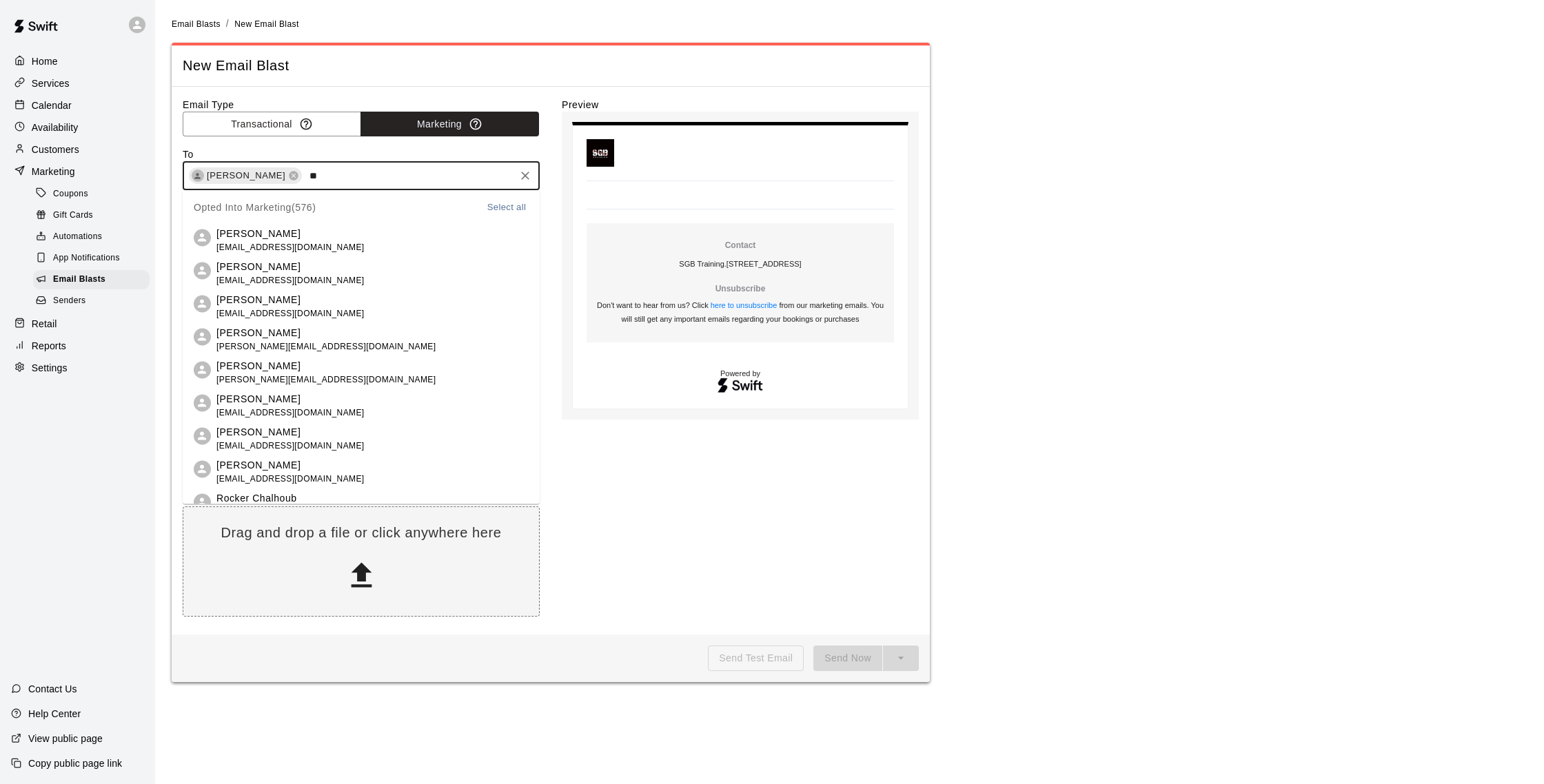
type input "*"
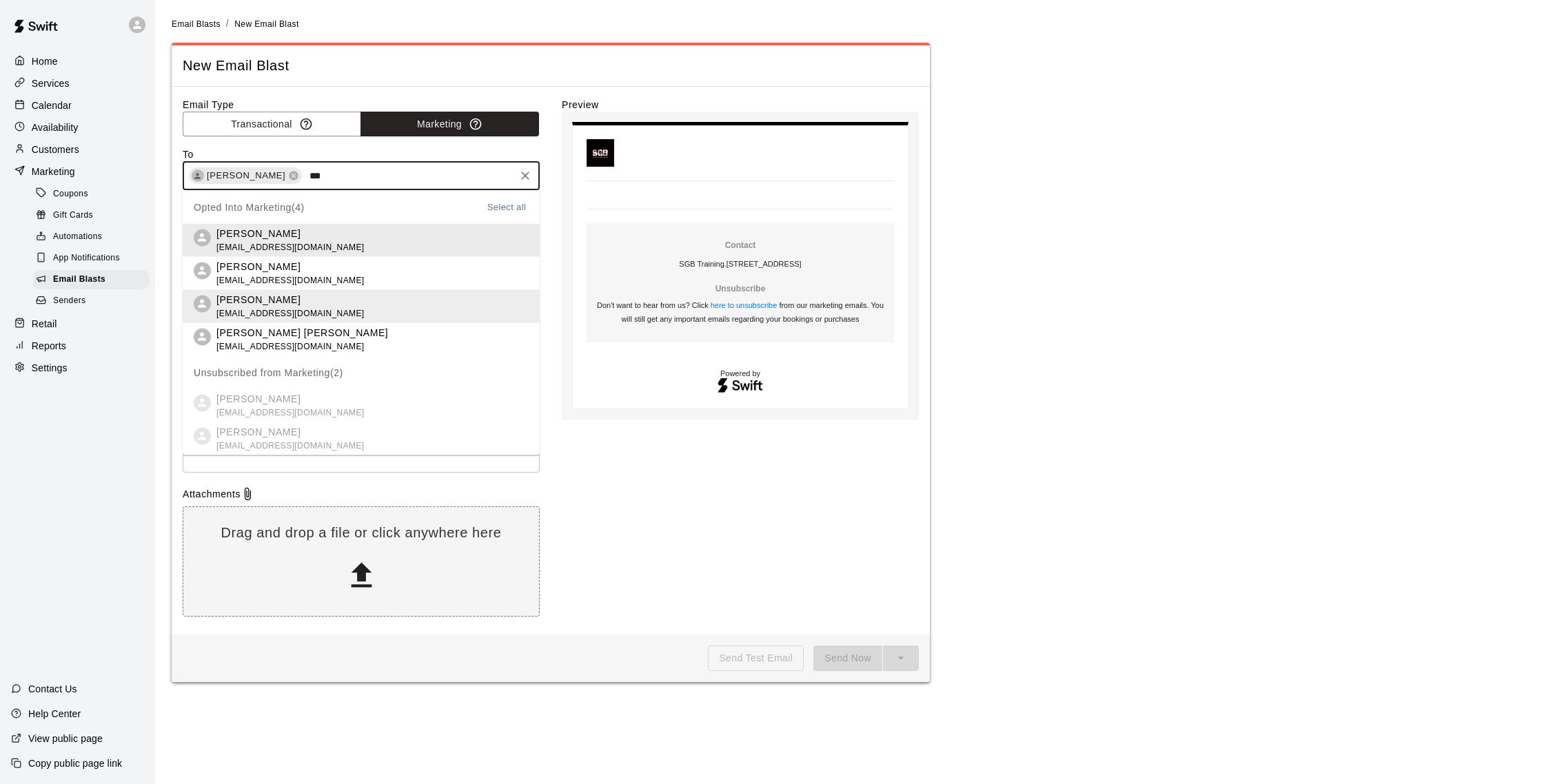
type input "***"
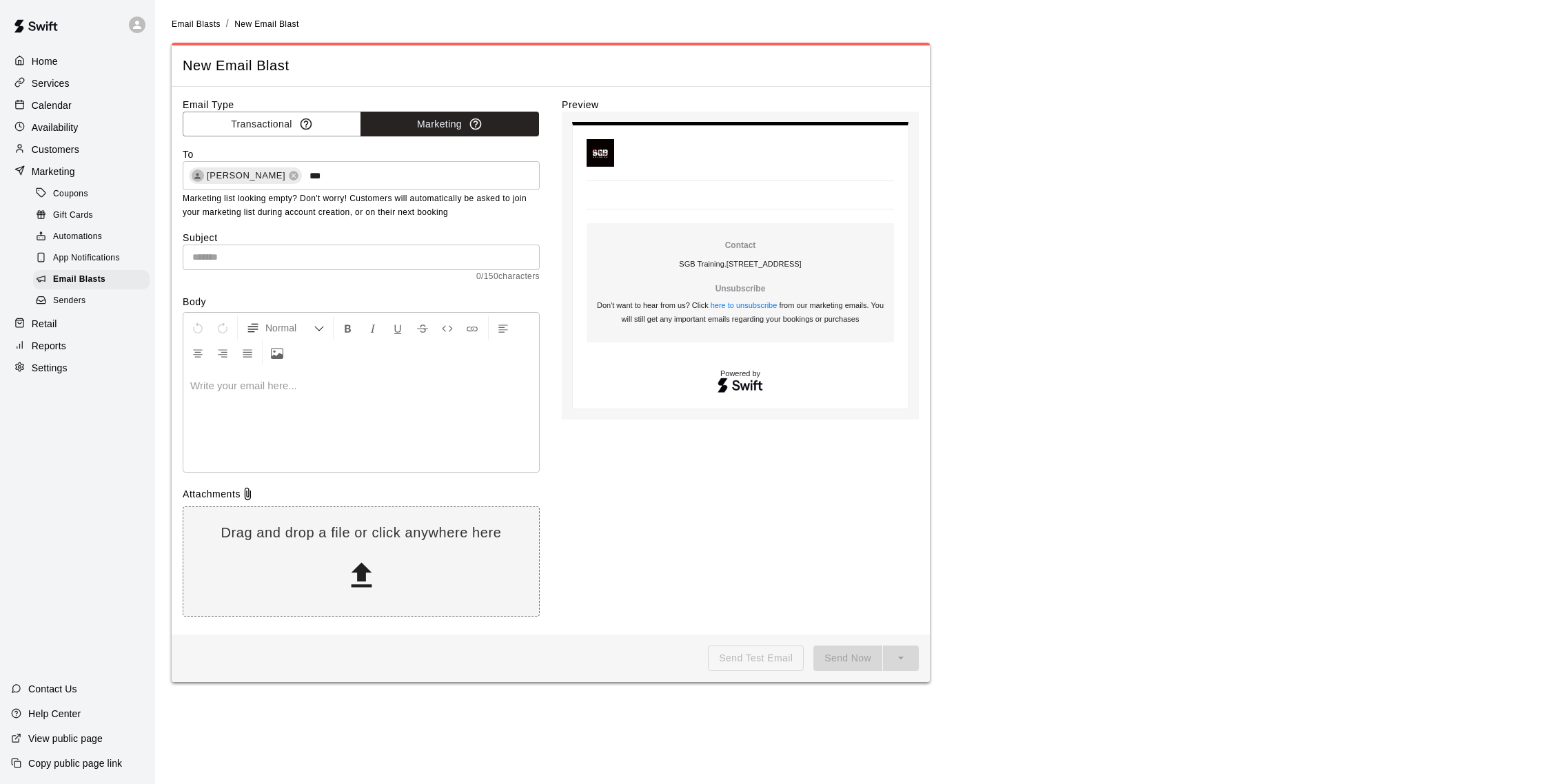
click at [372, 87] on div "Email Type Transactional Marketing To [PERSON_NAME] *** ​ Marketing list lookin…" at bounding box center [551, 360] width 758 height 547
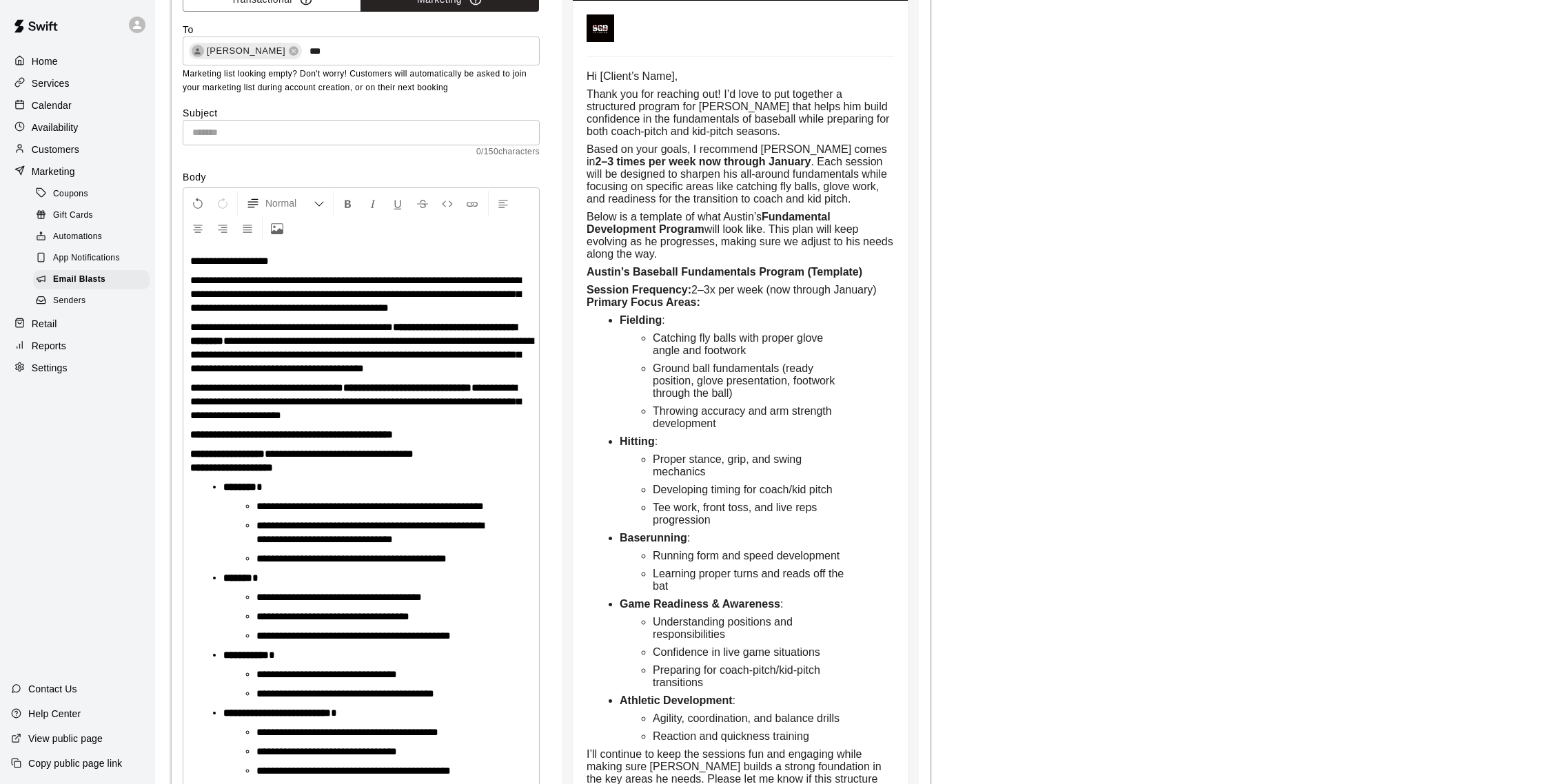
scroll to position [117, 0]
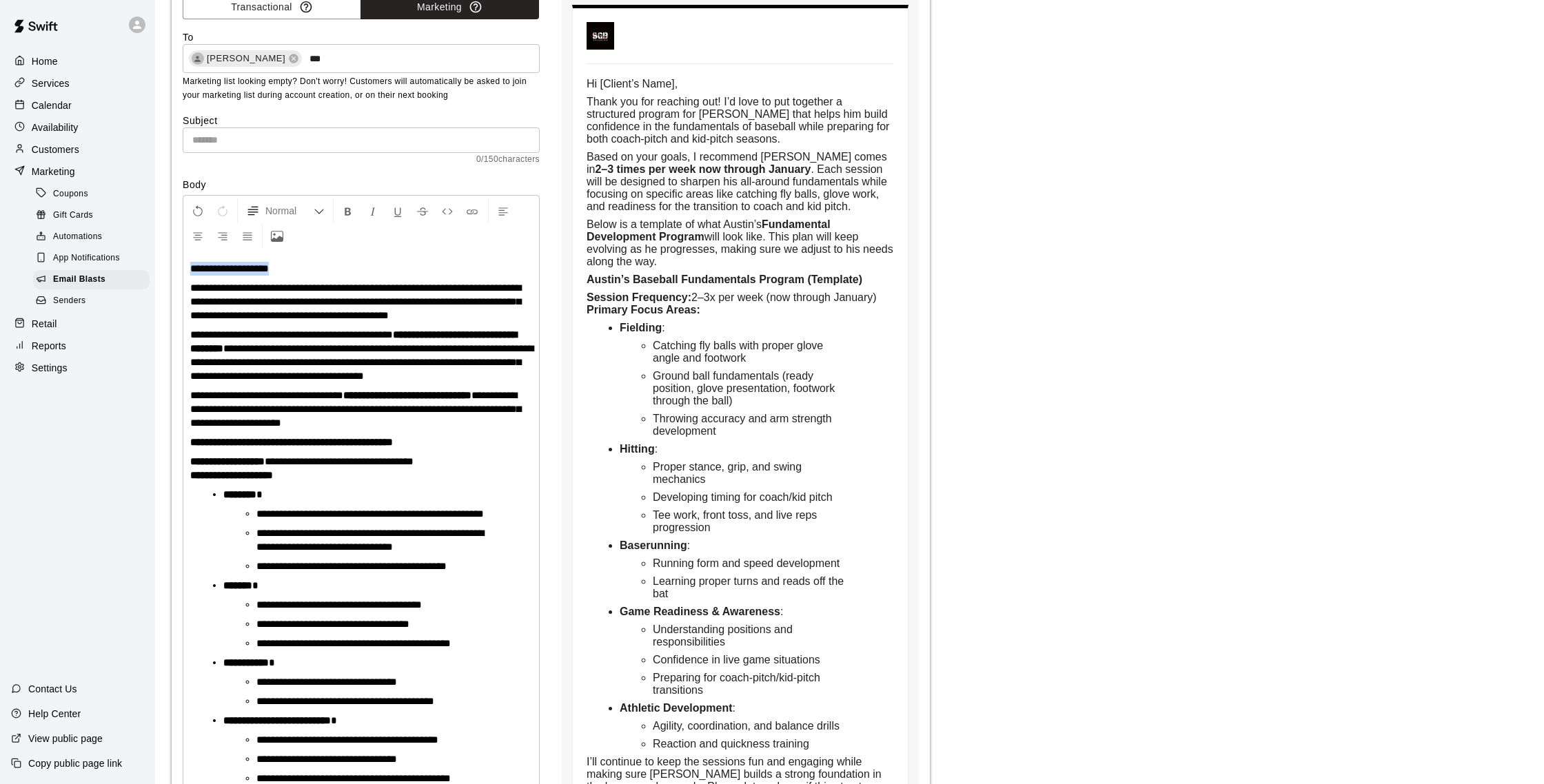
drag, startPoint x: 282, startPoint y: 271, endPoint x: 113, endPoint y: 267, distance: 169.0
click at [113, 267] on div "**********" at bounding box center [772, 535] width 1544 height 1305
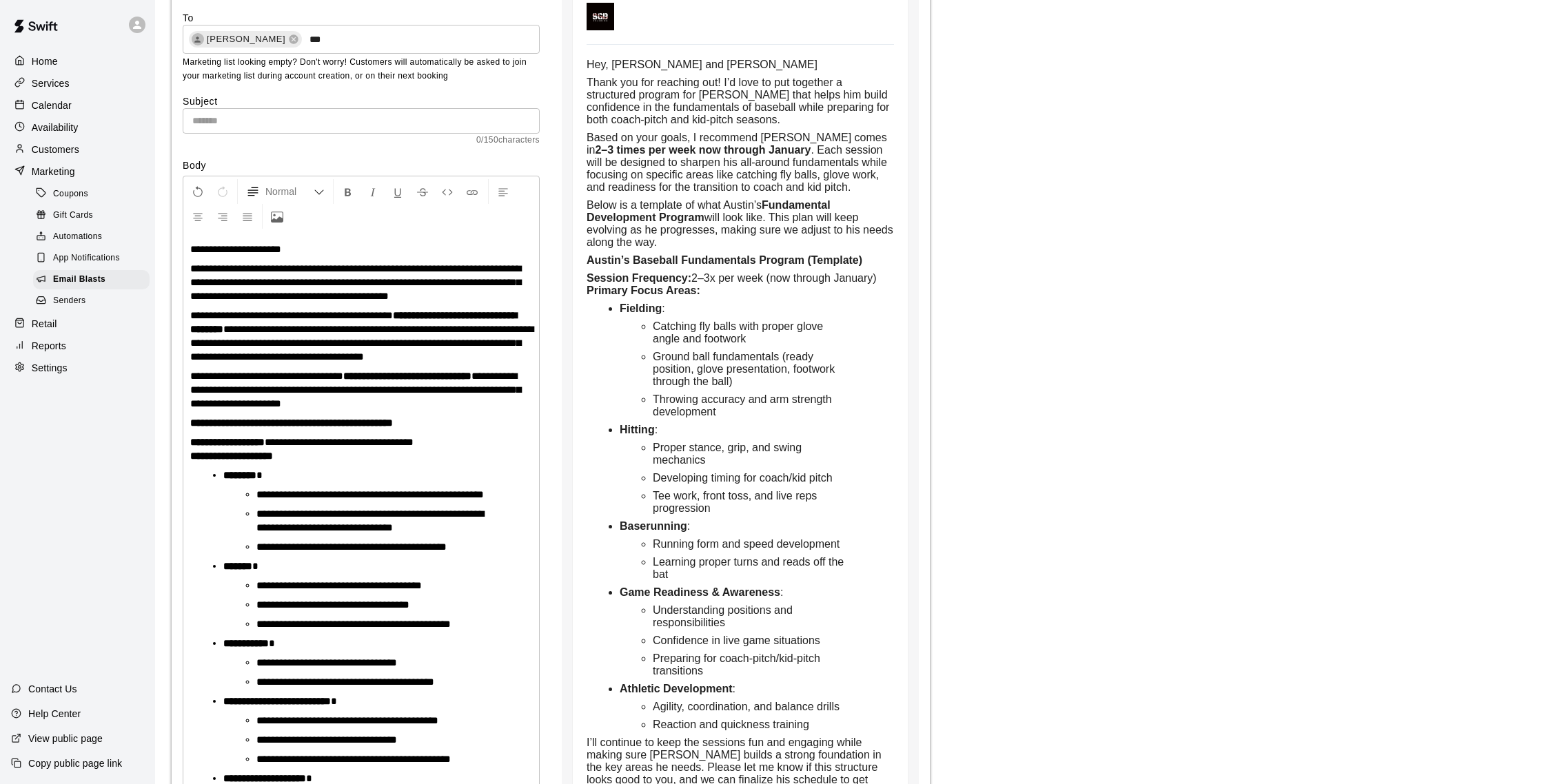
scroll to position [152, 0]
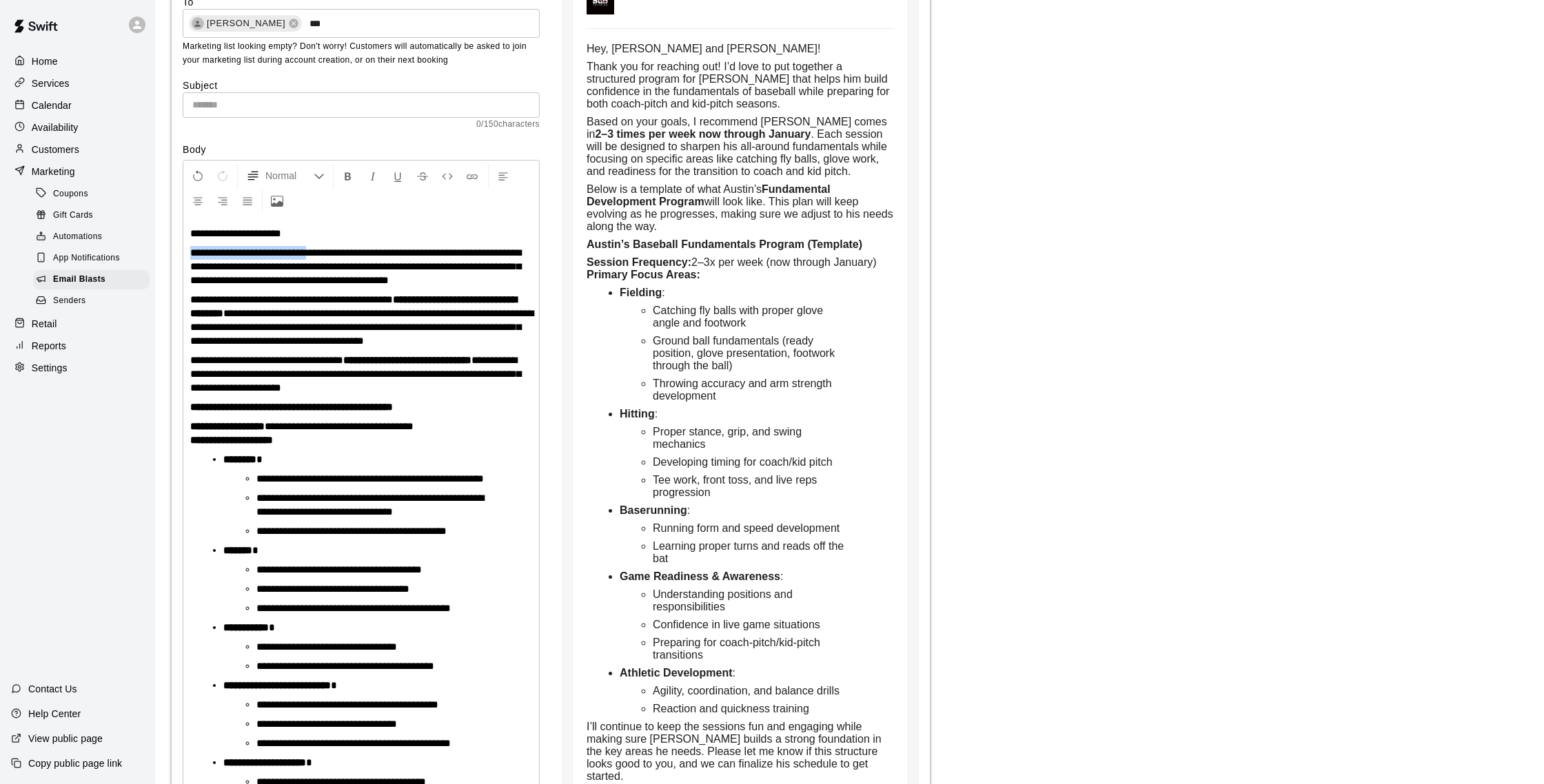
drag, startPoint x: 322, startPoint y: 252, endPoint x: 147, endPoint y: 259, distance: 175.1
click at [147, 259] on div "**********" at bounding box center [772, 500] width 1544 height 1305
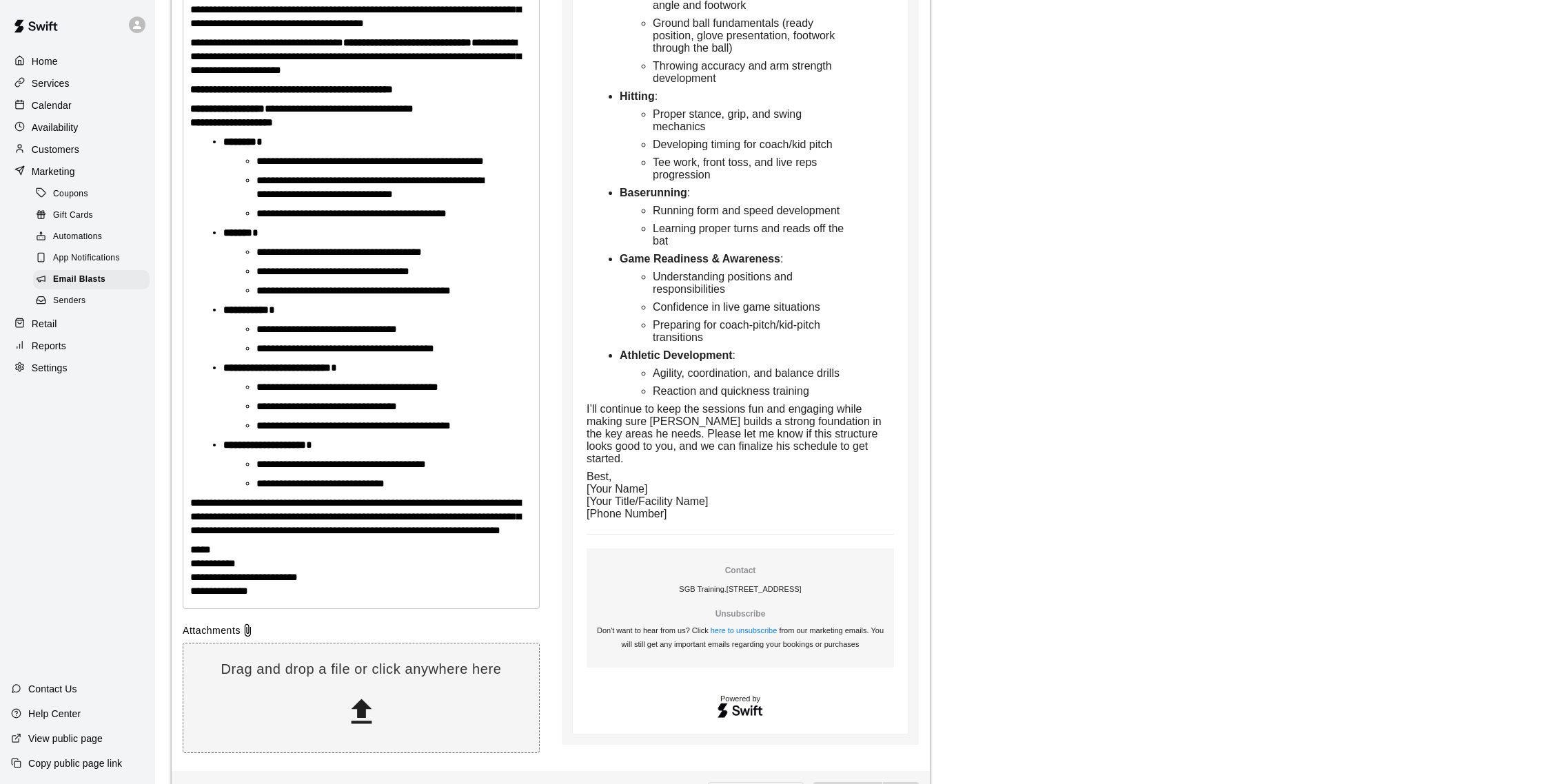
scroll to position [471, 0]
drag, startPoint x: 400, startPoint y: 89, endPoint x: 453, endPoint y: 88, distance: 53.0
click at [393, 88] on strong "**********" at bounding box center [291, 88] width 202 height 10
click at [390, 130] on div "**********" at bounding box center [361, 253] width 356 height 710
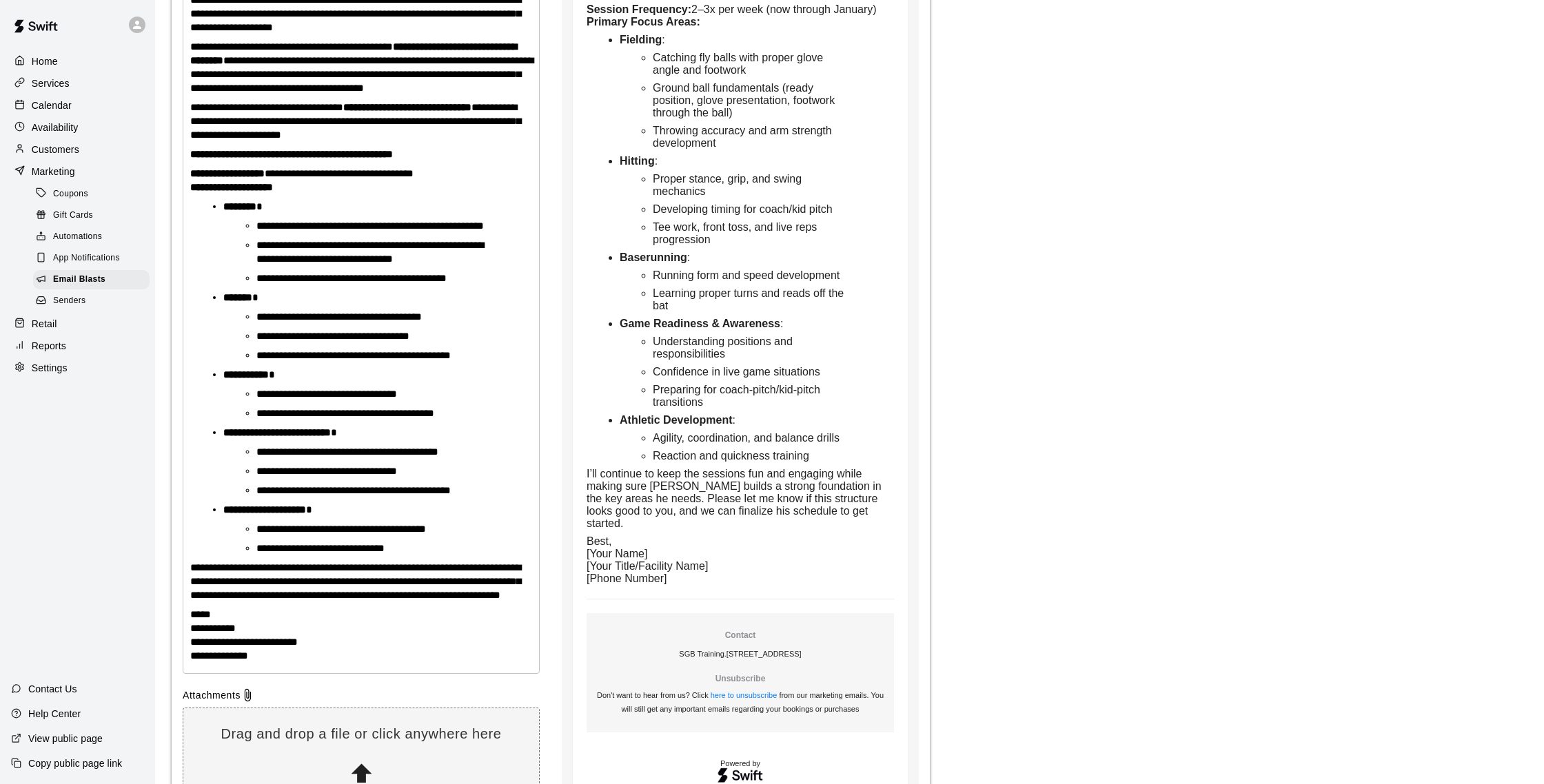
scroll to position [403, 0]
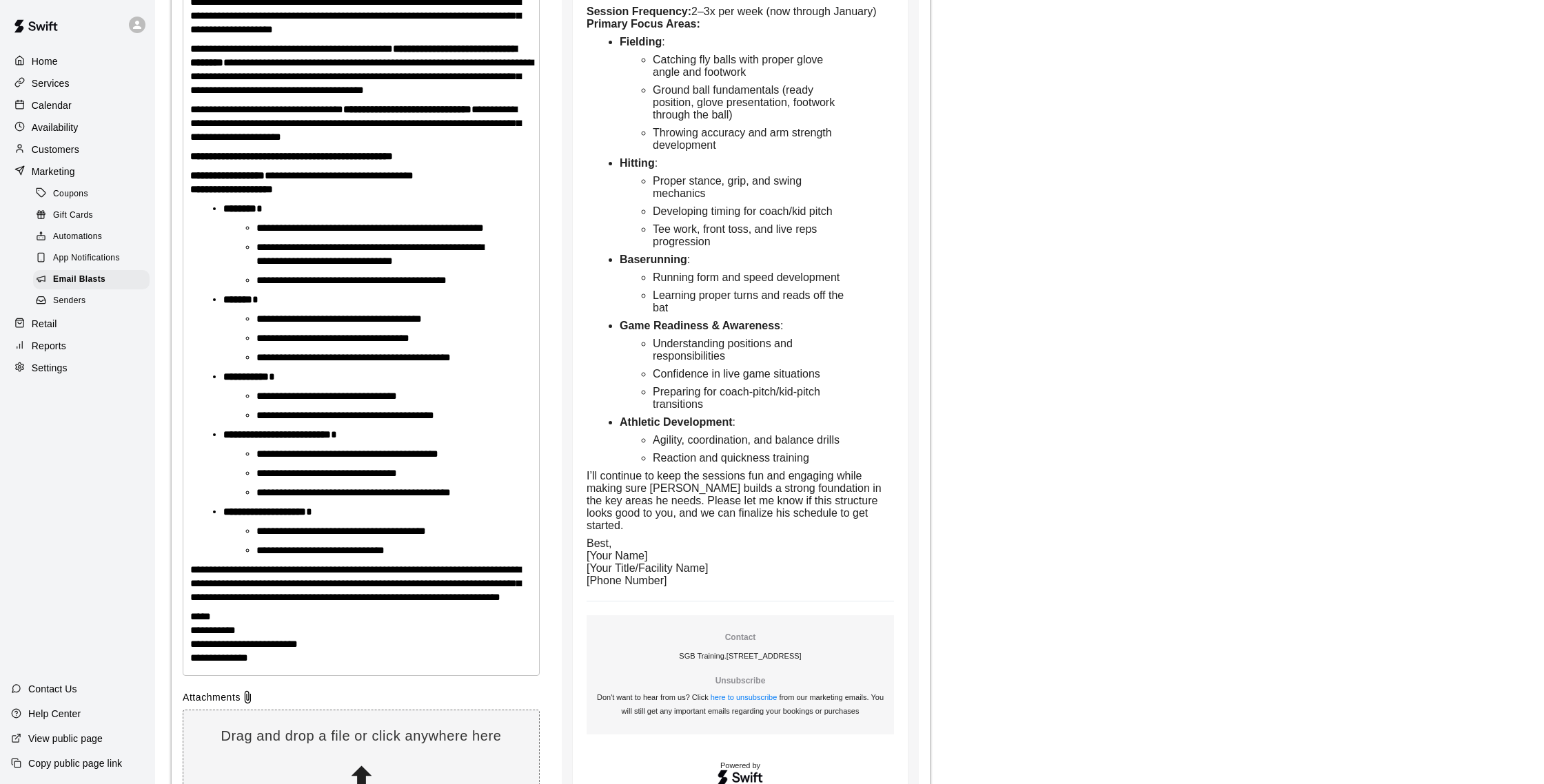
click at [250, 382] on strong "**********" at bounding box center [245, 376] width 46 height 10
click at [425, 287] on li "**********" at bounding box center [373, 280] width 232 height 14
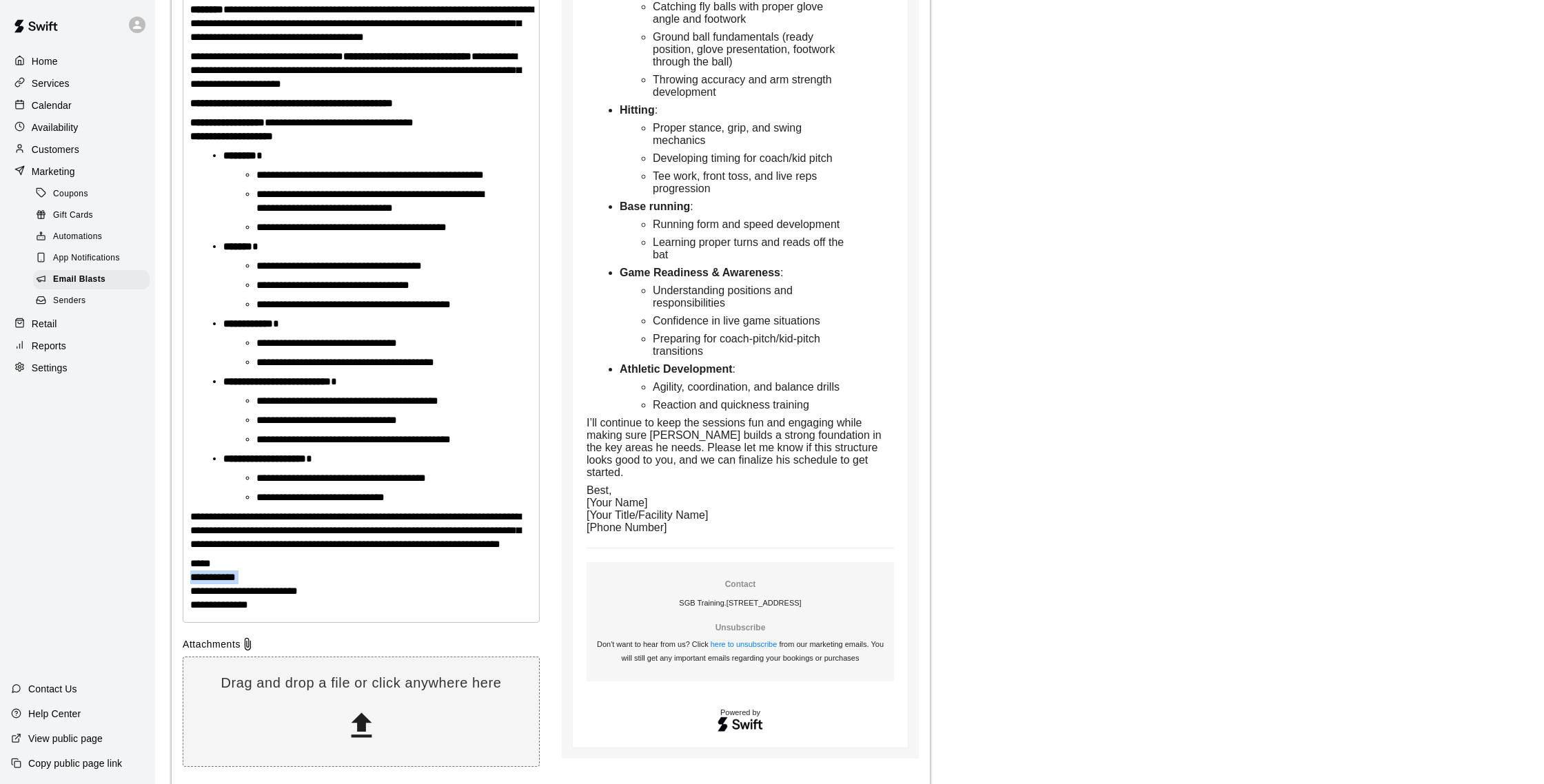
scroll to position [456, 0]
drag, startPoint x: 191, startPoint y: 629, endPoint x: 337, endPoint y: 650, distance: 147.5
click at [337, 611] on p "**********" at bounding box center [361, 583] width 342 height 55
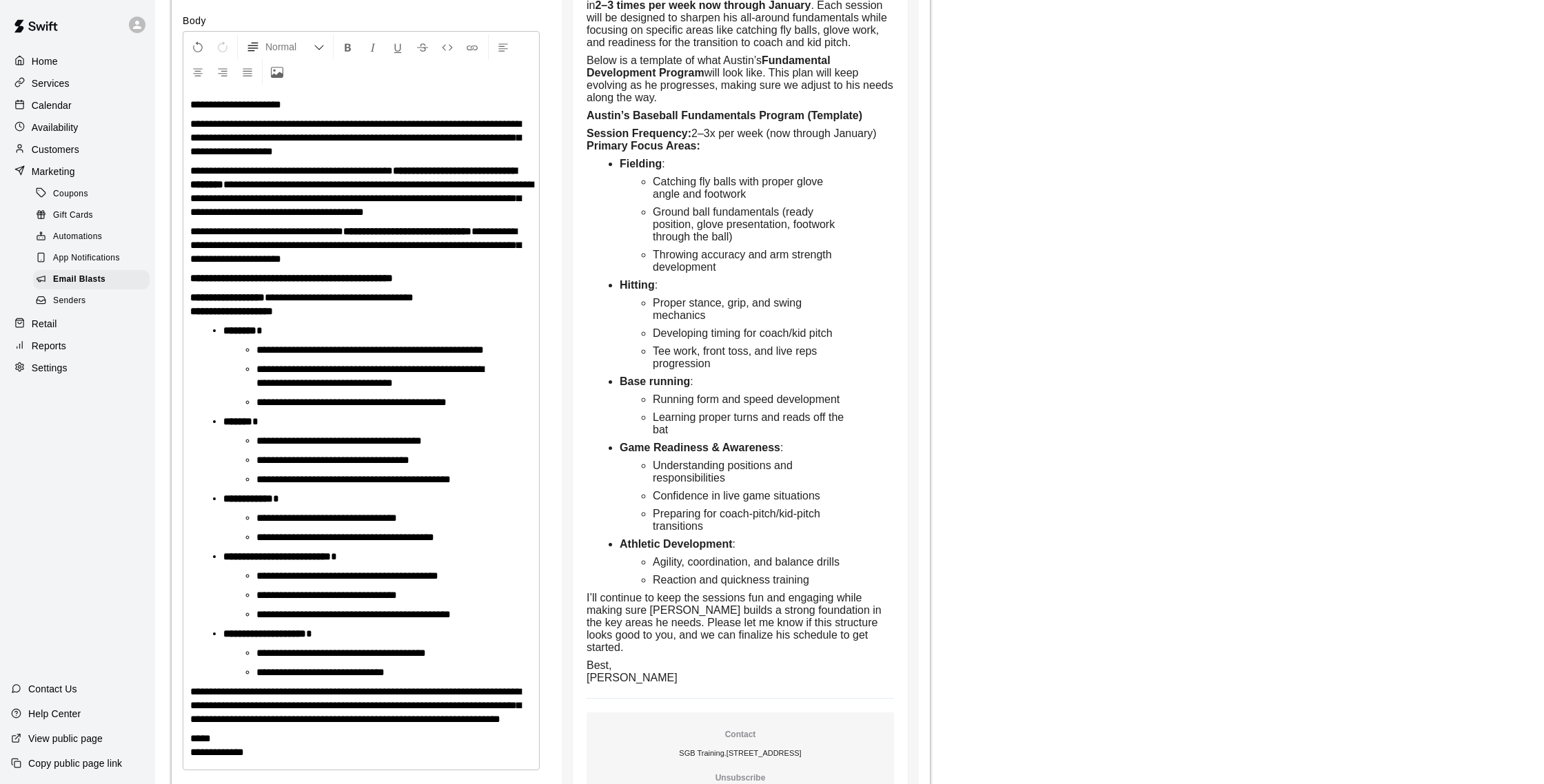
scroll to position [0, 0]
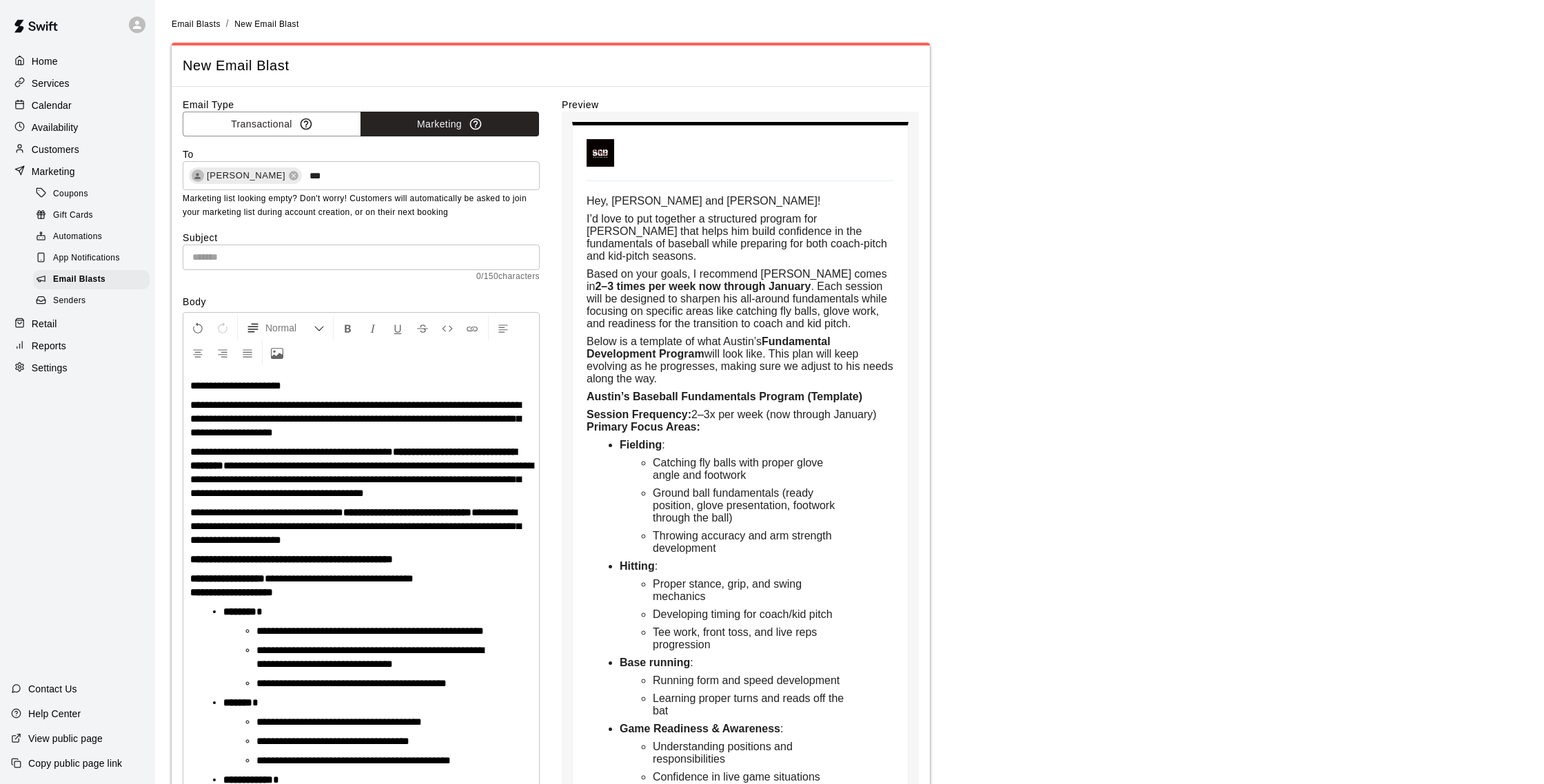
click at [188, 402] on div "**********" at bounding box center [361, 709] width 356 height 682
click at [452, 451] on strong "**********" at bounding box center [353, 459] width 327 height 24
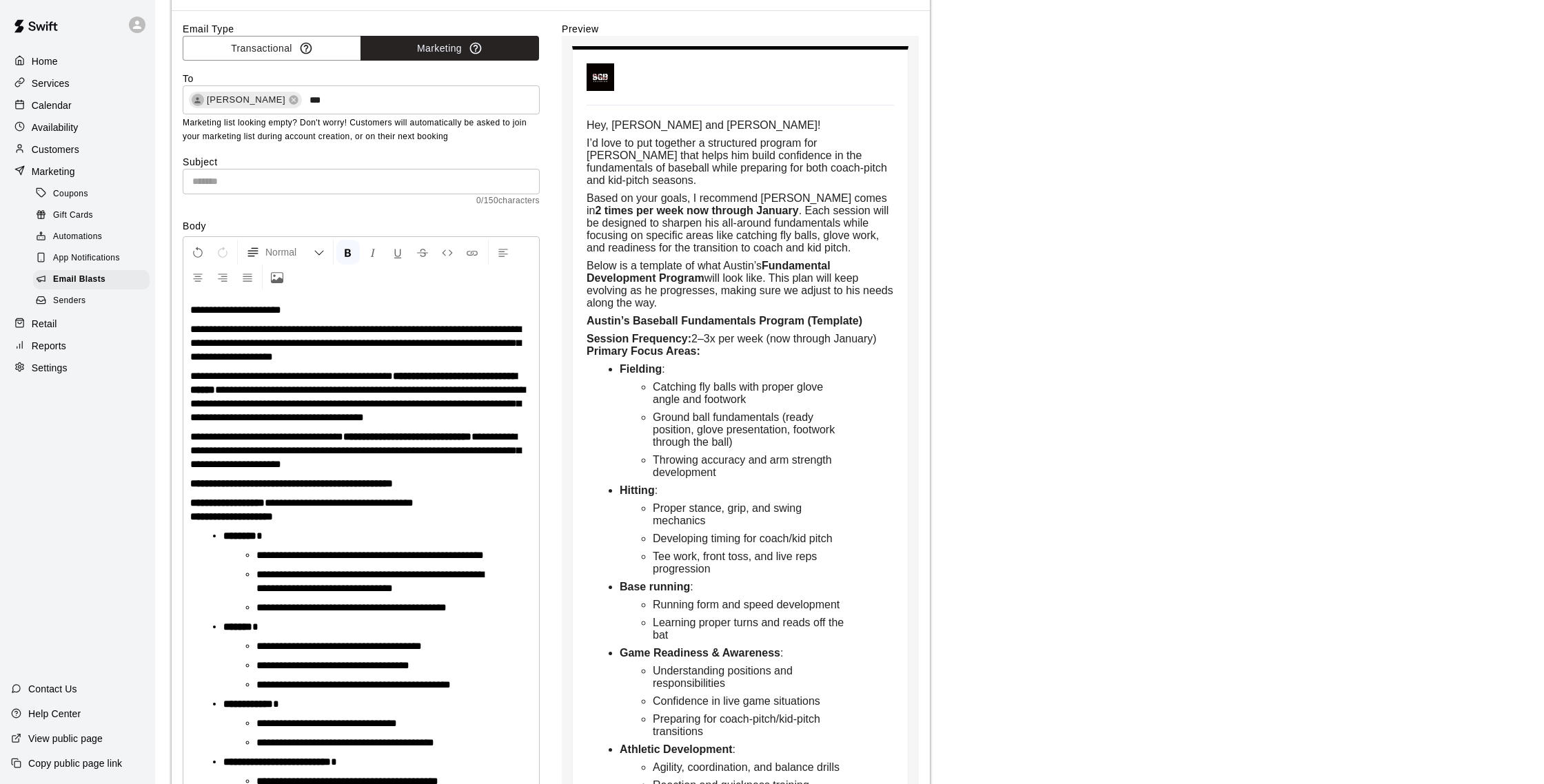
scroll to position [80, 0]
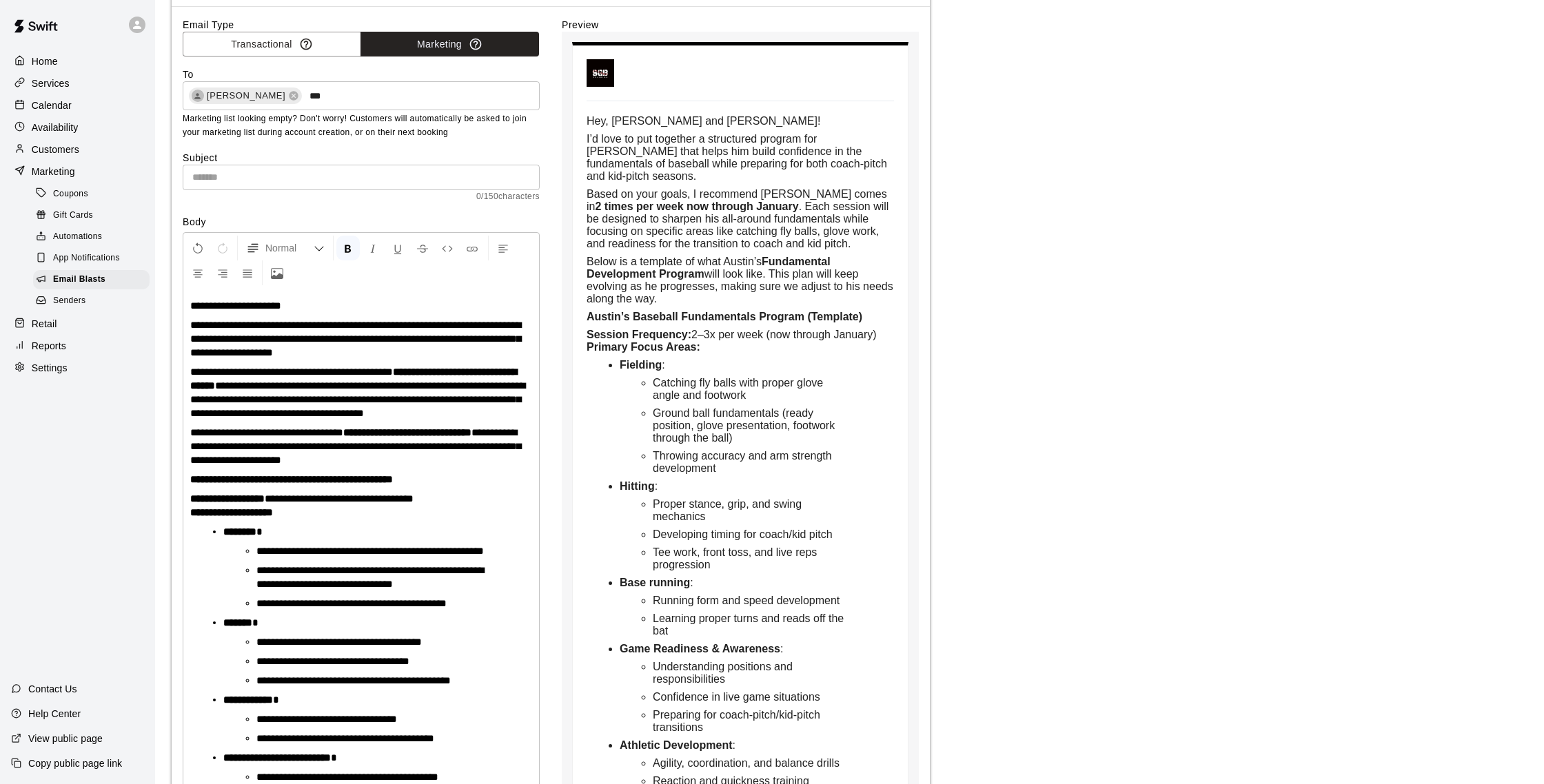
click at [247, 177] on input "text" at bounding box center [361, 177] width 357 height 26
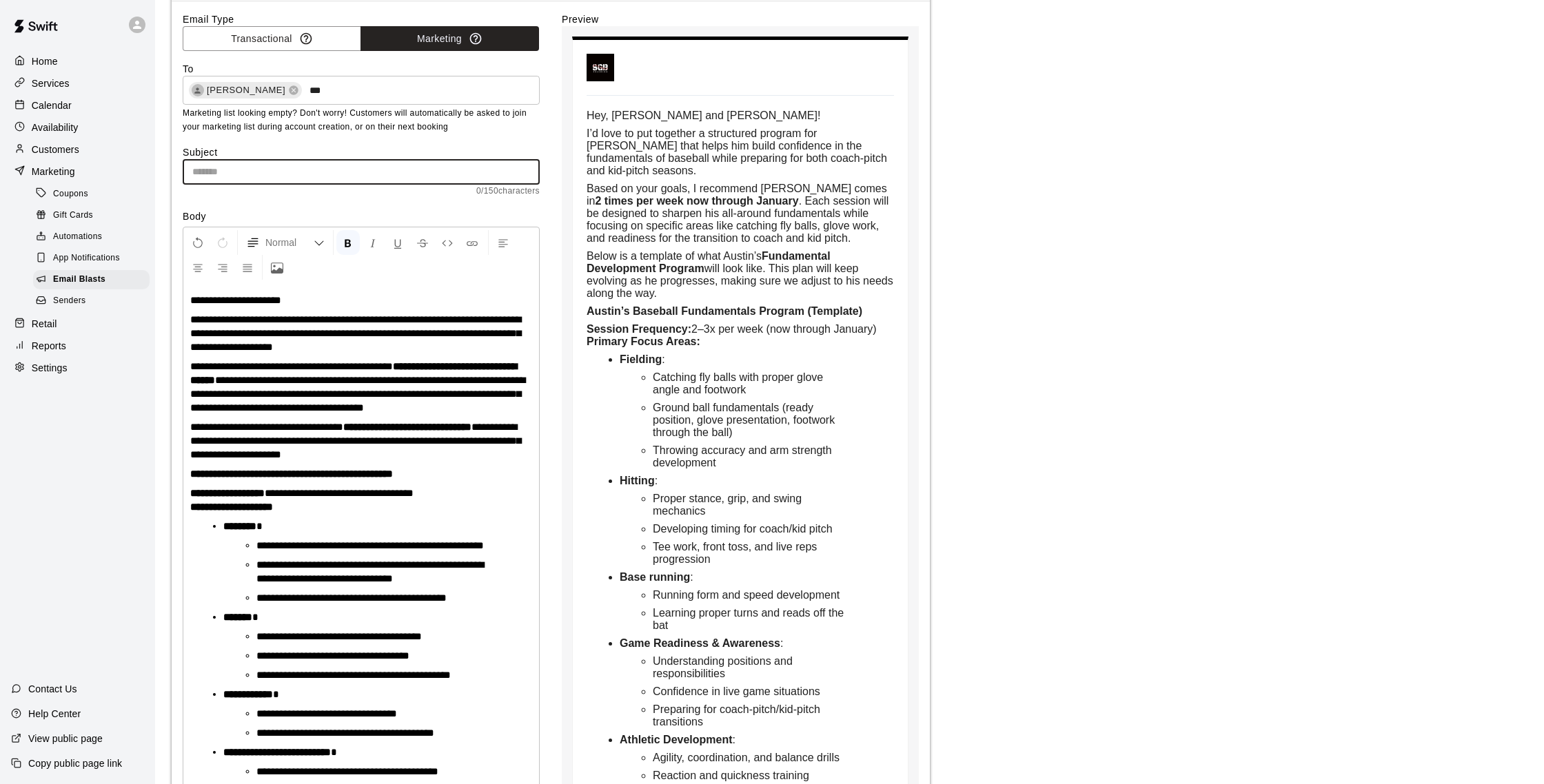
scroll to position [87, 0]
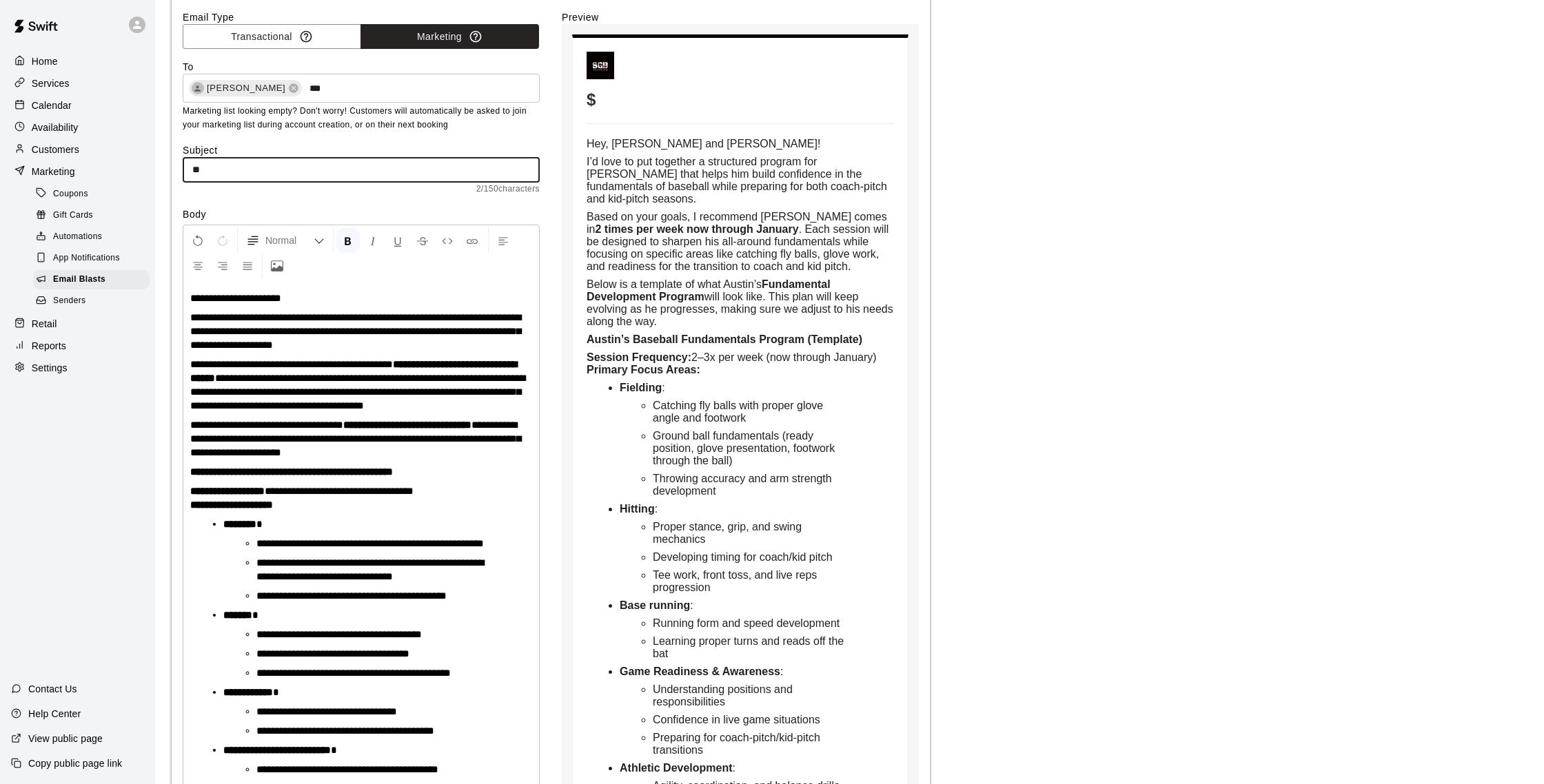
type input "*"
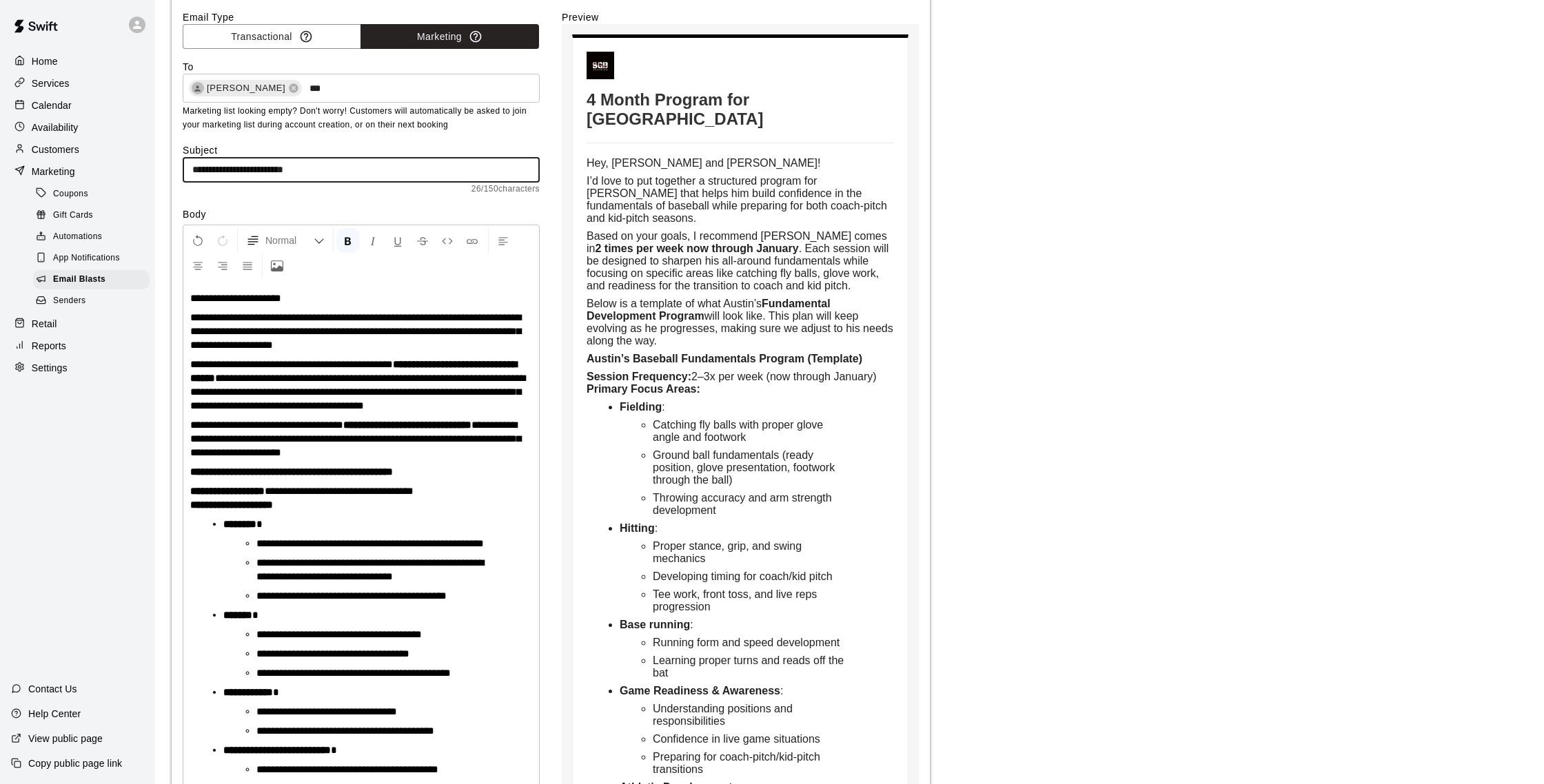
click at [189, 170] on input "**********" at bounding box center [361, 170] width 357 height 26
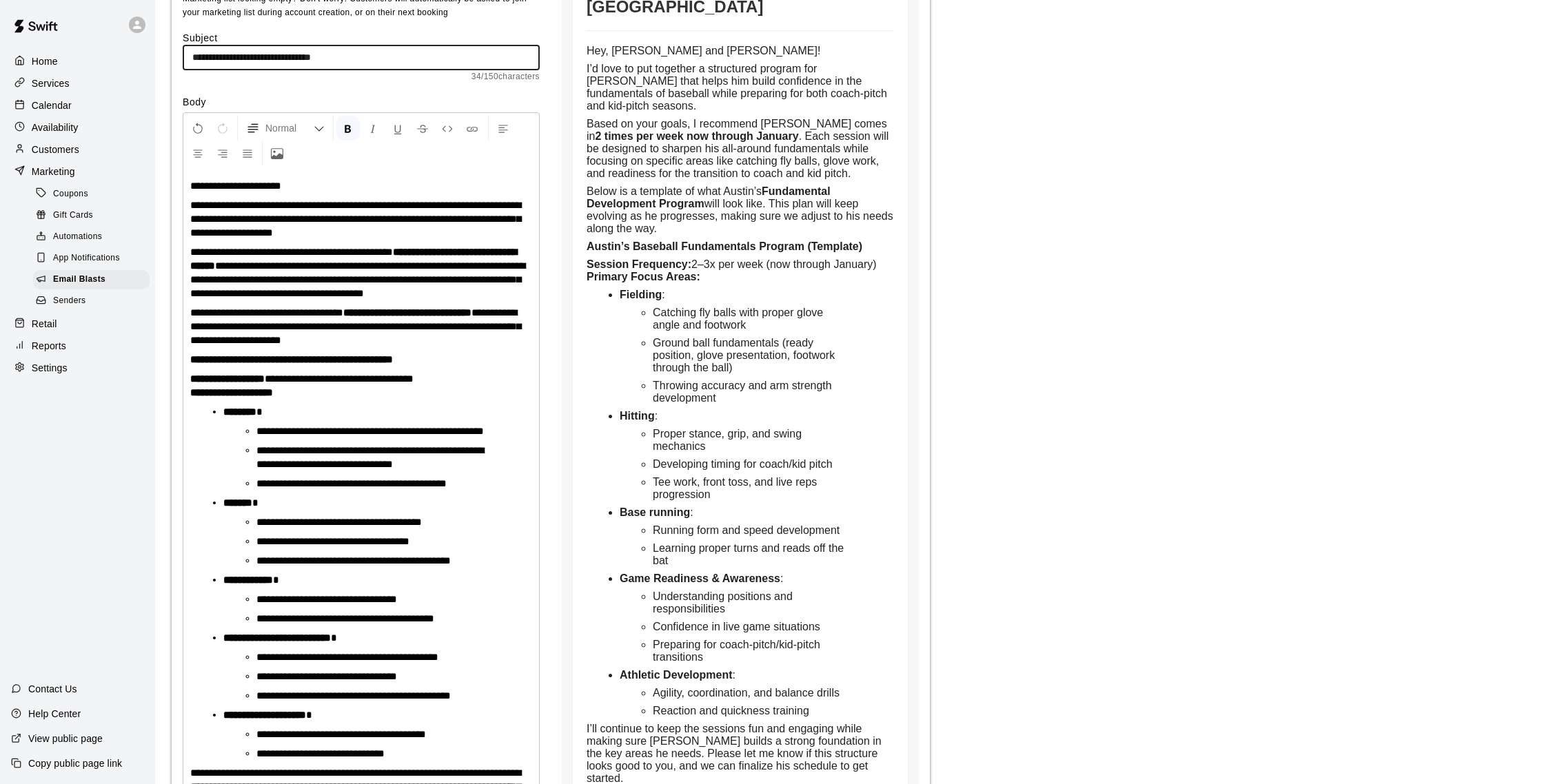
scroll to position [534, 0]
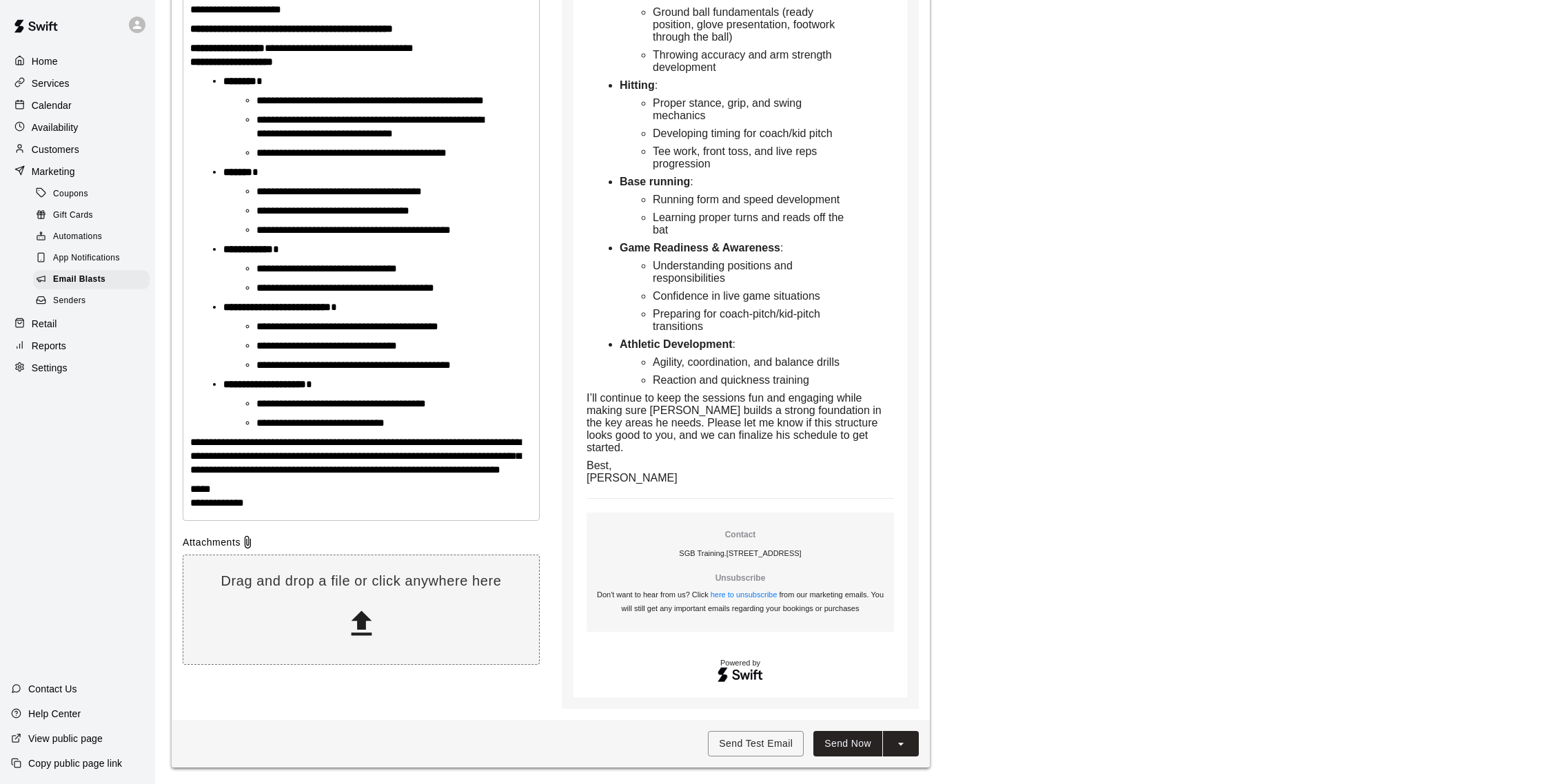
type input "**********"
click at [827, 738] on button "Send Now" at bounding box center [848, 744] width 69 height 26
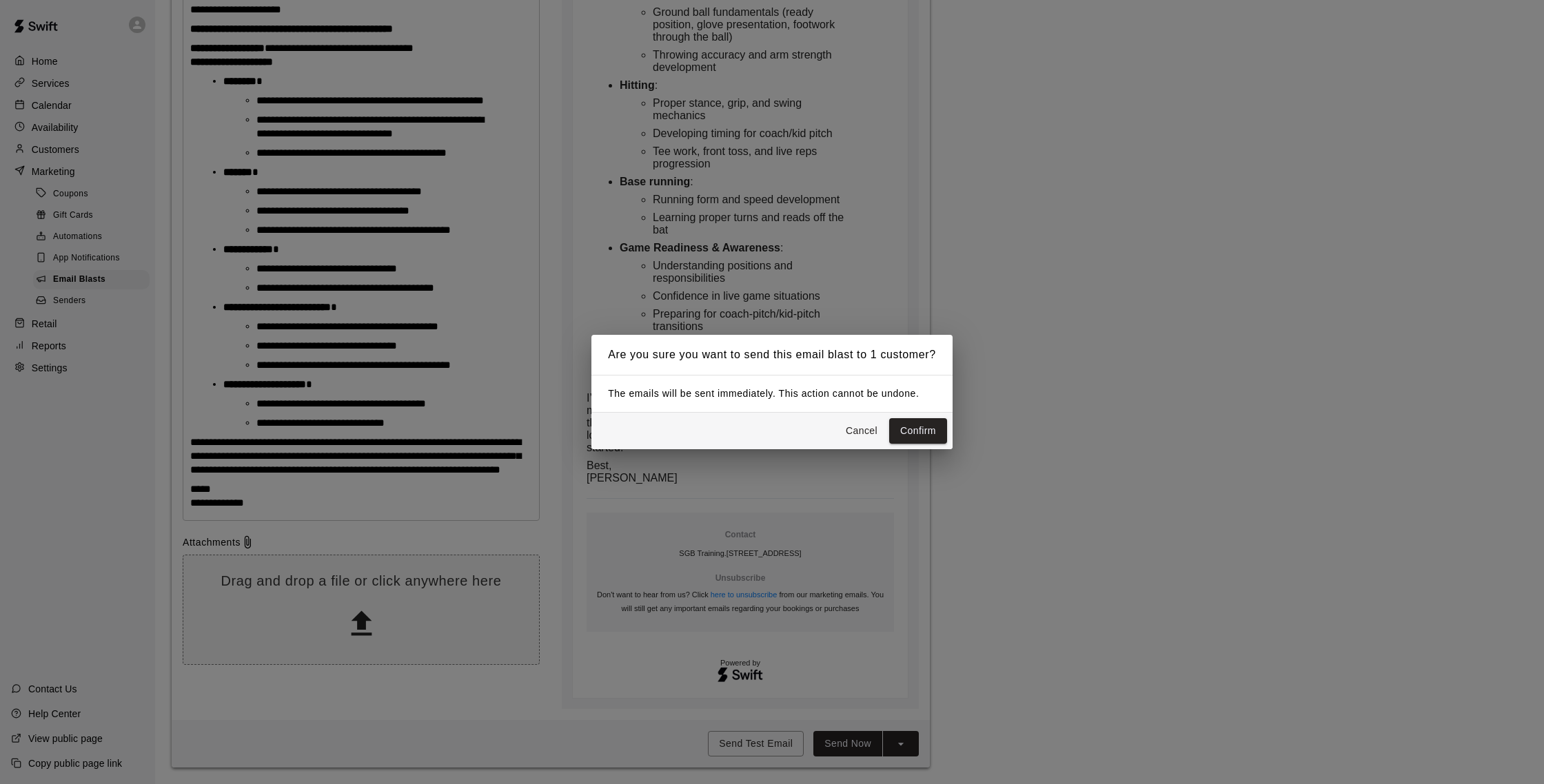
click at [509, 321] on div "Are you sure you want to send this email blast to 1 customer? The emails will b…" at bounding box center [772, 392] width 1544 height 784
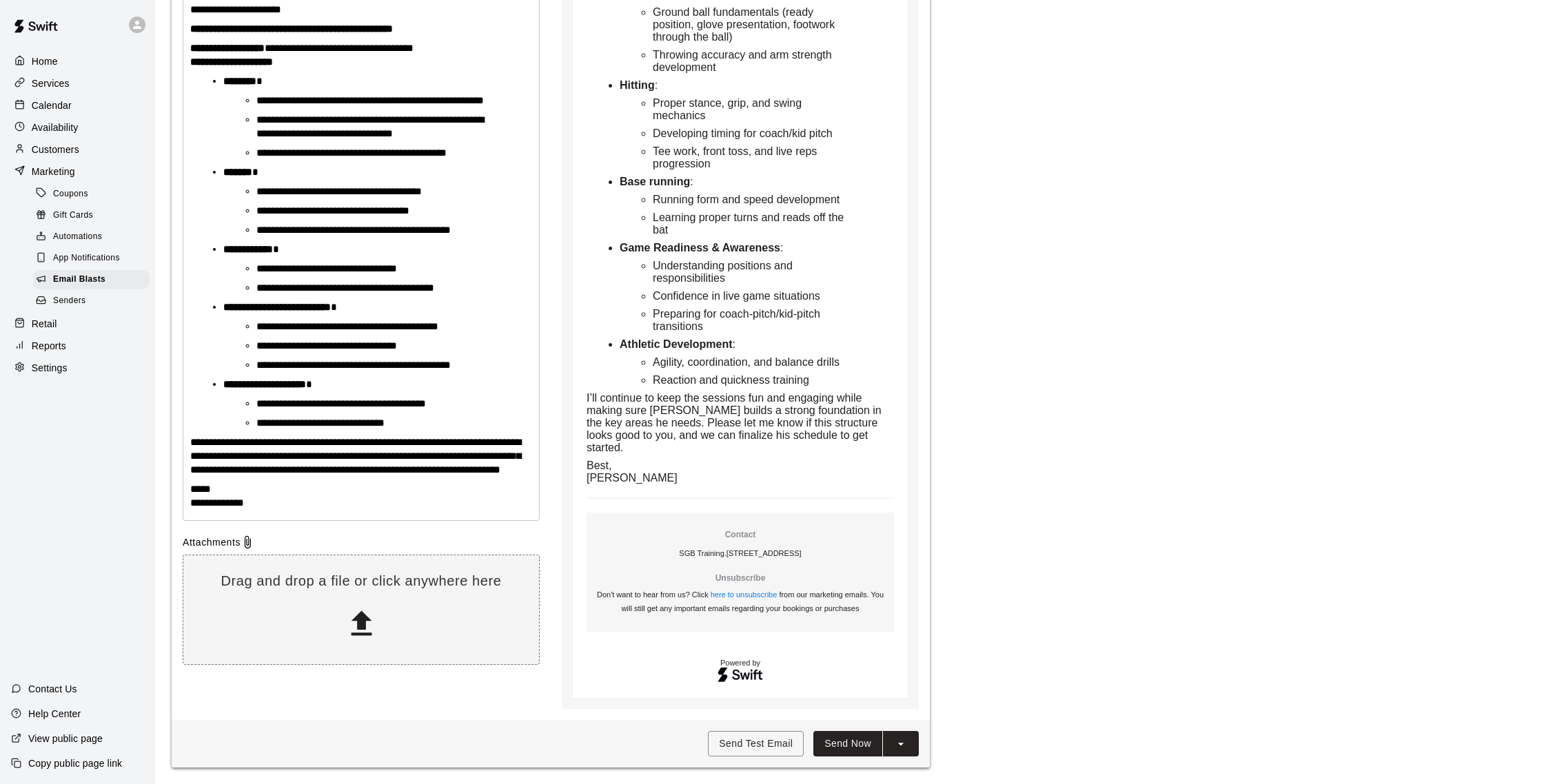
click at [852, 732] on button "Send Now" at bounding box center [848, 744] width 69 height 26
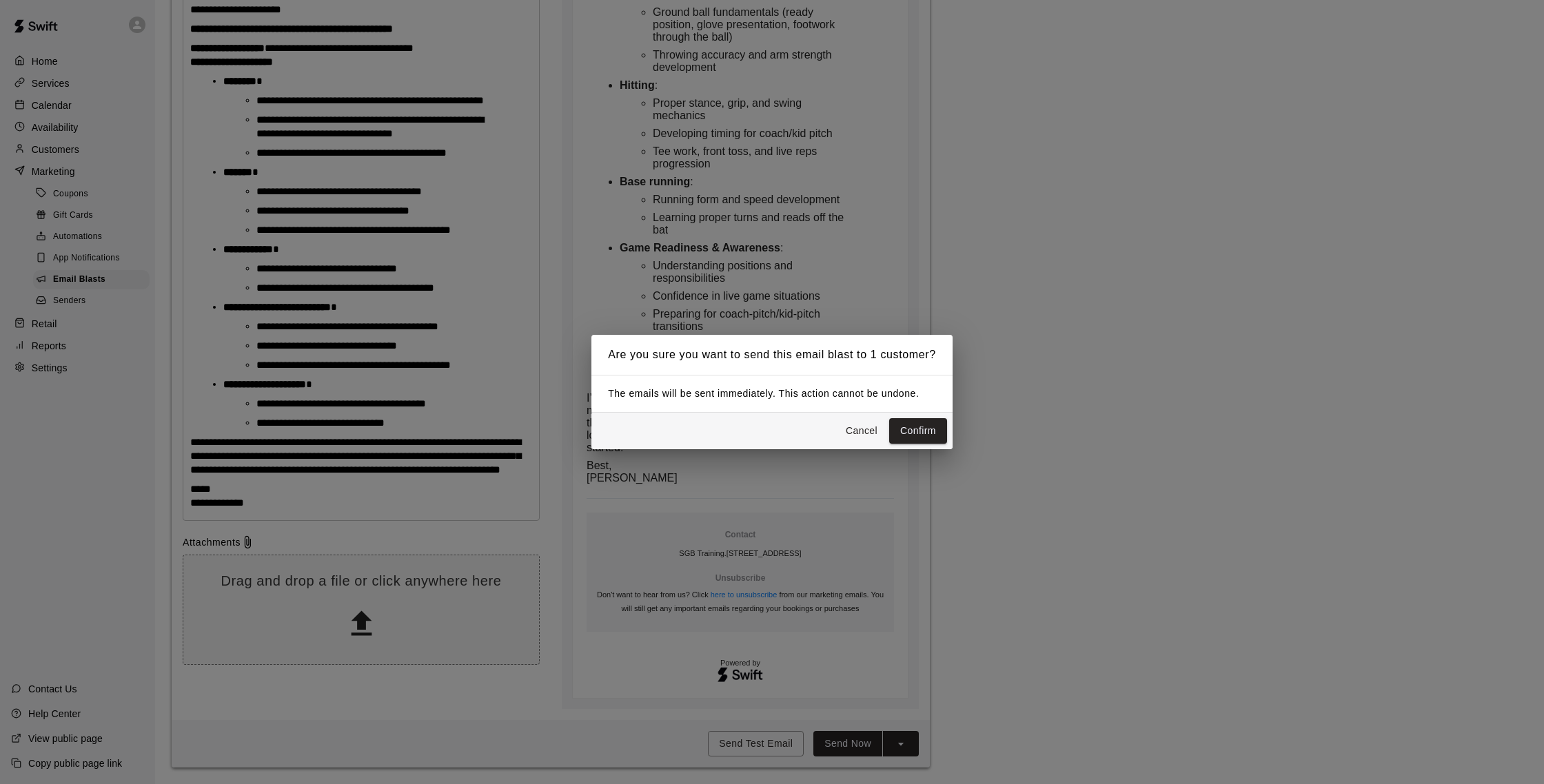
scroll to position [531, 0]
click at [899, 425] on button "Confirm" at bounding box center [918, 431] width 58 height 26
click at [933, 434] on button "Confirm" at bounding box center [918, 431] width 58 height 26
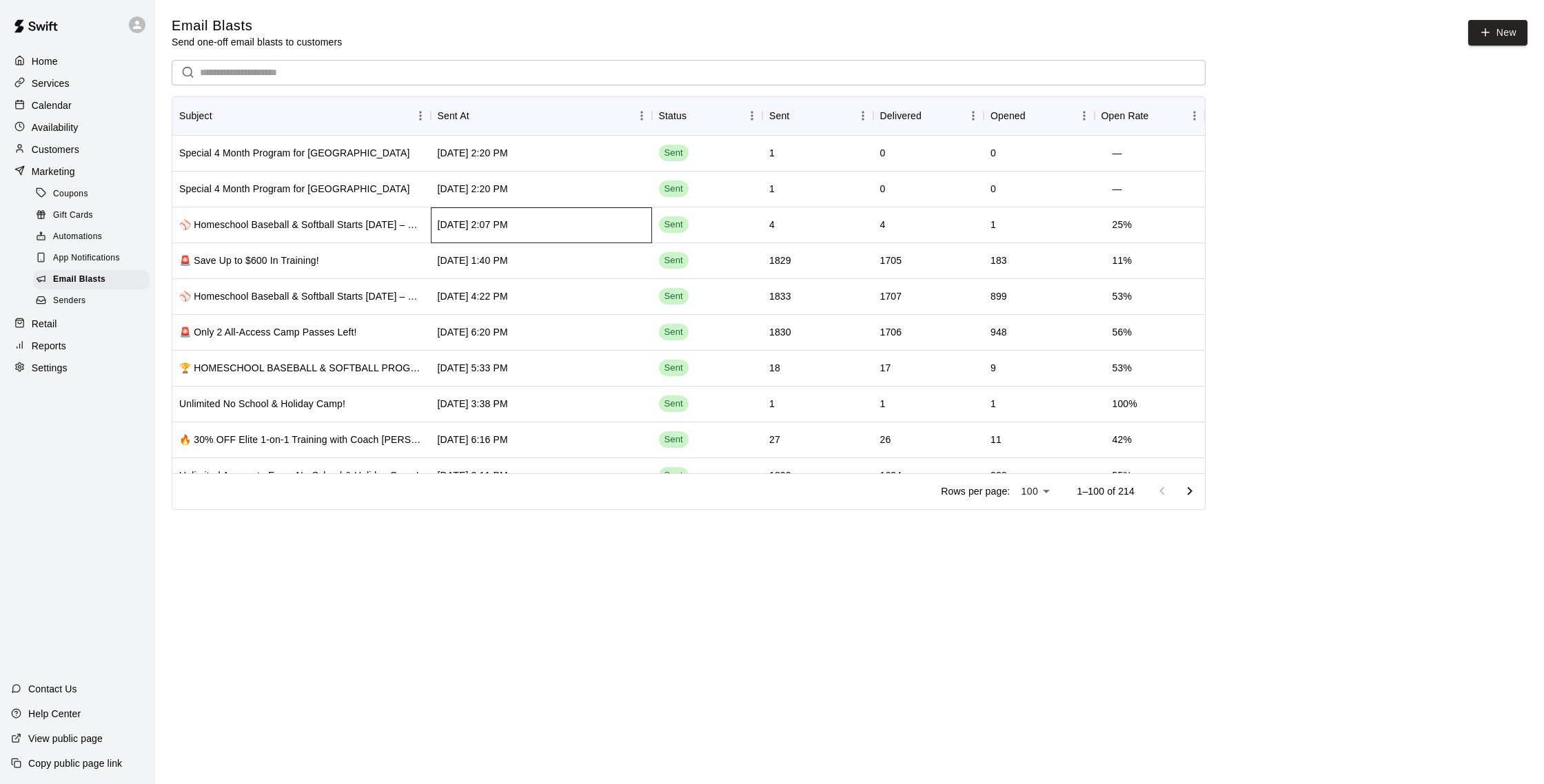
click at [565, 224] on div "[DATE] 2:07 PM" at bounding box center [541, 225] width 221 height 36
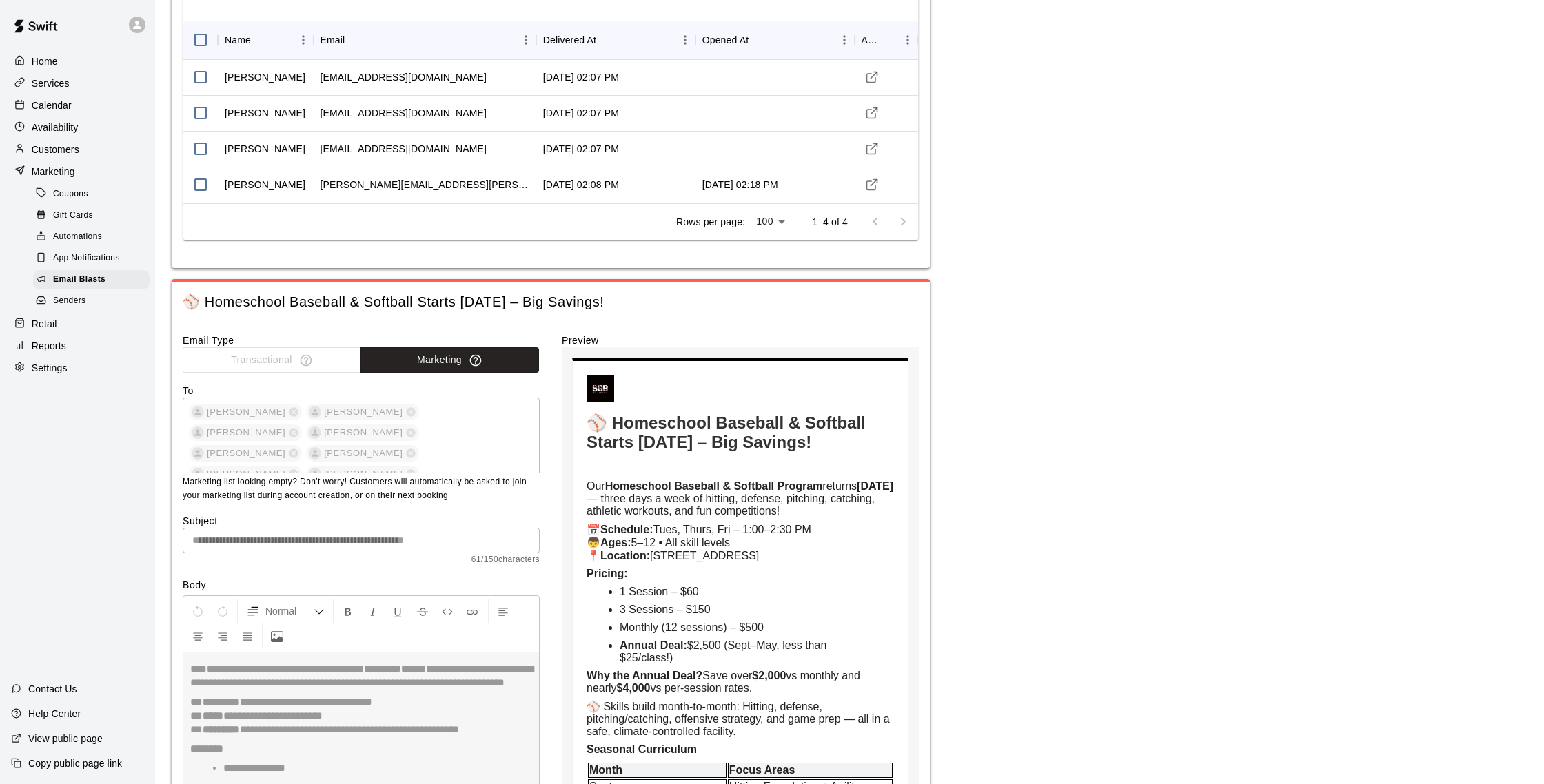
scroll to position [122, 0]
click at [94, 273] on span "Email Blasts" at bounding box center [79, 279] width 53 height 14
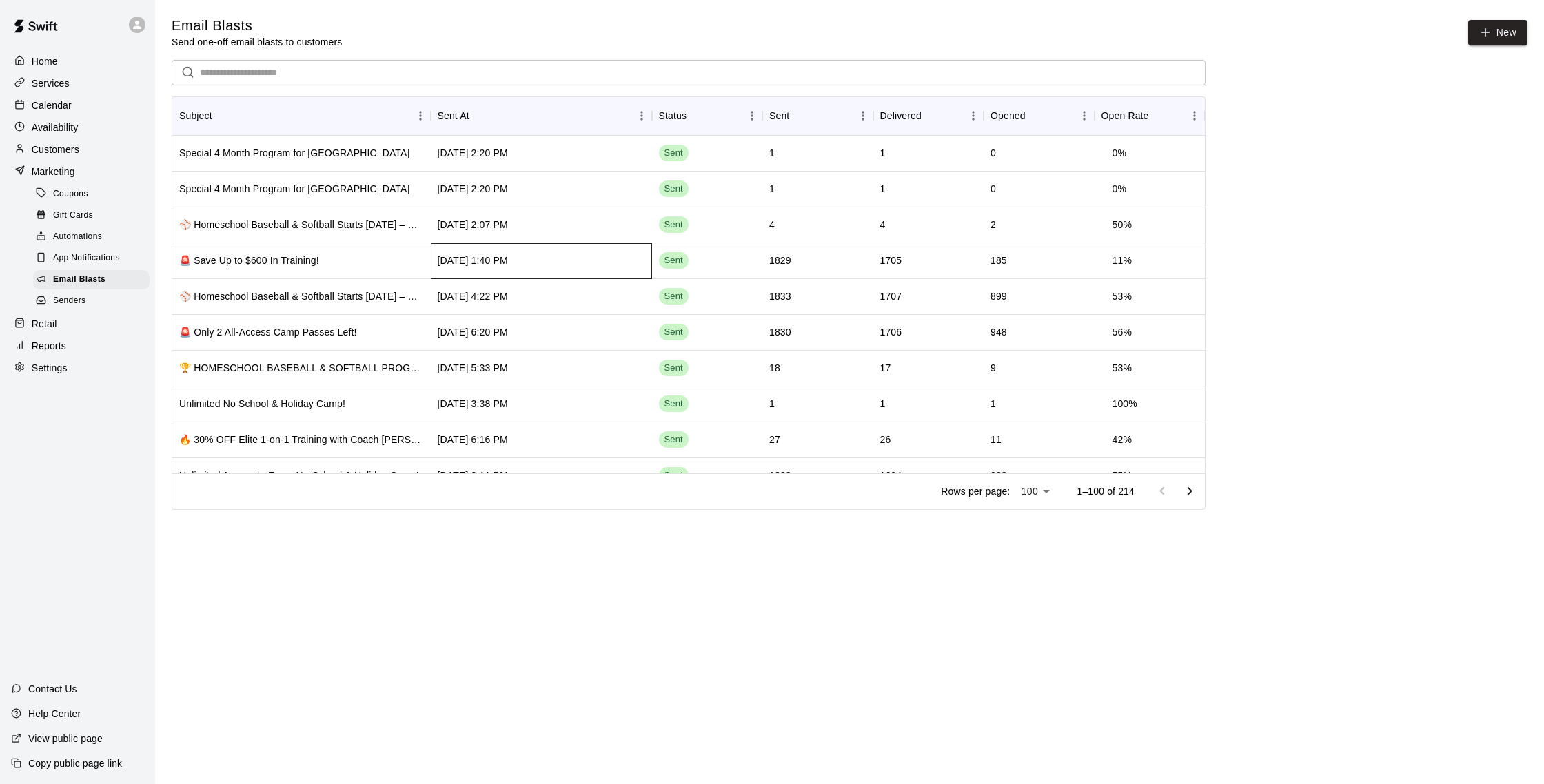
click at [608, 262] on div "[DATE] 1:40 PM" at bounding box center [541, 261] width 221 height 36
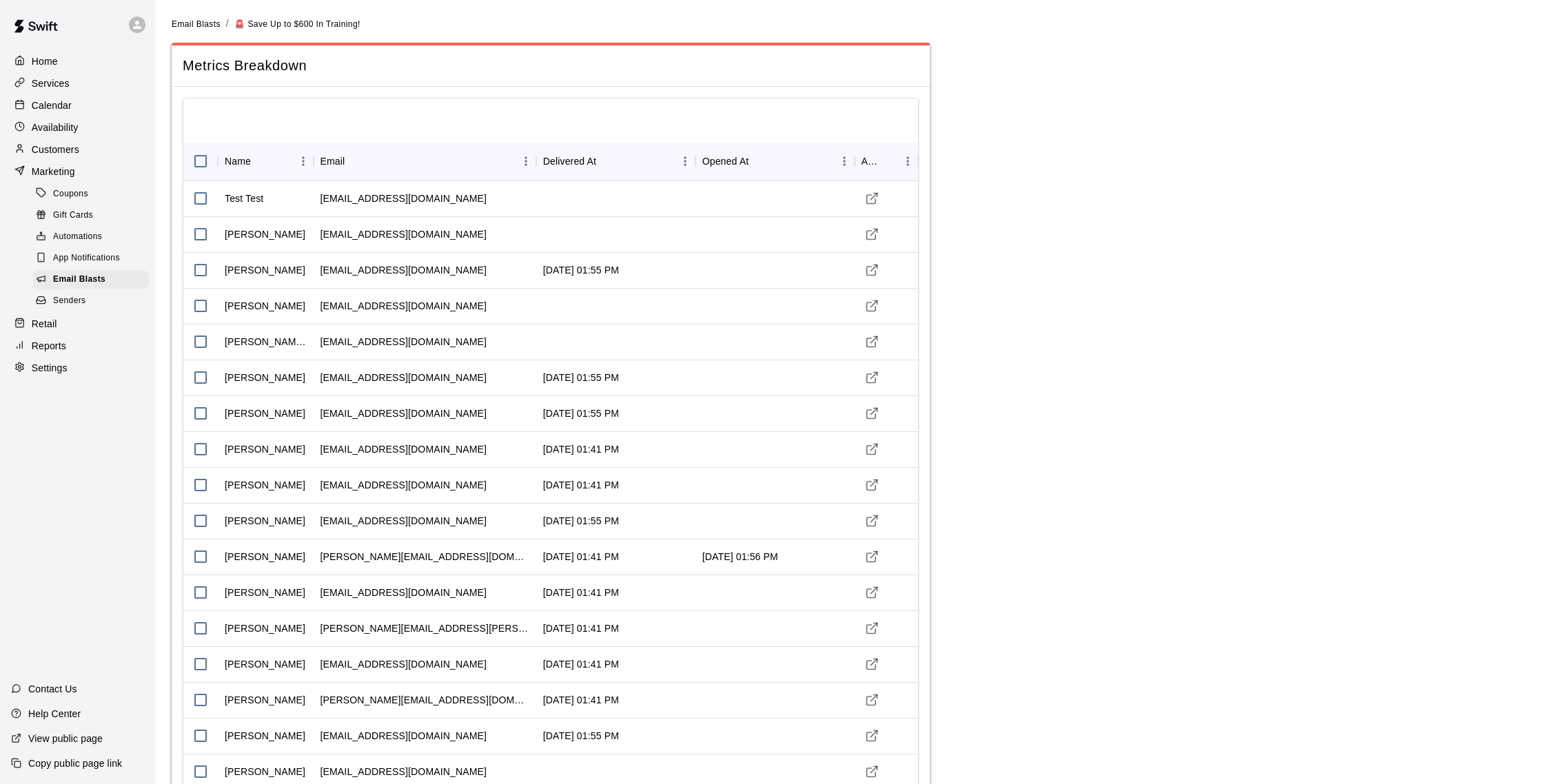
click at [78, 120] on div "Availability" at bounding box center [78, 128] width 133 height 21
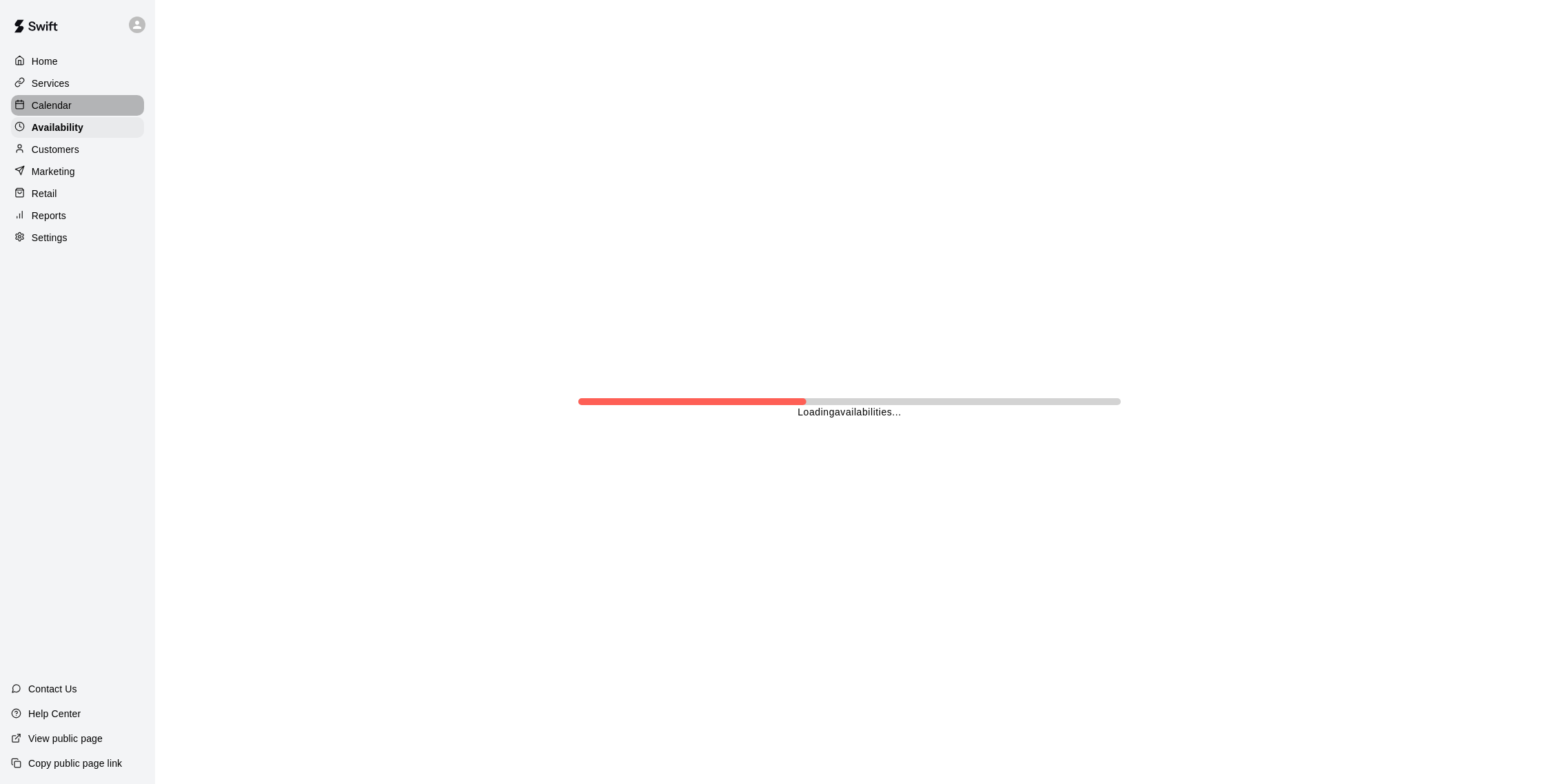
click at [75, 107] on div "Calendar" at bounding box center [78, 105] width 133 height 21
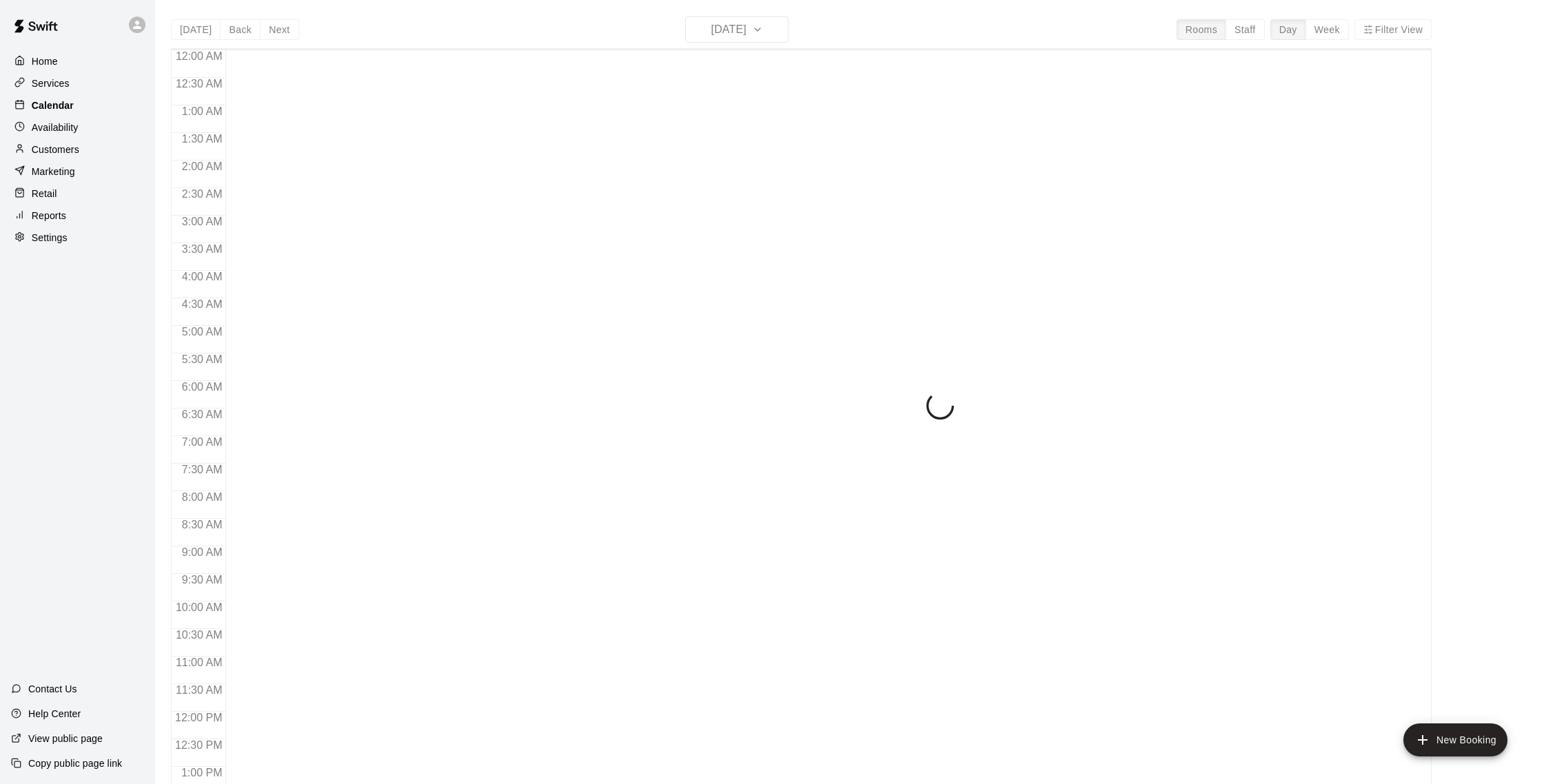
scroll to position [574, 0]
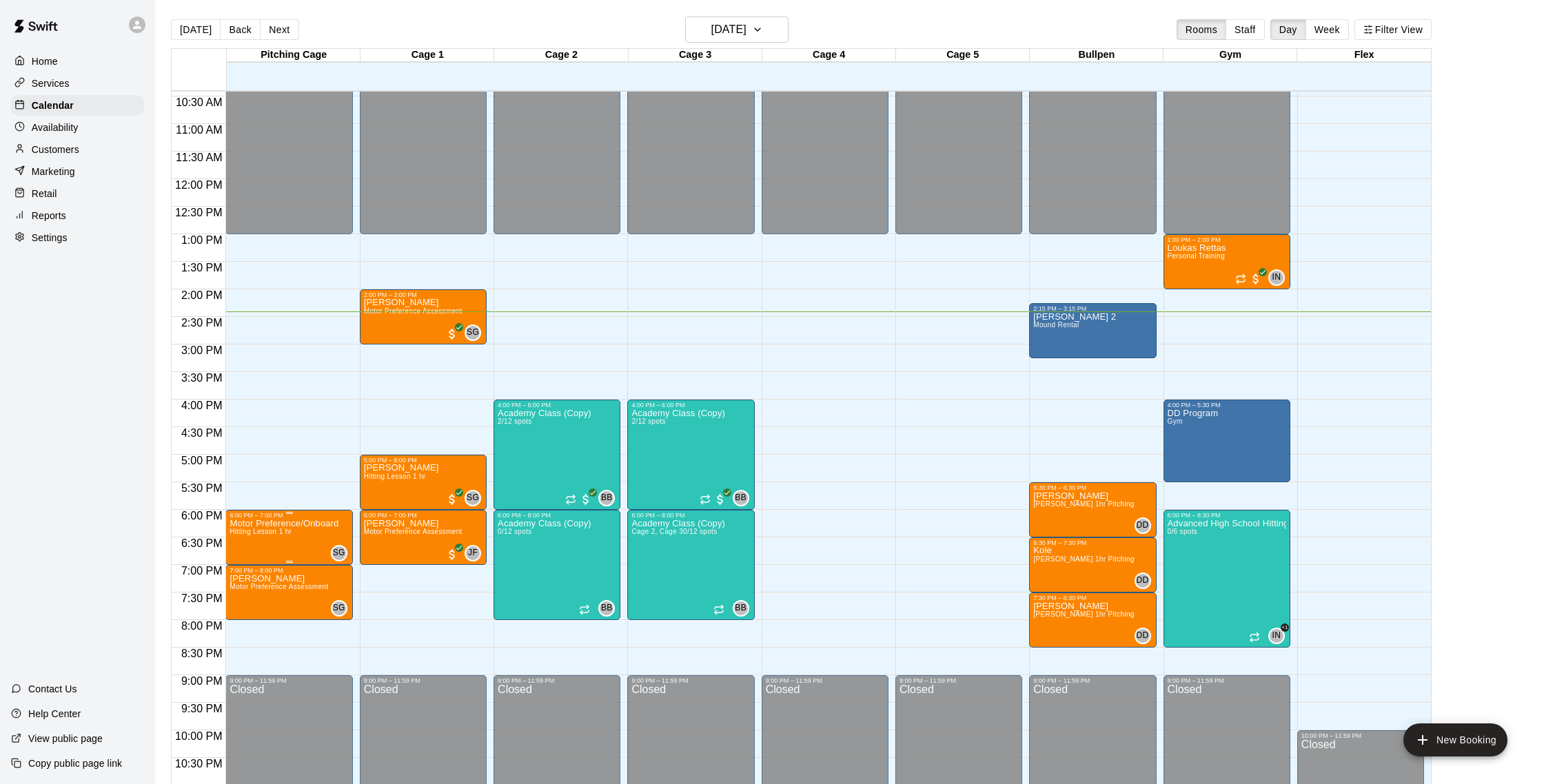
click at [251, 563] on img "edit" at bounding box center [245, 567] width 16 height 16
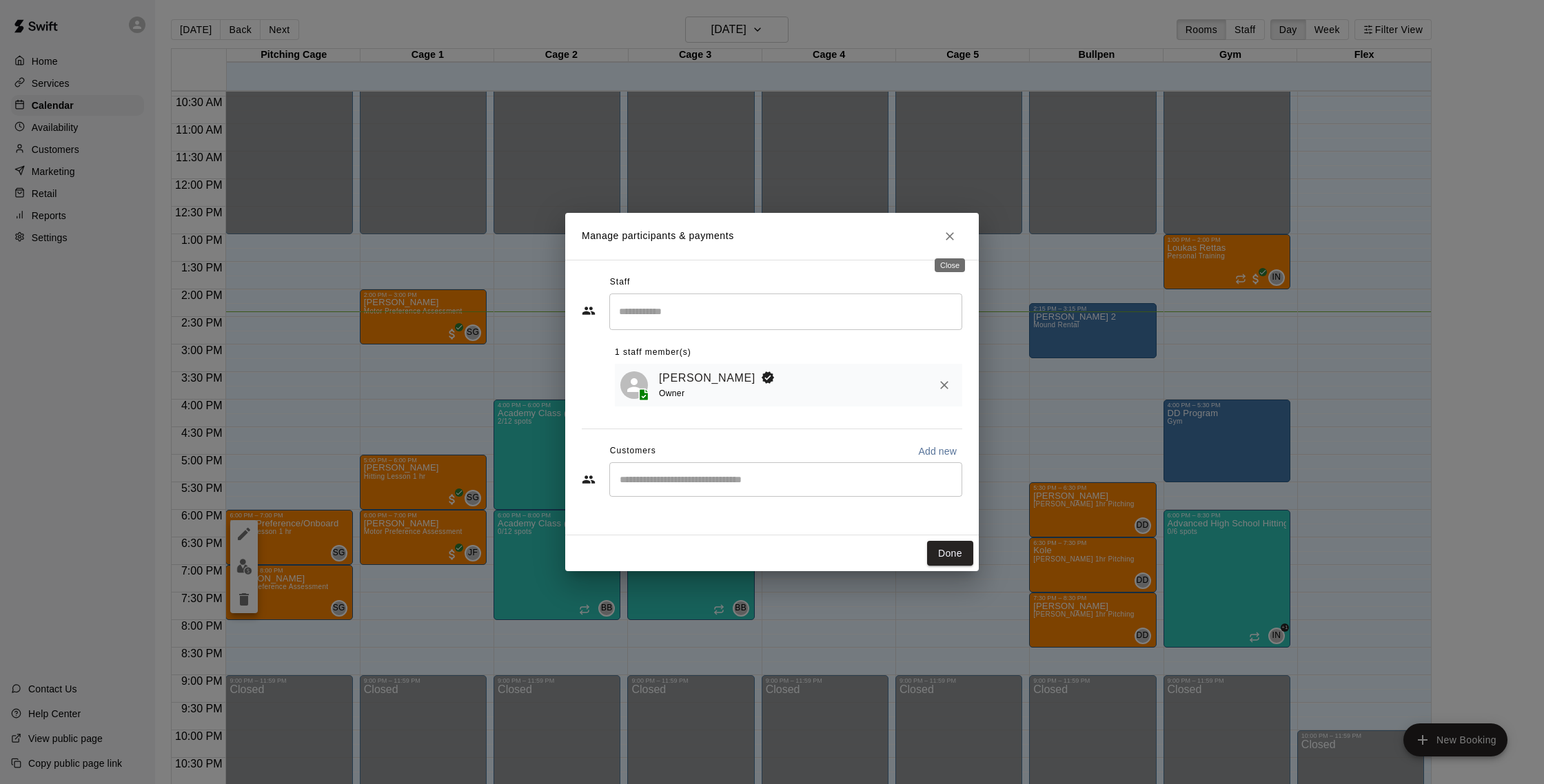
click at [948, 234] on icon "Close" at bounding box center [949, 236] width 14 height 14
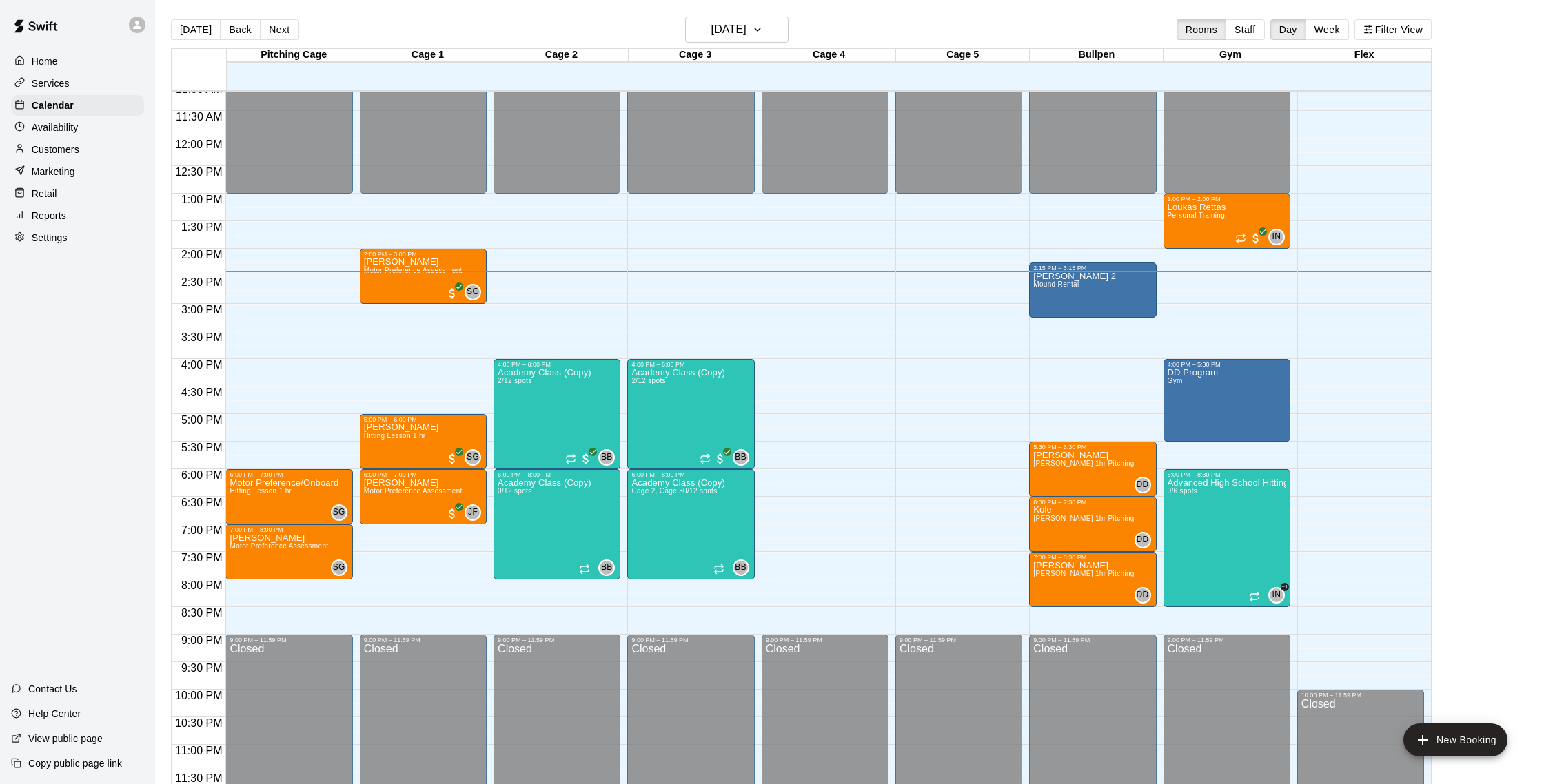
scroll to position [611, 0]
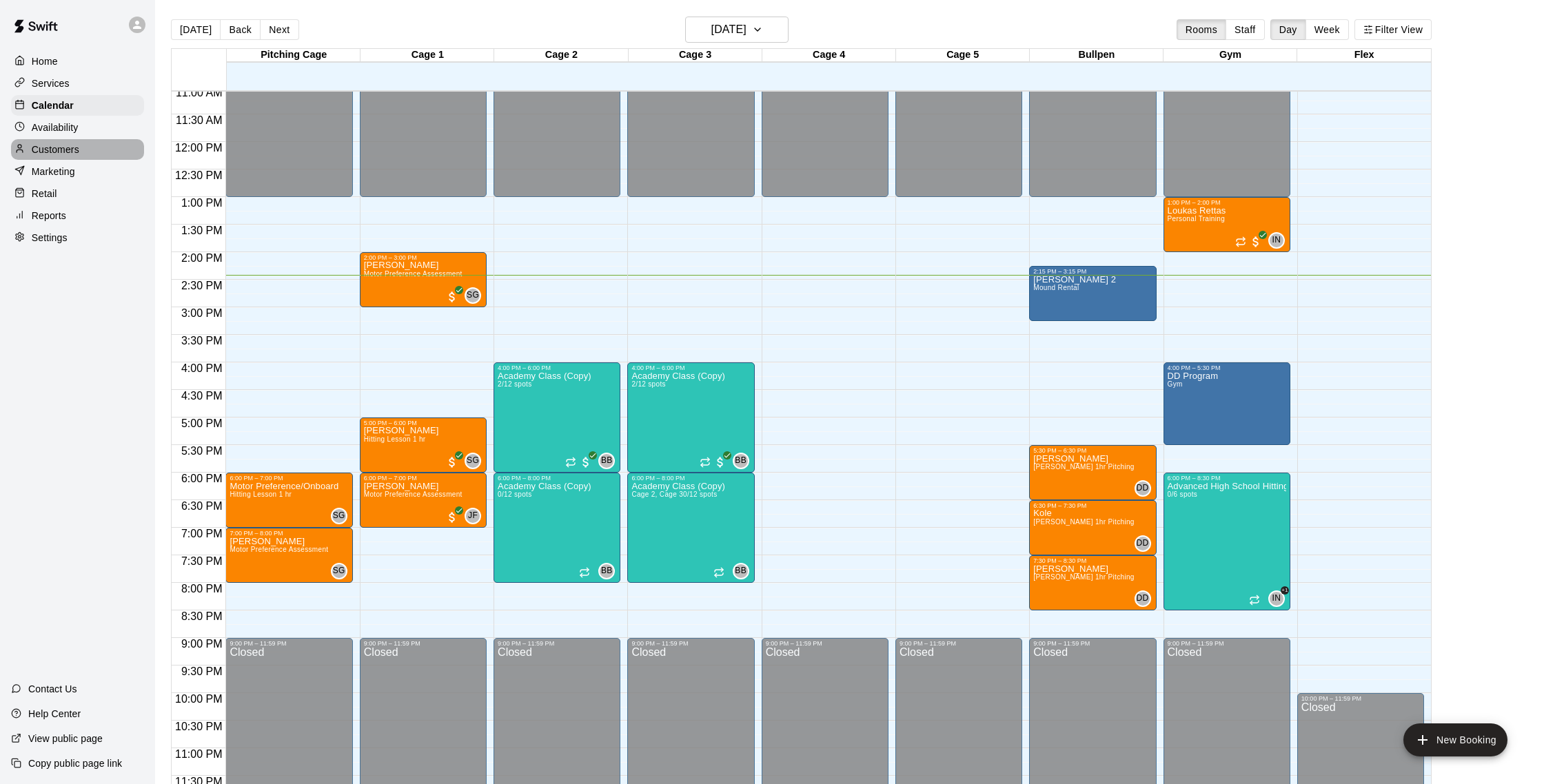
click at [60, 147] on p "Customers" at bounding box center [55, 149] width 47 height 14
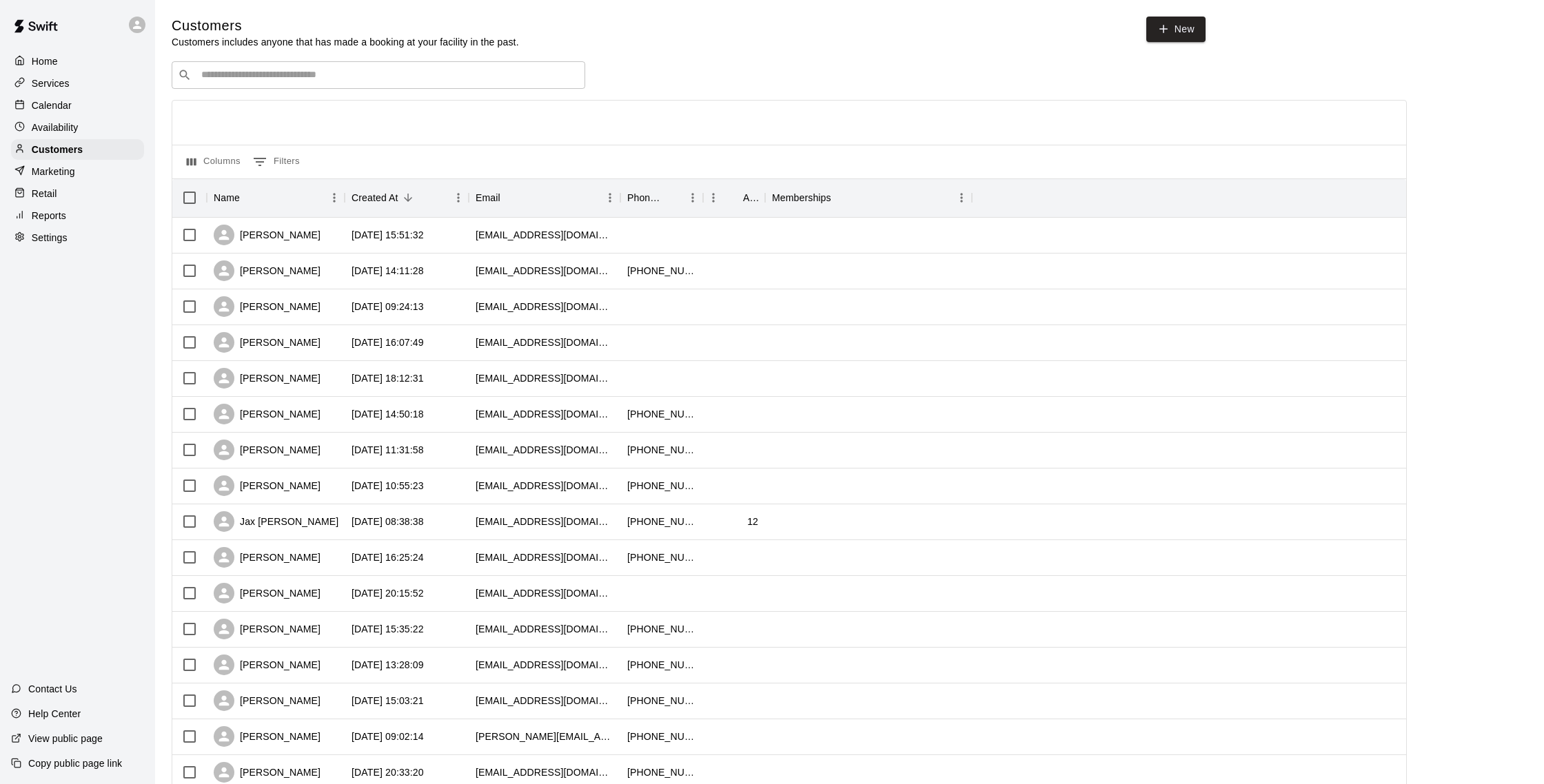
click at [76, 100] on div "Calendar" at bounding box center [78, 105] width 133 height 21
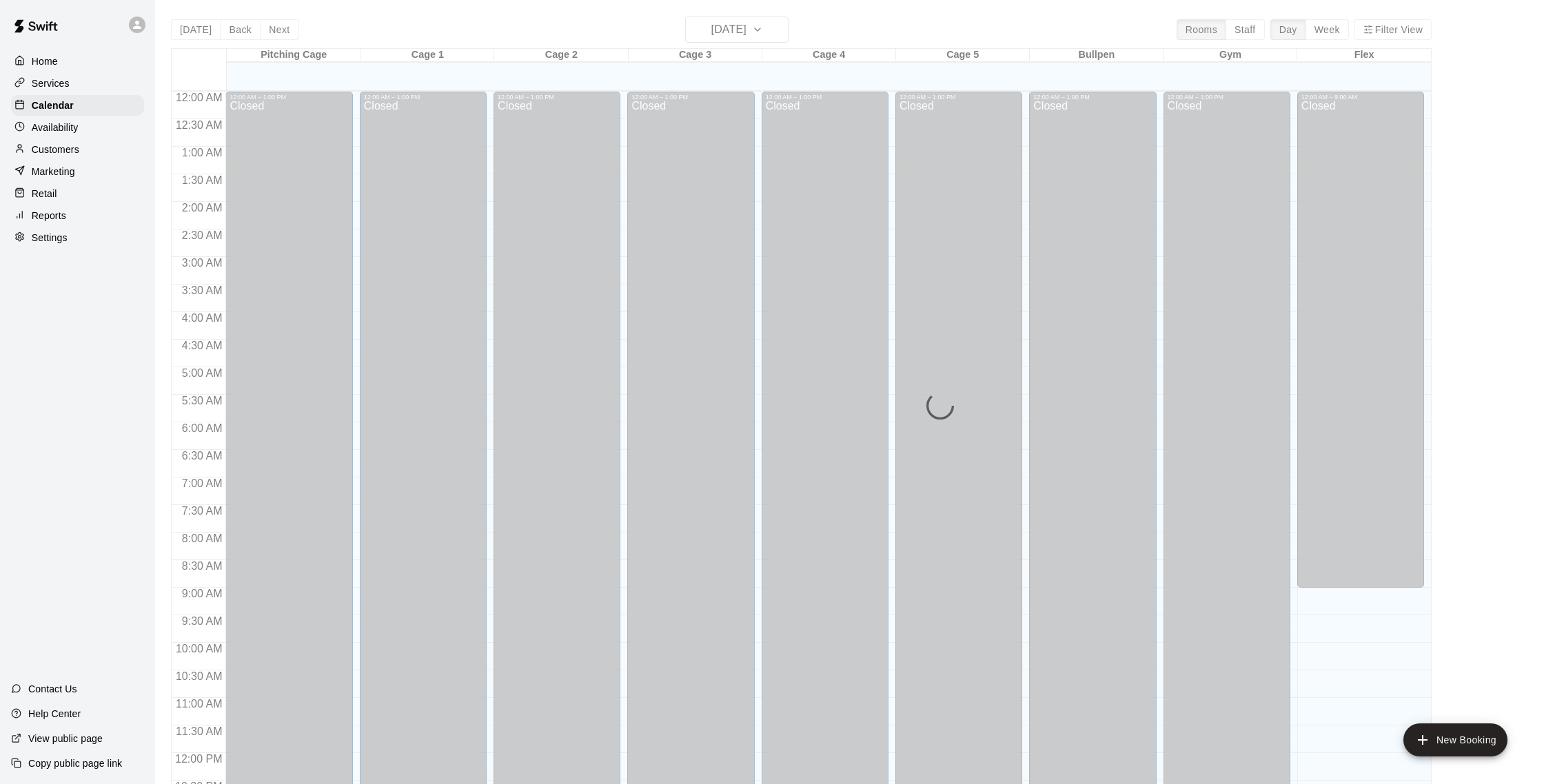
scroll to position [574, 0]
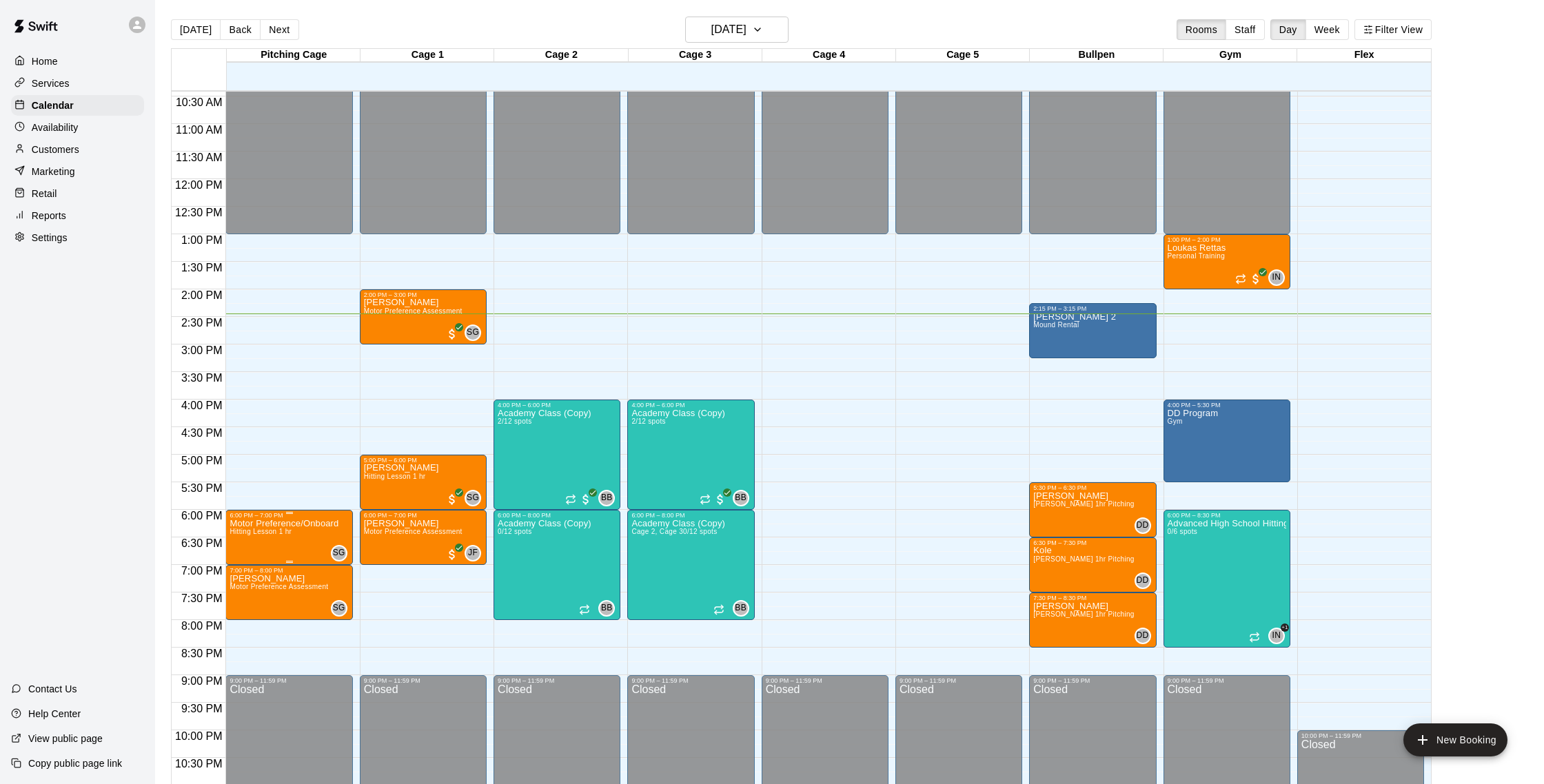
click at [240, 563] on img "edit" at bounding box center [245, 567] width 16 height 16
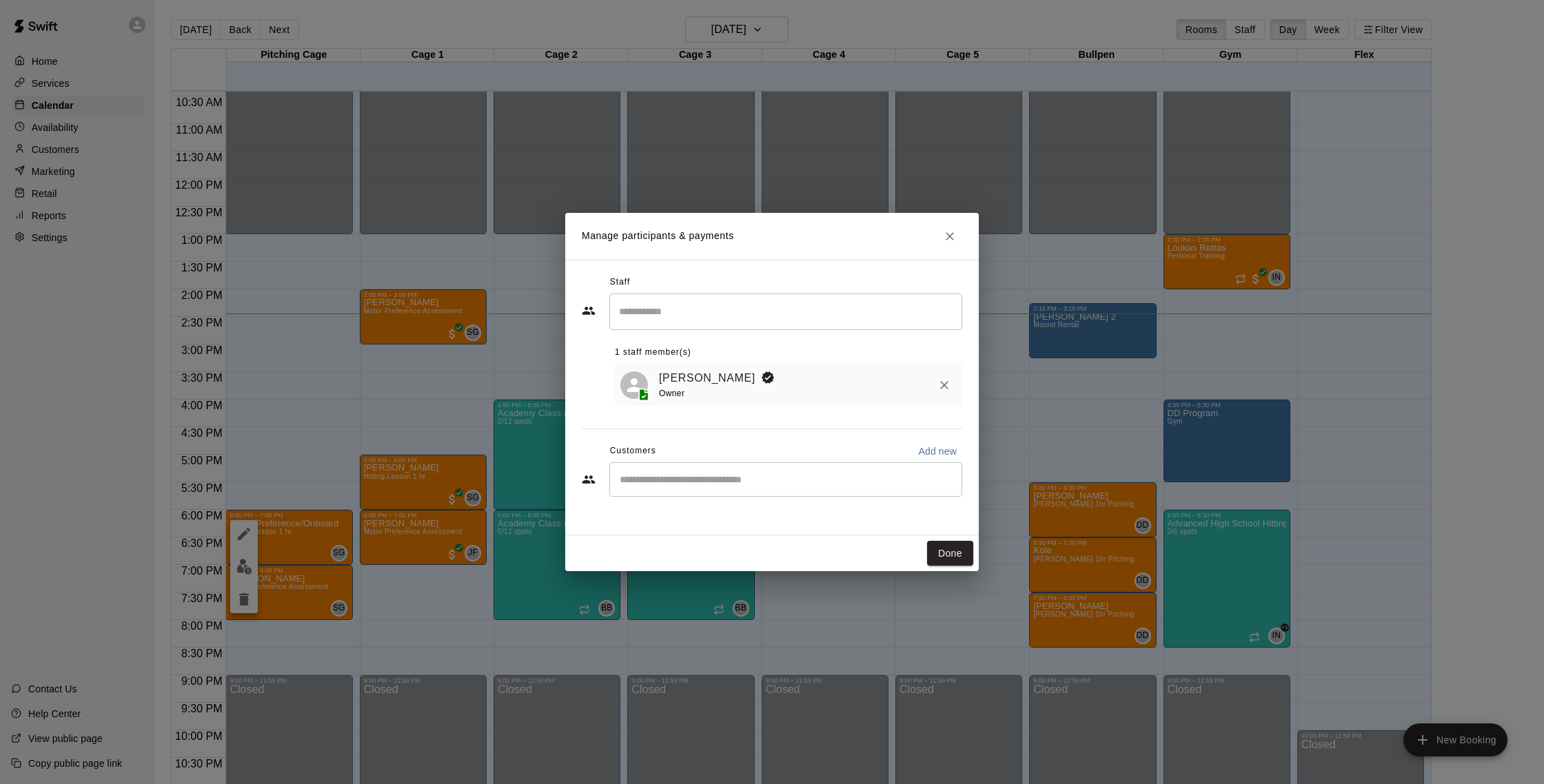
click at [953, 233] on icon "Close" at bounding box center [949, 236] width 14 height 14
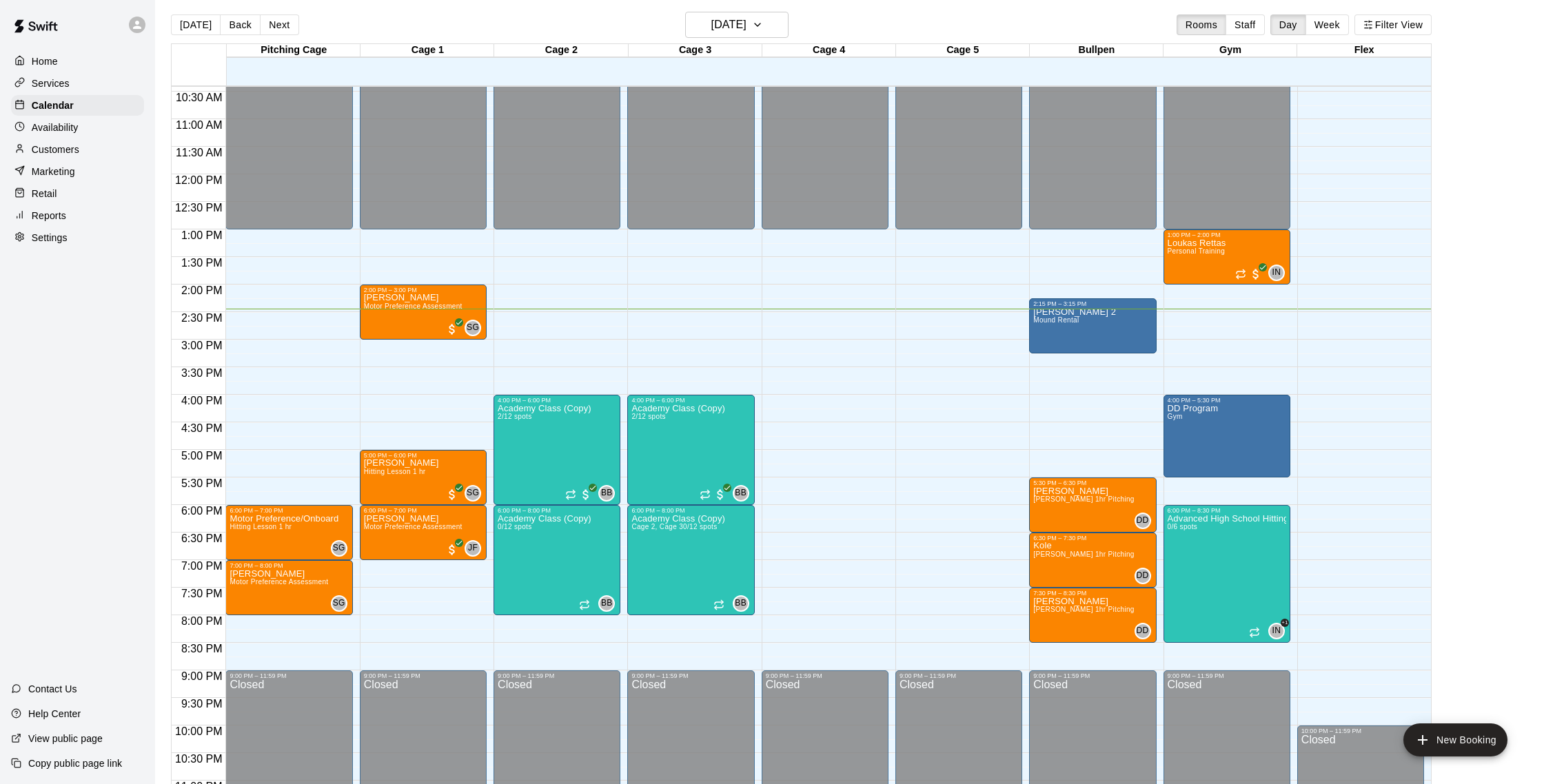
scroll to position [8, 0]
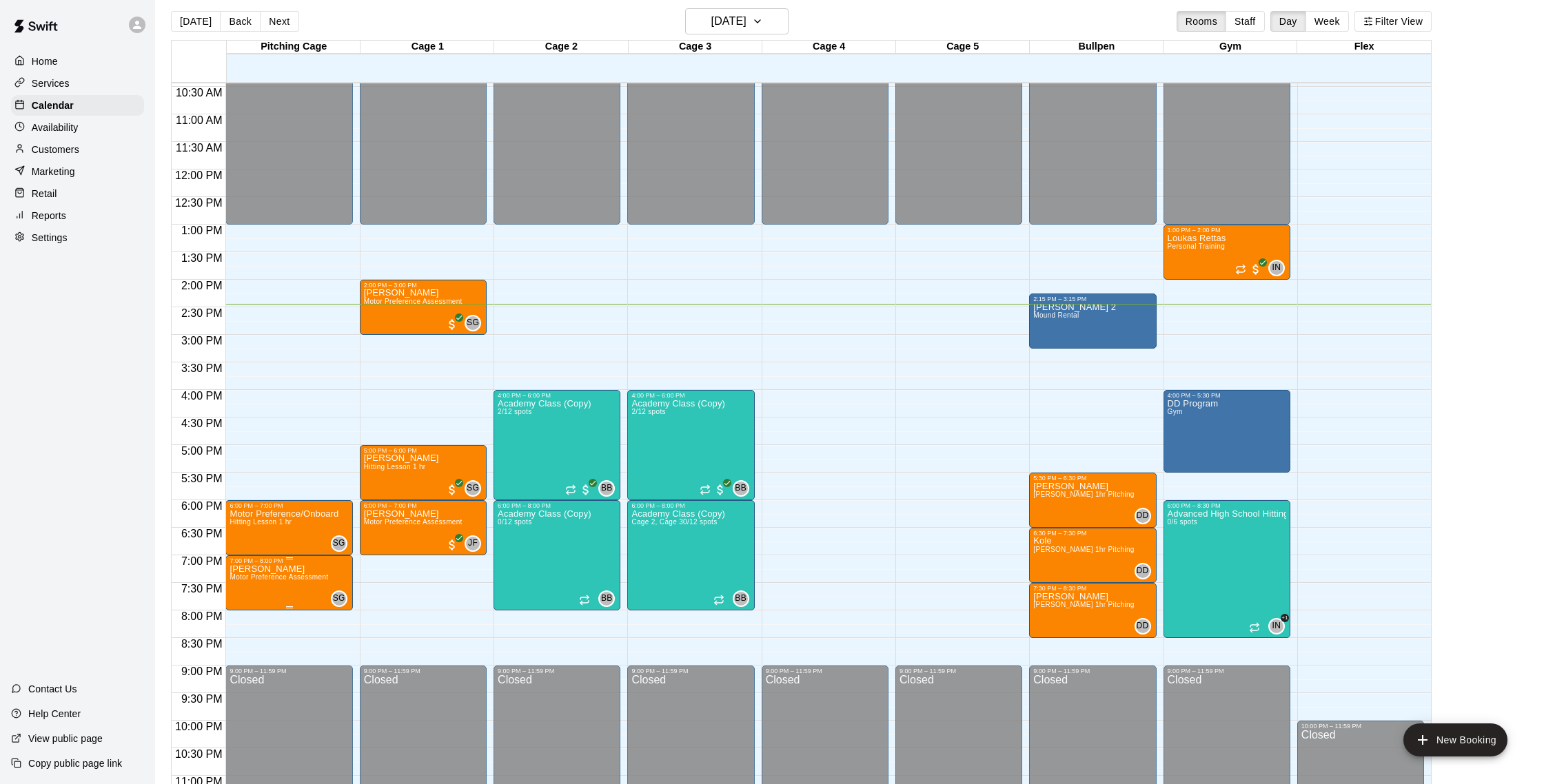
click at [282, 580] on span "Motor Preference Assessment" at bounding box center [278, 576] width 98 height 7
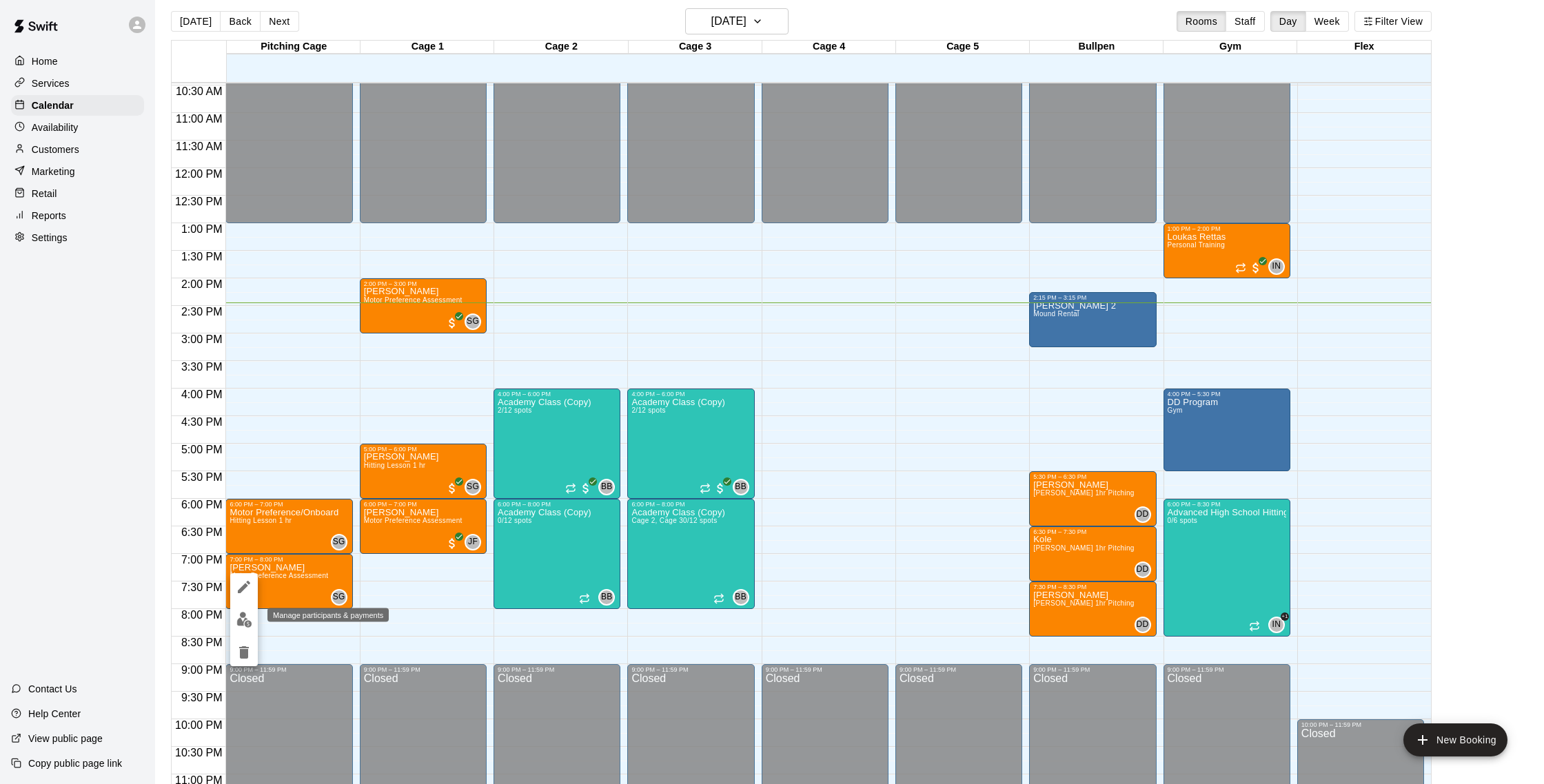
click at [244, 620] on img "edit" at bounding box center [245, 619] width 16 height 16
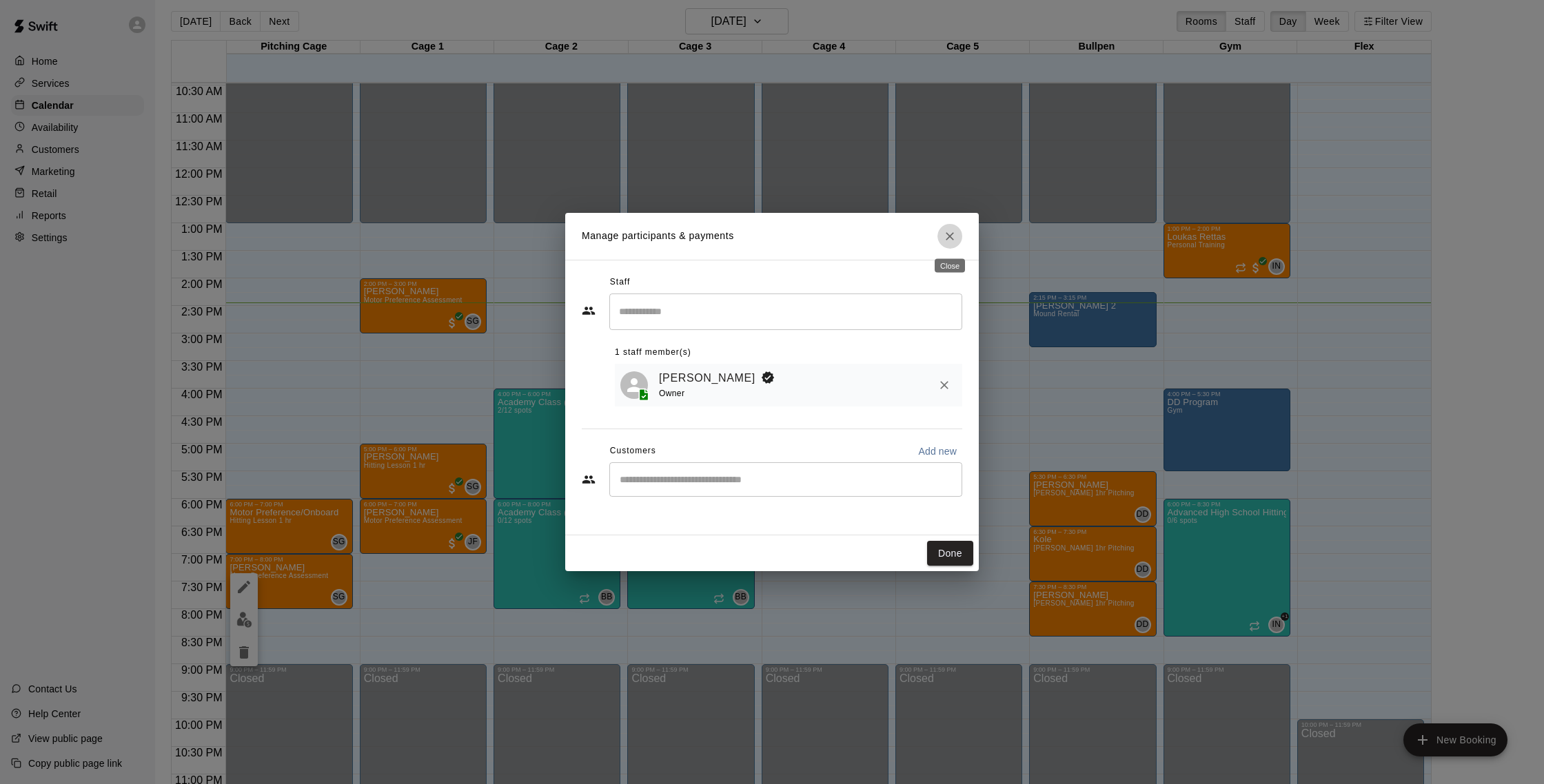
click at [952, 235] on icon "Close" at bounding box center [949, 236] width 14 height 14
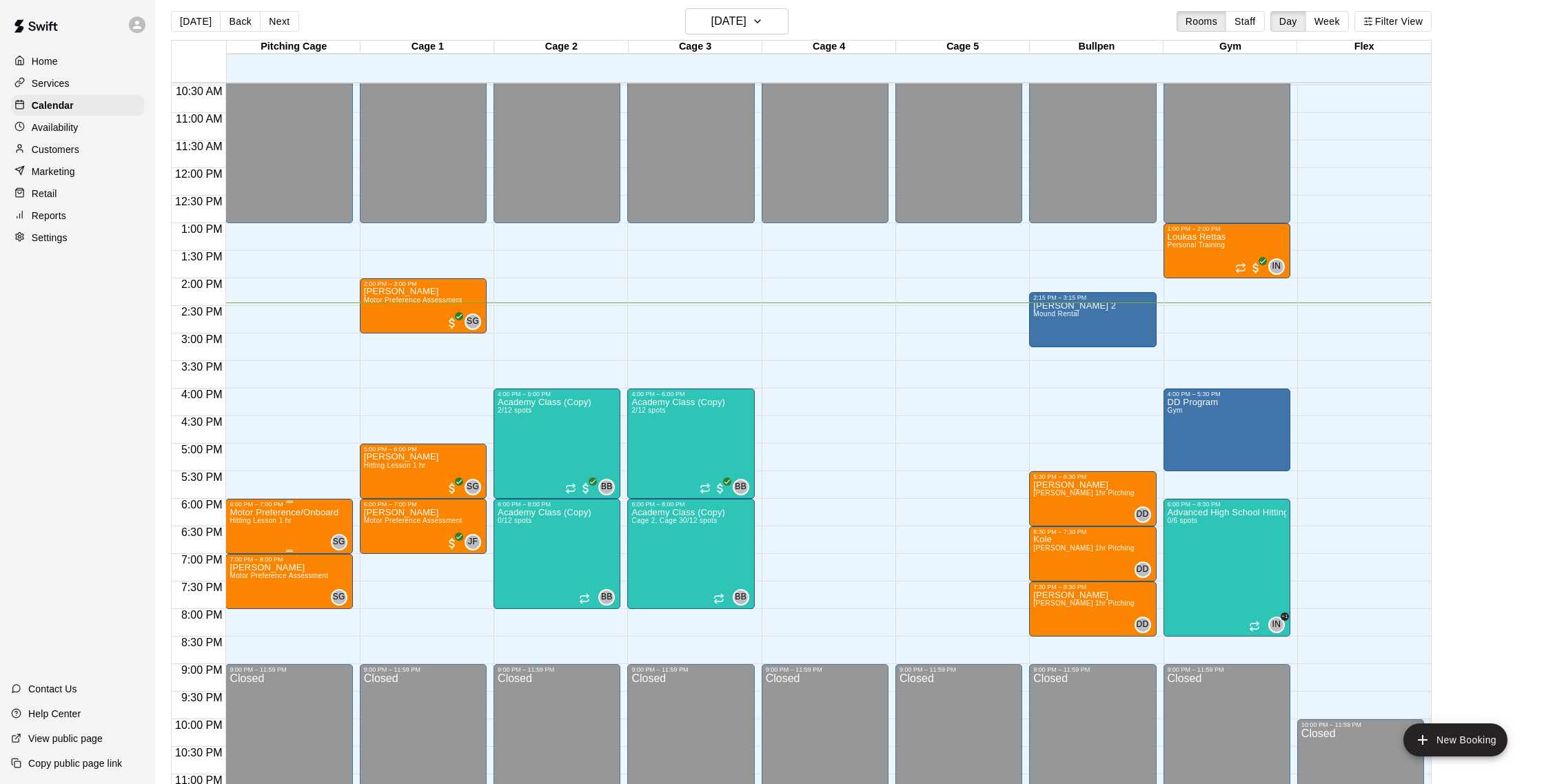
click at [66, 149] on div at bounding box center [772, 392] width 1544 height 784
click at [66, 149] on p "Customers" at bounding box center [55, 149] width 47 height 14
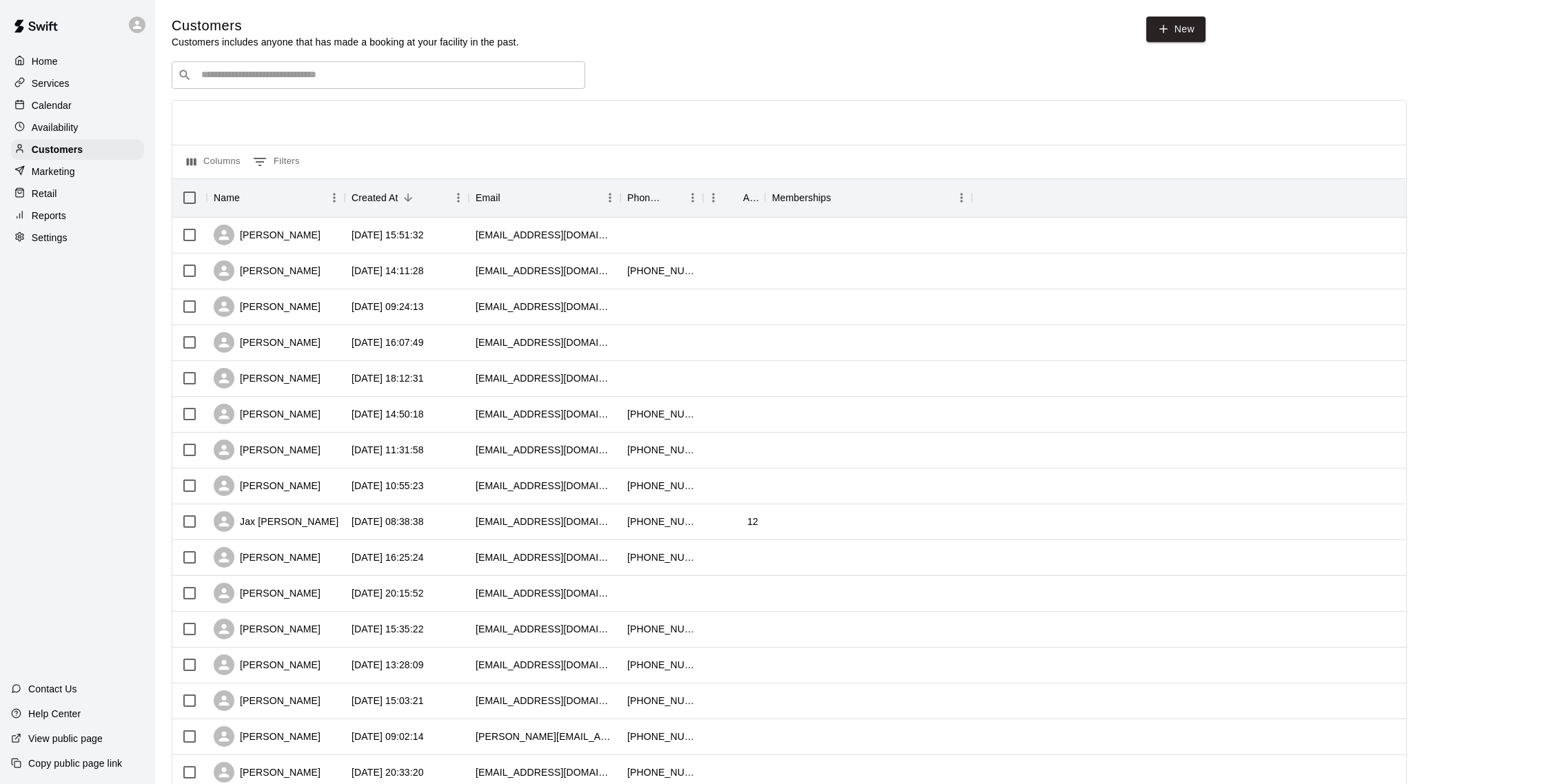
click at [64, 105] on p "Calendar" at bounding box center [52, 105] width 40 height 14
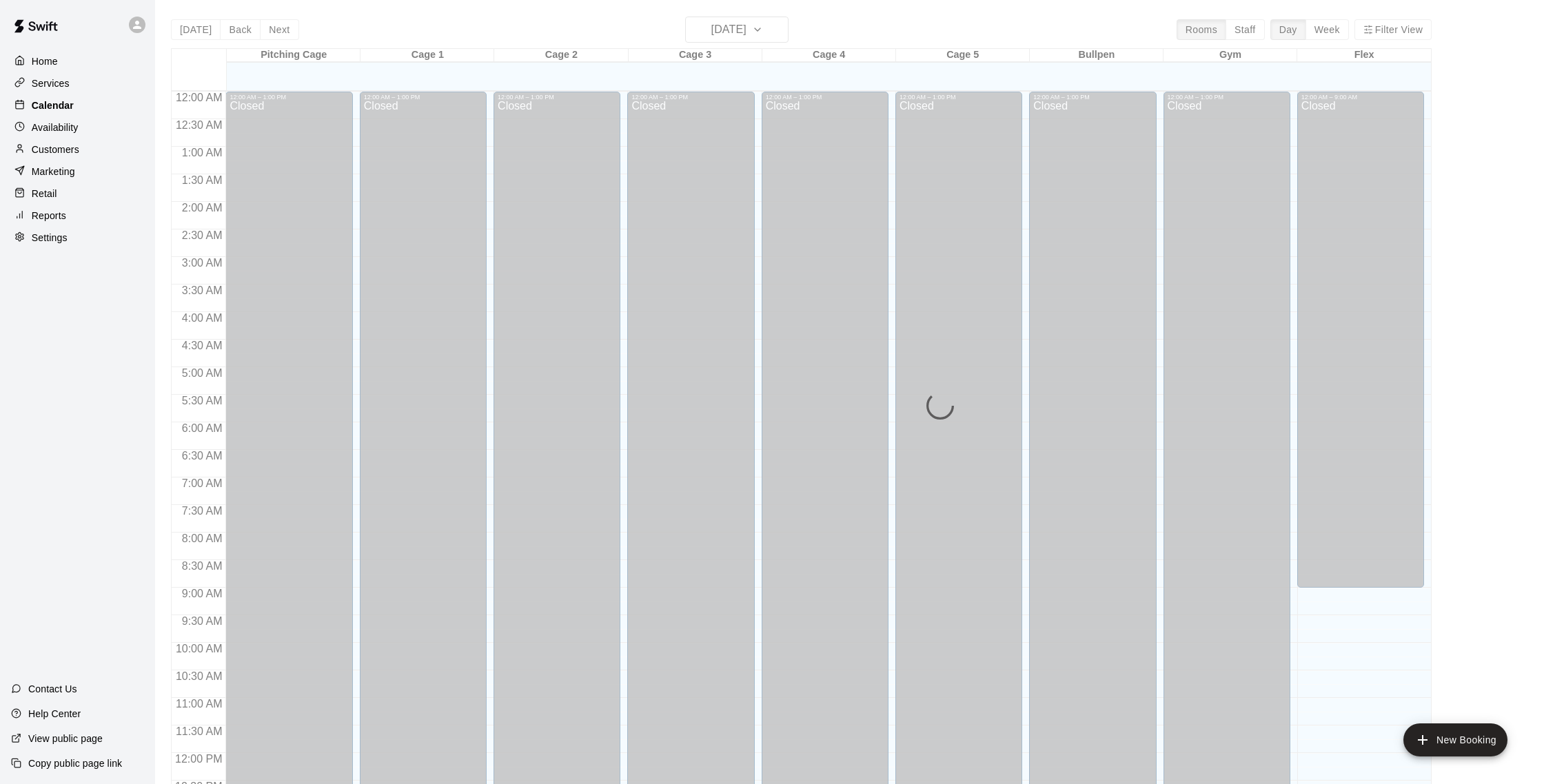
scroll to position [574, 0]
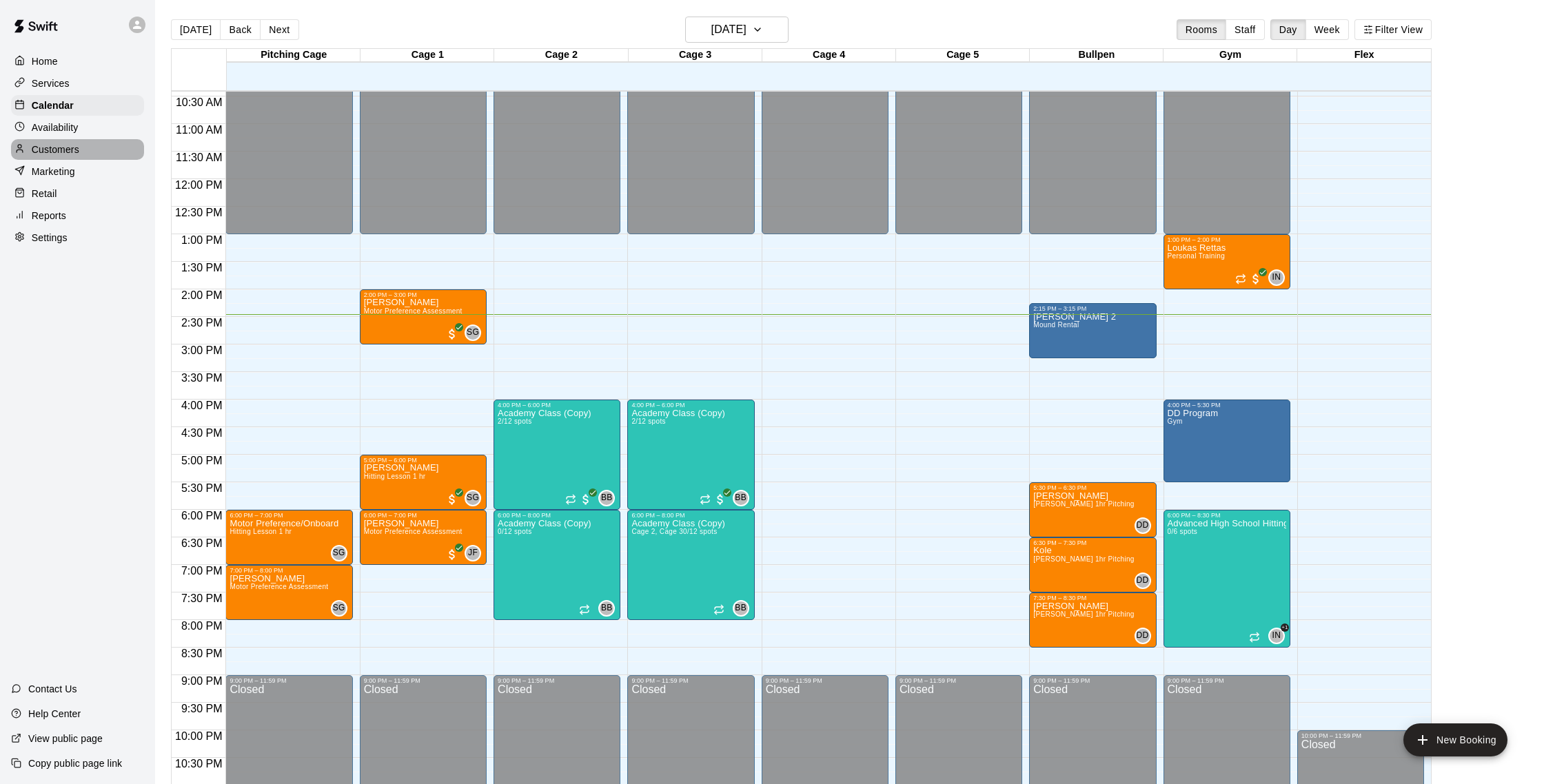
click at [66, 147] on p "Customers" at bounding box center [55, 149] width 47 height 14
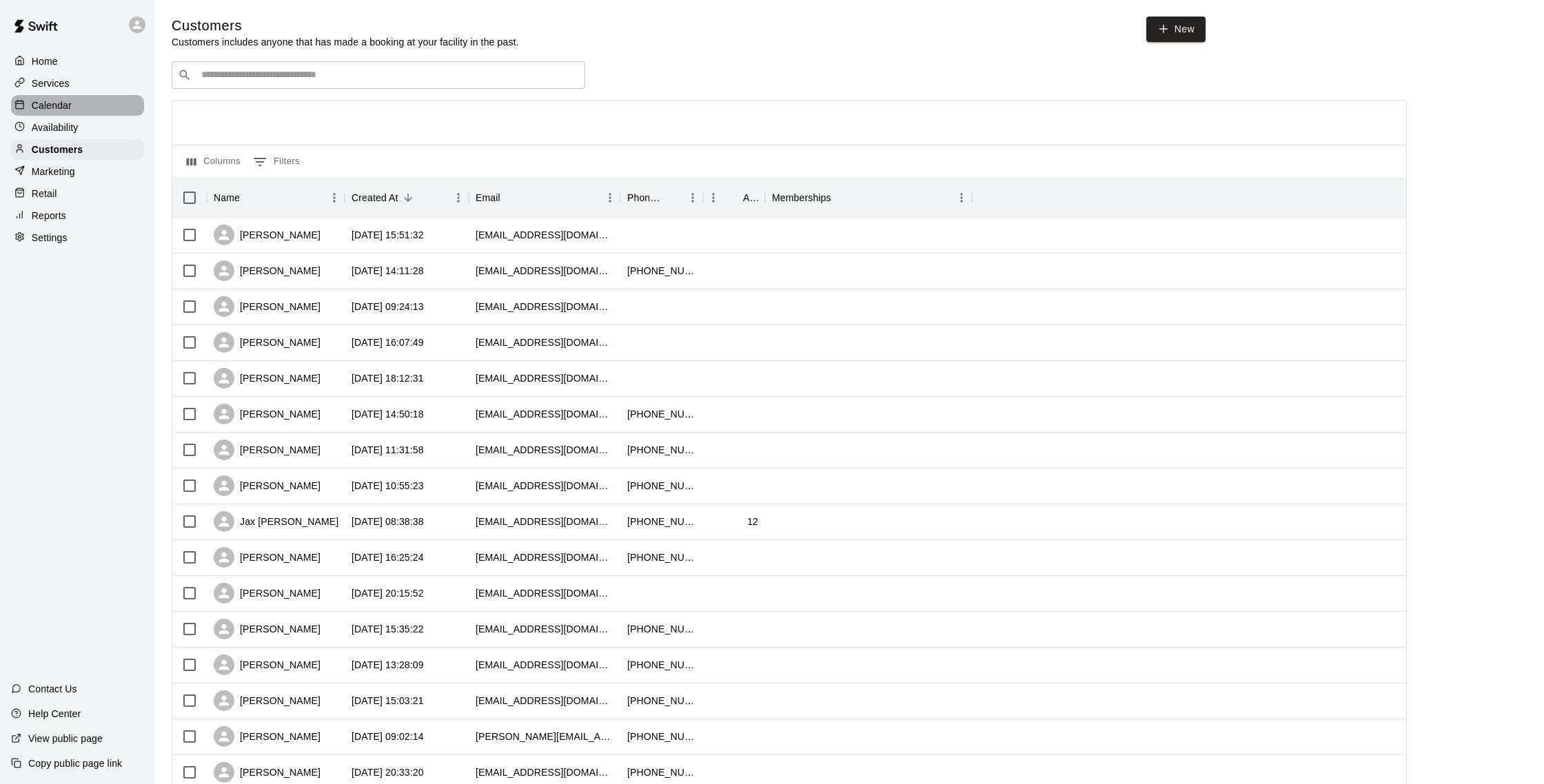
click at [62, 104] on p "Calendar" at bounding box center [52, 105] width 40 height 14
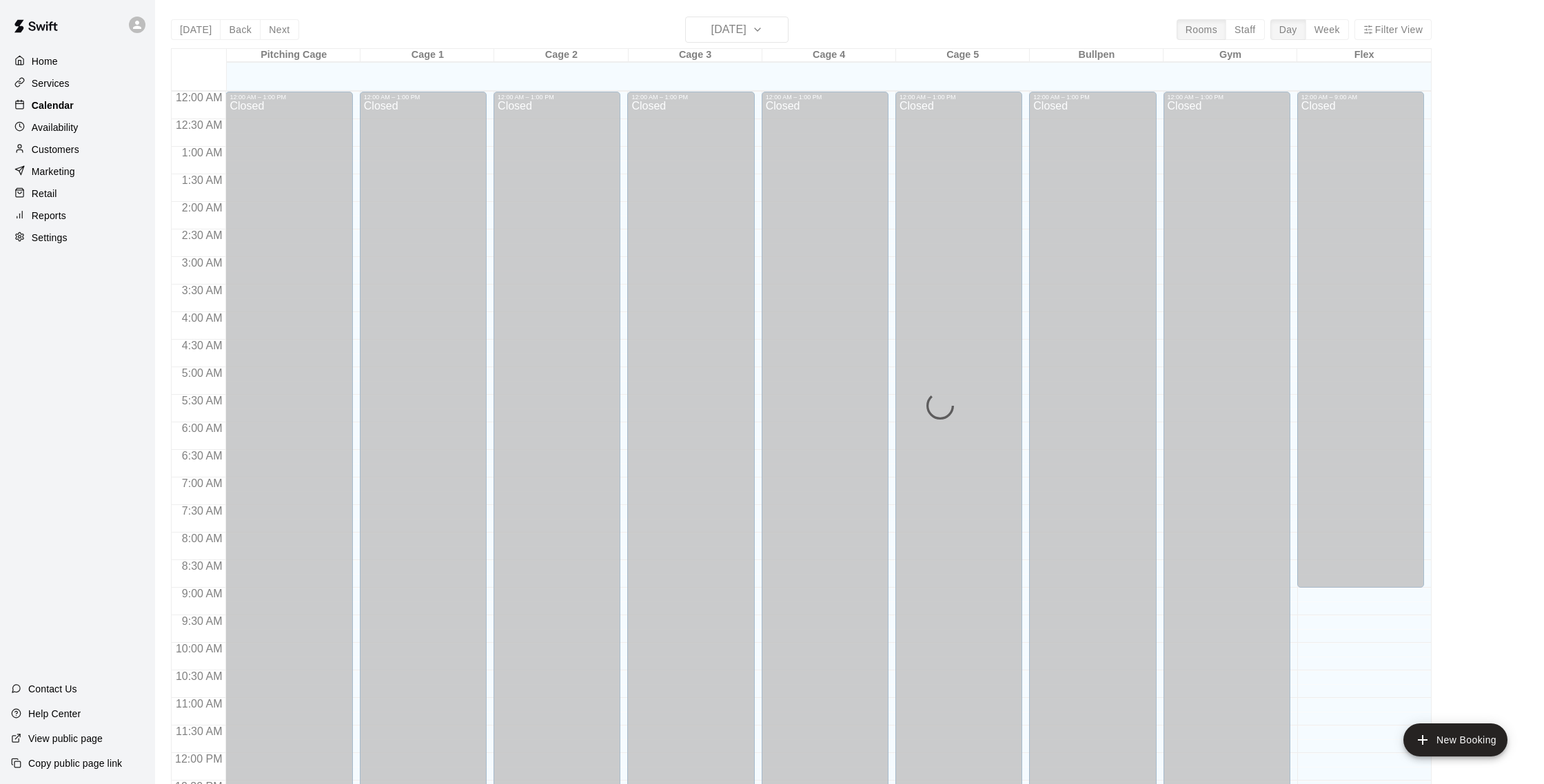
scroll to position [574, 0]
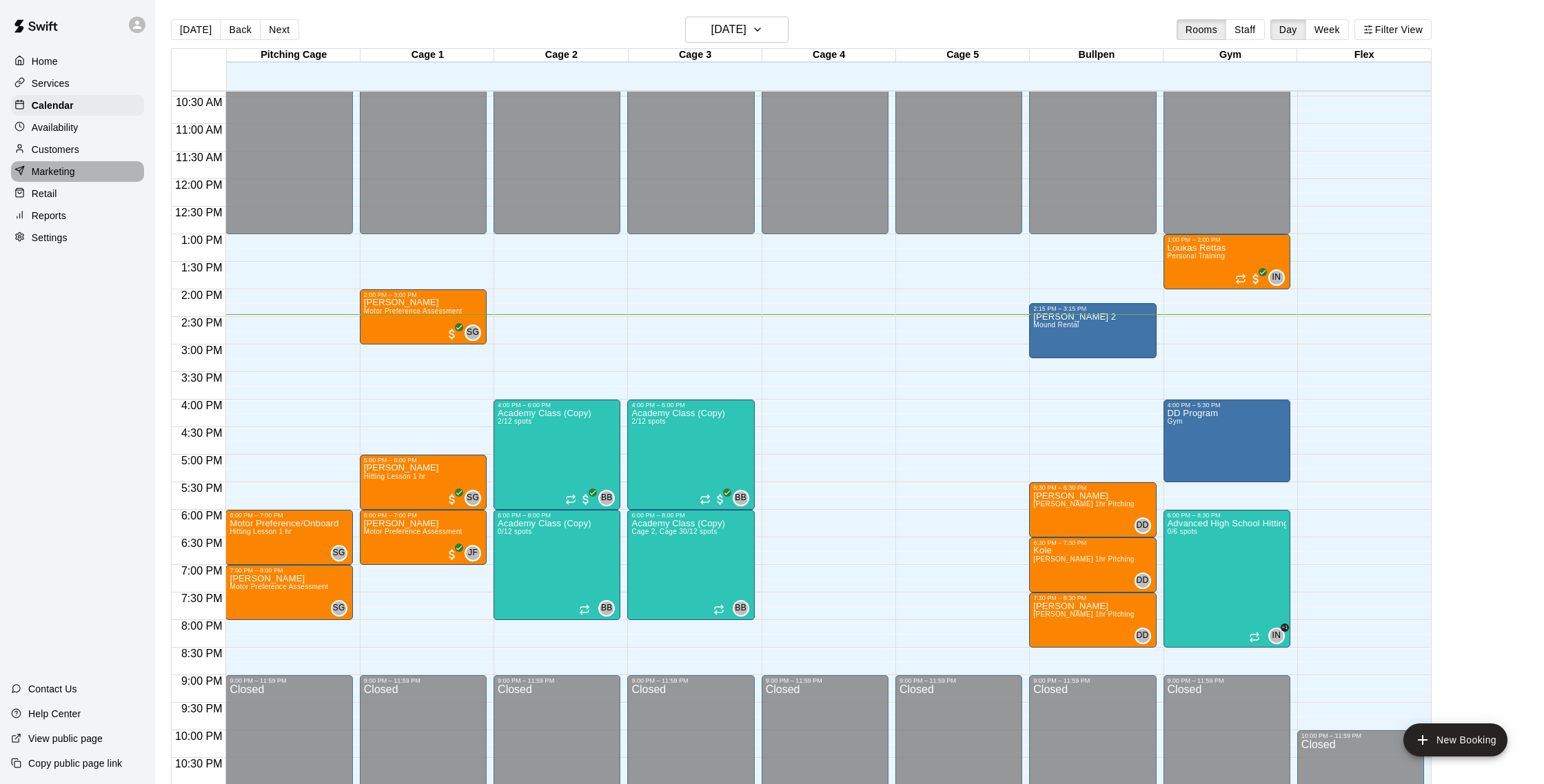
click at [82, 173] on div "Marketing" at bounding box center [78, 172] width 133 height 21
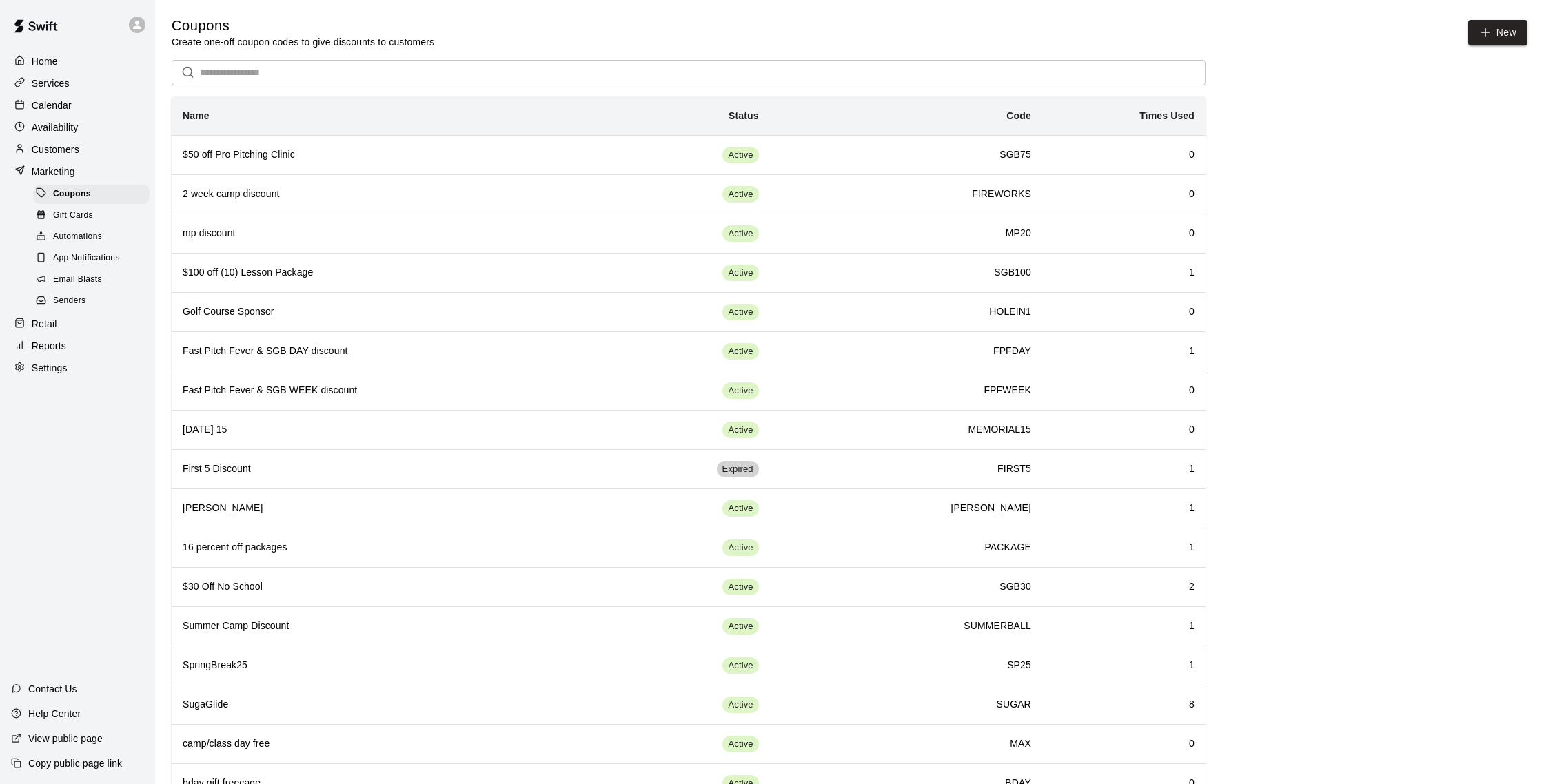
click at [110, 277] on div "Email Blasts" at bounding box center [91, 280] width 117 height 19
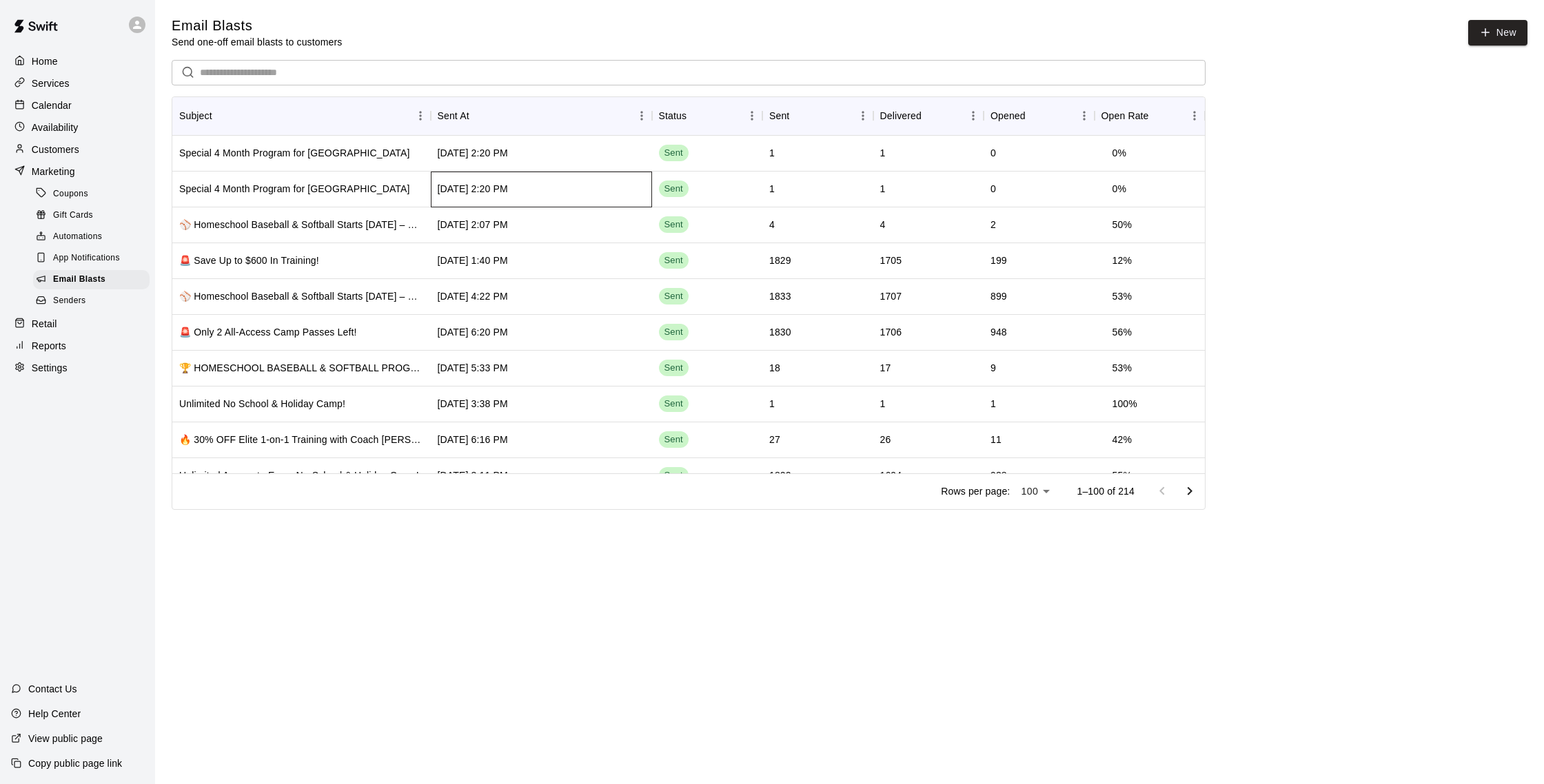
click at [587, 182] on div "[DATE] 2:20 PM" at bounding box center [541, 189] width 221 height 36
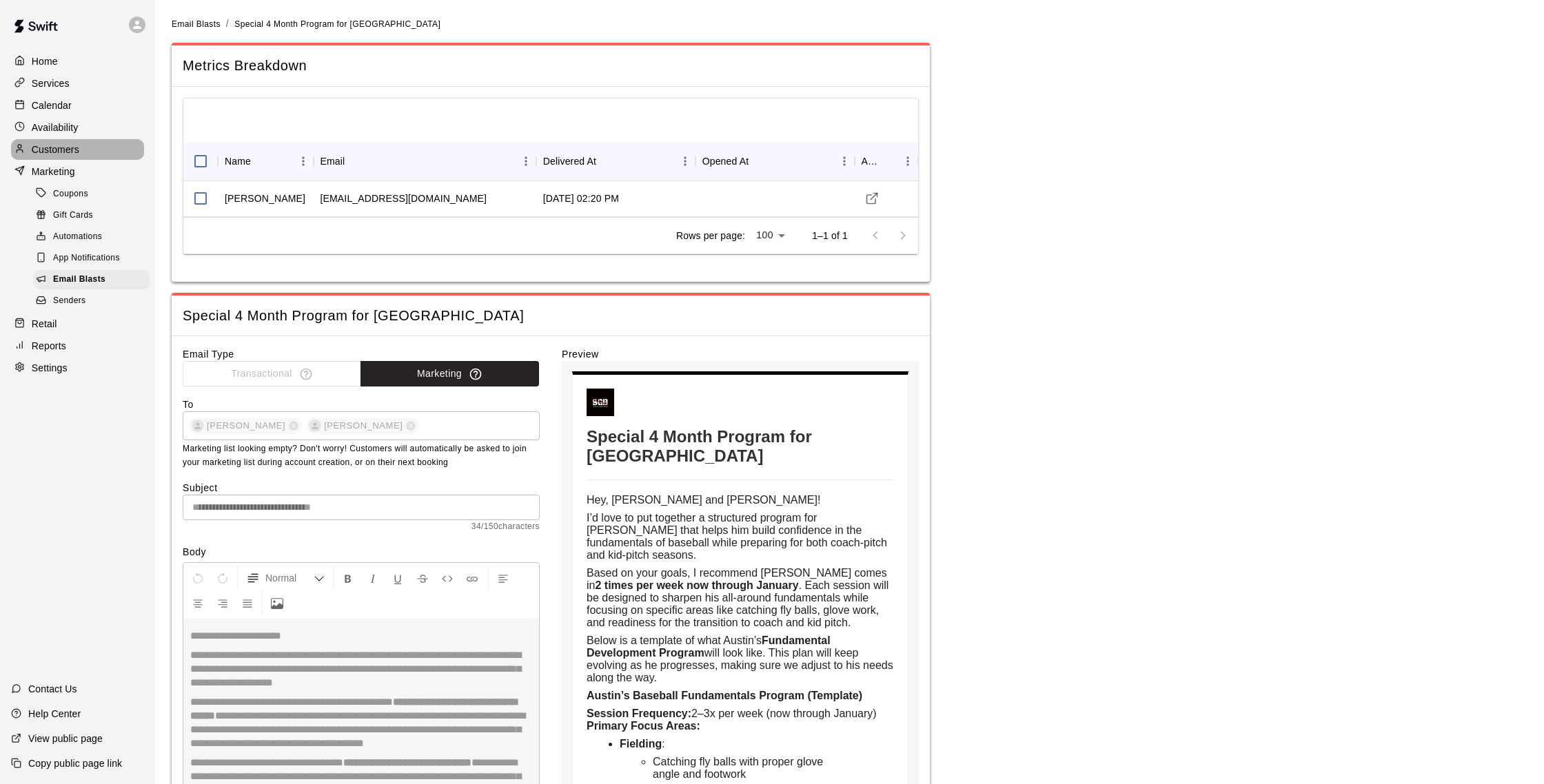
click at [68, 154] on p "Customers" at bounding box center [55, 149] width 47 height 14
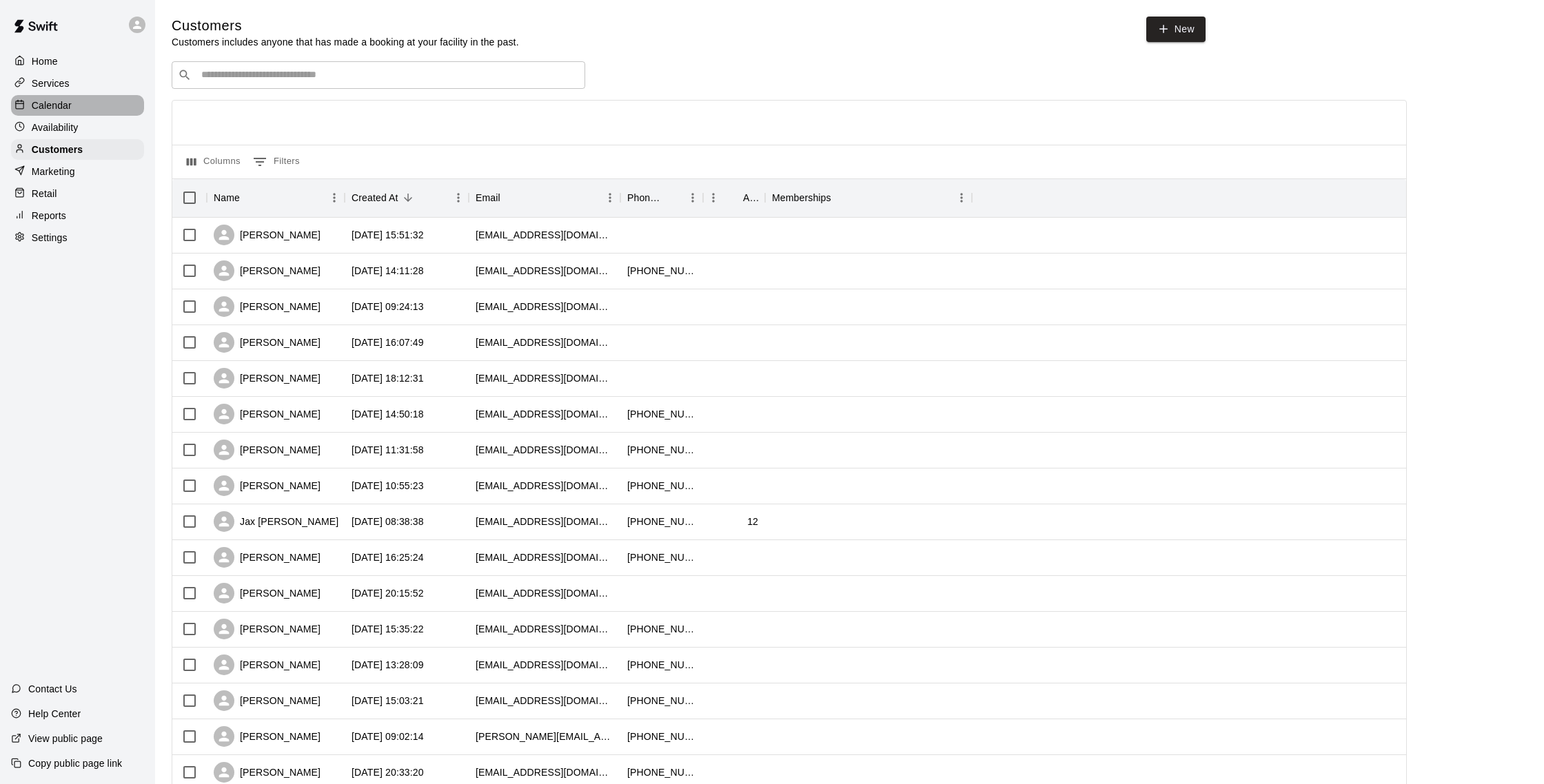
click at [47, 105] on p "Calendar" at bounding box center [52, 105] width 40 height 14
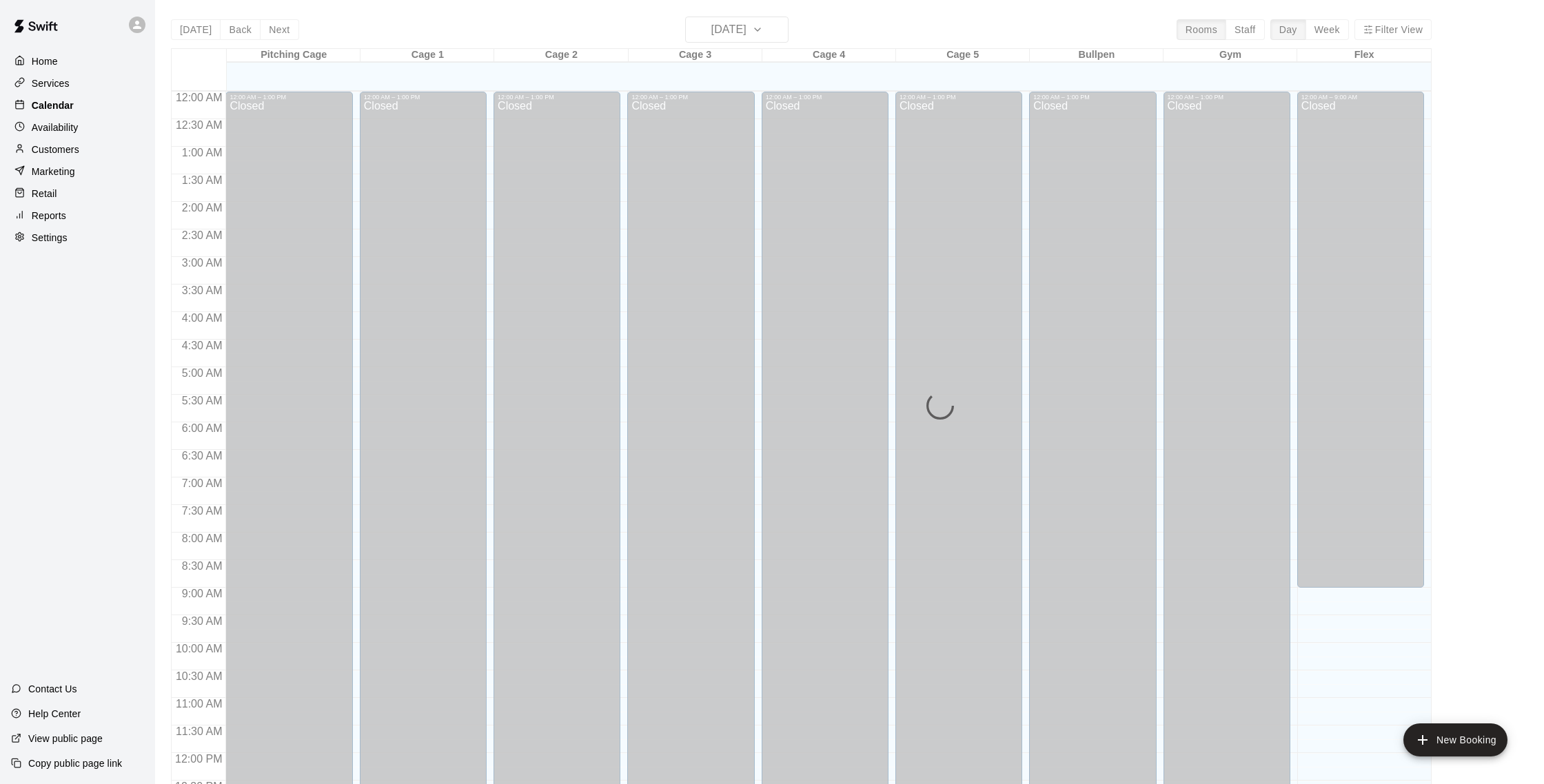
scroll to position [574, 0]
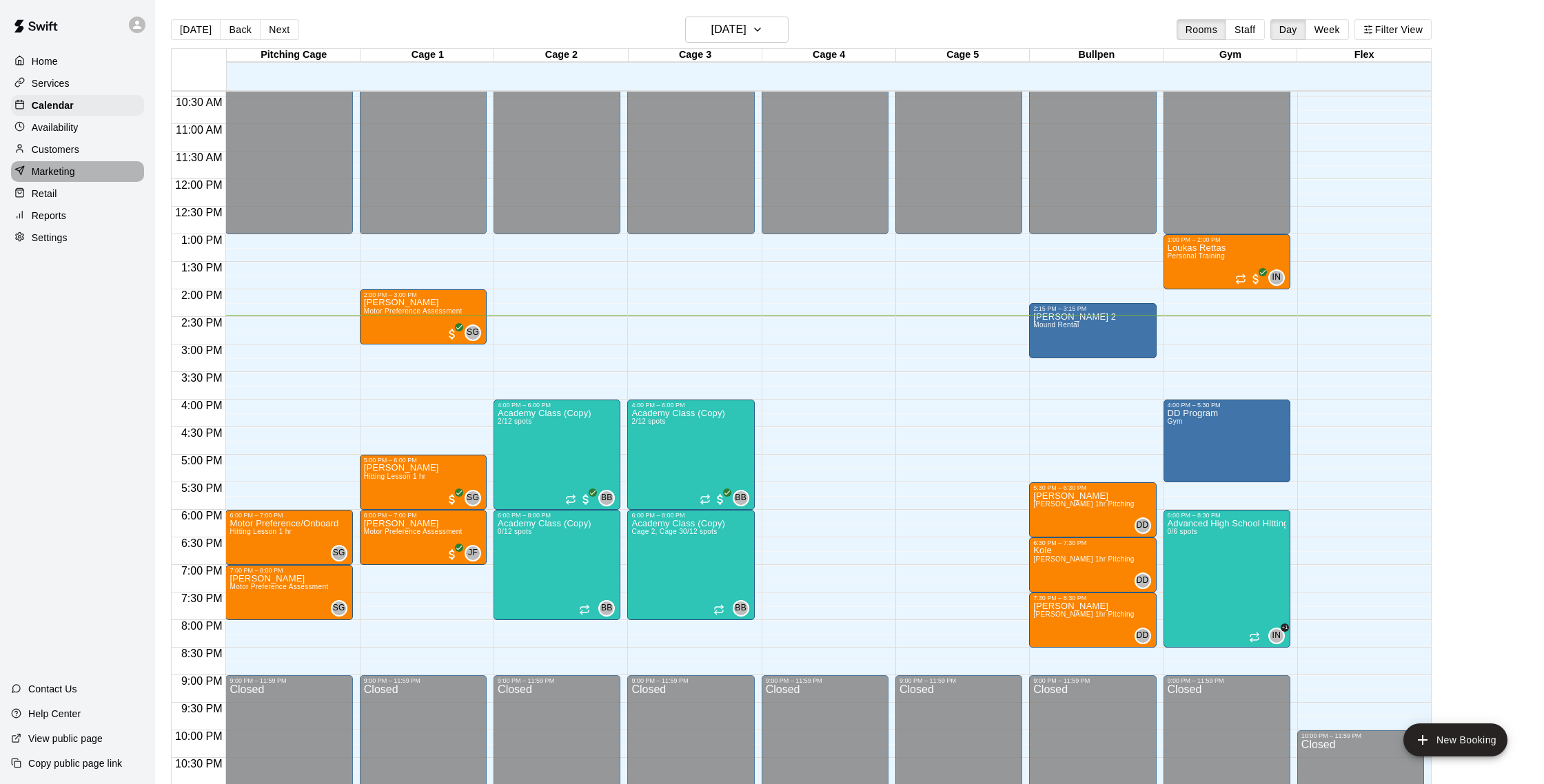
click at [56, 177] on p "Marketing" at bounding box center [54, 171] width 43 height 14
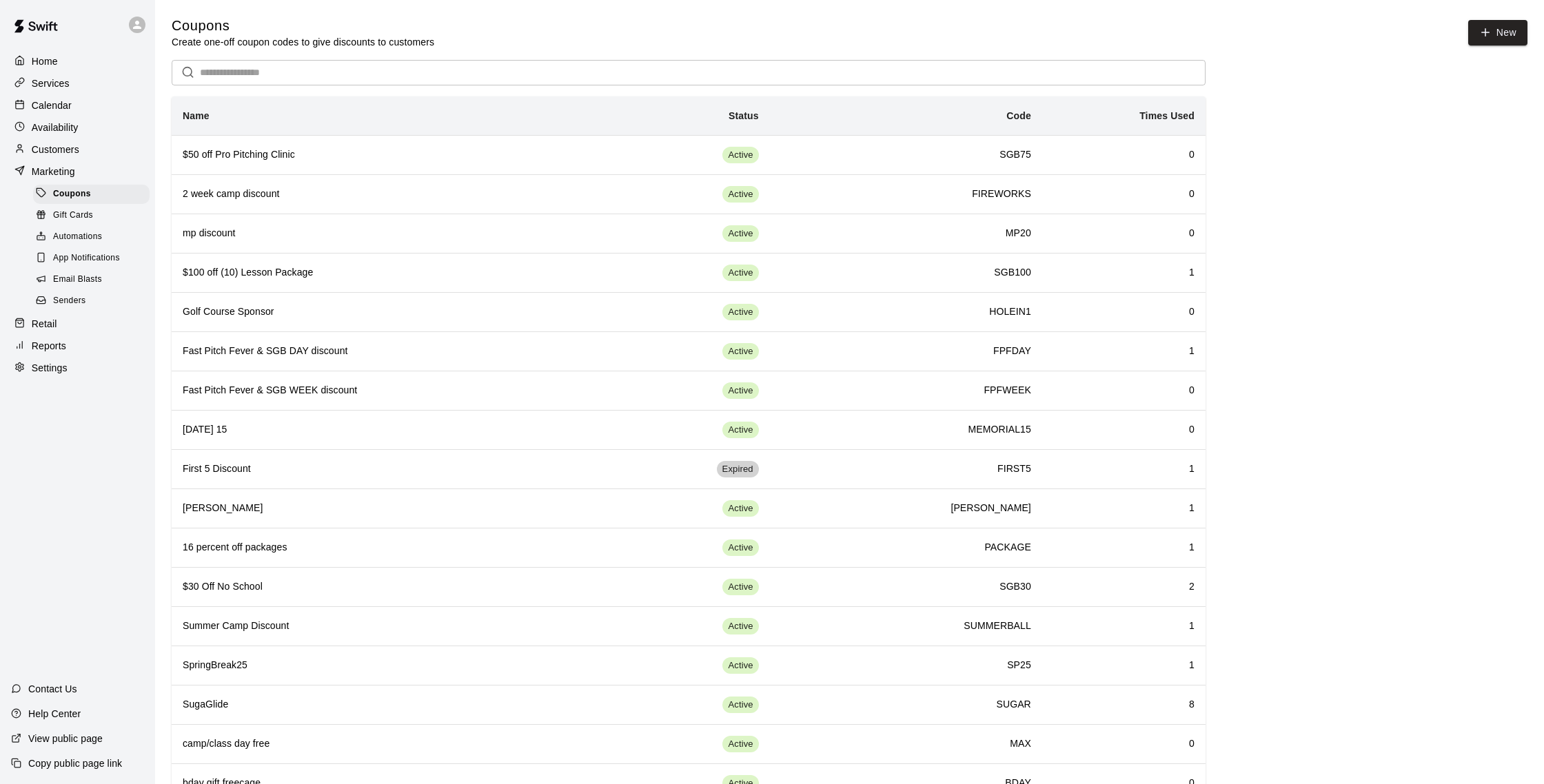
click at [60, 325] on div "Retail" at bounding box center [78, 324] width 133 height 21
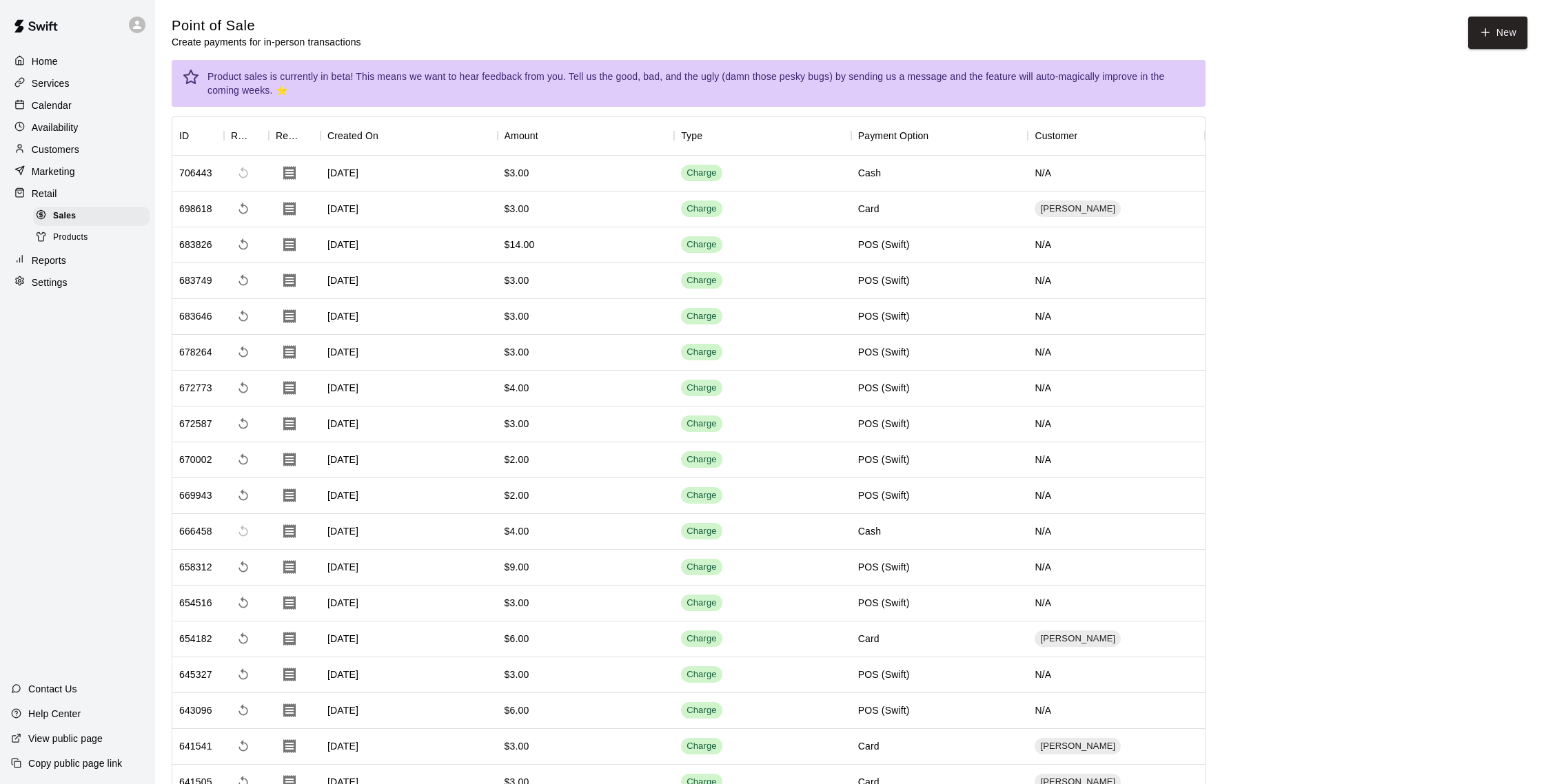
scroll to position [3, 0]
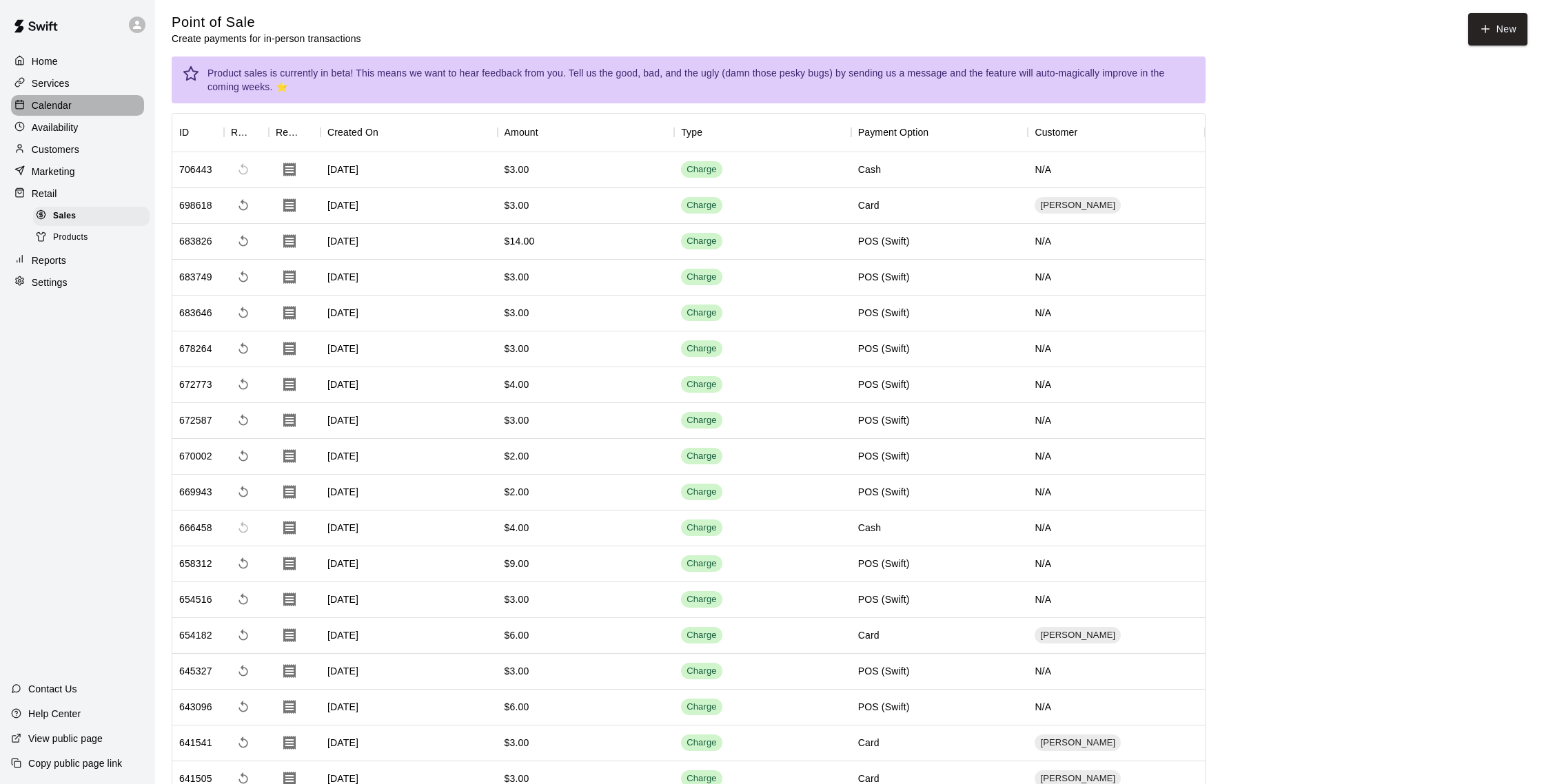
click at [55, 102] on p "Calendar" at bounding box center [52, 105] width 40 height 14
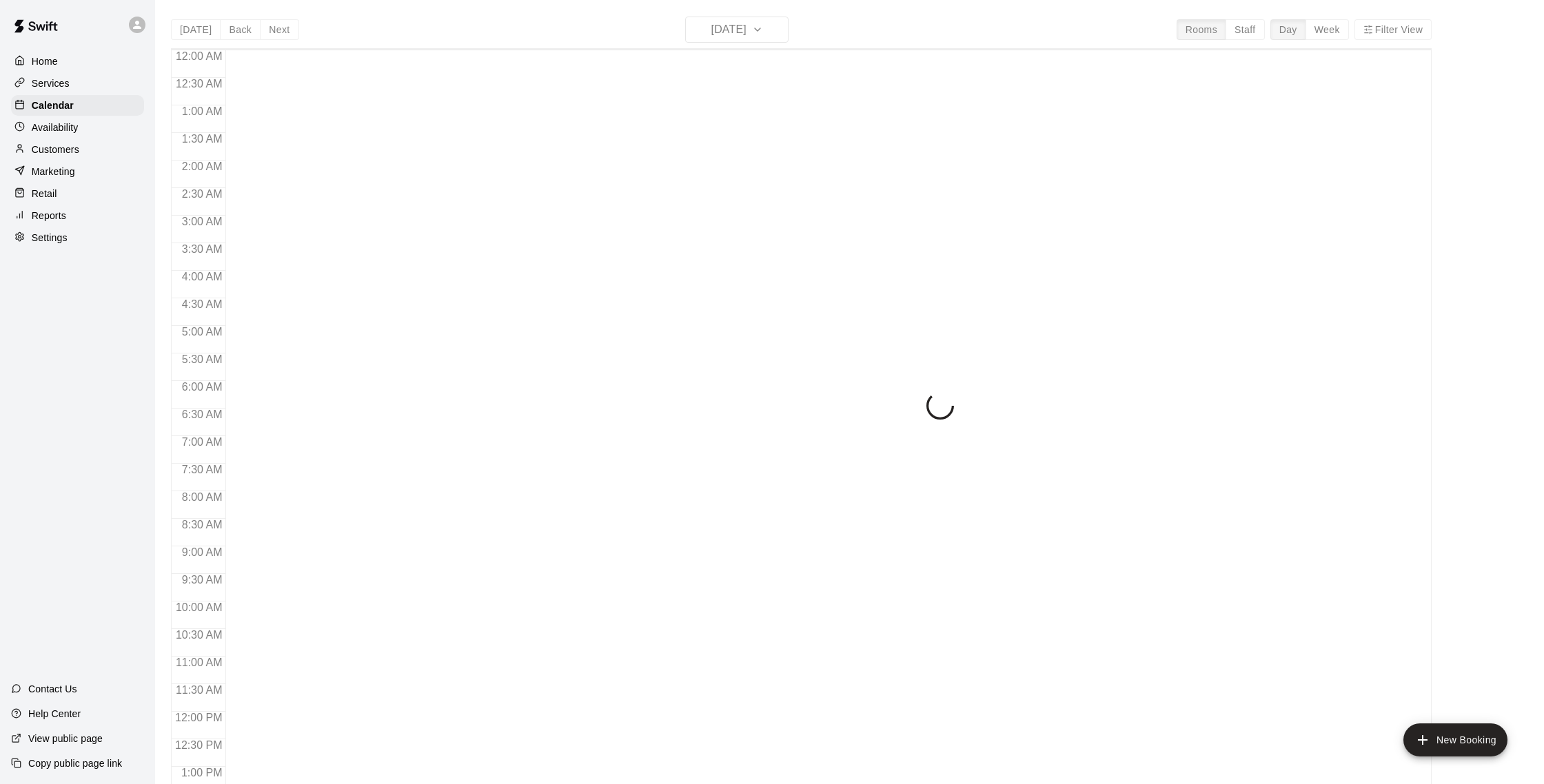
scroll to position [574, 0]
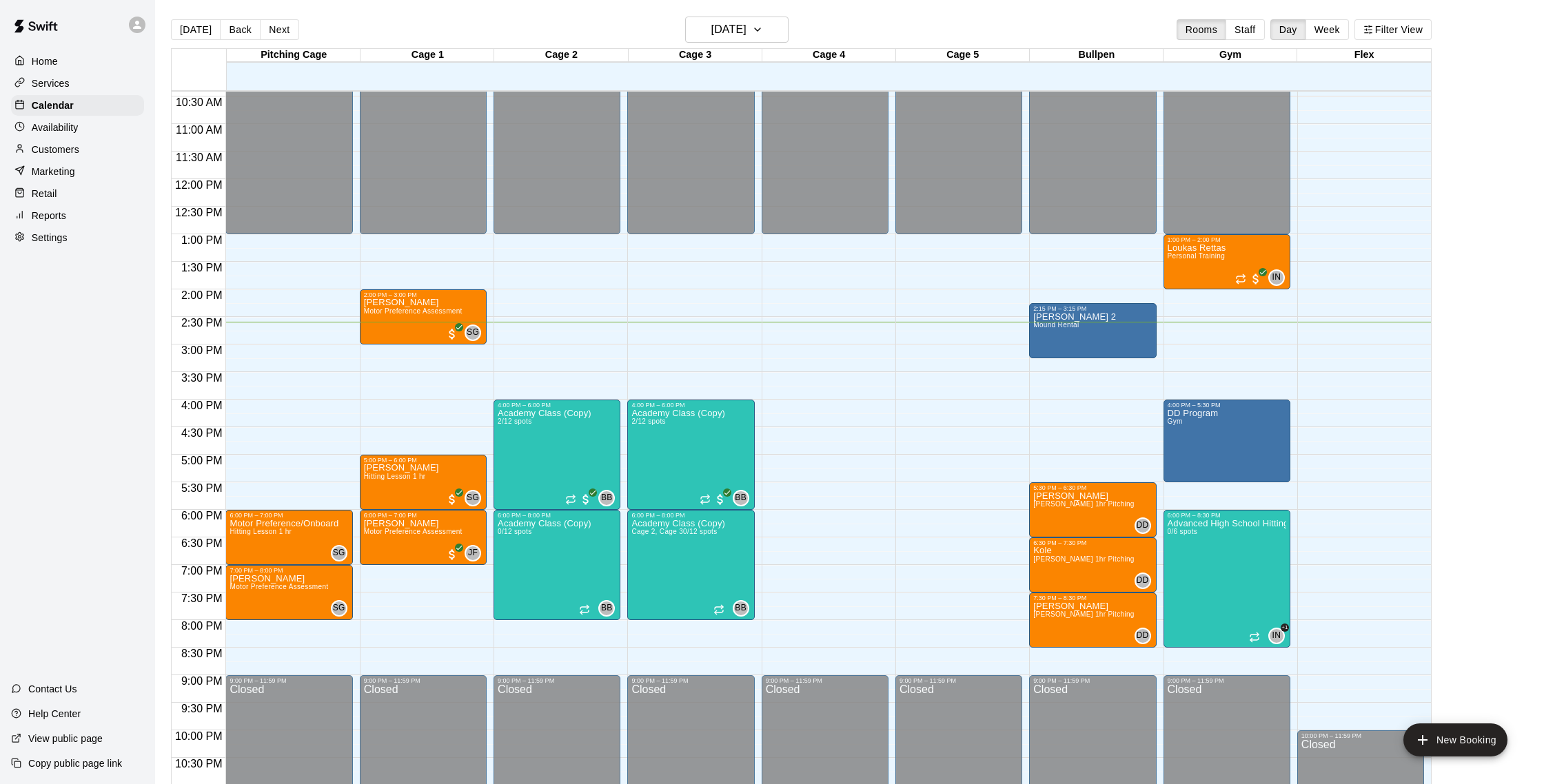
click at [86, 147] on div "Customers" at bounding box center [78, 149] width 133 height 21
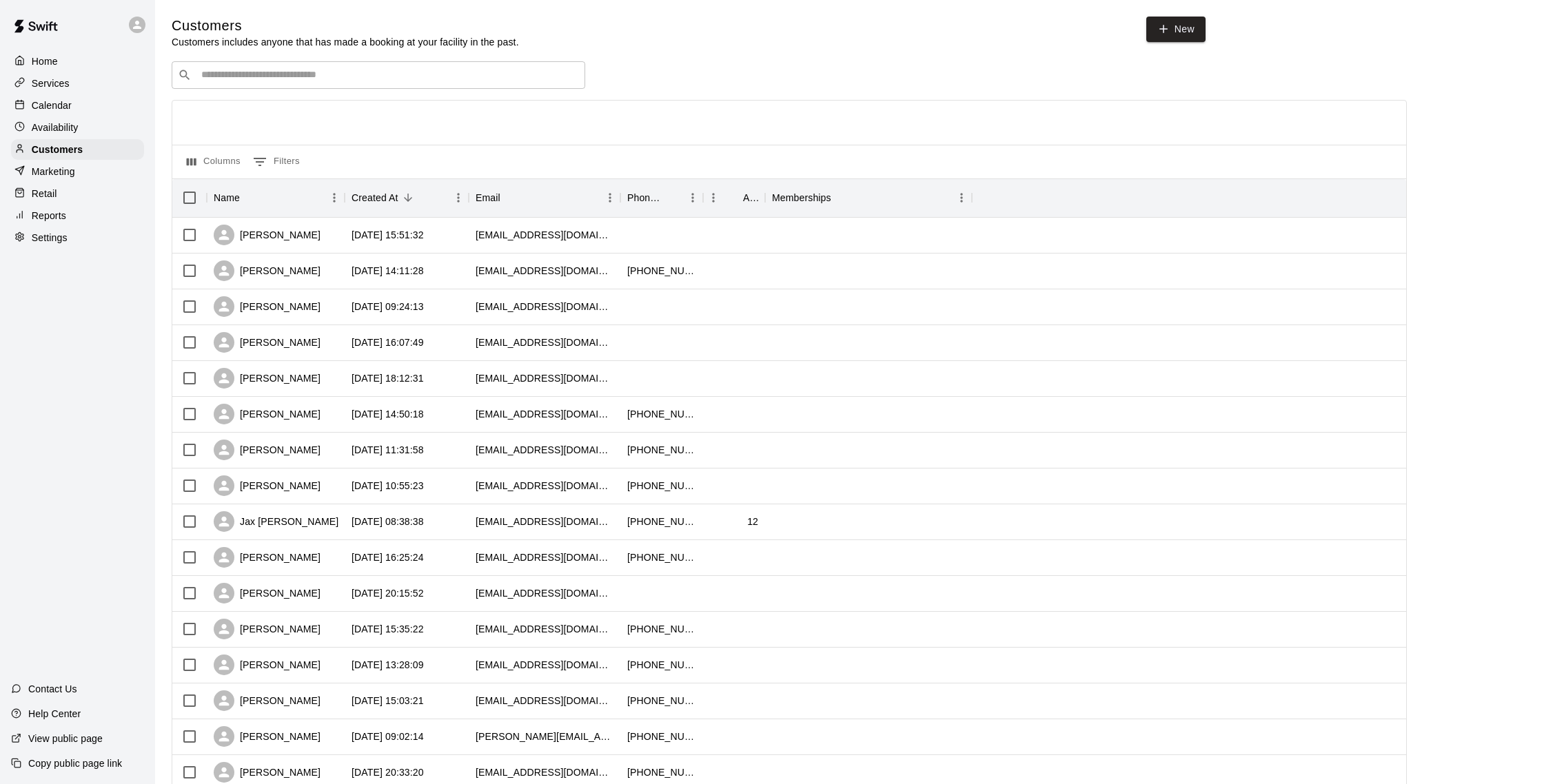
click at [74, 105] on div "Calendar" at bounding box center [78, 105] width 133 height 21
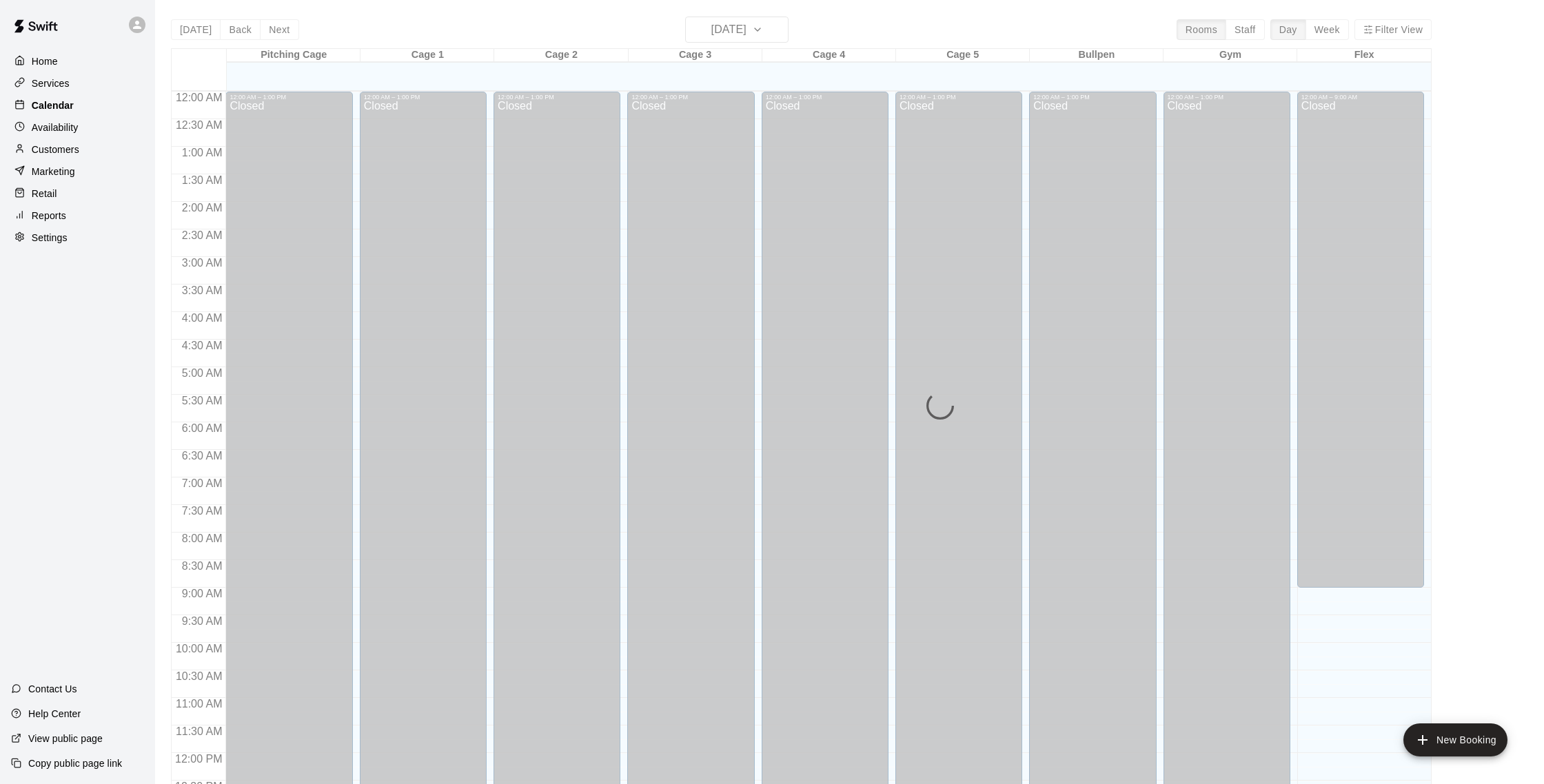
scroll to position [574, 0]
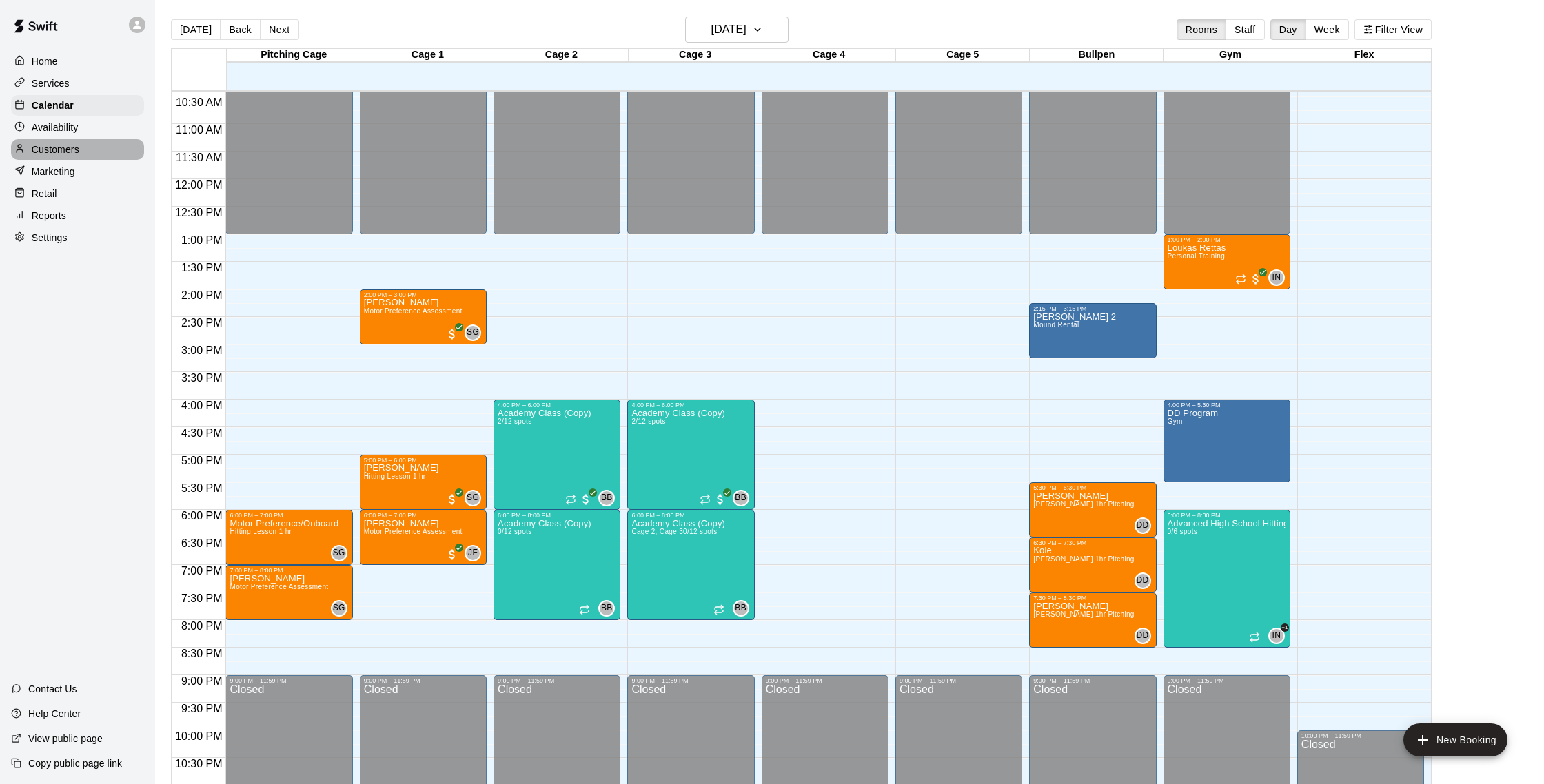
click at [39, 146] on p "Customers" at bounding box center [55, 149] width 47 height 14
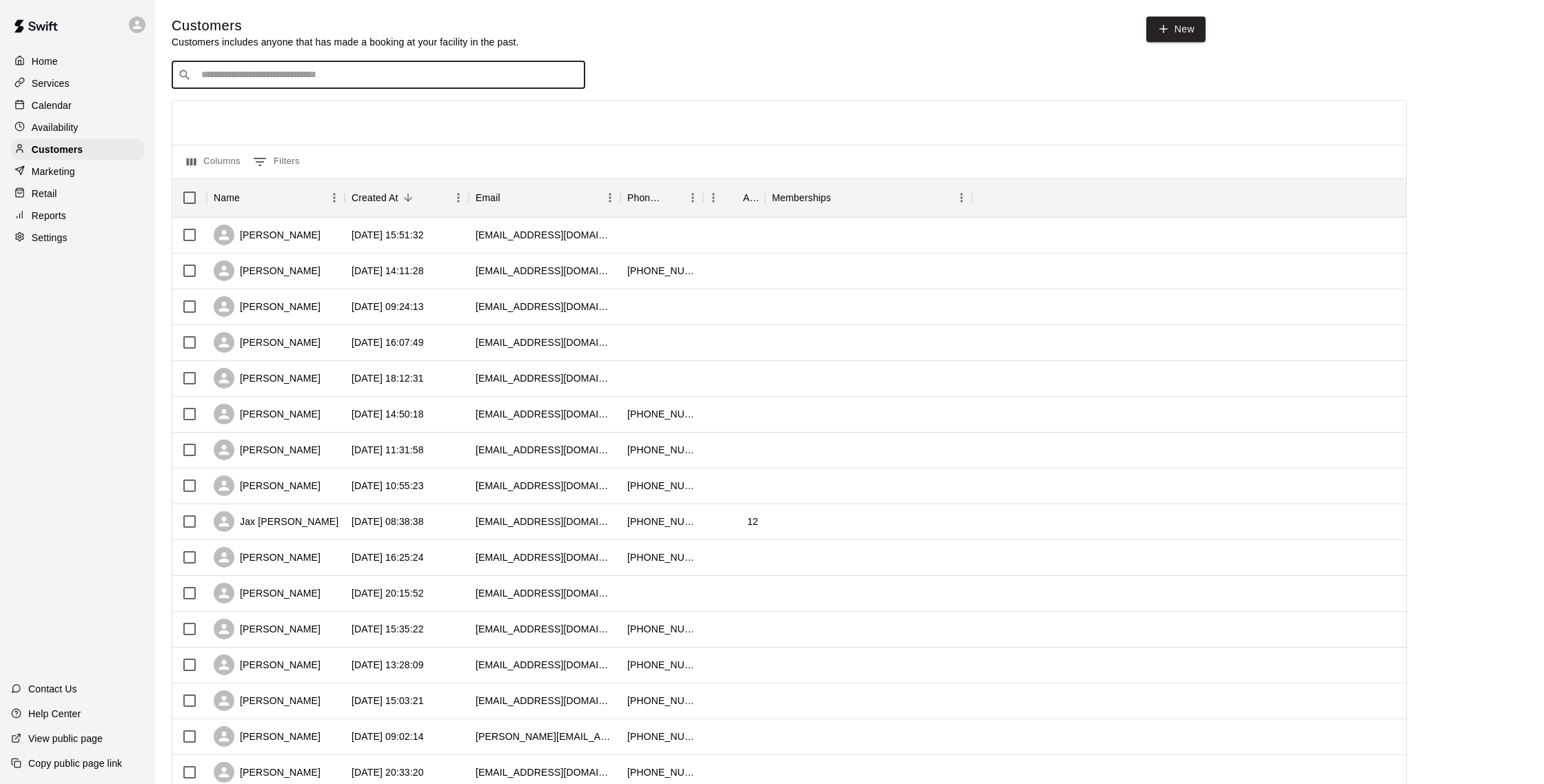
click at [293, 75] on input "Search customers by name or email" at bounding box center [389, 74] width 382 height 14
type input "********"
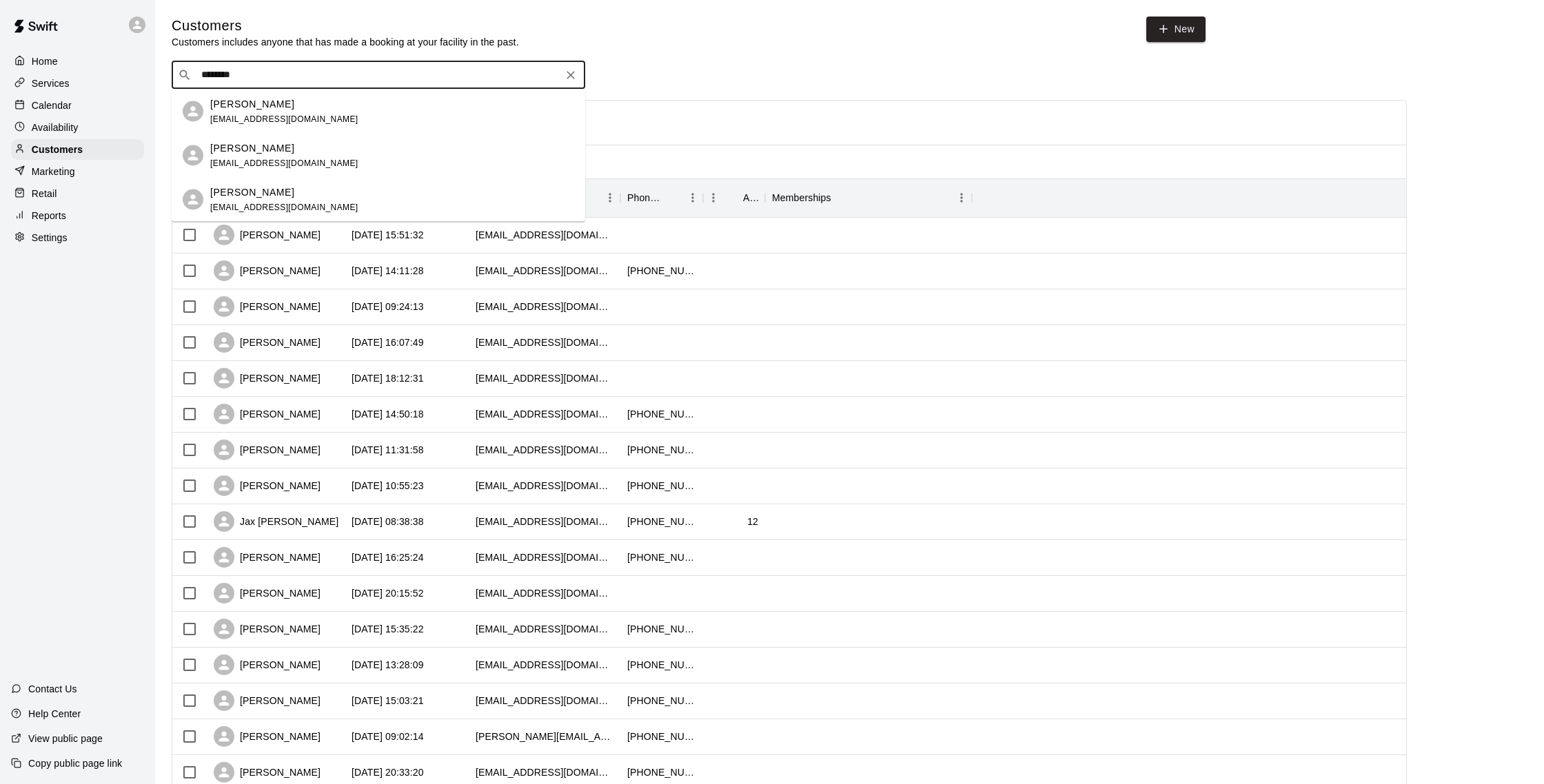
click at [379, 115] on div "[PERSON_NAME] [EMAIL_ADDRESS][DOMAIN_NAME]" at bounding box center [392, 111] width 364 height 30
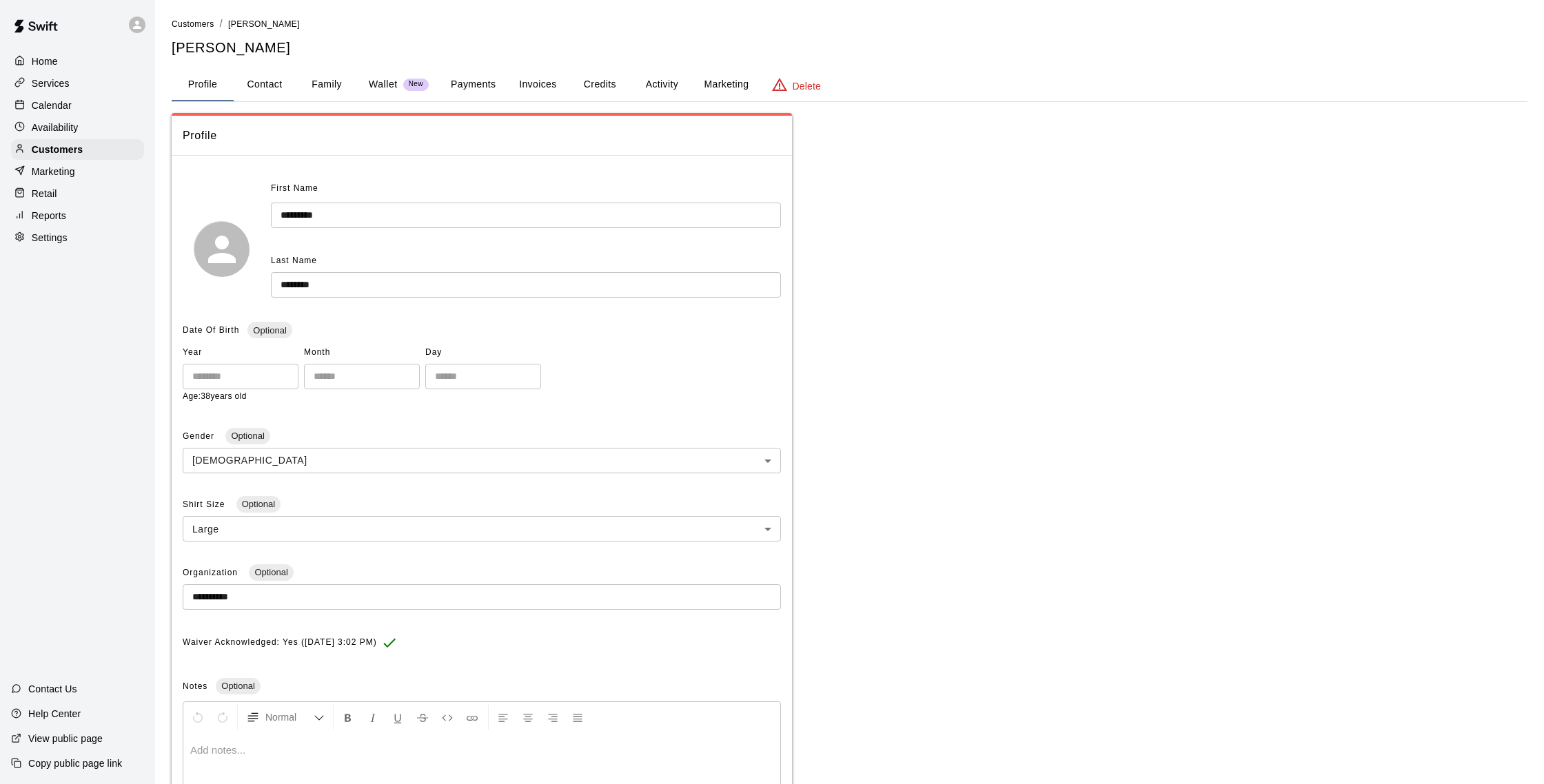
click at [648, 89] on button "Activity" at bounding box center [662, 84] width 62 height 33
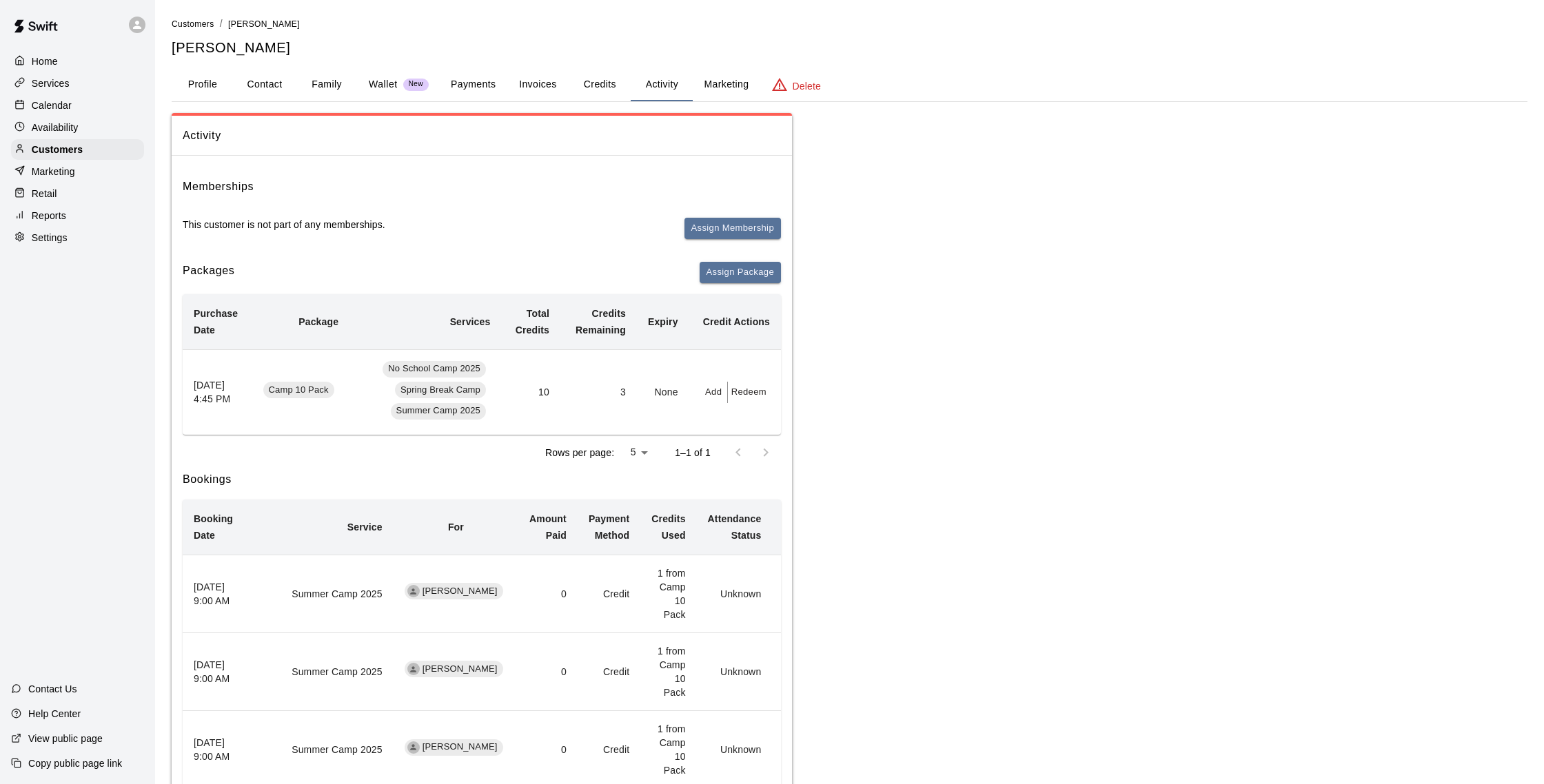
click at [709, 82] on button "Marketing" at bounding box center [726, 84] width 67 height 33
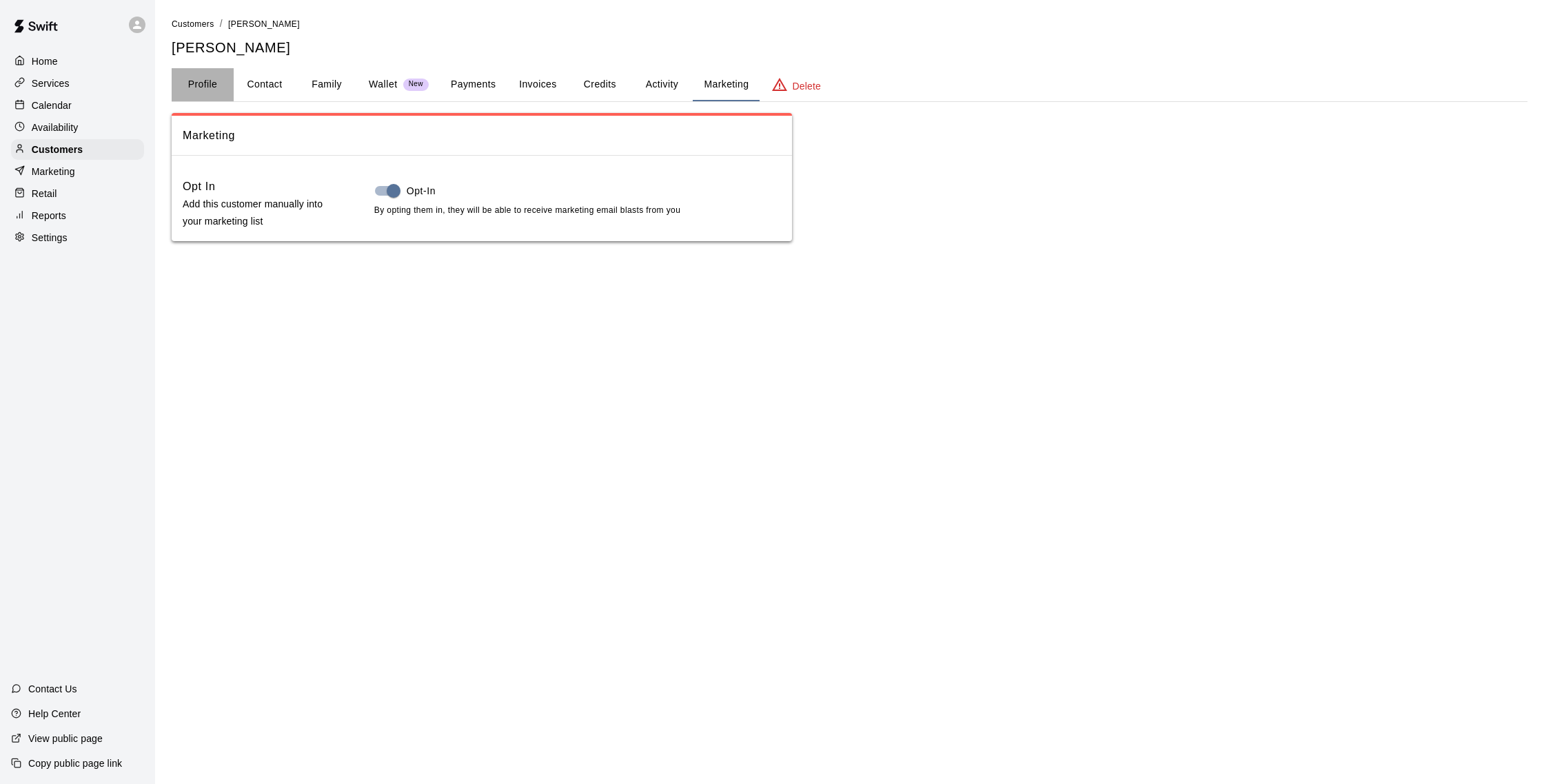
click at [206, 86] on button "Profile" at bounding box center [203, 84] width 62 height 33
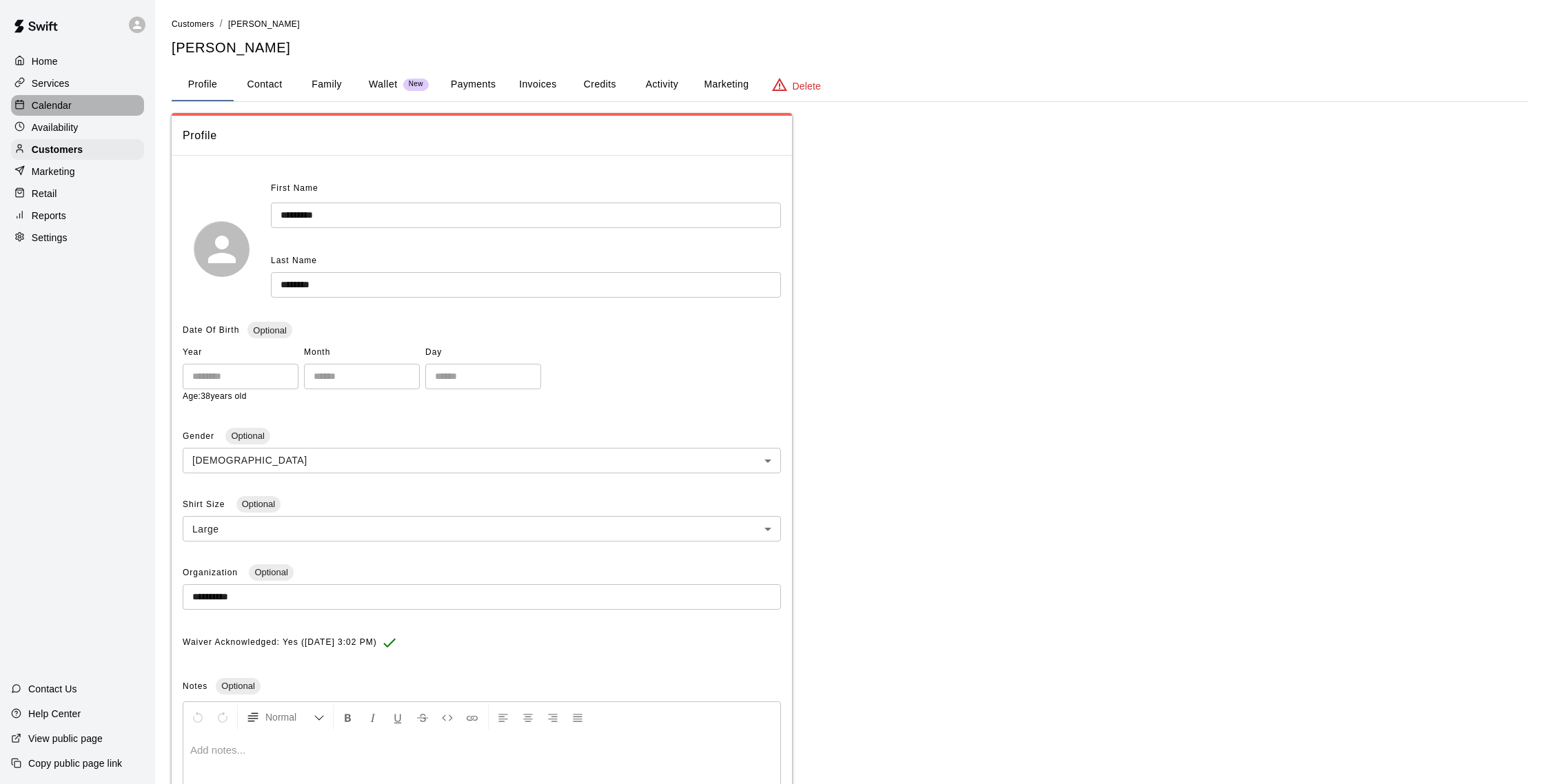
click at [78, 107] on div "Calendar" at bounding box center [78, 105] width 133 height 21
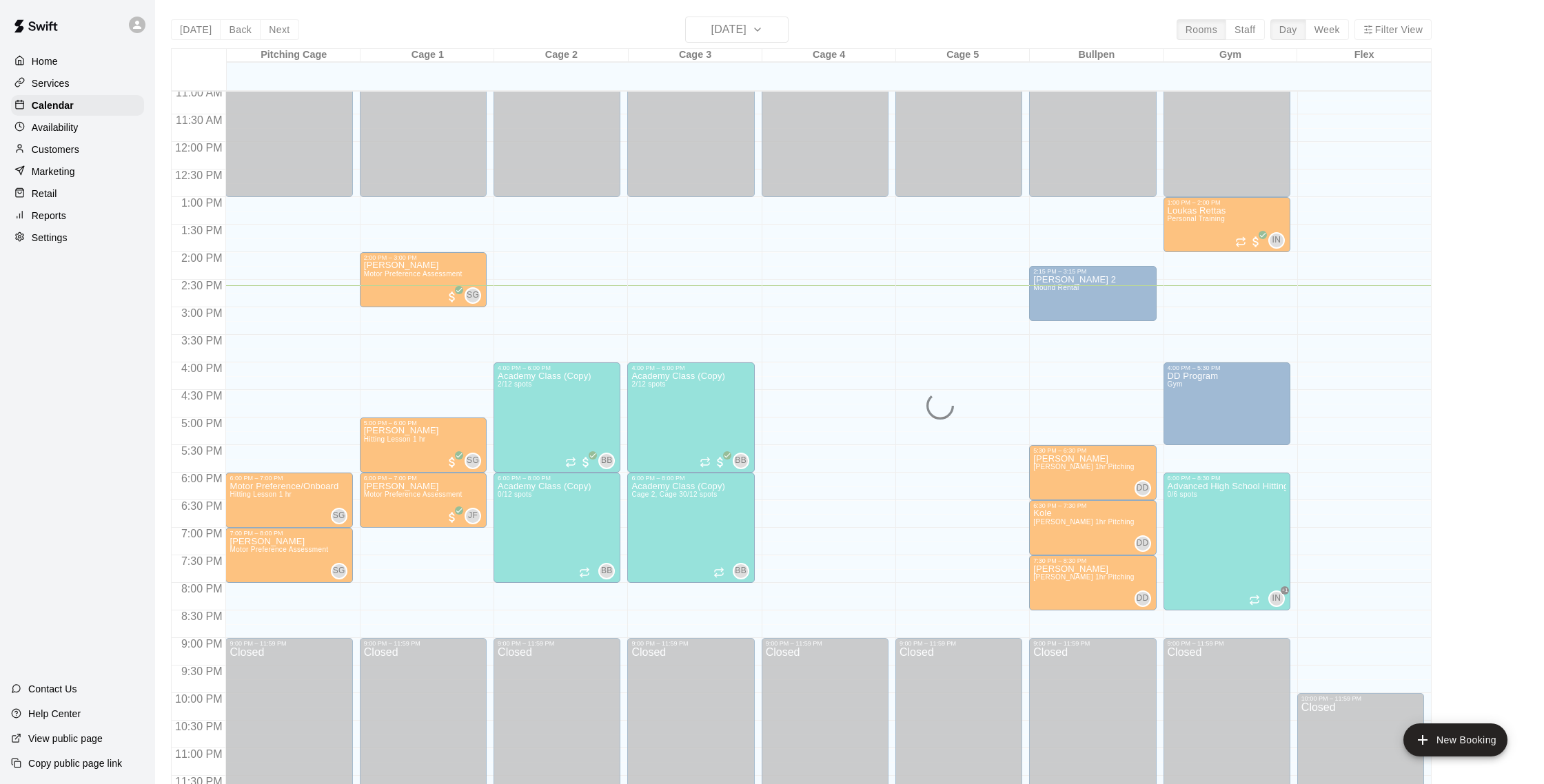
scroll to position [611, 0]
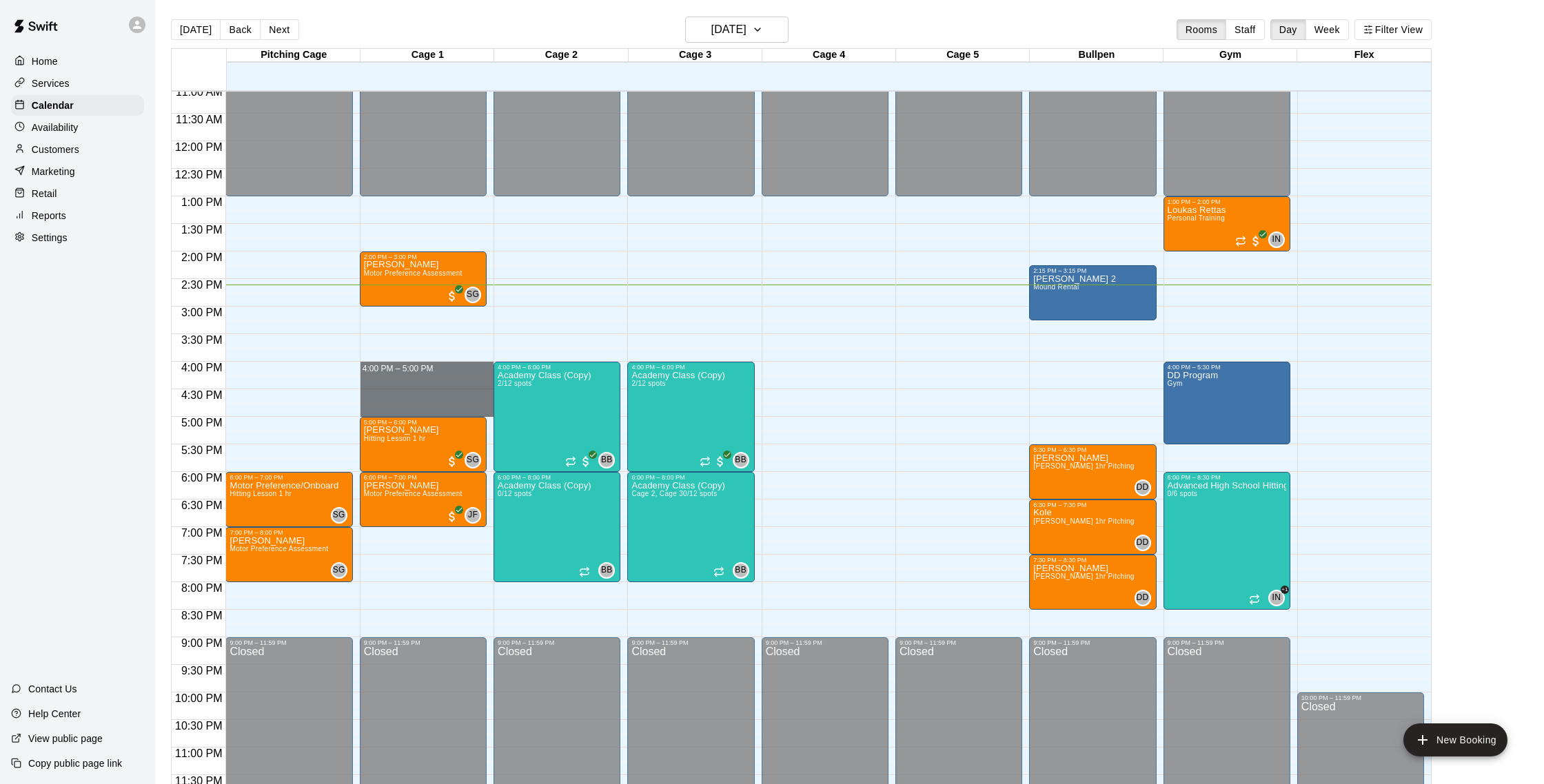
drag, startPoint x: 390, startPoint y: 363, endPoint x: 389, endPoint y: 409, distance: 46.0
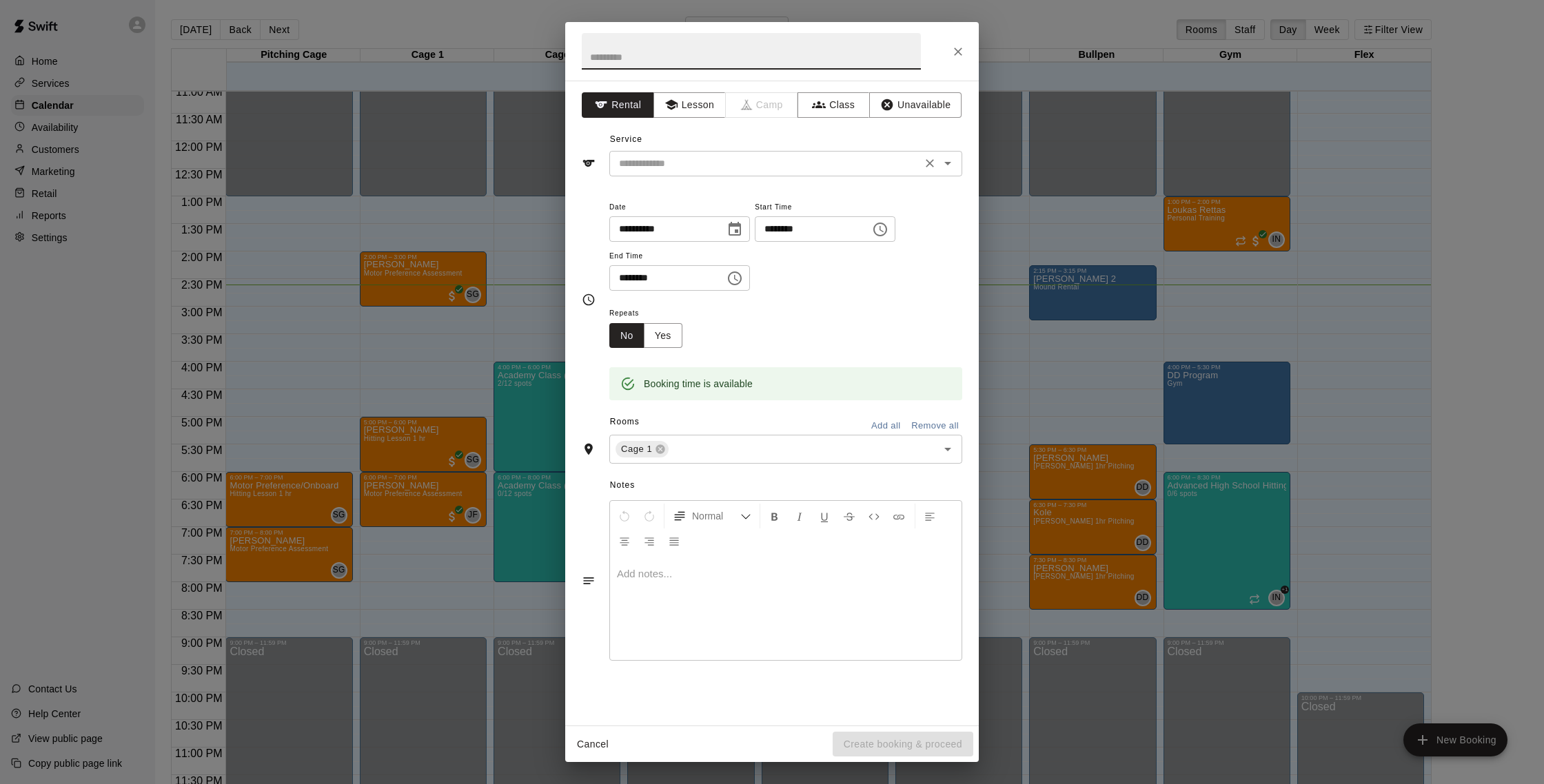
click at [687, 161] on input "text" at bounding box center [765, 164] width 304 height 18
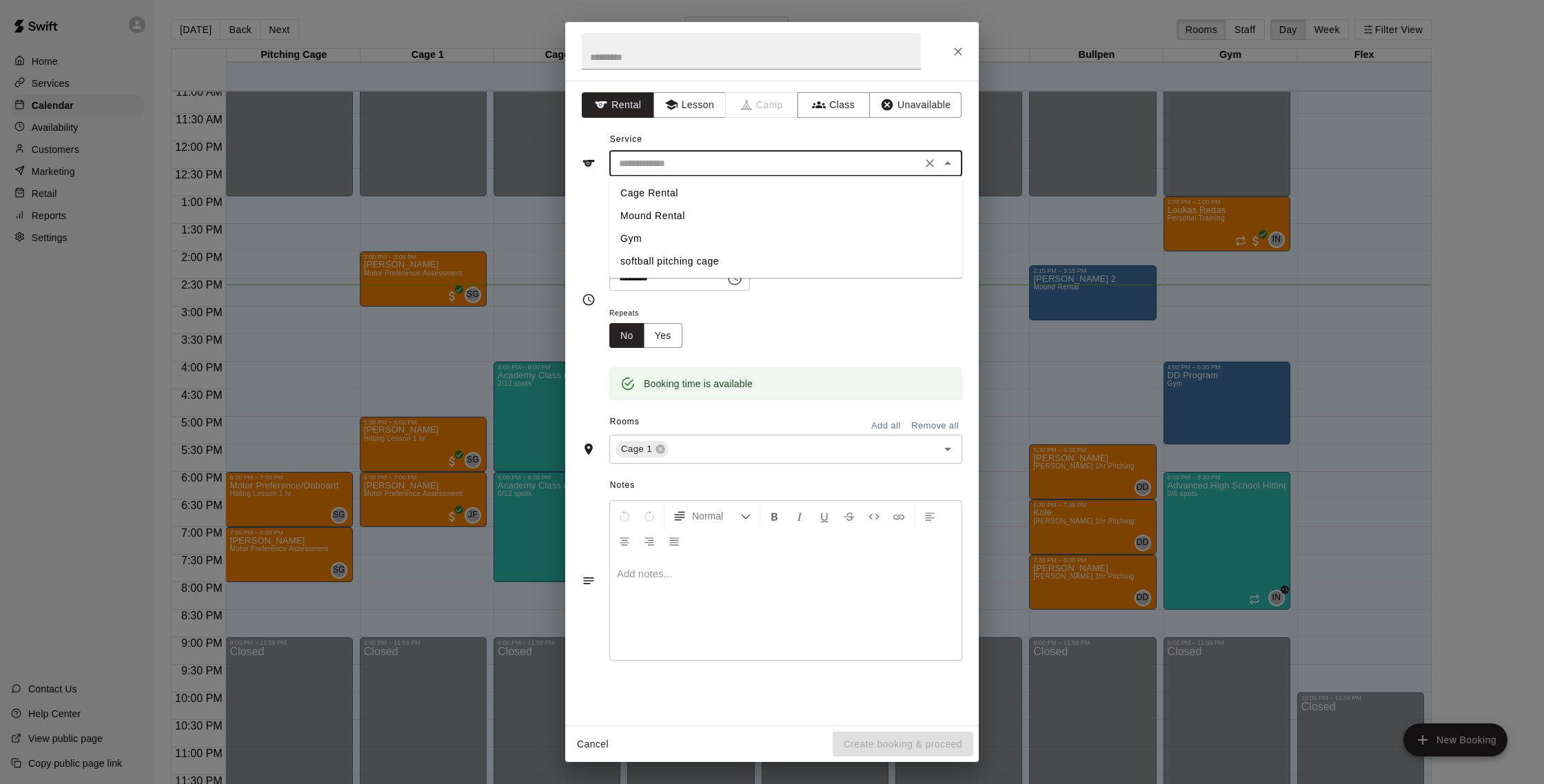
click at [695, 106] on button "Lesson" at bounding box center [689, 105] width 73 height 26
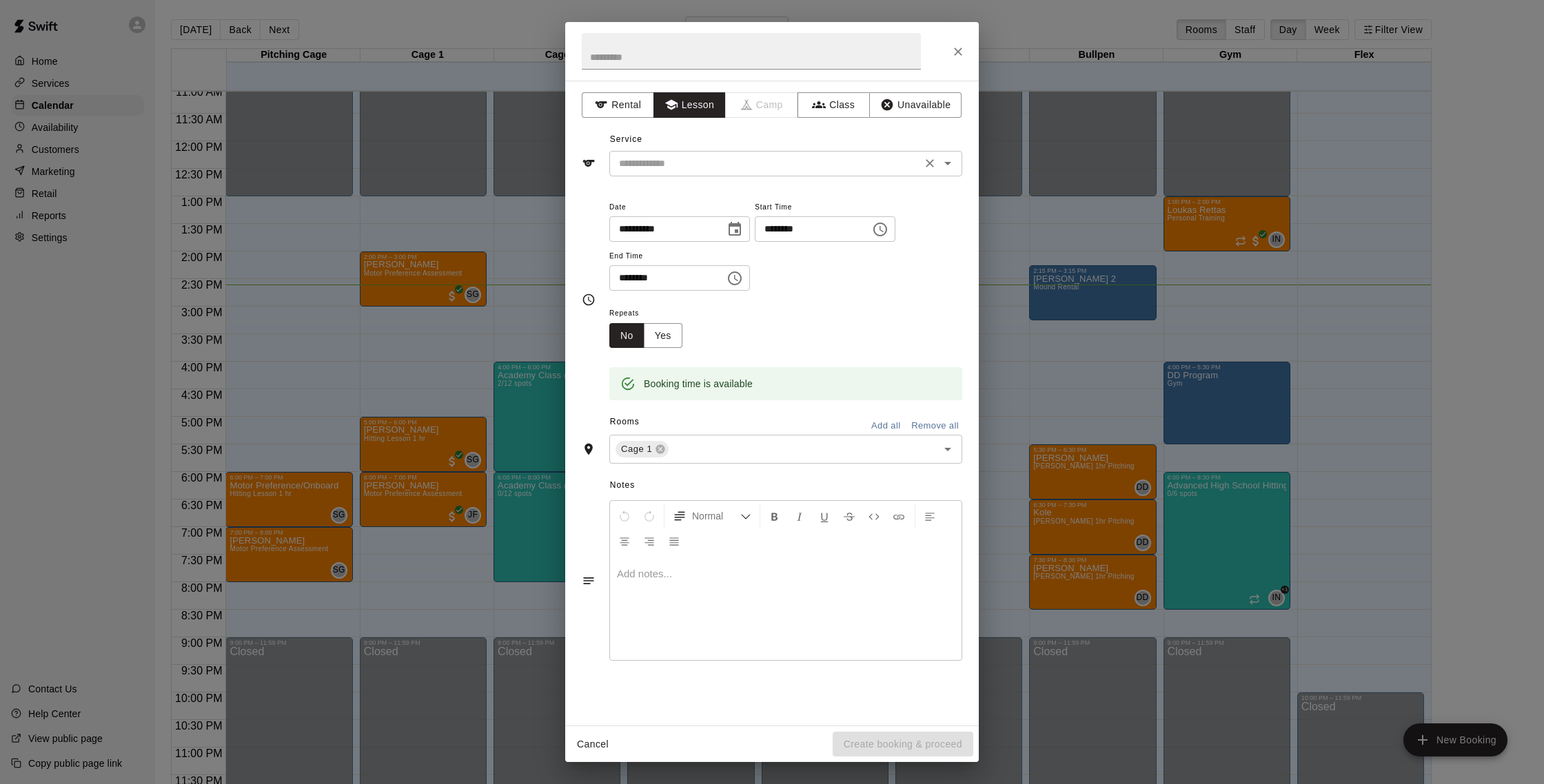
click at [680, 165] on input "text" at bounding box center [765, 164] width 304 height 18
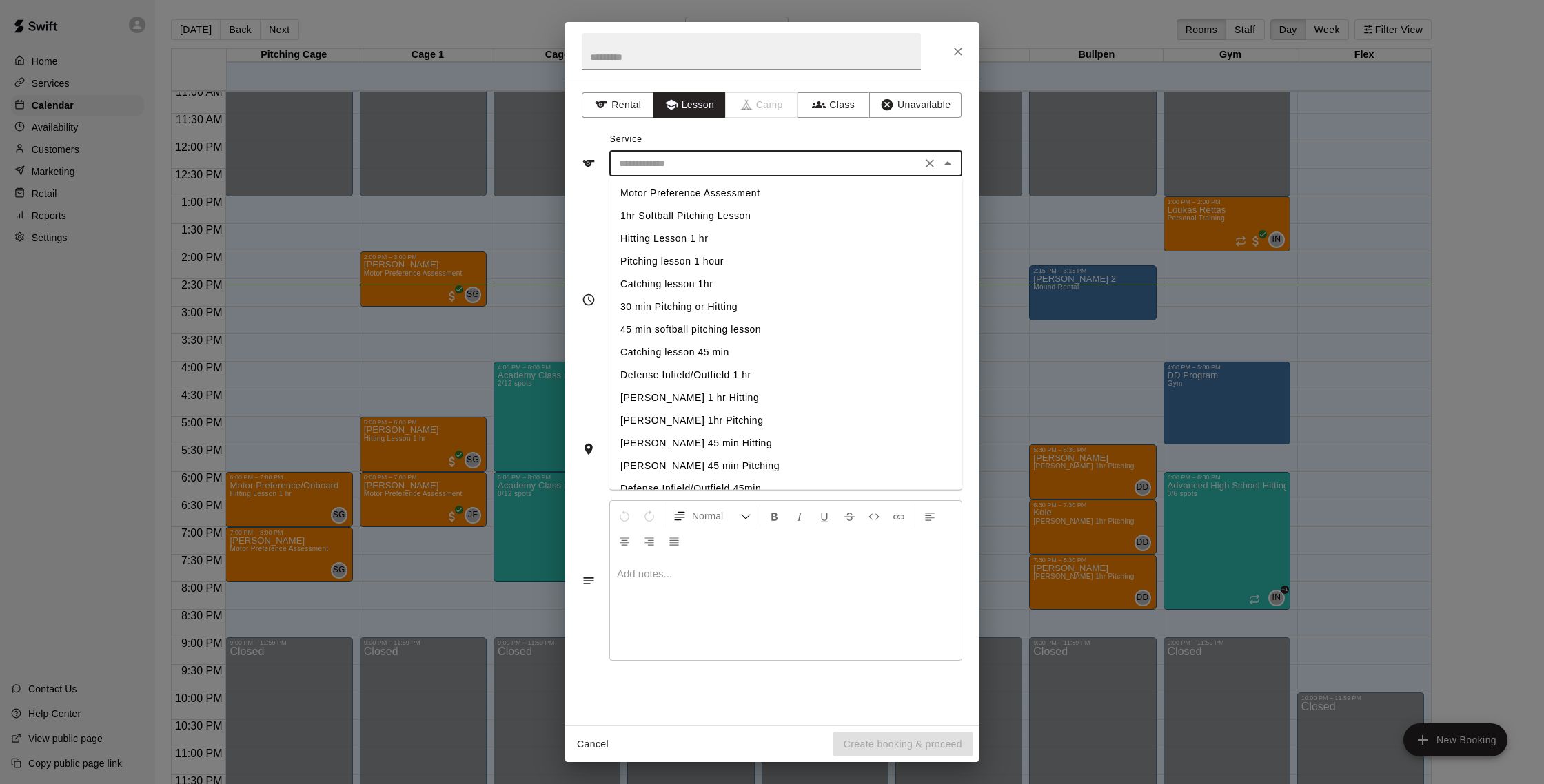
click at [672, 237] on li "Hitting Lesson 1 hr" at bounding box center [785, 238] width 353 height 22
type input "**********"
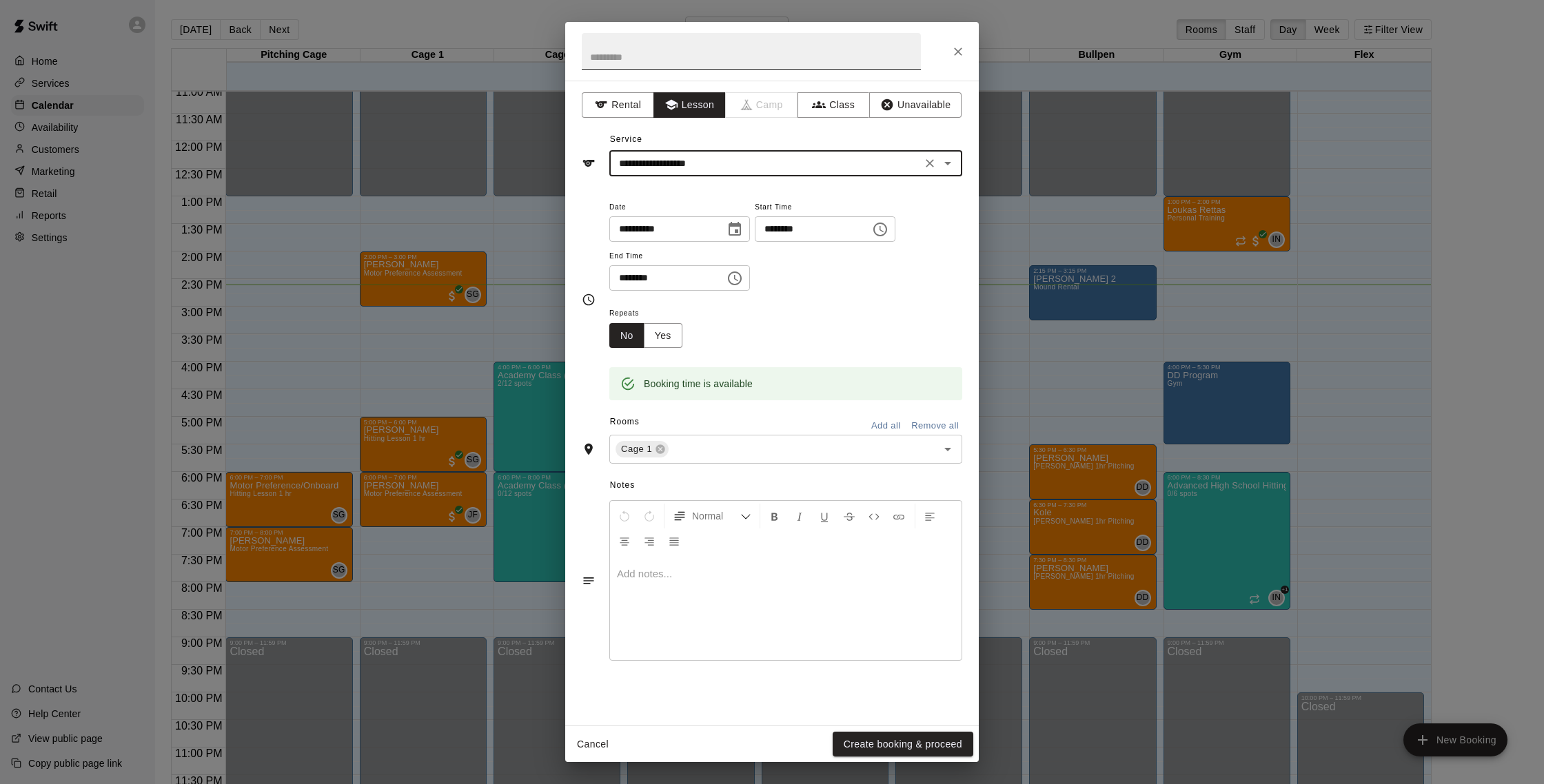
click at [669, 59] on input "text" at bounding box center [752, 51] width 339 height 37
type input "********"
click at [932, 733] on button "Create booking & proceed" at bounding box center [903, 744] width 141 height 26
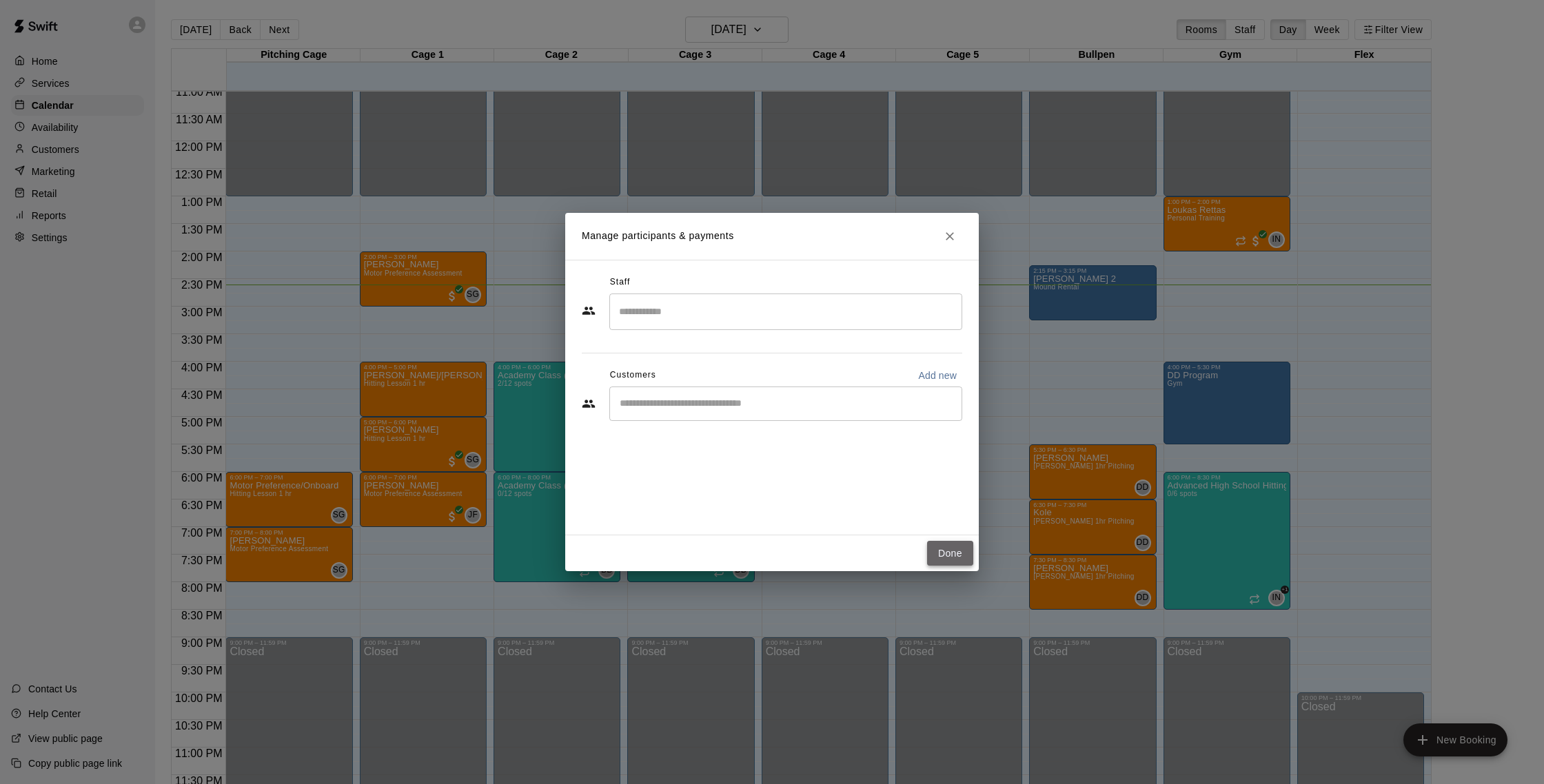
click at [950, 562] on button "Done" at bounding box center [950, 554] width 46 height 26
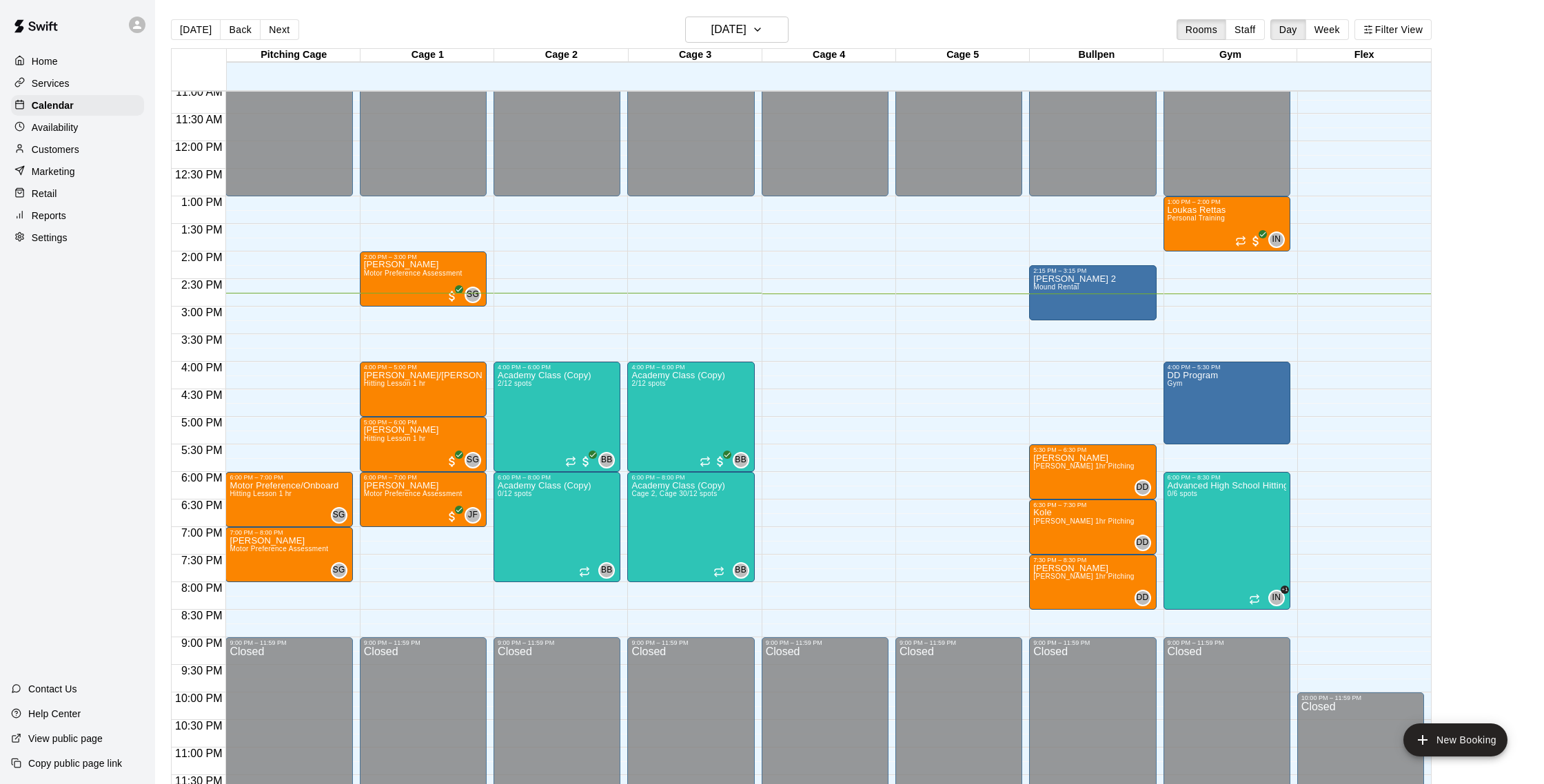
click at [66, 173] on p "Marketing" at bounding box center [54, 171] width 43 height 14
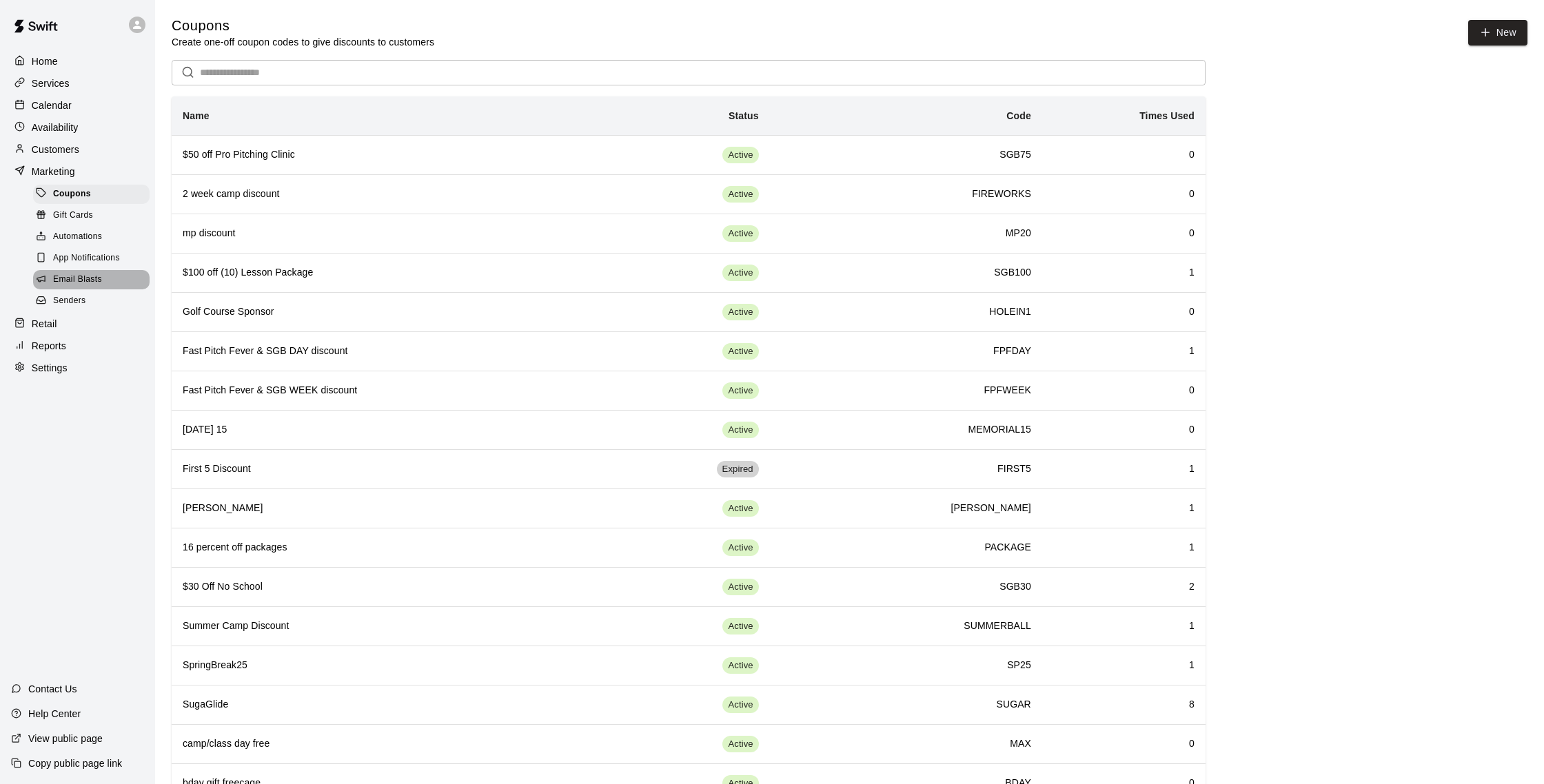
click at [90, 277] on span "Email Blasts" at bounding box center [77, 279] width 49 height 14
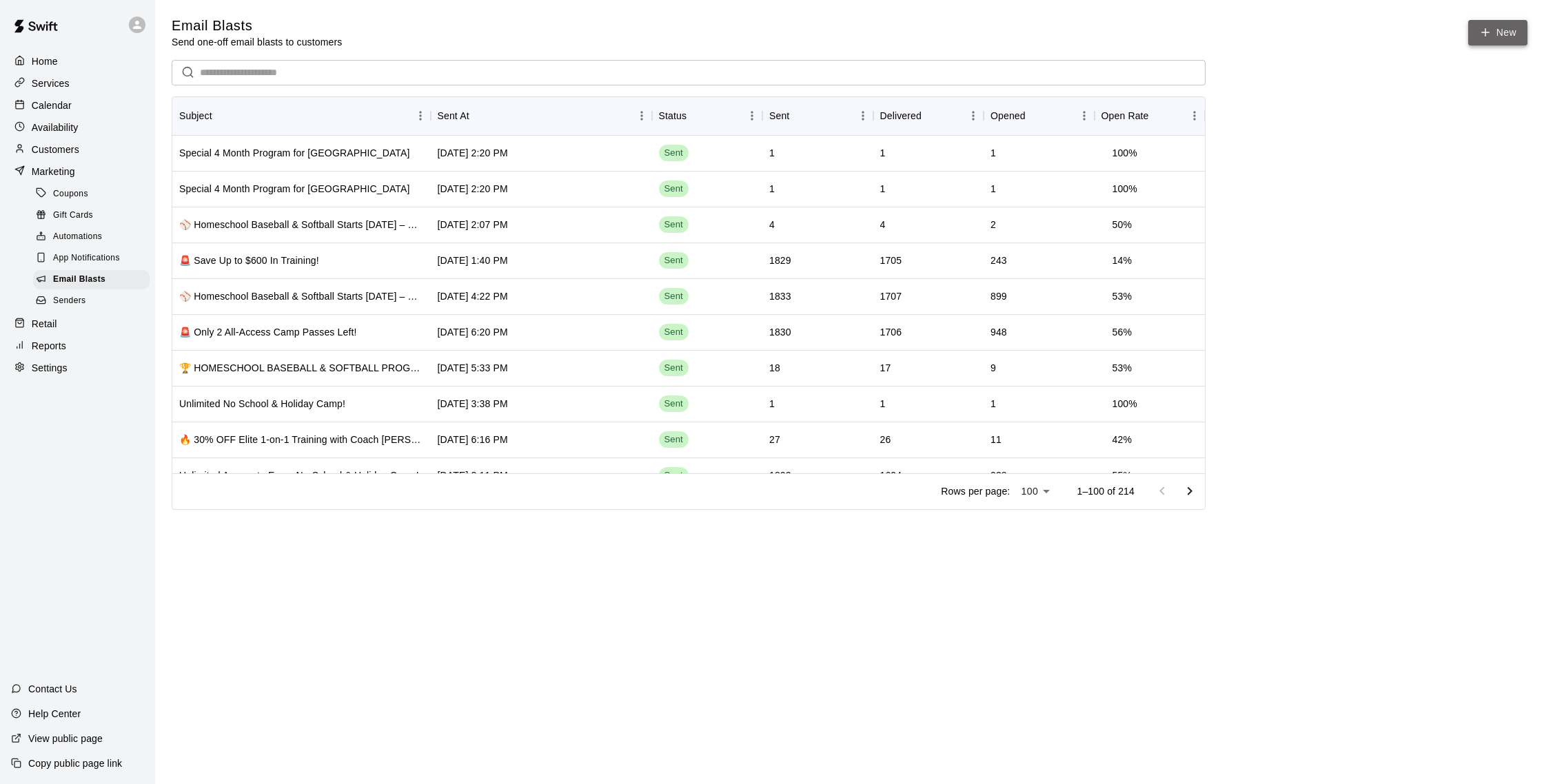
click at [1507, 34] on link "New" at bounding box center [1498, 33] width 59 height 26
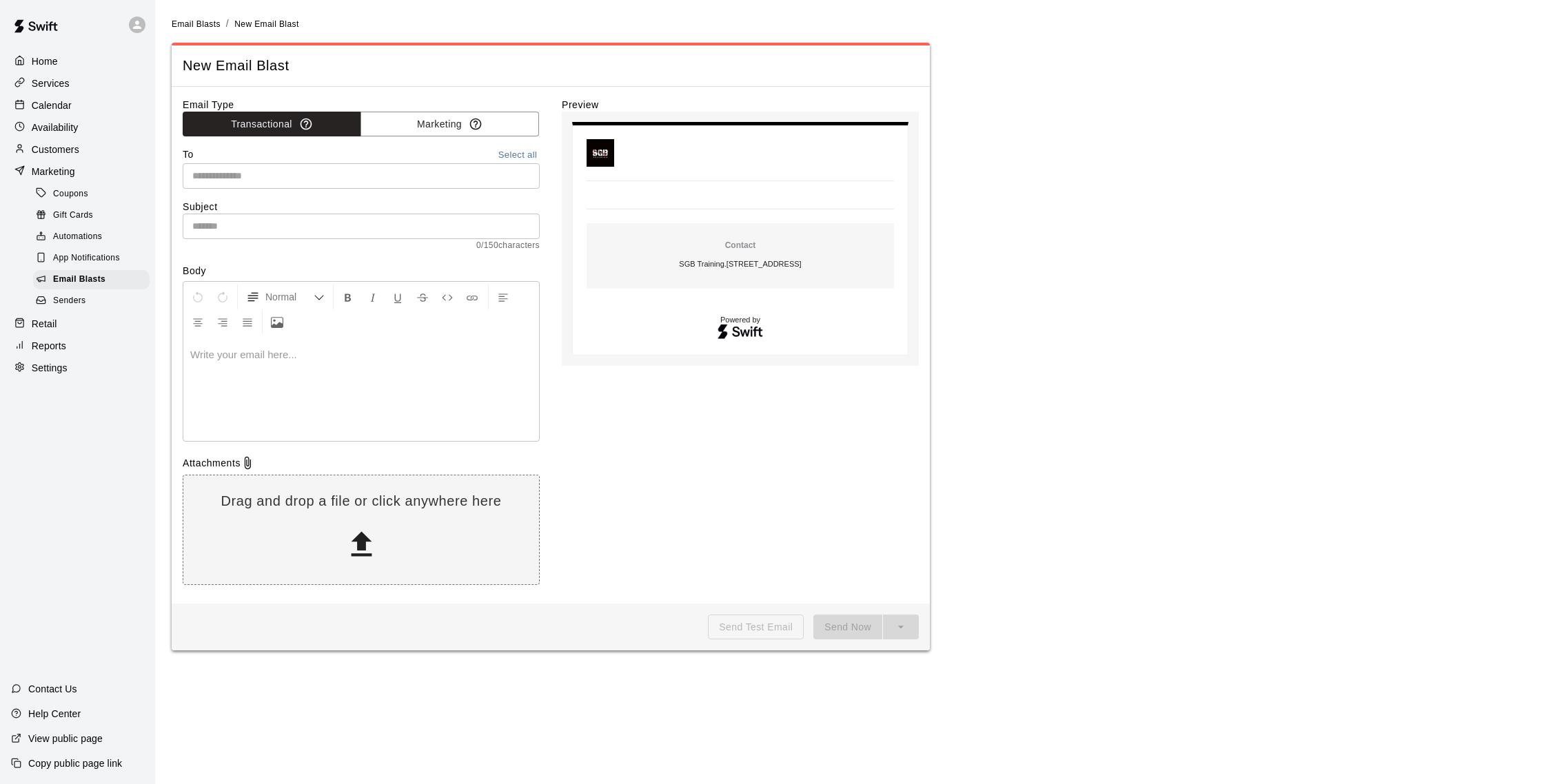
click at [440, 109] on label "Email Type" at bounding box center [361, 104] width 357 height 14
click at [439, 121] on button "Marketing" at bounding box center [449, 125] width 178 height 26
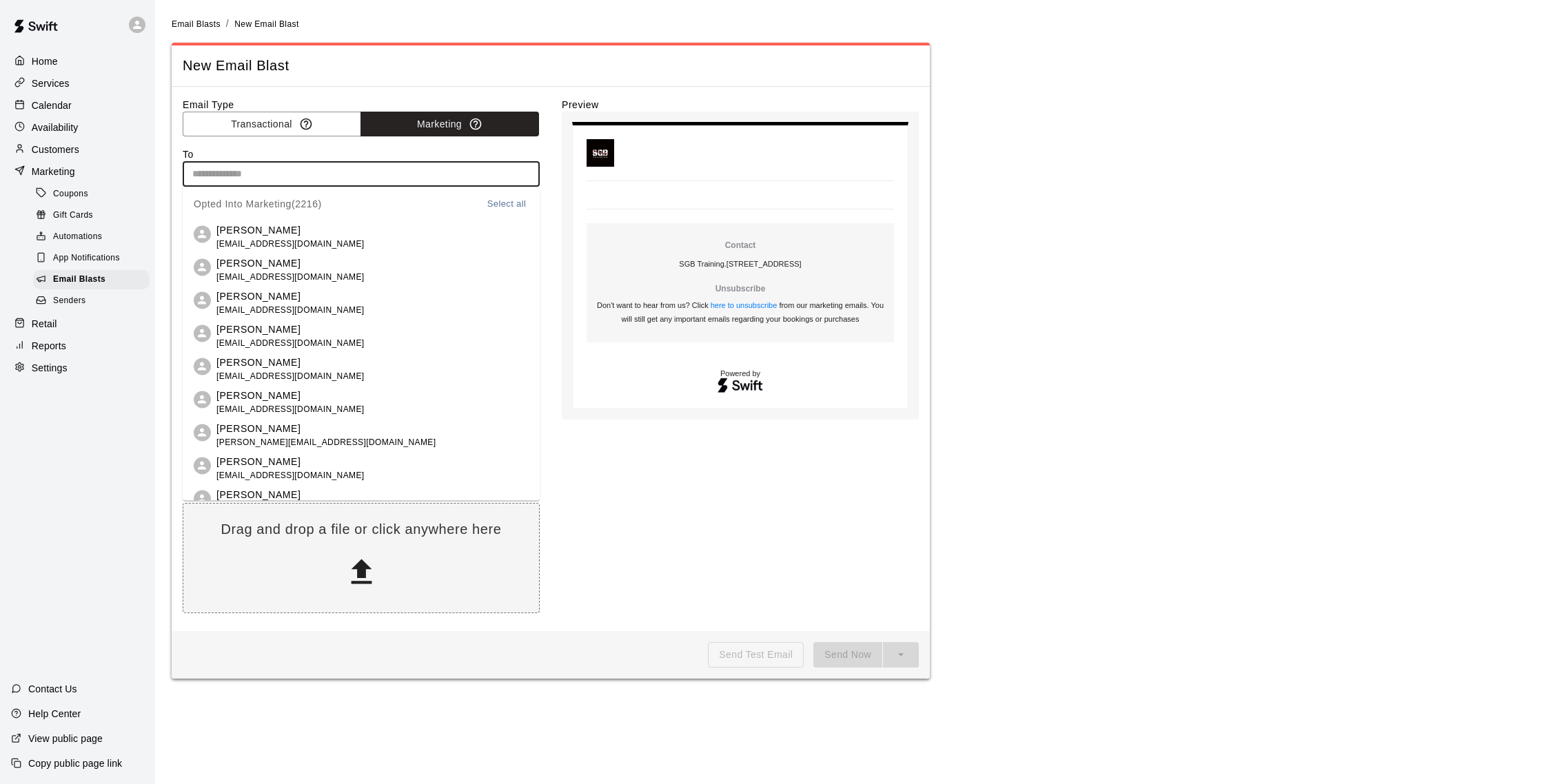
click at [382, 169] on input "text" at bounding box center [361, 174] width 347 height 18
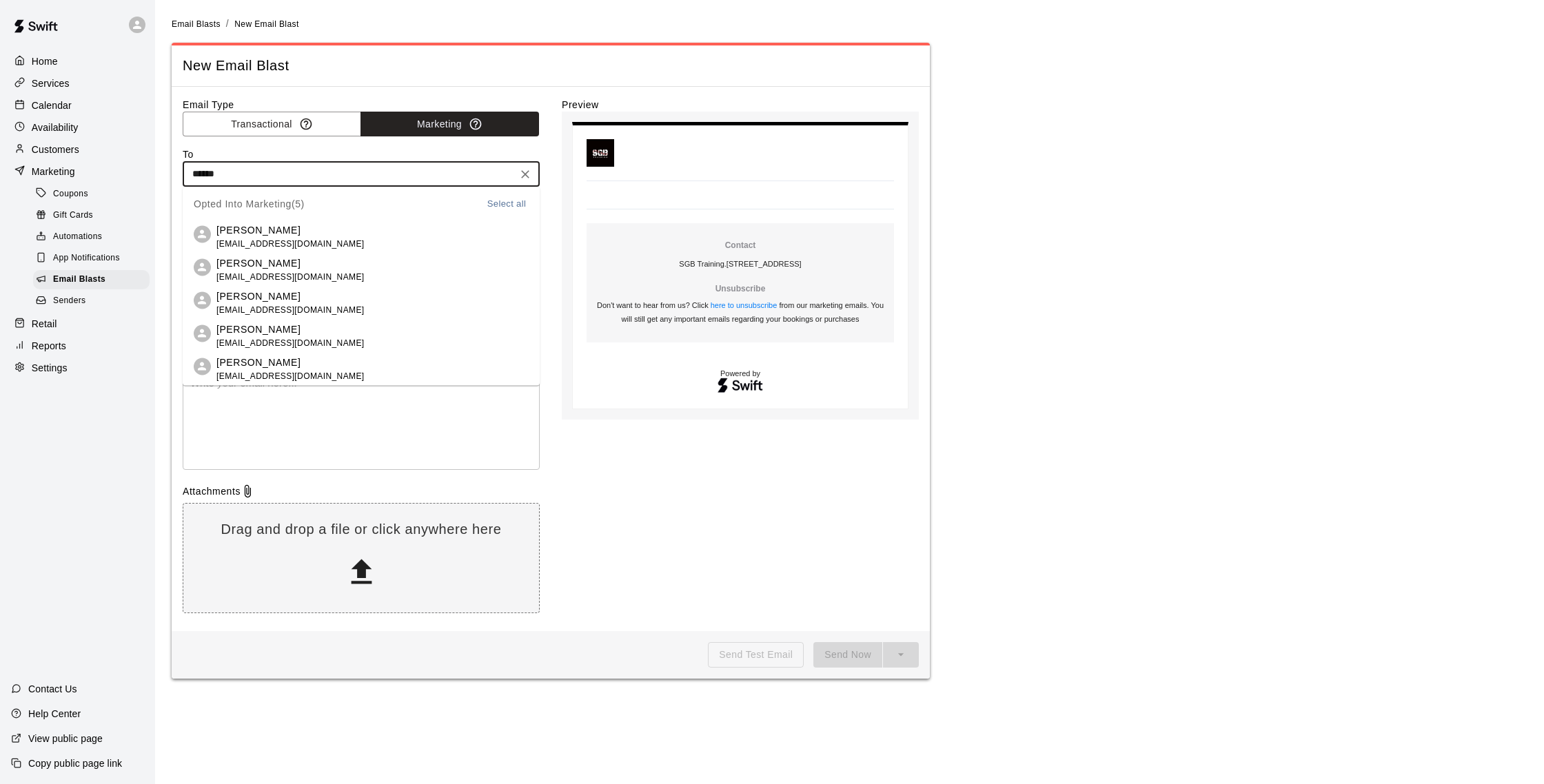
type input "*******"
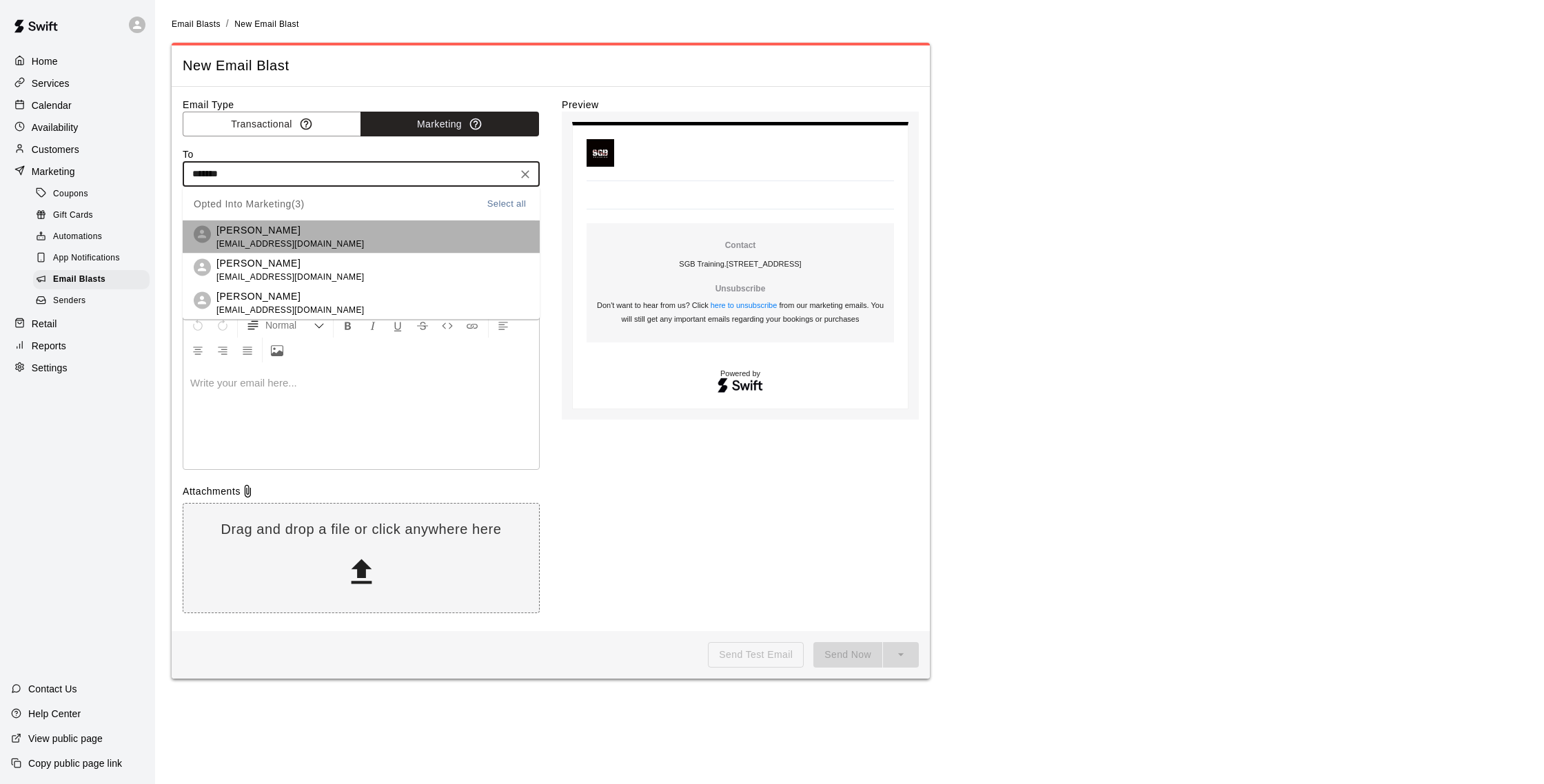
click at [348, 227] on li "[PERSON_NAME] [EMAIL_ADDRESS][DOMAIN_NAME]" at bounding box center [361, 237] width 357 height 33
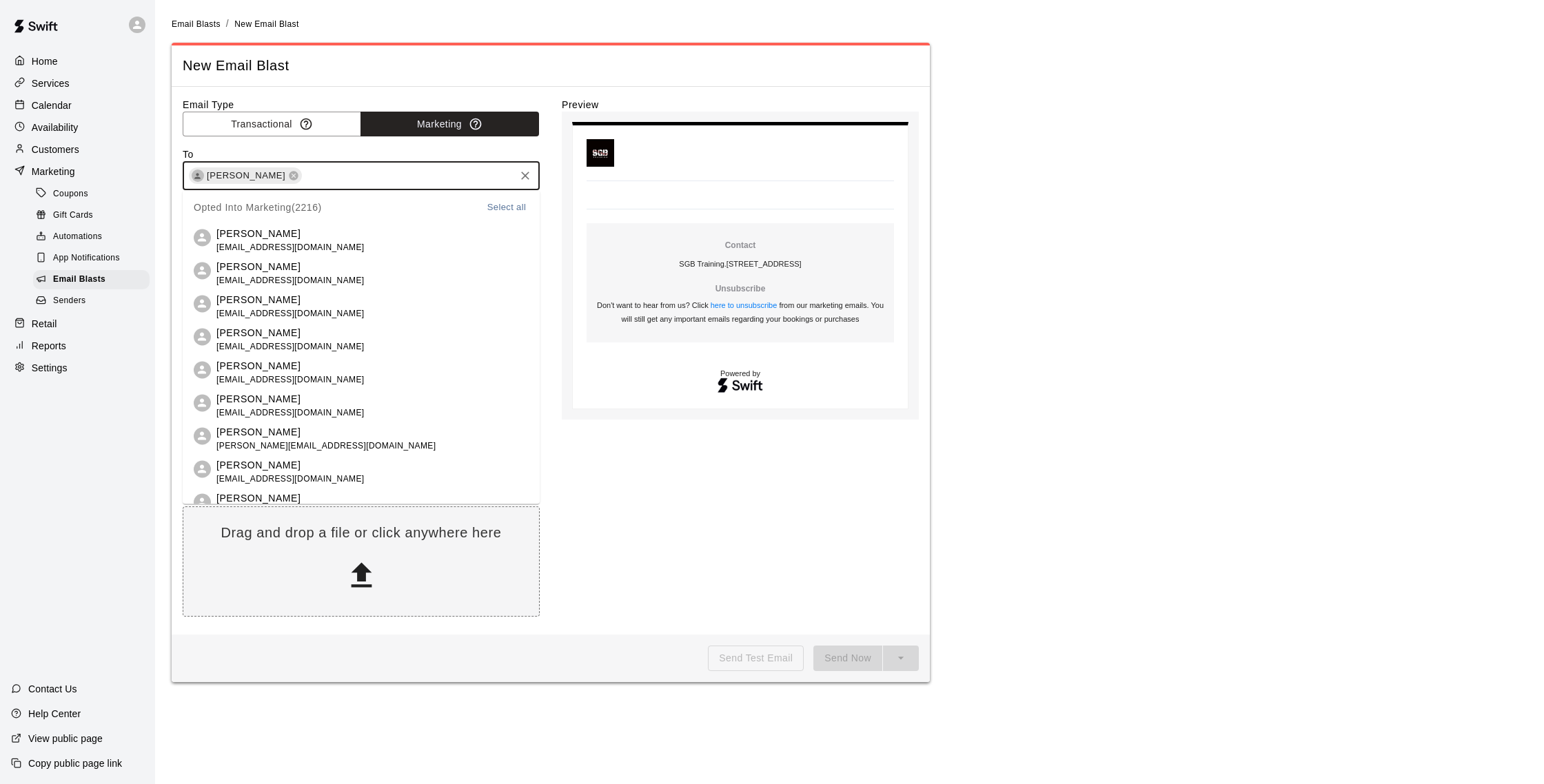
click at [370, 174] on input "text" at bounding box center [408, 176] width 209 height 18
type input "****"
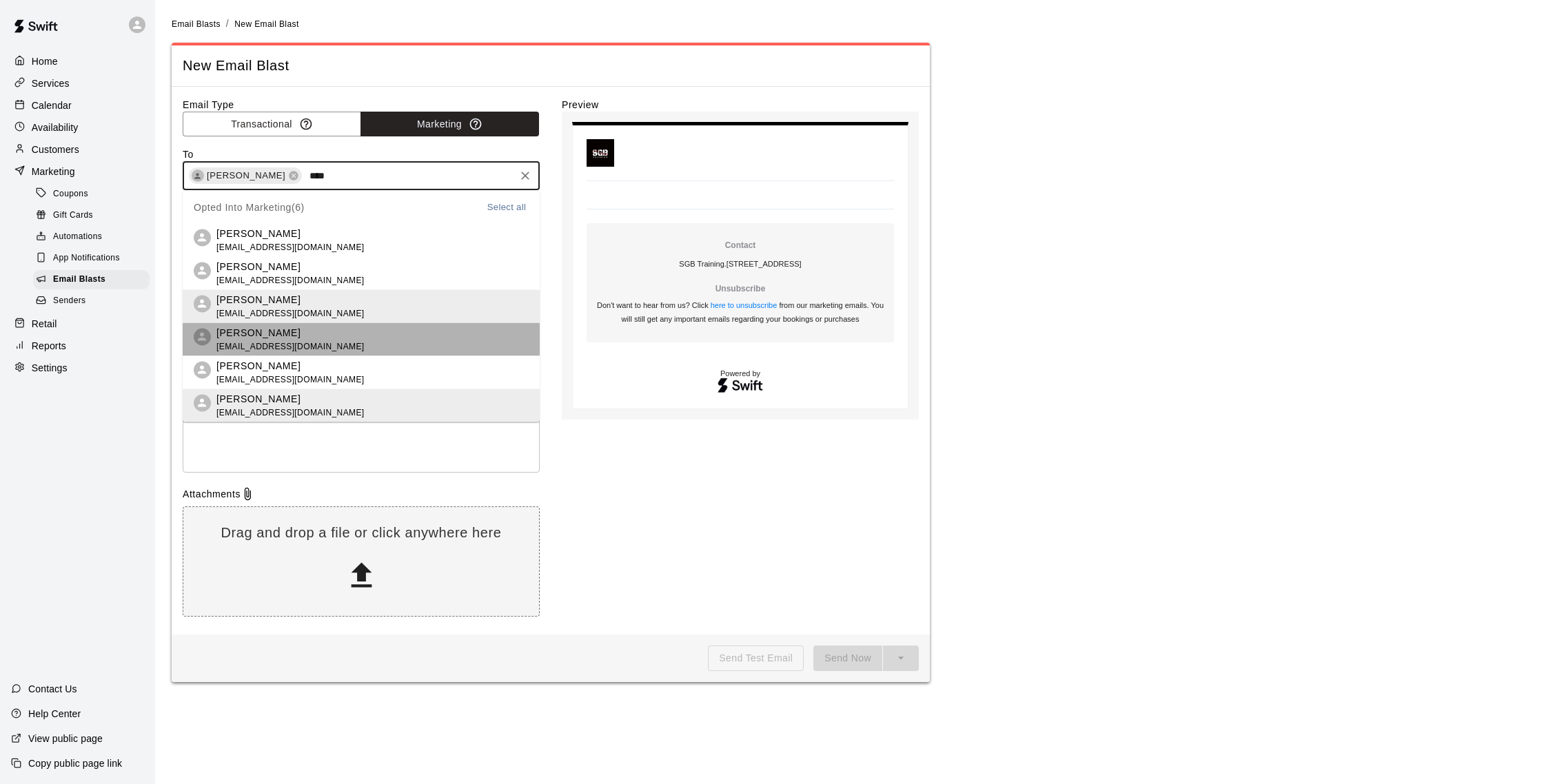
click at [362, 342] on li "[PERSON_NAME] [EMAIL_ADDRESS][DOMAIN_NAME]" at bounding box center [361, 339] width 357 height 33
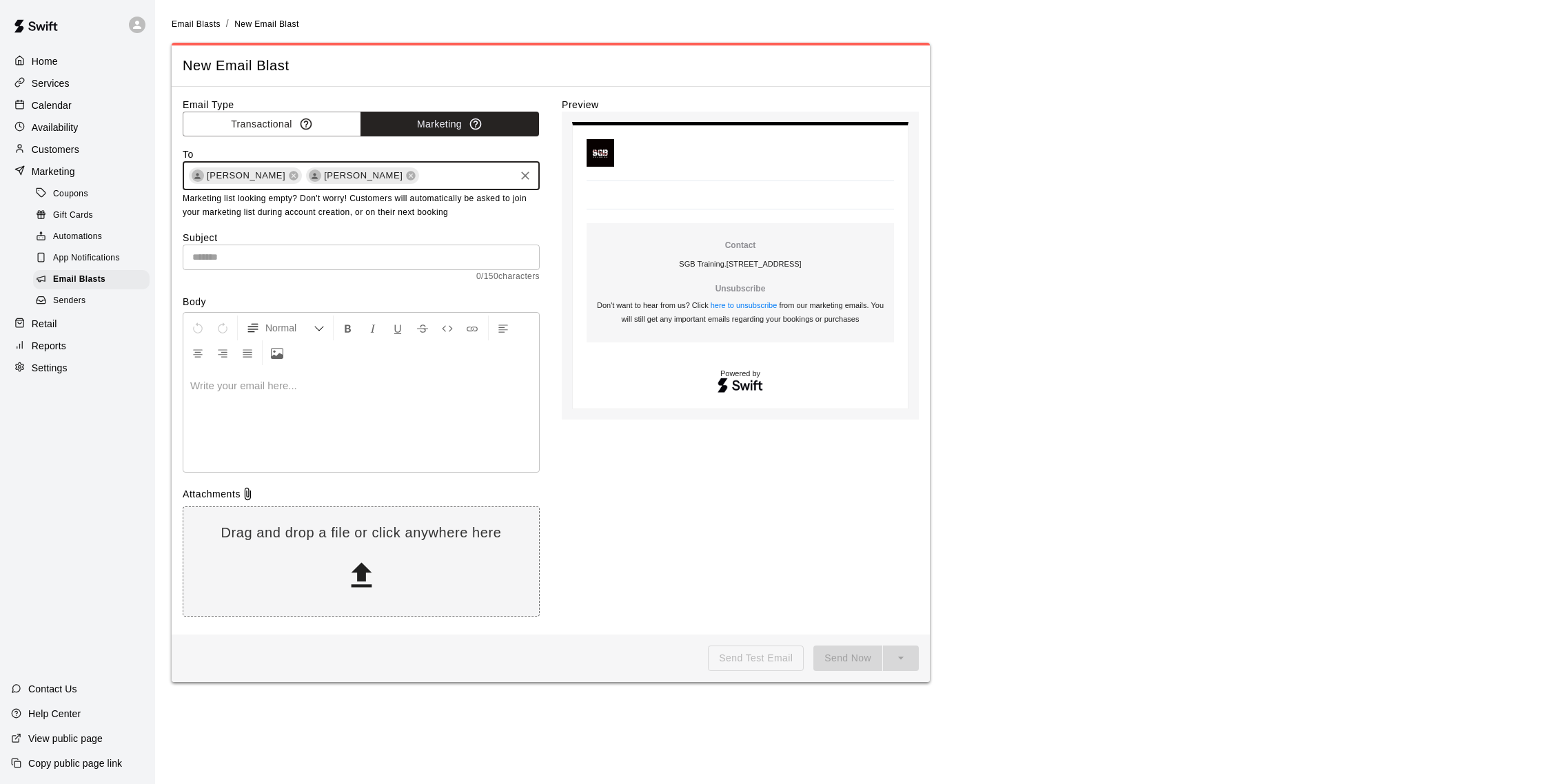
click at [348, 257] on input "text" at bounding box center [361, 257] width 357 height 26
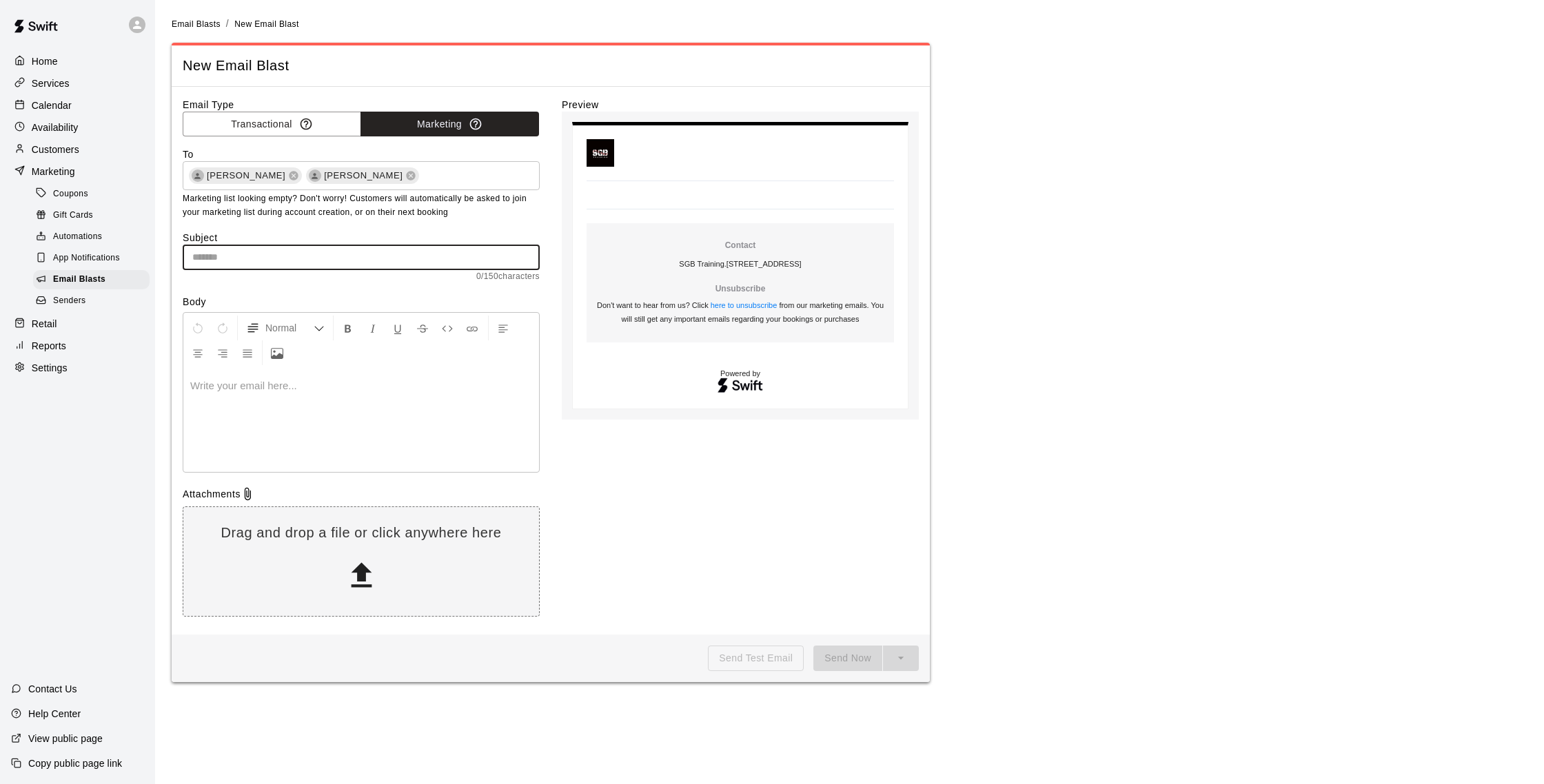
click at [307, 237] on label "Subject" at bounding box center [361, 237] width 357 height 14
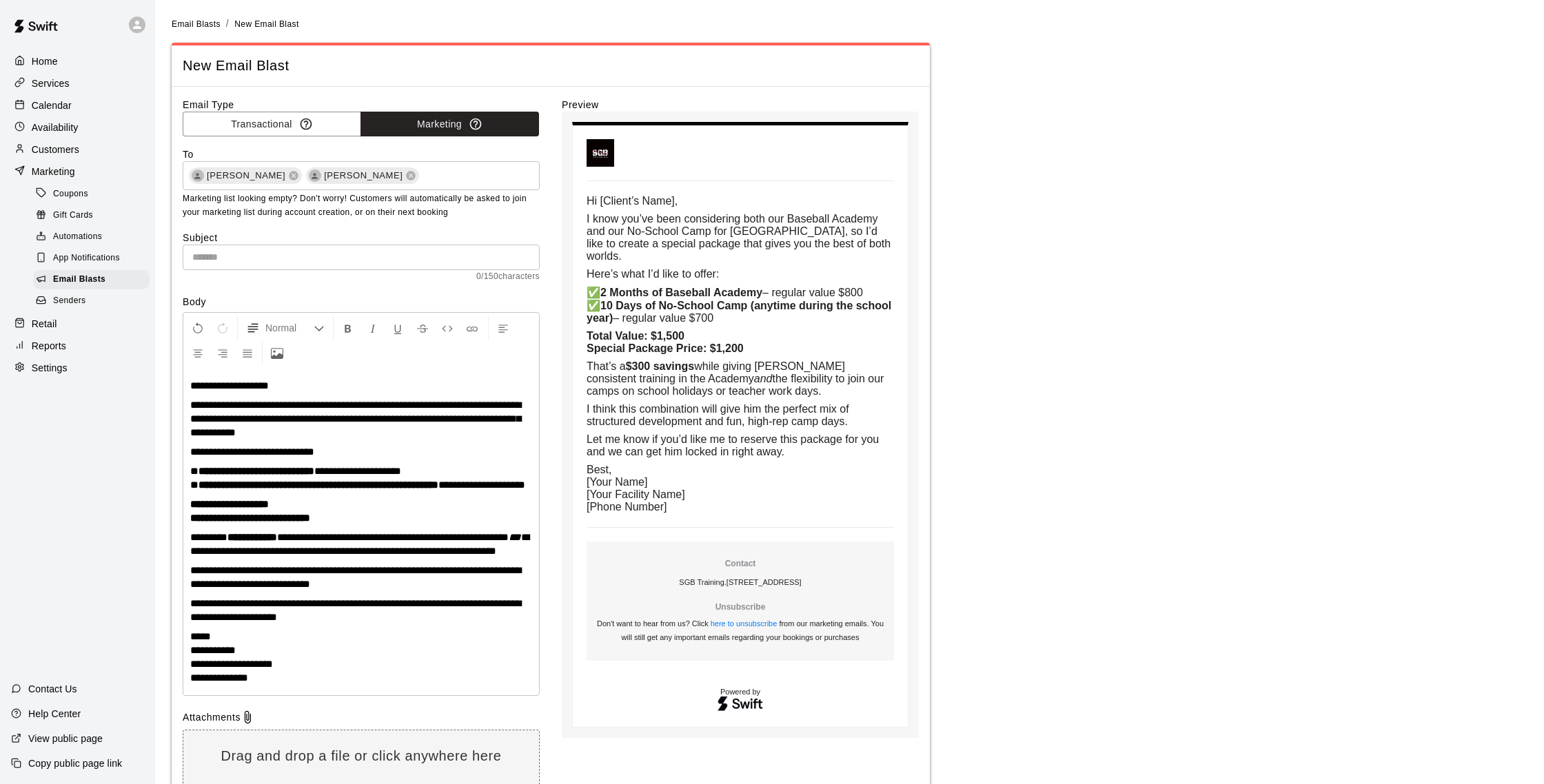
click at [298, 415] on span "**********" at bounding box center [356, 418] width 331 height 38
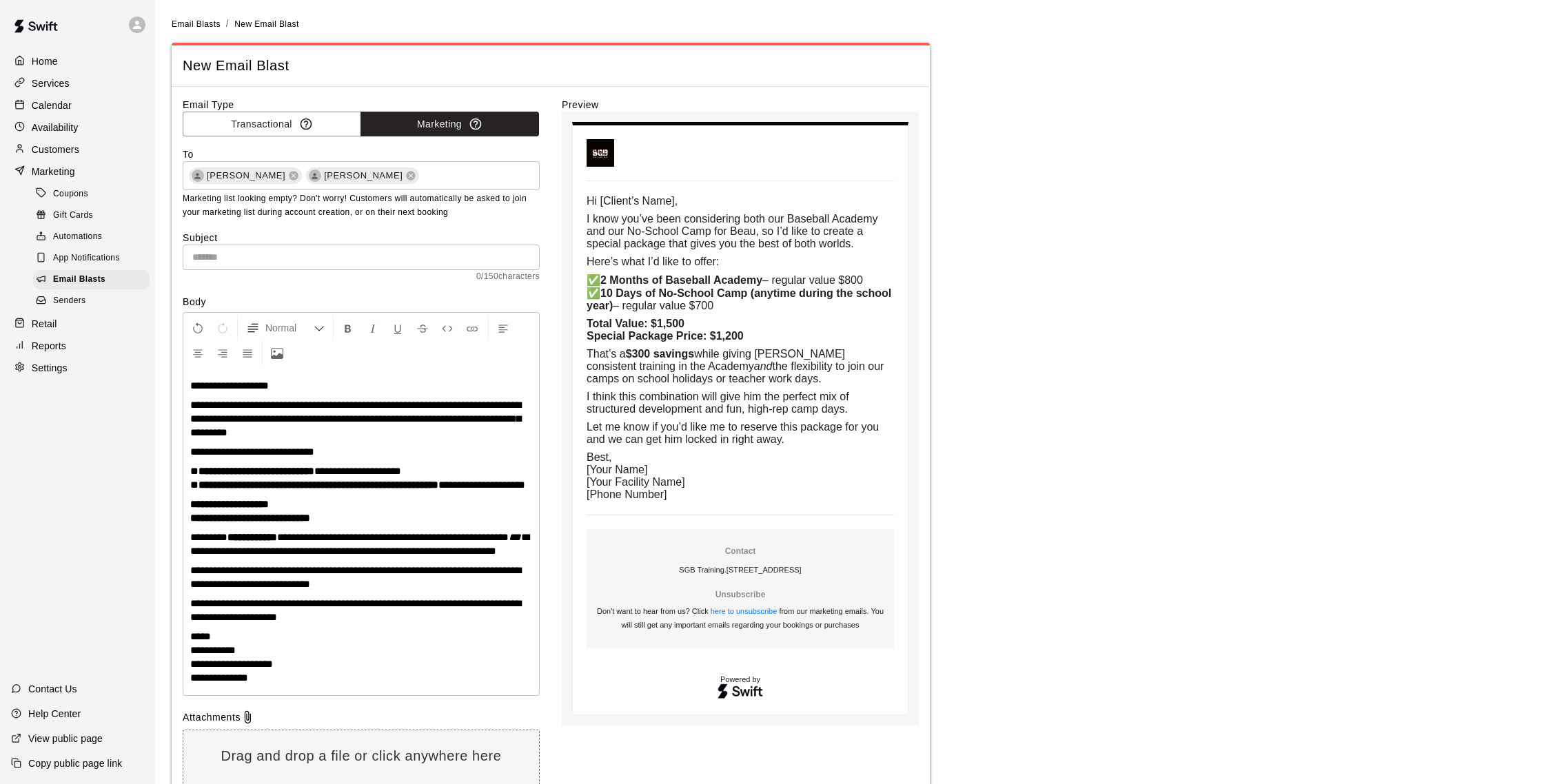
click at [388, 542] on span "**********" at bounding box center [393, 536] width 232 height 10
drag, startPoint x: 250, startPoint y: 681, endPoint x: 188, endPoint y: 679, distance: 62.0
click at [188, 679] on div "**********" at bounding box center [361, 531] width 356 height 327
drag, startPoint x: 293, startPoint y: 696, endPoint x: 259, endPoint y: 656, distance: 52.5
click at [147, 687] on div "**********" at bounding box center [772, 460] width 1544 height 921
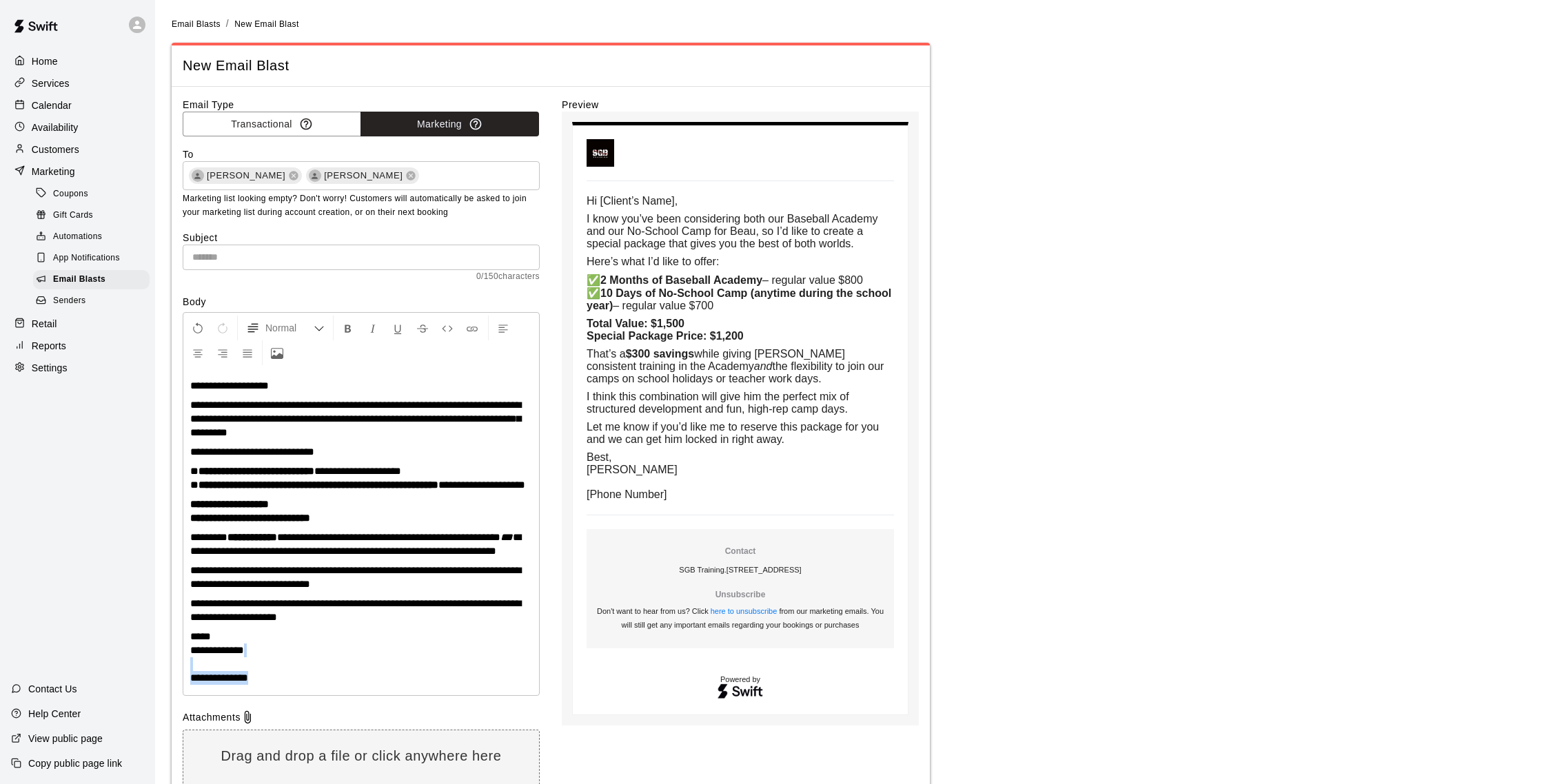
drag, startPoint x: 269, startPoint y: 710, endPoint x: 151, endPoint y: 689, distance: 119.9
click at [151, 689] on div "**********" at bounding box center [772, 460] width 1544 height 921
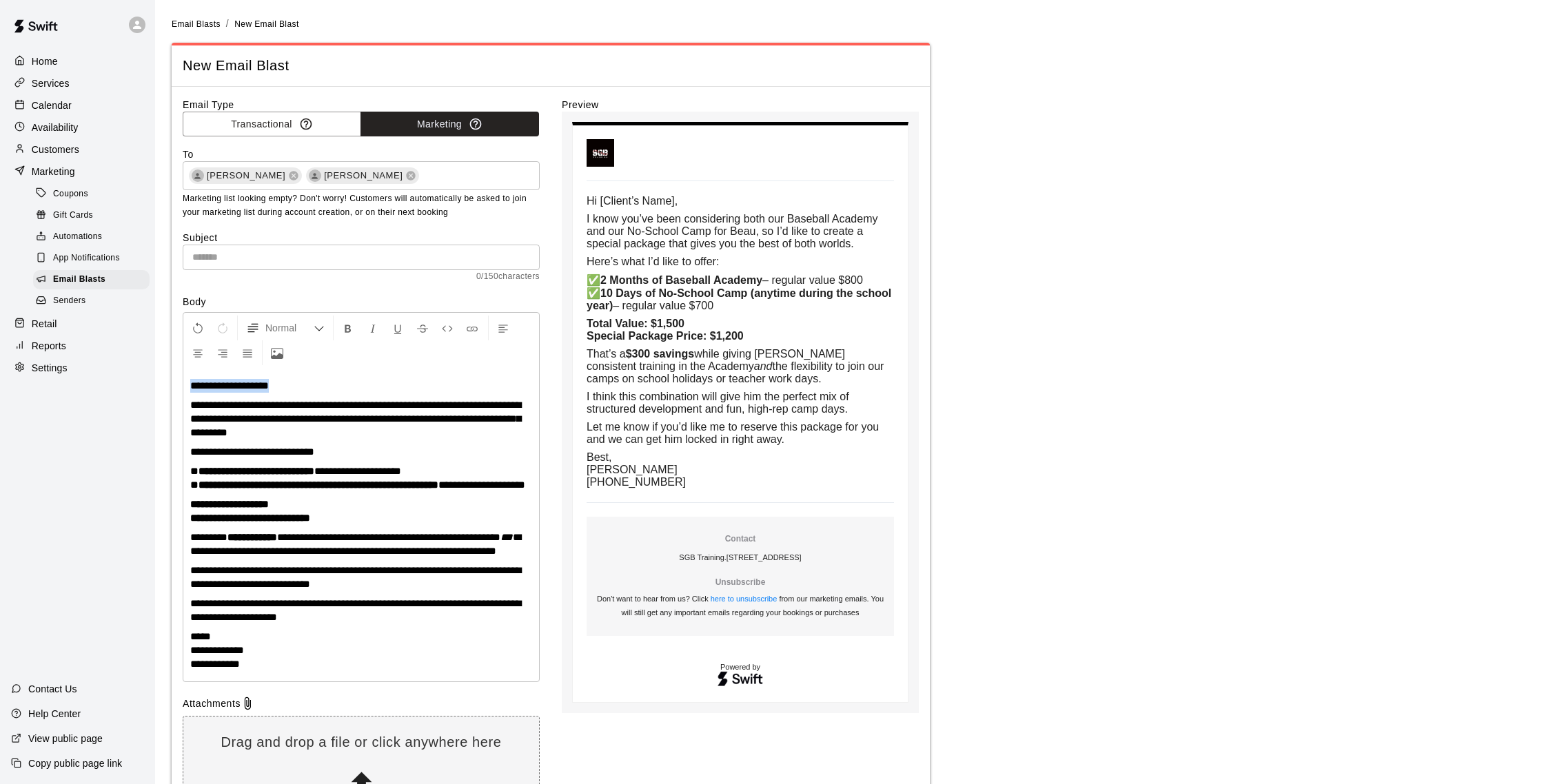
drag, startPoint x: 277, startPoint y: 384, endPoint x: 188, endPoint y: 392, distance: 89.4
click at [188, 392] on div "**********" at bounding box center [361, 524] width 356 height 312
click at [436, 622] on span "**********" at bounding box center [356, 610] width 331 height 24
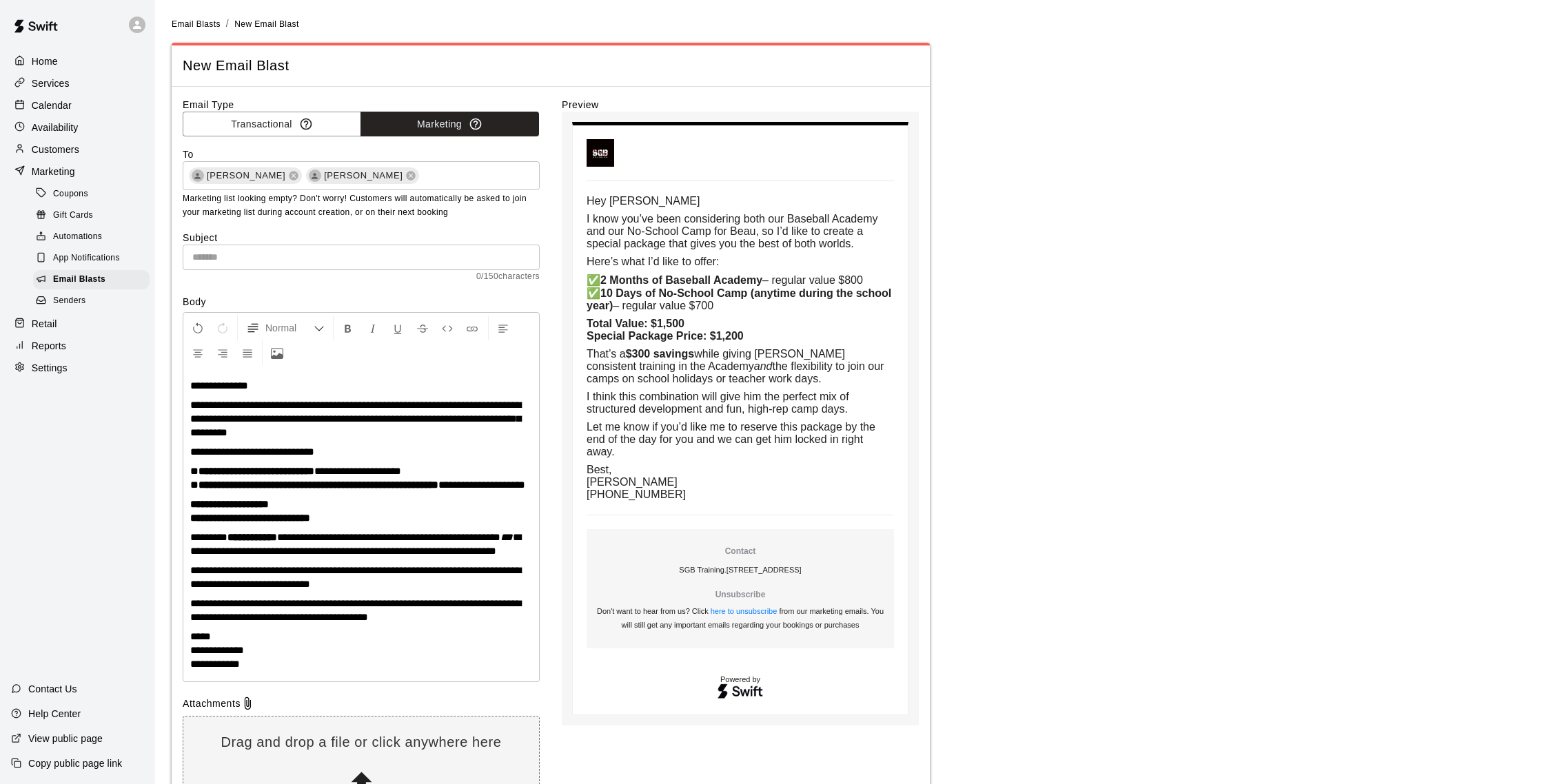
scroll to position [3, 0]
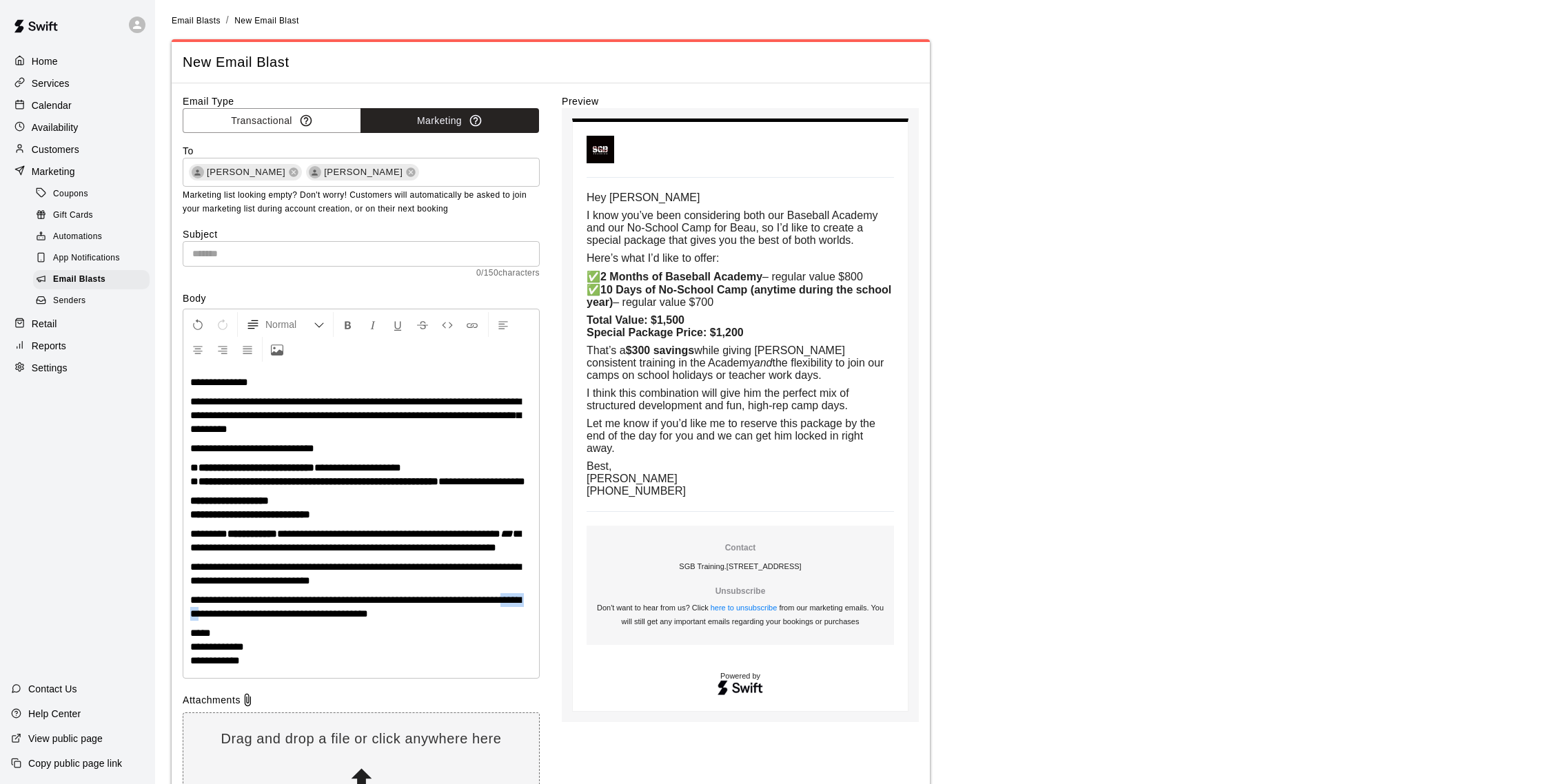
drag, startPoint x: 241, startPoint y: 647, endPoint x: 211, endPoint y: 647, distance: 30.0
click at [211, 619] on span "**********" at bounding box center [356, 607] width 331 height 24
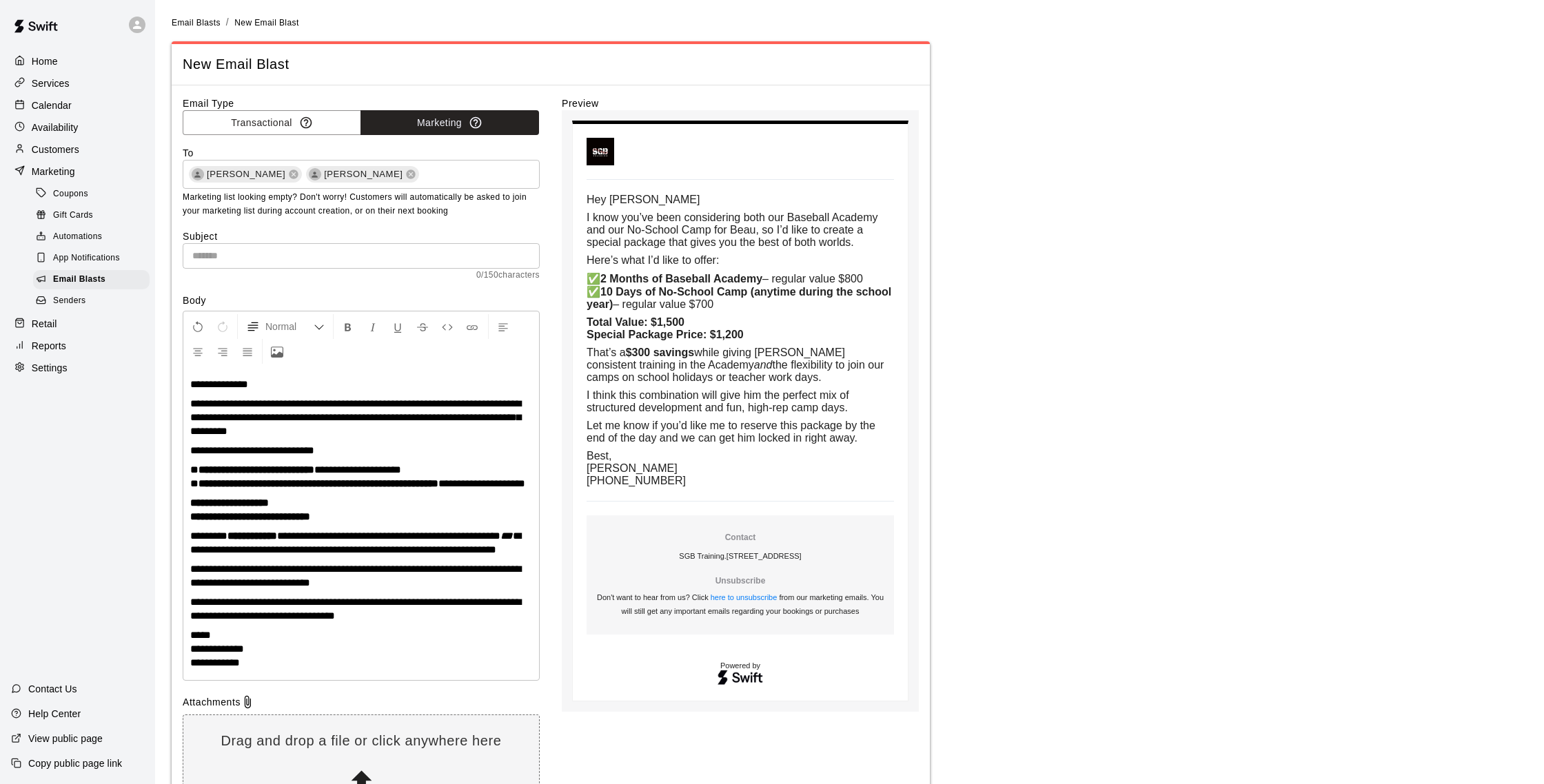
scroll to position [2, 0]
paste input "**********"
type input "**********"
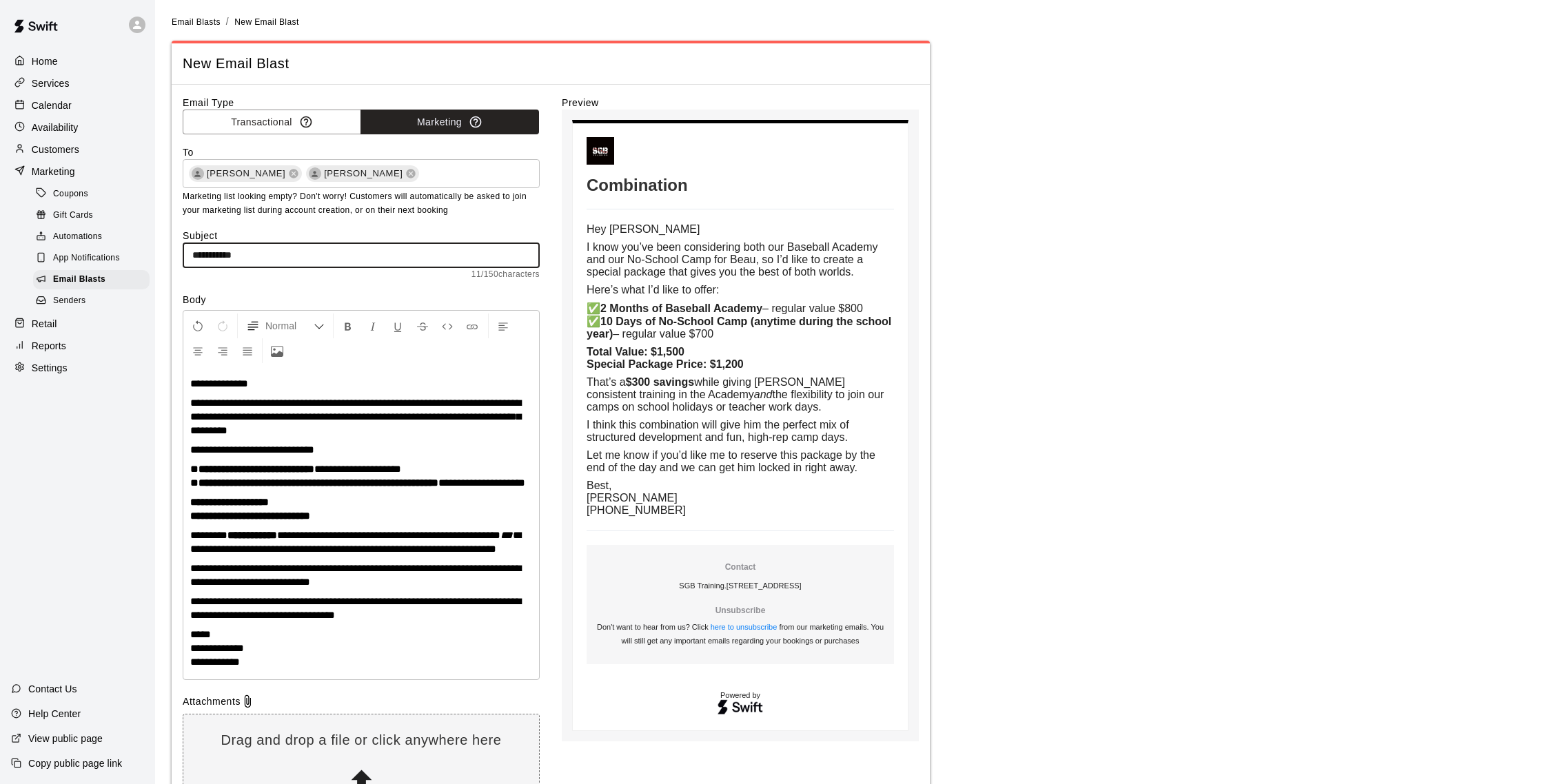
drag, startPoint x: 285, startPoint y: 253, endPoint x: 92, endPoint y: 252, distance: 193.0
click at [92, 252] on div "**********" at bounding box center [772, 452] width 1544 height 908
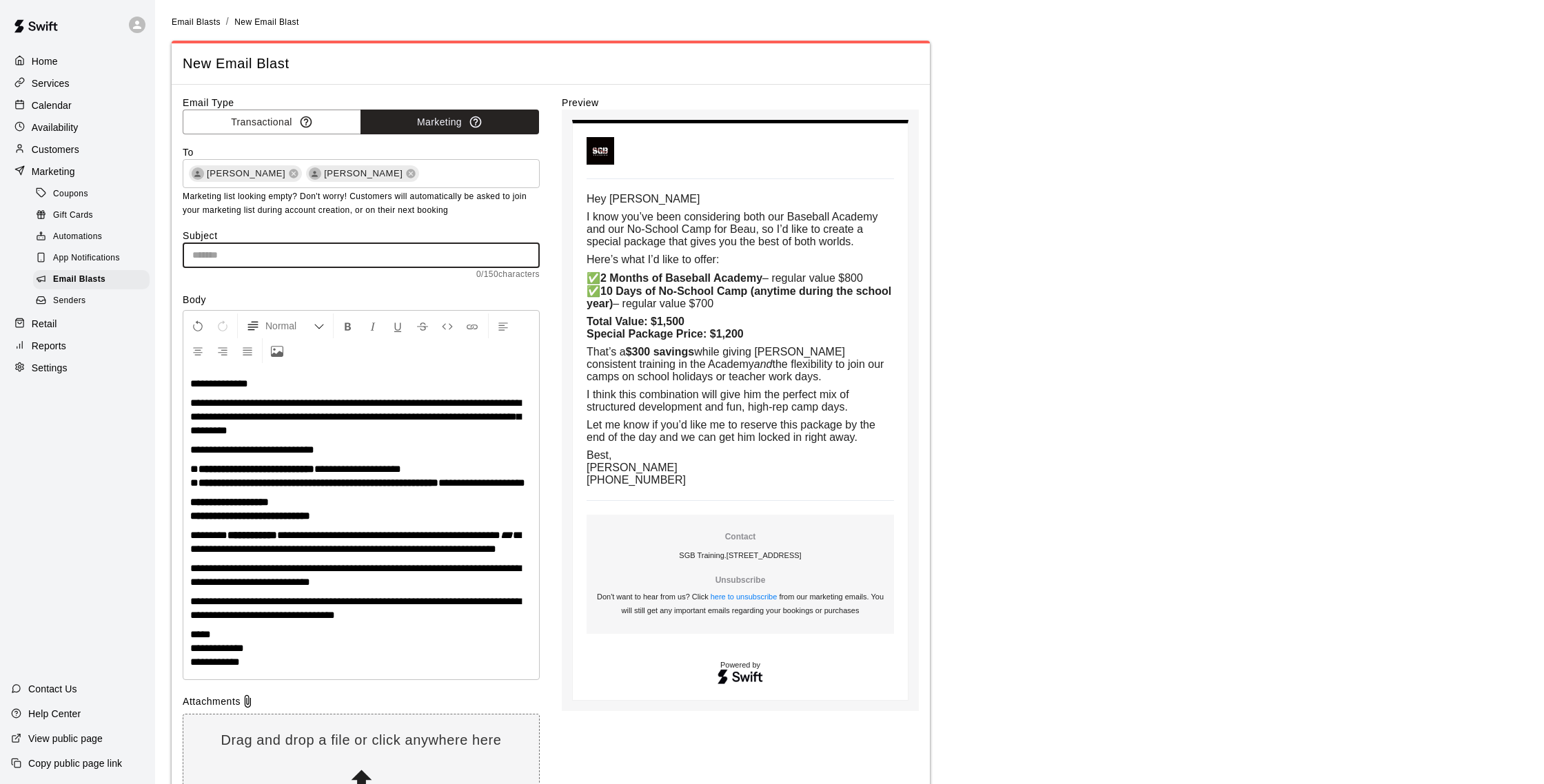
paste input "**********"
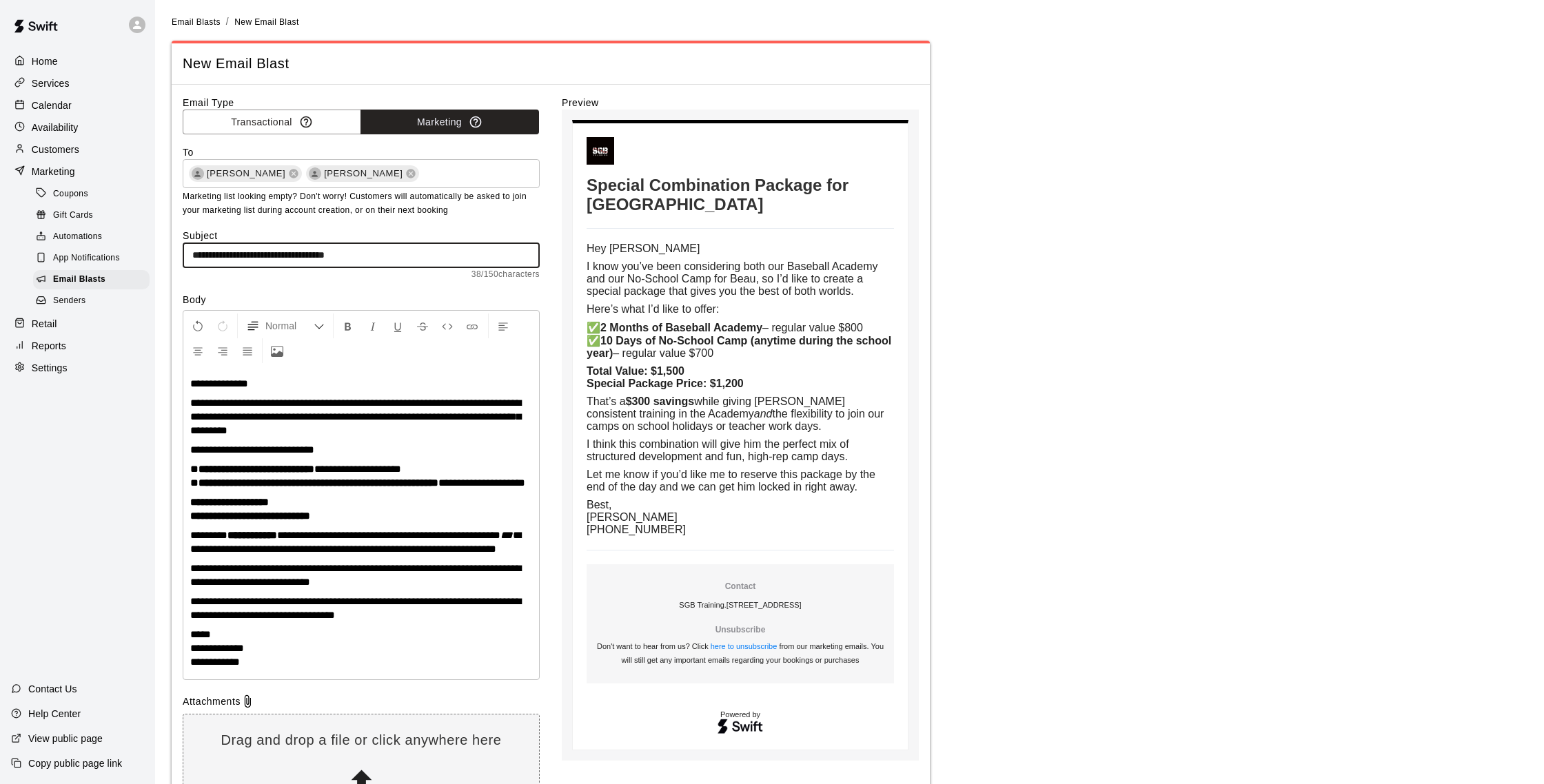
drag, startPoint x: 382, startPoint y: 260, endPoint x: 352, endPoint y: 257, distance: 30.1
click at [352, 257] on input "**********" at bounding box center [361, 255] width 357 height 26
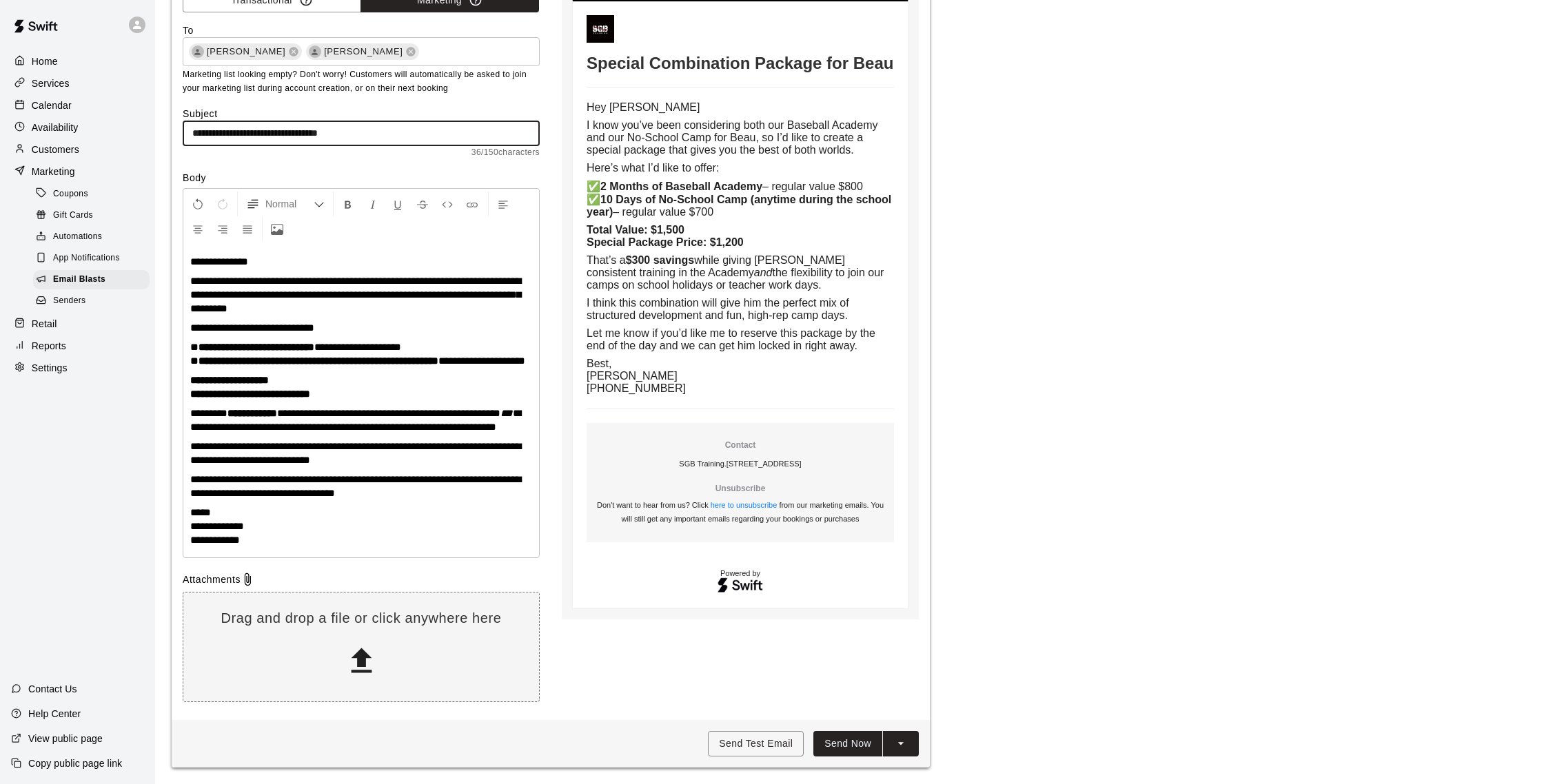
scroll to position [150, 0]
type input "**********"
click at [836, 744] on button "Send Now" at bounding box center [848, 744] width 69 height 26
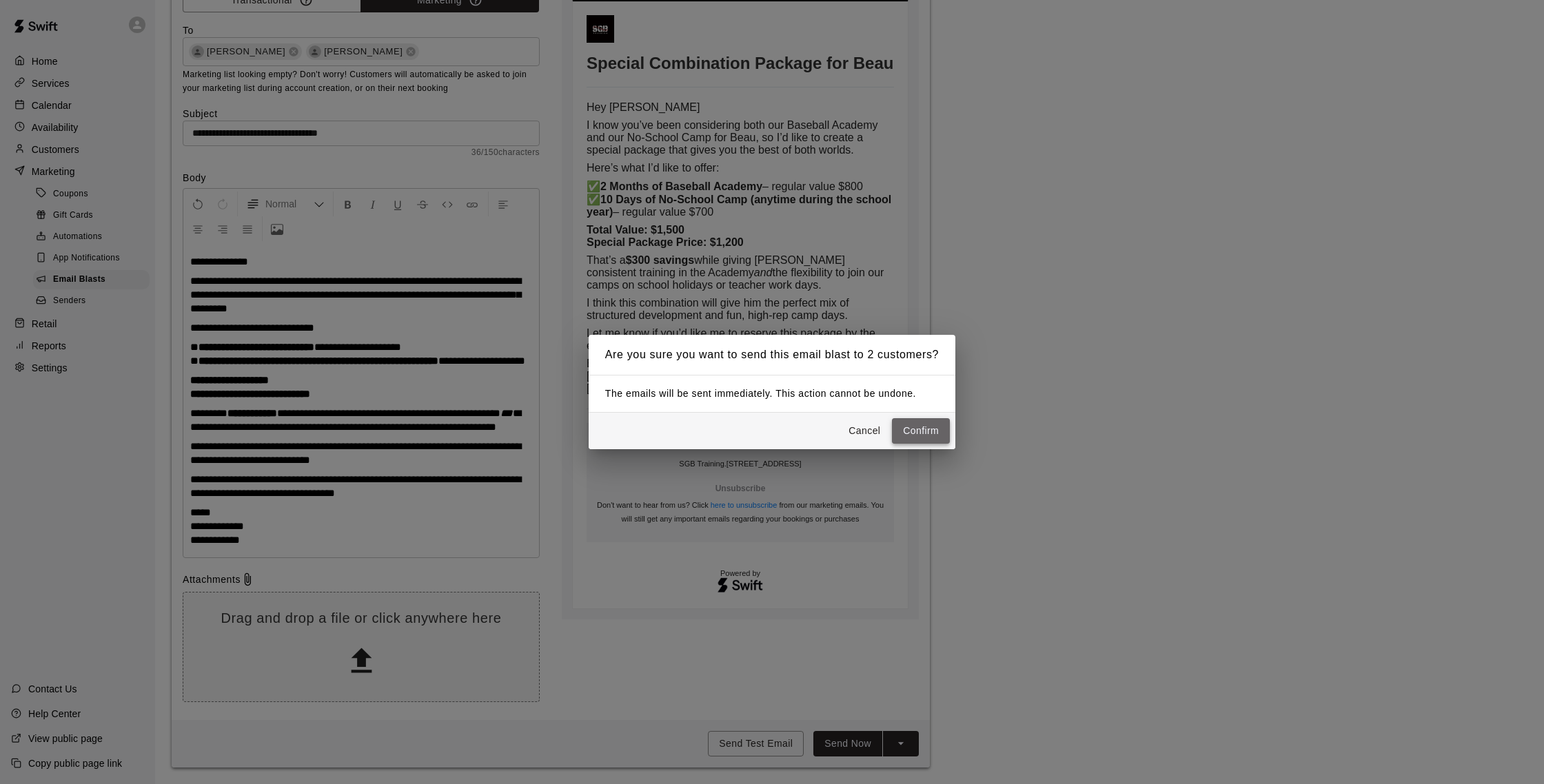
click at [926, 436] on button "Confirm" at bounding box center [920, 431] width 58 height 26
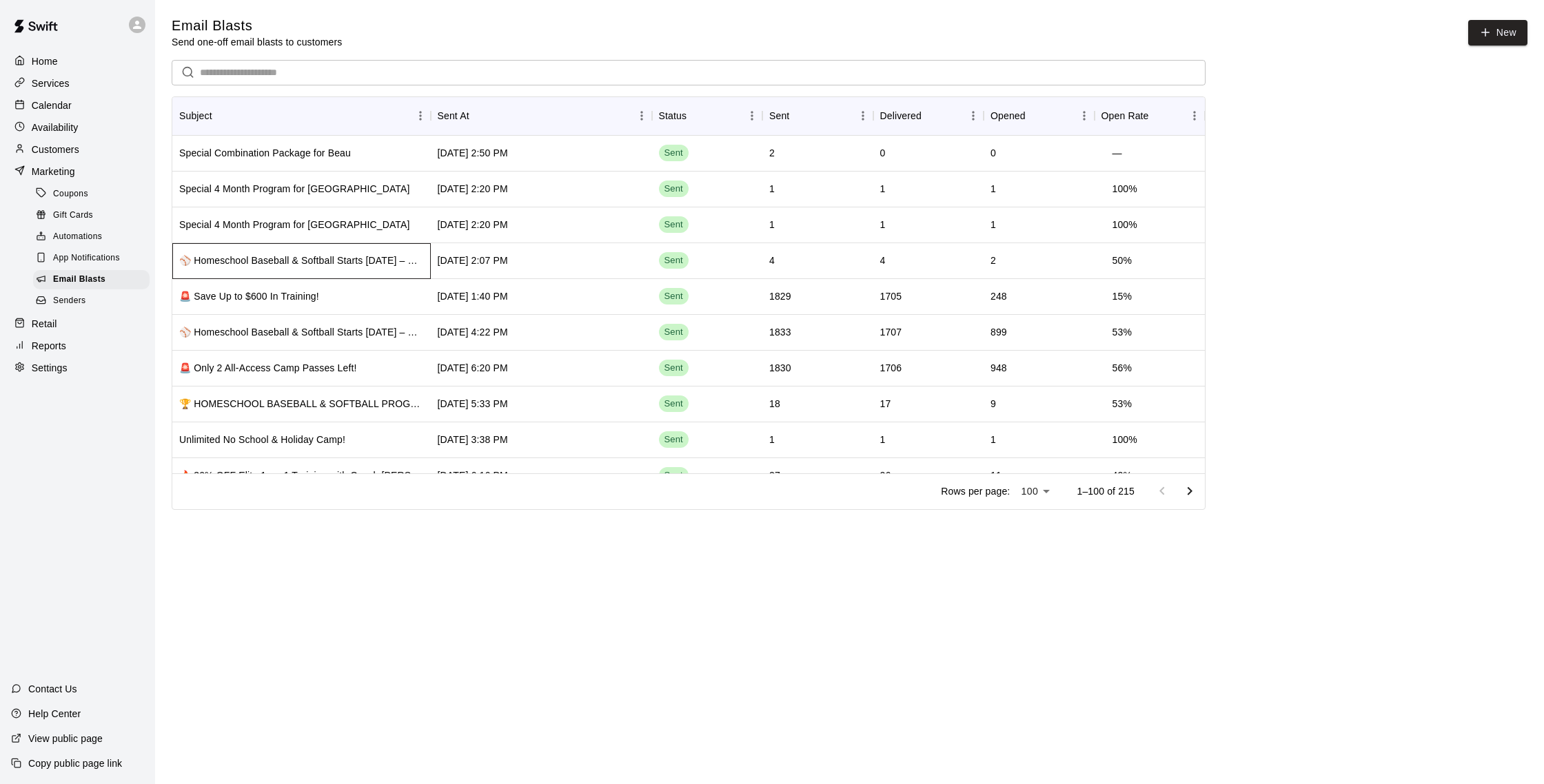
click at [381, 265] on div "⚾ Homeschool Baseball & Softball Starts [DATE] – Big Savings!" at bounding box center [301, 260] width 245 height 14
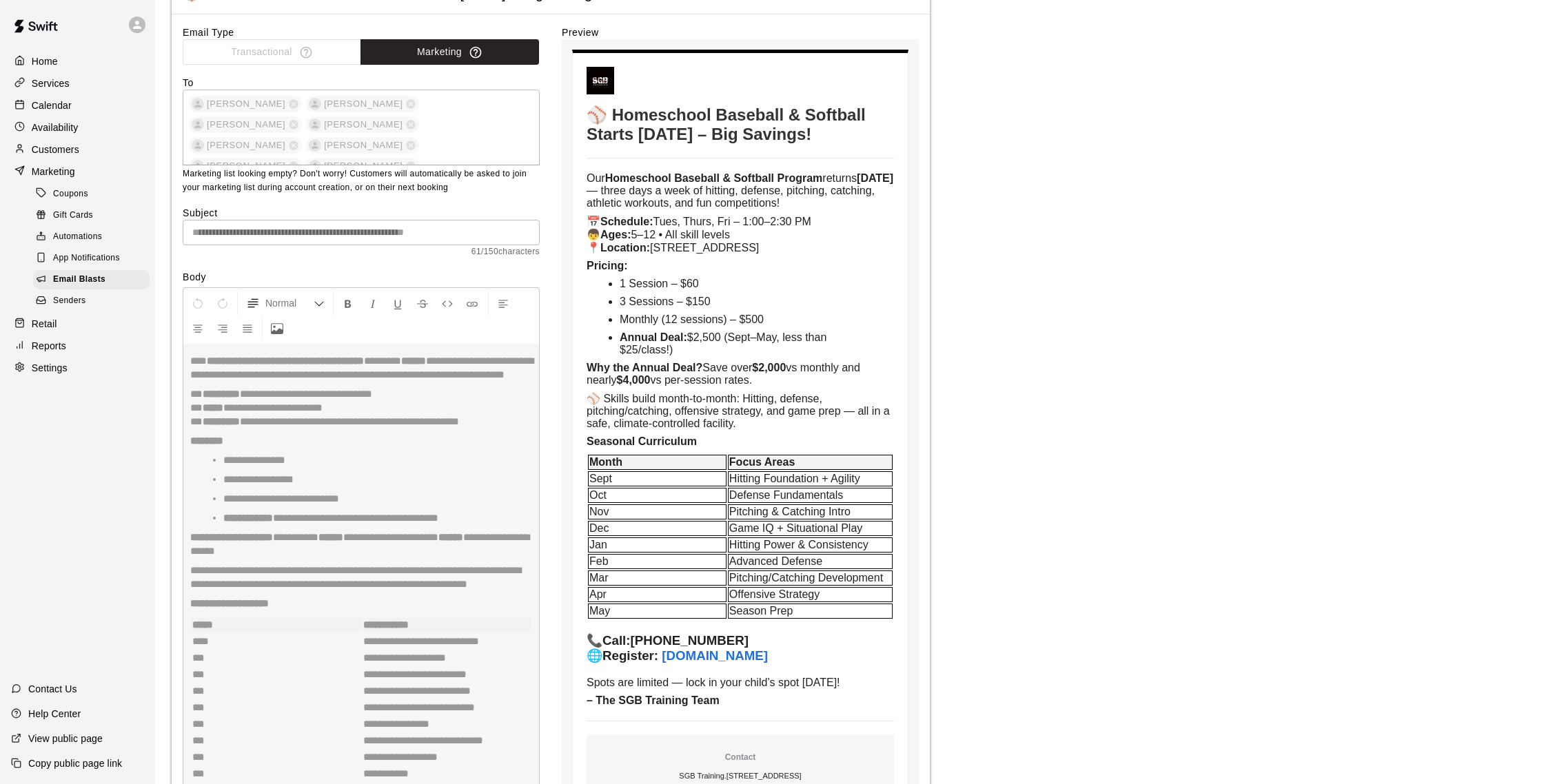
scroll to position [427, 0]
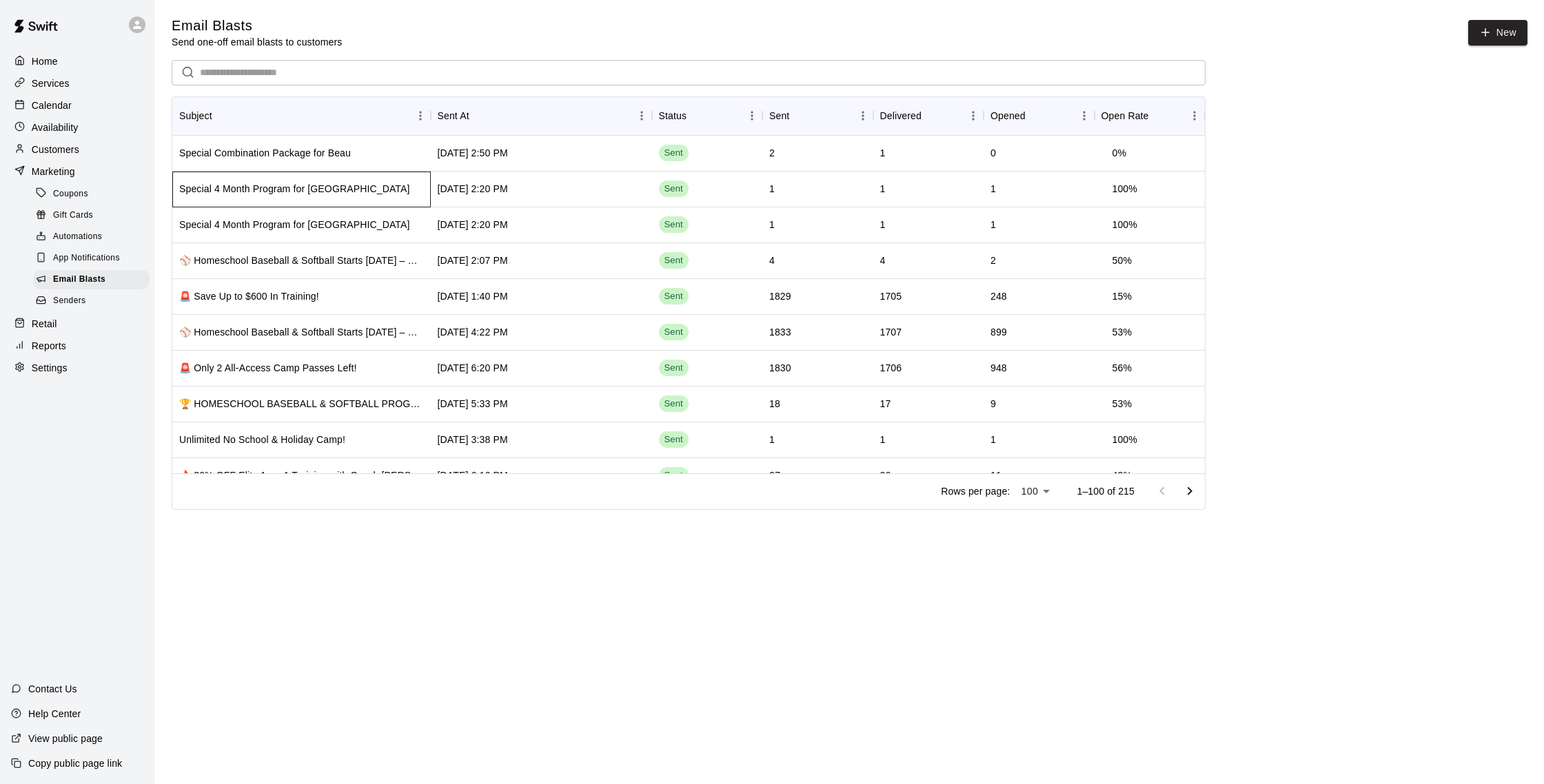
click at [371, 196] on div "Special 4 Month Program for [GEOGRAPHIC_DATA]" at bounding box center [301, 189] width 258 height 36
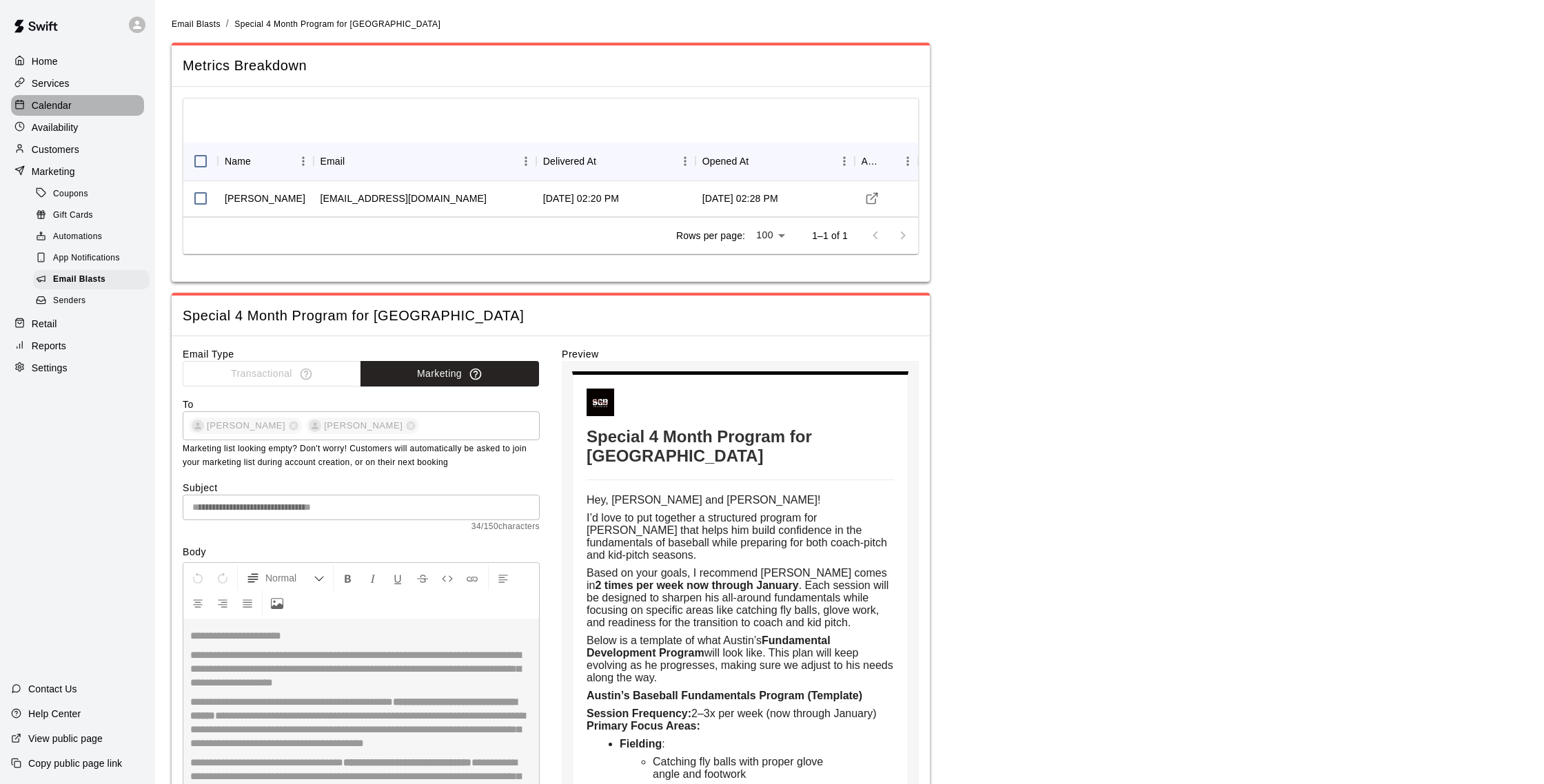
click at [89, 104] on div "Calendar" at bounding box center [78, 105] width 133 height 21
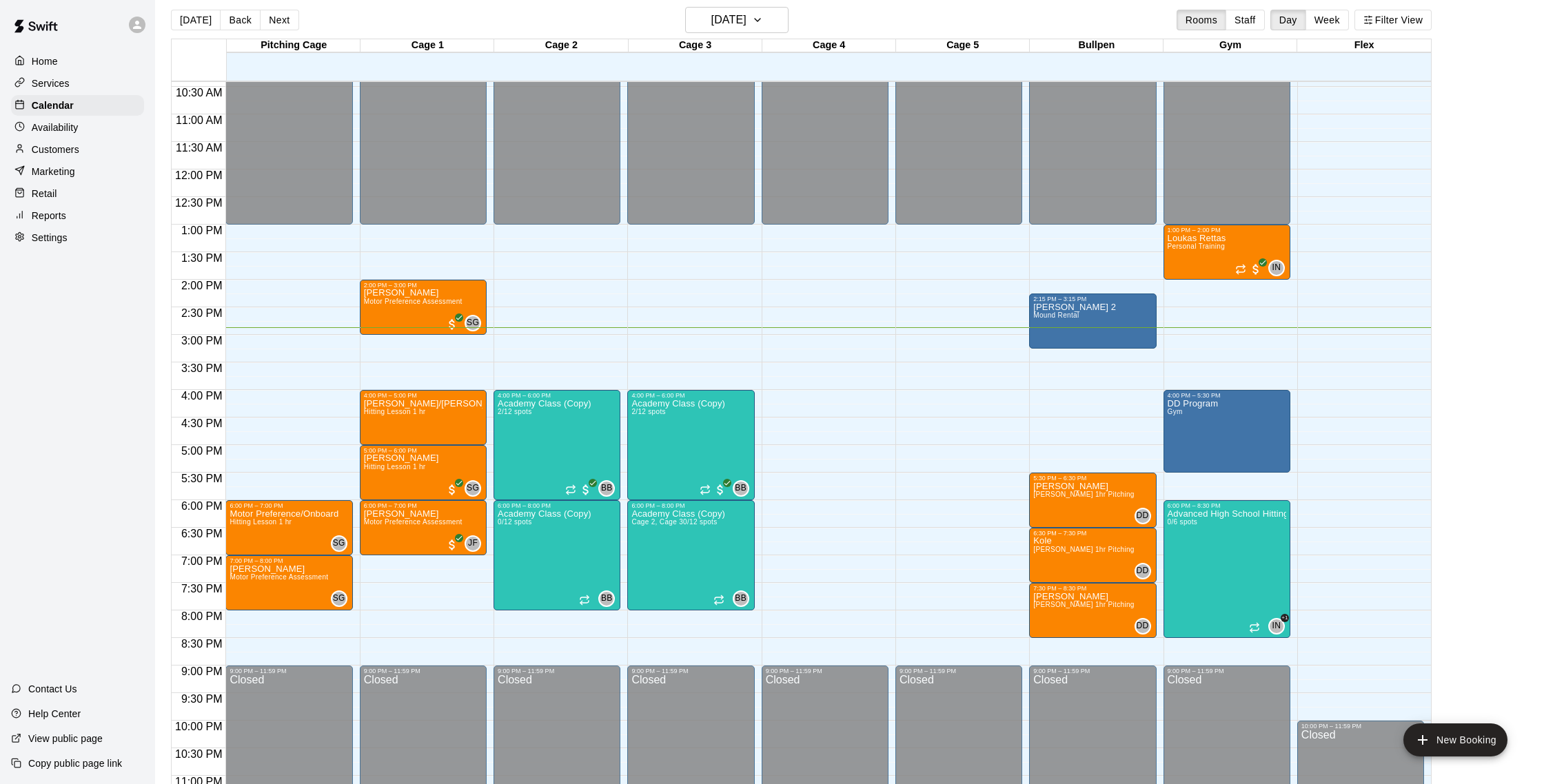
scroll to position [12, 0]
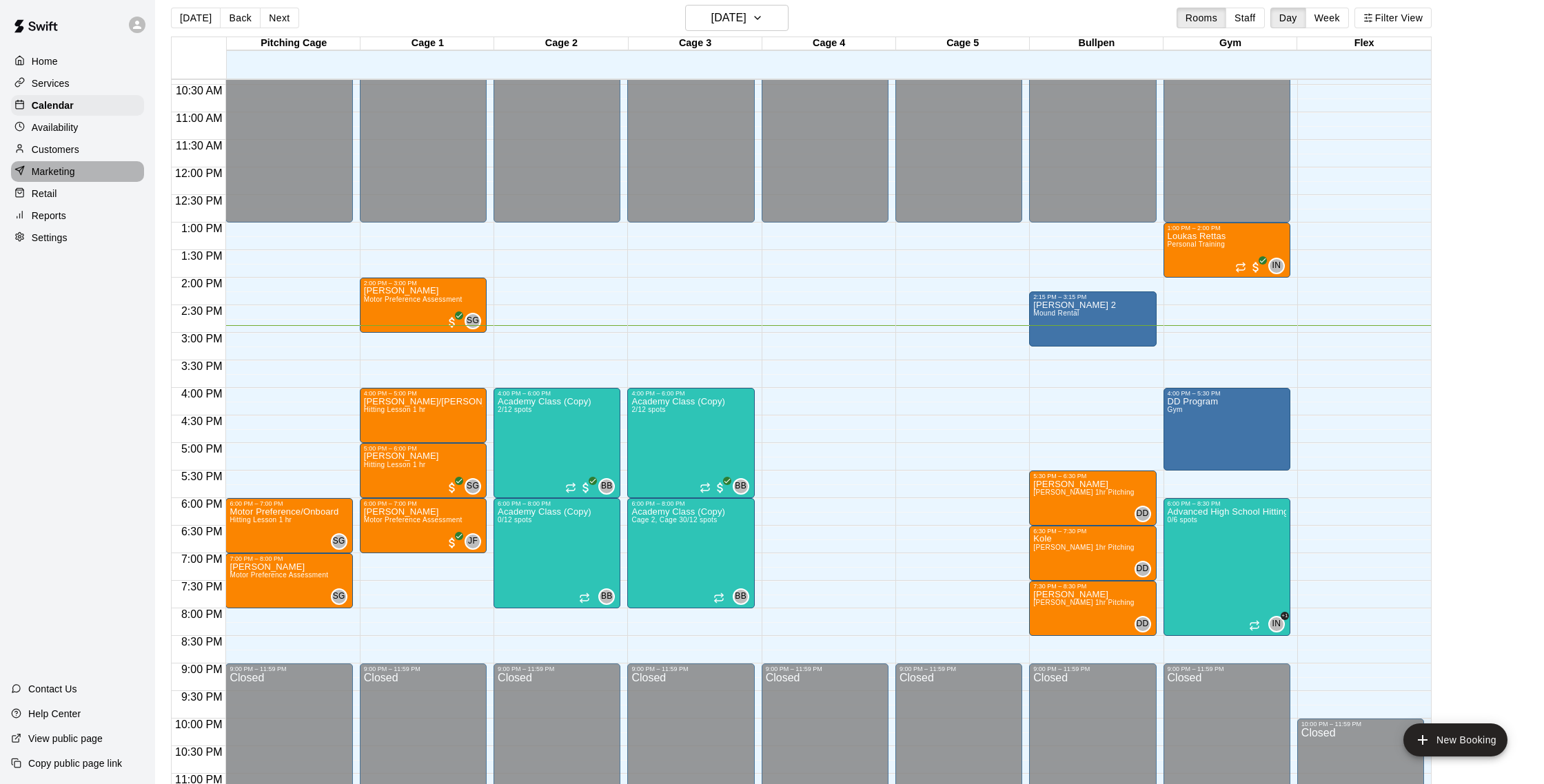
click at [67, 177] on p "Marketing" at bounding box center [54, 171] width 43 height 14
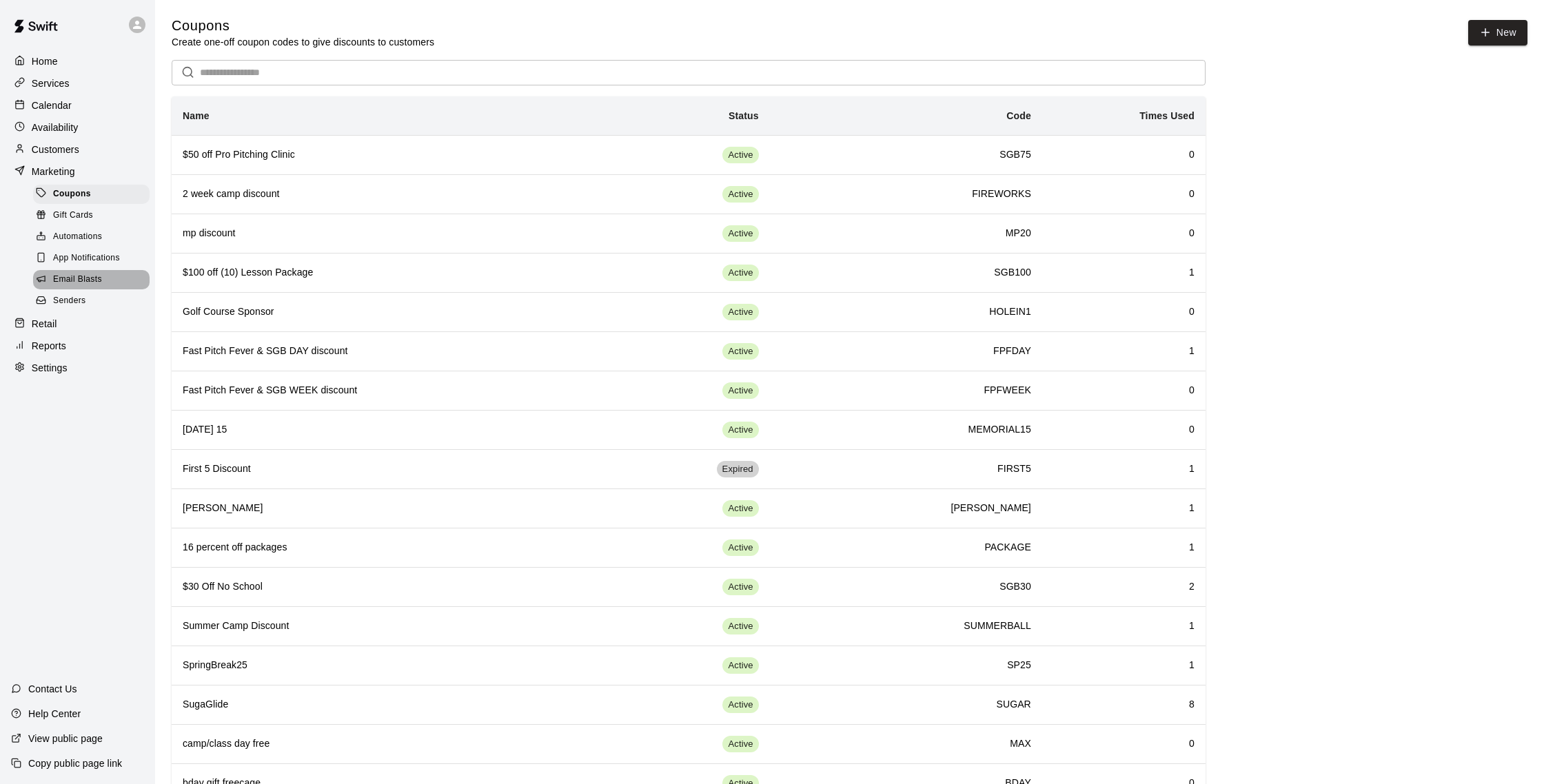
click at [87, 279] on span "Email Blasts" at bounding box center [77, 279] width 49 height 14
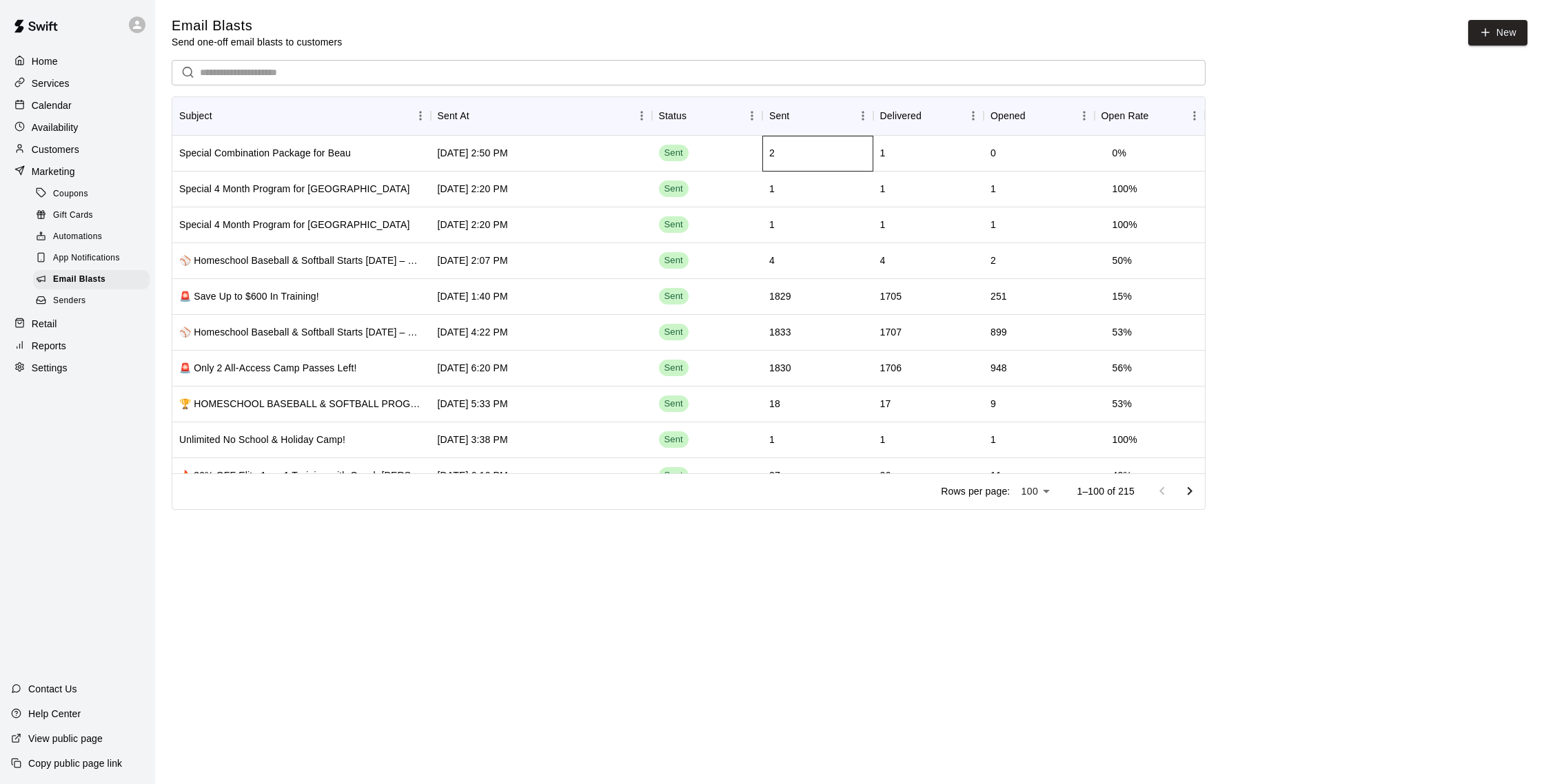
click at [816, 162] on div "2" at bounding box center [817, 153] width 111 height 36
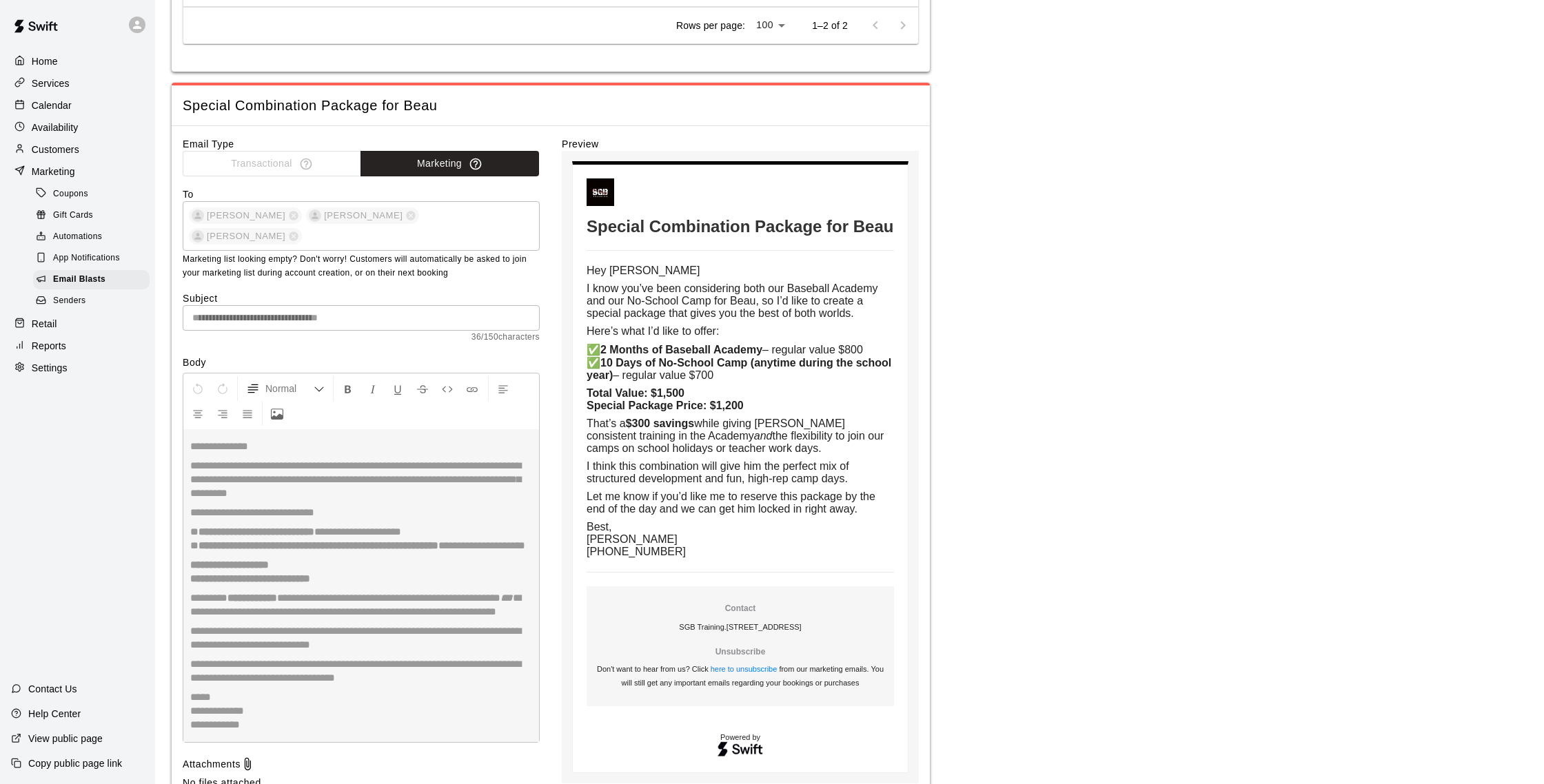
scroll to position [247, 0]
click at [27, 111] on div at bounding box center [23, 105] width 18 height 13
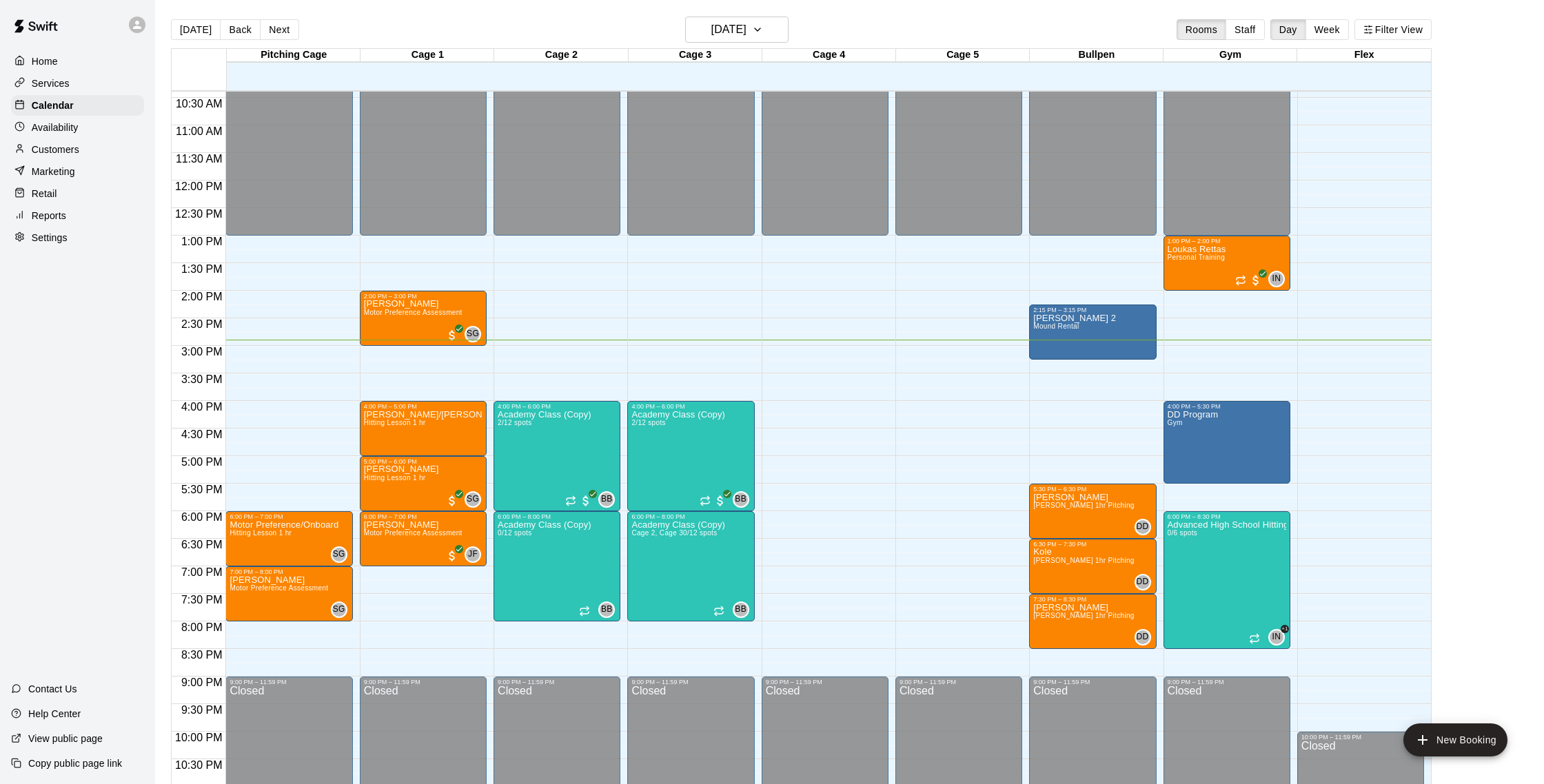
scroll to position [574, 0]
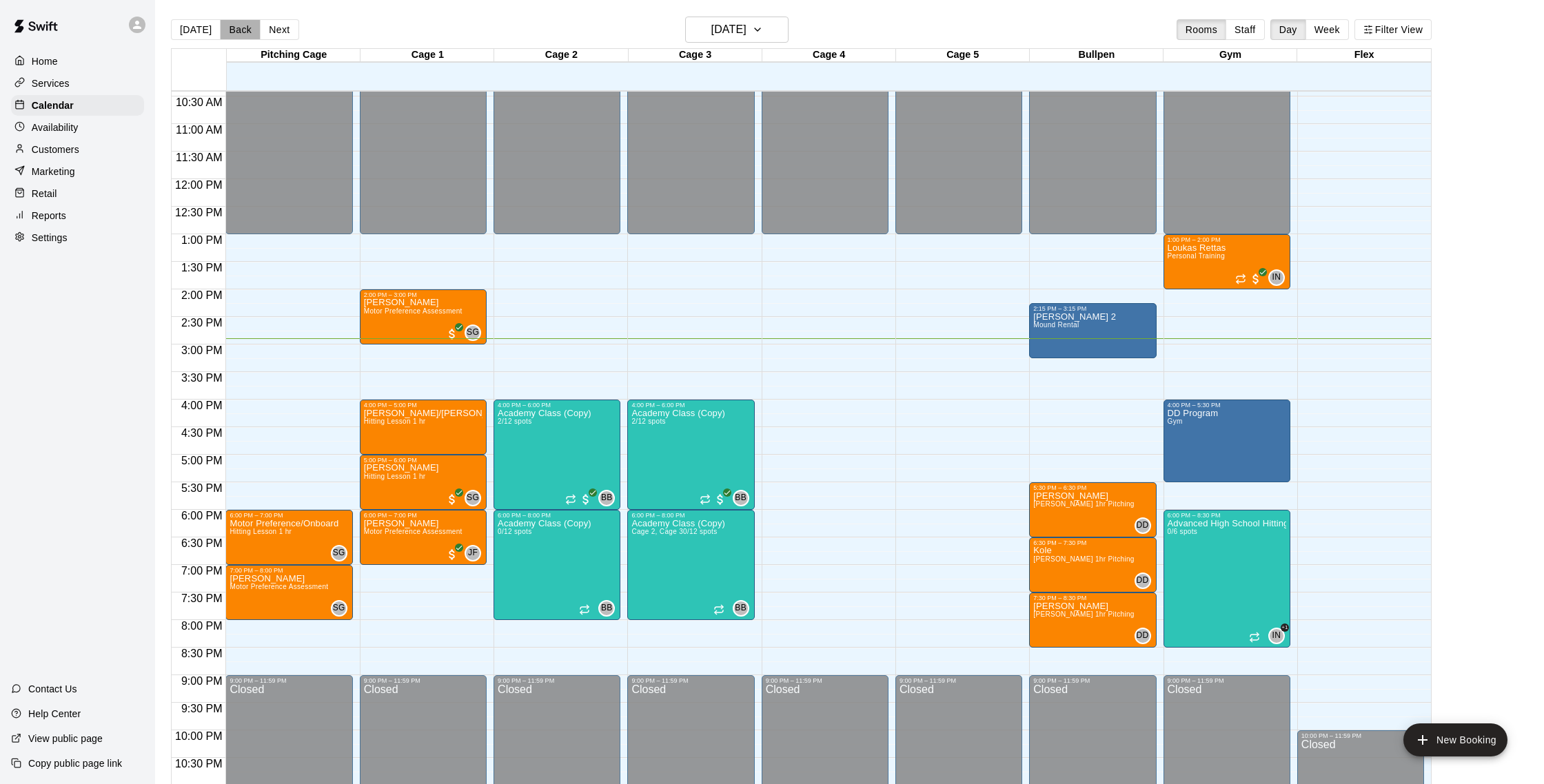
click at [230, 29] on button "Back" at bounding box center [240, 30] width 41 height 21
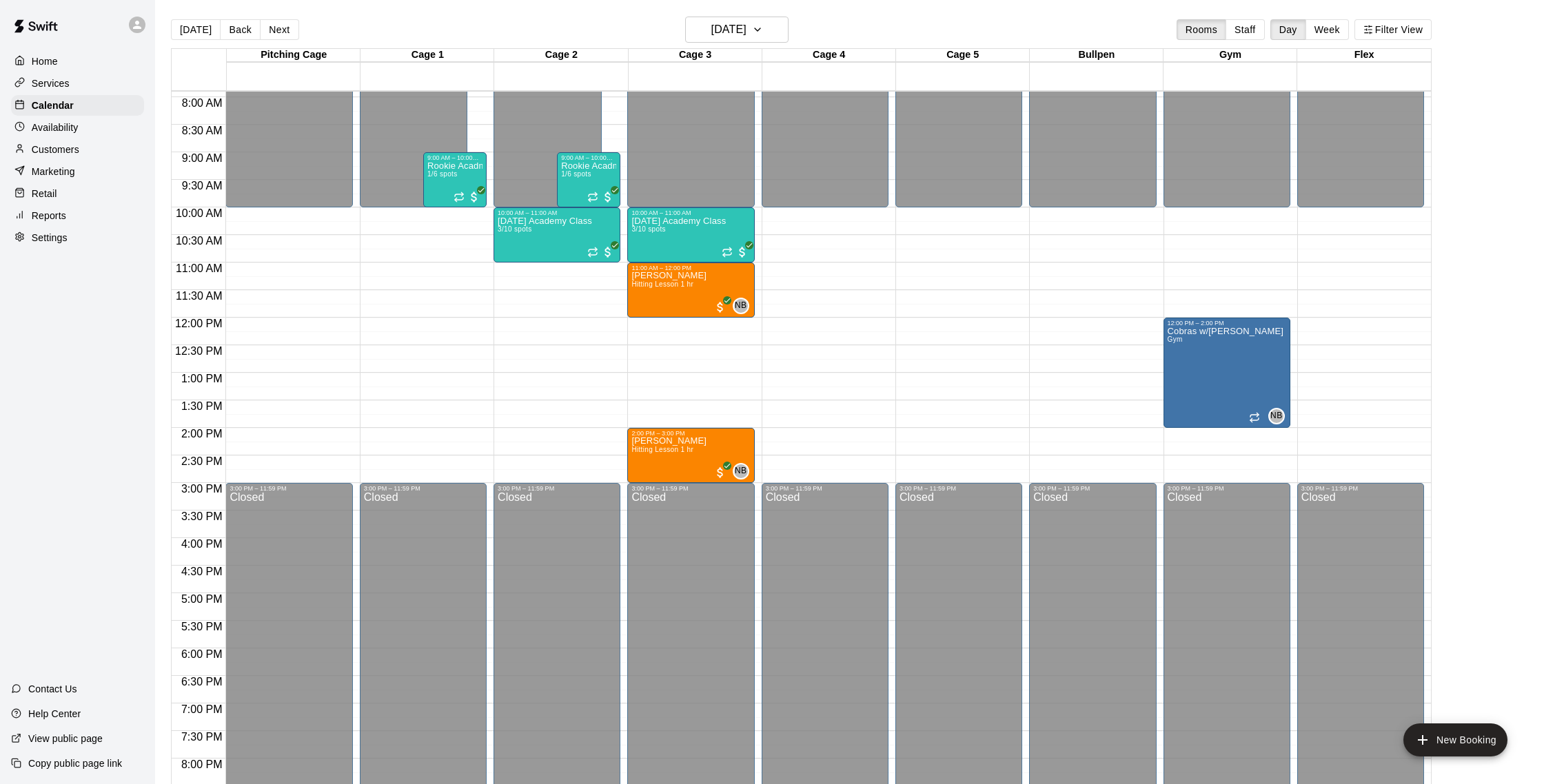
scroll to position [432, 0]
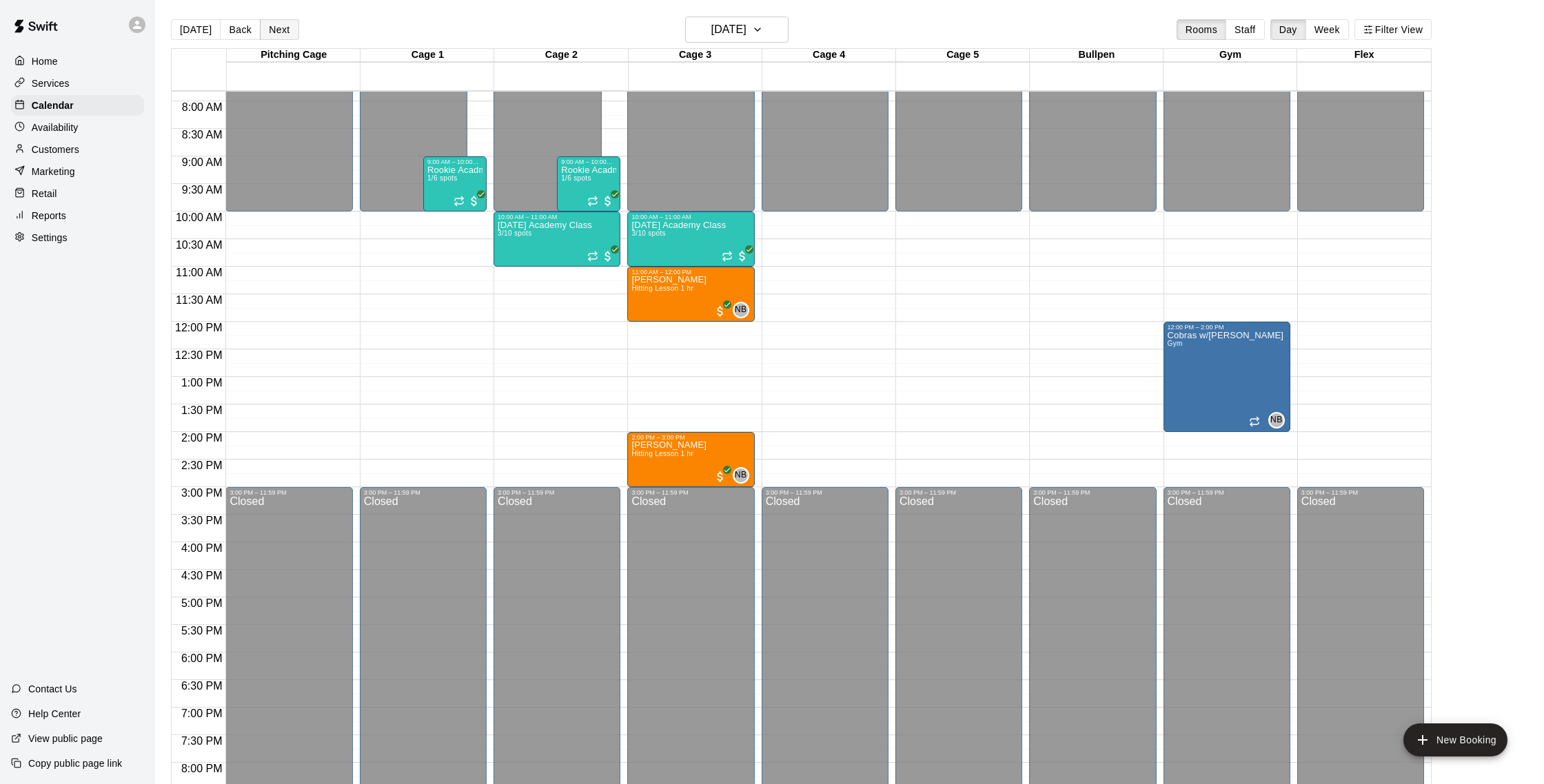
click at [277, 28] on button "Next" at bounding box center [279, 30] width 38 height 21
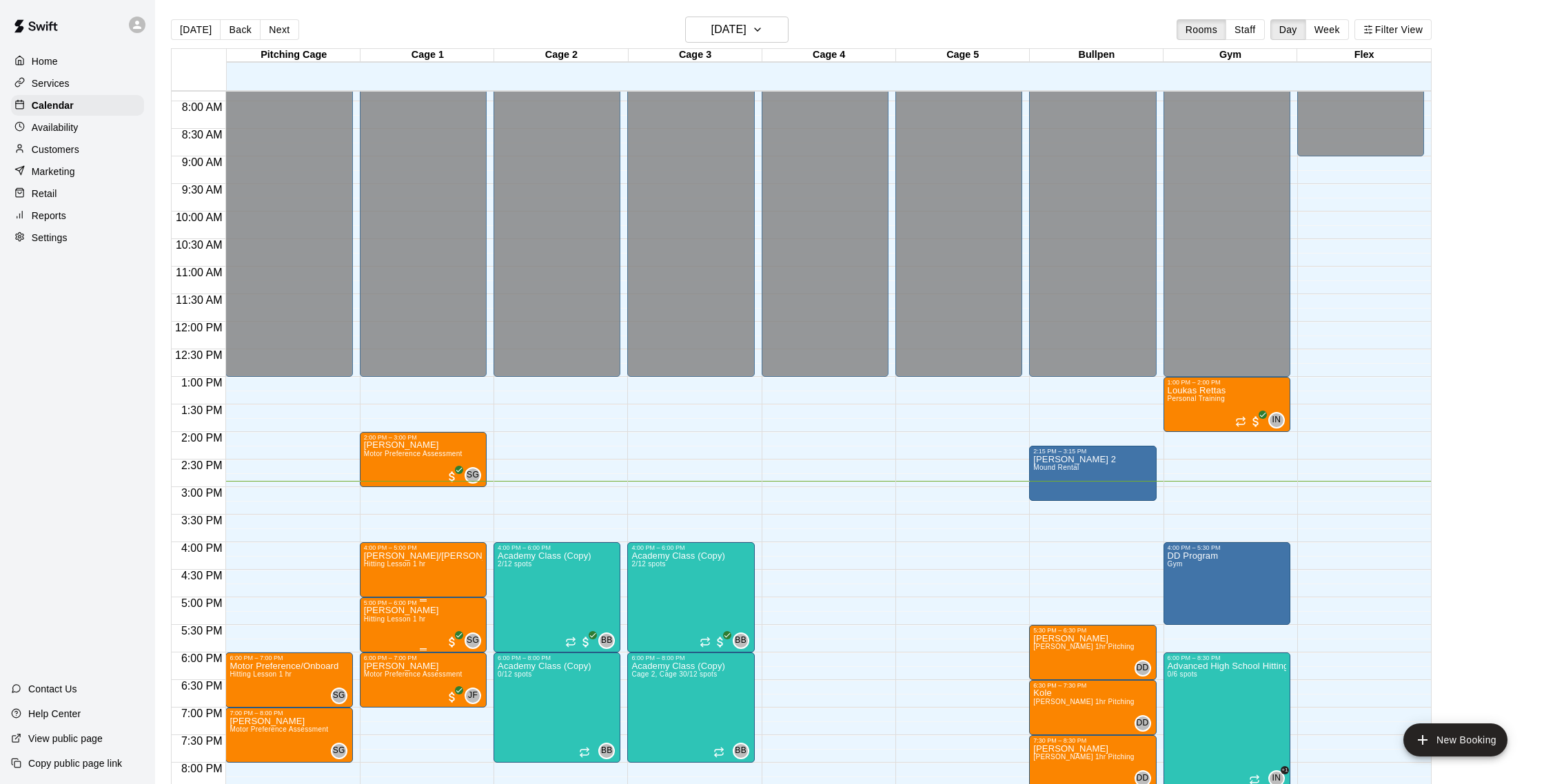
click at [404, 616] on span "Hitting Lesson 1 hr" at bounding box center [395, 619] width 62 height 7
click at [380, 661] on img "edit" at bounding box center [378, 663] width 16 height 16
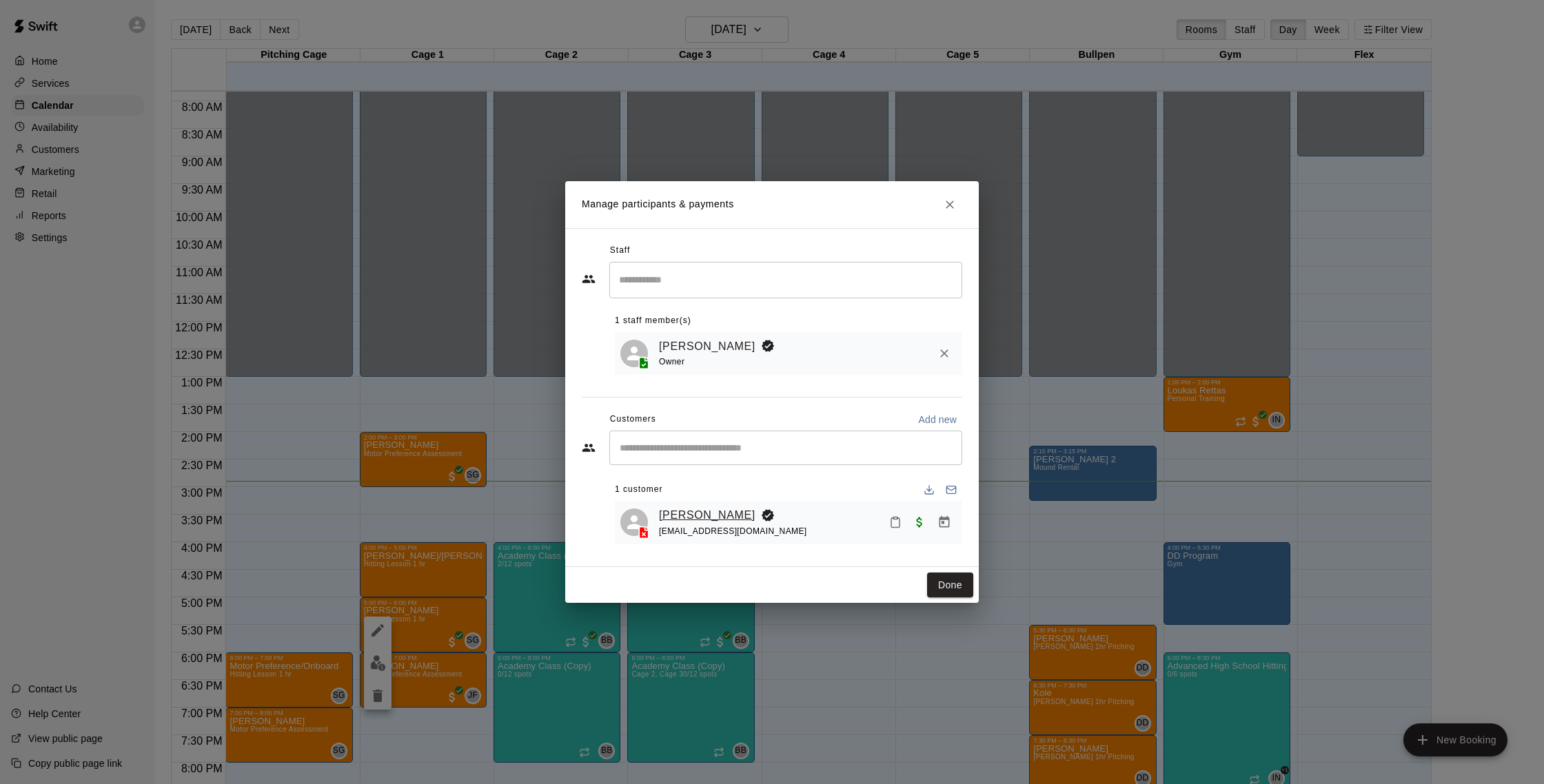
click at [674, 511] on link "[PERSON_NAME]" at bounding box center [707, 515] width 97 height 18
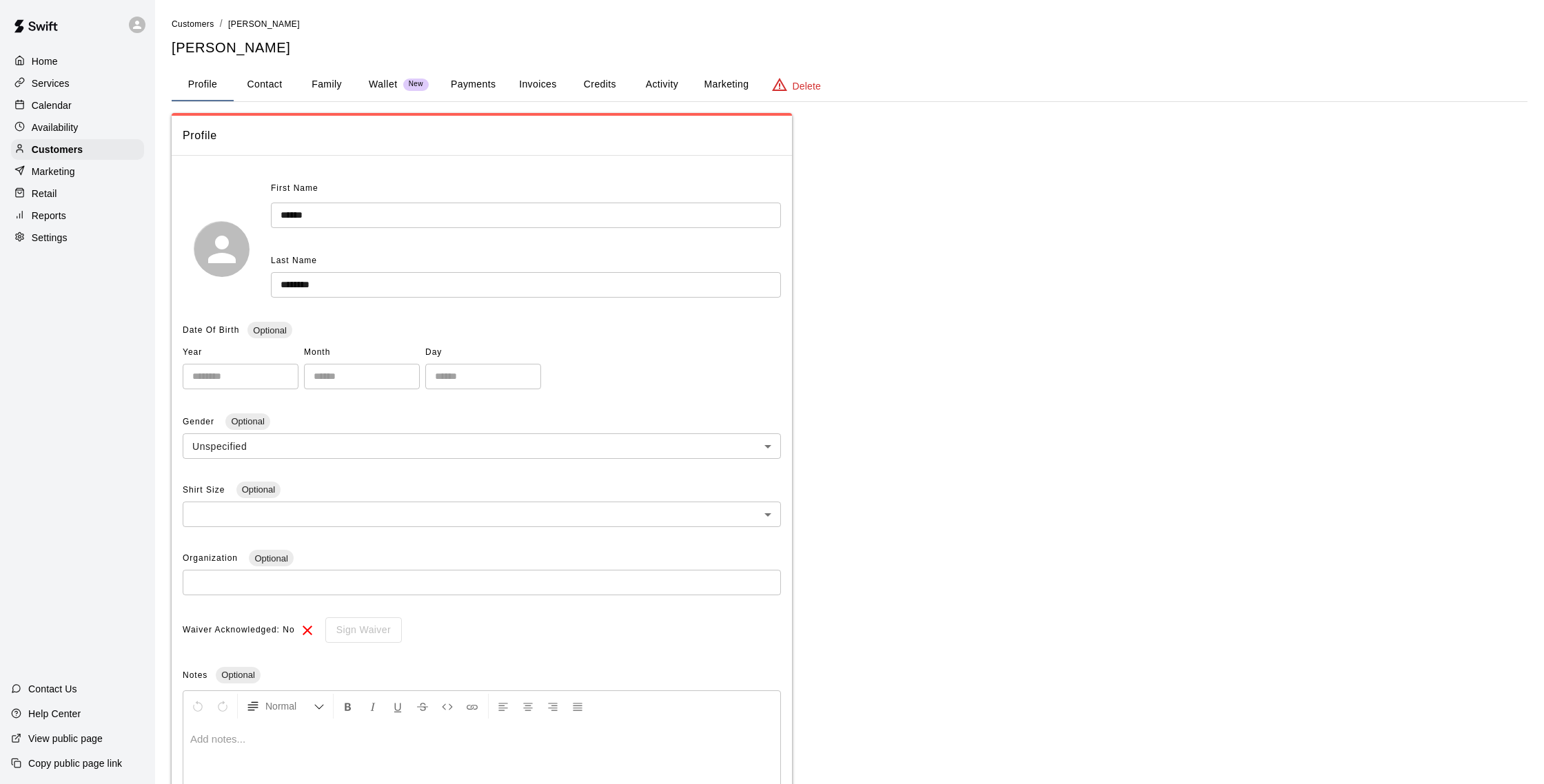
click at [649, 82] on button "Activity" at bounding box center [662, 84] width 62 height 33
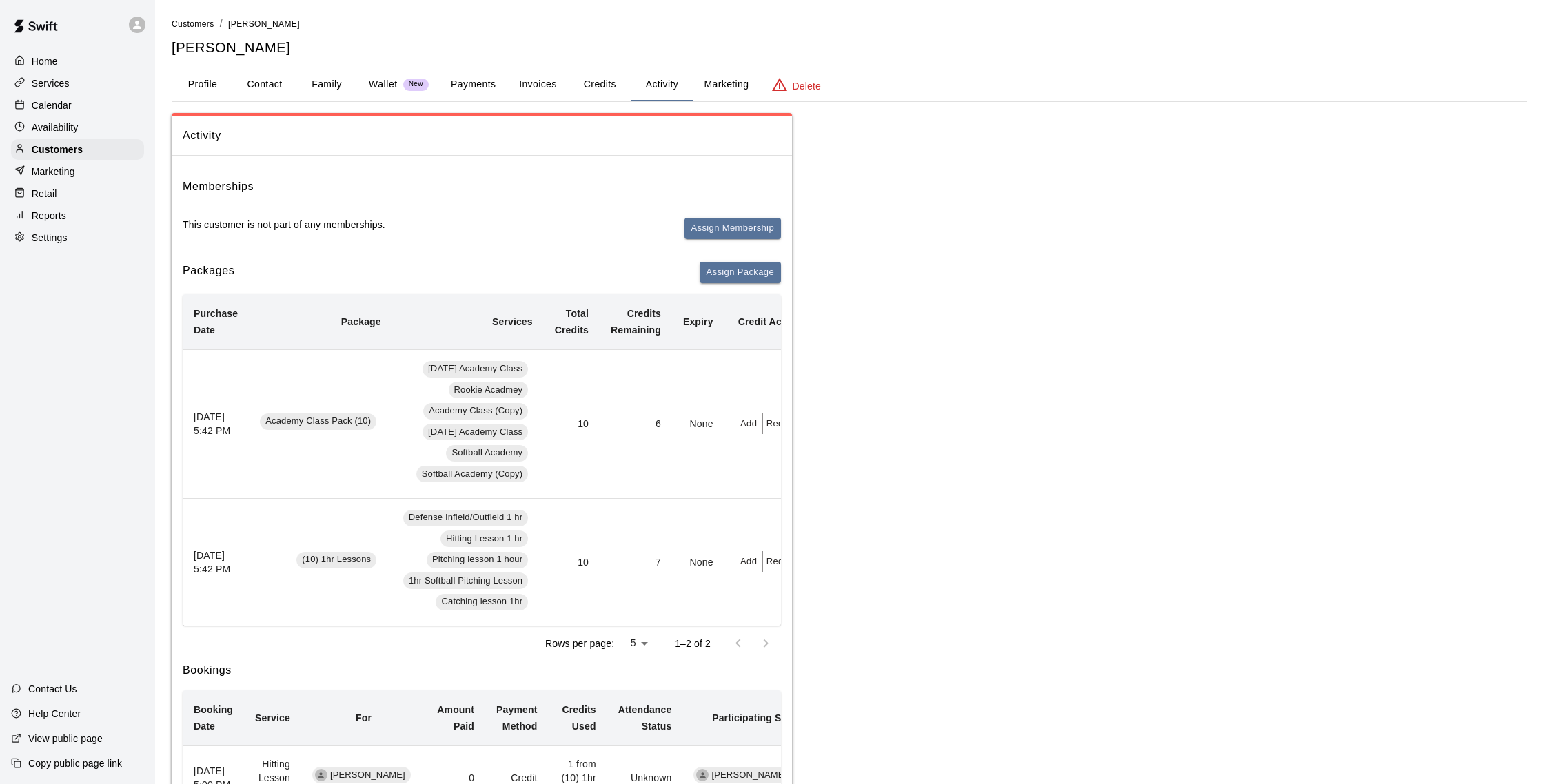
scroll to position [2, 0]
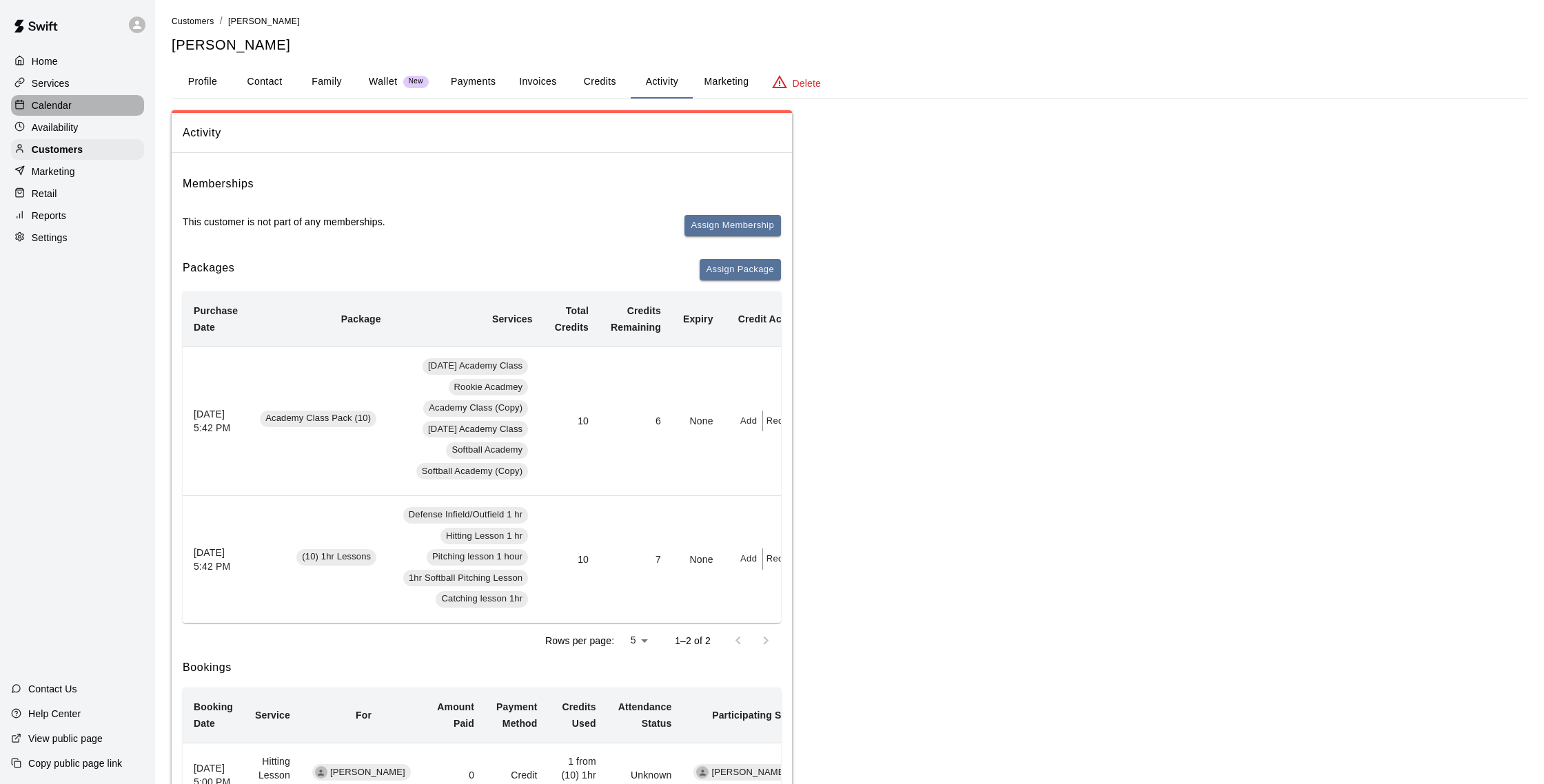
click at [75, 104] on div "Calendar" at bounding box center [78, 105] width 133 height 21
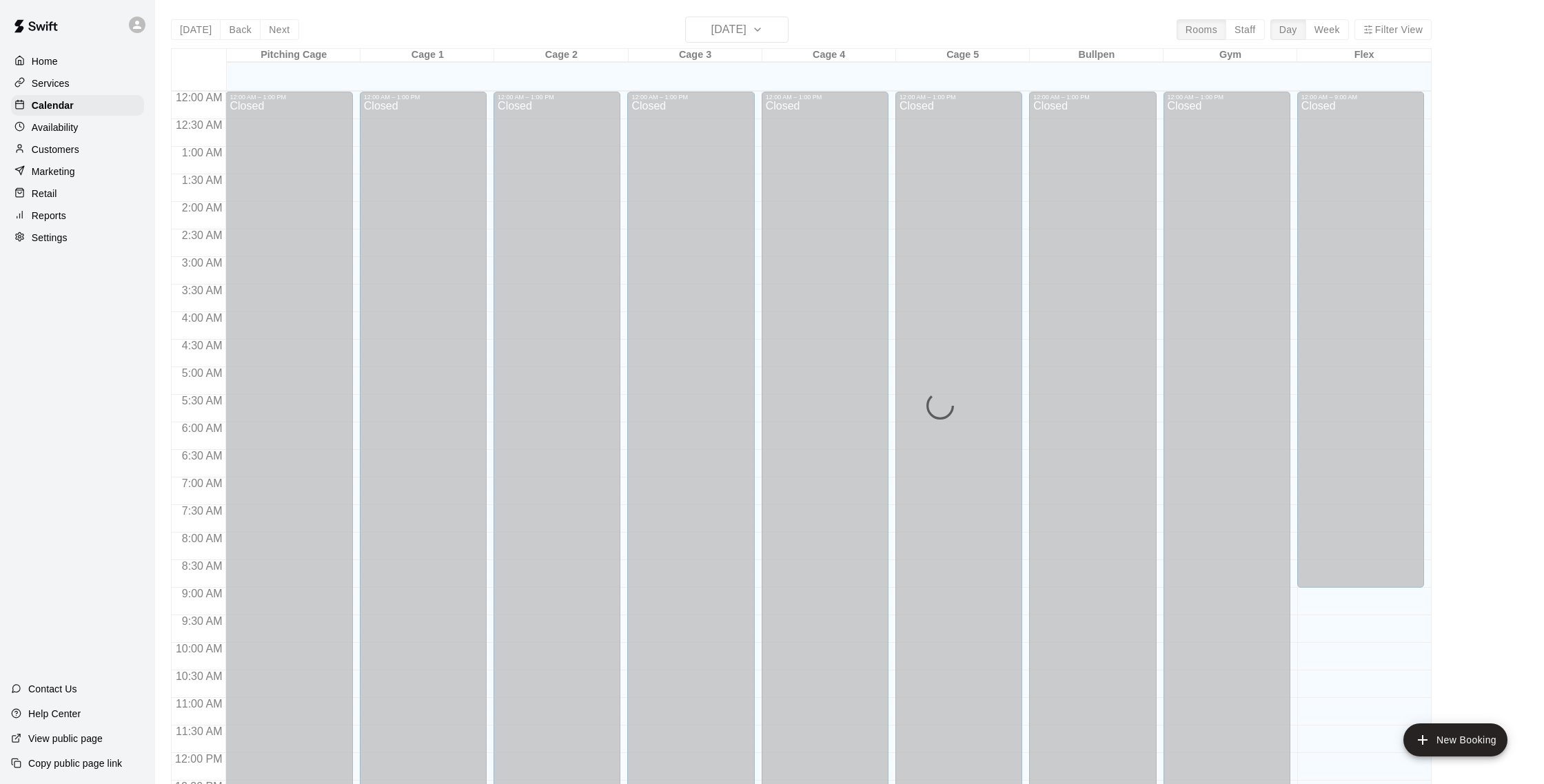
scroll to position [574, 0]
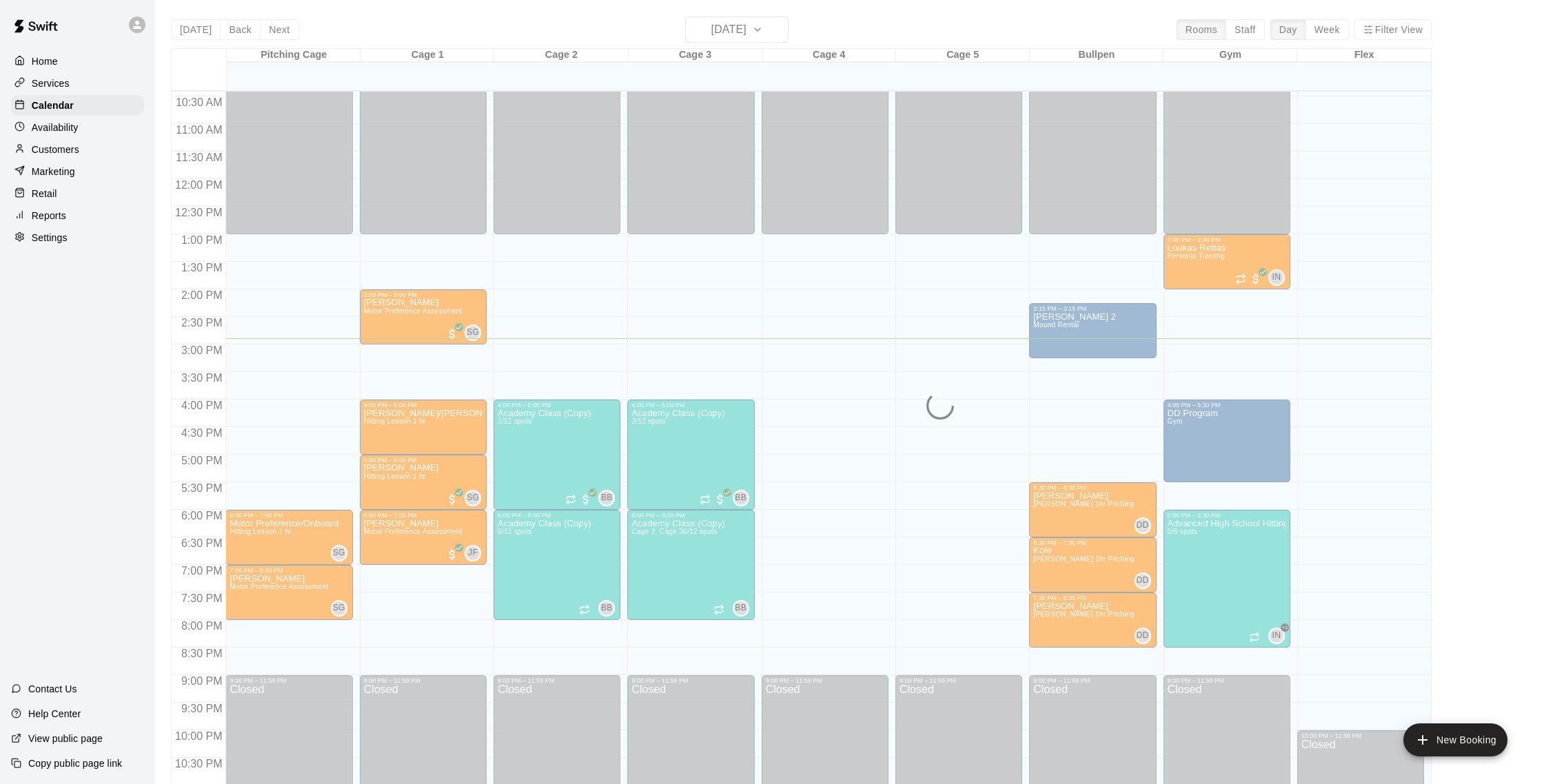
click at [65, 145] on p "Customers" at bounding box center [55, 149] width 47 height 14
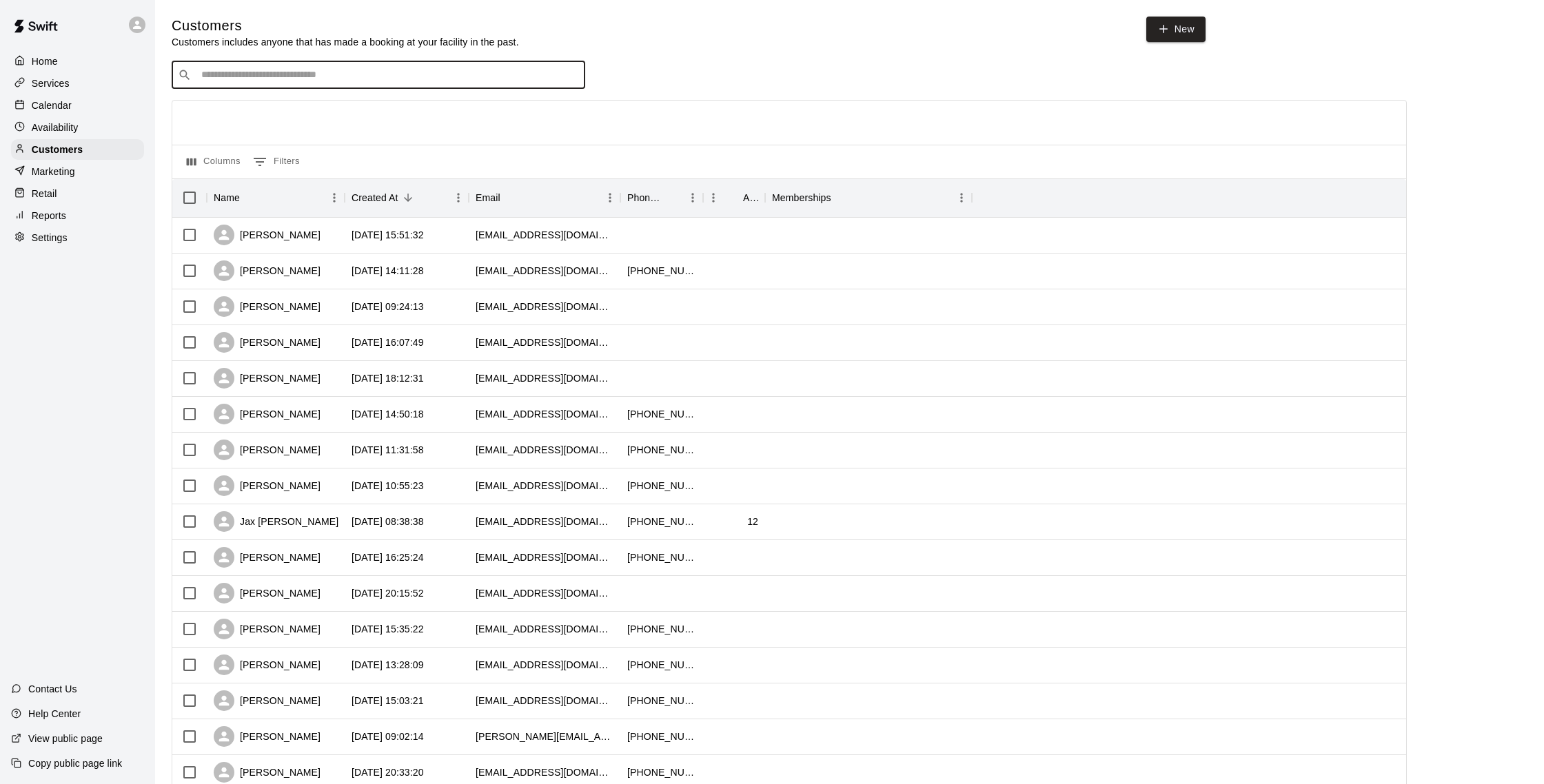
click at [229, 71] on input "Search customers by name or email" at bounding box center [389, 74] width 382 height 14
type input "****"
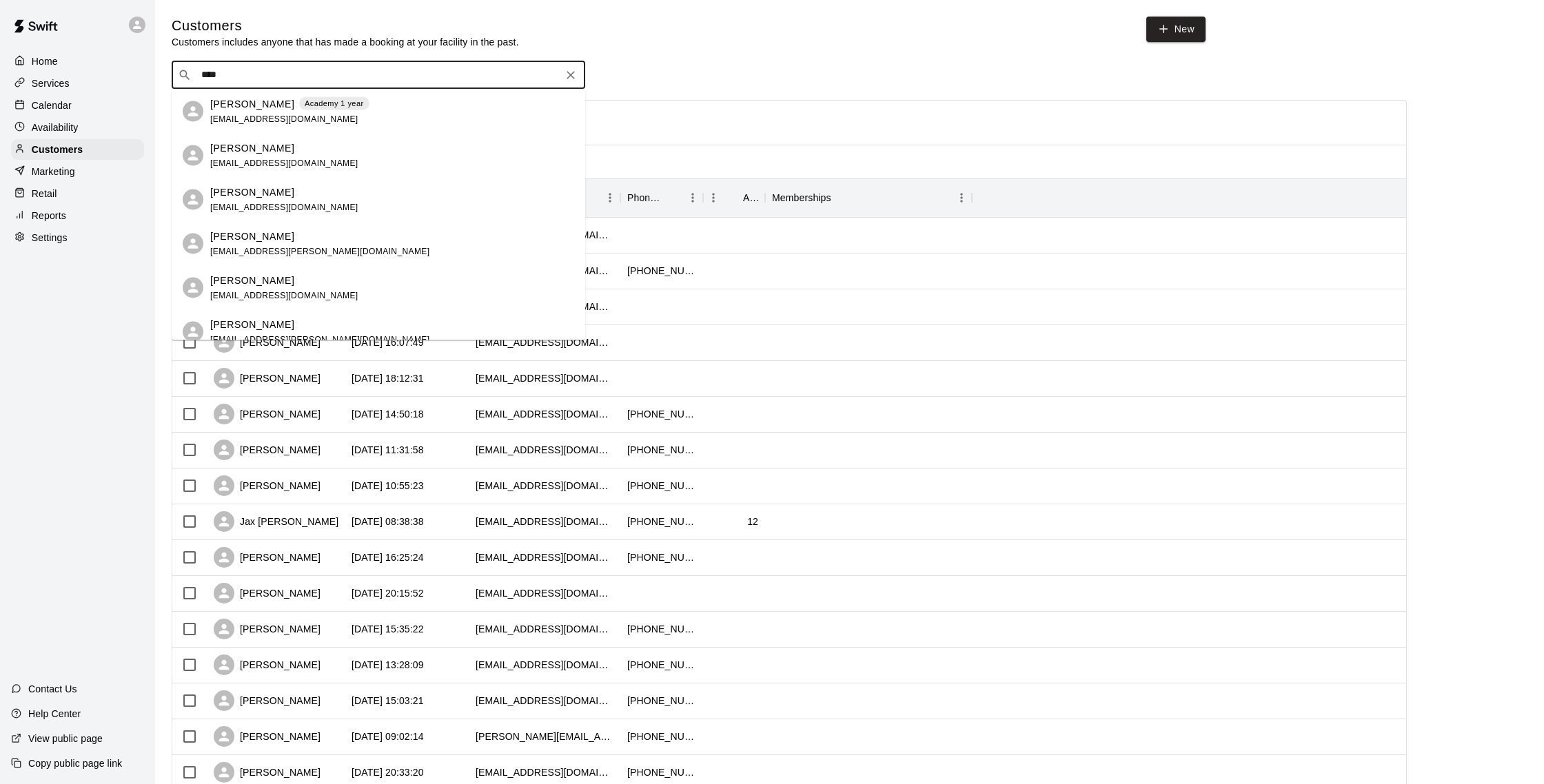
click at [341, 110] on div "[PERSON_NAME] Academy 1 year [EMAIL_ADDRESS][DOMAIN_NAME]" at bounding box center [392, 111] width 364 height 30
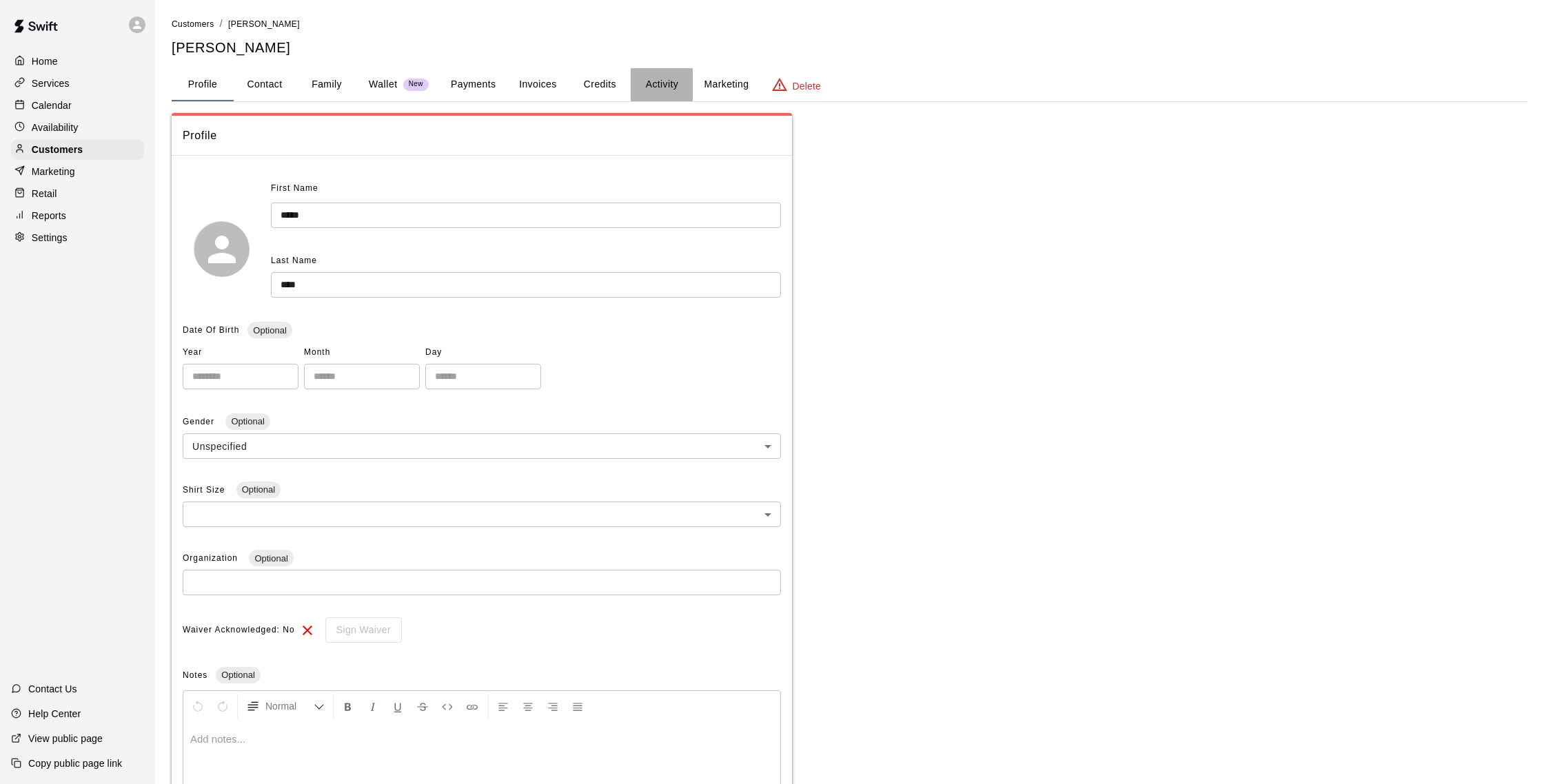
drag, startPoint x: 660, startPoint y: 78, endPoint x: 652, endPoint y: 81, distance: 8.5
click at [660, 78] on button "Activity" at bounding box center [662, 84] width 62 height 33
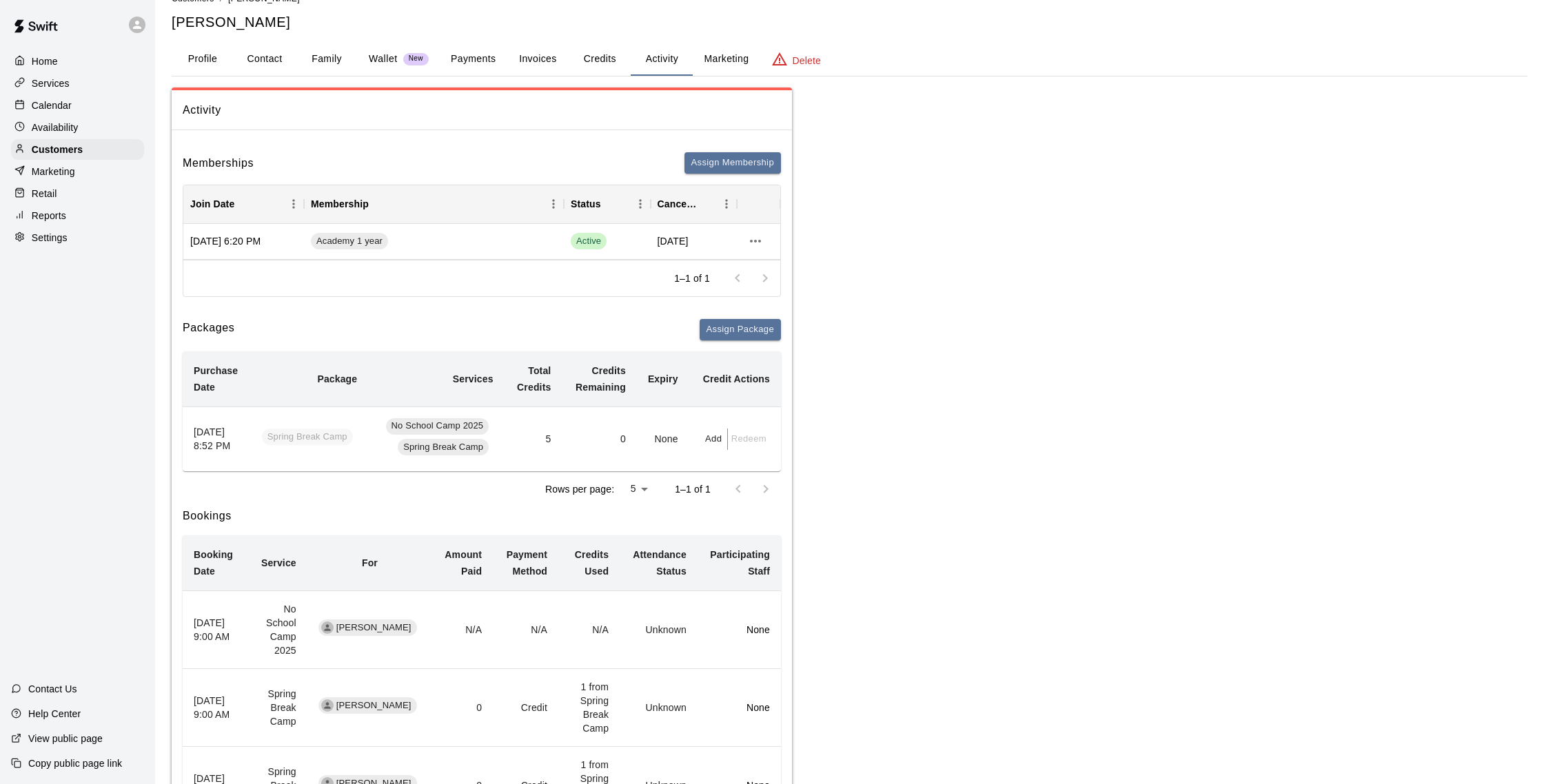
scroll to position [7, 0]
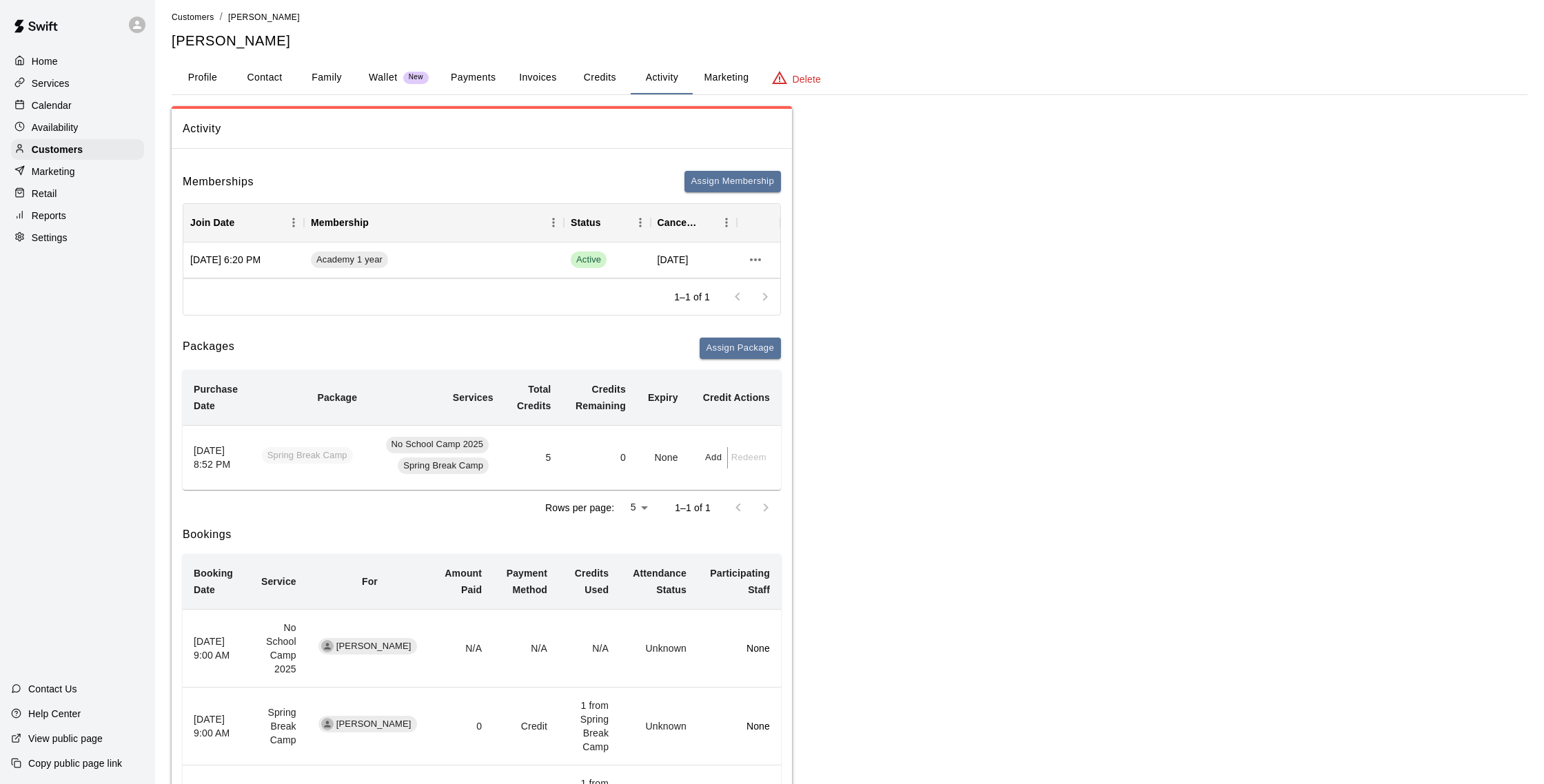
click at [458, 82] on button "Payments" at bounding box center [473, 78] width 67 height 33
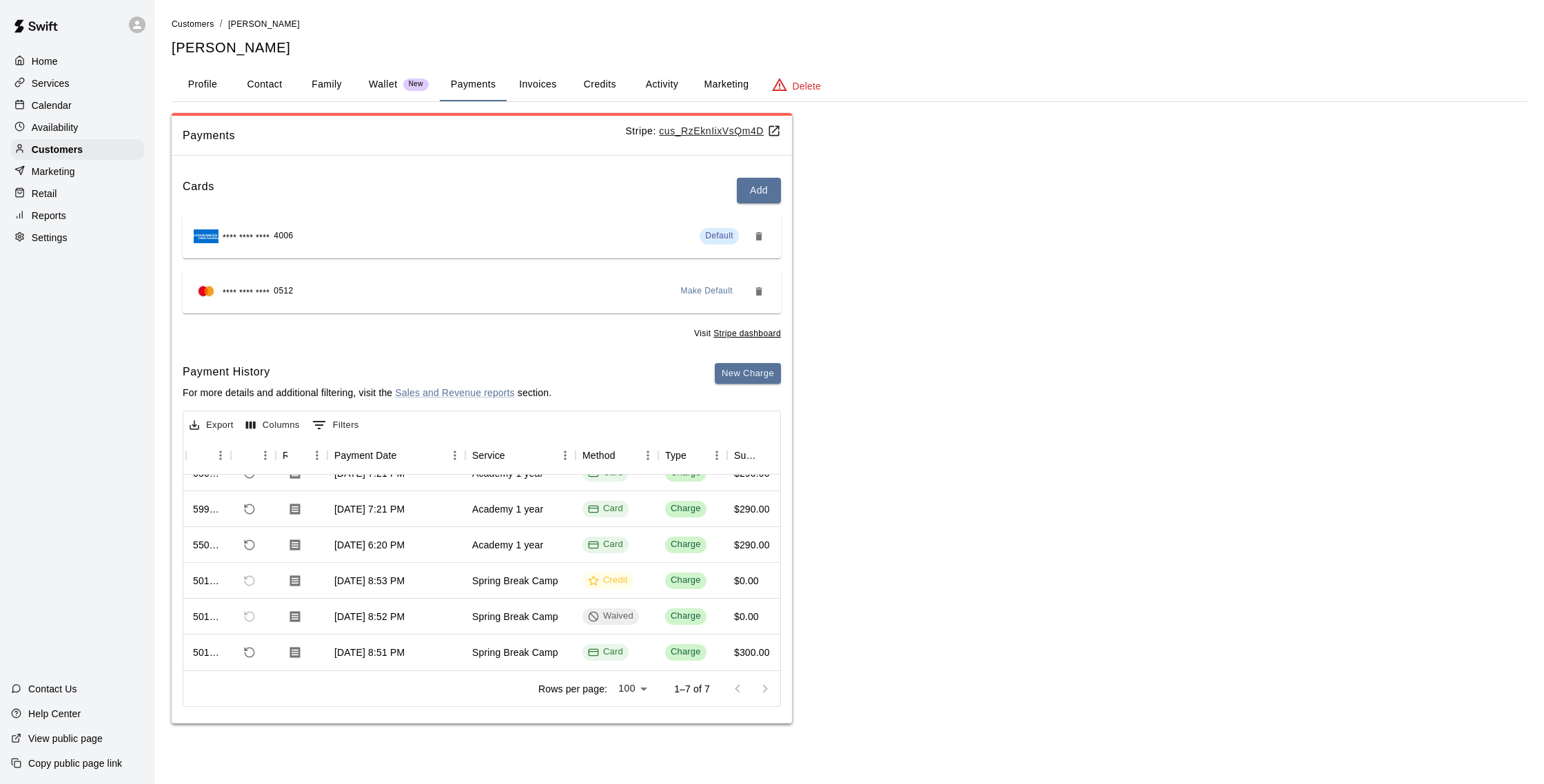
scroll to position [0, 32]
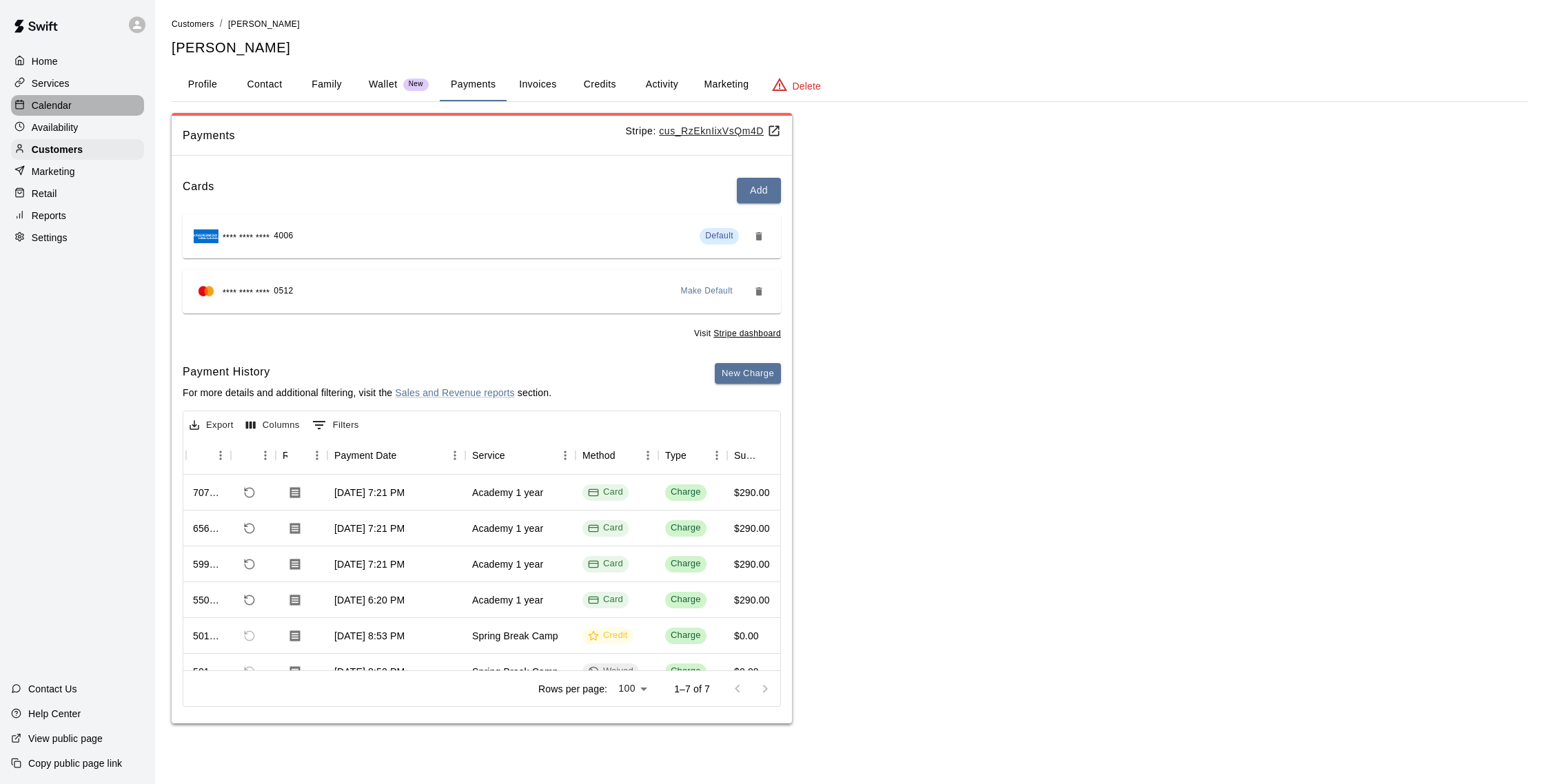
click at [44, 110] on p "Calendar" at bounding box center [52, 105] width 40 height 14
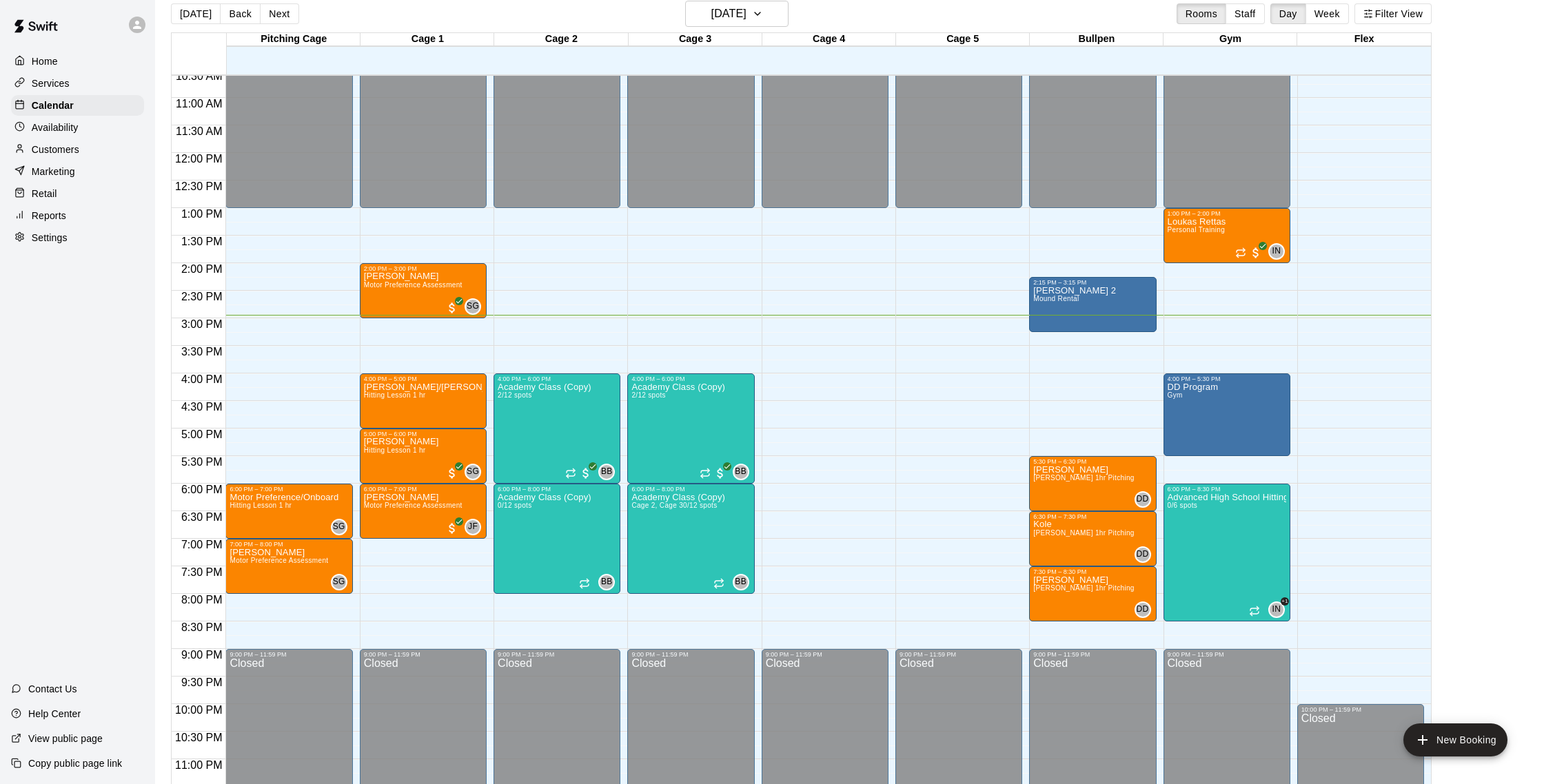
scroll to position [18, 0]
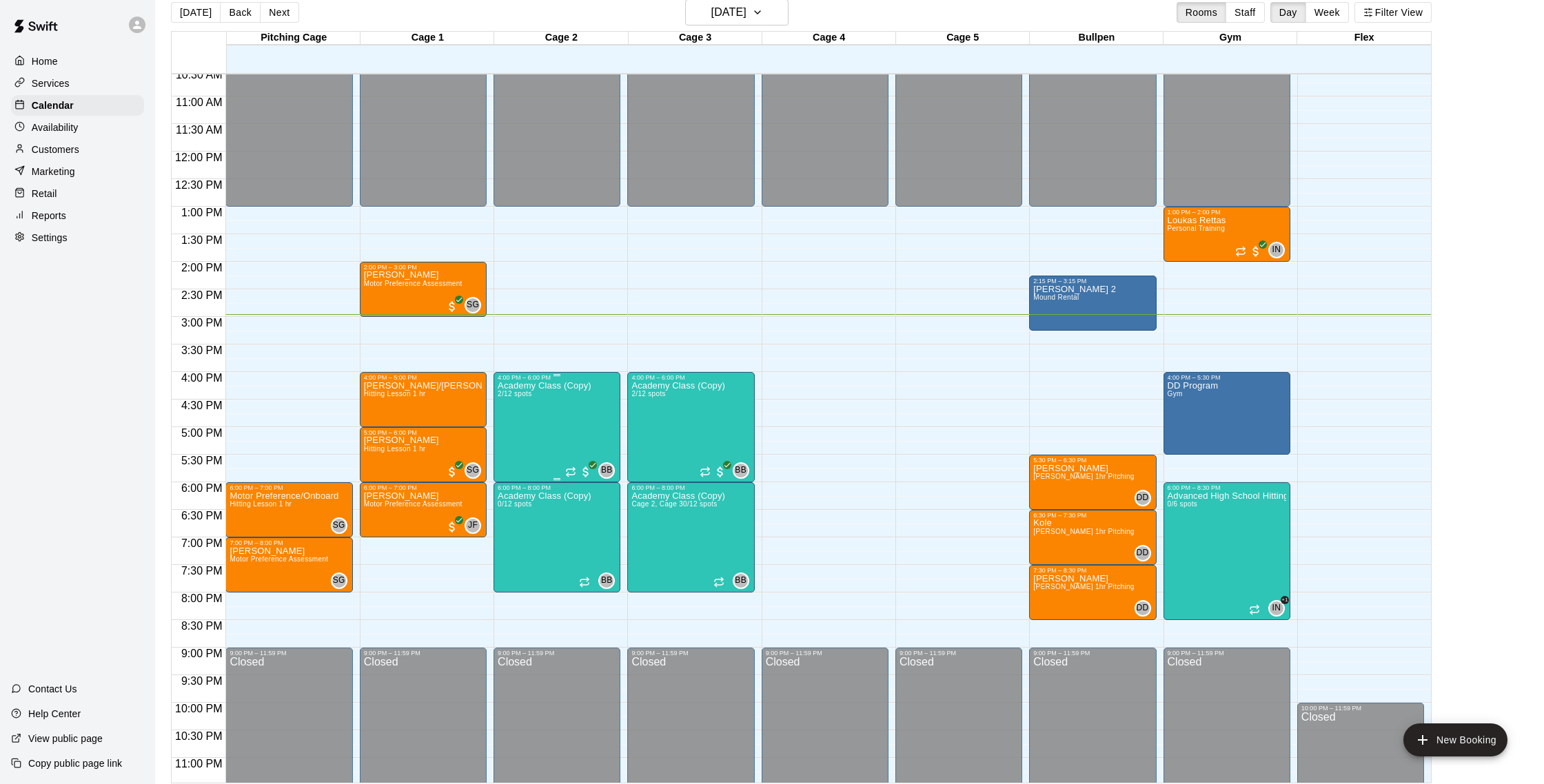
click at [521, 402] on div "Academy Class (Copy) 2/12 spots" at bounding box center [544, 773] width 94 height 784
click at [518, 433] on img "edit" at bounding box center [513, 428] width 16 height 16
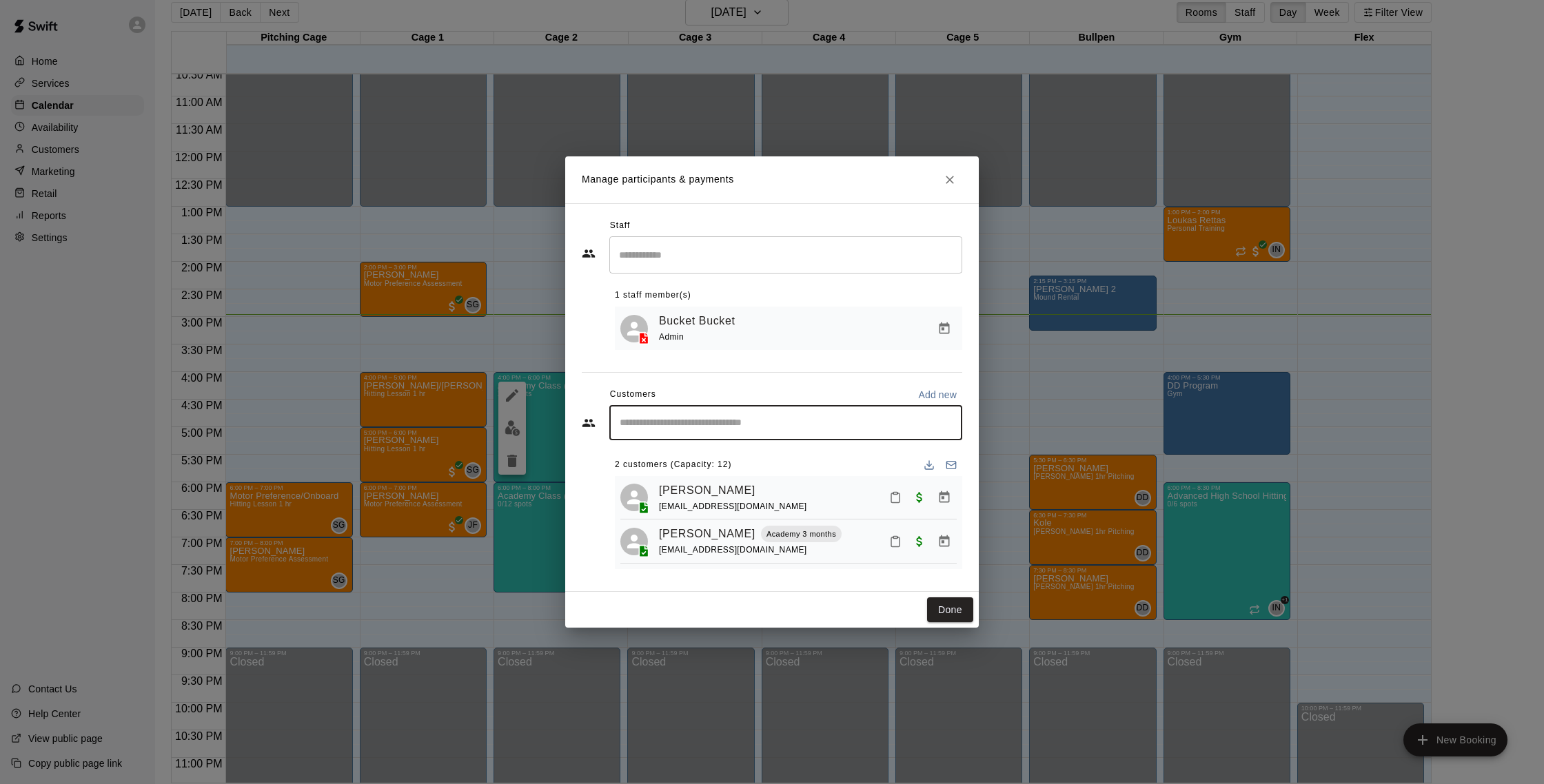
click at [684, 416] on input "Start typing to search customers..." at bounding box center [786, 423] width 341 height 14
type input "*****"
click at [723, 475] on div "[PERSON_NAME] [EMAIL_ADDRESS][DOMAIN_NAME]" at bounding box center [721, 461] width 148 height 30
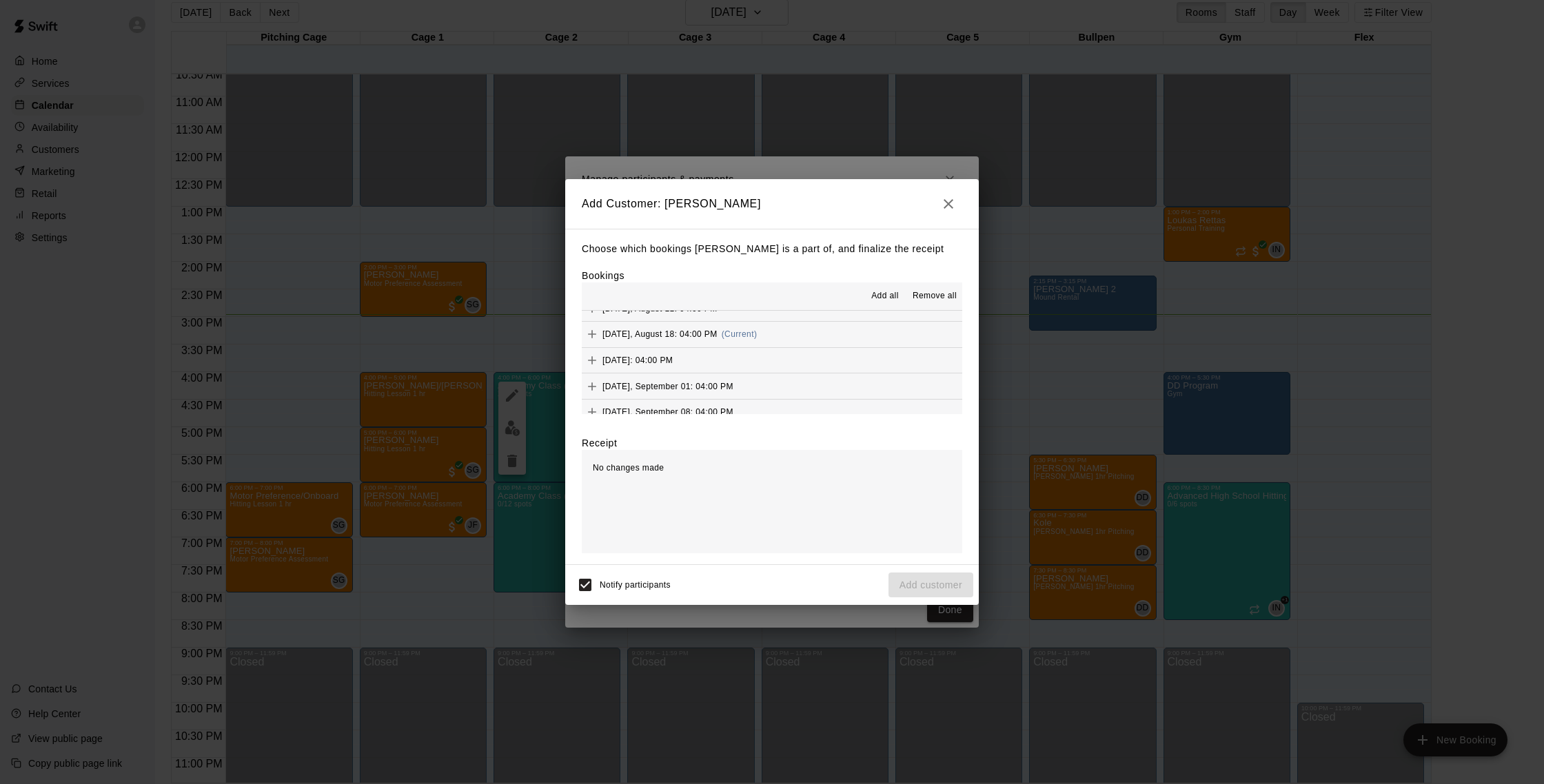
scroll to position [798, 0]
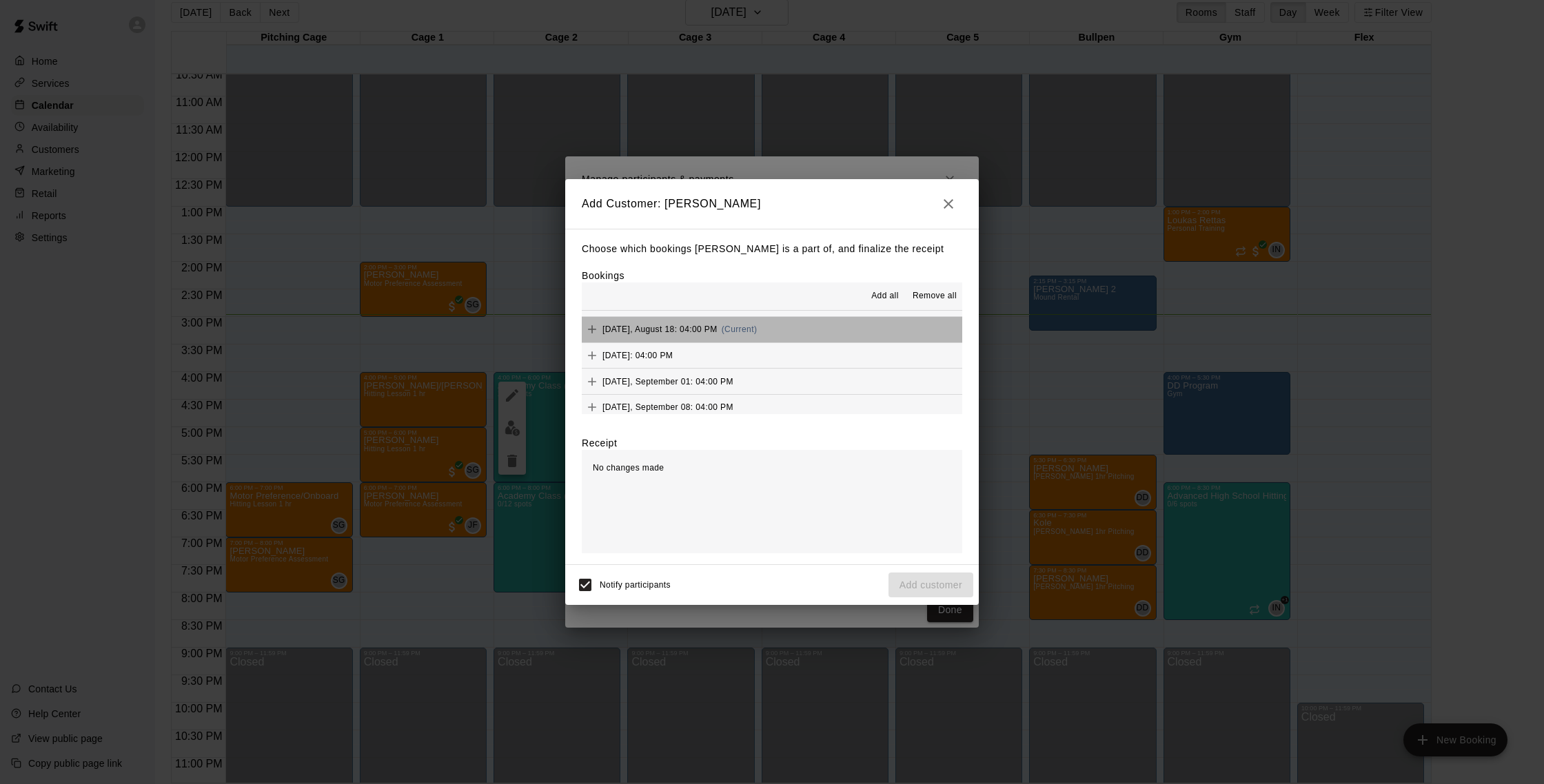
click at [788, 325] on button "[DATE], August 18: 04:00 PM (Current)" at bounding box center [772, 330] width 381 height 26
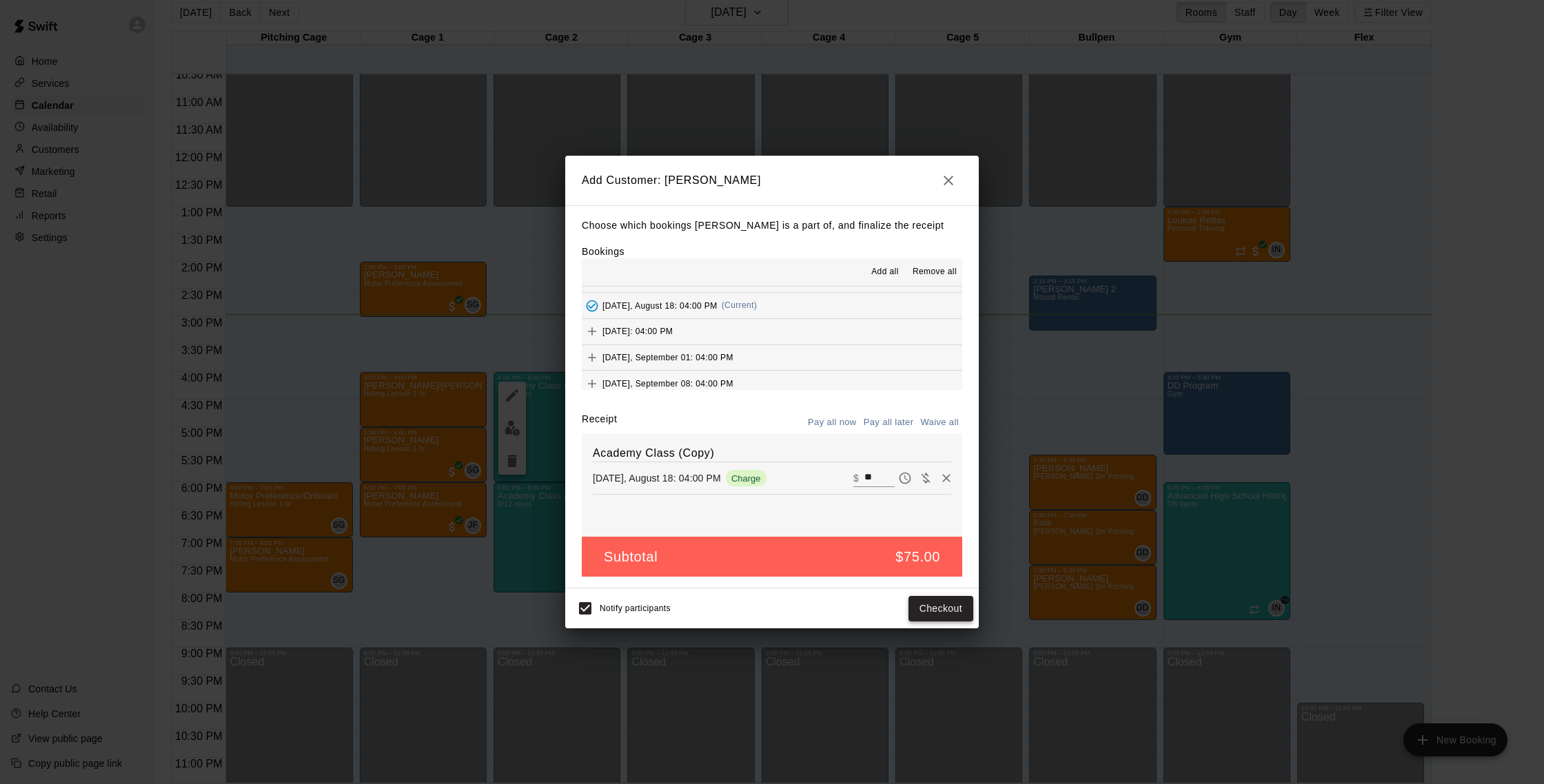
click at [941, 615] on button "Checkout" at bounding box center [940, 609] width 65 height 26
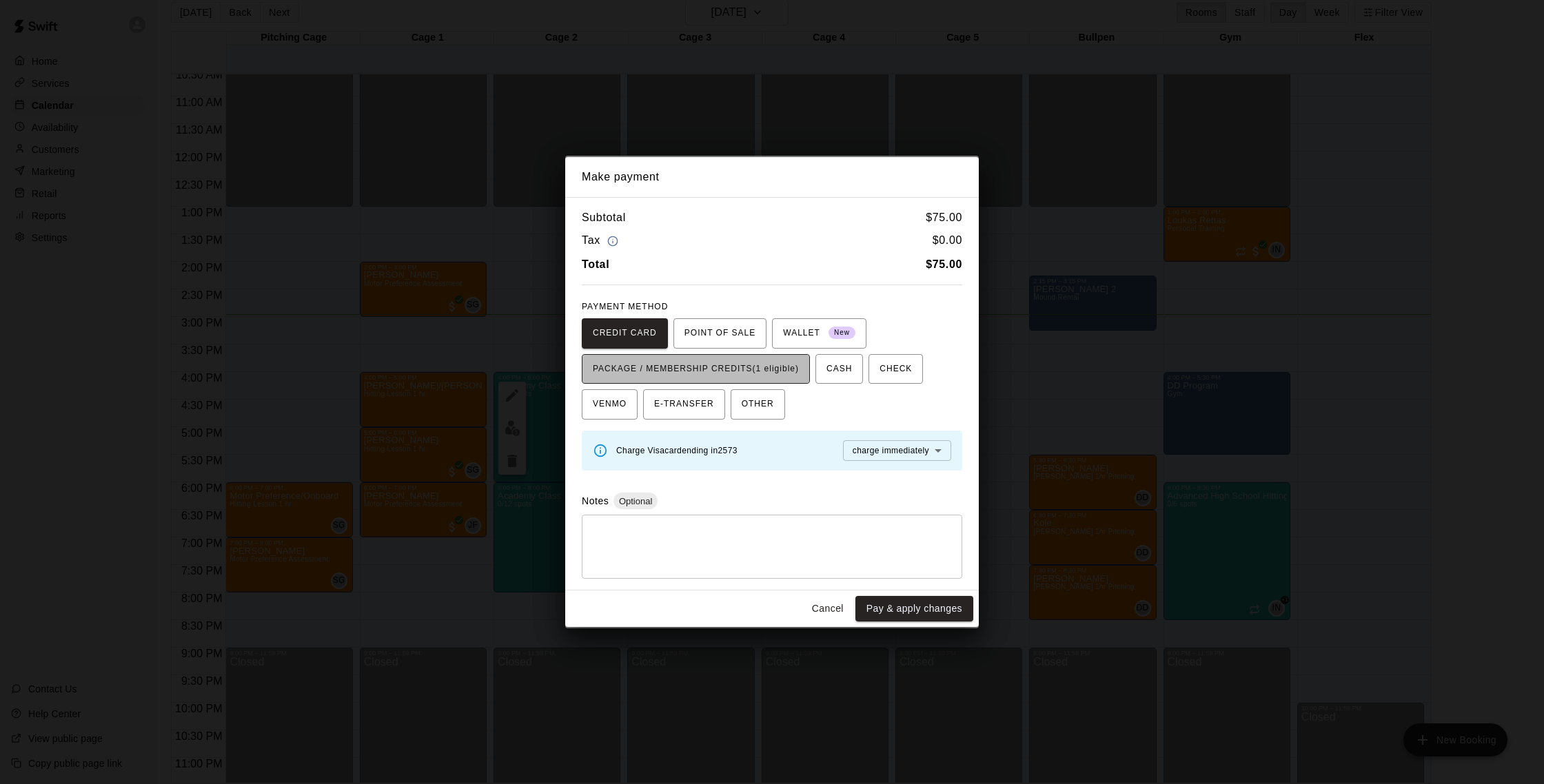
click at [776, 361] on span "PACKAGE / MEMBERSHIP CREDITS (1 eligible)" at bounding box center [696, 369] width 206 height 22
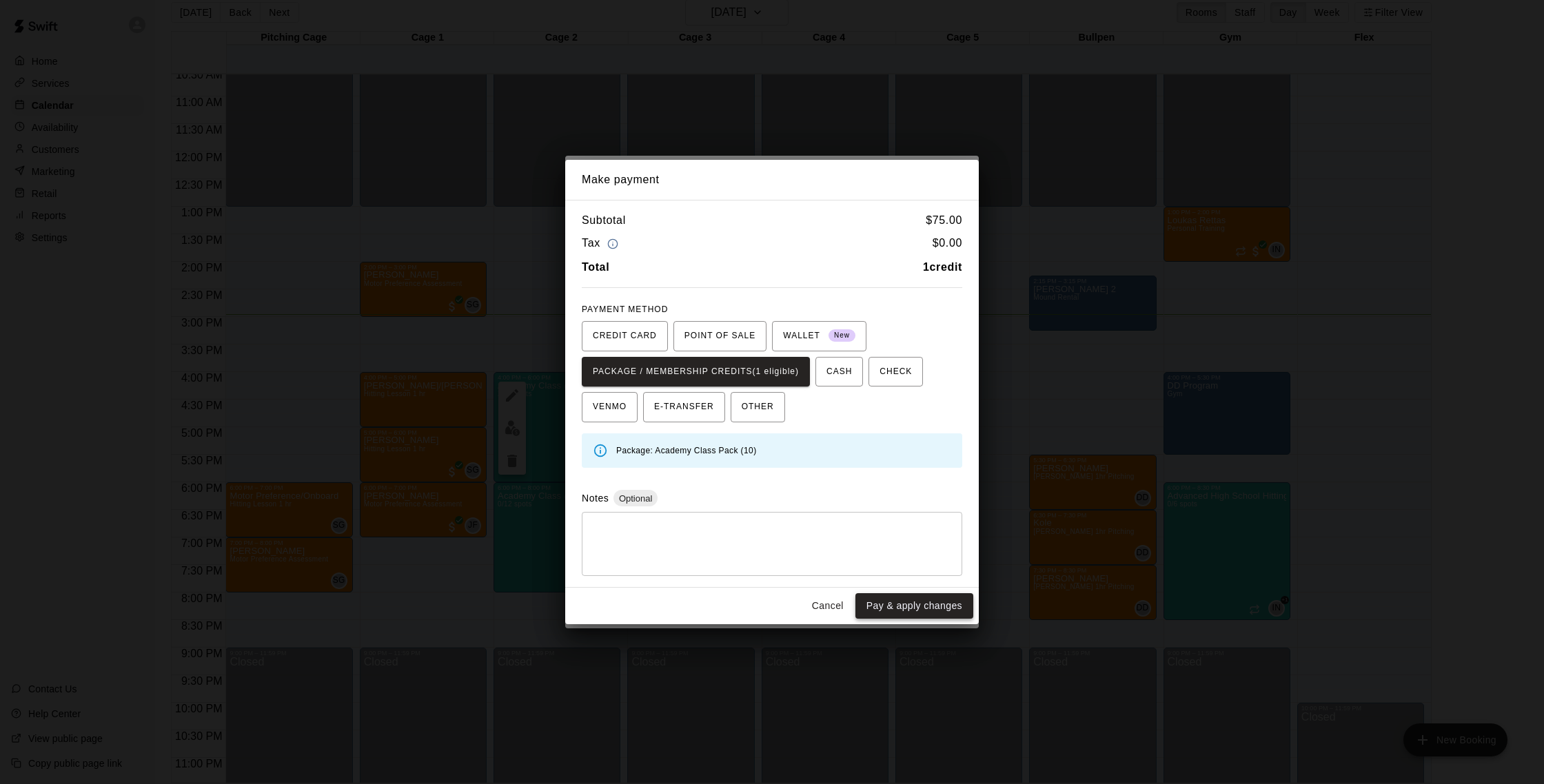
click at [919, 607] on button "Pay & apply changes" at bounding box center [914, 606] width 118 height 26
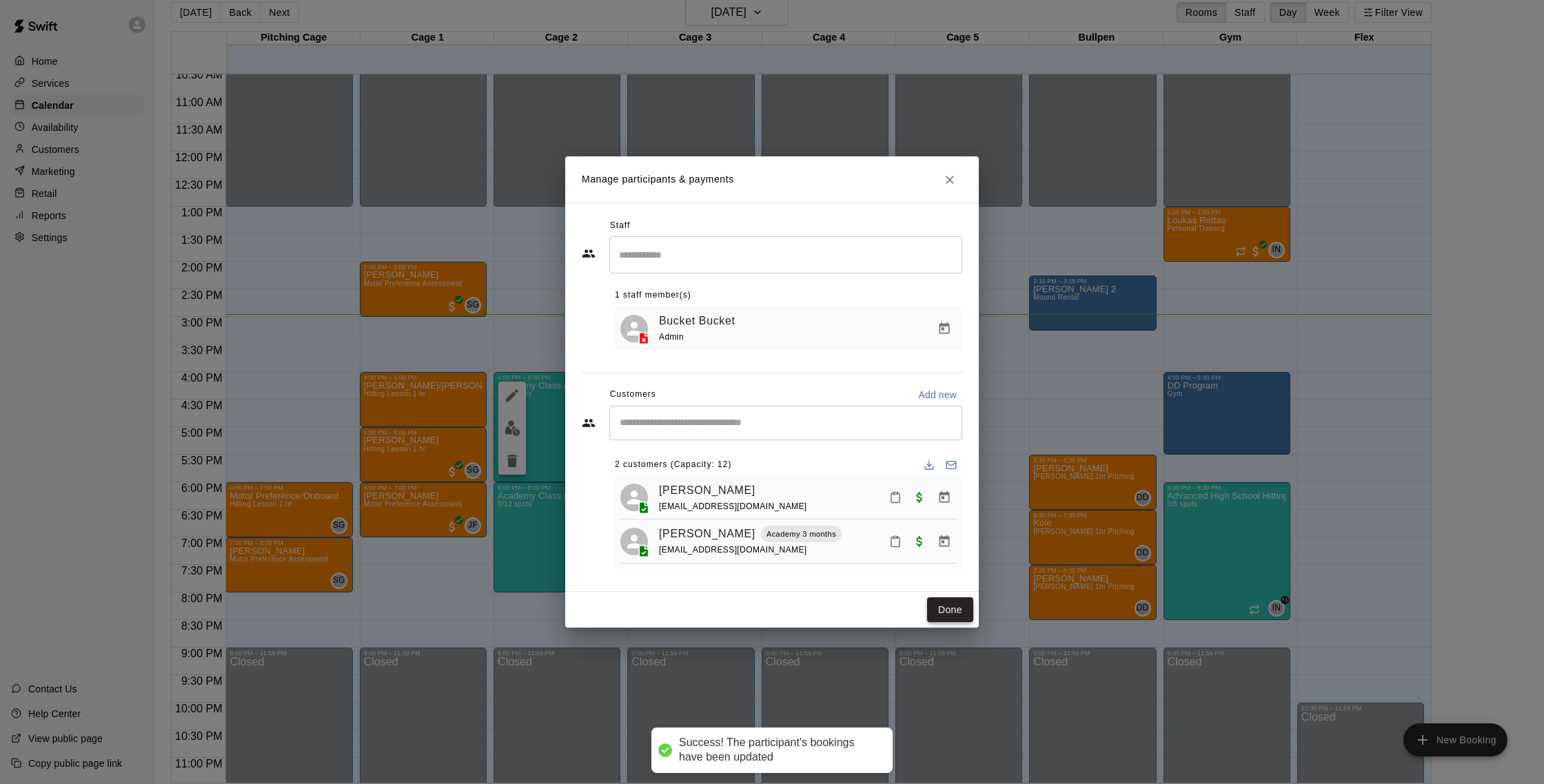
click at [932, 607] on button "Done" at bounding box center [950, 610] width 46 height 26
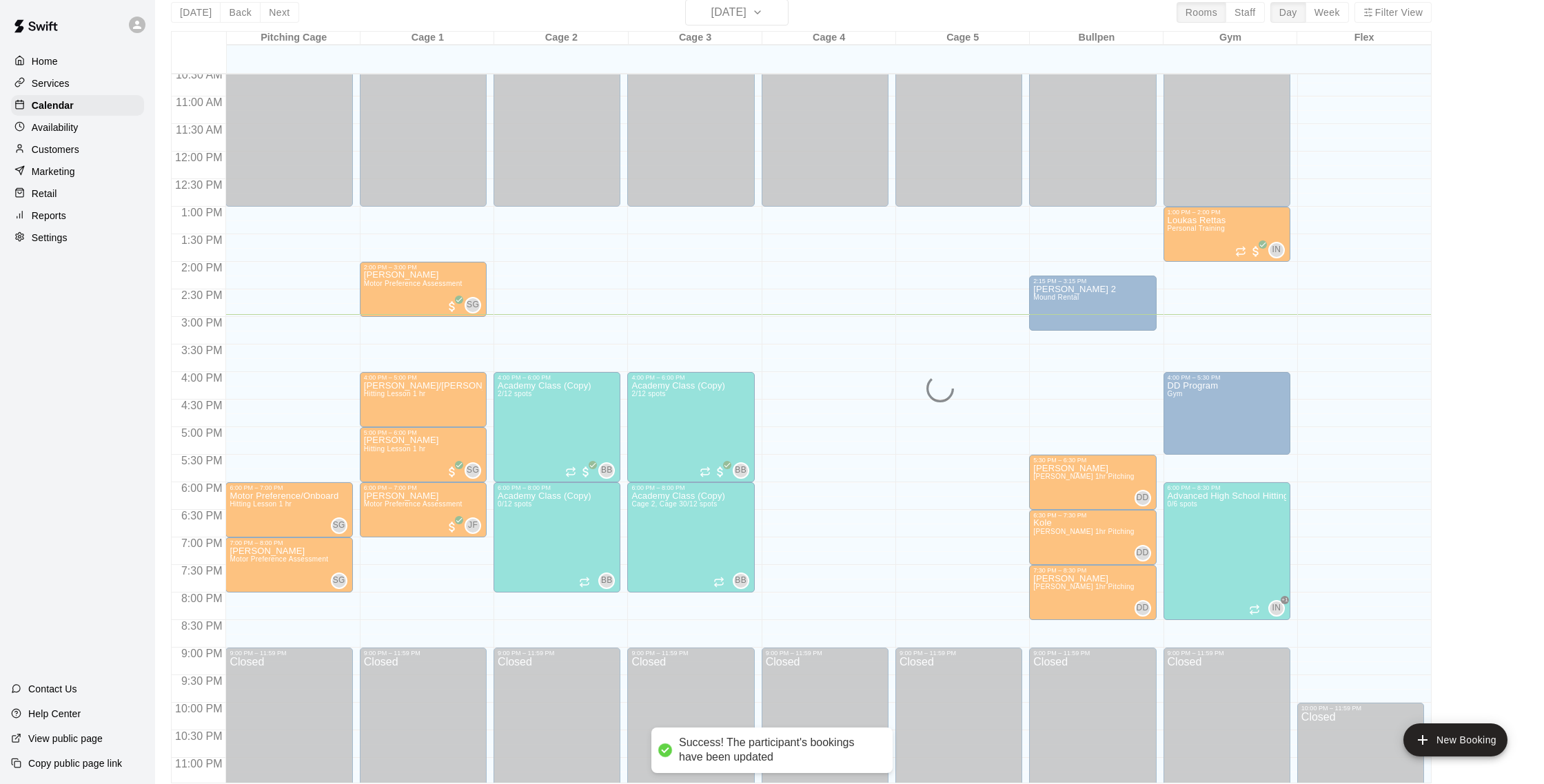
click at [79, 149] on div "Customers" at bounding box center [78, 149] width 133 height 21
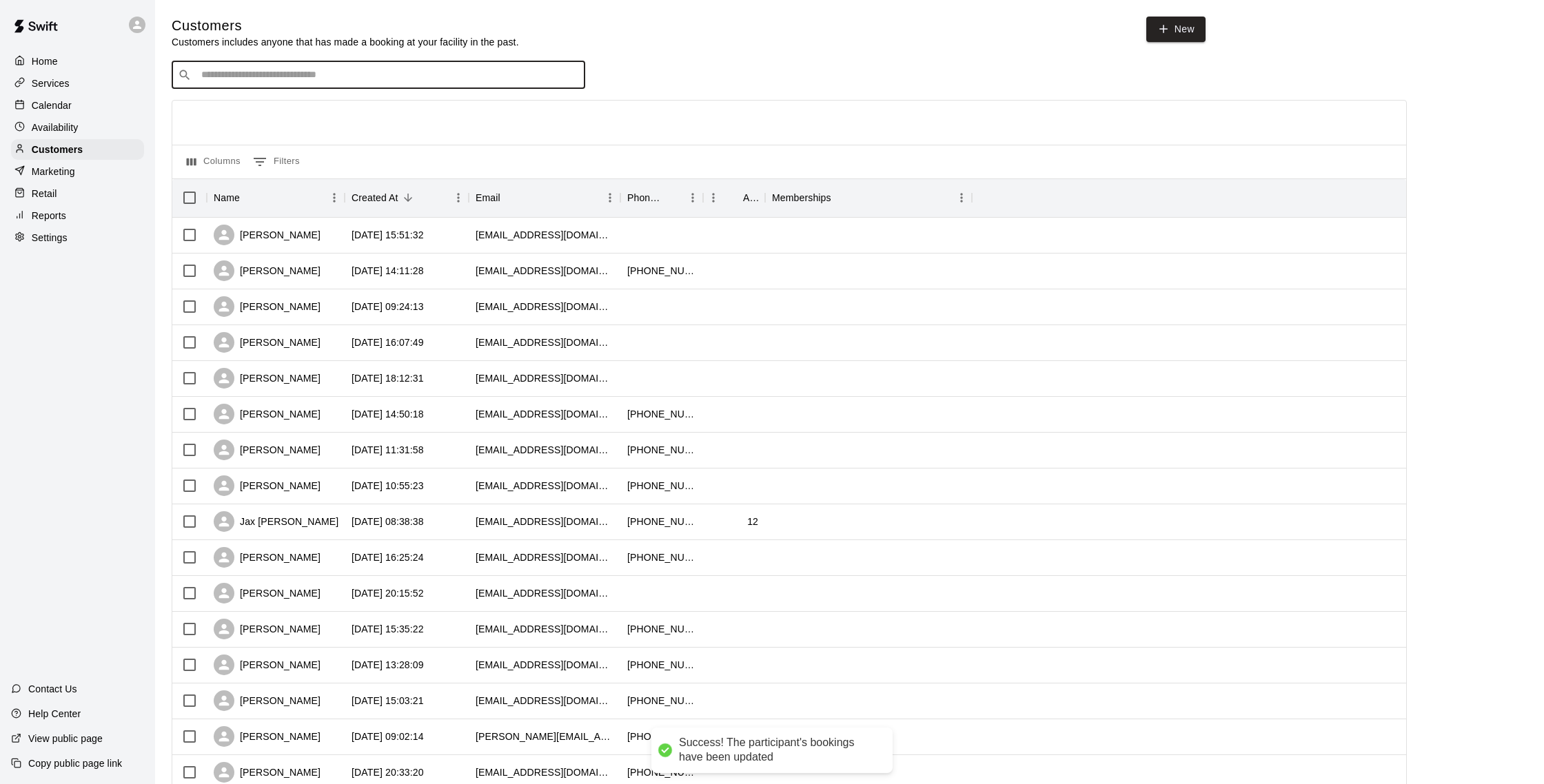
click at [217, 81] on input "Search customers by name or email" at bounding box center [389, 74] width 382 height 14
type input "*****"
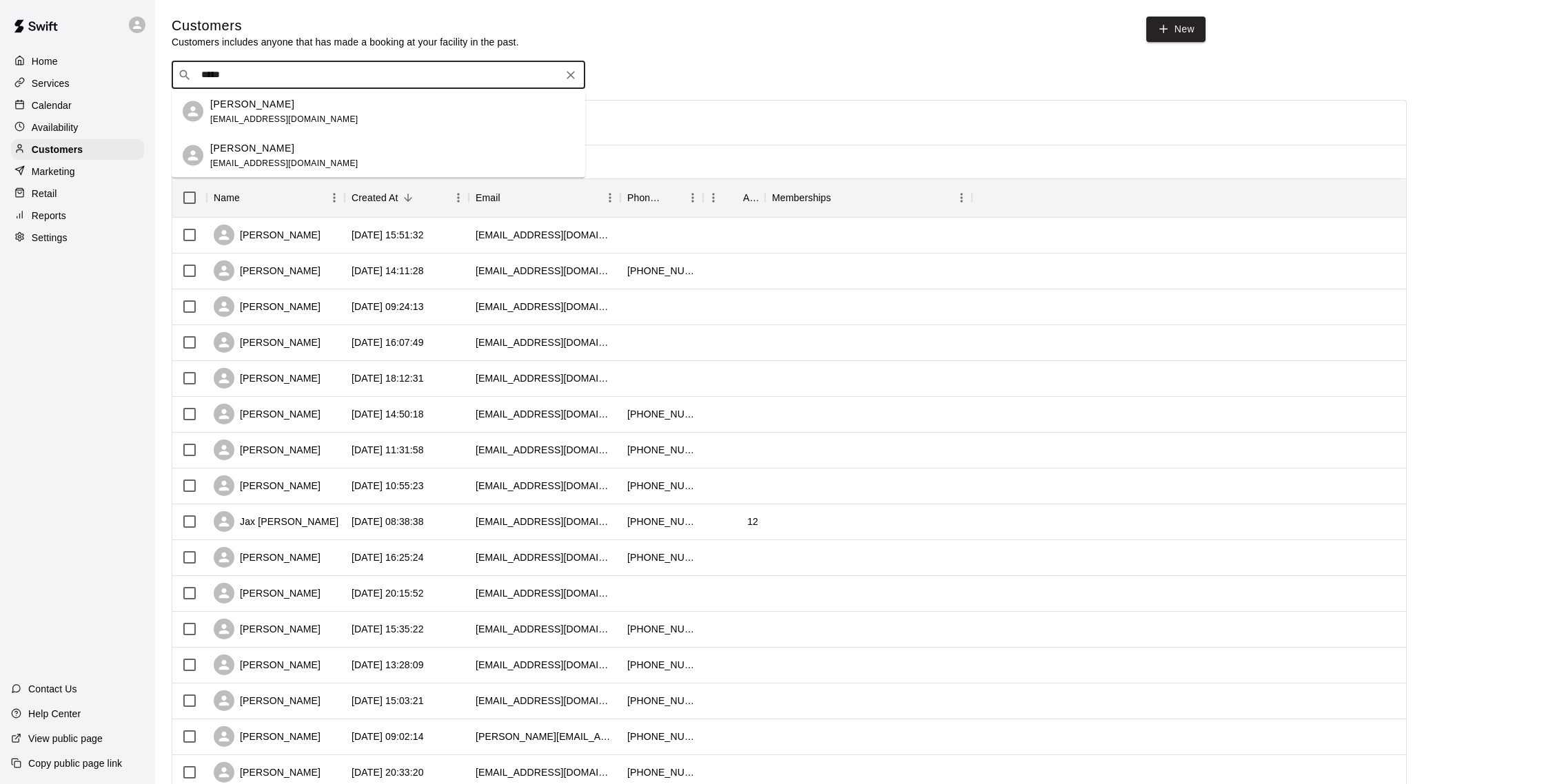
click at [437, 113] on div "[PERSON_NAME] [EMAIL_ADDRESS][DOMAIN_NAME]" at bounding box center [392, 111] width 364 height 30
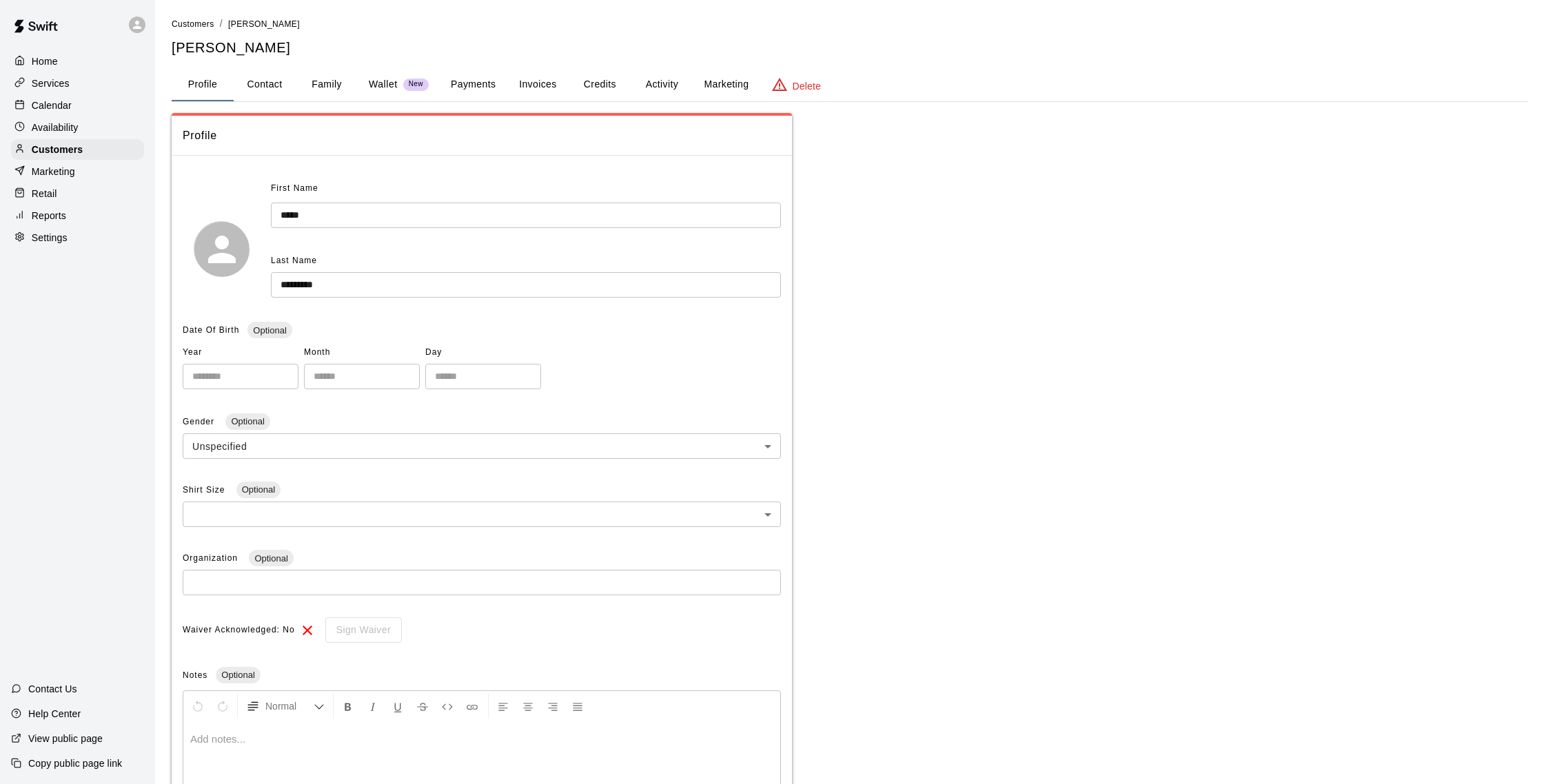
click at [652, 83] on button "Activity" at bounding box center [662, 84] width 62 height 33
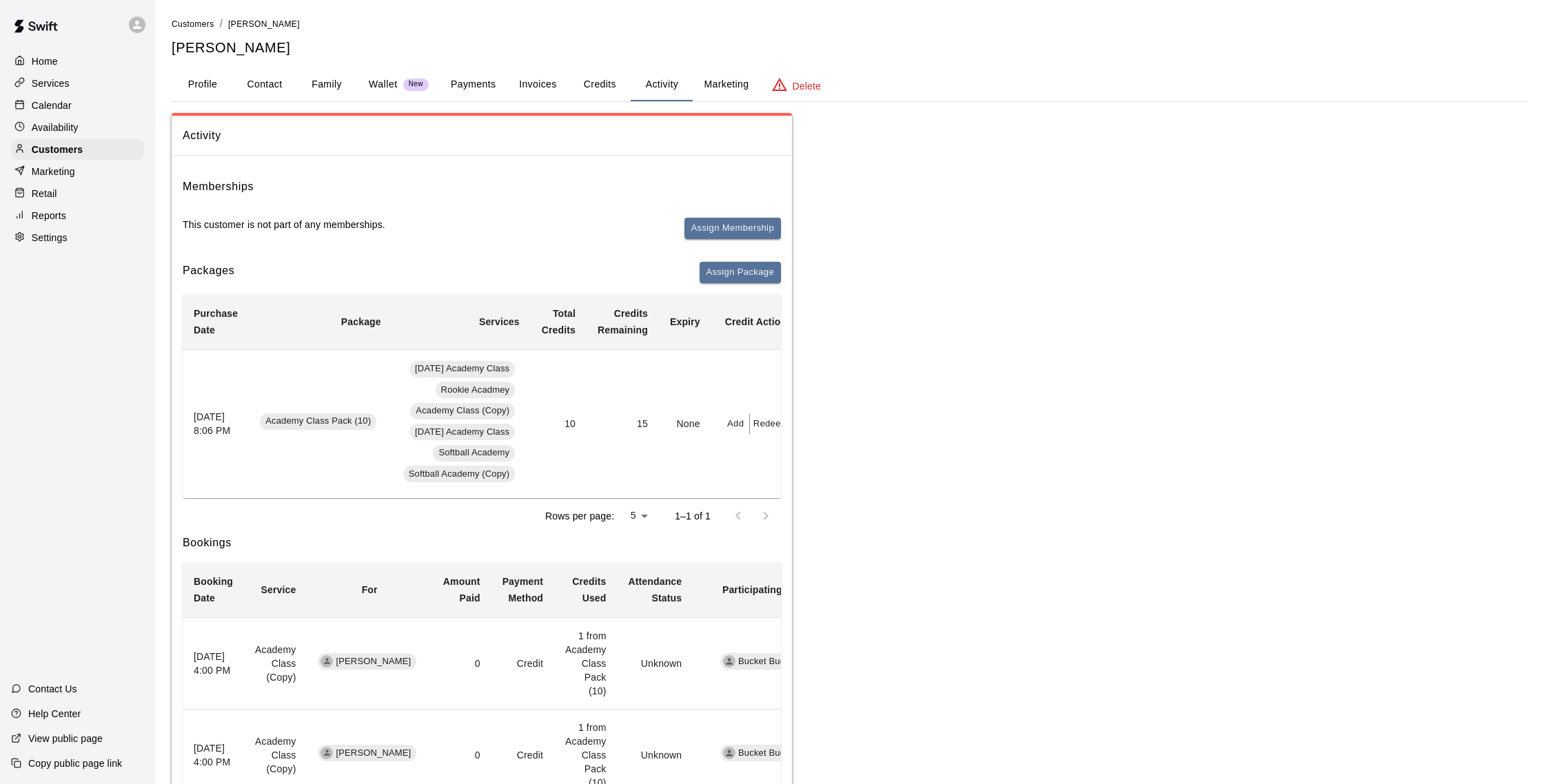
scroll to position [1, 0]
click at [500, 86] on button "Payments" at bounding box center [473, 83] width 67 height 33
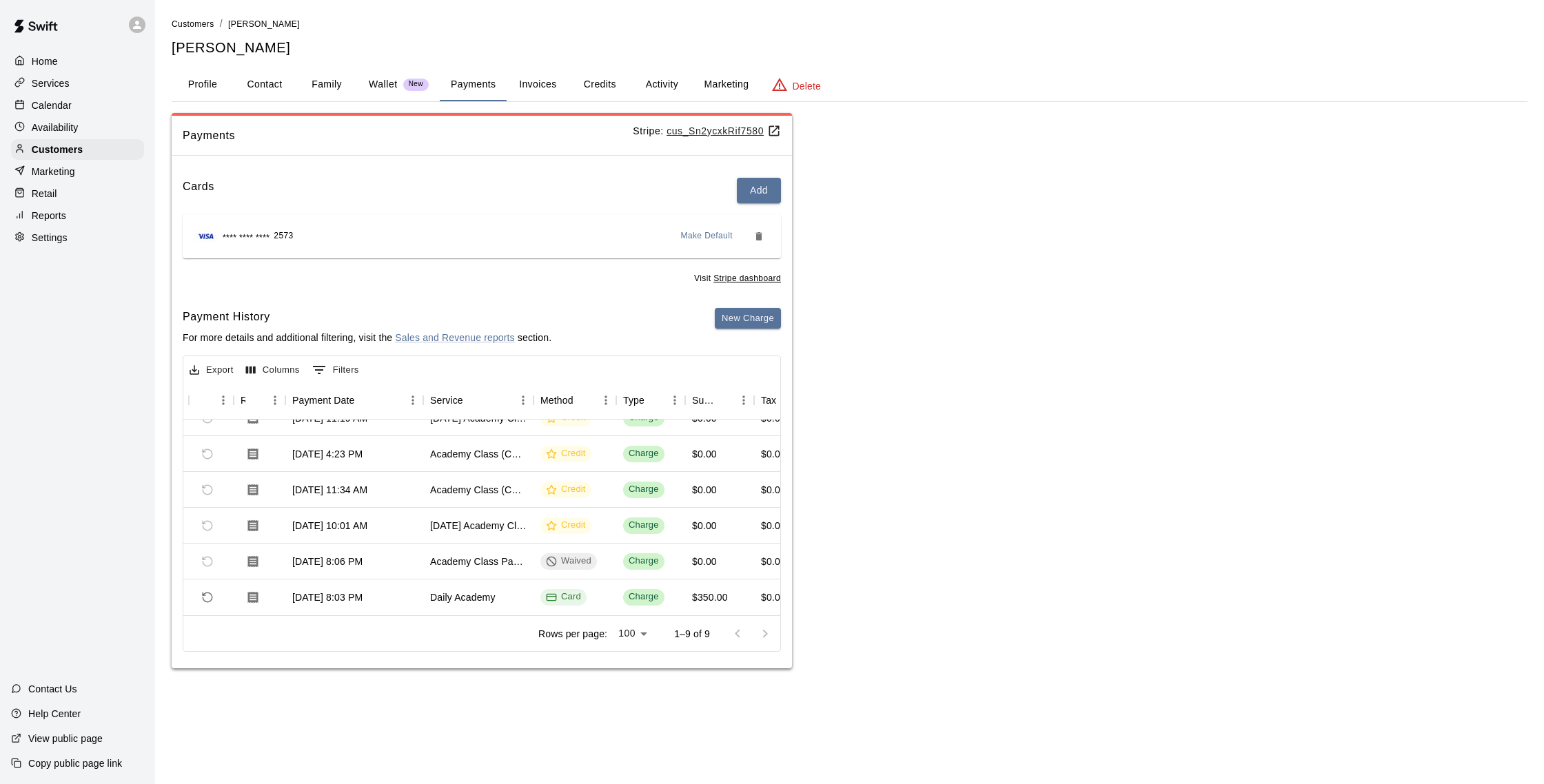
scroll to position [0, 74]
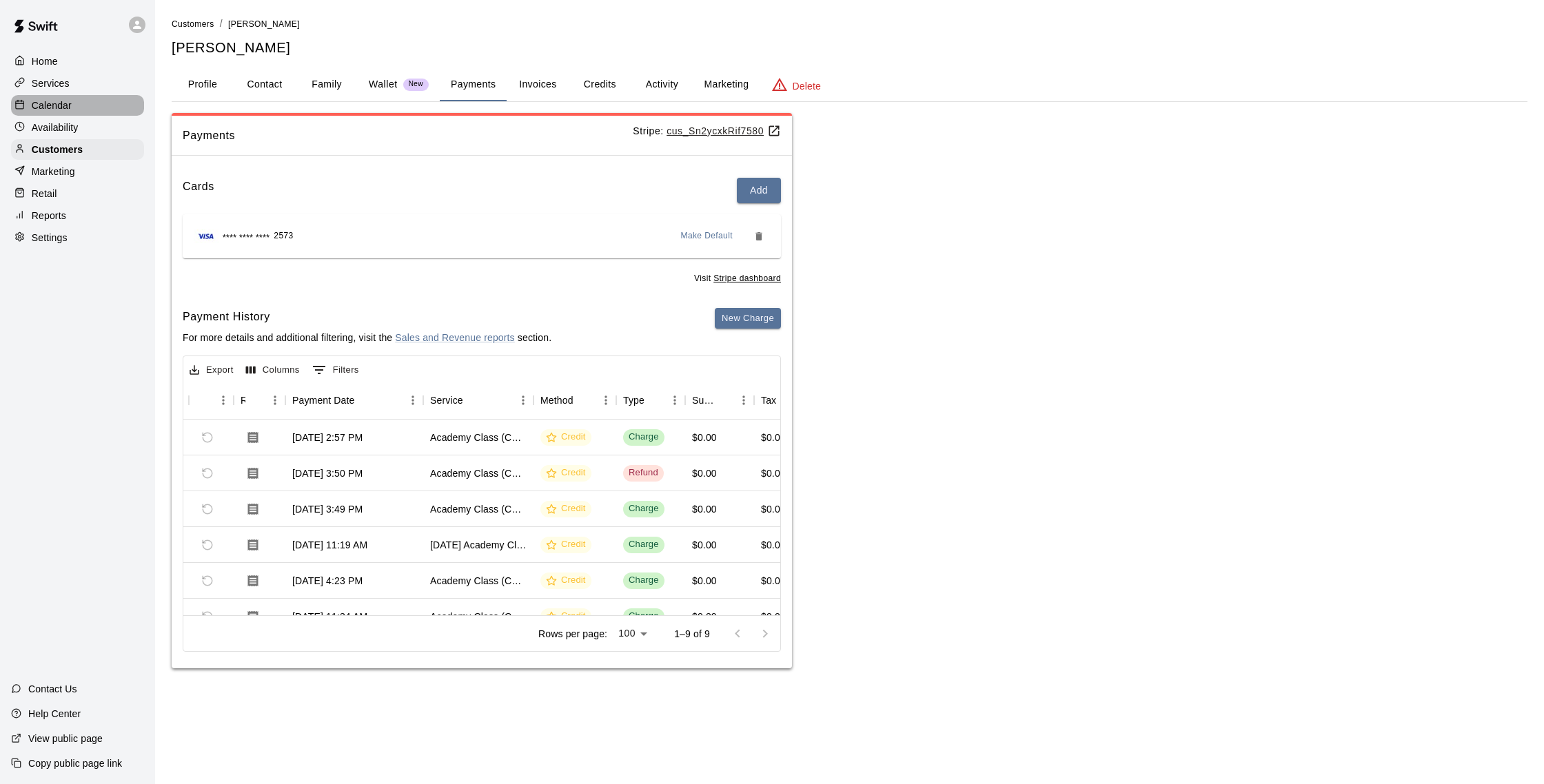
click at [90, 113] on div "Calendar" at bounding box center [78, 105] width 133 height 21
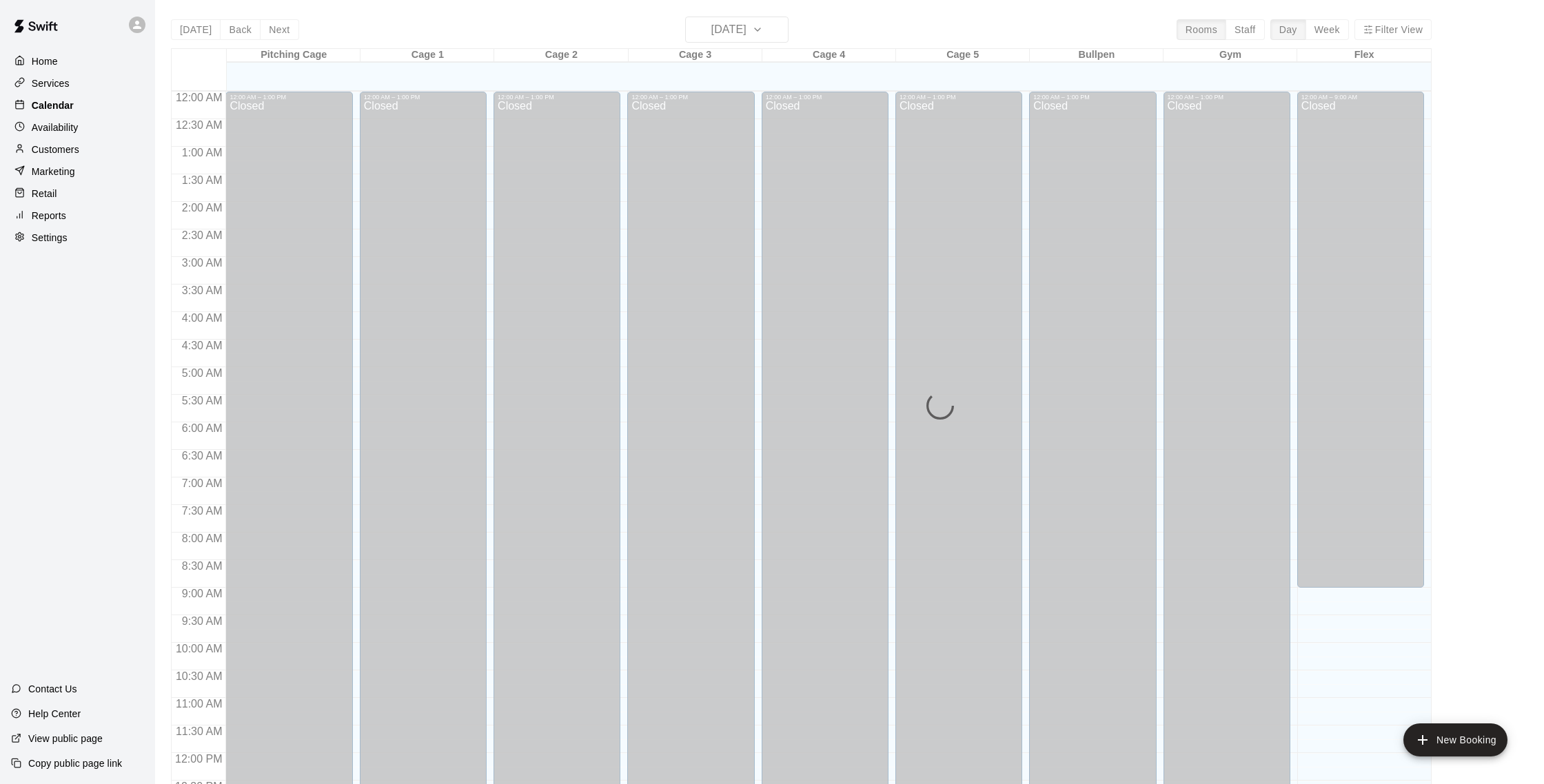
scroll to position [574, 0]
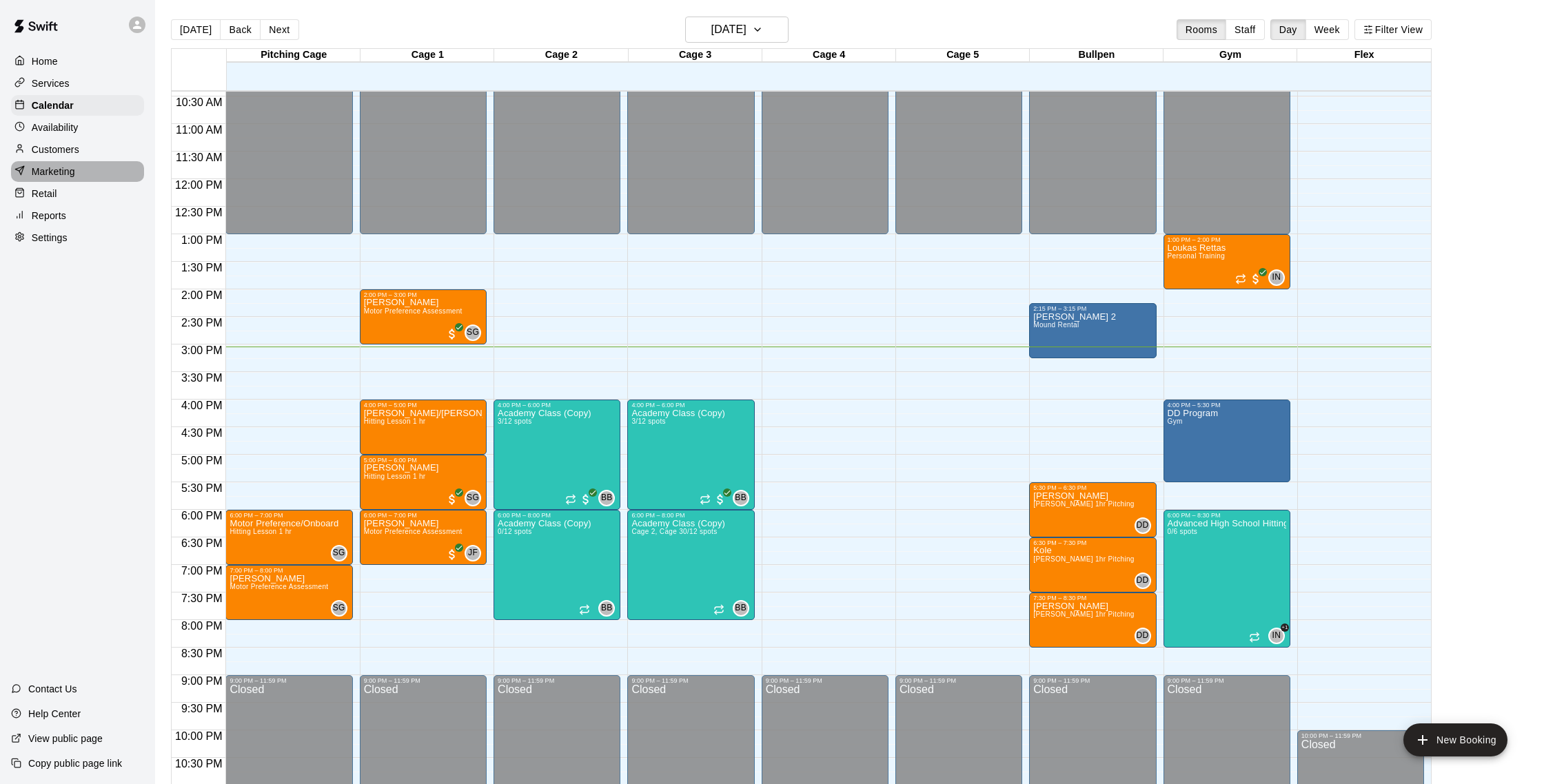
click at [45, 168] on p "Marketing" at bounding box center [54, 171] width 43 height 14
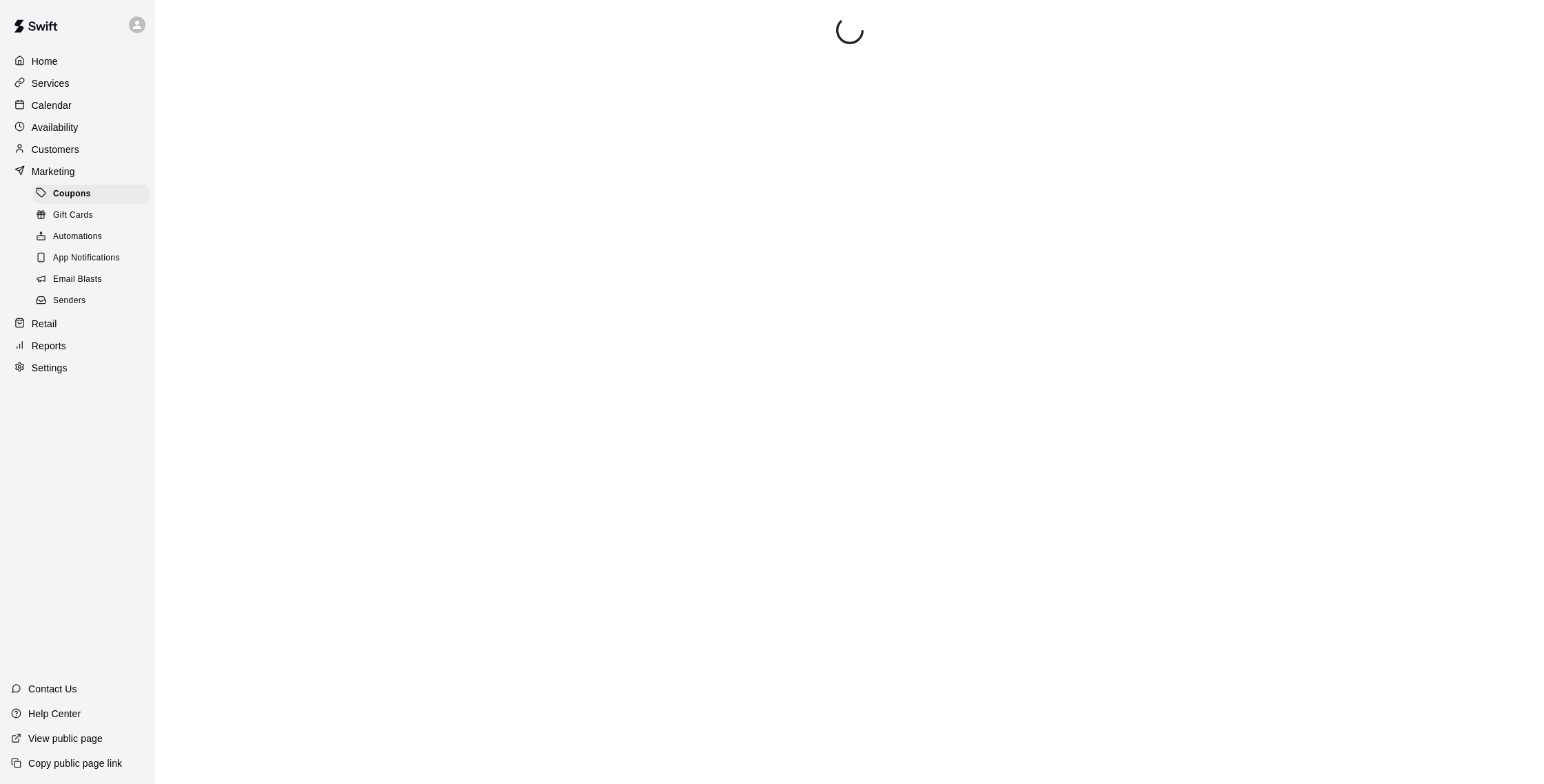
click at [92, 285] on span "Email Blasts" at bounding box center [77, 279] width 49 height 14
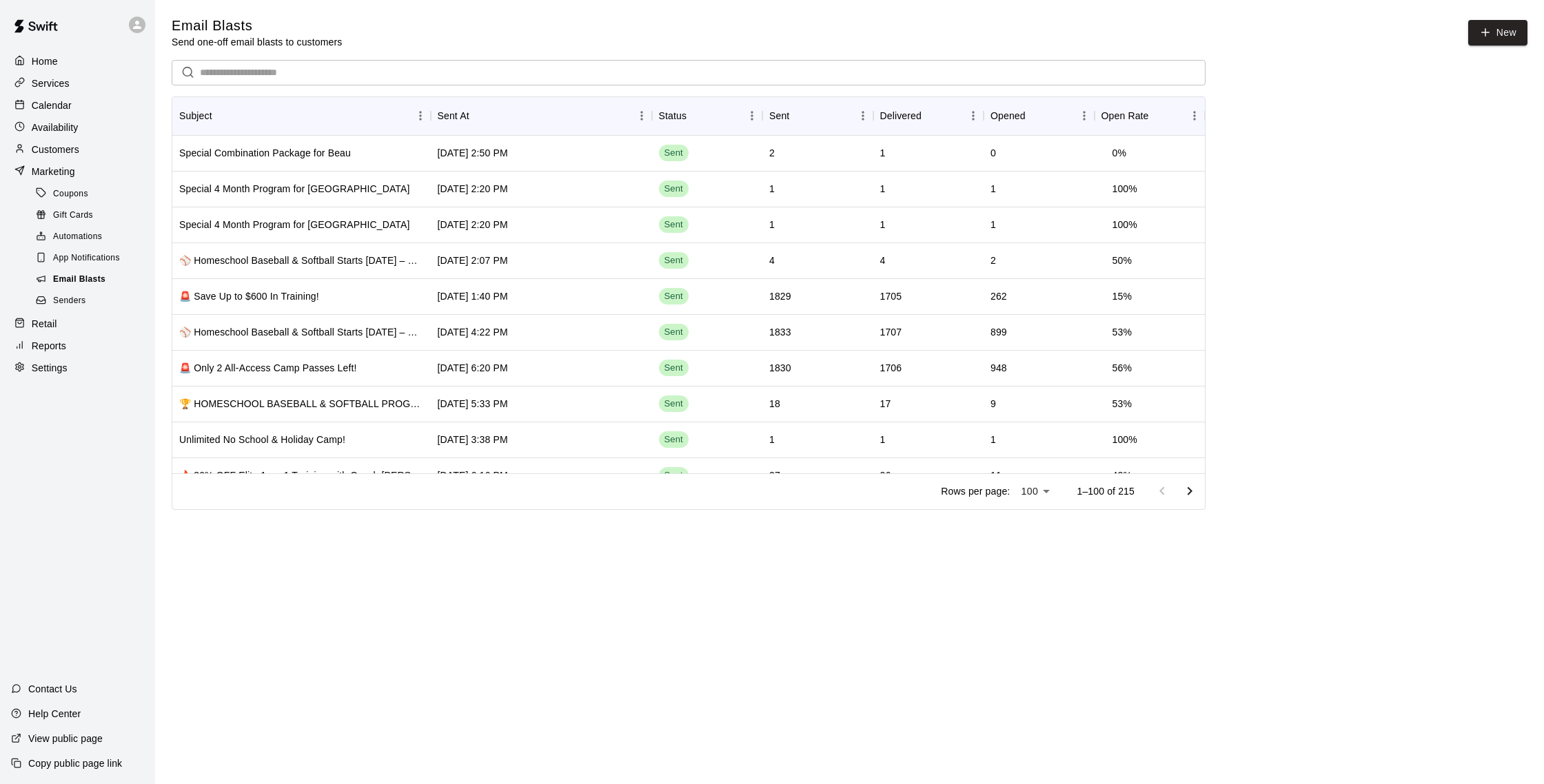
click at [85, 276] on span "Email Blasts" at bounding box center [79, 279] width 53 height 14
click at [58, 105] on p "Calendar" at bounding box center [52, 105] width 40 height 14
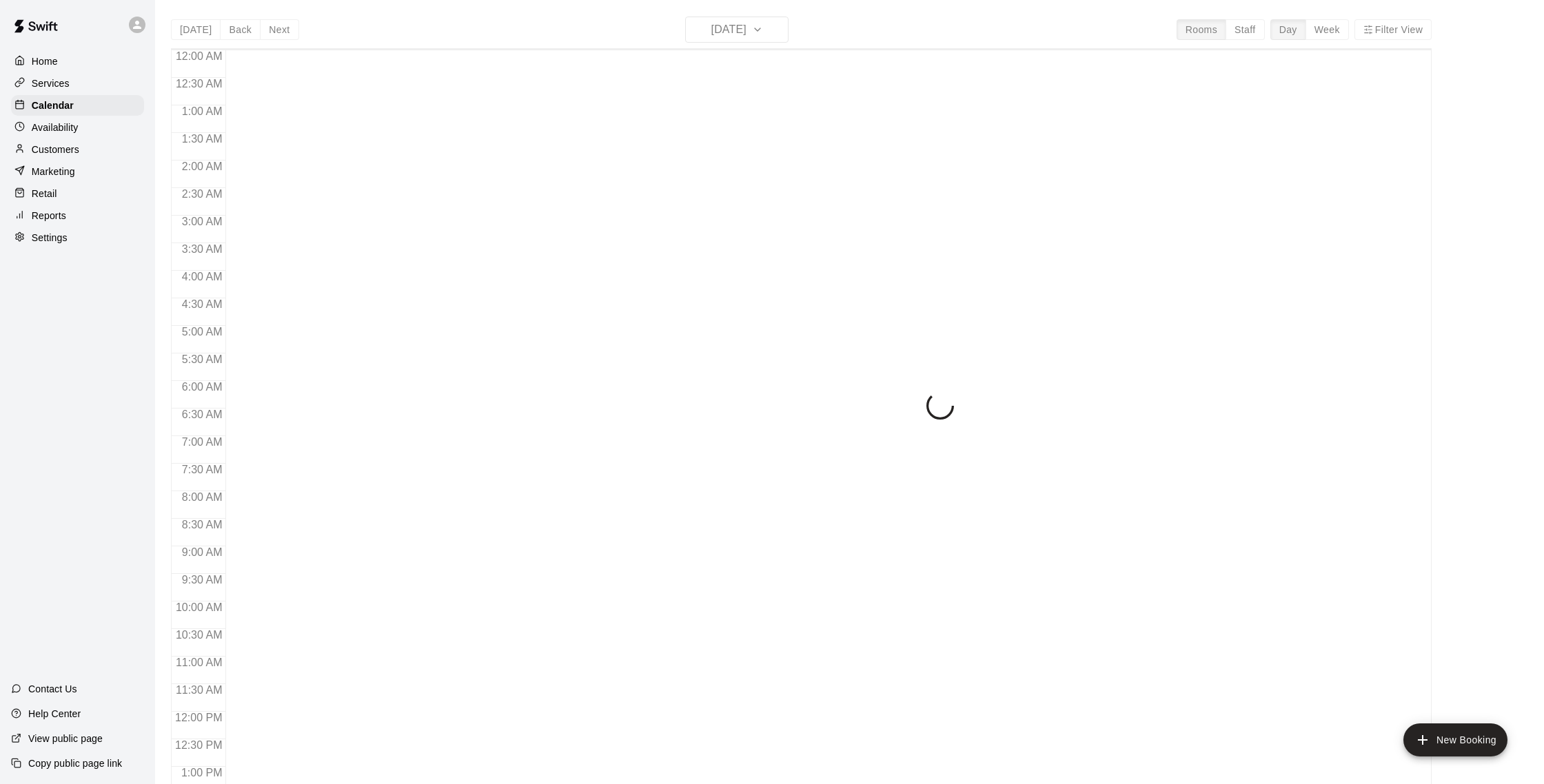
scroll to position [574, 0]
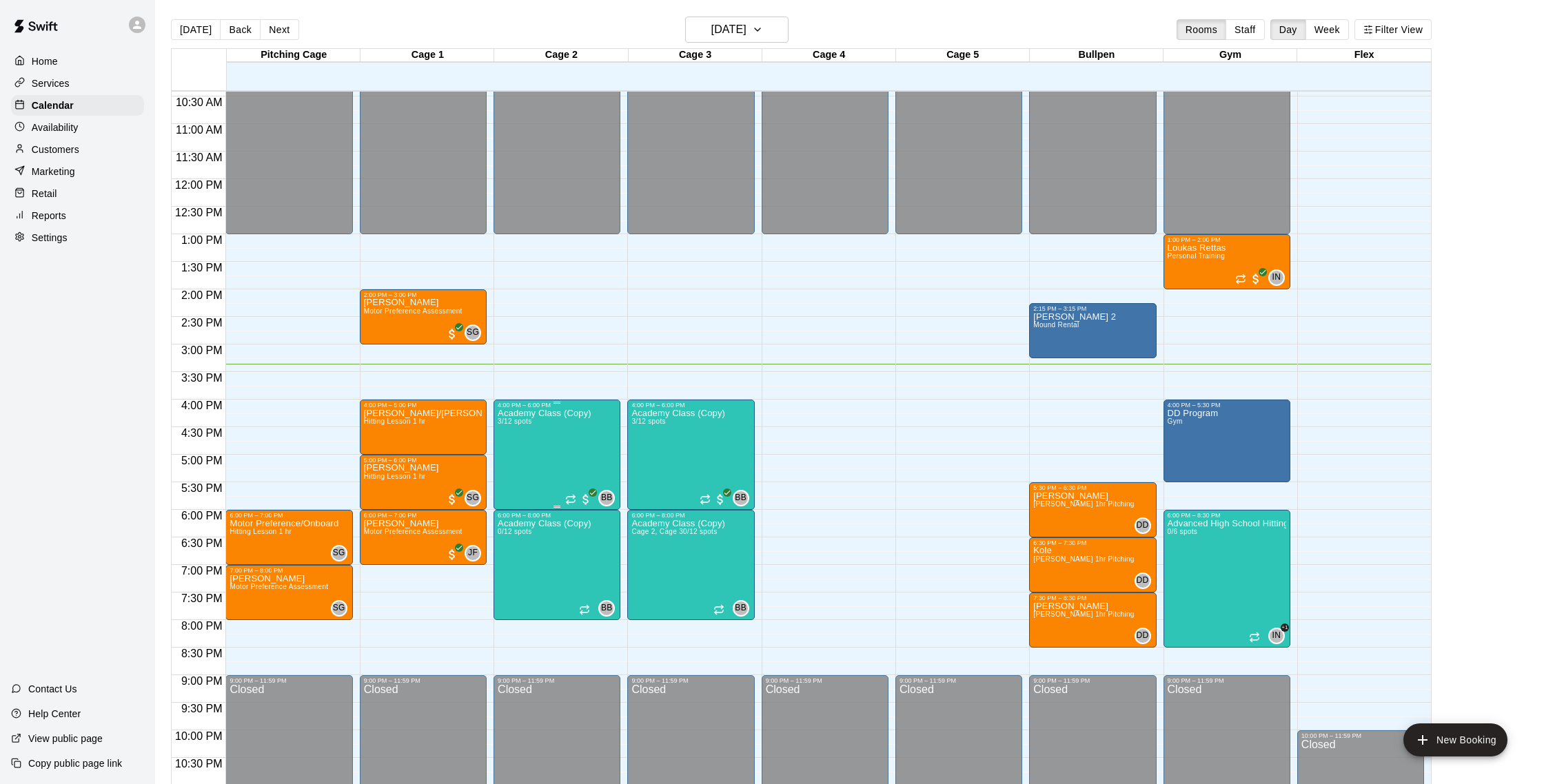
click at [499, 451] on button "edit" at bounding box center [512, 456] width 27 height 27
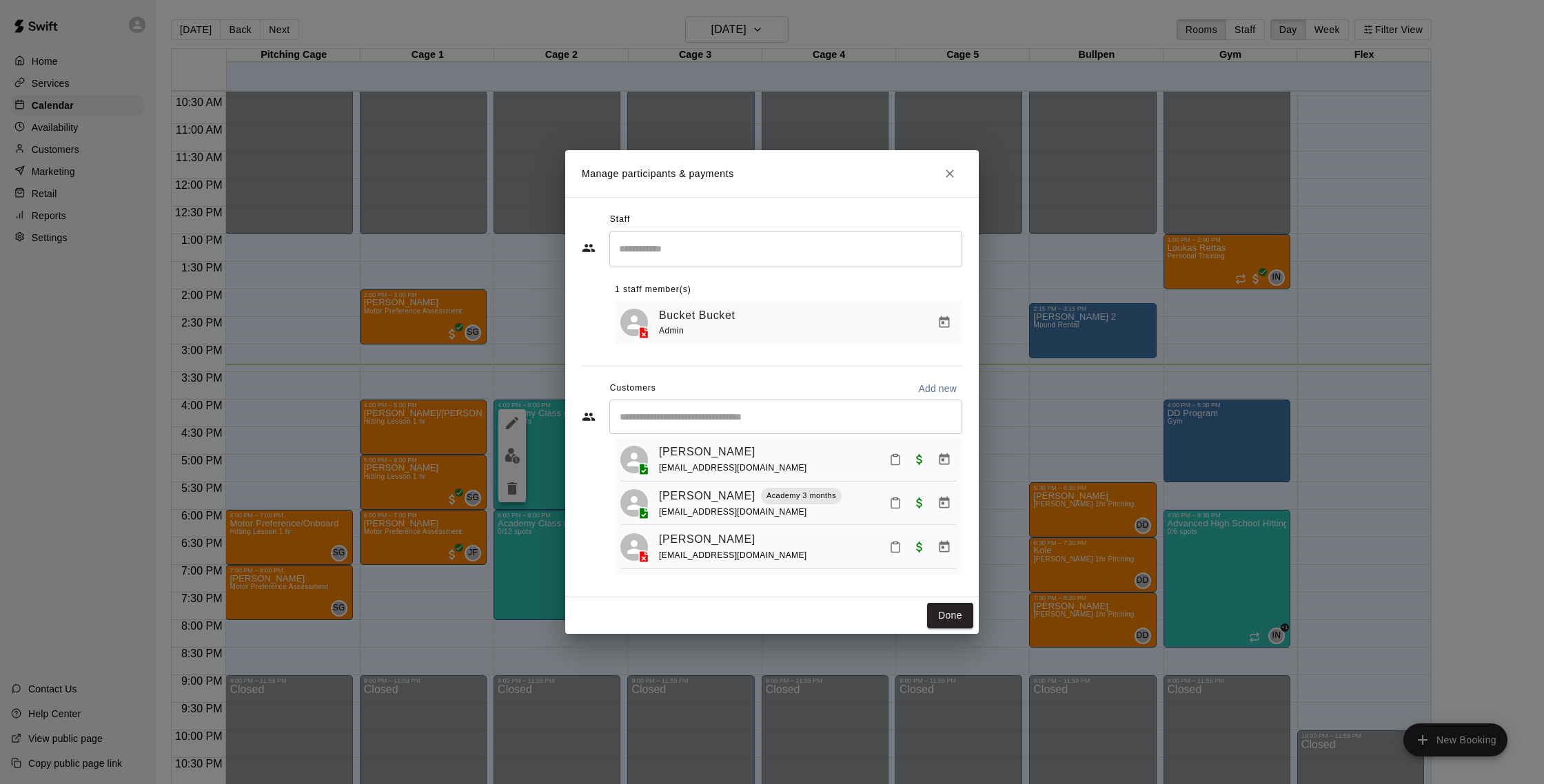
scroll to position [0, 0]
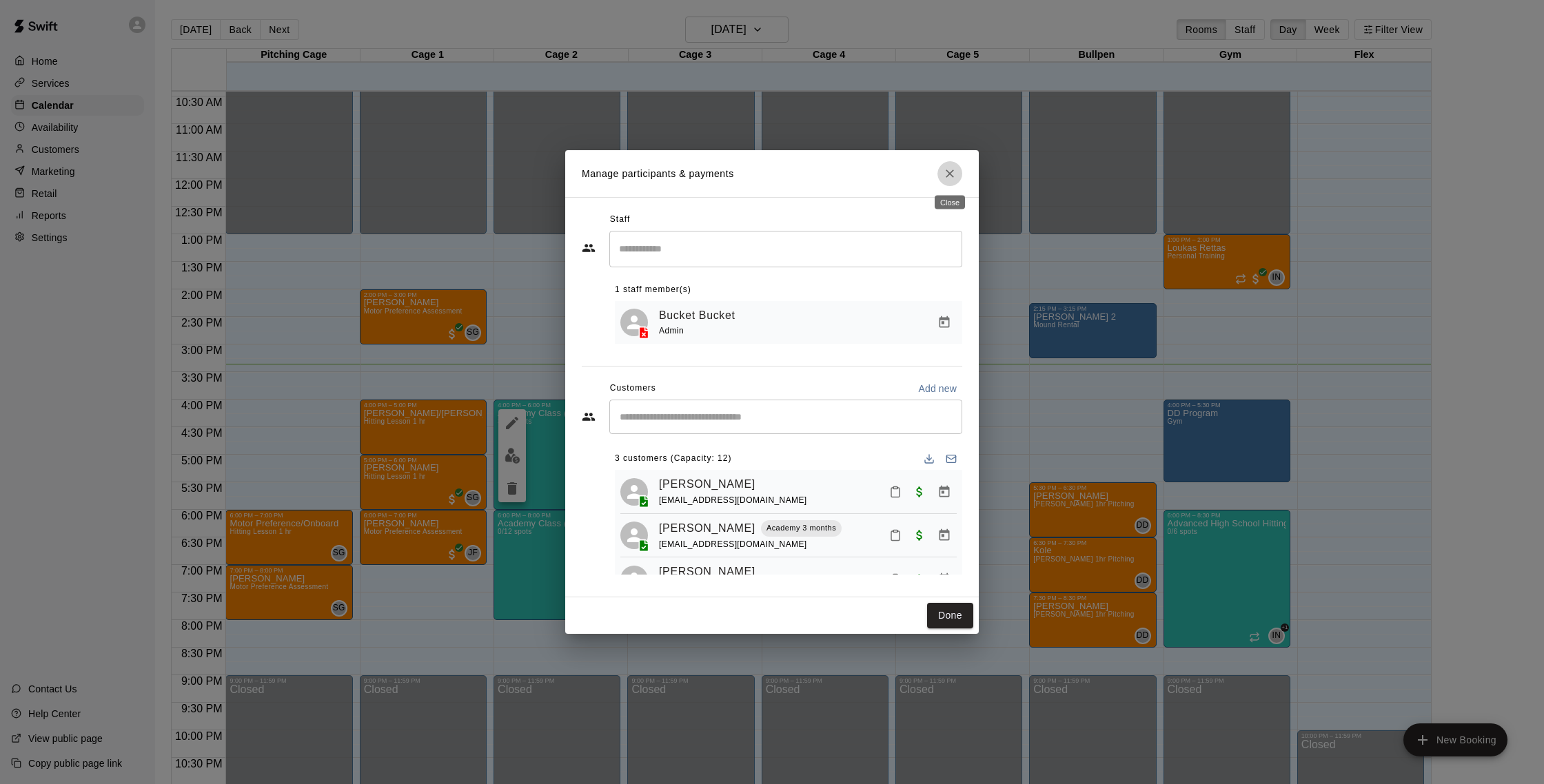
click at [952, 172] on icon "Close" at bounding box center [949, 173] width 14 height 14
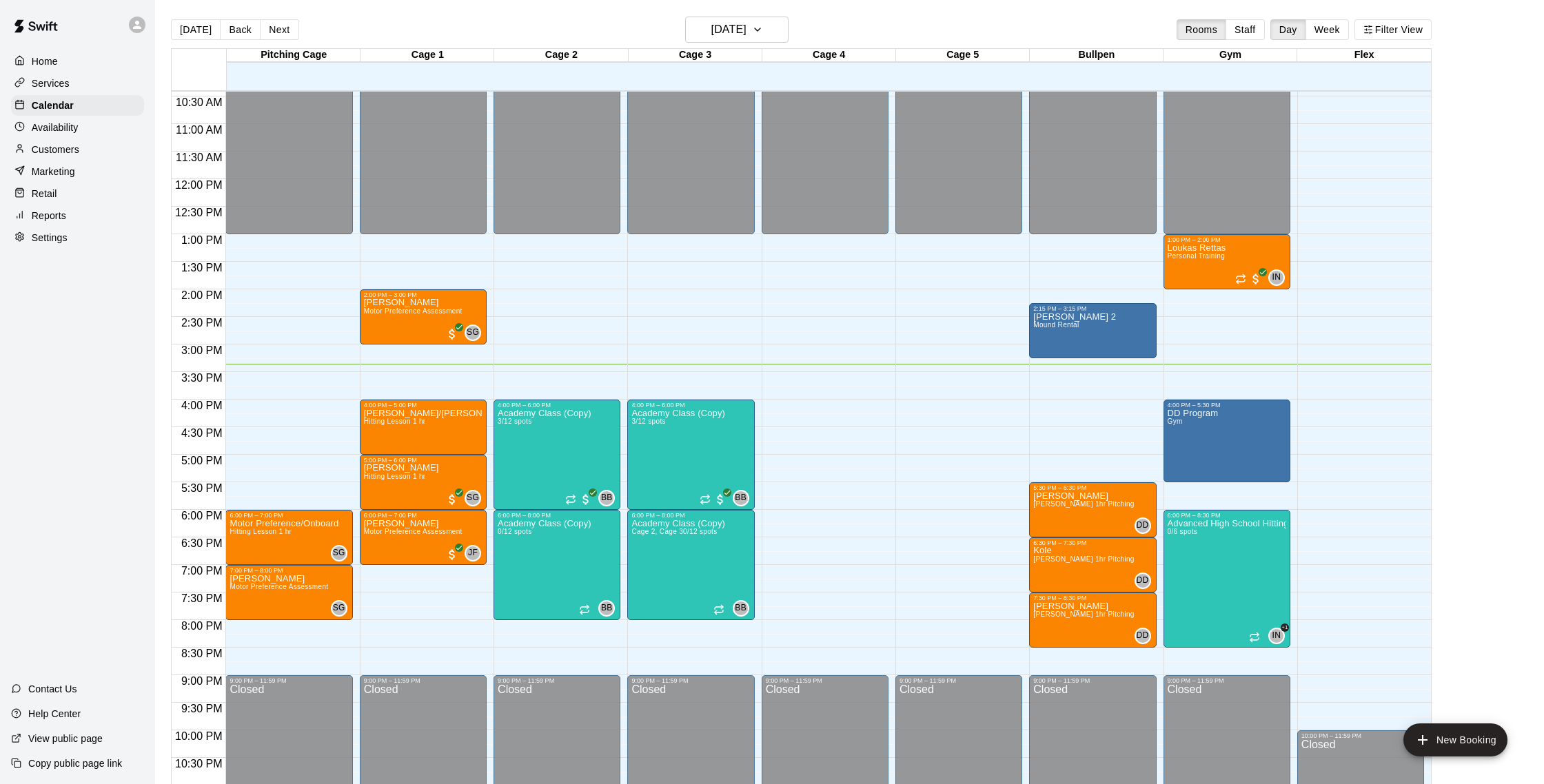
click at [56, 153] on p "Customers" at bounding box center [55, 149] width 47 height 14
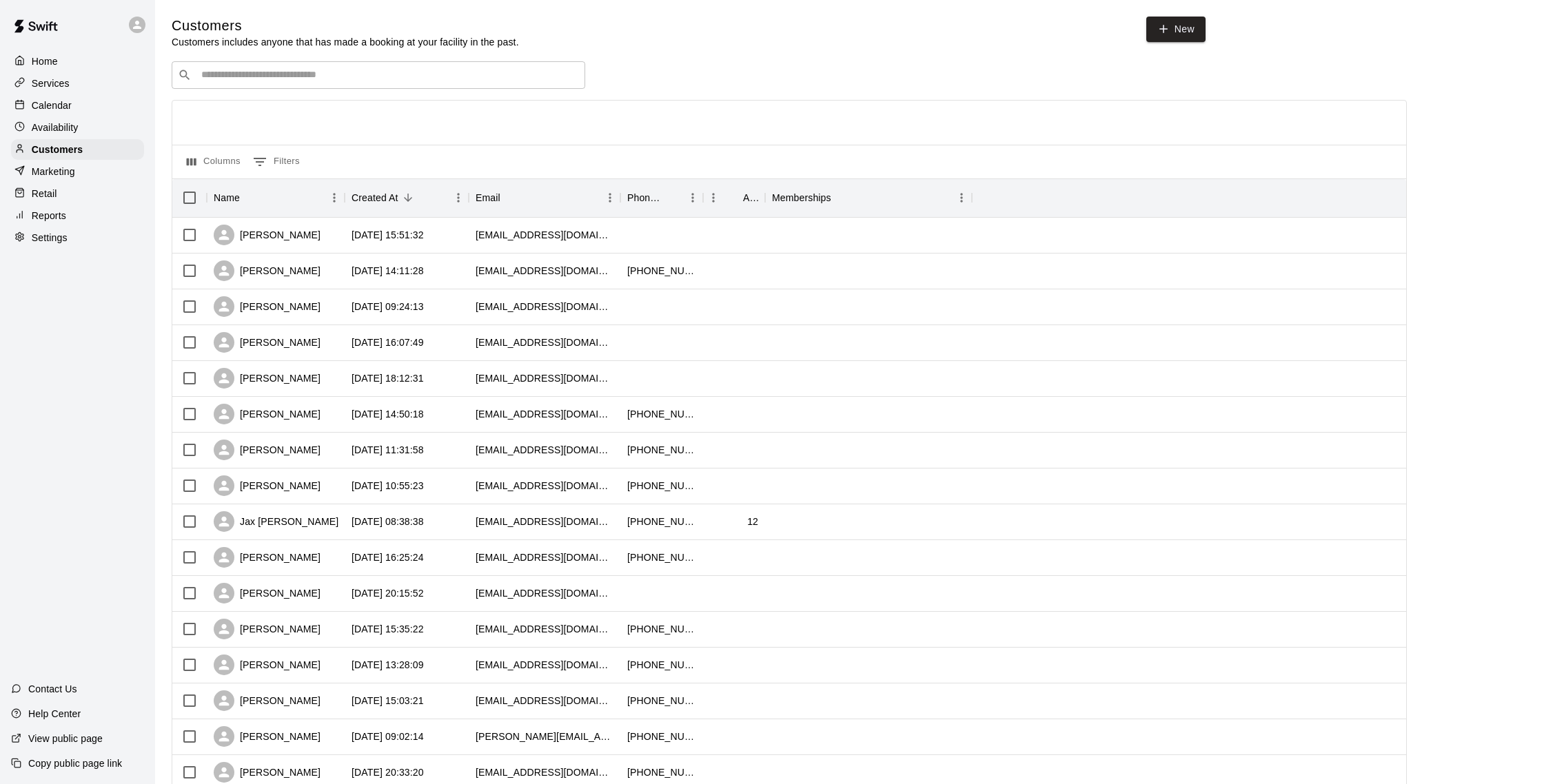
click at [70, 101] on p "Calendar" at bounding box center [52, 105] width 40 height 14
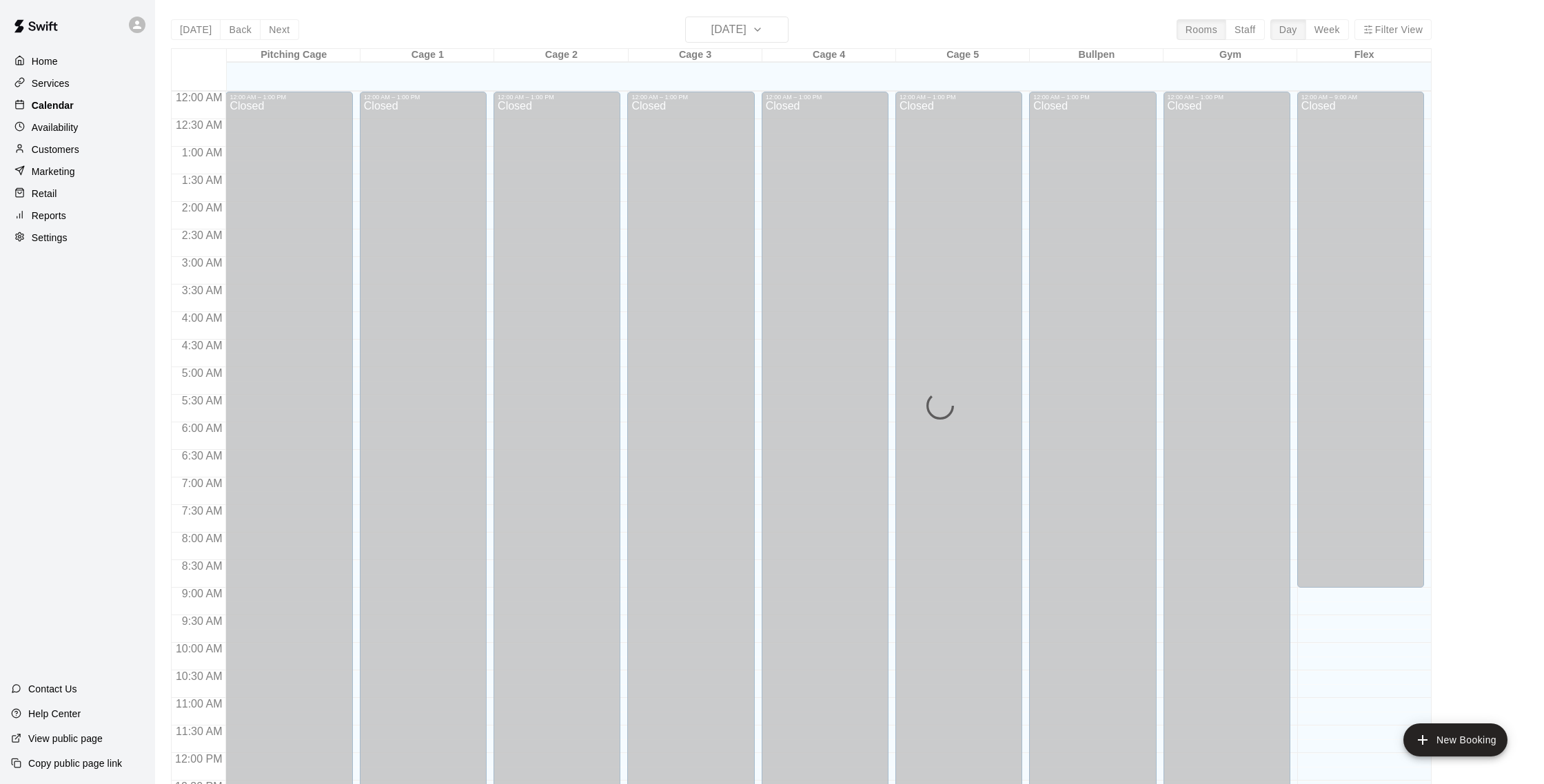
scroll to position [574, 0]
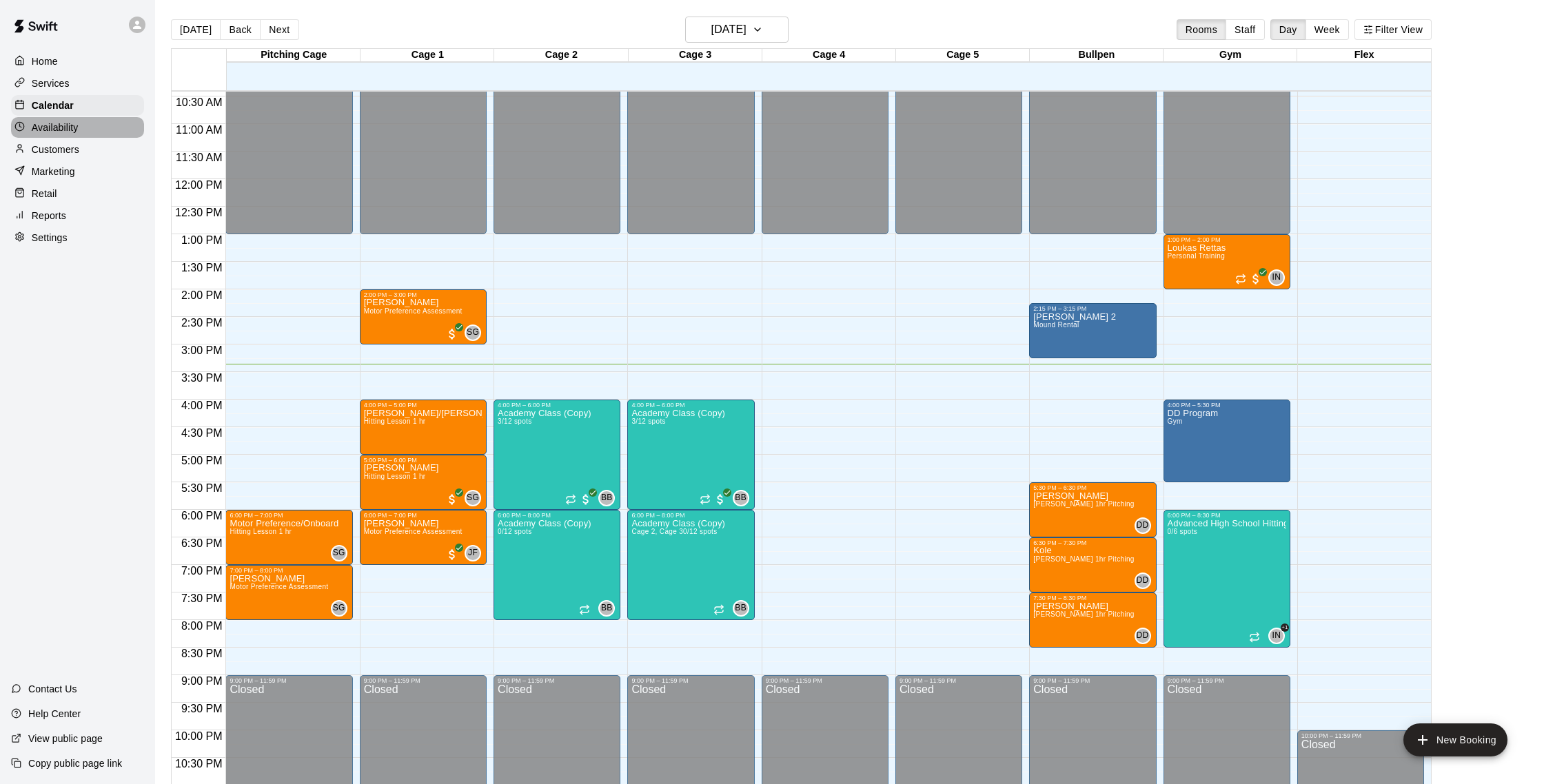
click at [66, 132] on p "Availability" at bounding box center [55, 127] width 47 height 14
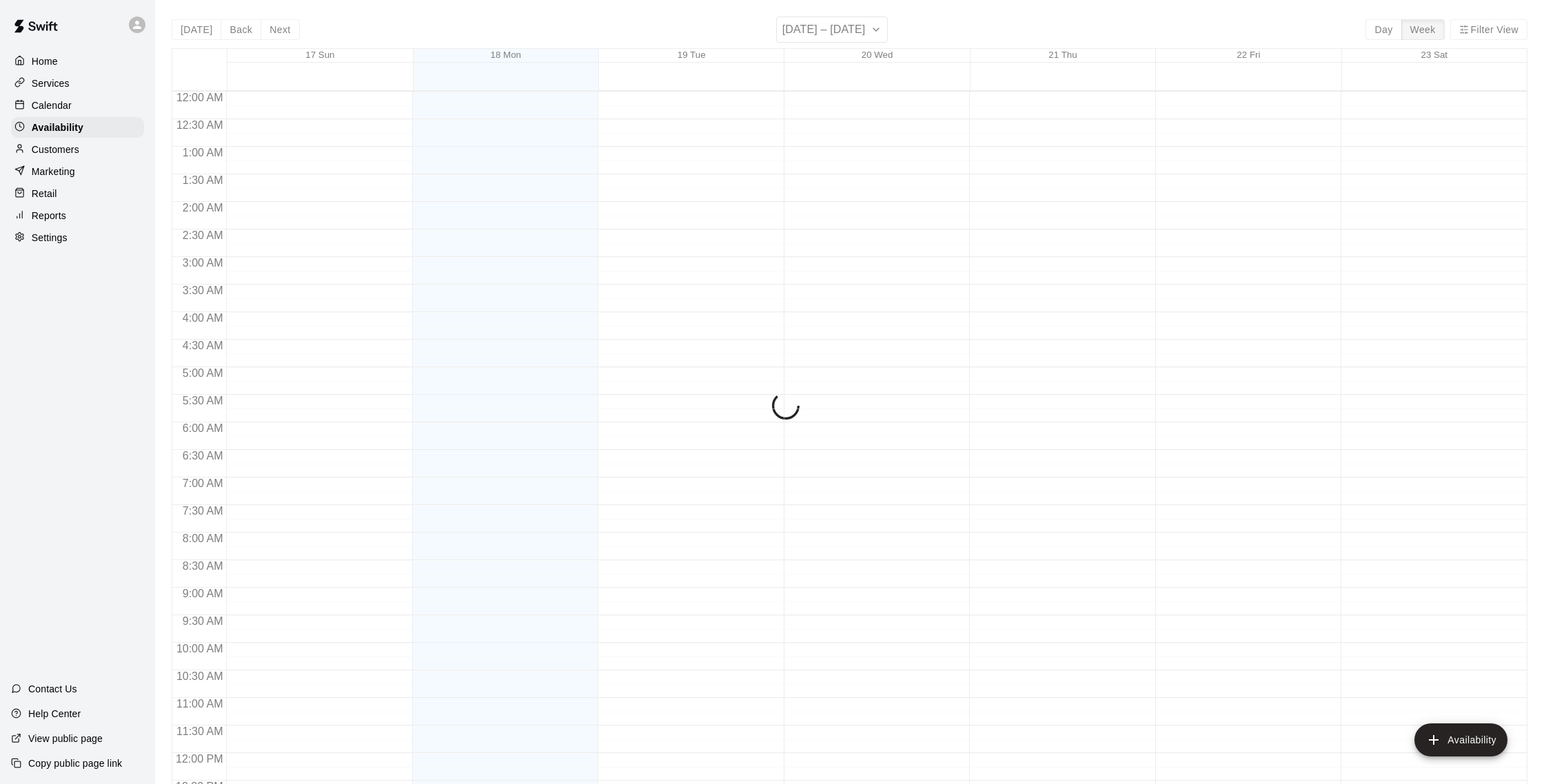
scroll to position [615, 0]
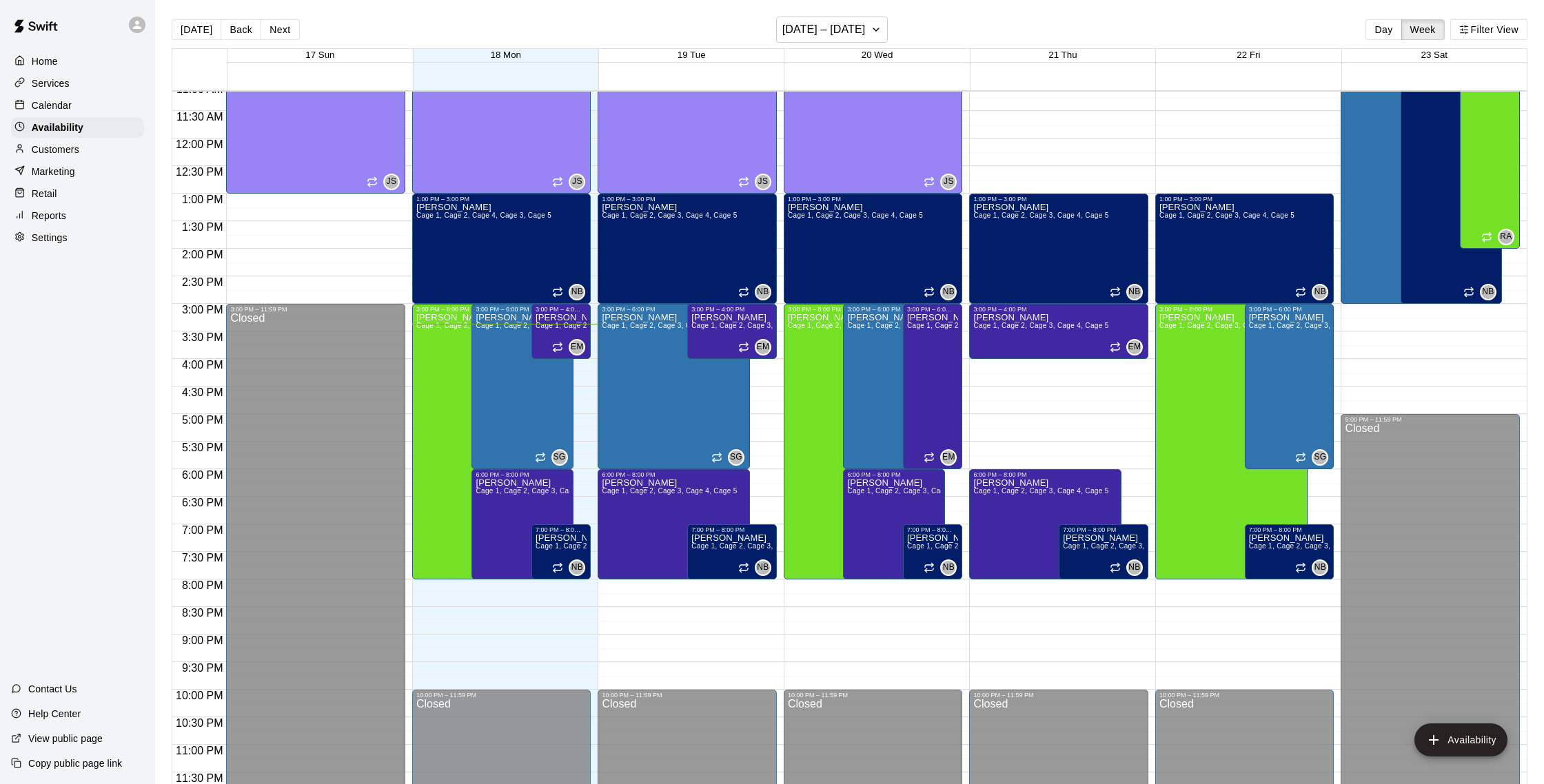
click at [83, 148] on div "Customers" at bounding box center [78, 149] width 133 height 21
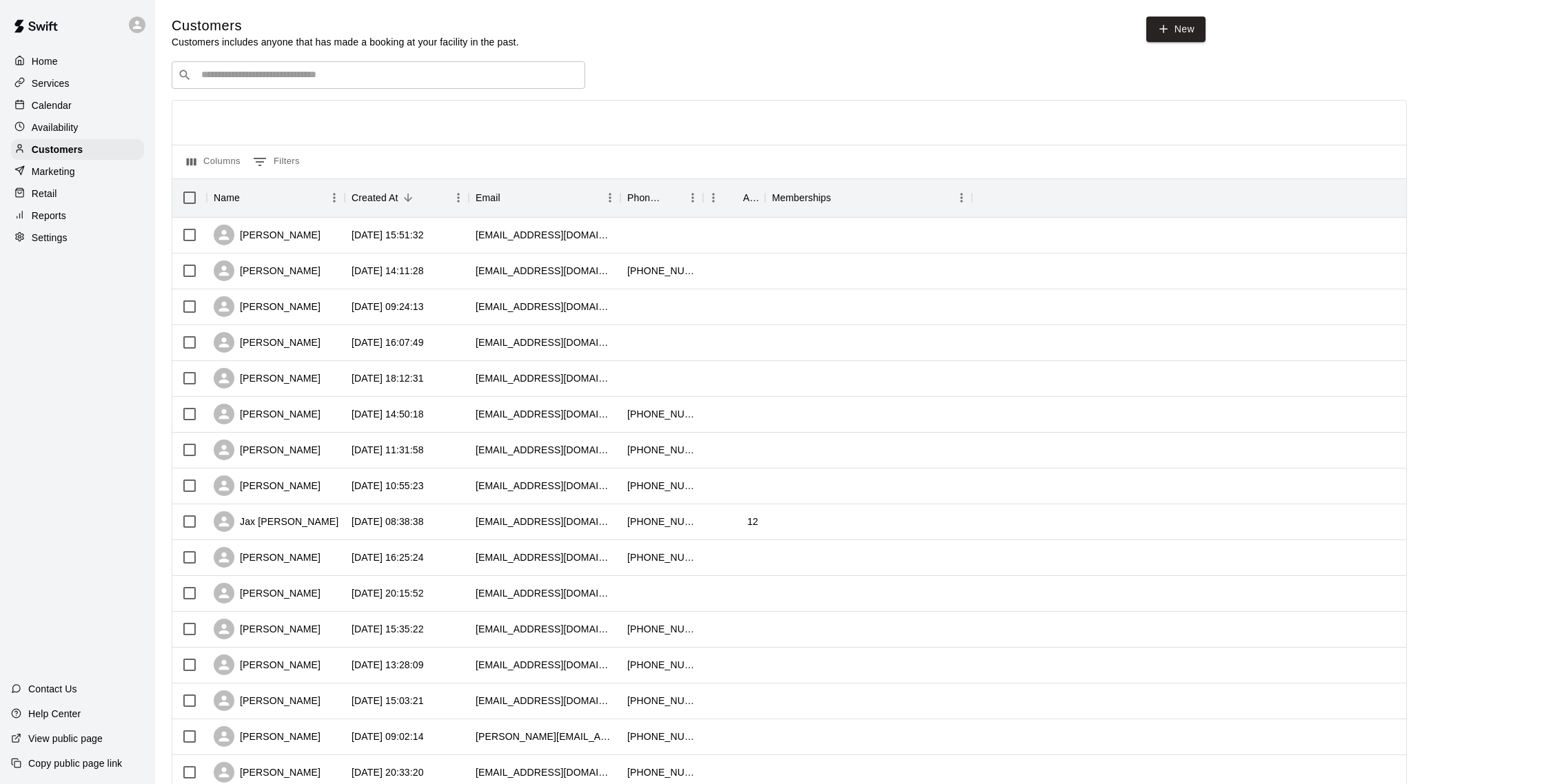
click at [60, 105] on p "Calendar" at bounding box center [52, 105] width 40 height 14
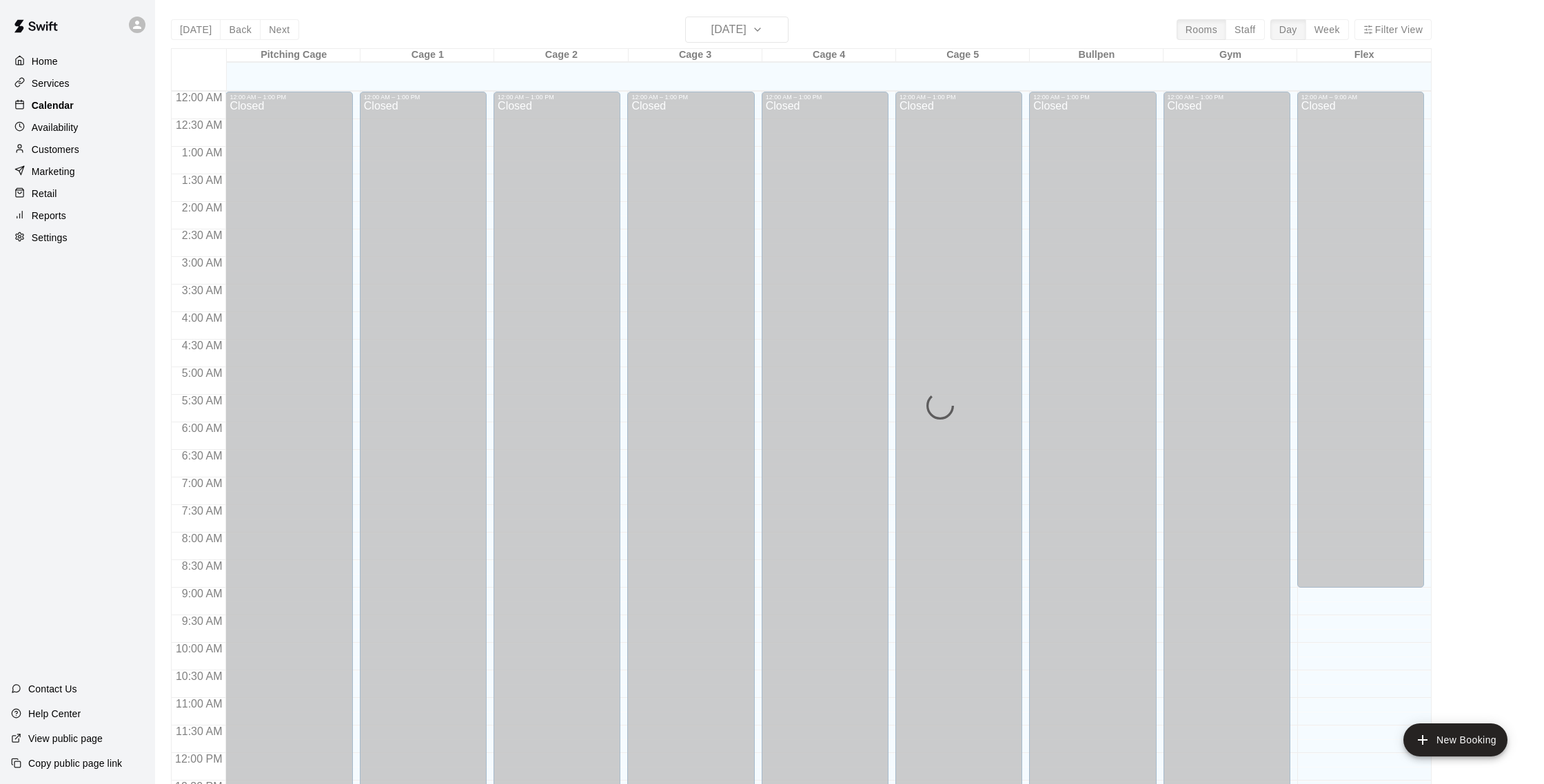
scroll to position [574, 0]
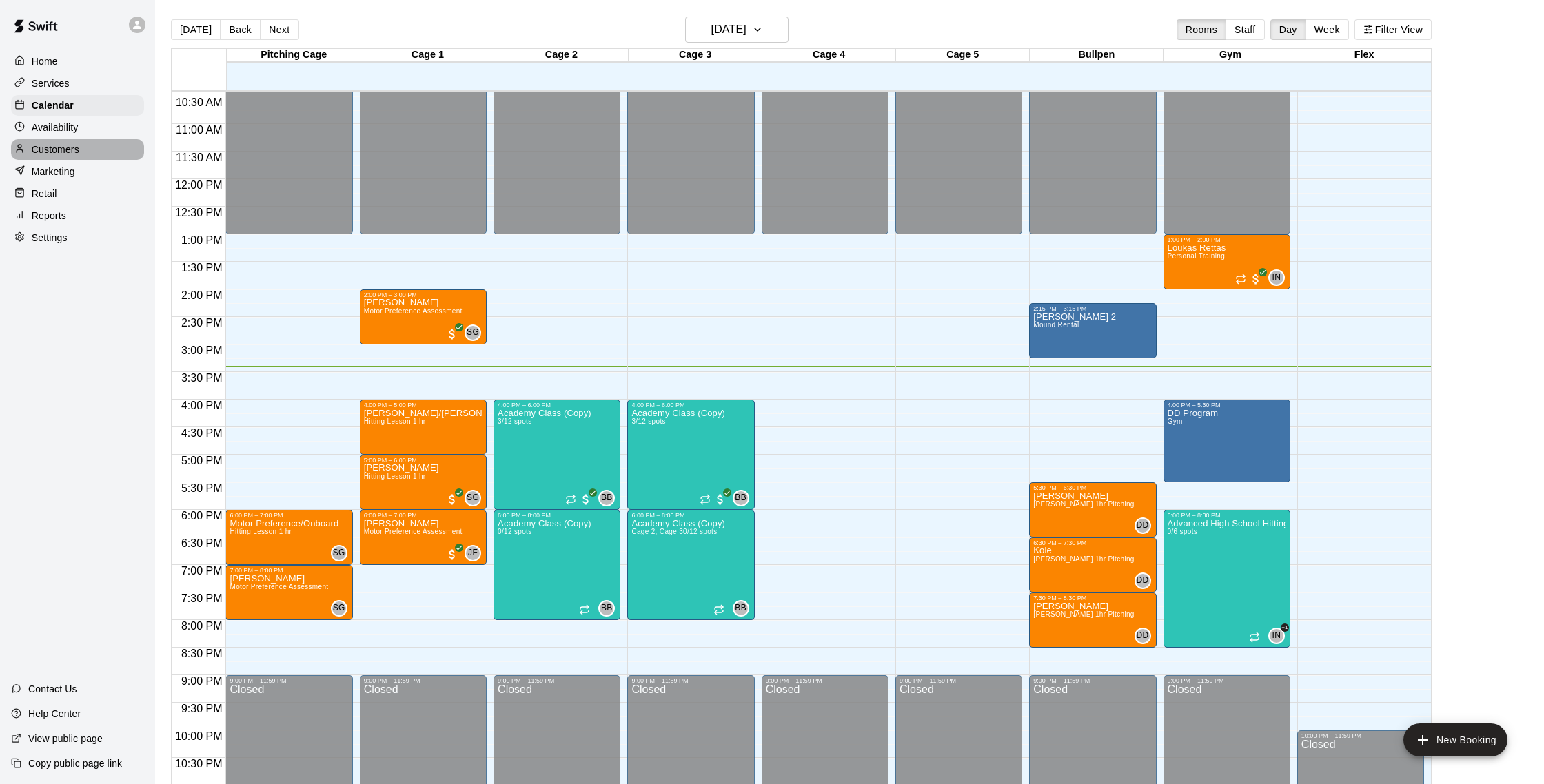
click at [67, 152] on p "Customers" at bounding box center [55, 149] width 47 height 14
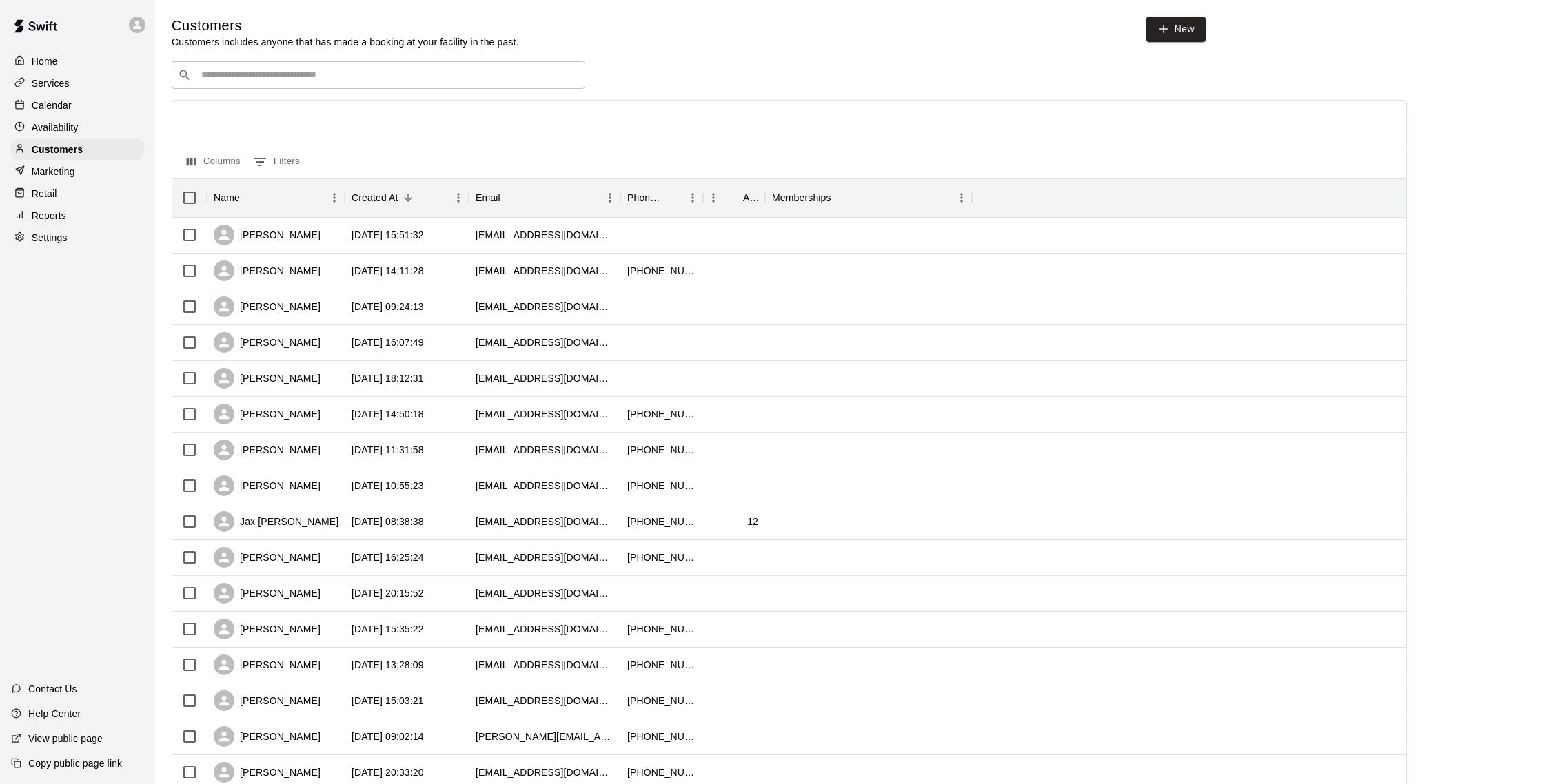
click at [63, 102] on p "Calendar" at bounding box center [52, 105] width 40 height 14
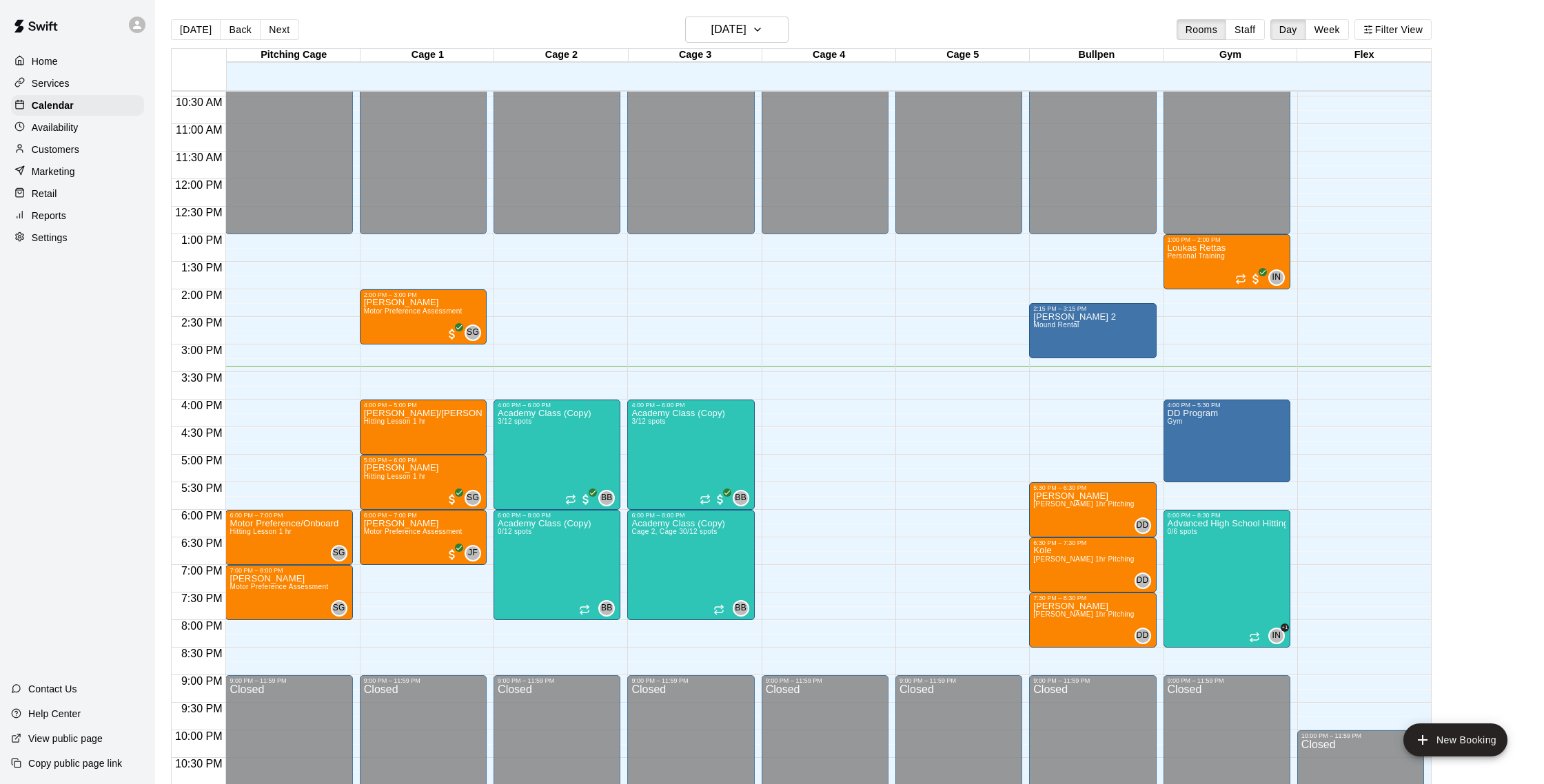
scroll to position [576, 0]
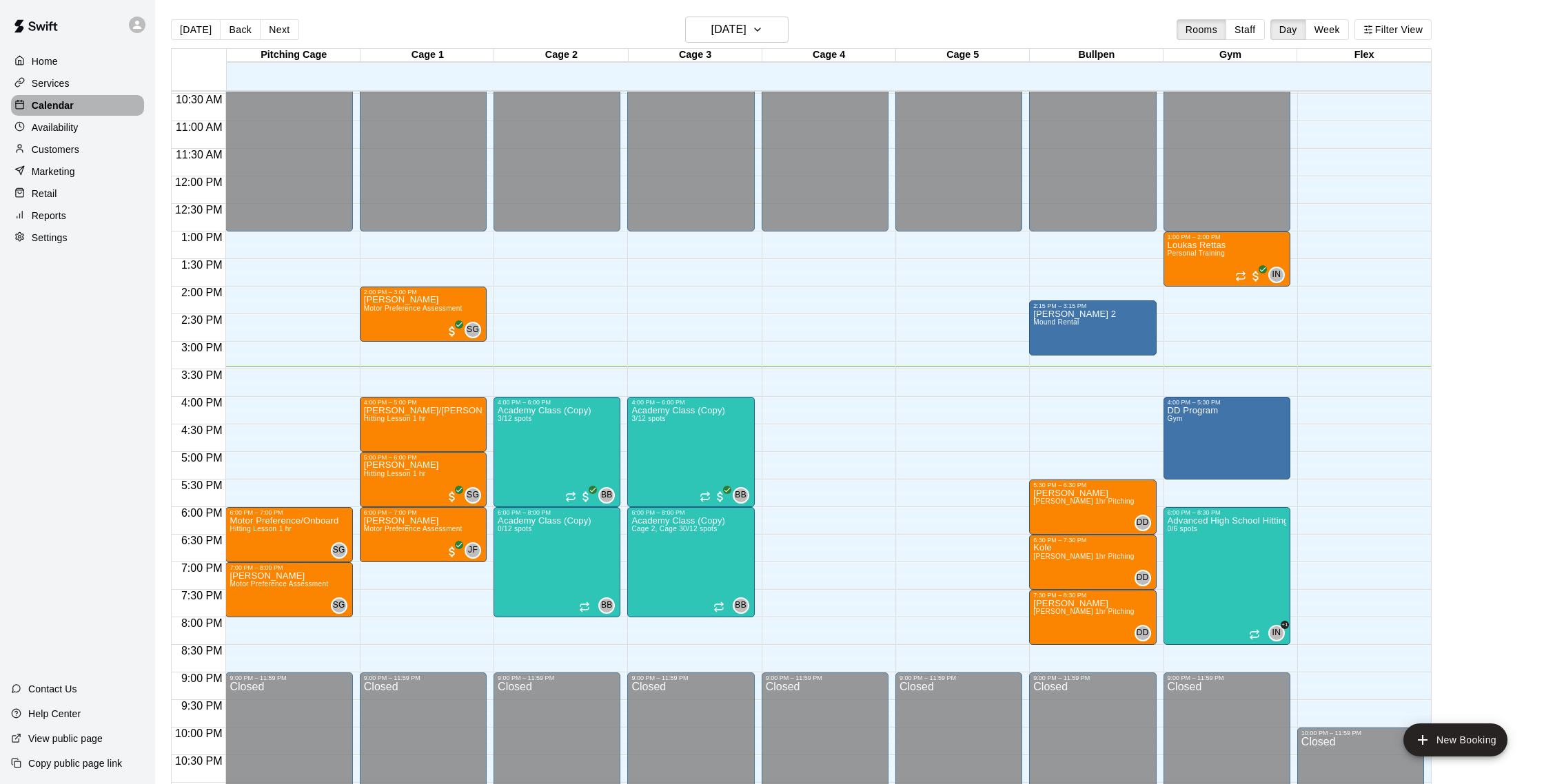
click at [69, 101] on p "Calendar" at bounding box center [53, 105] width 42 height 14
click at [77, 87] on div "Services" at bounding box center [78, 83] width 133 height 21
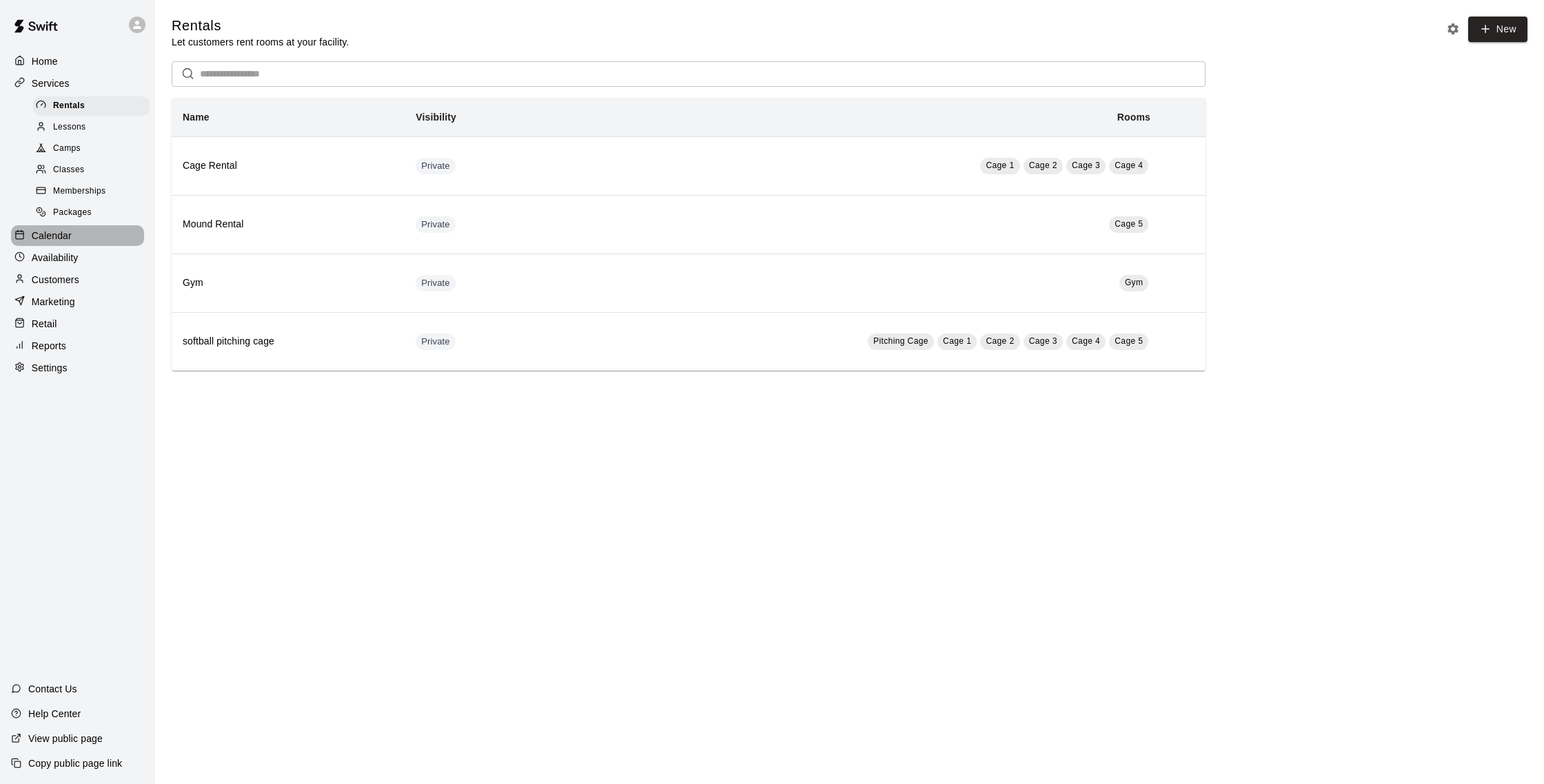
click at [73, 241] on div "Calendar" at bounding box center [78, 236] width 133 height 21
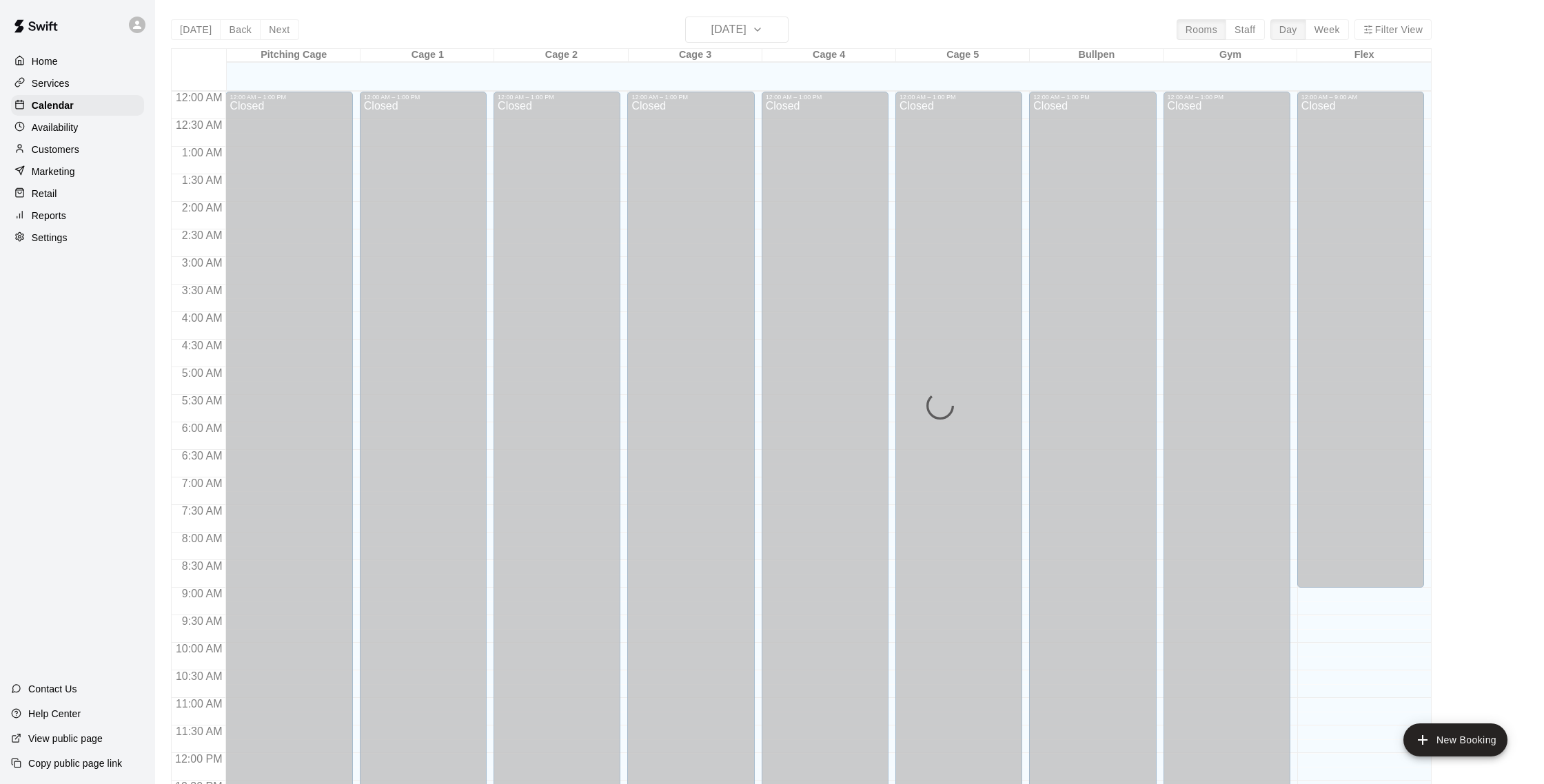
scroll to position [574, 0]
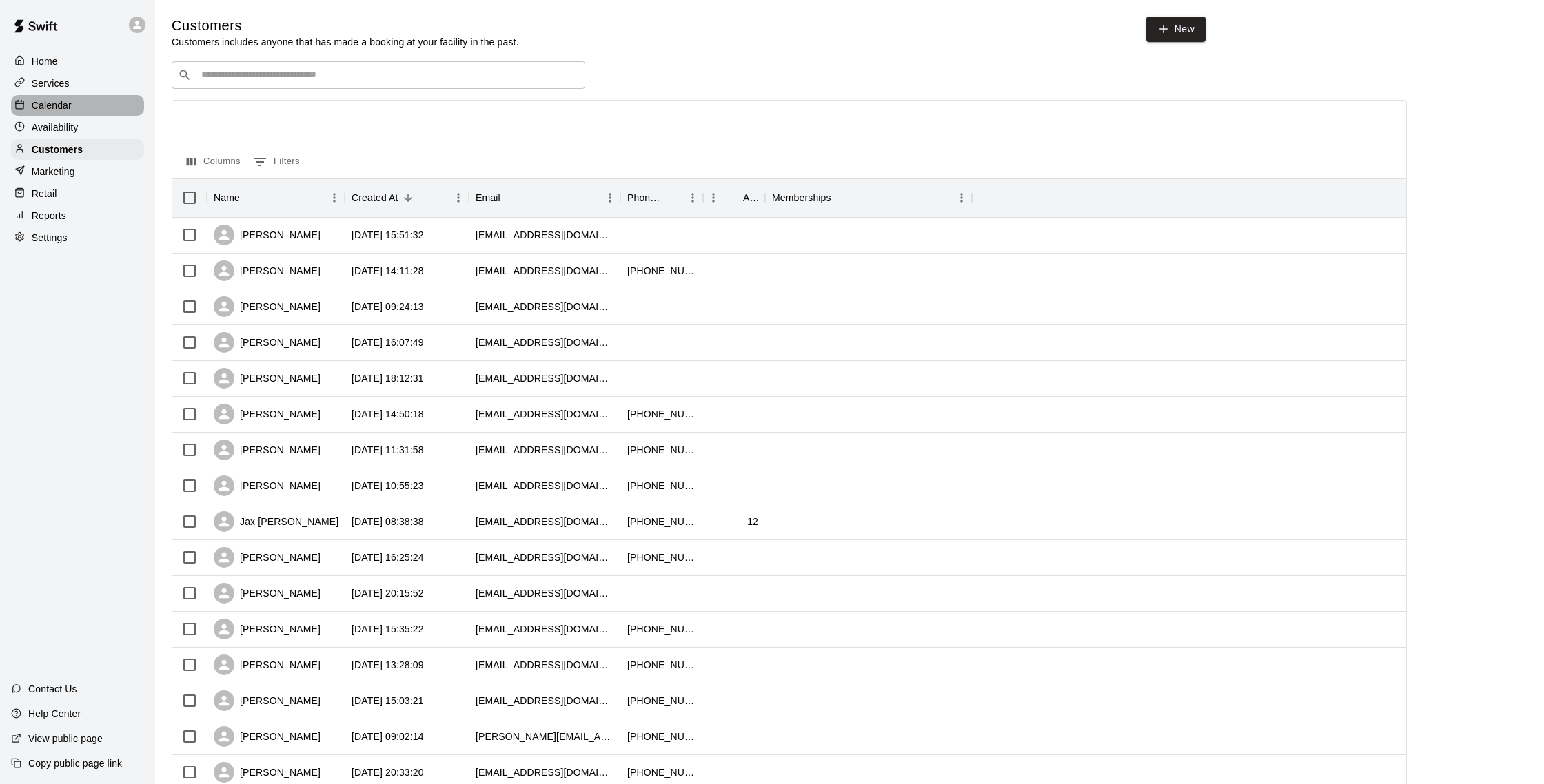
click at [85, 105] on div "Calendar" at bounding box center [78, 105] width 133 height 21
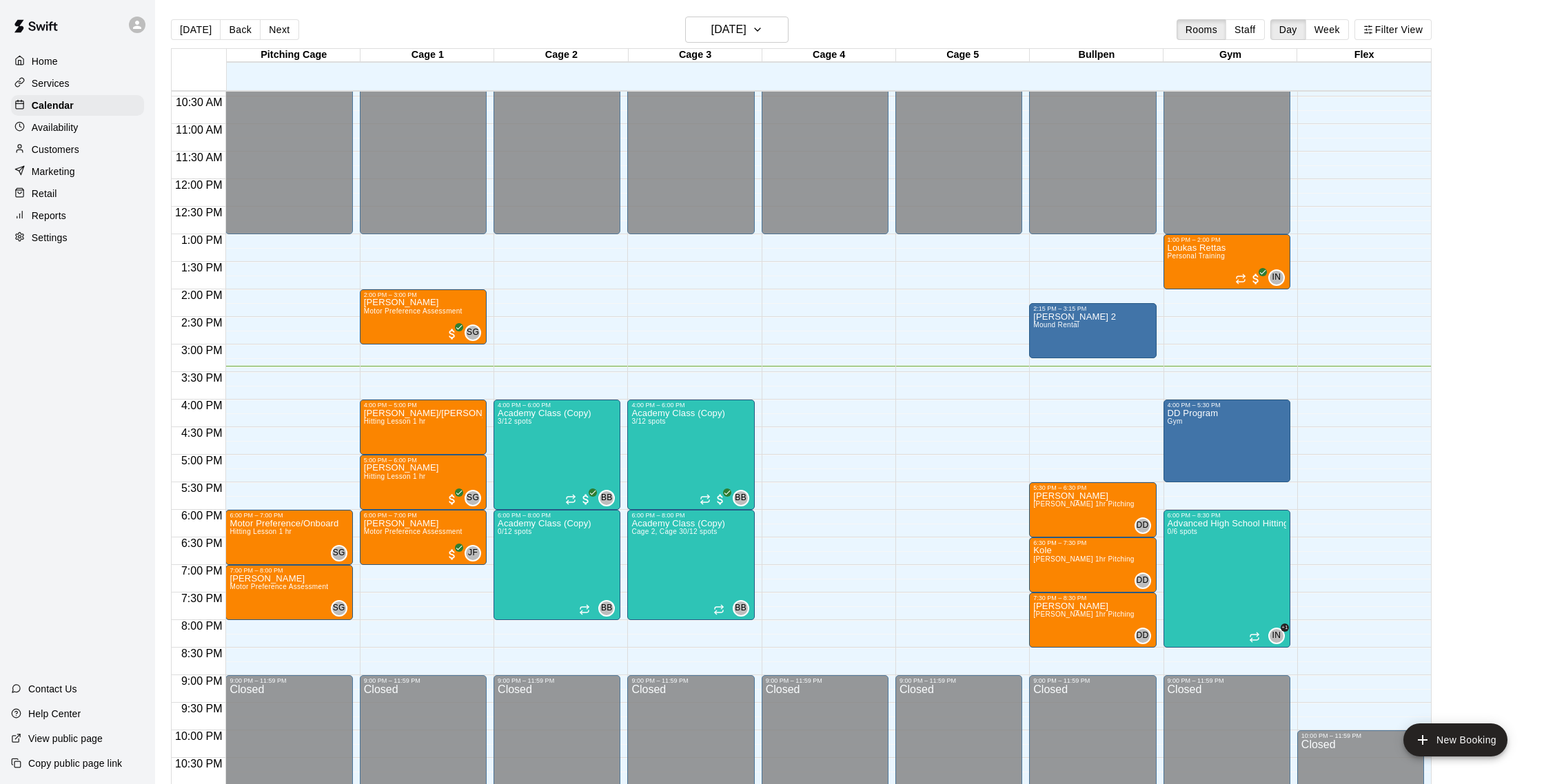
scroll to position [579, 0]
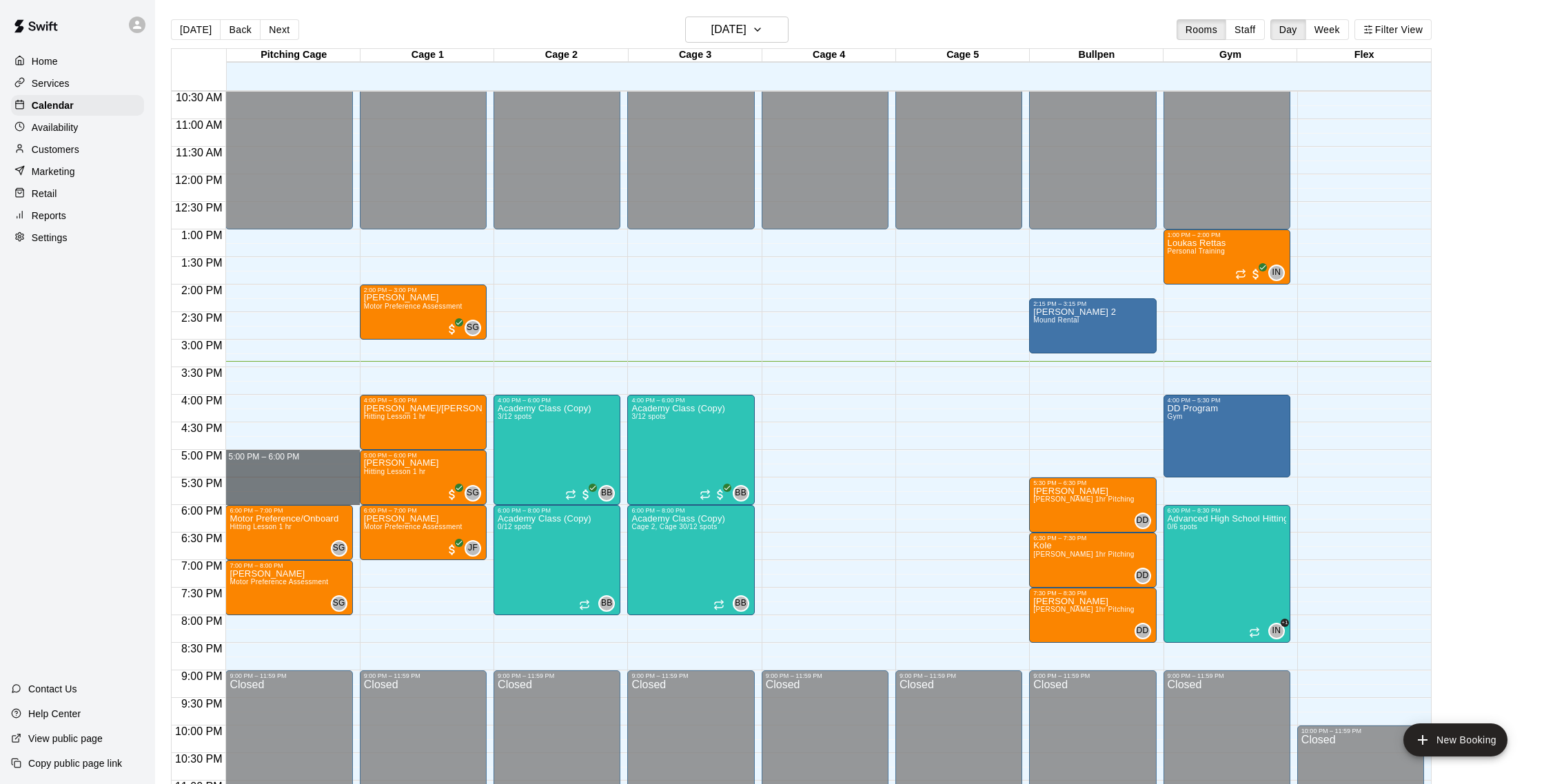
drag, startPoint x: 245, startPoint y: 456, endPoint x: 243, endPoint y: 495, distance: 39.1
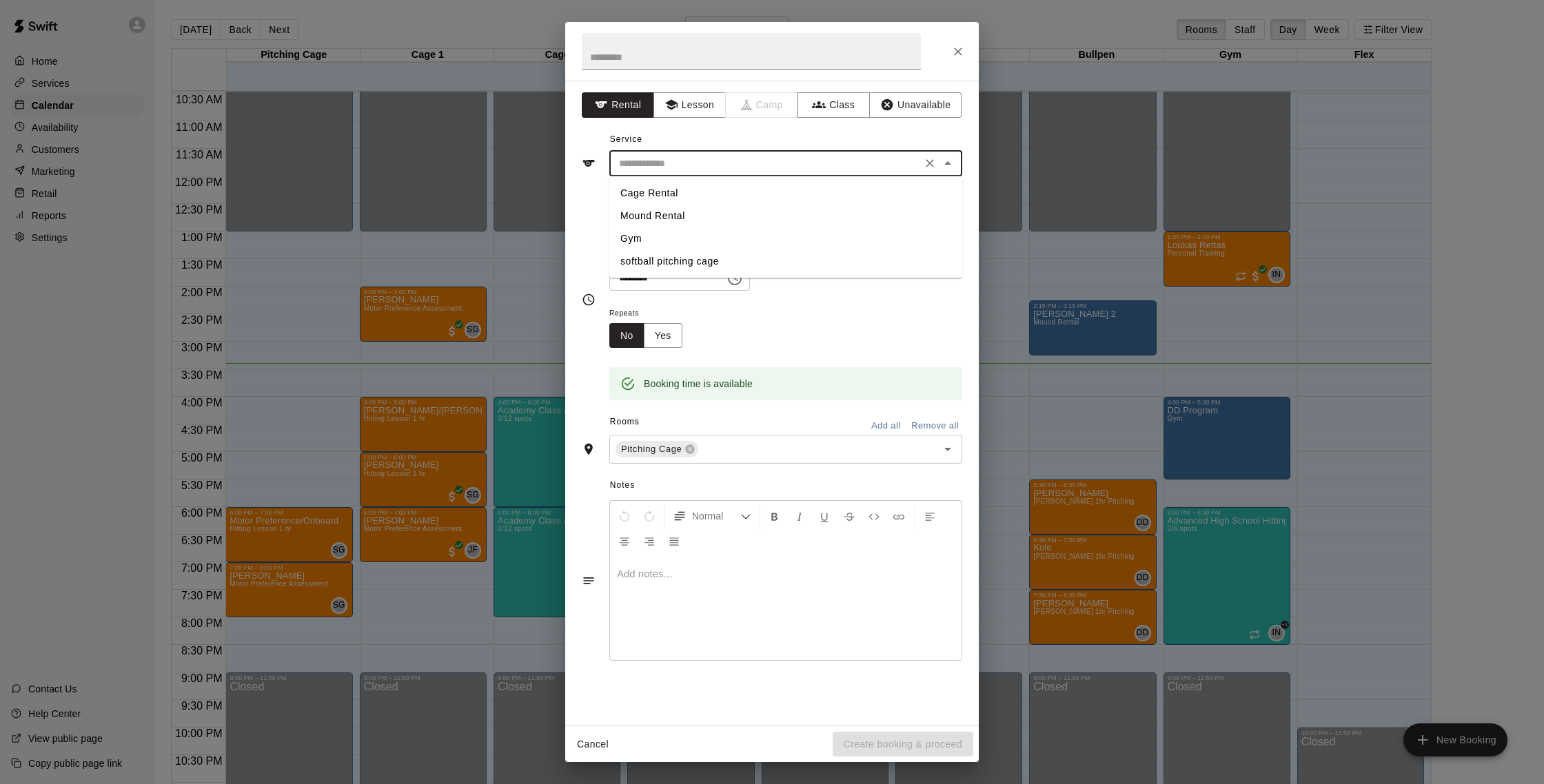
click at [678, 159] on input "text" at bounding box center [765, 164] width 304 height 18
click at [693, 112] on button "Lesson" at bounding box center [689, 105] width 73 height 26
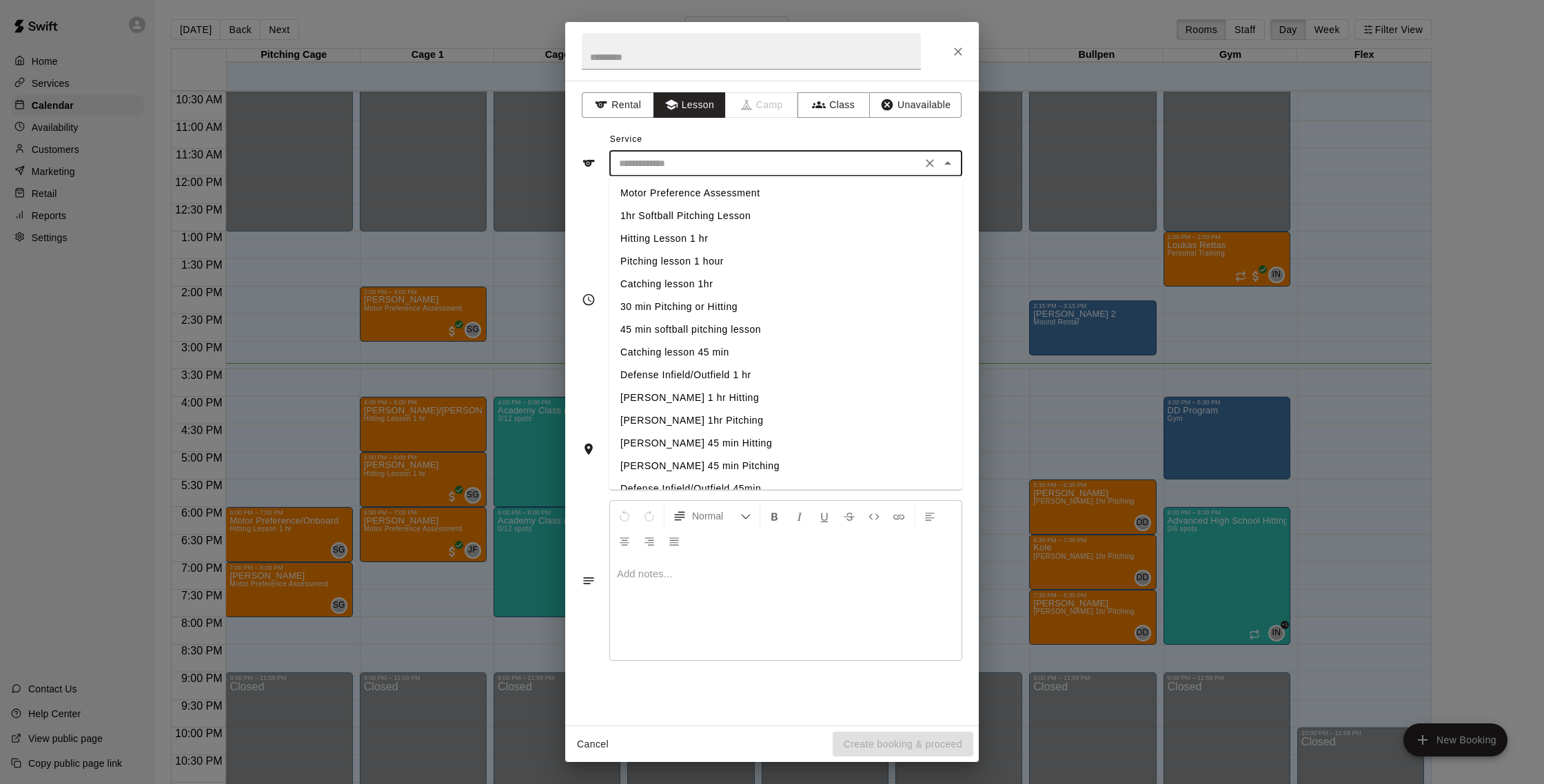
click at [692, 164] on input "text" at bounding box center [765, 164] width 304 height 18
click at [658, 241] on li "Hitting Lesson 1 hr" at bounding box center [785, 238] width 353 height 22
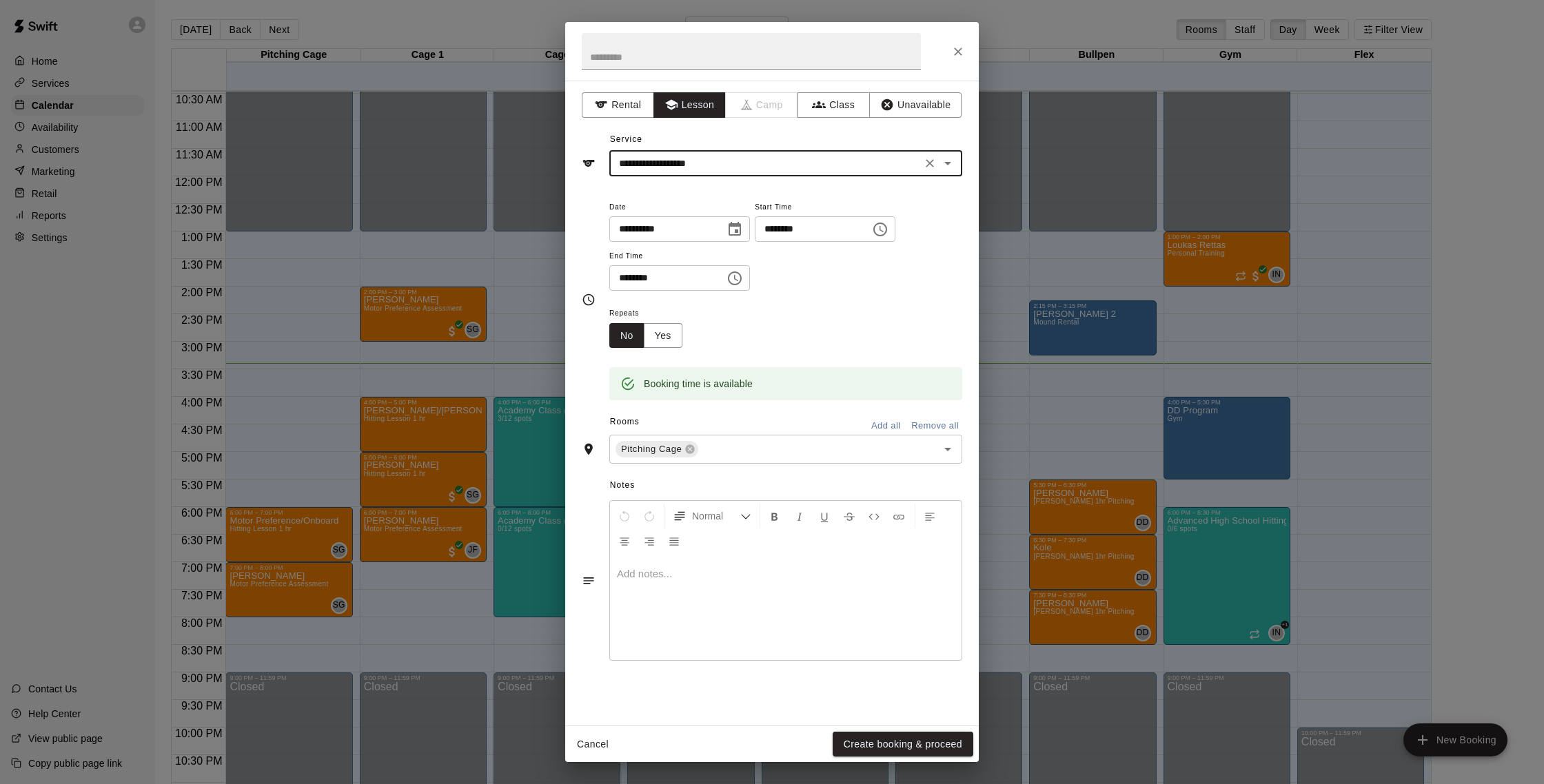
type input "**********"
click at [639, 42] on input "text" at bounding box center [752, 51] width 339 height 37
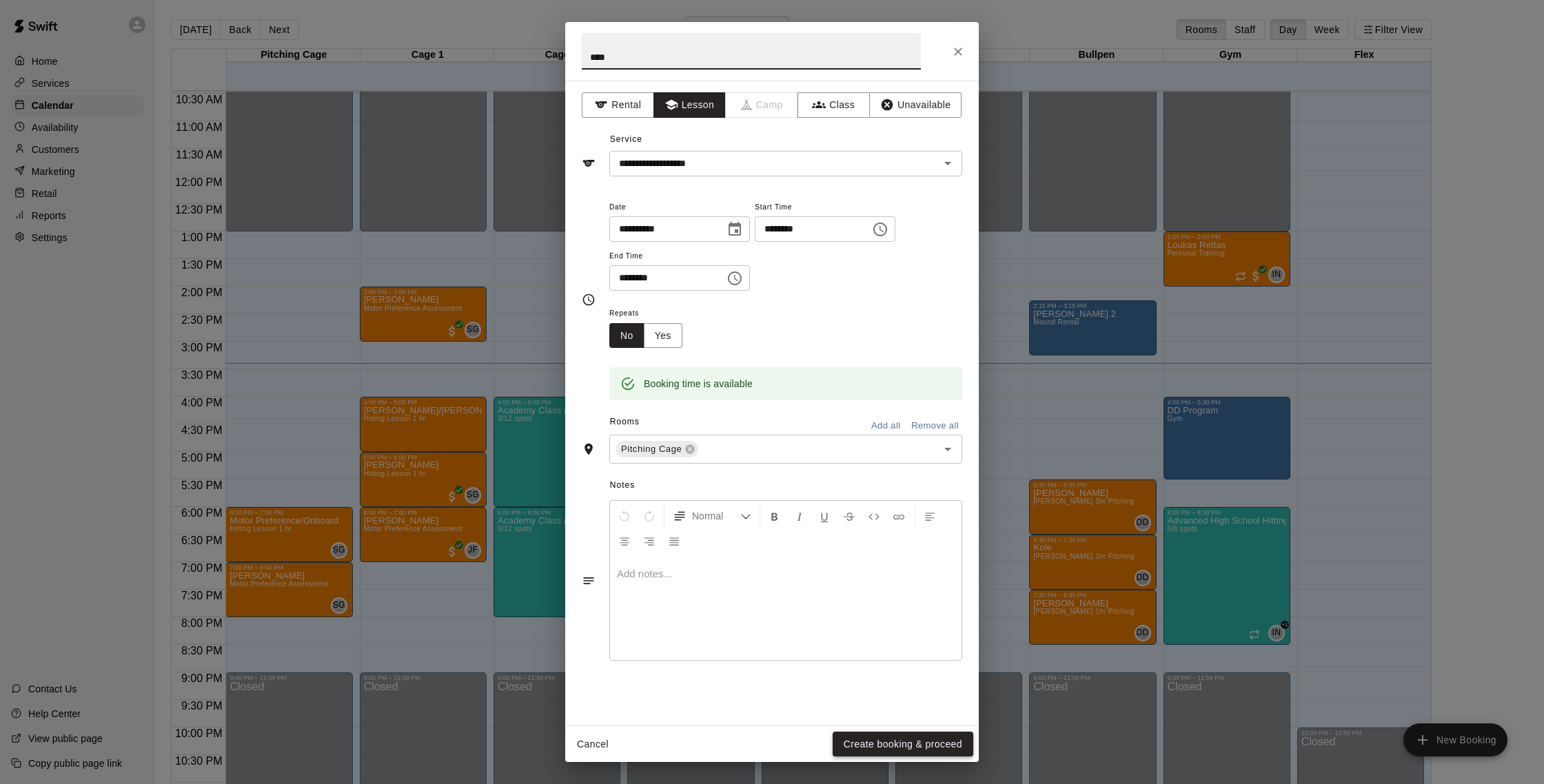
type input "****"
click at [944, 734] on button "Create booking & proceed" at bounding box center [903, 744] width 141 height 26
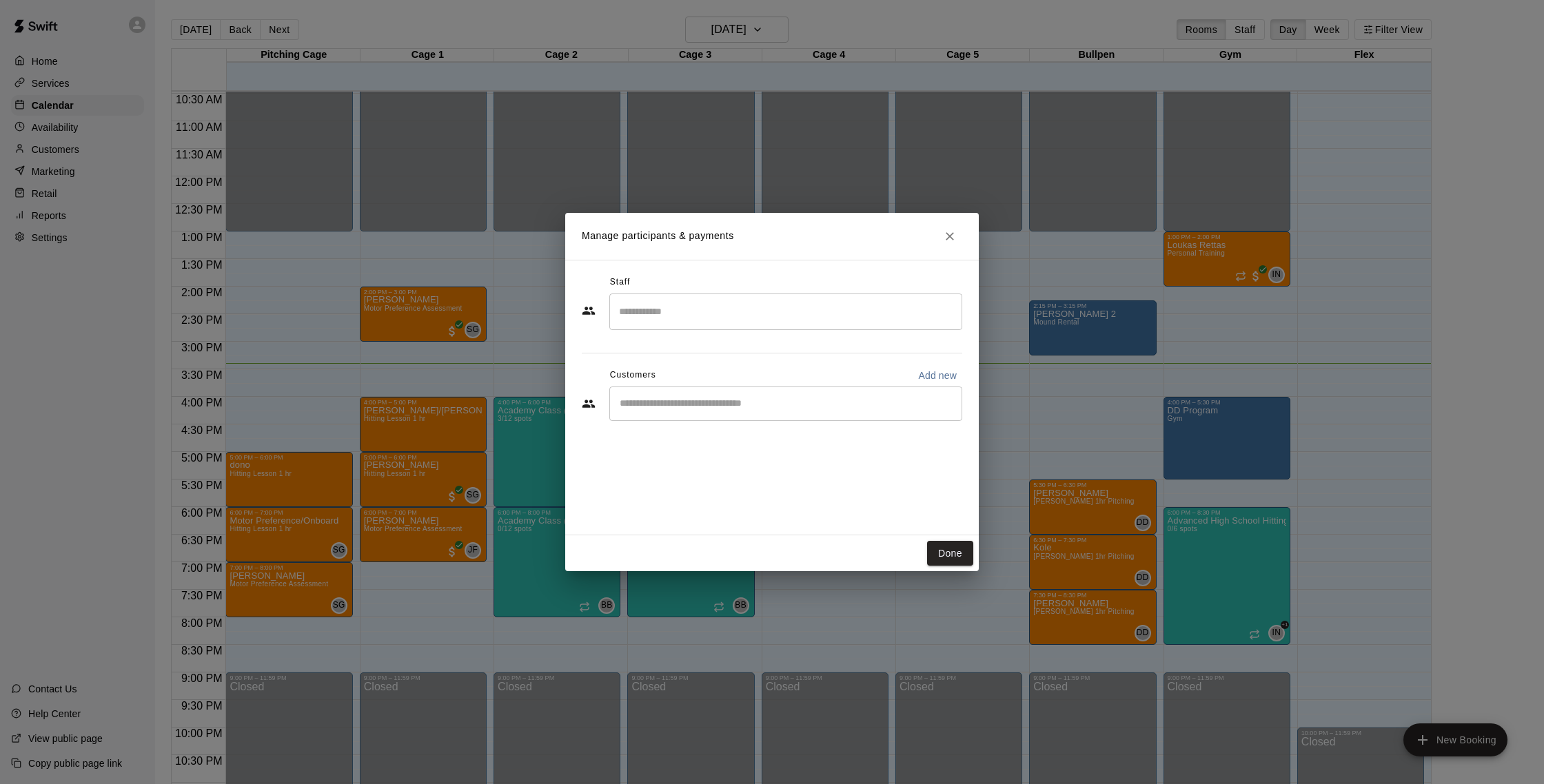
click at [708, 308] on input "Search staff" at bounding box center [786, 312] width 341 height 24
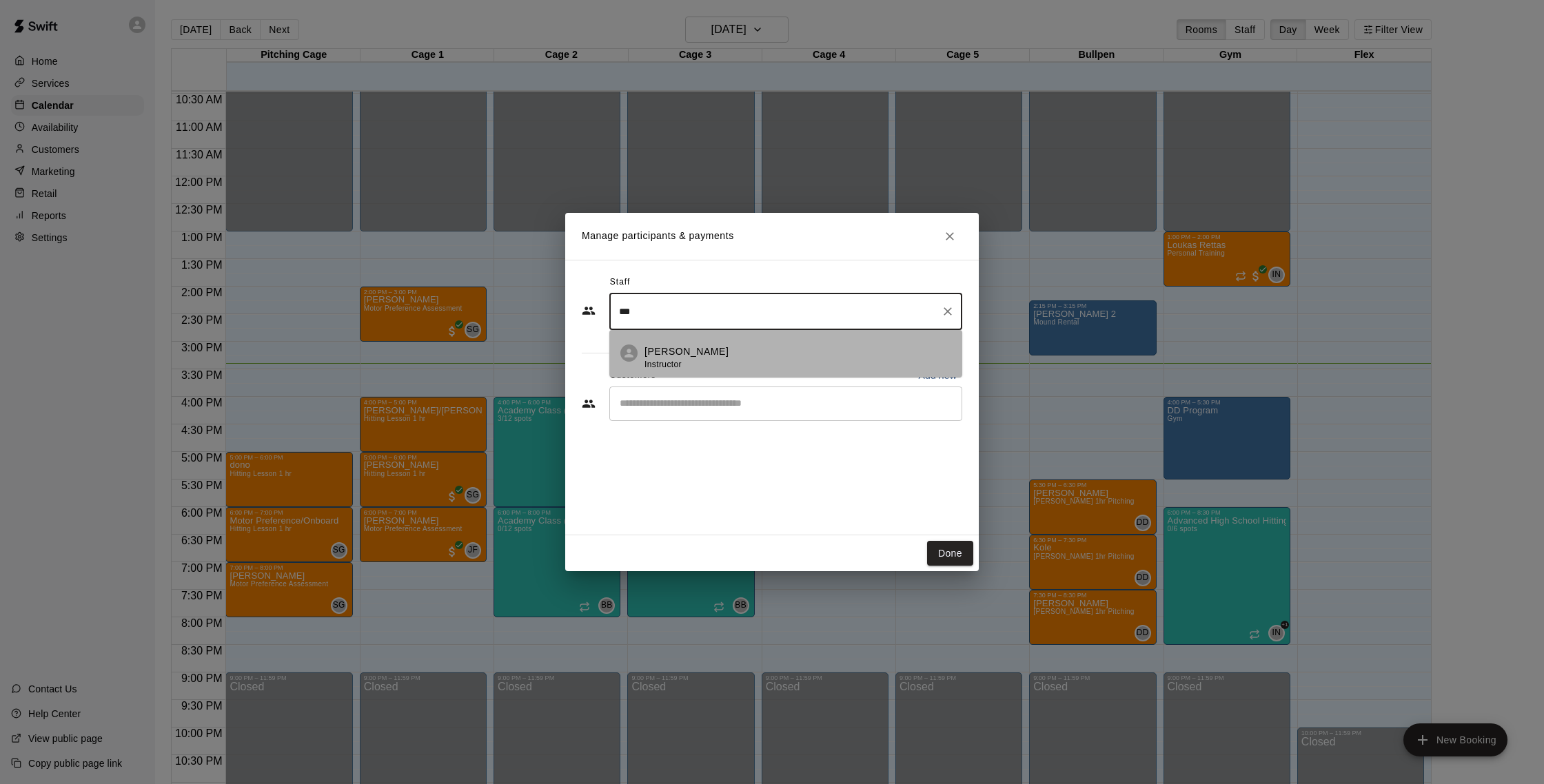
click at [732, 365] on div "[PERSON_NAME] Instructor" at bounding box center [798, 358] width 307 height 27
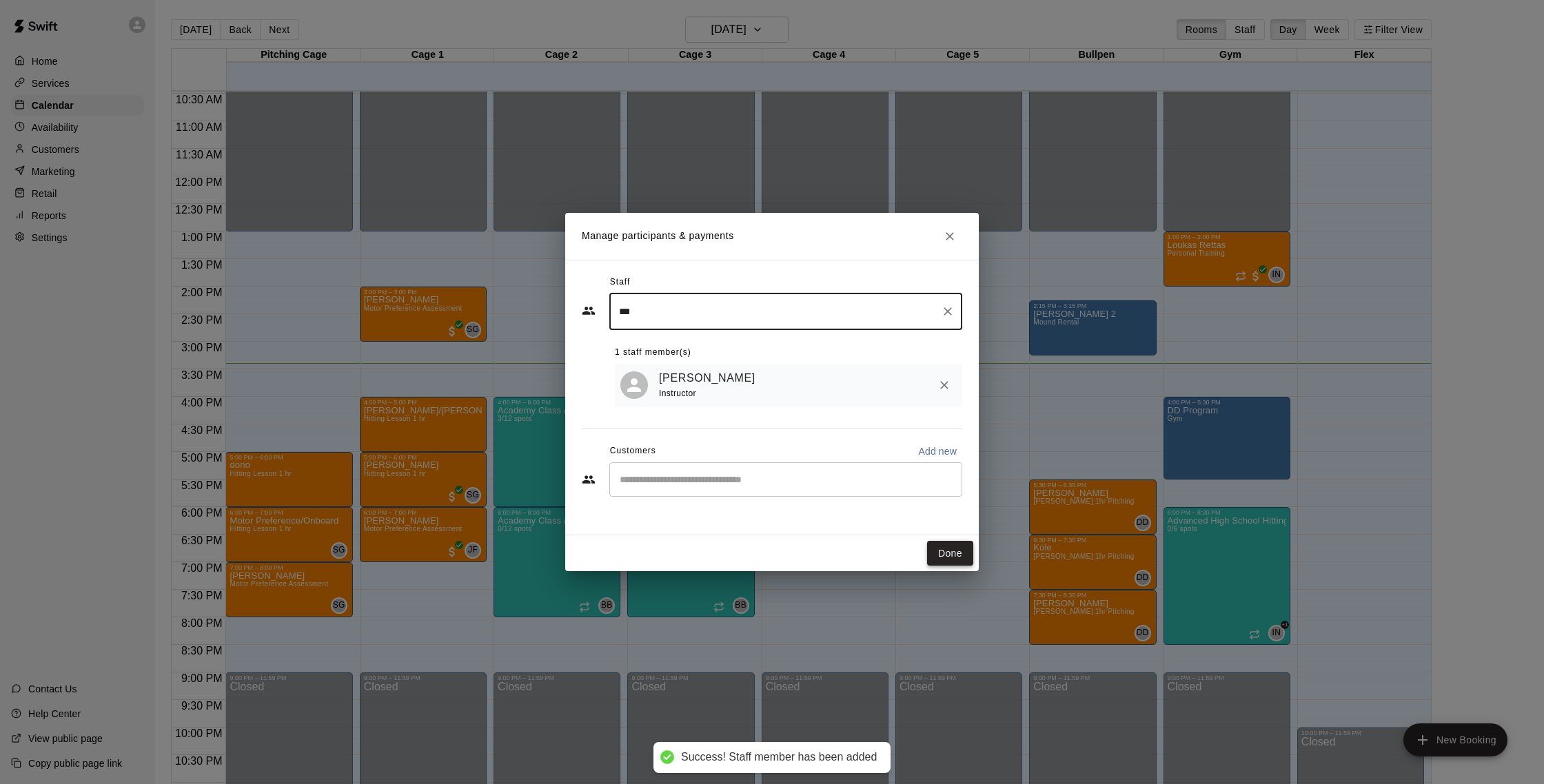
type input "***"
click at [965, 559] on button "Done" at bounding box center [950, 554] width 46 height 26
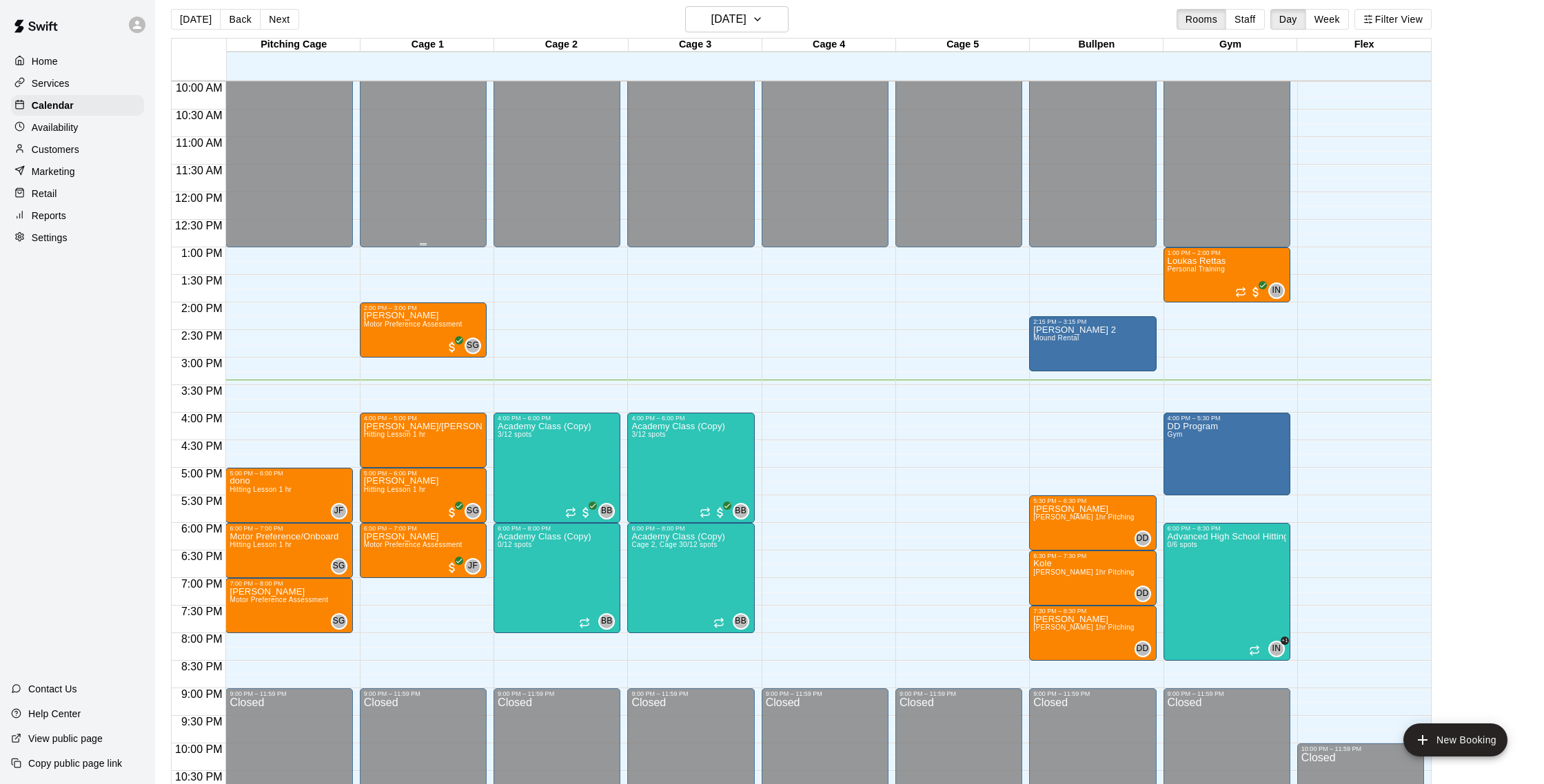
scroll to position [554, 0]
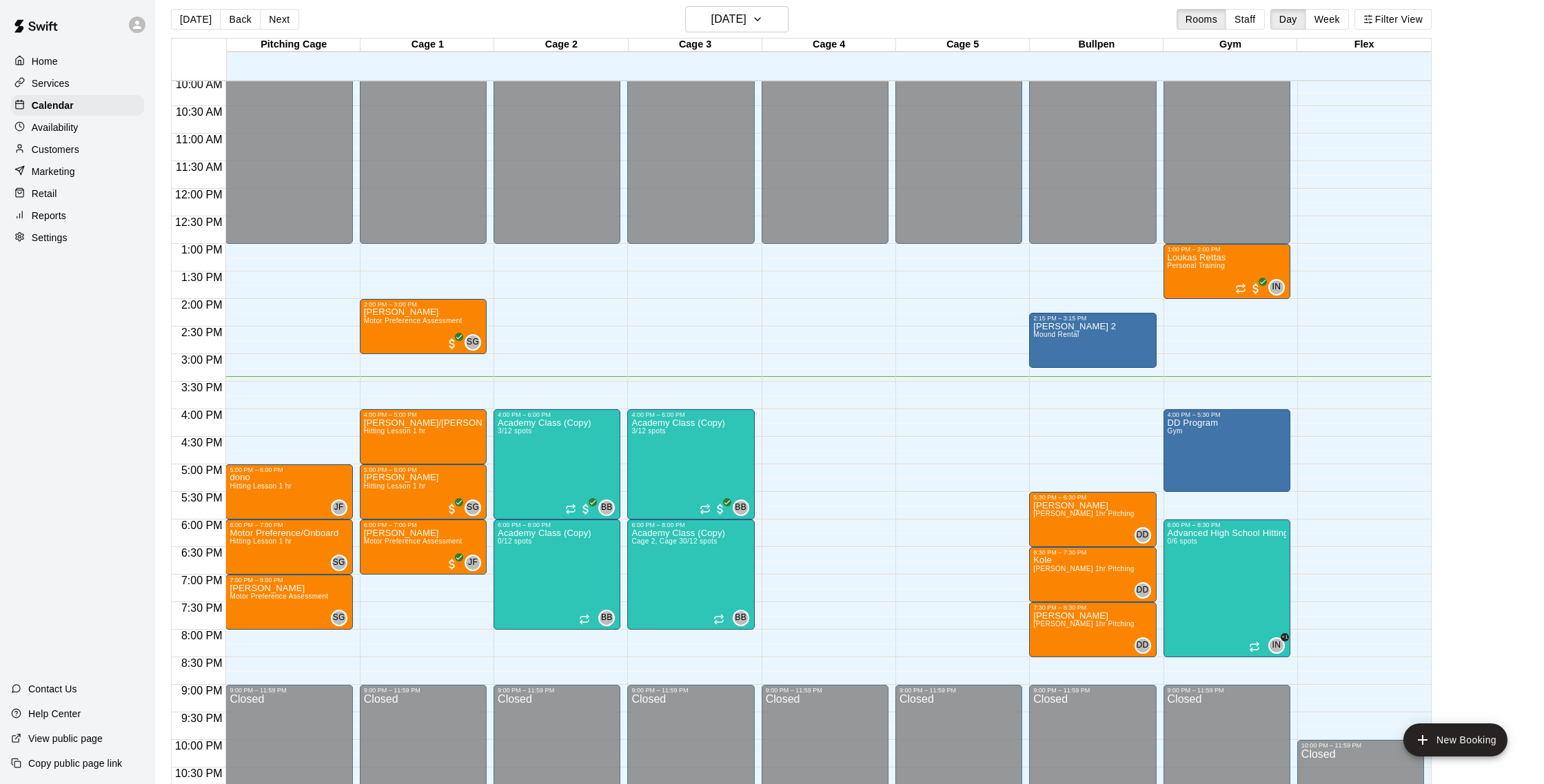
click at [67, 152] on p "Customers" at bounding box center [55, 149] width 47 height 14
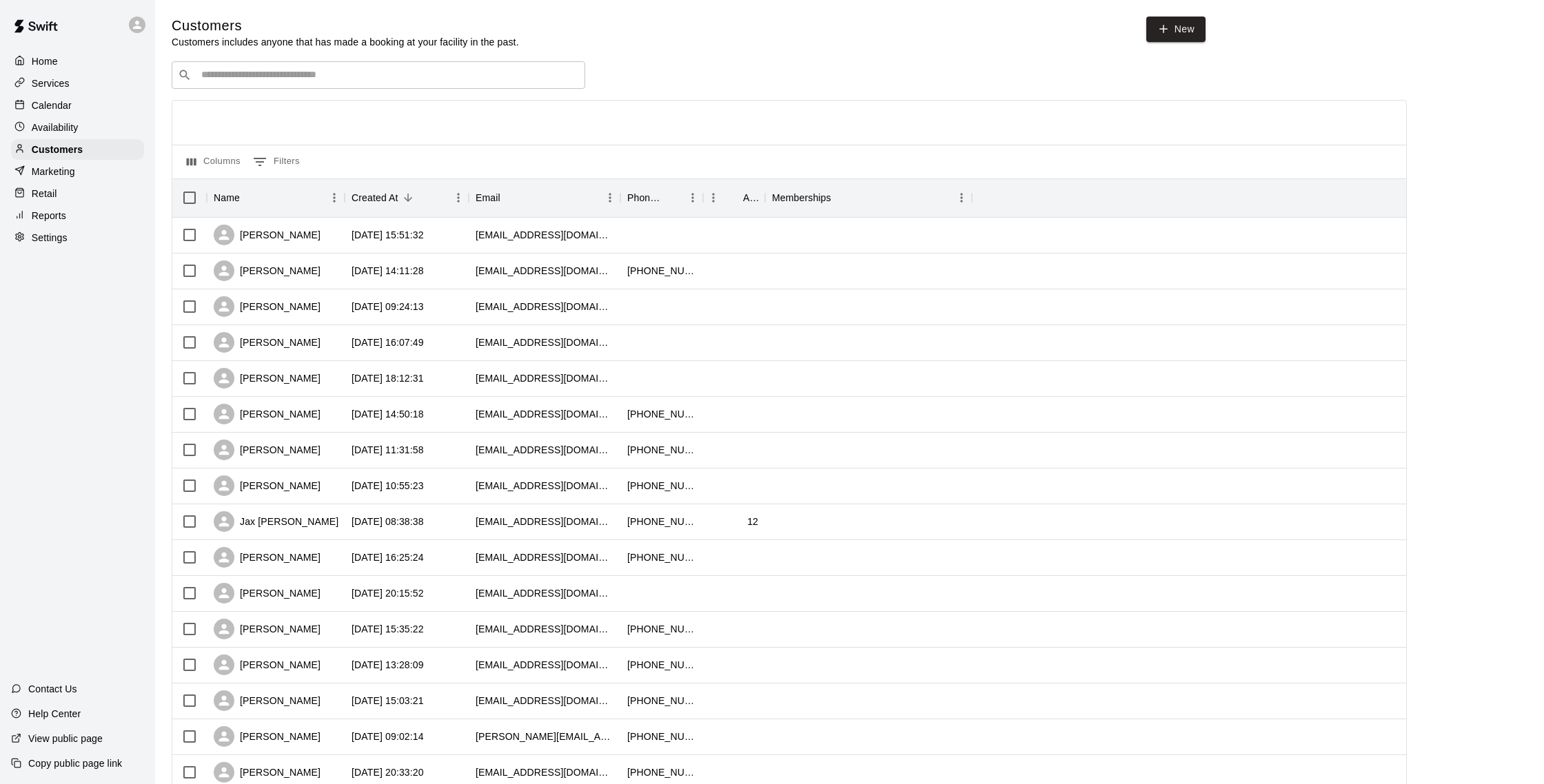
click at [70, 105] on p "Calendar" at bounding box center [52, 105] width 40 height 14
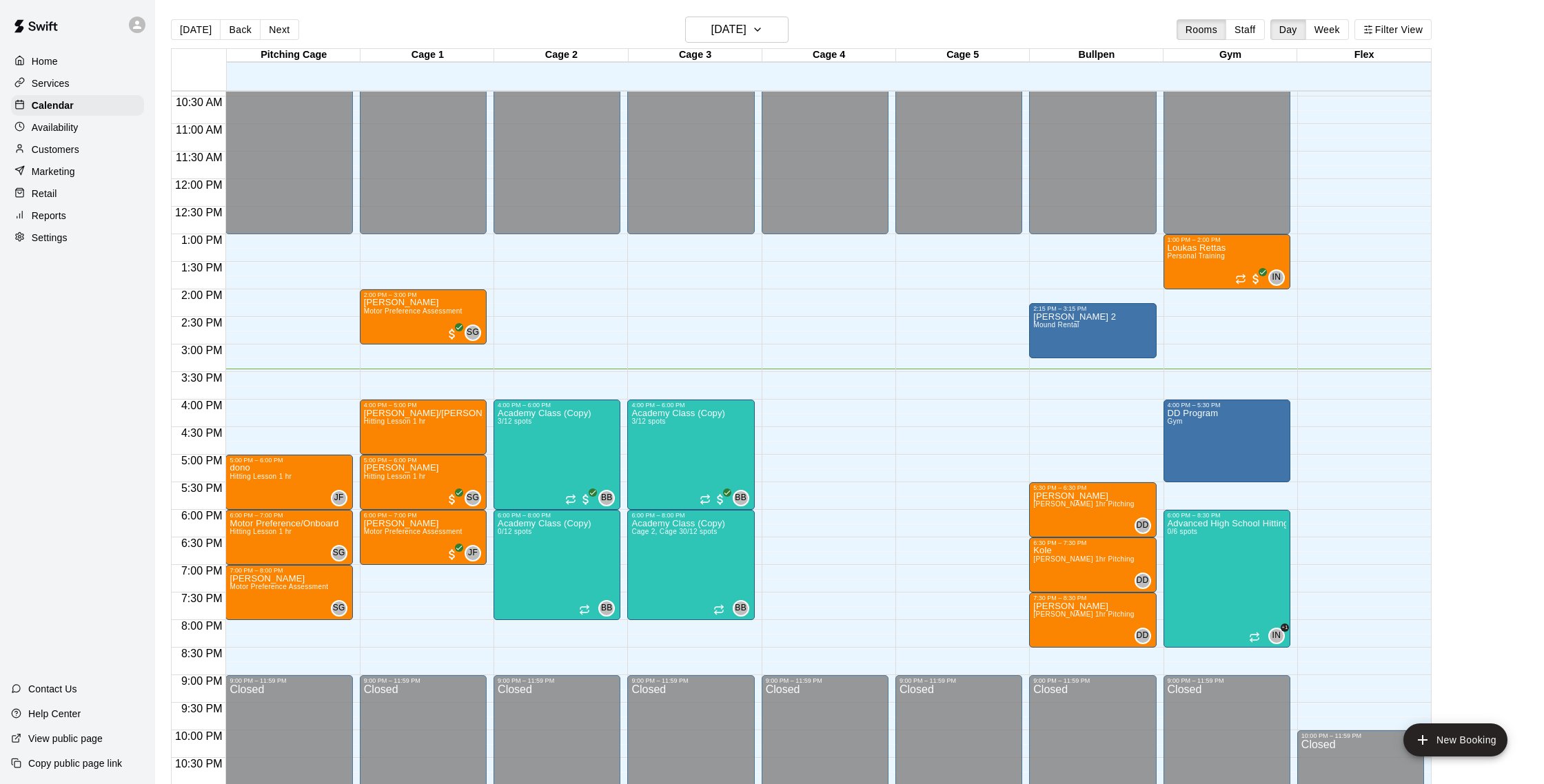
scroll to position [2, 0]
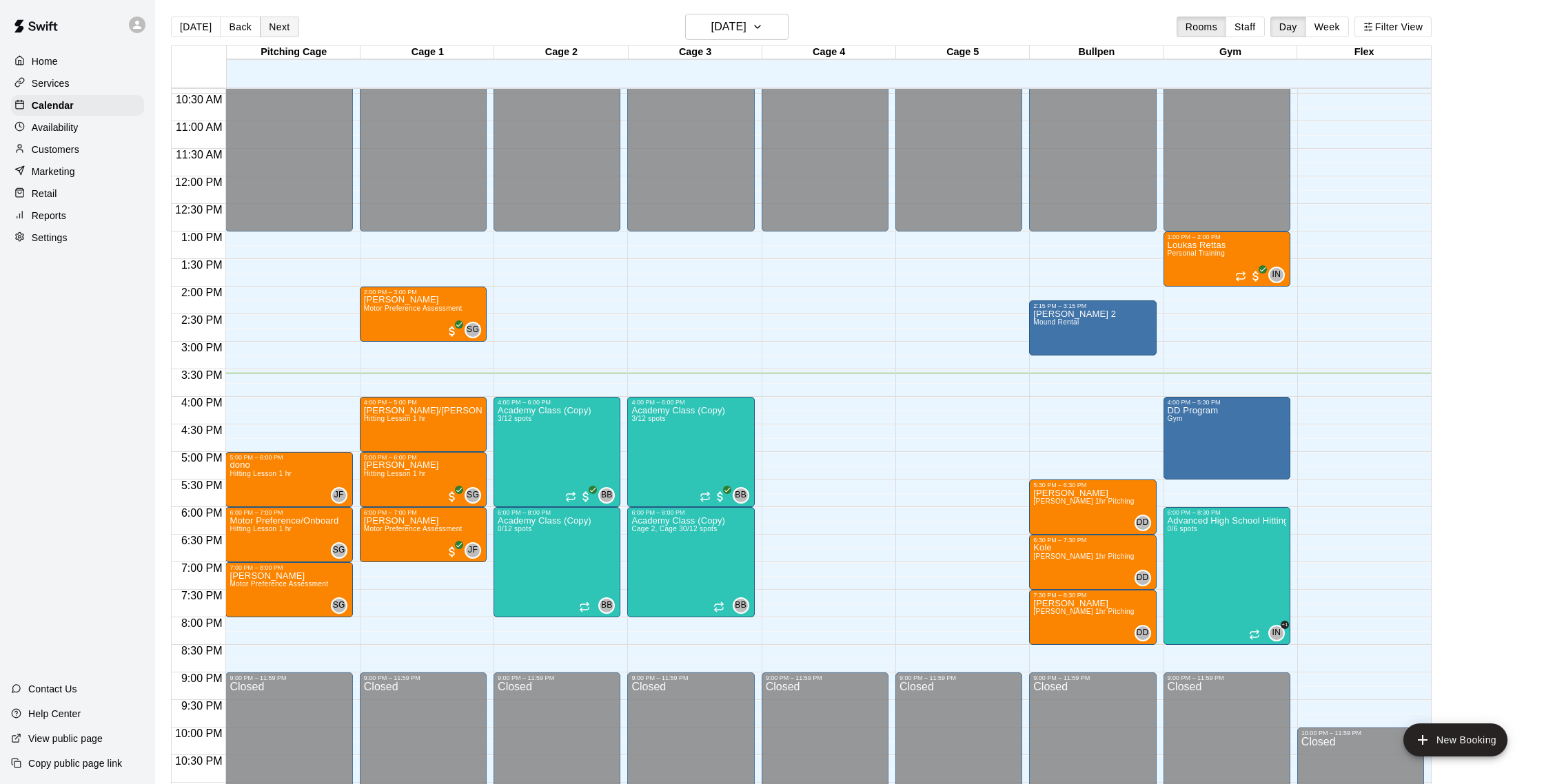
click at [264, 25] on button "Next" at bounding box center [279, 27] width 38 height 21
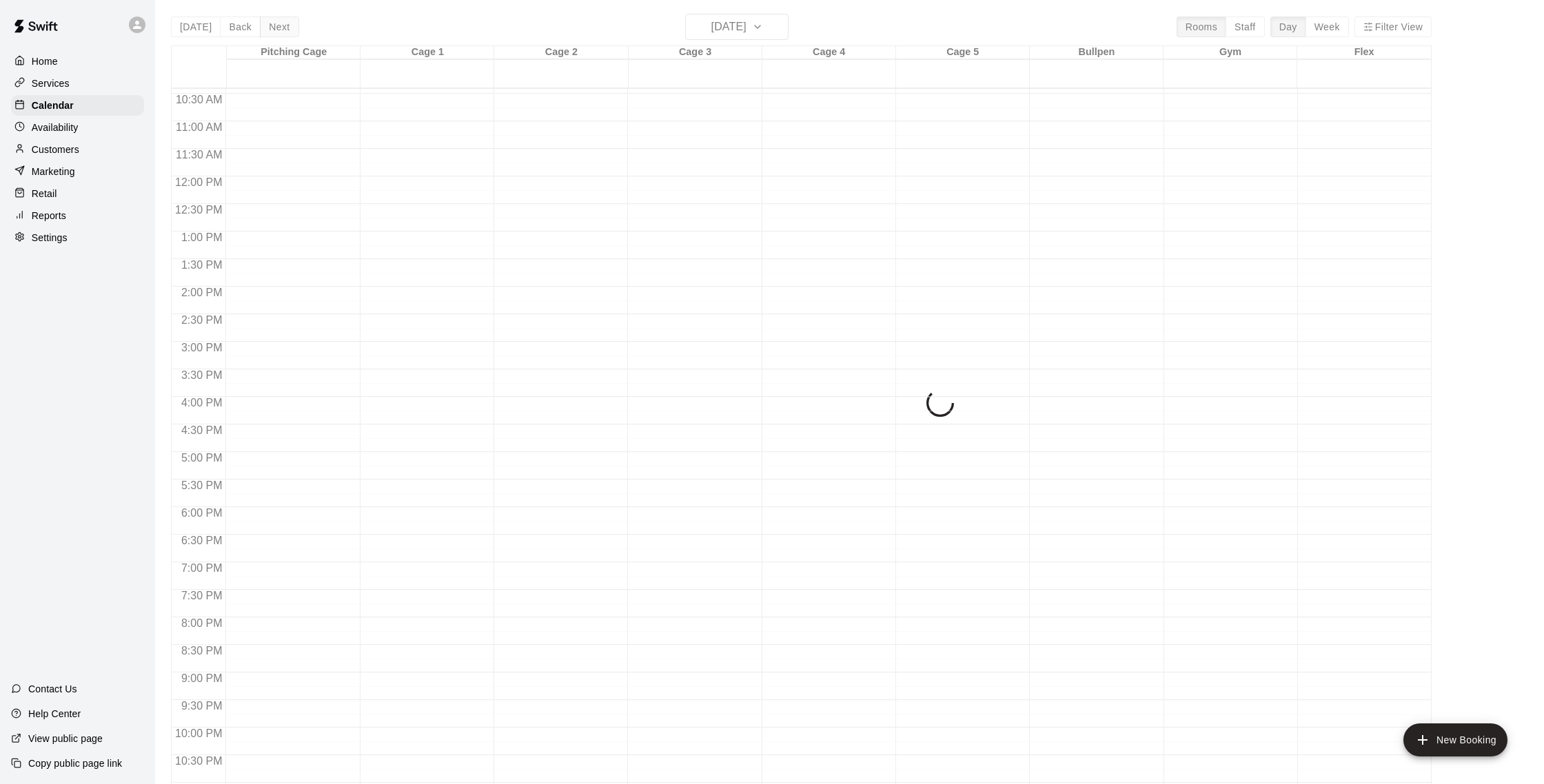
click at [264, 25] on div "[DATE] Back [DATE][DATE] Rooms Staff Day Week Filter View Pitching Cage 19 Tue …" at bounding box center [801, 405] width 1261 height 784
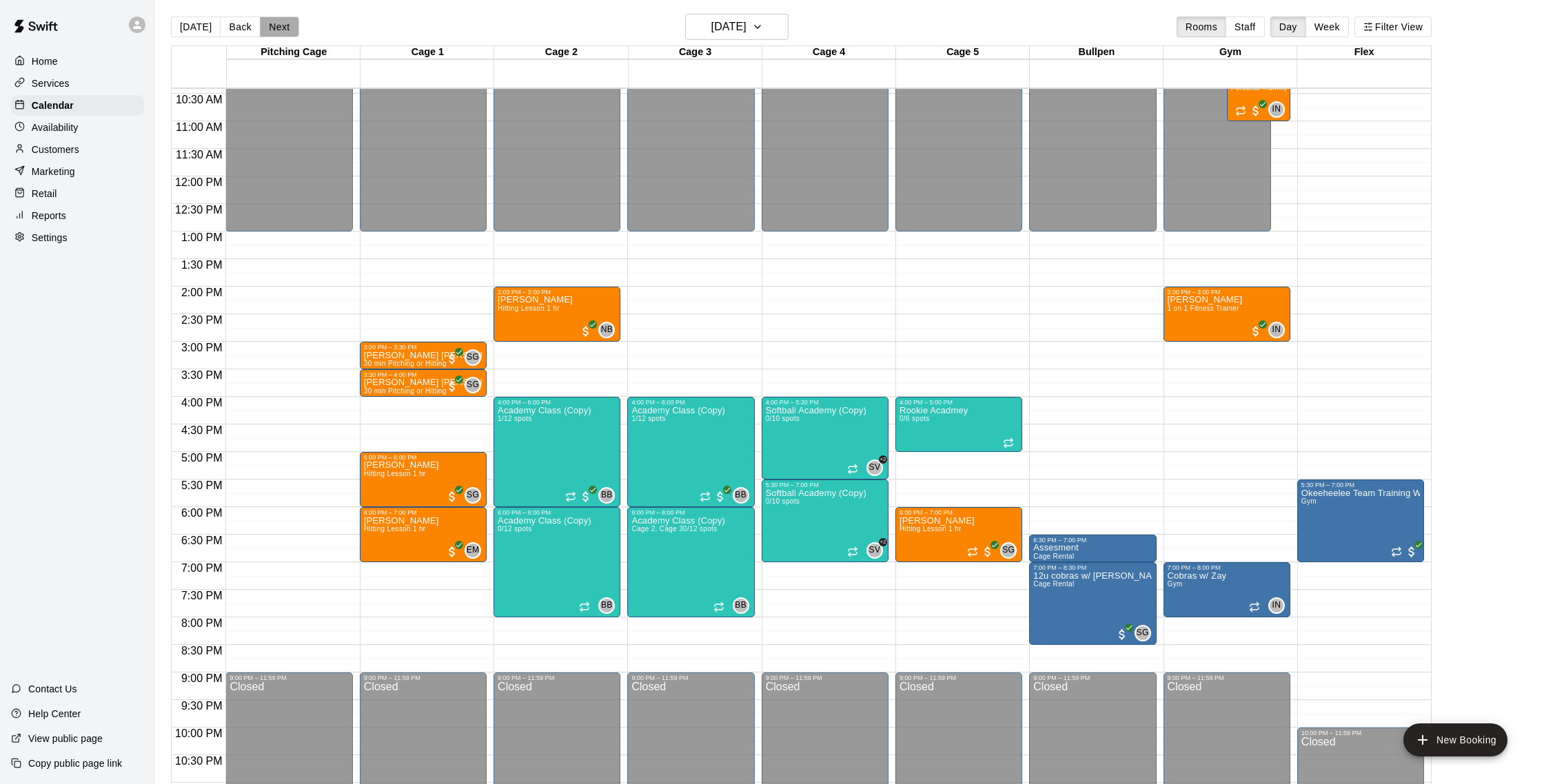
click at [279, 27] on button "Next" at bounding box center [279, 27] width 38 height 21
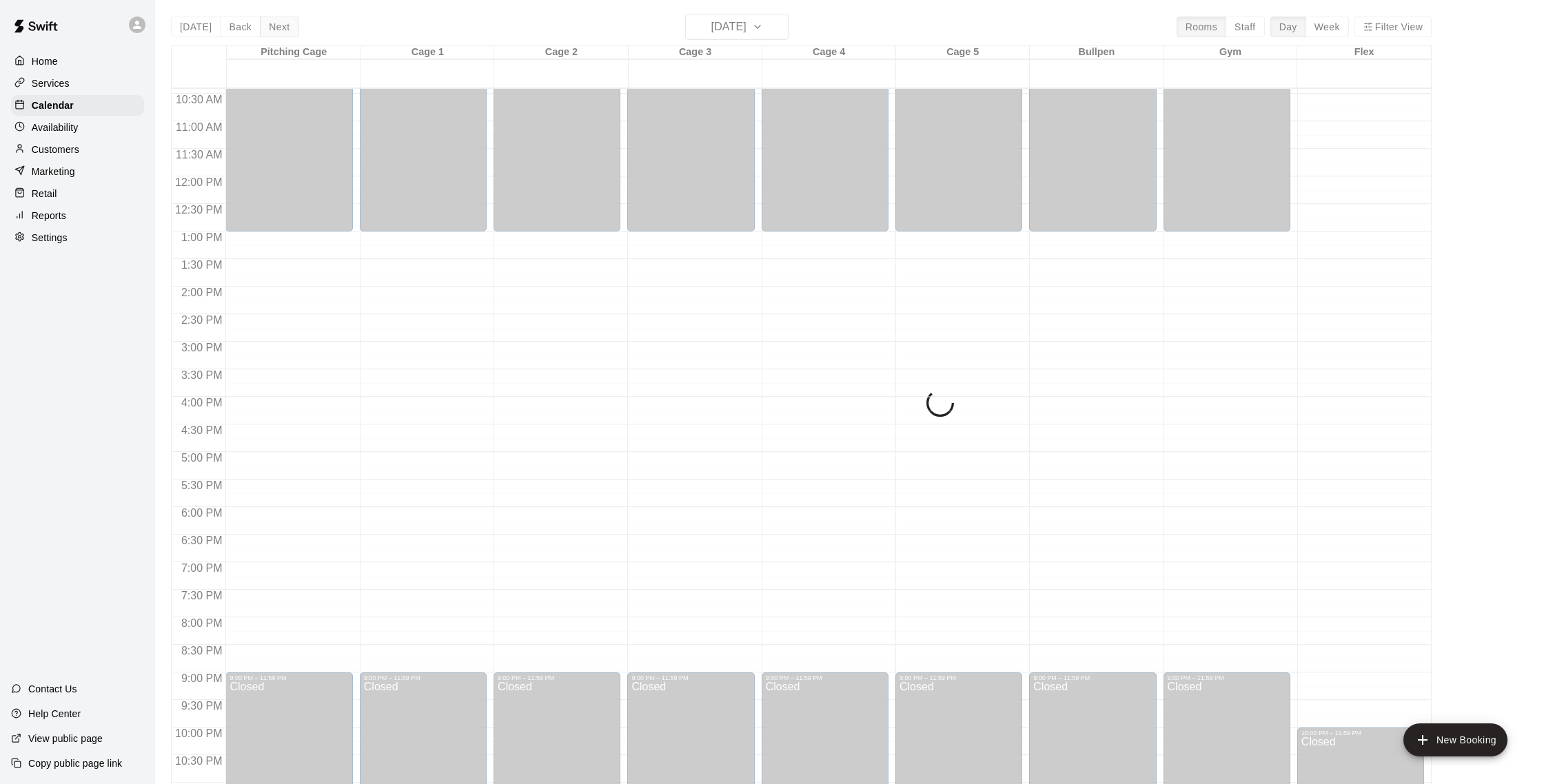
click at [279, 27] on div "[DATE] Back [DATE][DATE] Rooms Staff Day Week Filter View Pitching Cage 20 Wed …" at bounding box center [801, 405] width 1261 height 784
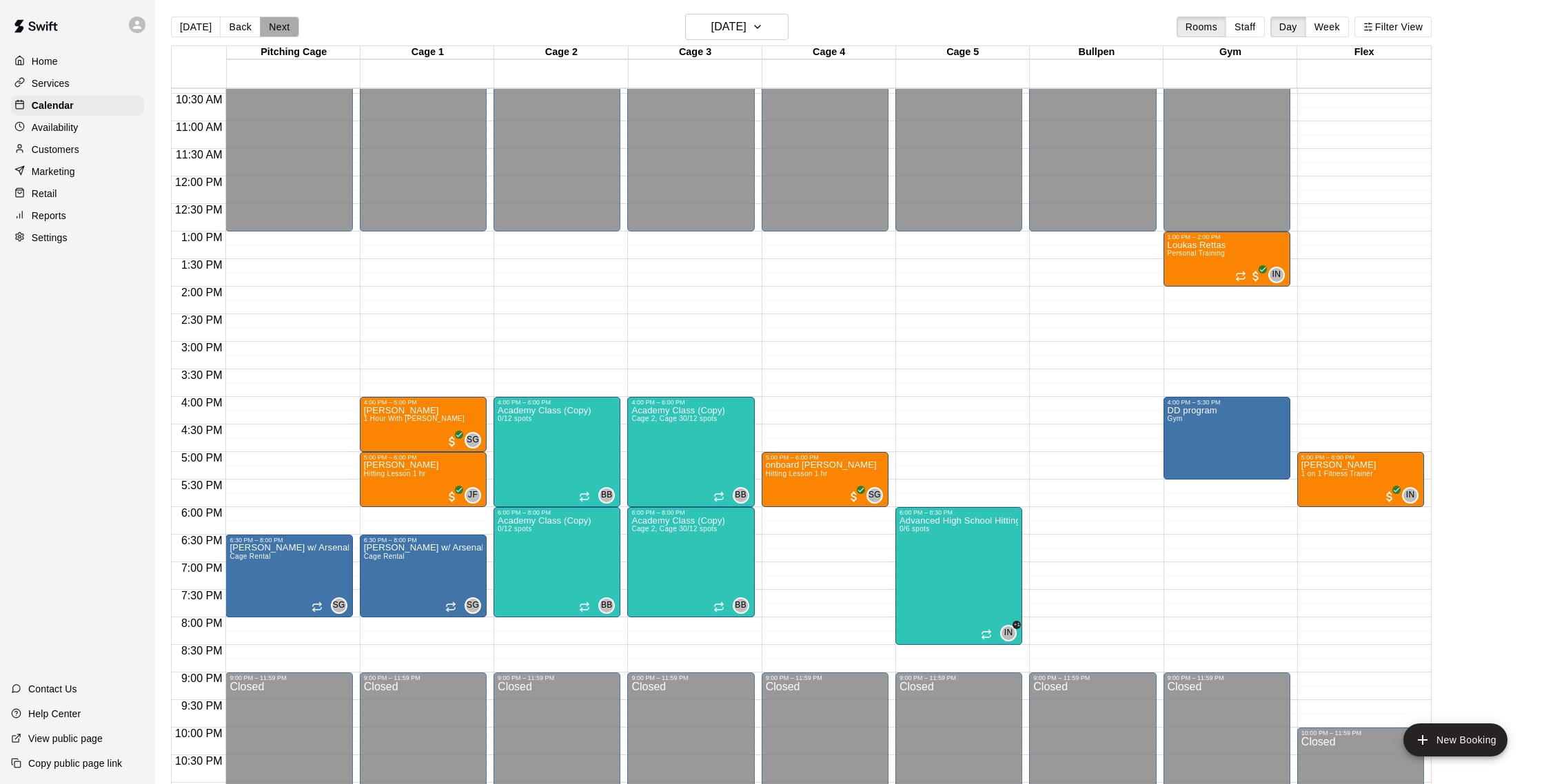
click at [279, 27] on button "Next" at bounding box center [279, 27] width 38 height 21
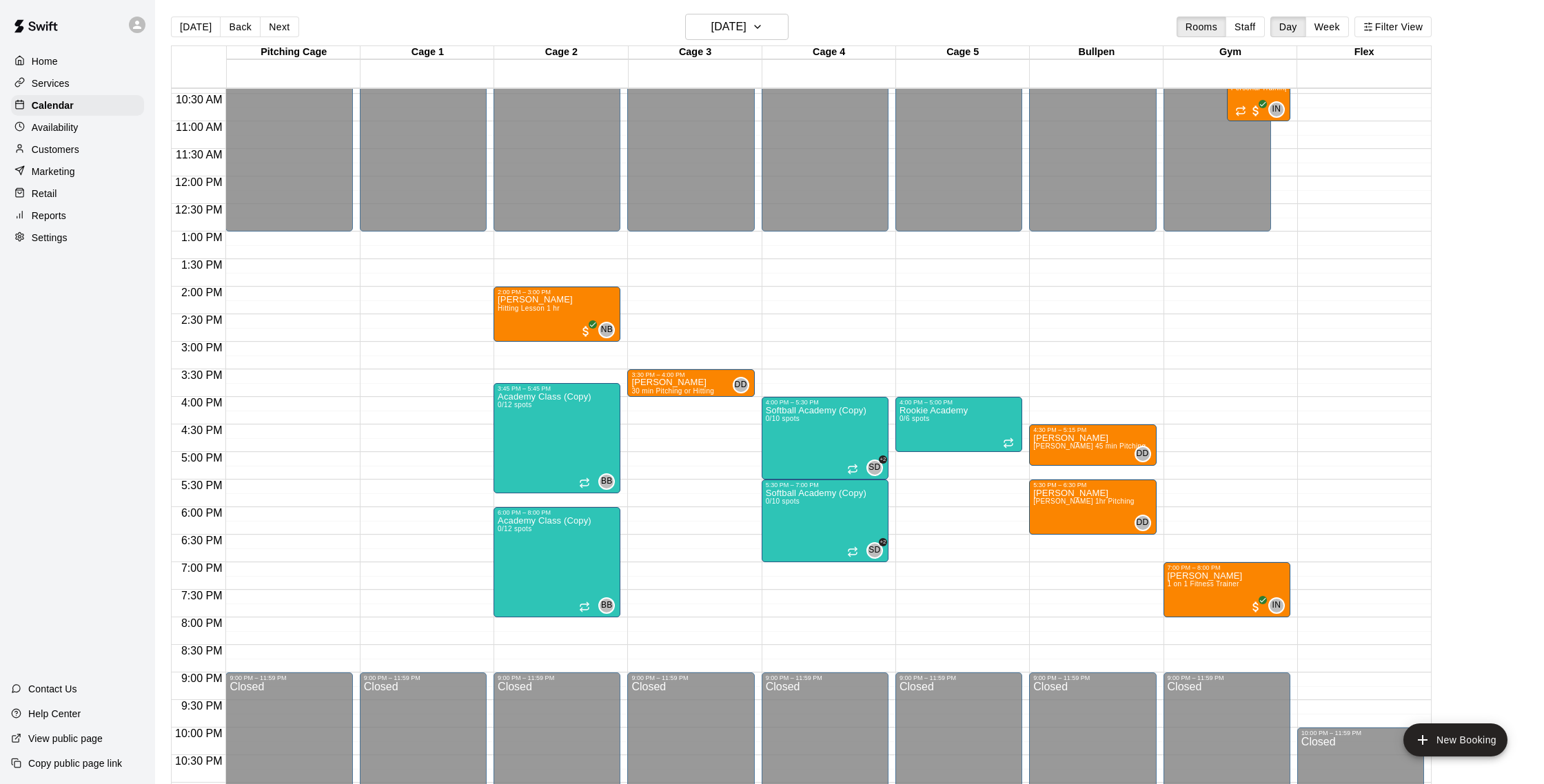
click at [386, 511] on div "12:00 AM – 1:00 PM Closed 9:00 PM – 11:59 PM Closed" at bounding box center [423, 176] width 127 height 1323
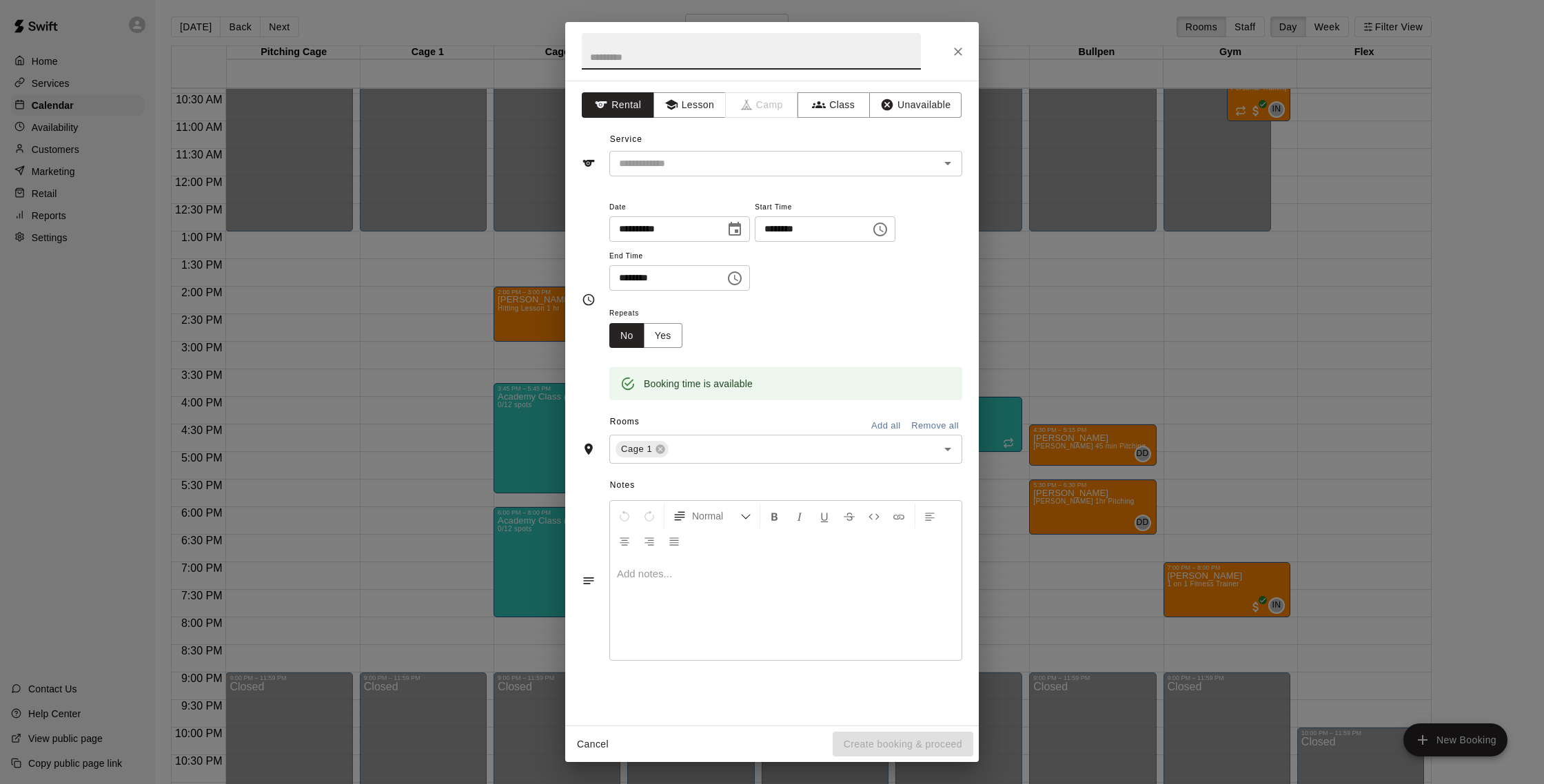
click at [627, 284] on input "********" at bounding box center [662, 278] width 106 height 26
type input "********"
click at [707, 167] on input "text" at bounding box center [765, 164] width 304 height 18
click at [691, 106] on button "Lesson" at bounding box center [689, 105] width 73 height 26
click at [956, 163] on button "Open" at bounding box center [948, 163] width 19 height 19
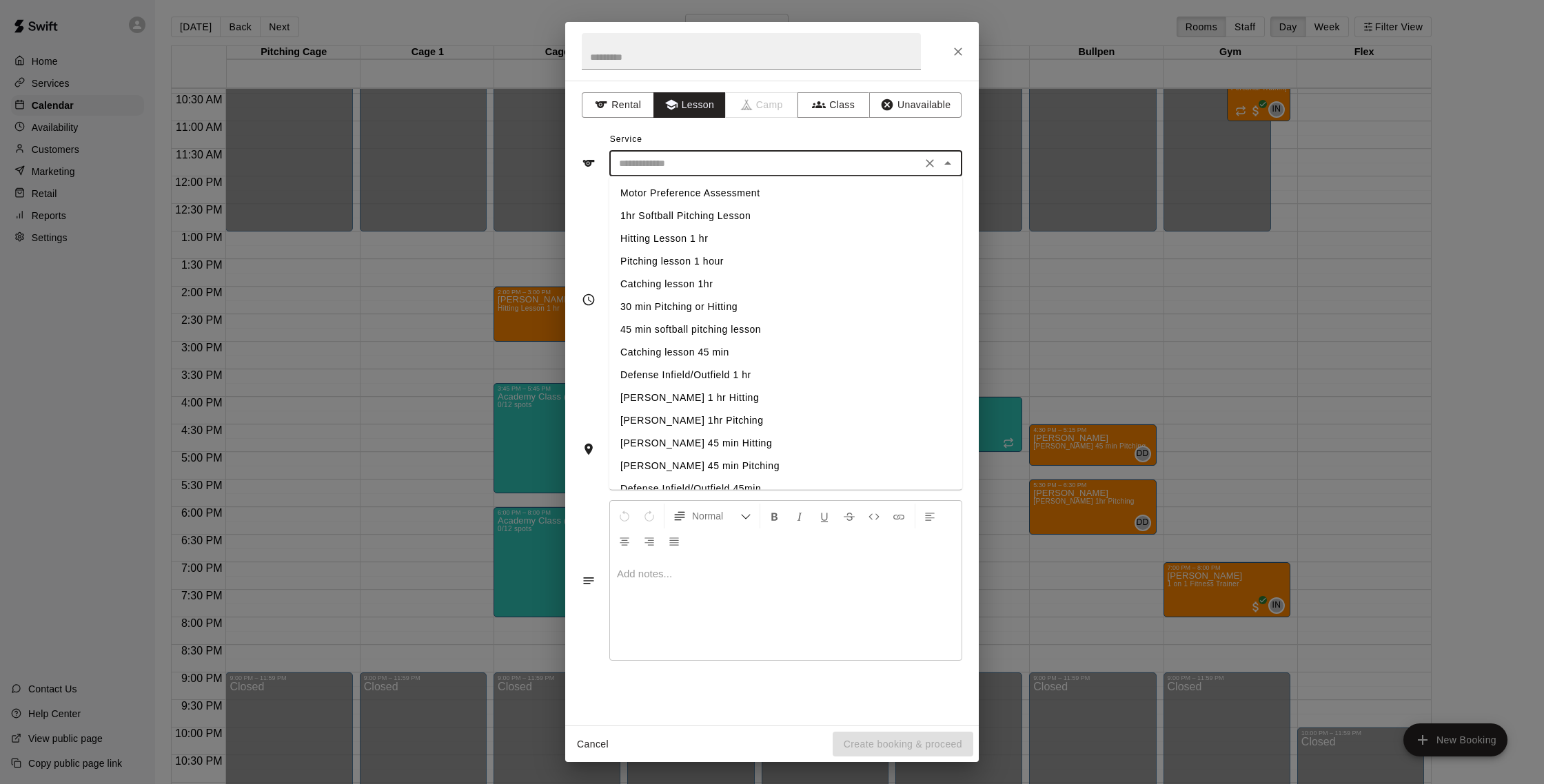
click at [641, 233] on li "Hitting Lesson 1 hr" at bounding box center [785, 238] width 353 height 22
type input "**********"
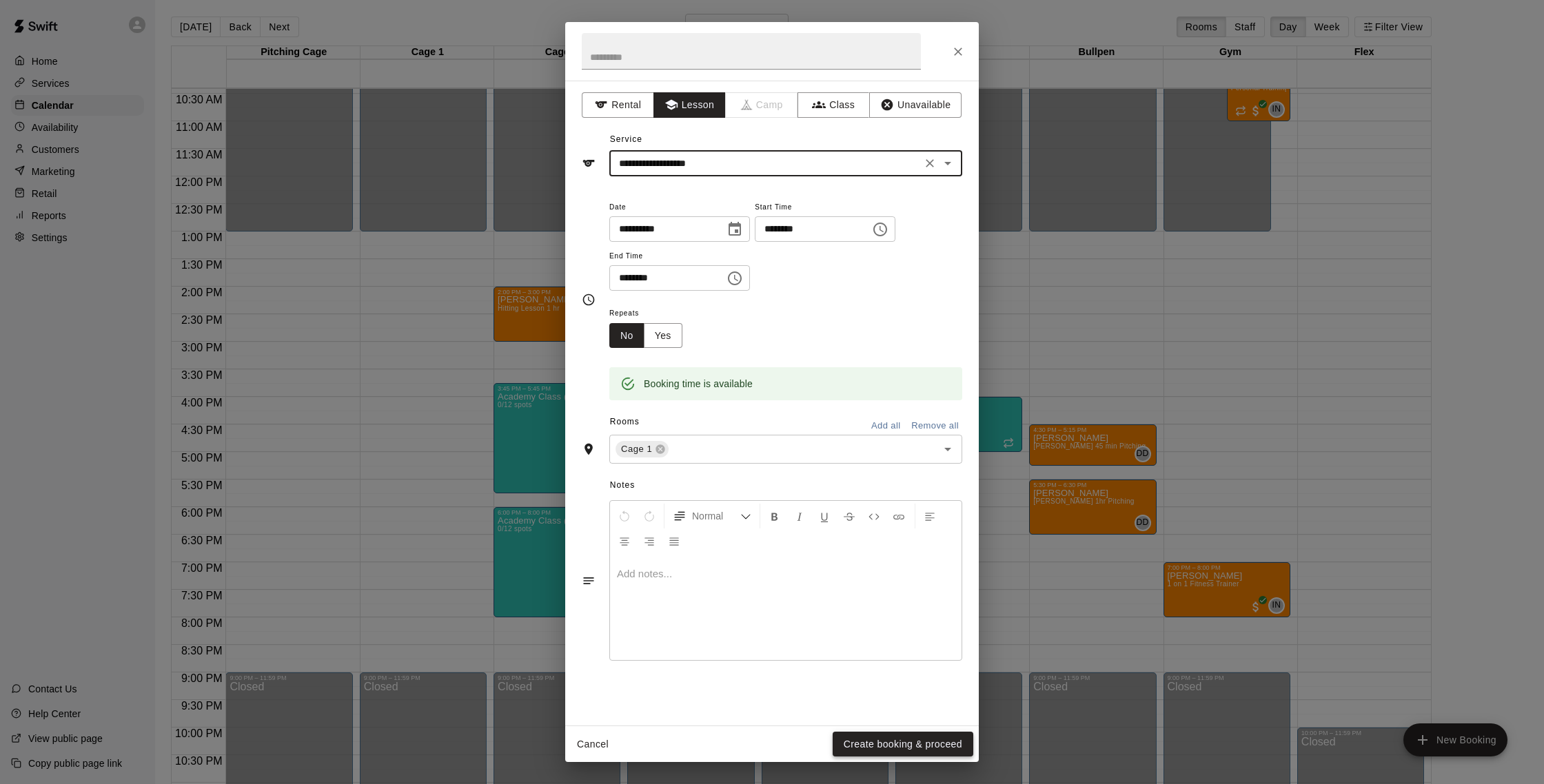
click at [891, 736] on button "Create booking & proceed" at bounding box center [903, 744] width 141 height 26
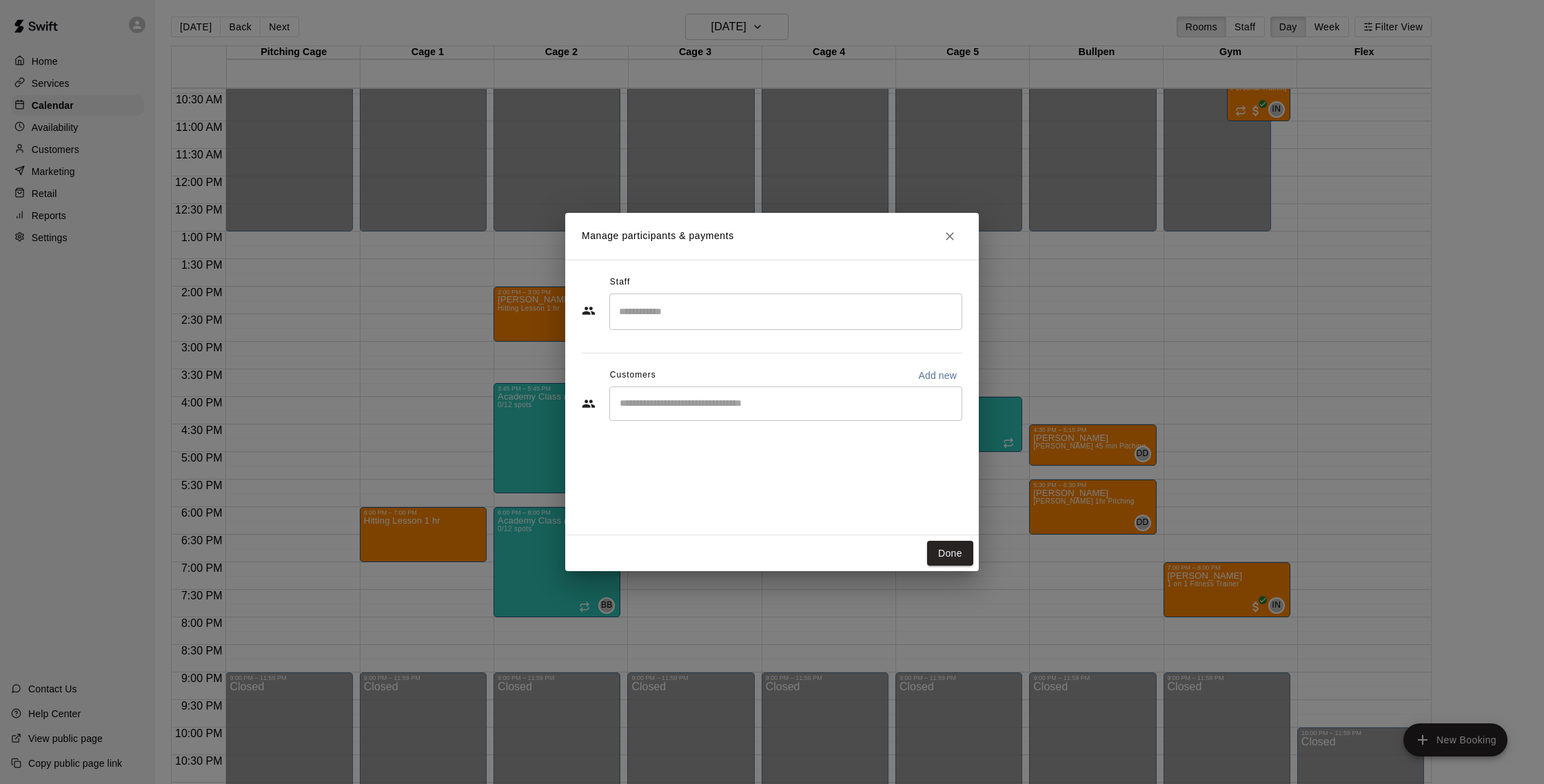
click at [742, 319] on input "Search staff" at bounding box center [786, 312] width 341 height 24
type input "*****"
click at [969, 556] on button "Done" at bounding box center [950, 554] width 46 height 26
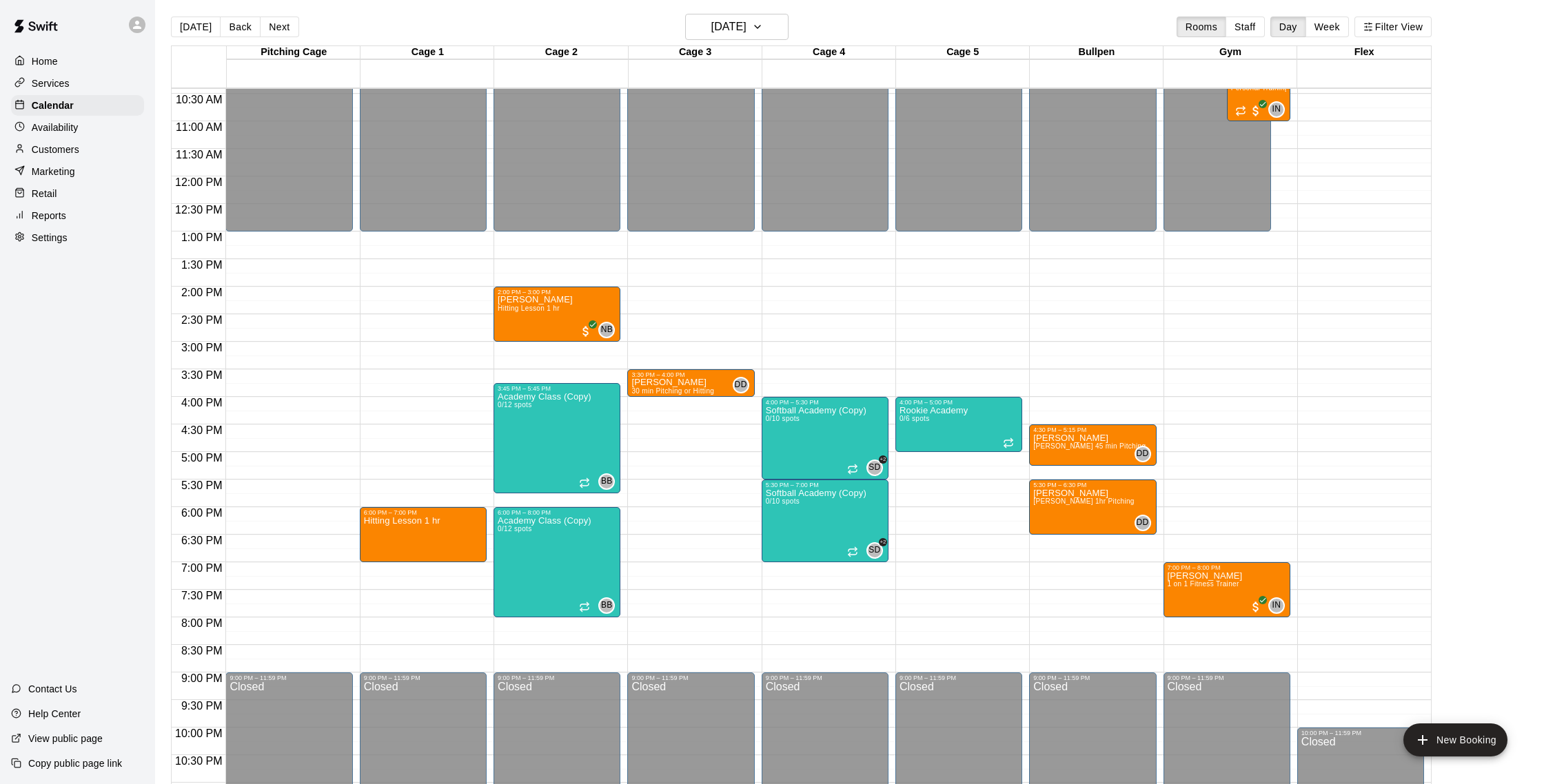
click at [377, 571] on div "12:00 AM – 1:00 PM Closed 6:00 PM – 7:00 PM Hitting Lesson 1 hr 9:00 PM – 11:59…" at bounding box center [423, 176] width 127 height 1323
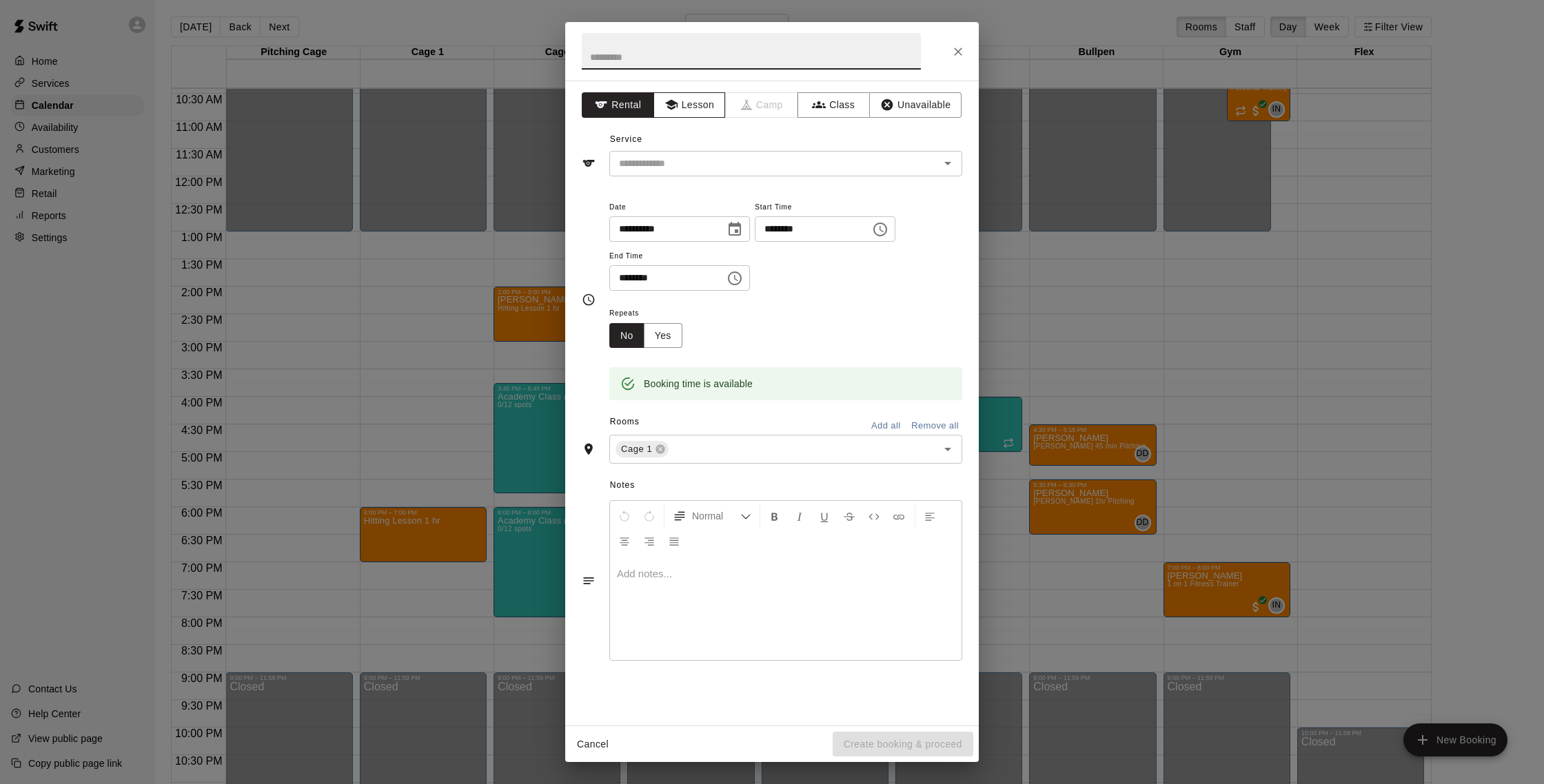
click at [705, 113] on button "Lesson" at bounding box center [689, 105] width 73 height 26
click at [622, 280] on input "********" at bounding box center [662, 278] width 106 height 26
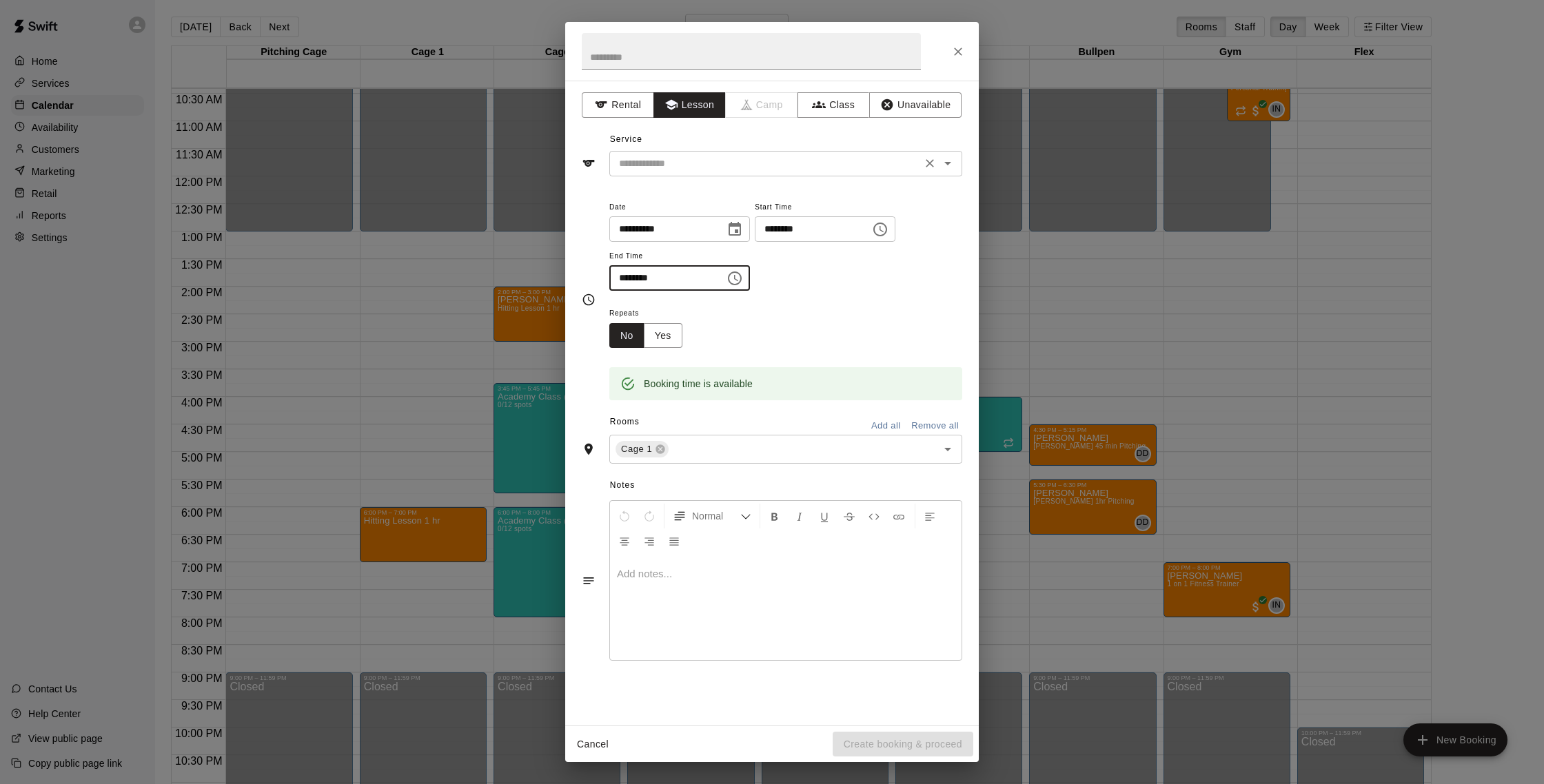
type input "********"
click at [739, 167] on input "text" at bounding box center [765, 164] width 304 height 18
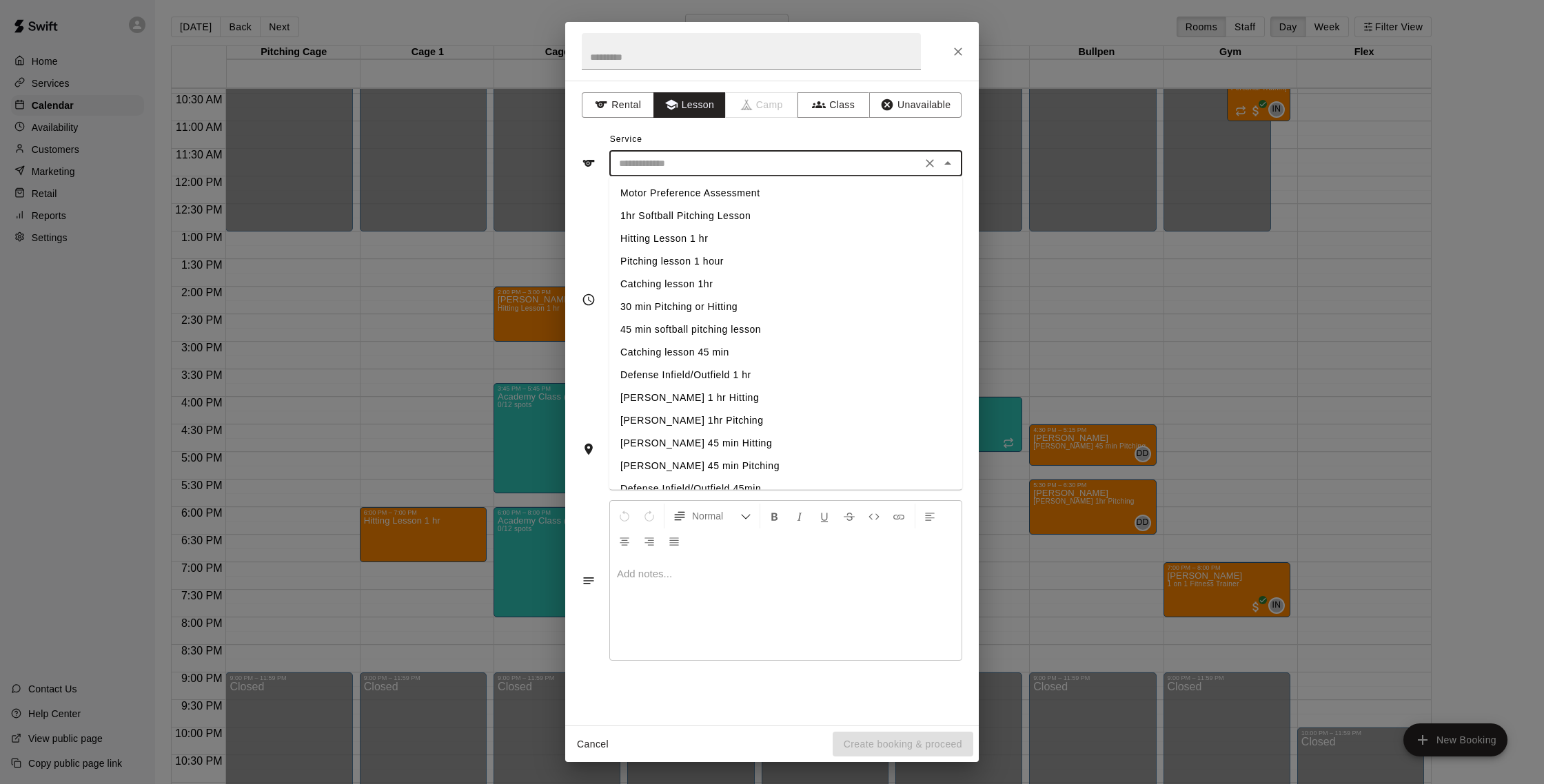
click at [703, 232] on li "Hitting Lesson 1 hr" at bounding box center [785, 238] width 353 height 22
type input "**********"
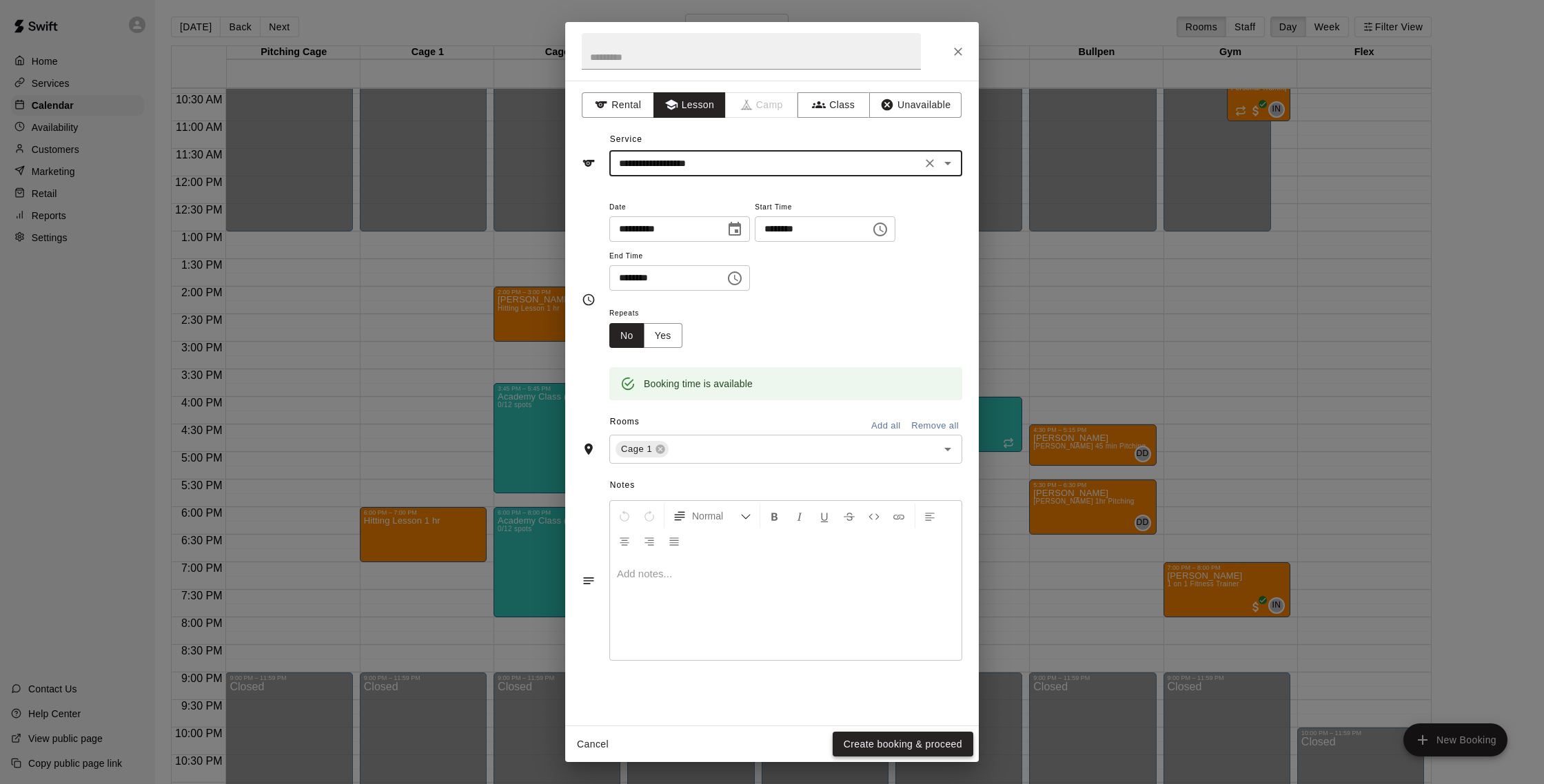
click at [863, 742] on button "Create booking & proceed" at bounding box center [903, 744] width 141 height 26
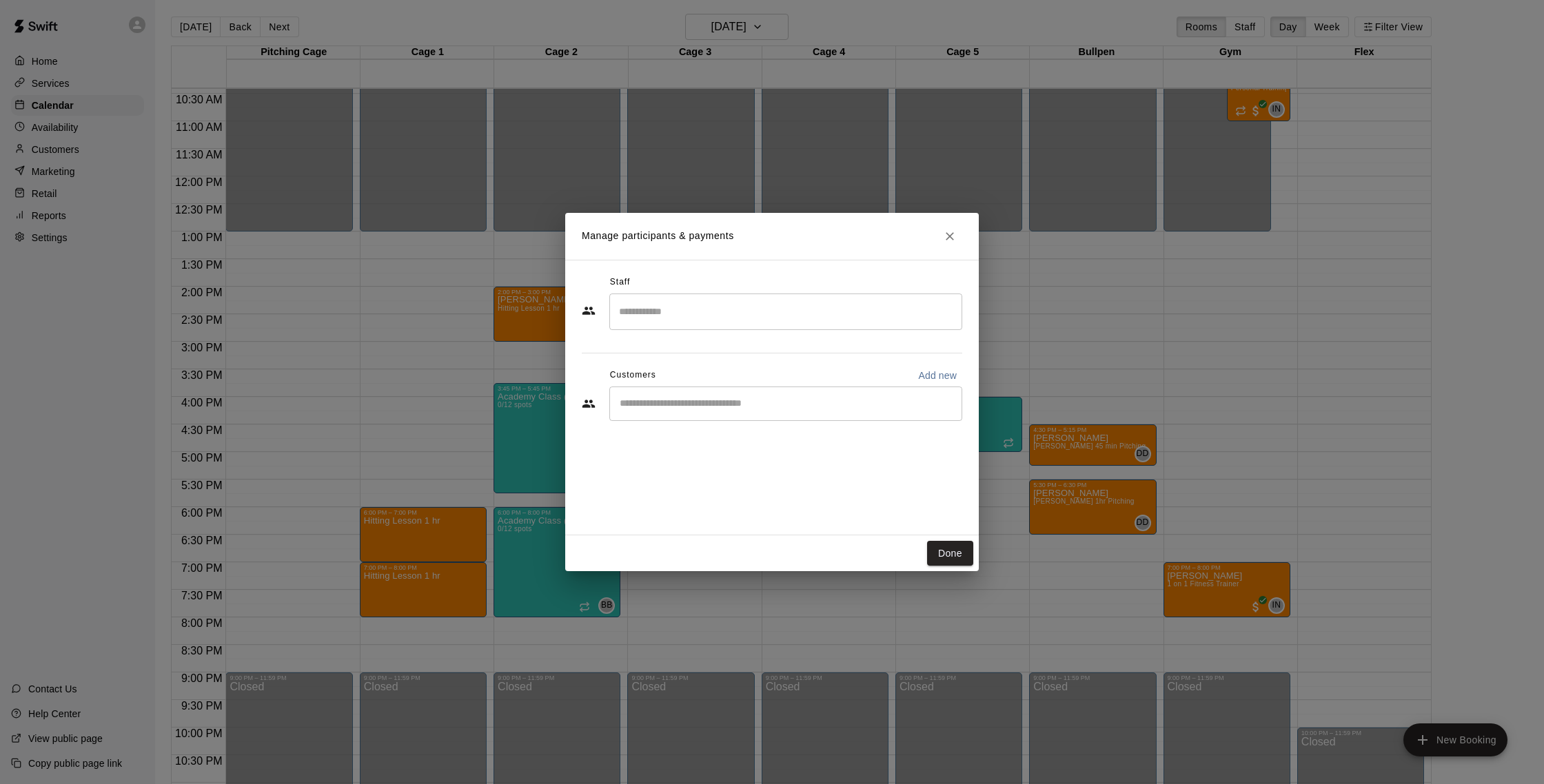
click at [722, 324] on div "​" at bounding box center [785, 312] width 353 height 37
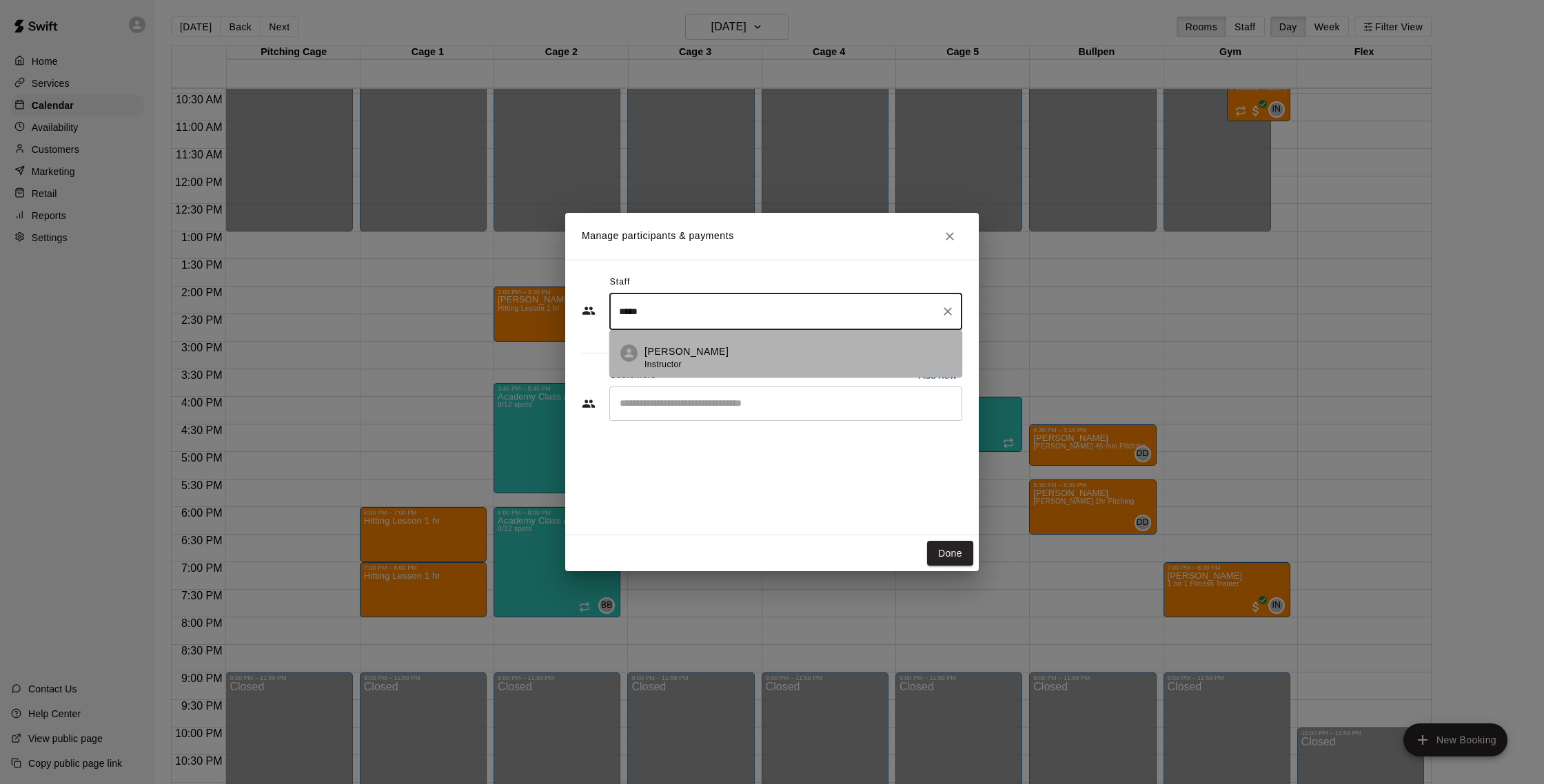
click at [673, 360] on span "Instructor" at bounding box center [663, 364] width 38 height 10
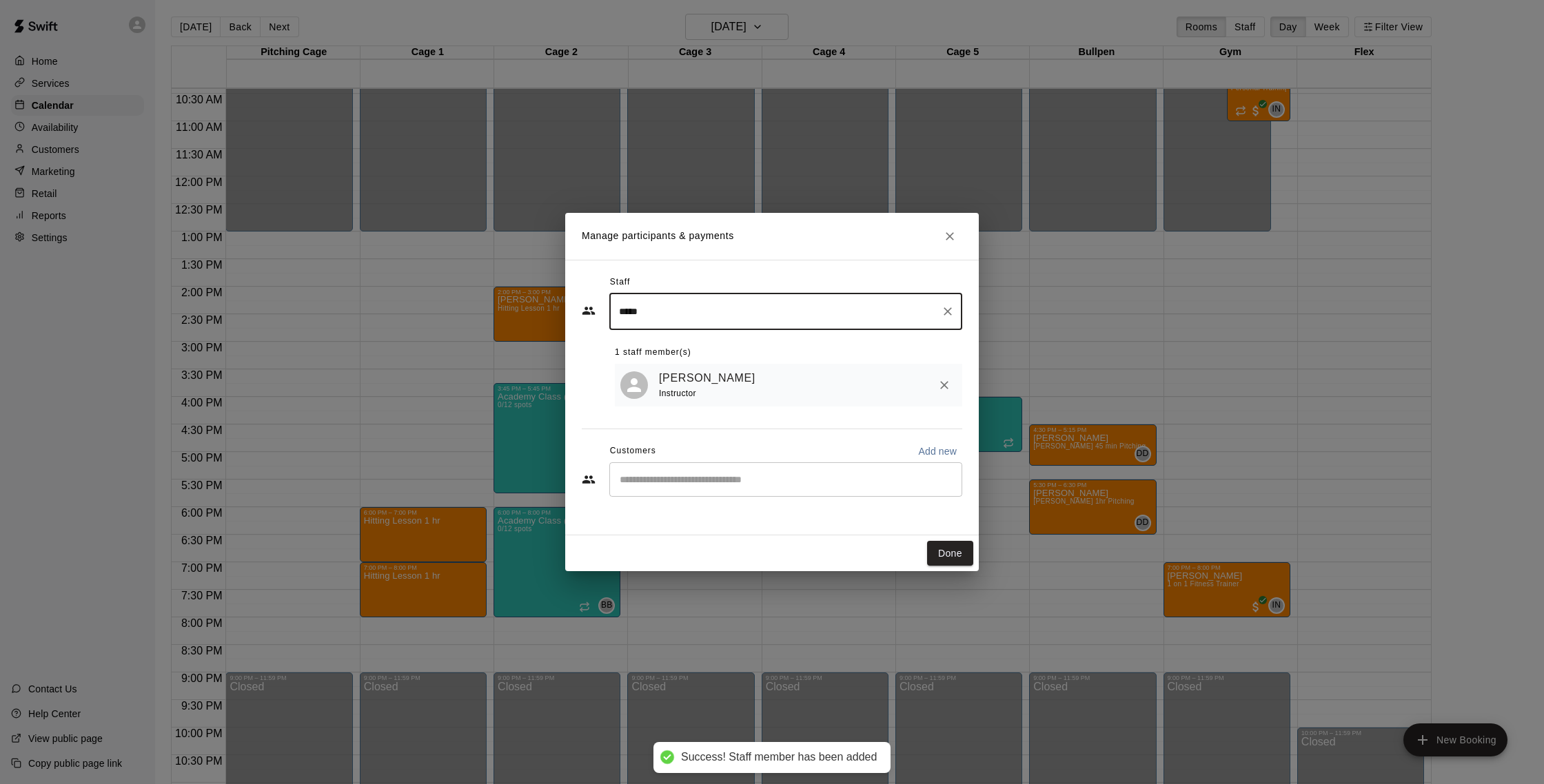
type input "*****"
click at [957, 554] on button "Done" at bounding box center [950, 554] width 46 height 26
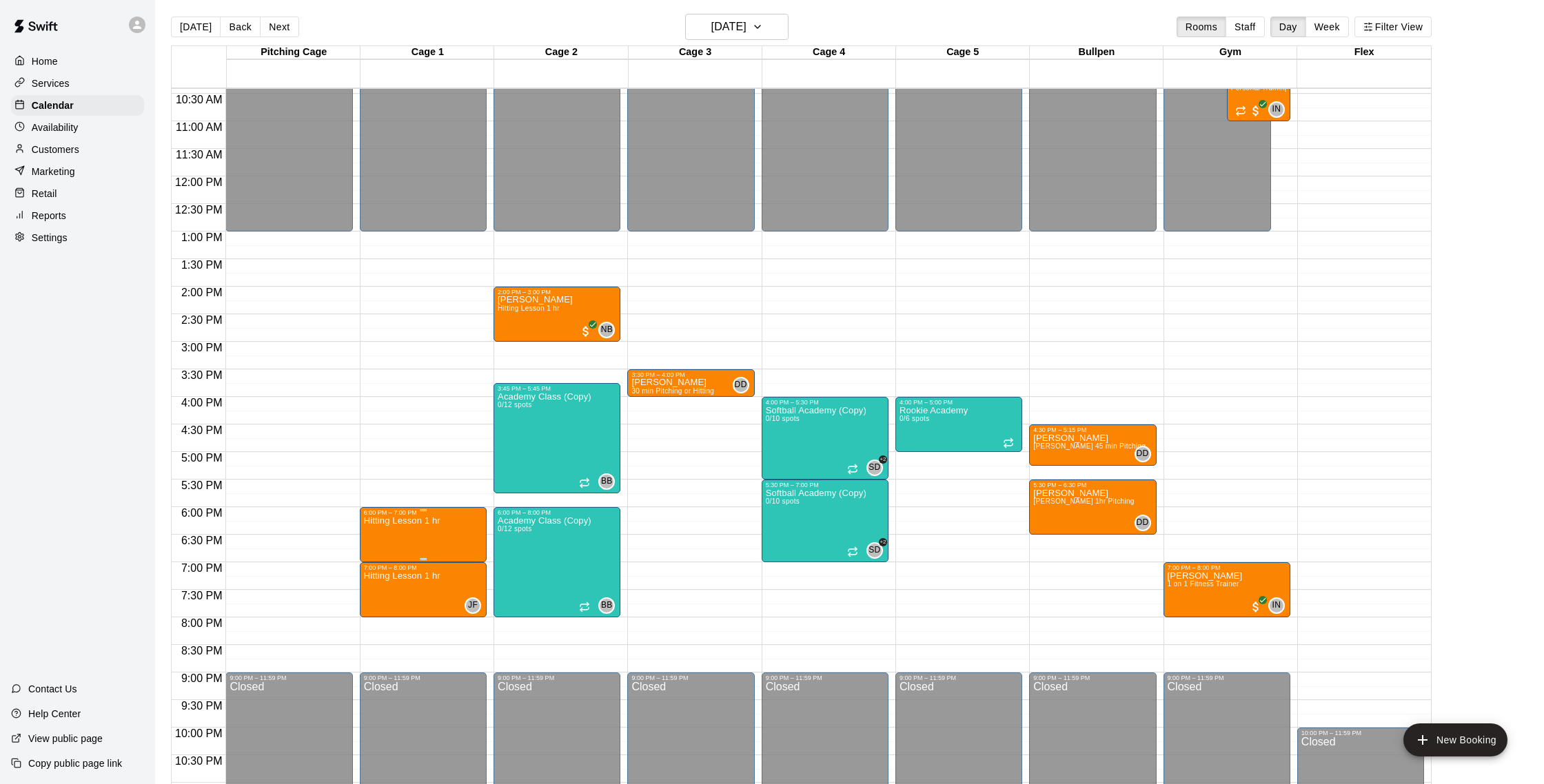
click at [380, 555] on img "edit" at bounding box center [378, 563] width 16 height 16
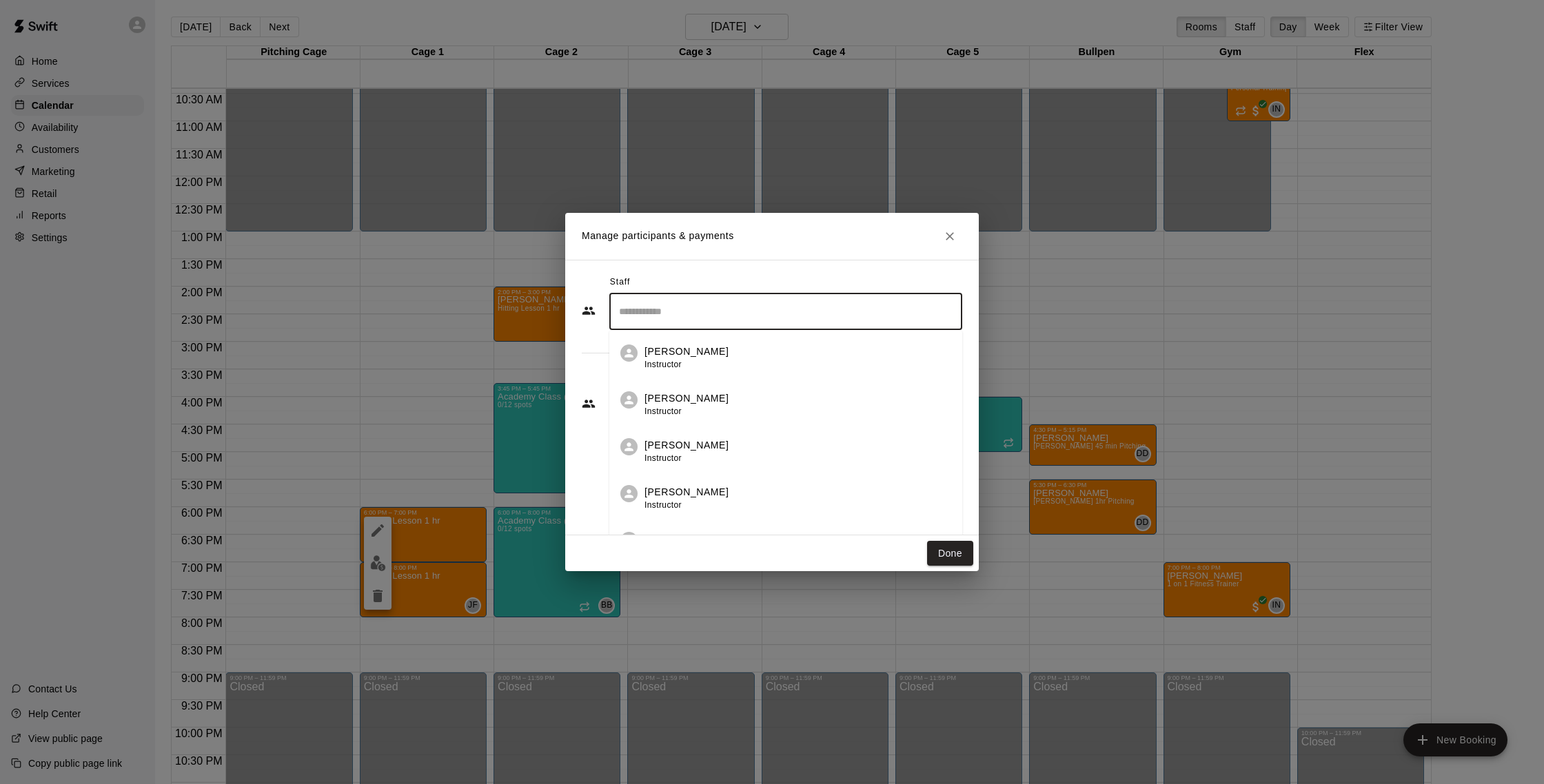
click at [708, 313] on input "Search staff" at bounding box center [786, 312] width 341 height 24
click at [654, 368] on span "Instructor" at bounding box center [663, 364] width 38 height 10
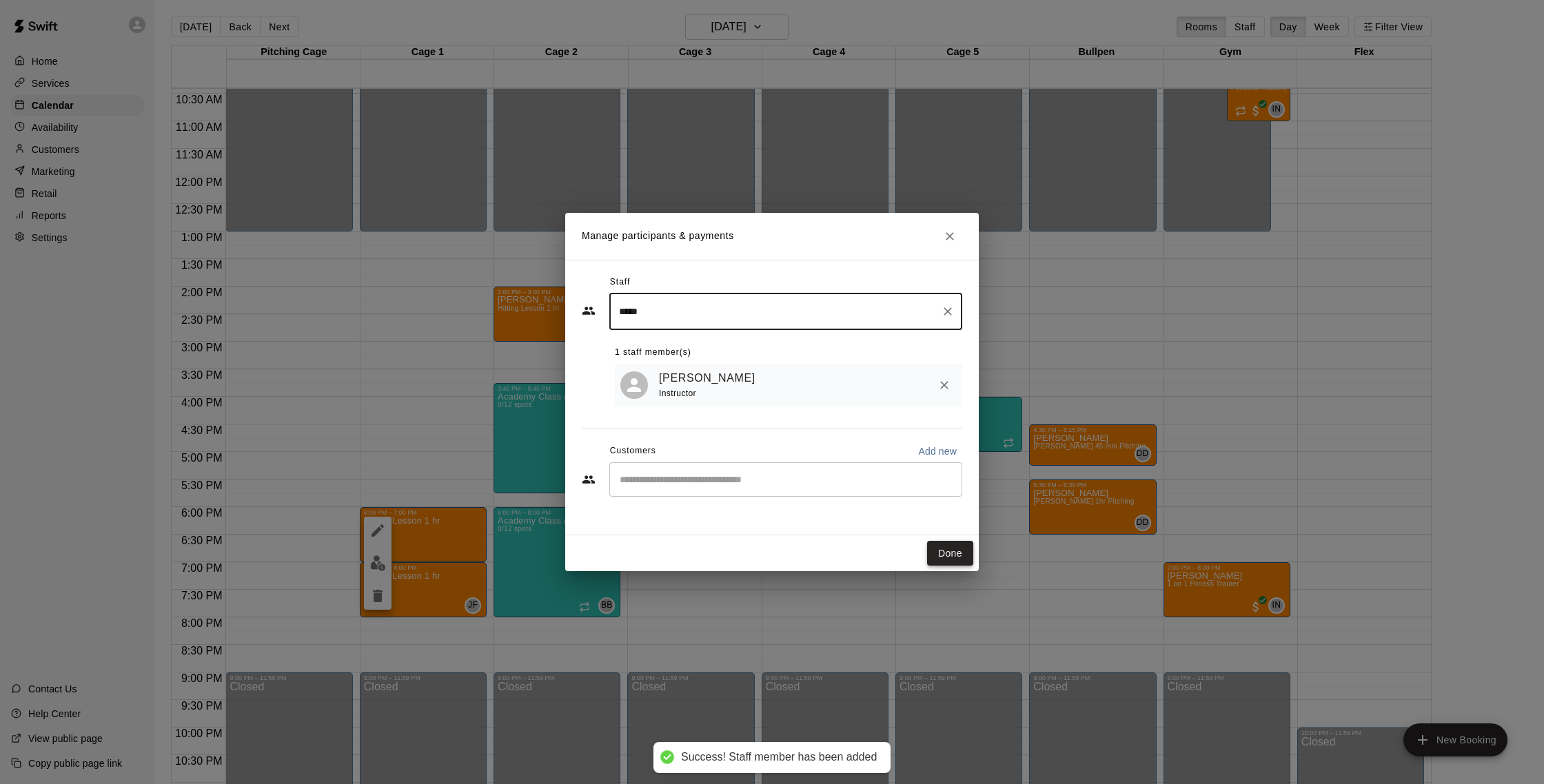
type input "*****"
click at [957, 556] on button "Done" at bounding box center [950, 554] width 46 height 26
